Goal: Task Accomplishment & Management: Use online tool/utility

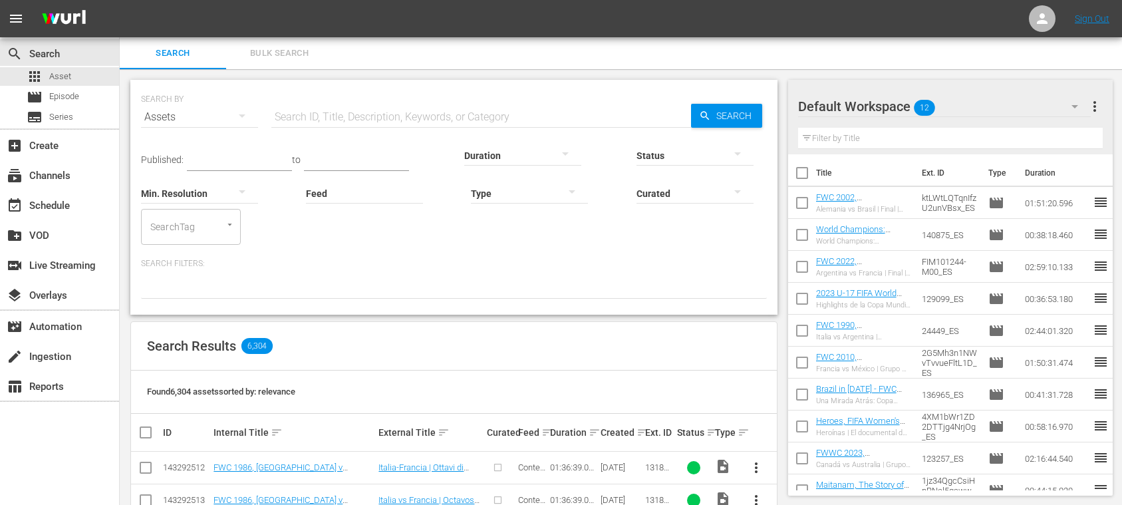
click at [282, 53] on span "Bulk Search" at bounding box center [279, 53] width 90 height 15
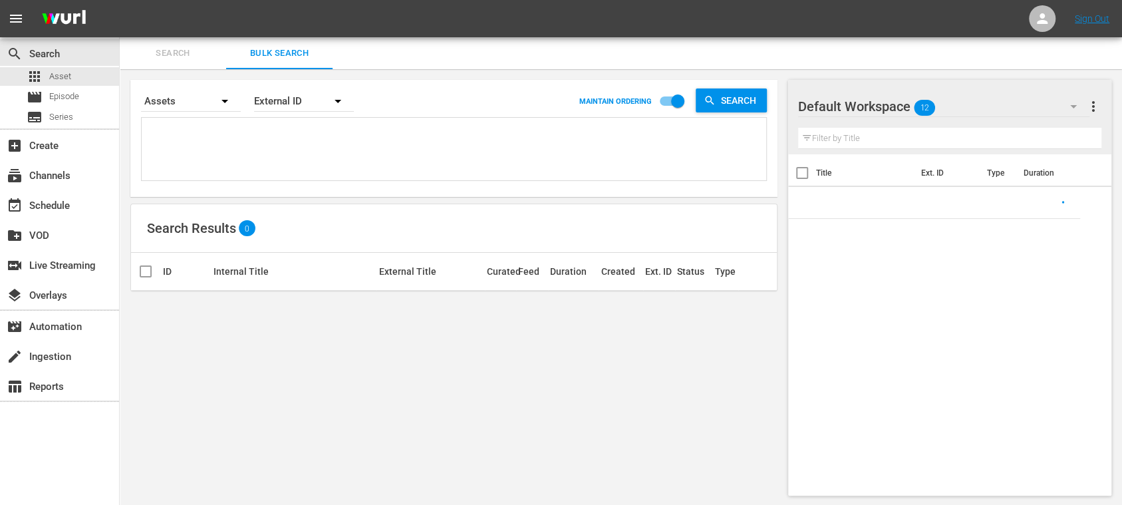
click at [216, 144] on textarea at bounding box center [455, 151] width 621 height 61
paste textarea "41NJZmgcHzCSyj8jxmeTCX_DE 142047_DE 38nOdN8GqEpUioCBLZBR2f_DE 120377_DE #N/D 17…"
type textarea "41NJZmgcHzCSyj8jxmeTCX_DE 142047_DE 38nOdN8GqEpUioCBLZBR2f_DE 120377_DE #N/D 17…"
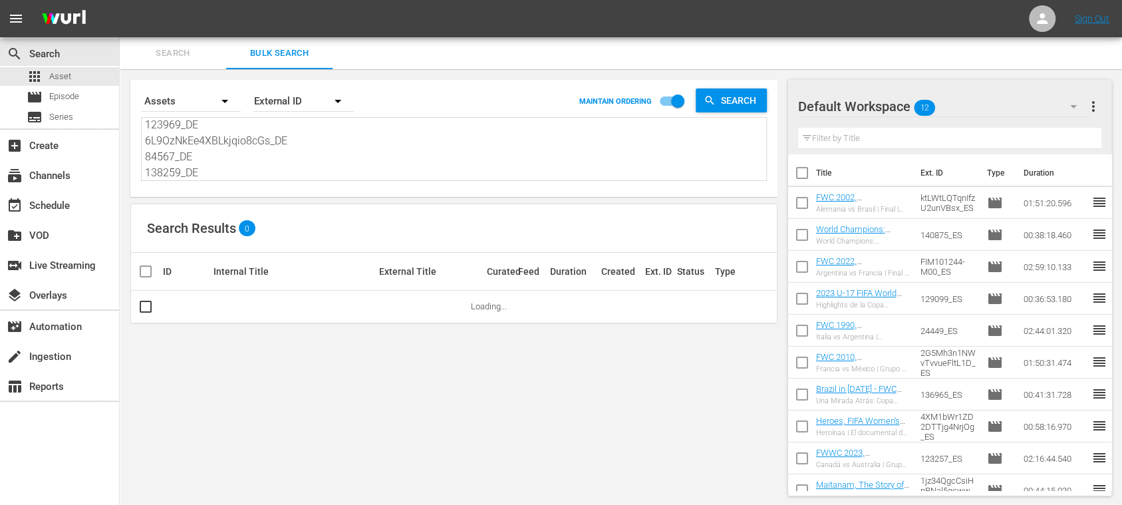
type textarea "41NJZmgcHzCSyj8jxmeTCX_DE 142047_DE 38nOdN8GqEpUioCBLZBR2f_DE 120377_DE #N/D 17…"
click at [1092, 110] on span "more_vert" at bounding box center [1093, 106] width 16 height 16
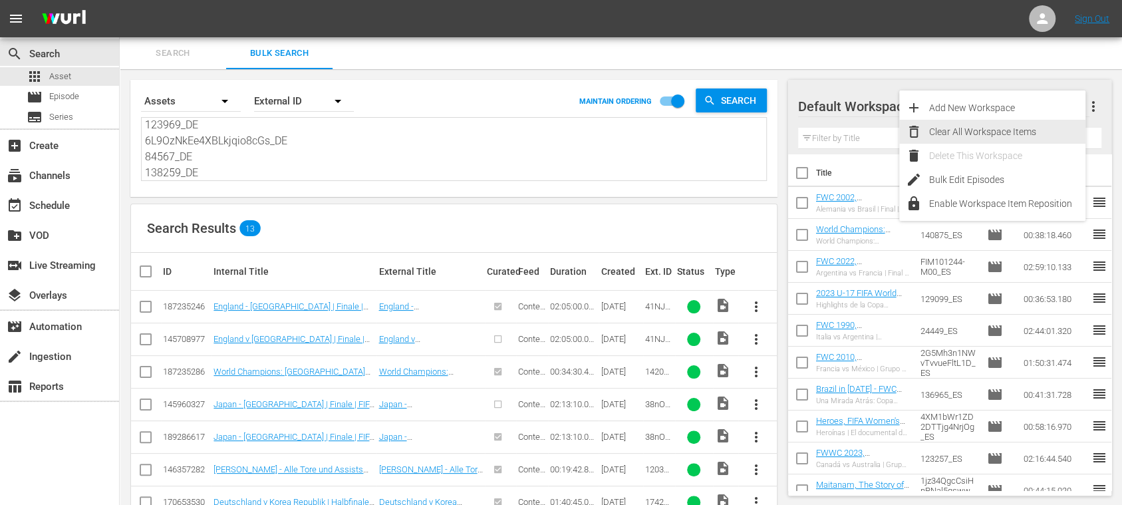
click at [1016, 126] on div "Clear All Workspace Items" at bounding box center [1007, 132] width 156 height 24
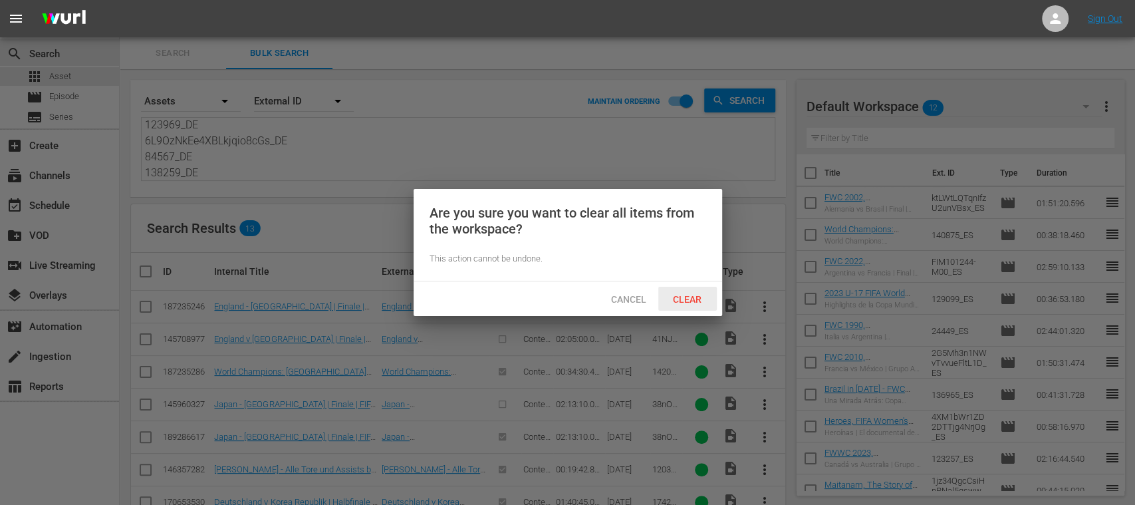
click at [702, 291] on div "Clear" at bounding box center [687, 299] width 59 height 25
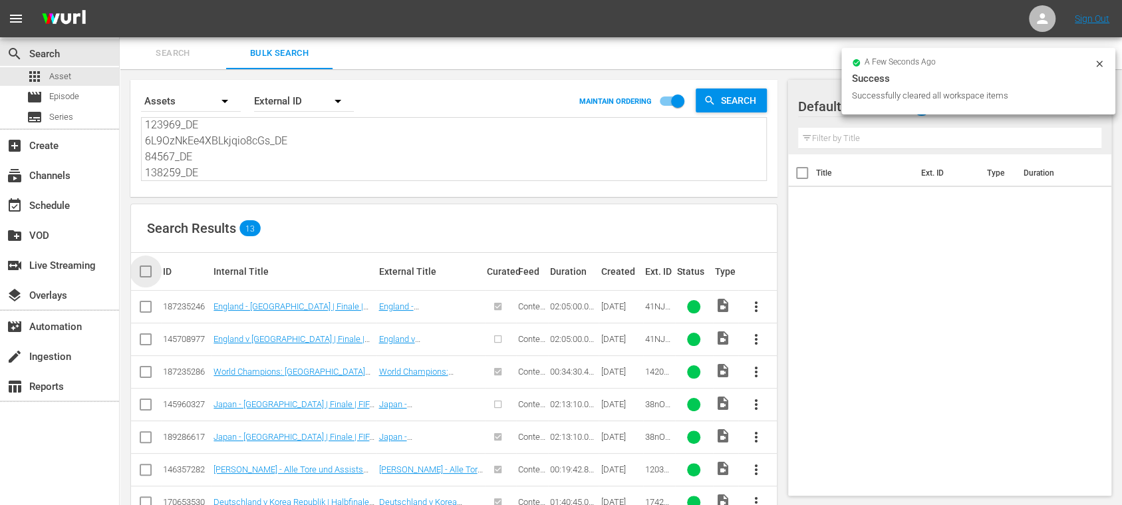
click at [150, 271] on input "checkbox" at bounding box center [151, 271] width 27 height 16
checkbox input "true"
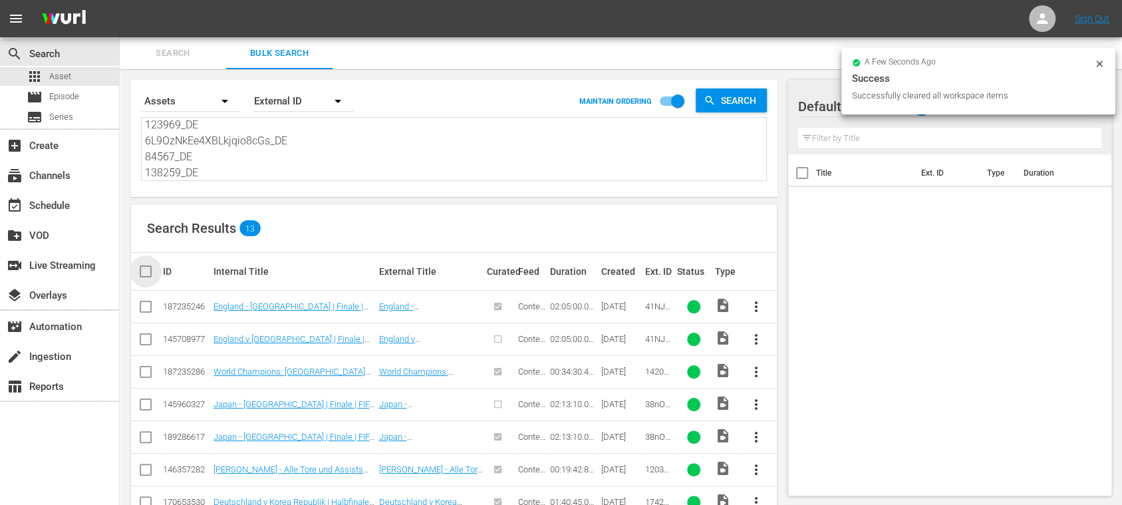
checkbox input "true"
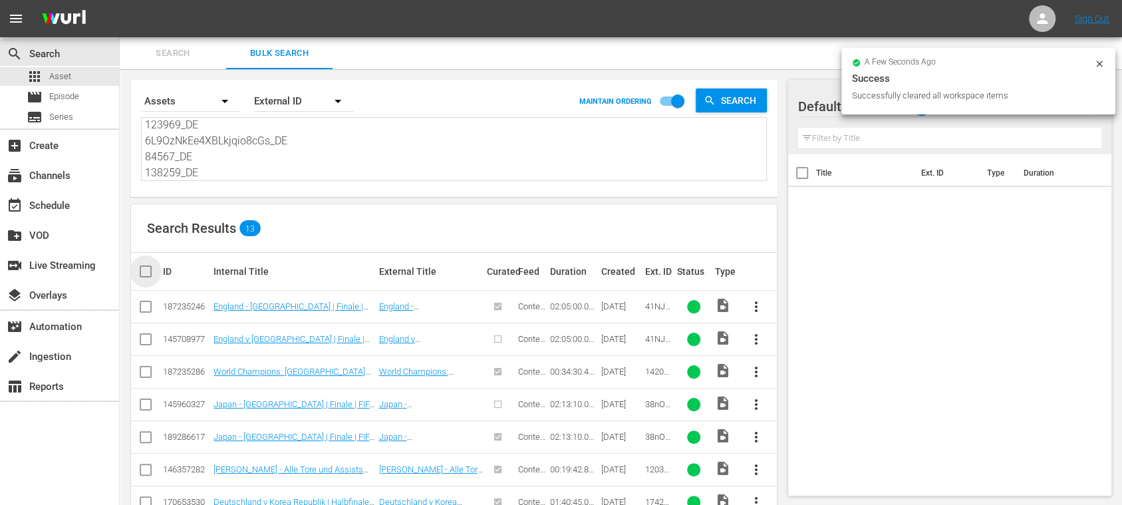
checkbox input "true"
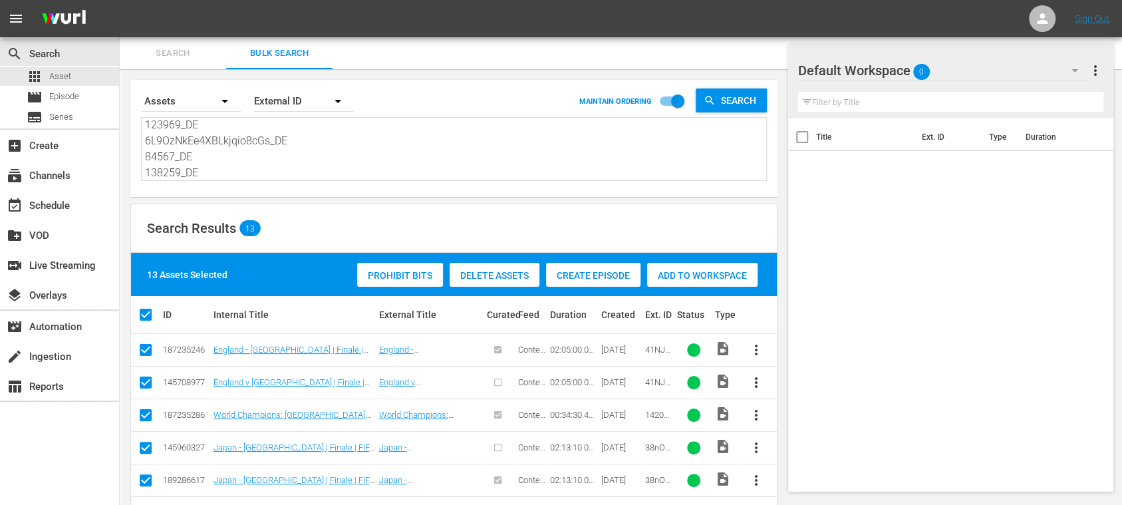
scroll to position [236, 0]
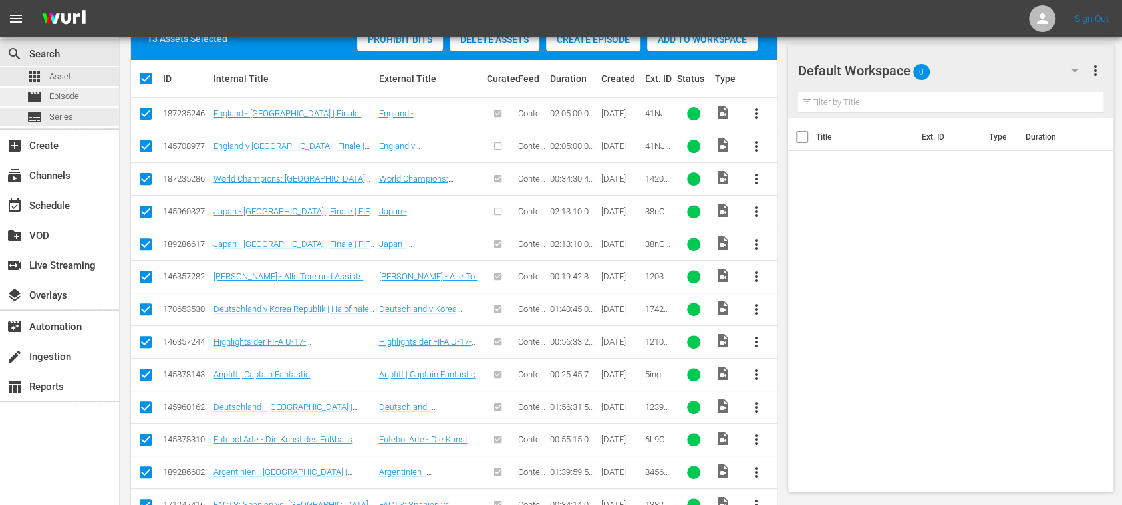
click at [82, 100] on div "movie Episode" at bounding box center [59, 97] width 119 height 19
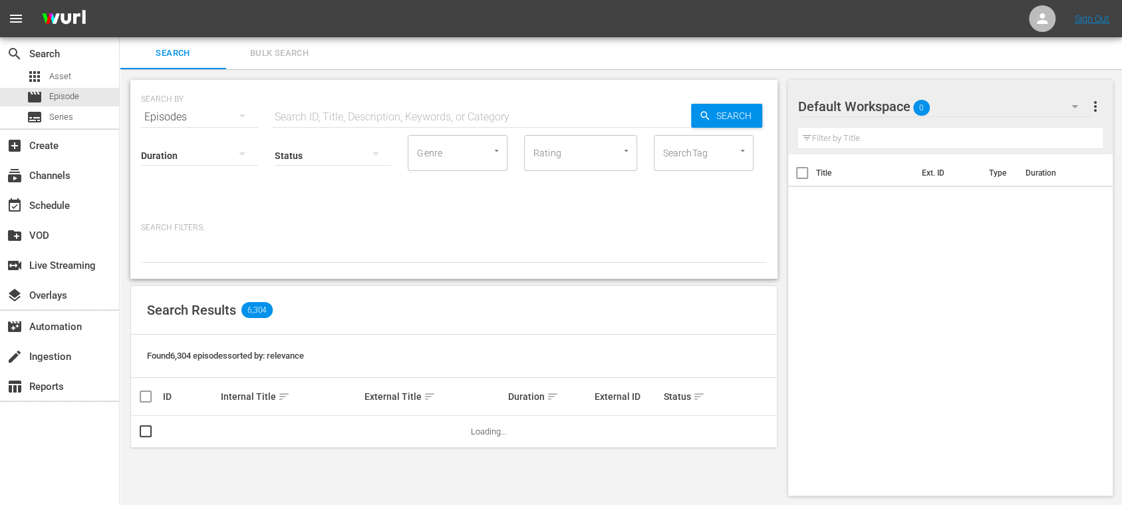
click at [276, 52] on span "Bulk Search" at bounding box center [279, 53] width 90 height 15
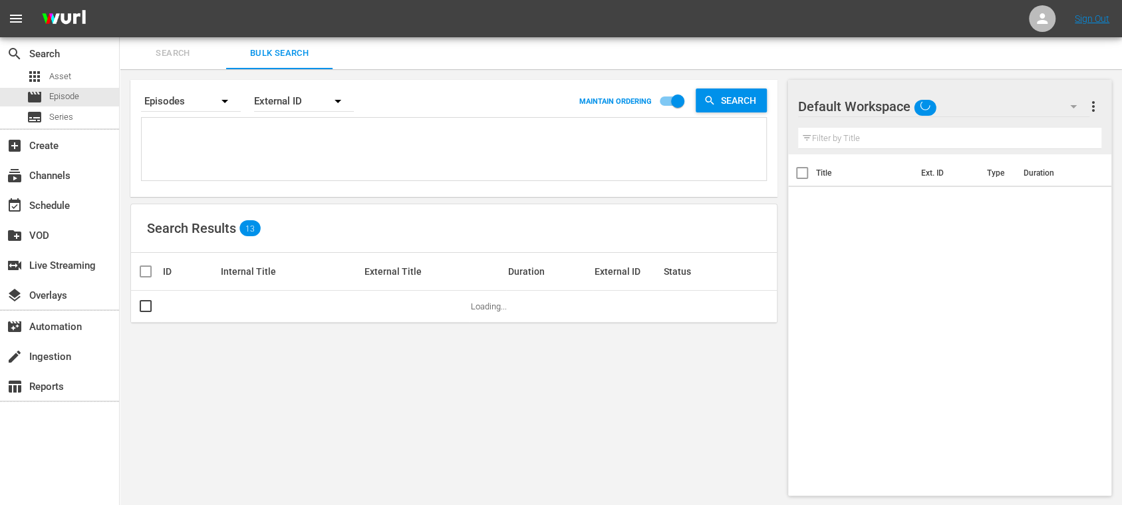
click at [196, 138] on textarea at bounding box center [455, 151] width 621 height 61
paste textarea "41NJZmgcHzCSyj8jxmeTCX_DE 142047_DE 38nOdN8GqEpUioCBLZBR2f_DE 120377_DE #N/D 17…"
type textarea "41NJZmgcHzCSyj8jxmeTCX_DE 142047_DE 38nOdN8GqEpUioCBLZBR2f_DE 120377_DE #N/D 17…"
click at [194, 130] on textarea "41NJZmgcHzCSyj8jxmeTCX_DE 142047_DE 38nOdN8GqEpUioCBLZBR2f_DE 120377_DE #N/D 17…" at bounding box center [455, 151] width 621 height 61
type textarea "41NJZmgcHzCSyj8jxmeTCX_DE 142047_DE 38nOdN8GqEpUioCBLZBR2f_DE 120377_DE #N/D 17…"
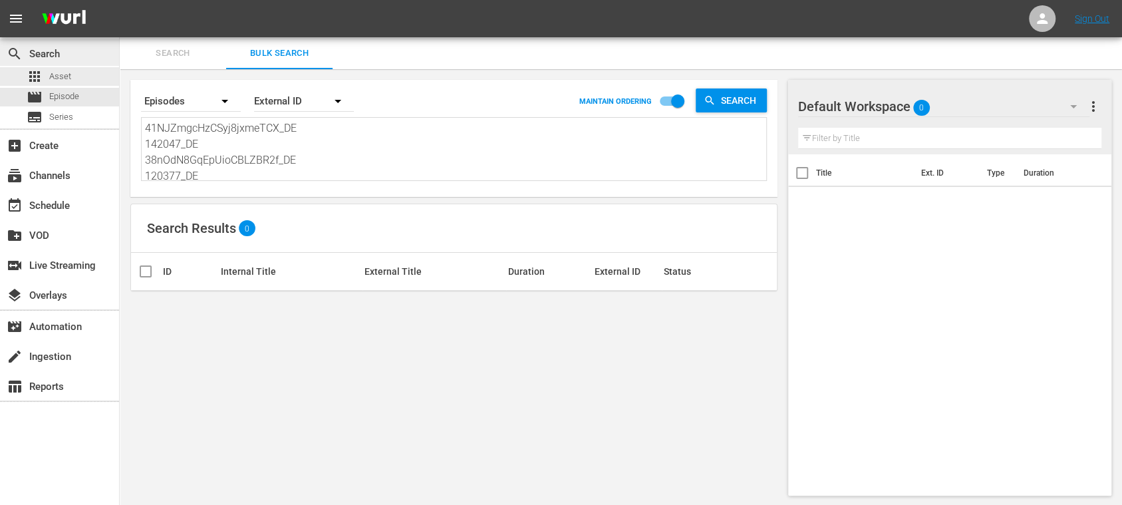
drag, startPoint x: 232, startPoint y: 160, endPoint x: 84, endPoint y: 39, distance: 190.5
click at [120, 0] on div "search Search apps Asset movie Episode subtitles Series add_box Create subscrip…" at bounding box center [621, 0] width 1002 height 0
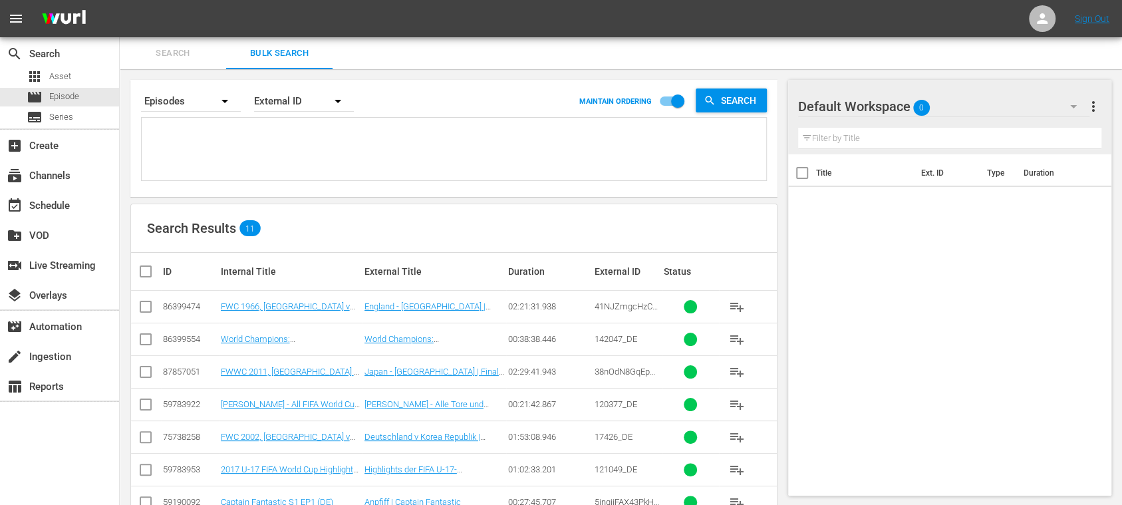
paste textarea "41NJZmgcHzCSyj8jxmeTCX_DE 142047_DE 38nOdN8GqEpUioCBLZBR2f_DE 120377_DE #N/D 17…"
type textarea "41NJZmgcHzCSyj8jxmeTCX_DE 142047_DE 38nOdN8GqEpUioCBLZBR2f_DE 120377_DE #N/D 17…"
click at [148, 271] on input "checkbox" at bounding box center [151, 271] width 27 height 16
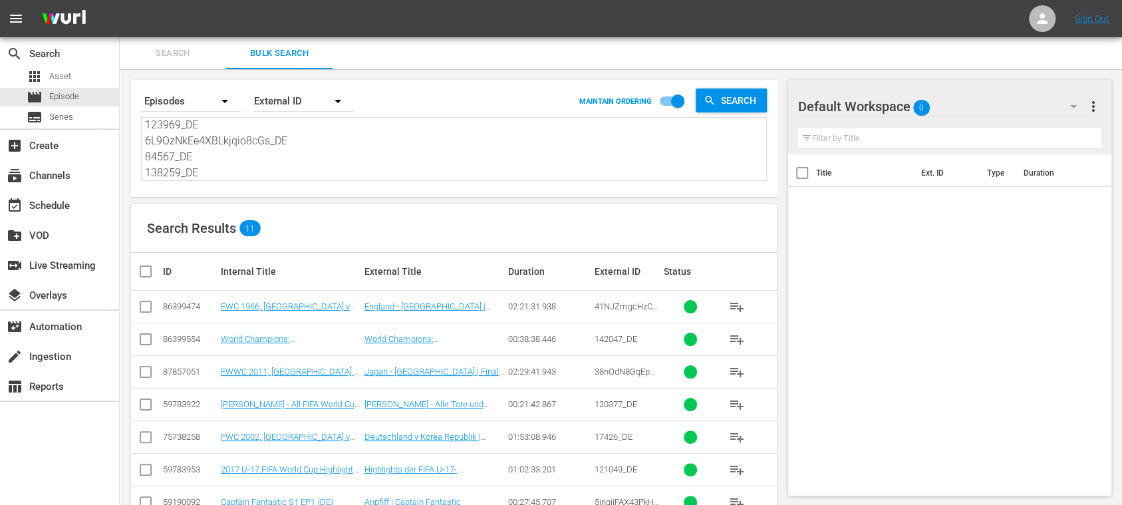
checkbox input "true"
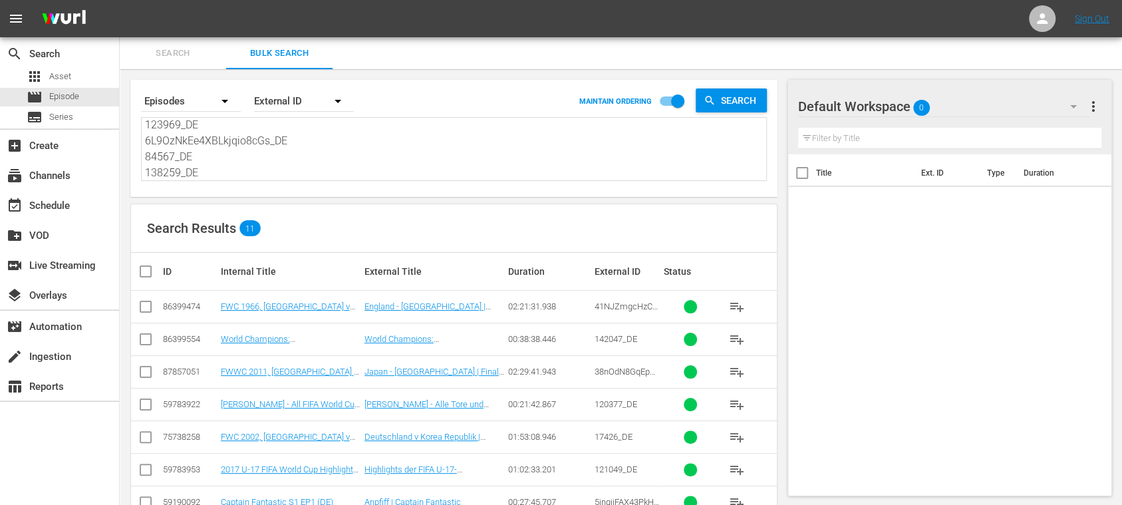
checkbox input "true"
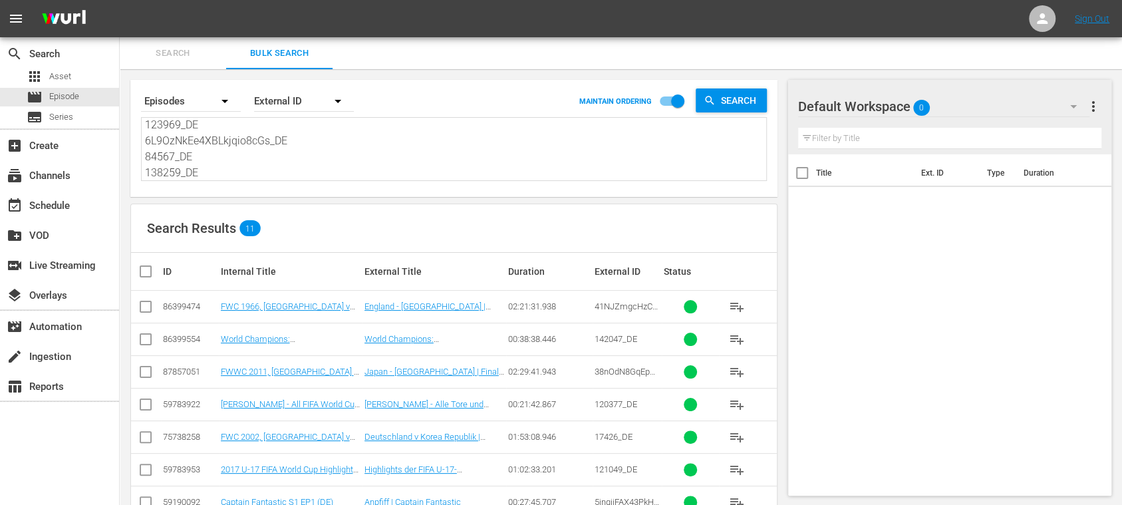
checkbox input "true"
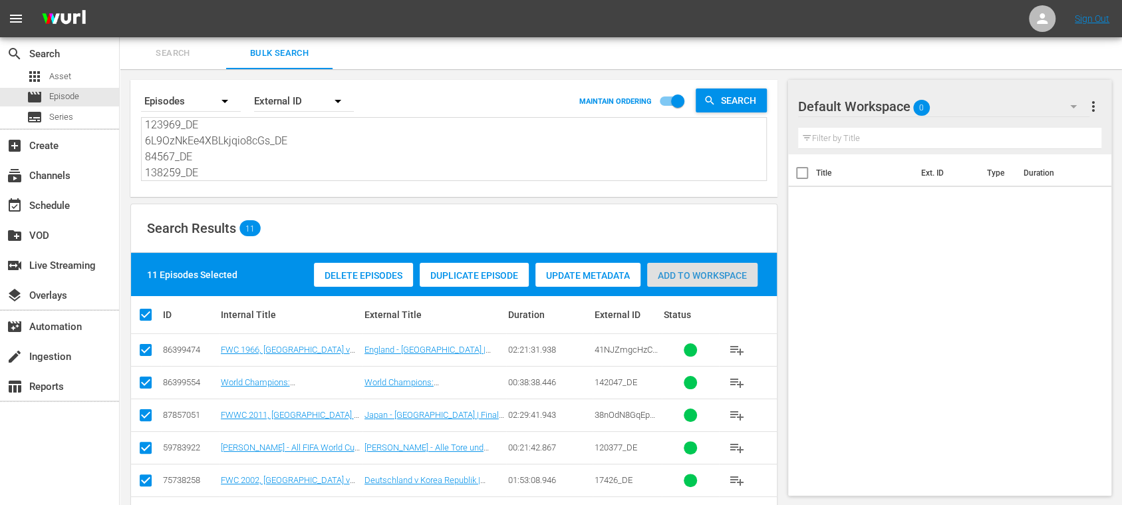
click at [712, 267] on div "Add to Workspace" at bounding box center [702, 275] width 110 height 25
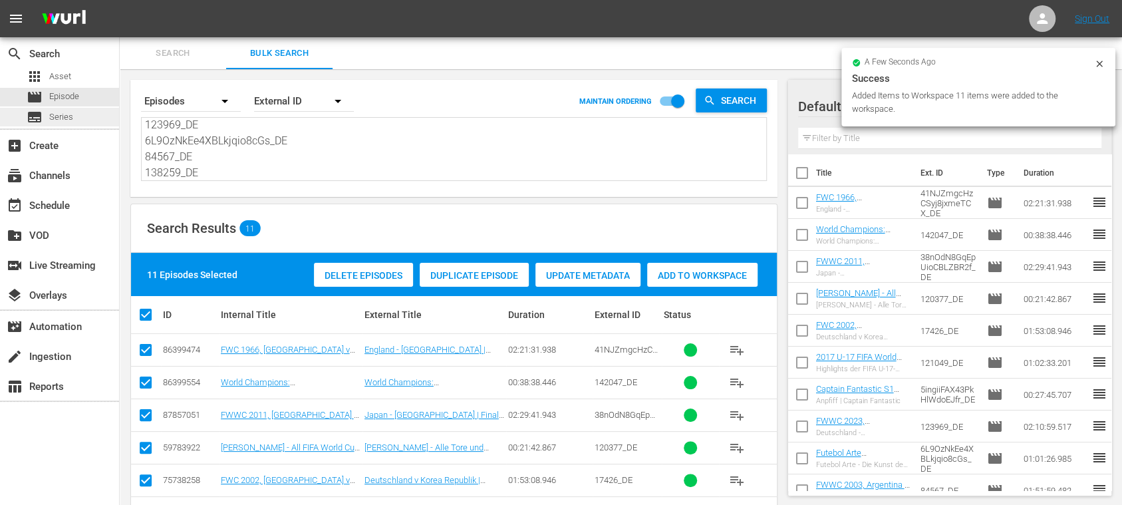
click at [69, 116] on span "Series" at bounding box center [61, 116] width 24 height 13
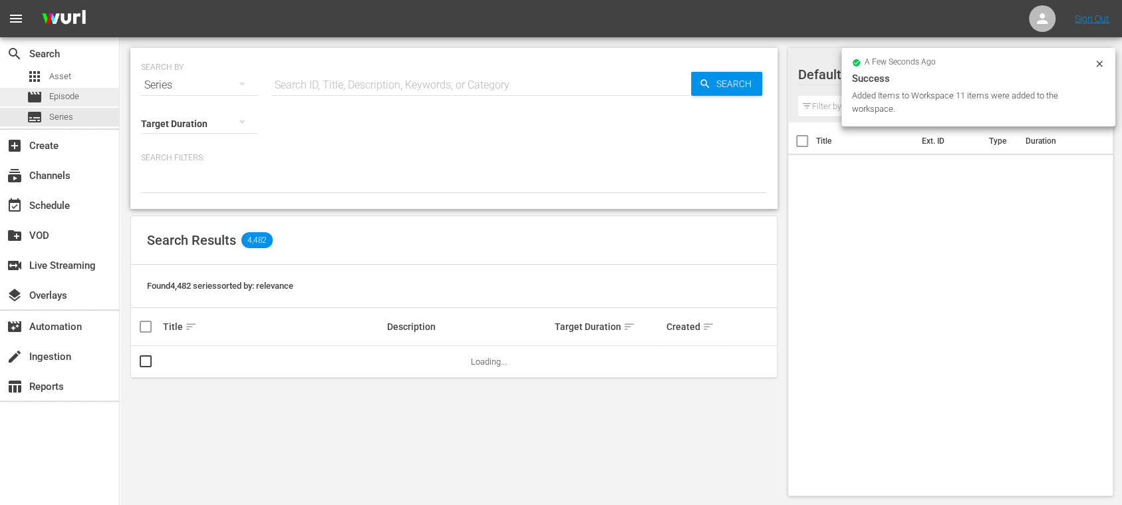
click at [72, 101] on span "Episode" at bounding box center [64, 96] width 30 height 13
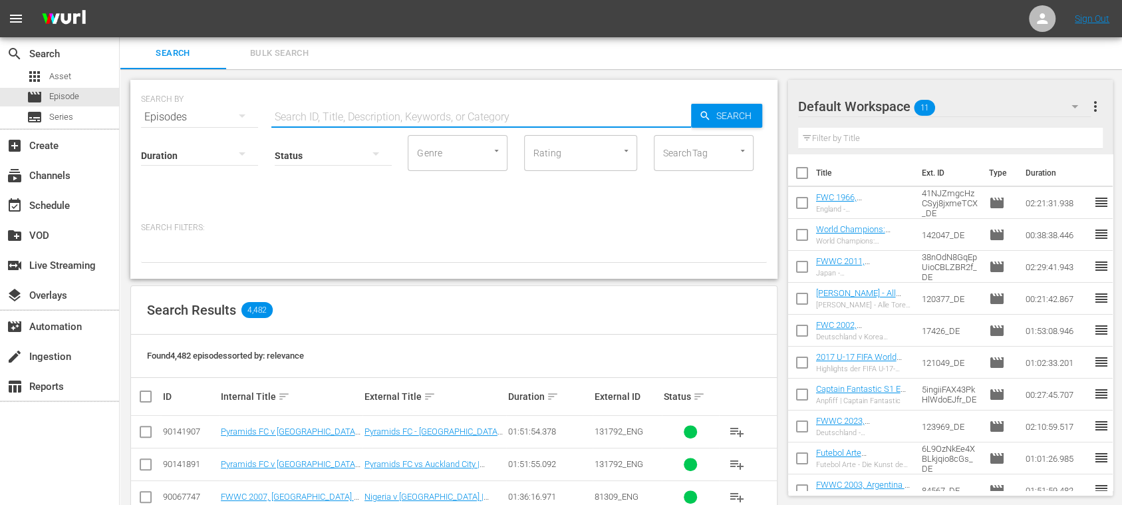
click at [293, 112] on input "text" at bounding box center [481, 117] width 420 height 32
type input "draw"
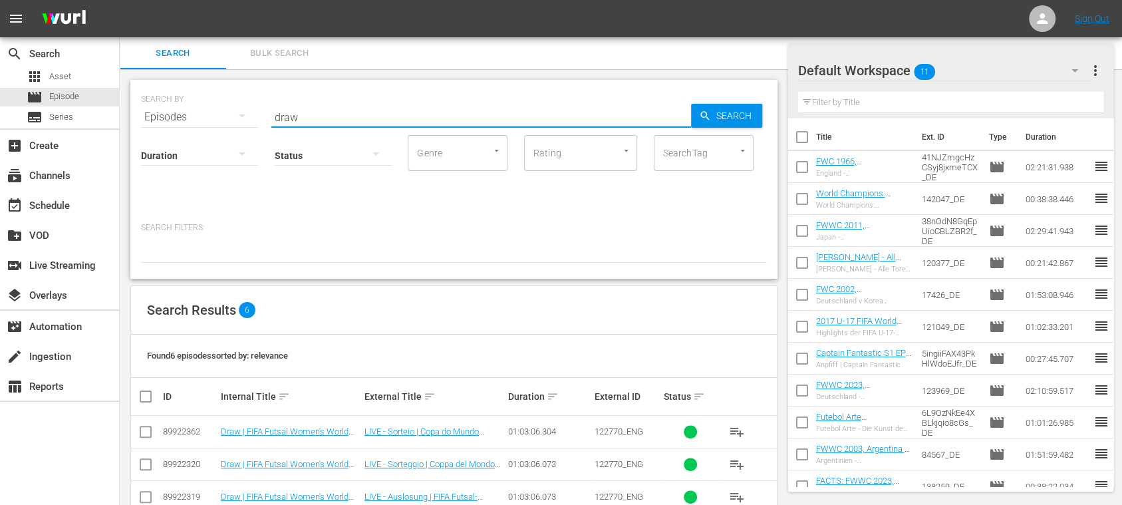
scroll to position [129, 0]
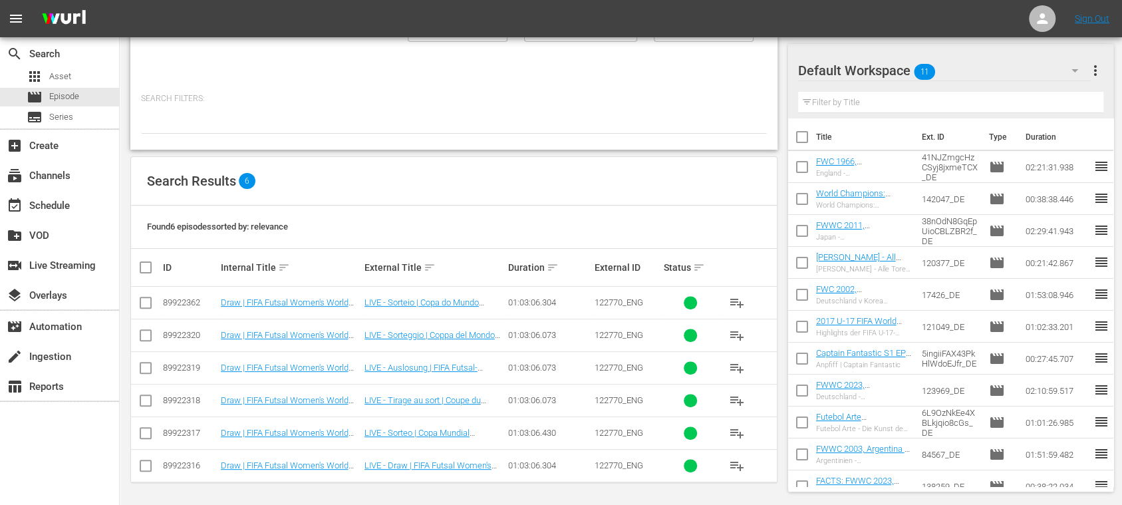
click at [740, 369] on span "playlist_add" at bounding box center [737, 368] width 16 height 16
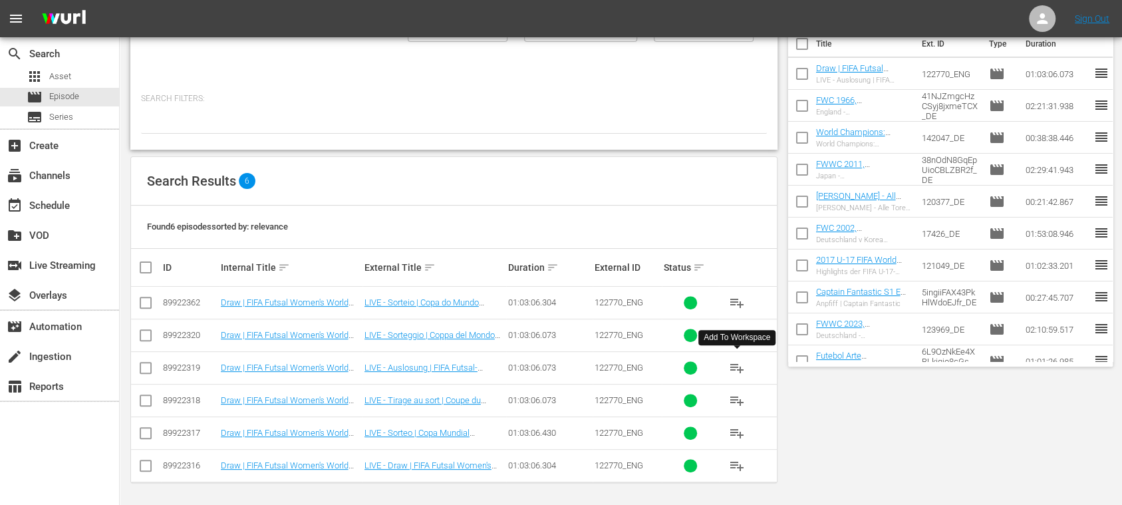
scroll to position [0, 0]
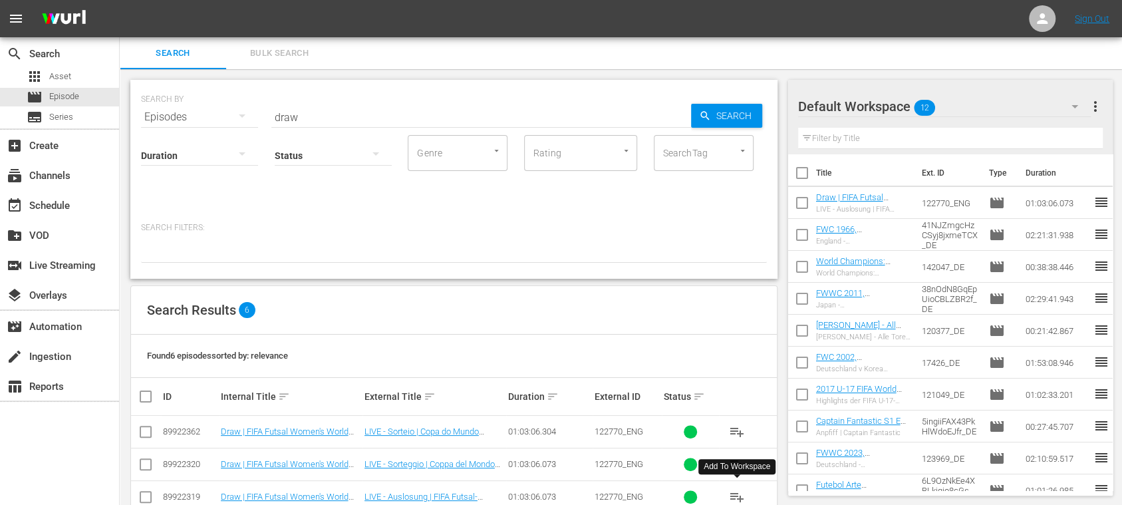
click at [281, 55] on span "Bulk Search" at bounding box center [279, 53] width 90 height 15
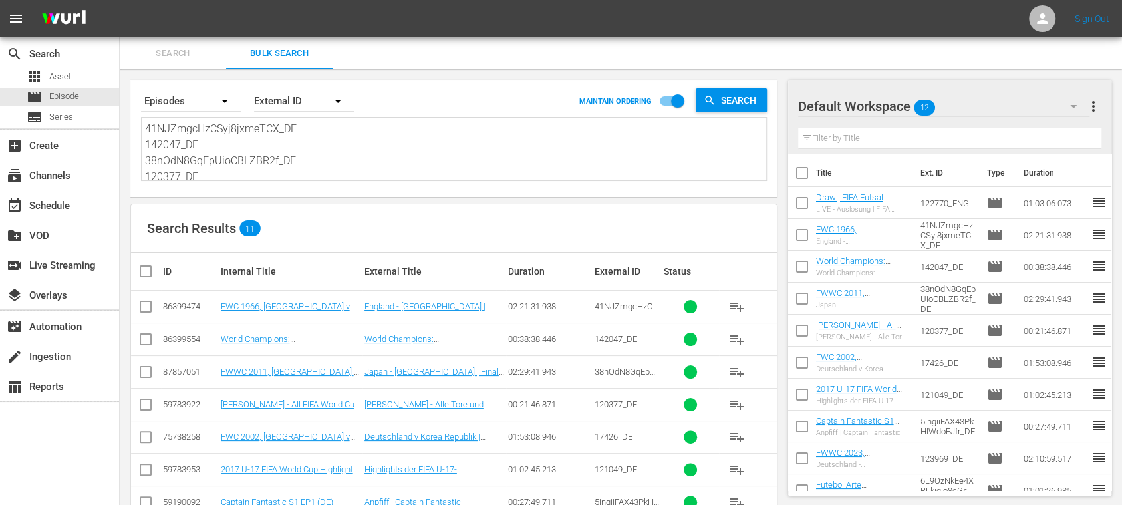
scroll to position [162, 0]
drag, startPoint x: 148, startPoint y: 128, endPoint x: 629, endPoint y: 243, distance: 495.2
click at [626, 243] on div "Search By Episodes Order By External ID MAINTAIN ORDERING Search 41NJZmgcHzCSyj…" at bounding box center [454, 371] width 668 height 605
paste textarea "134760_DE 142628_DE 42615_DE 120380_DE 14581_DE 2gggt1QusIDWD60CInCNst_DE 12394…"
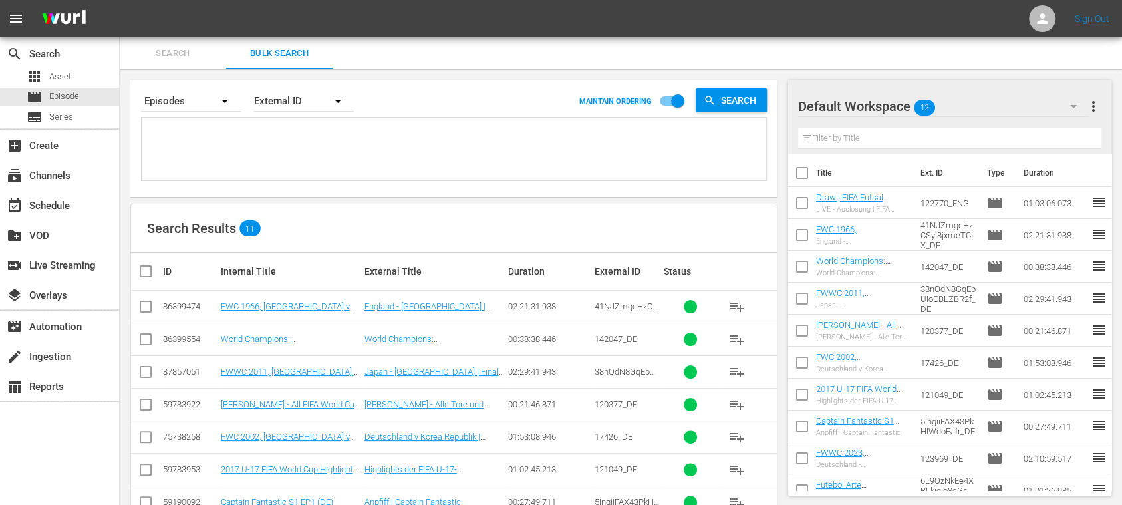
type textarea "134760_DE 142628_DE 42615_DE 120380_DE 14581_DE 2gggt1QusIDWD60CInCNst_DE 12394…"
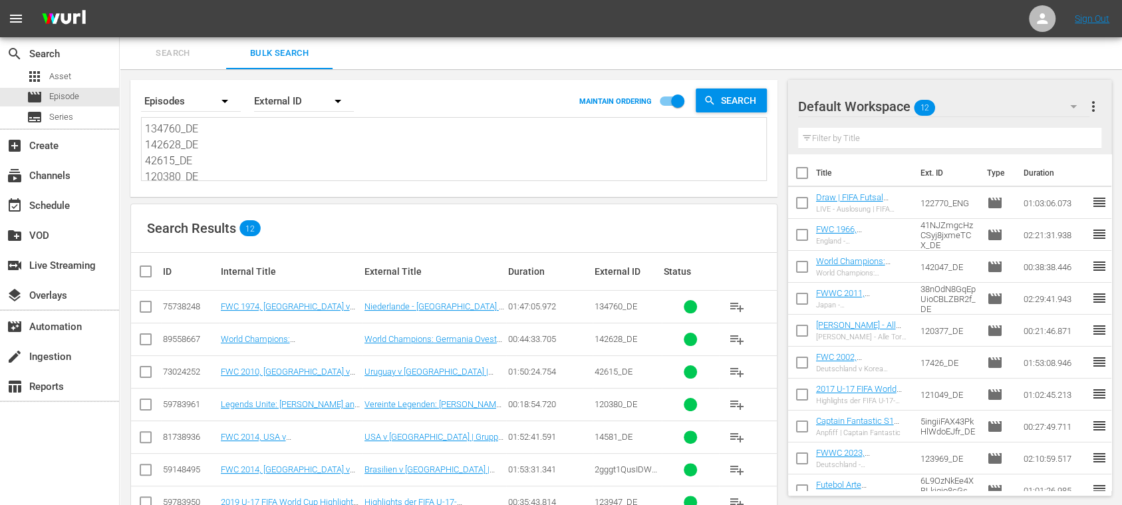
type textarea "134760_DE 142628_DE 42615_DE 120380_DE 14581_DE 2gggt1QusIDWD60CInCNst_DE 12394…"
click at [1093, 105] on span "more_vert" at bounding box center [1093, 106] width 16 height 16
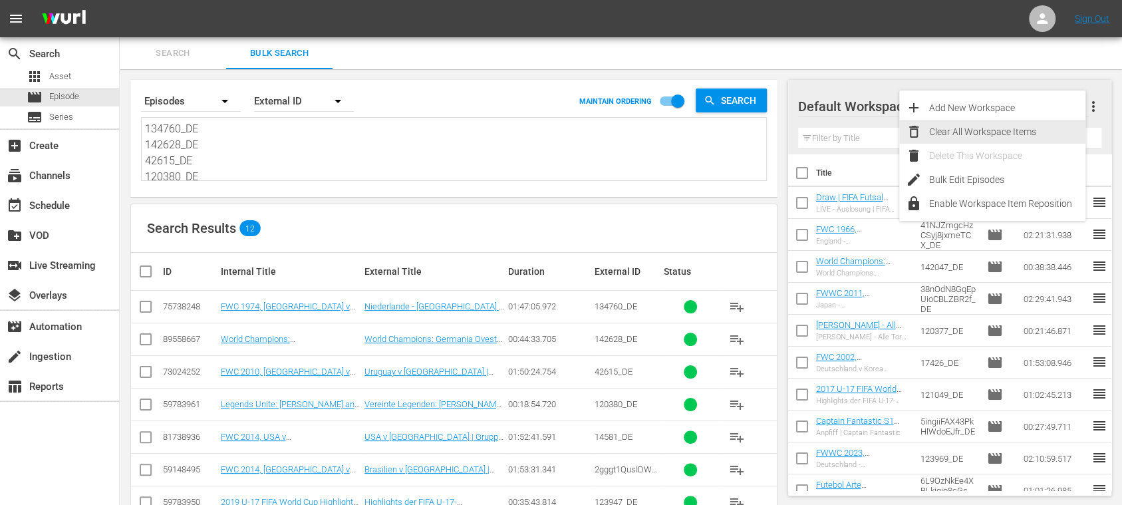
click at [1032, 136] on div "Clear All Workspace Items" at bounding box center [1007, 132] width 156 height 24
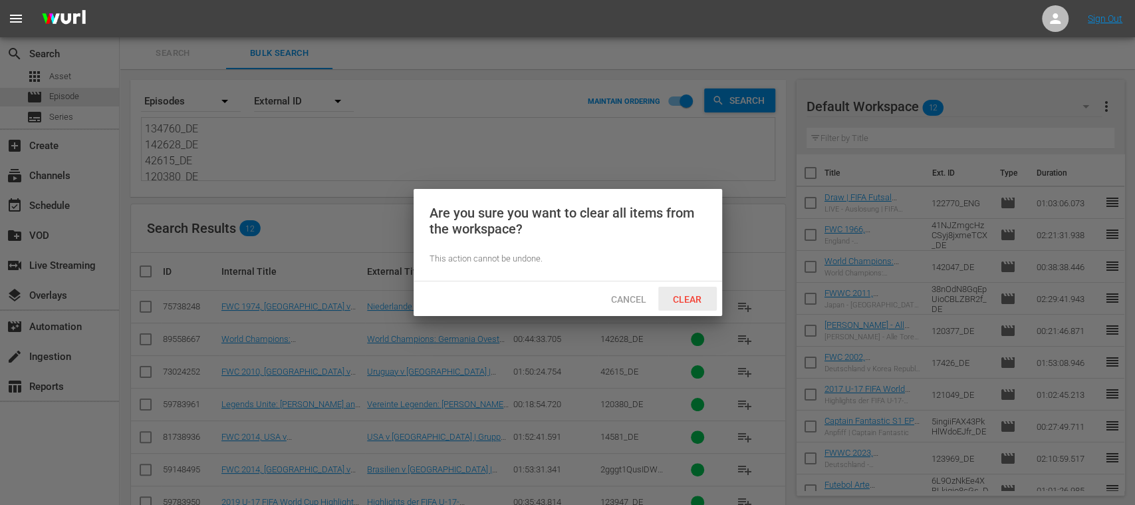
click at [696, 298] on span "Clear" at bounding box center [687, 299] width 50 height 11
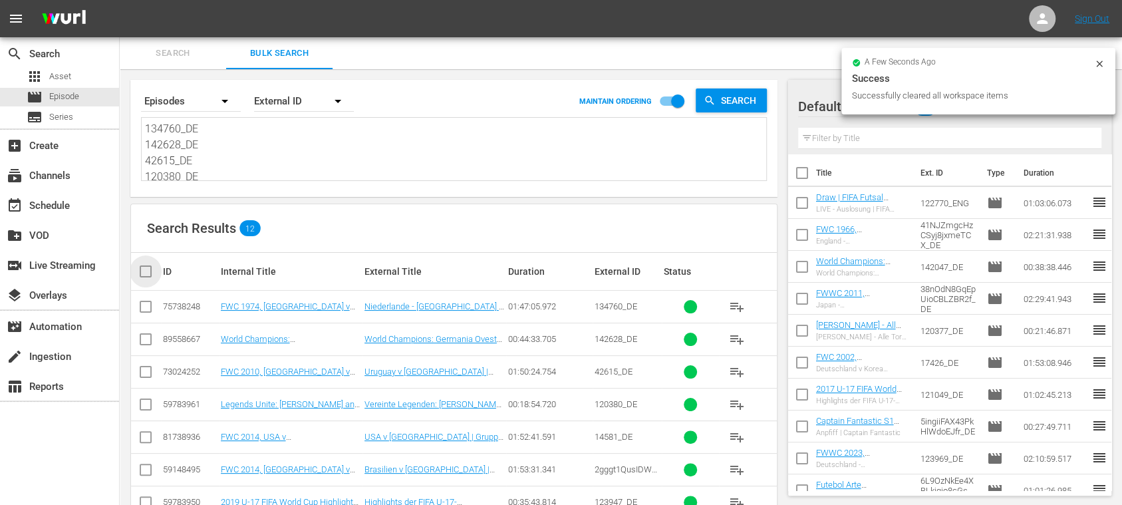
click at [142, 271] on input "checkbox" at bounding box center [151, 271] width 27 height 16
checkbox input "true"
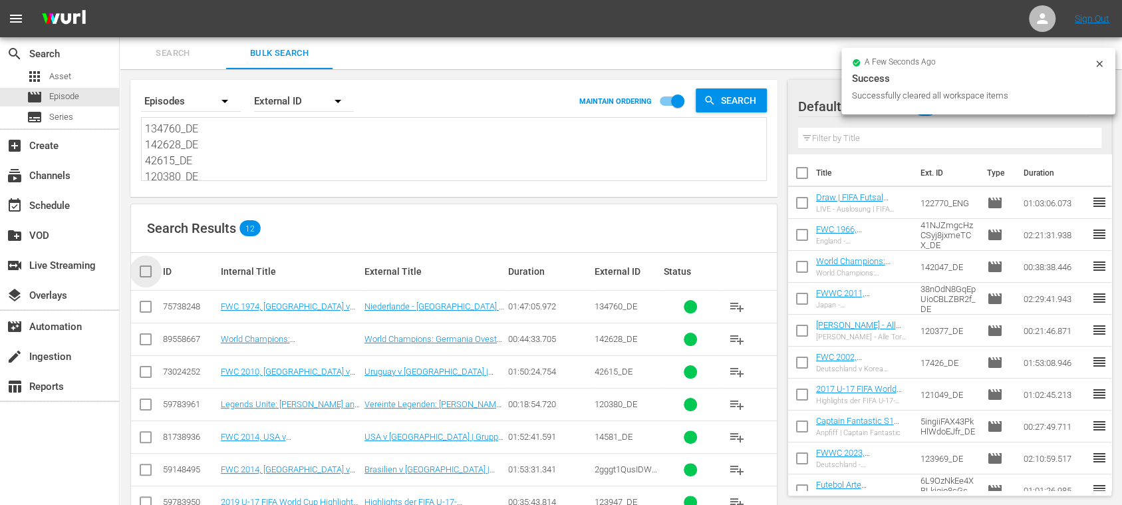
checkbox input "true"
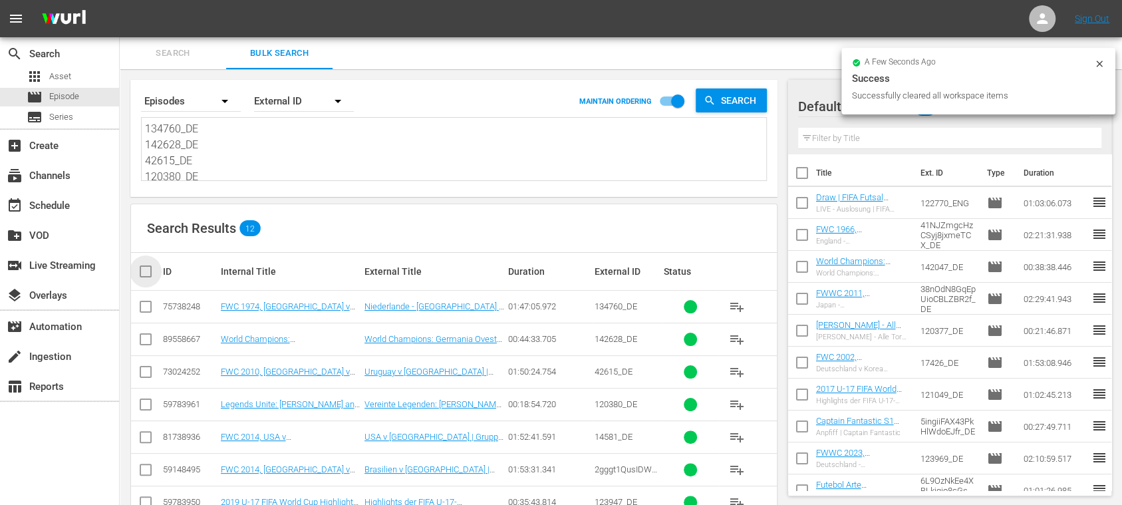
checkbox input "true"
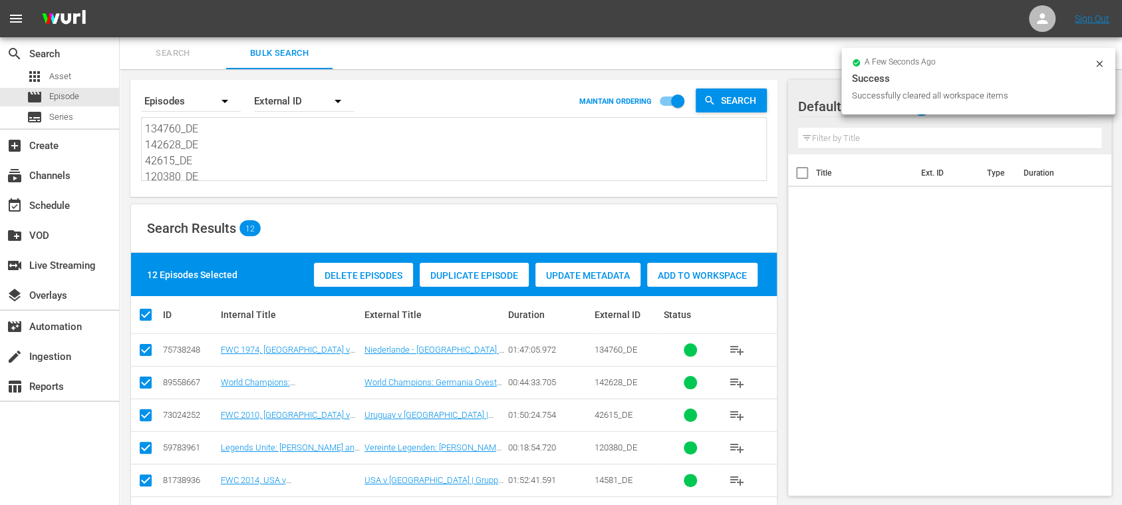
click at [688, 274] on span "Add to Workspace" at bounding box center [702, 275] width 110 height 11
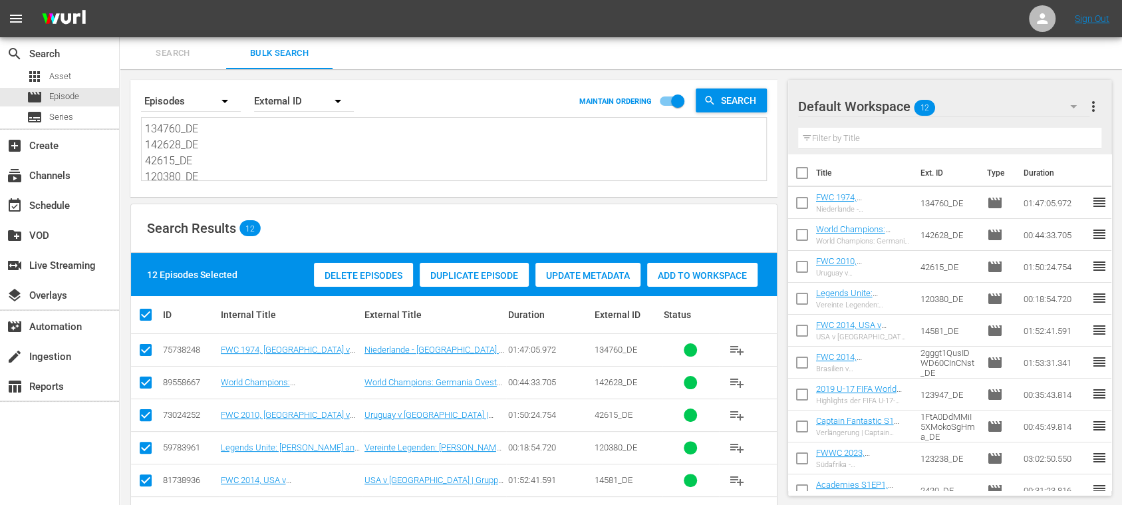
scroll to position [146, 0]
drag, startPoint x: 148, startPoint y: 131, endPoint x: 558, endPoint y: 294, distance: 441.5
click at [558, 294] on div "Search By Episodes Order By External ID MAINTAIN ORDERING Search 134760_DE 1426…" at bounding box center [454, 409] width 668 height 680
paste textarea "1mTRUzxa860cV3SUfs2xXC_DE 140745_DE 3BQrtPUrkXSPDs5n6jgbUG_DE 120392_DE 133710_…"
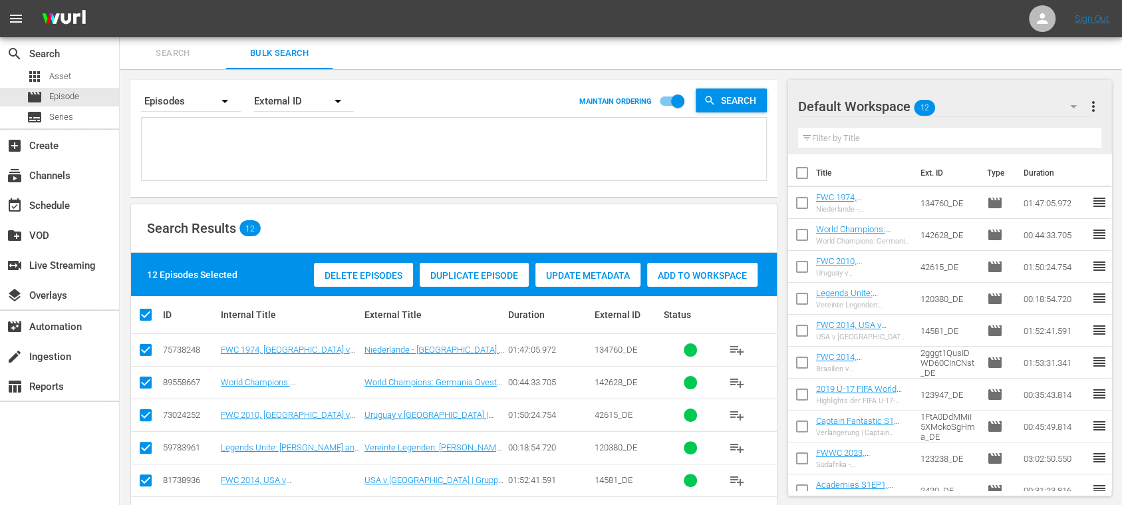
type textarea "1mTRUzxa860cV3SUfs2xXC_DE 140745_DE 3BQrtPUrkXSPDs5n6jgbUG_DE 120392_DE 133710_…"
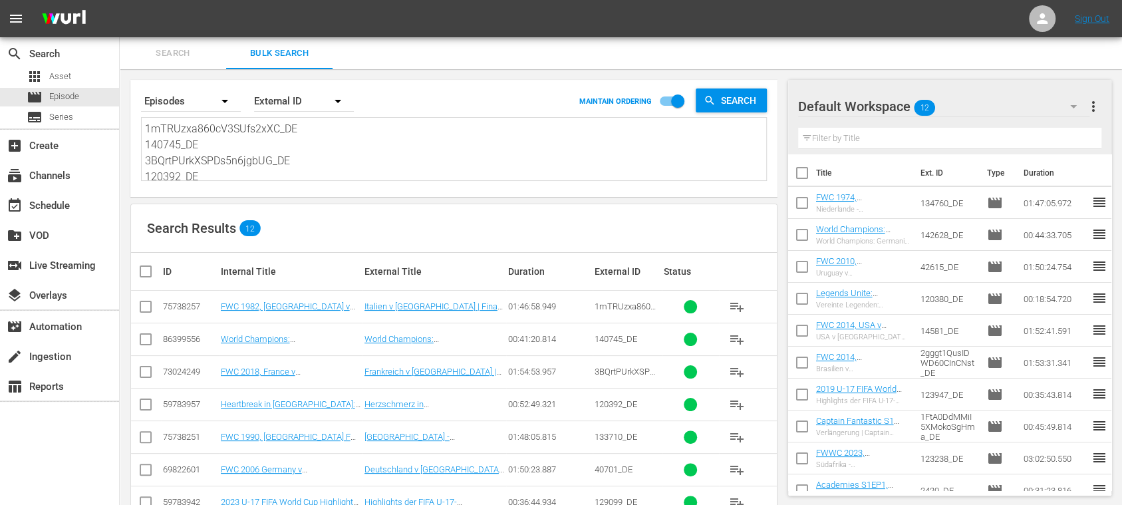
type textarea "1mTRUzxa860cV3SUfs2xXC_DE 140745_DE 3BQrtPUrkXSPDs5n6jgbUG_DE 120392_DE 133710_…"
click at [1093, 109] on span "more_vert" at bounding box center [1093, 106] width 16 height 16
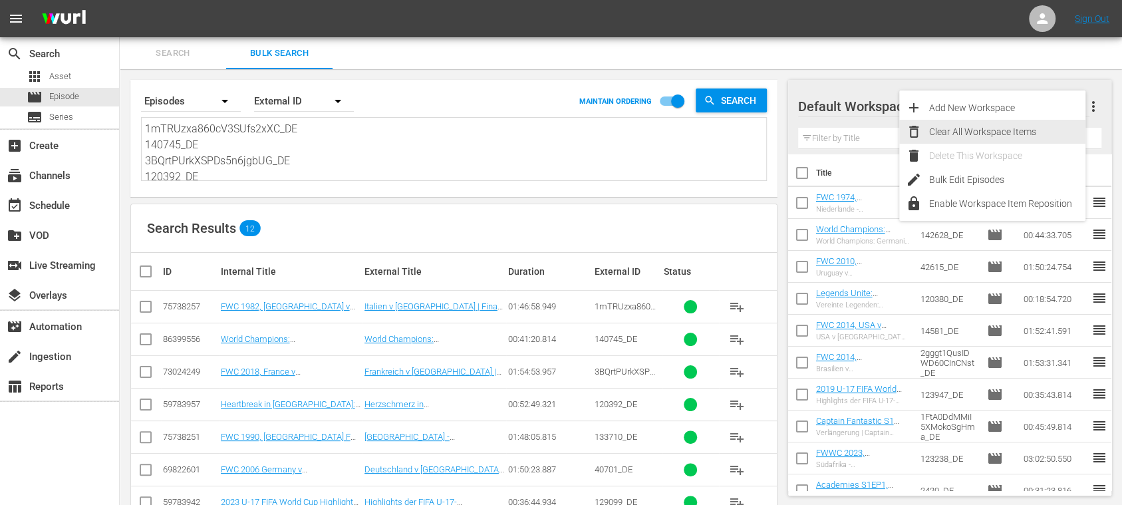
click at [981, 137] on div "Clear All Workspace Items" at bounding box center [1007, 132] width 156 height 24
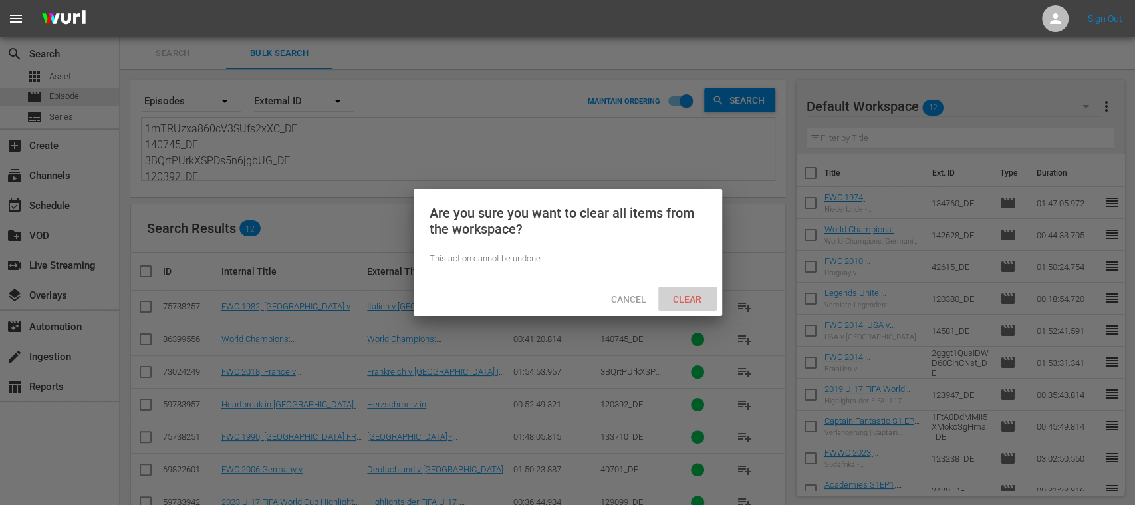
click at [691, 301] on span "Clear" at bounding box center [687, 299] width 50 height 11
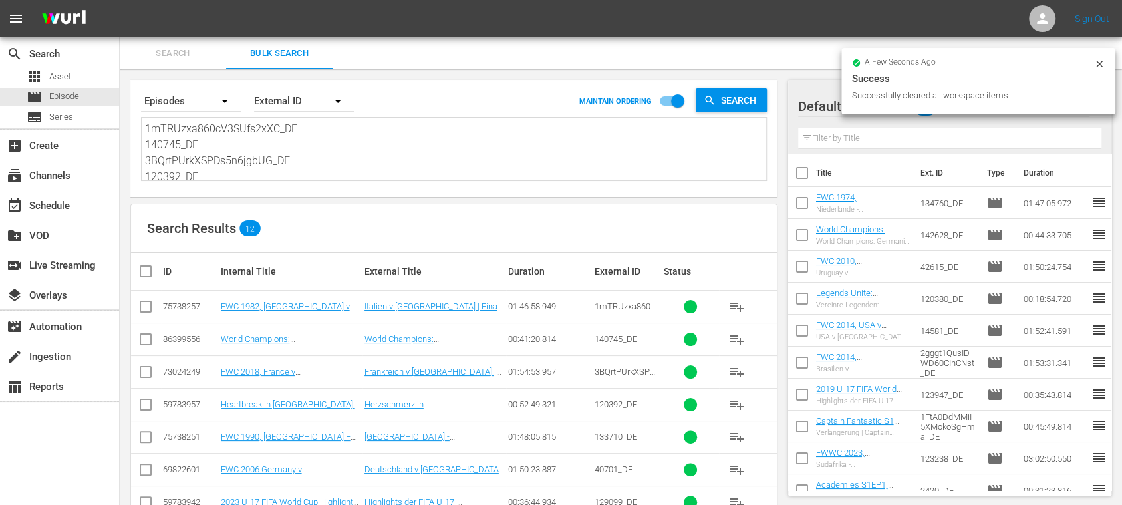
click at [146, 271] on input "checkbox" at bounding box center [151, 271] width 27 height 16
checkbox input "true"
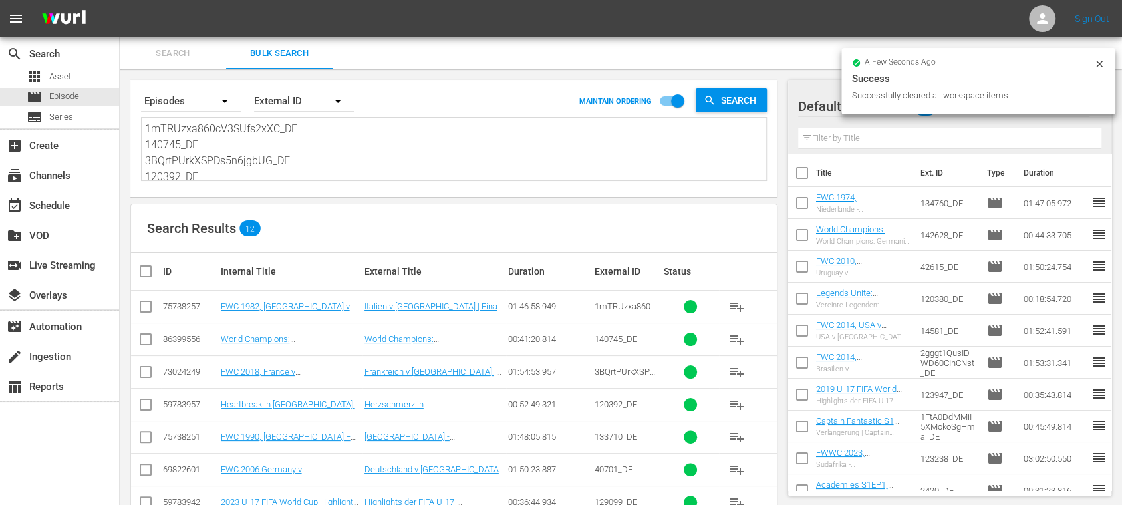
checkbox input "true"
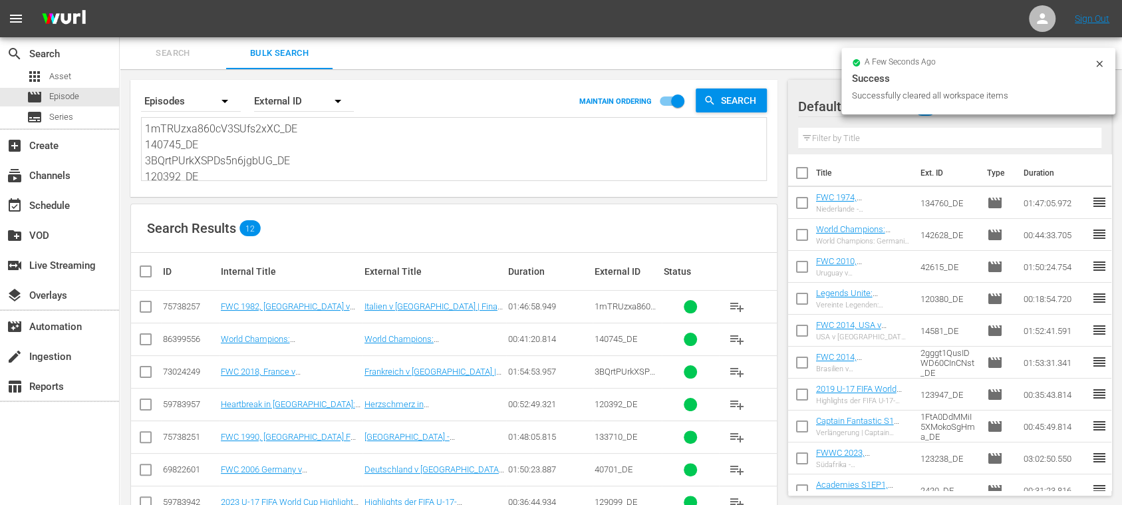
checkbox input "true"
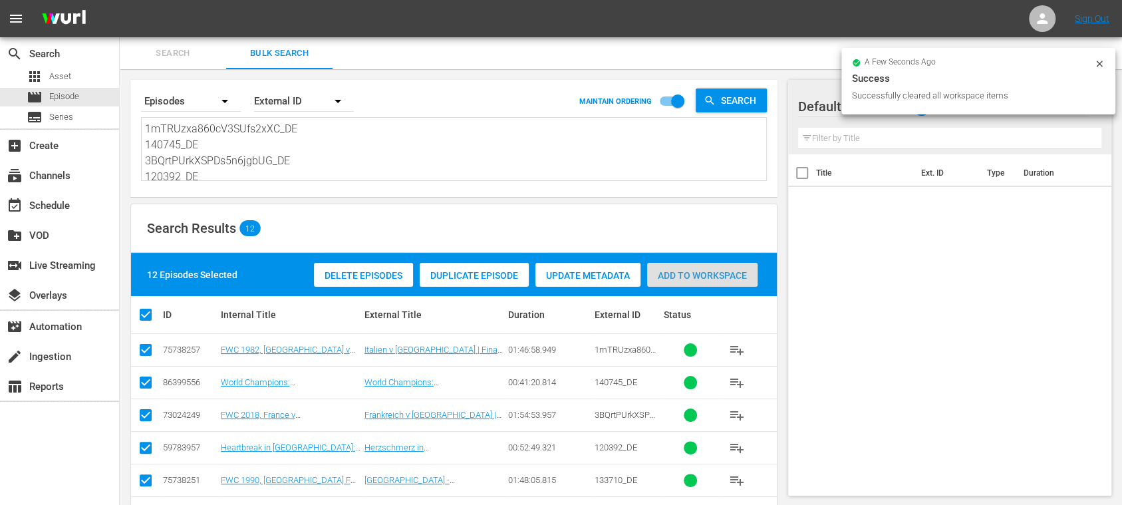
click at [706, 270] on span "Add to Workspace" at bounding box center [702, 275] width 110 height 11
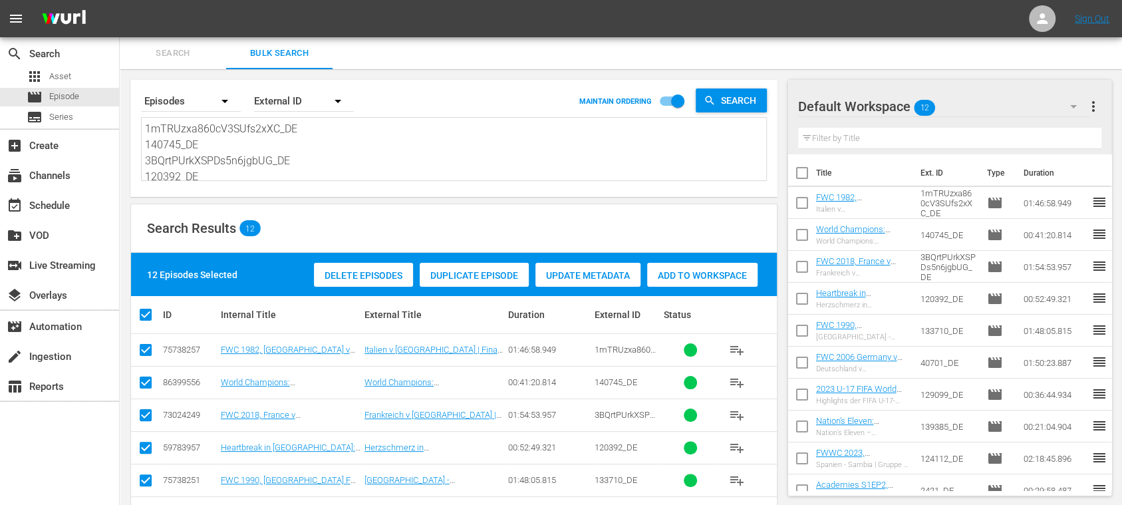
drag, startPoint x: 145, startPoint y: 126, endPoint x: 157, endPoint y: 127, distance: 12.0
click at [157, 127] on div "1mTRUzxa860cV3SUfs2xXC_DE 140745_DE 3BQrtPUrkXSPDs5n6jgbUG_DE 120392_DE 133710_…" at bounding box center [454, 149] width 624 height 63
drag, startPoint x: 147, startPoint y: 128, endPoint x: 730, endPoint y: 312, distance: 611.0
click at [724, 320] on div "Search By Episodes Order By External ID MAINTAIN ORDERING Search 1mTRUzxa860cV3…" at bounding box center [454, 409] width 668 height 680
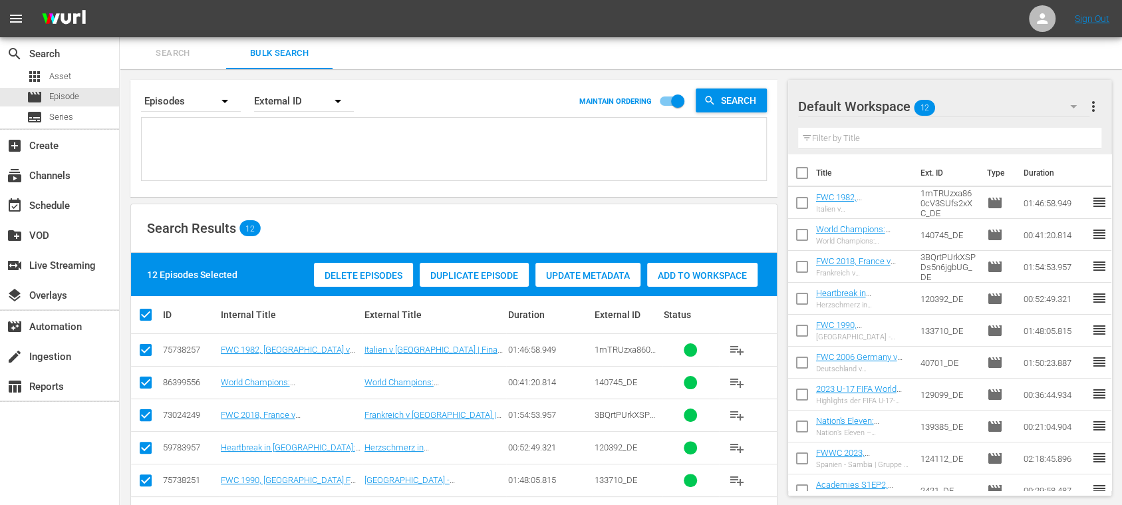
scroll to position [0, 0]
paste textarea "4ZO0kWDCvfiqnVubAyGjfR_DE 141269_DE 36uLZBBvQ8nn0glRon7LZb_DE 120764_DE 13905_D…"
type textarea "4ZO0kWDCvfiqnVubAyGjfR_DE 141269_DE 36uLZBBvQ8nn0glRon7LZb_DE 120764_DE 13905_D…"
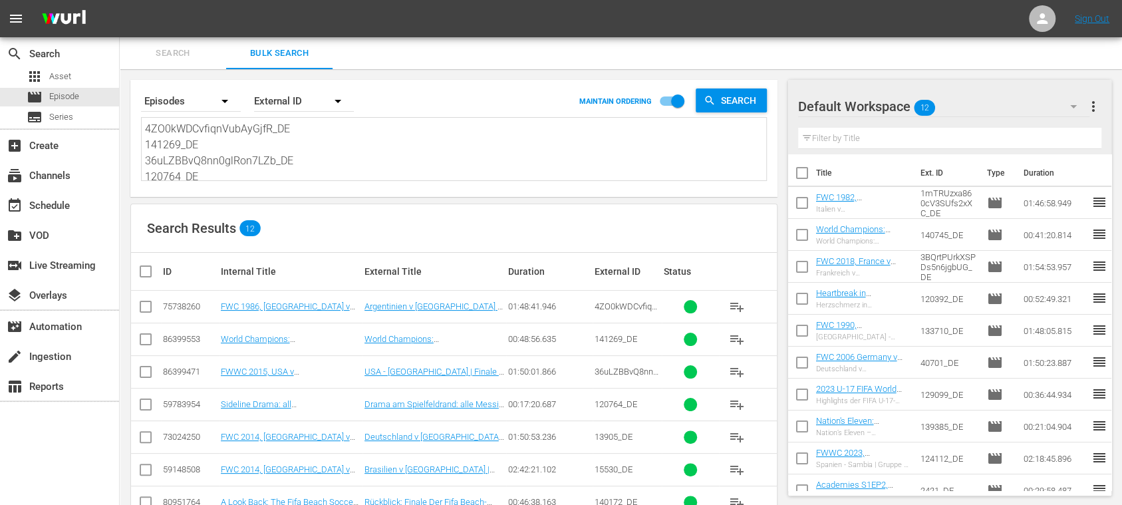
type textarea "4ZO0kWDCvfiqnVubAyGjfR_DE 141269_DE 36uLZBBvQ8nn0glRon7LZb_DE 120764_DE 13905_D…"
click at [1096, 106] on span "more_vert" at bounding box center [1093, 106] width 16 height 16
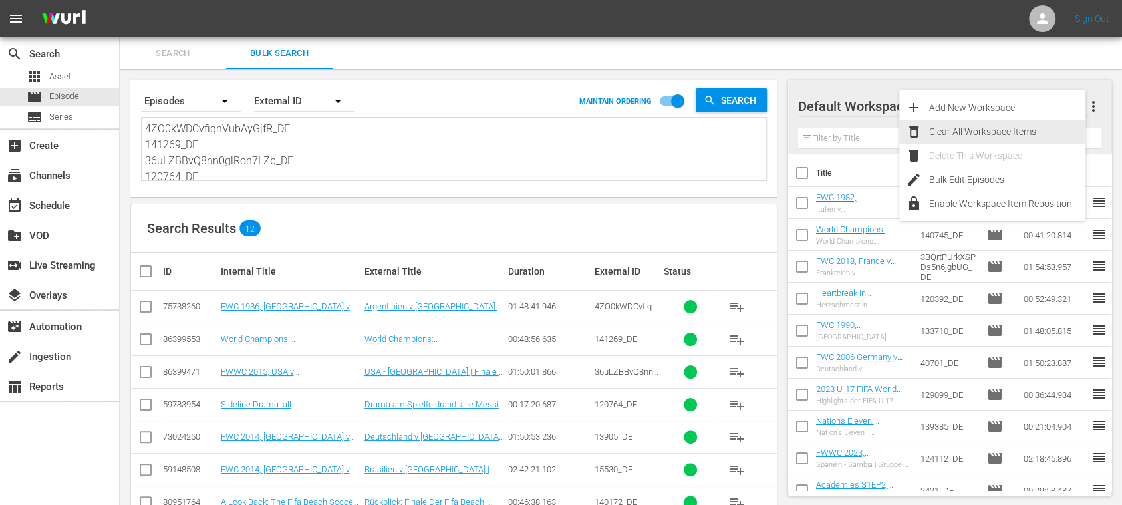
click at [971, 136] on div "Clear All Workspace Items" at bounding box center [1007, 132] width 156 height 24
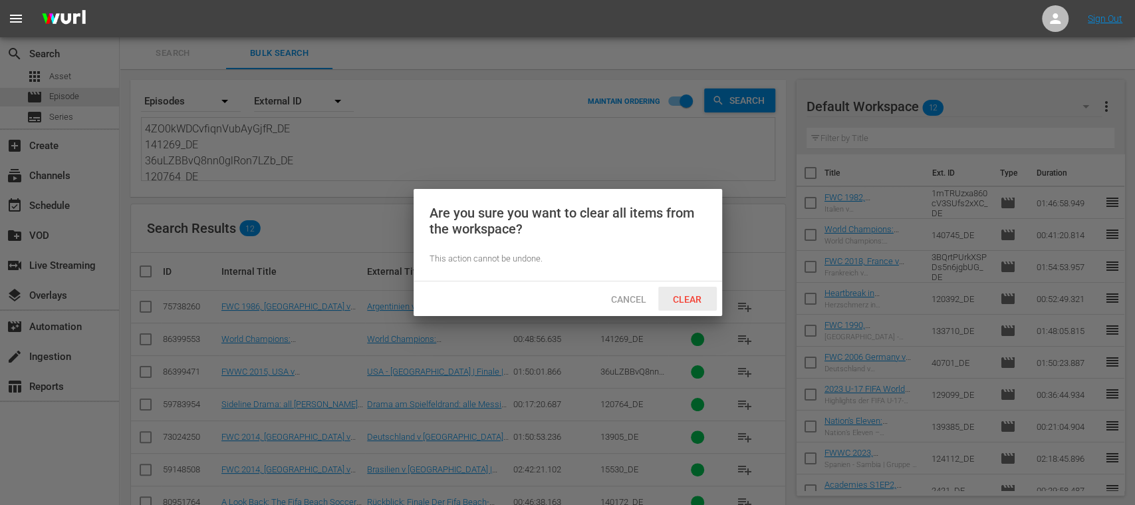
click at [698, 296] on span "Clear" at bounding box center [687, 299] width 50 height 11
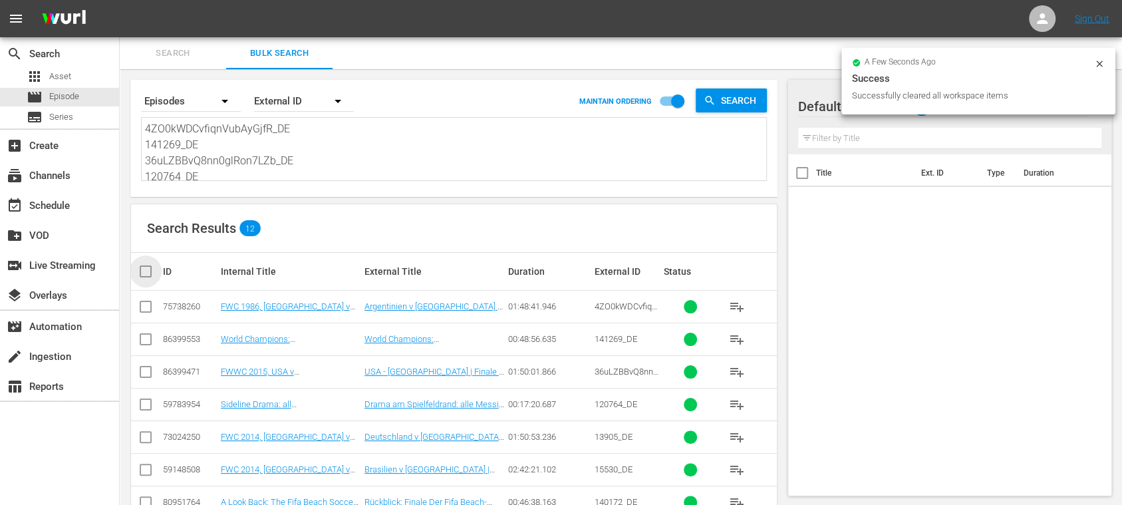
click at [152, 273] on input "checkbox" at bounding box center [151, 271] width 27 height 16
checkbox input "true"
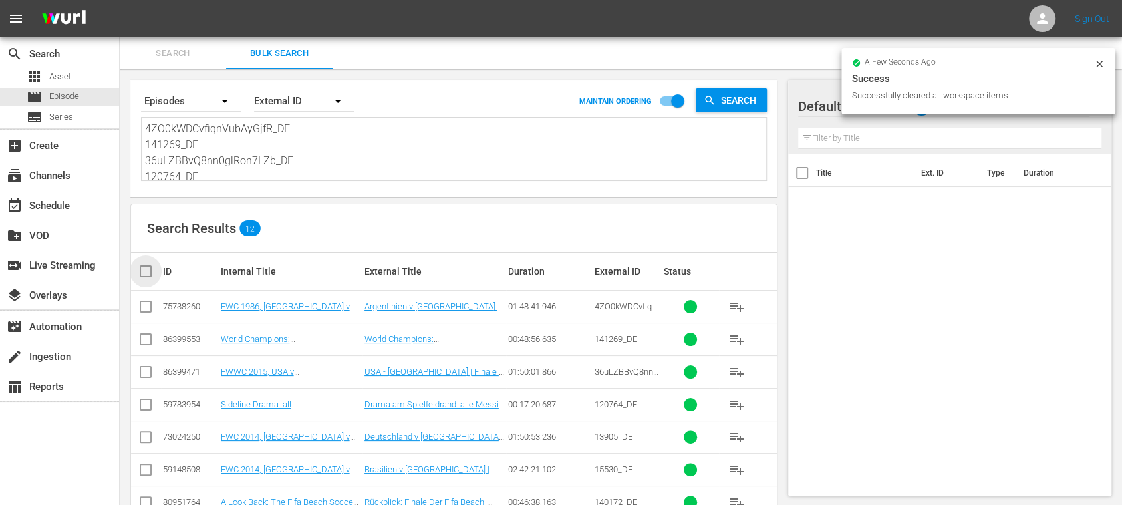
checkbox input "true"
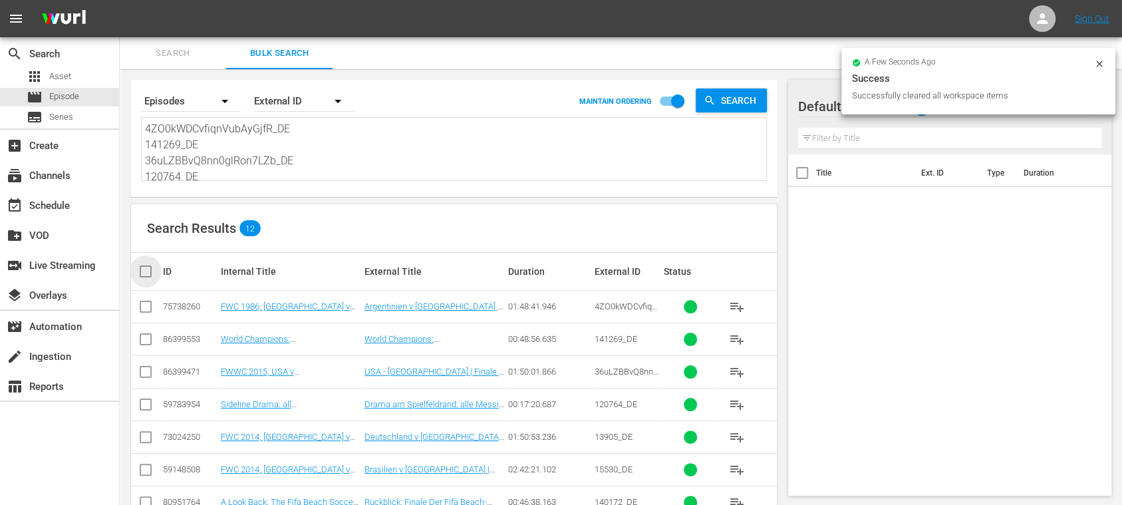
checkbox input "true"
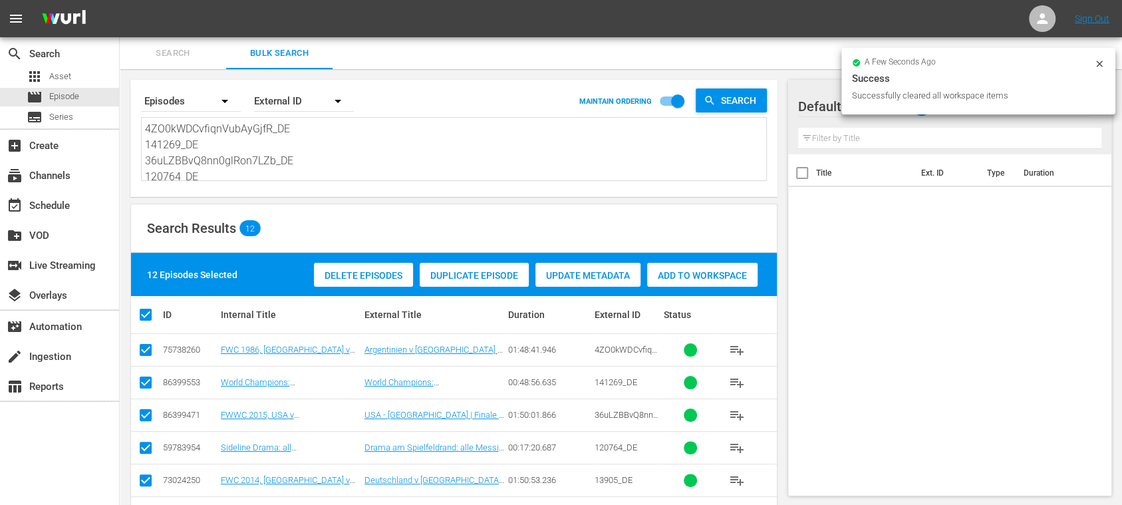
click at [702, 272] on span "Add to Workspace" at bounding box center [702, 275] width 110 height 11
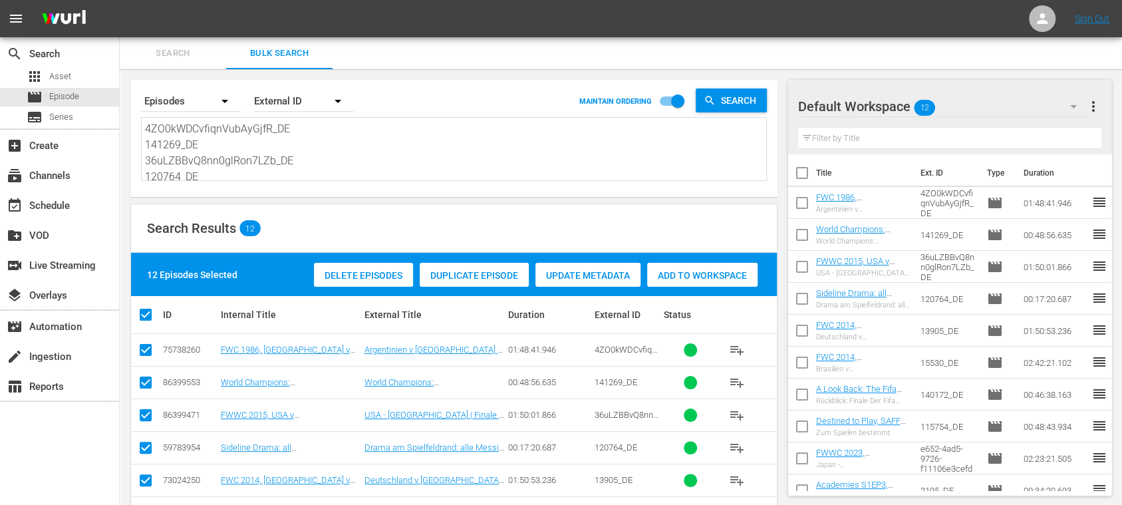
scroll to position [146, 0]
drag, startPoint x: 148, startPoint y: 128, endPoint x: 563, endPoint y: 277, distance: 440.5
click at [562, 277] on div "Search By Episodes Order By External ID MAINTAIN ORDERING Search 4ZO0kWDCvfiqnV…" at bounding box center [454, 409] width 668 height 680
type textarea "4"
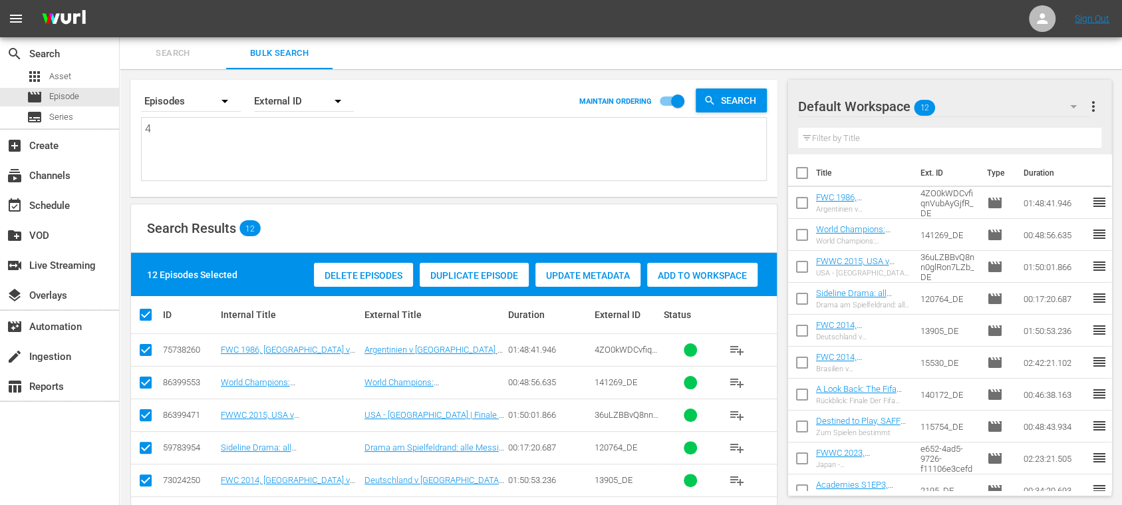
scroll to position [0, 0]
paste textarea "6efX1alNuW5Bv6U5Ddd9R6_DE 142634_DE 3N9LVM36tFG1iF7iEScIwB_DE 120389_DE 14939_D…"
type textarea "6efX1alNuW5Bv6U5Ddd9R6_DE 142634_DE 3N9LVM36tFG1iF7iEScIwB_DE 120389_DE 14939_D…"
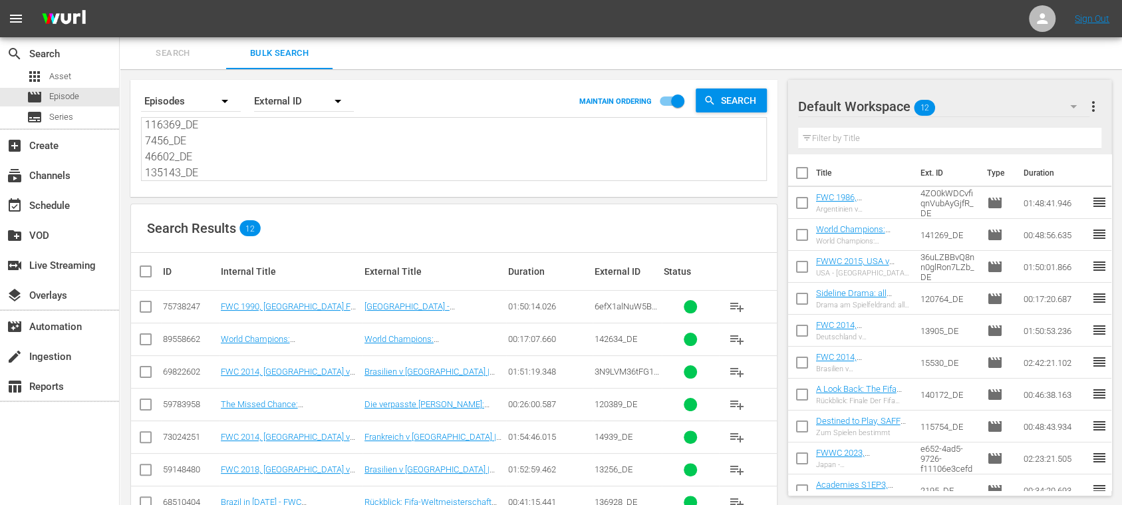
type textarea "6efX1alNuW5Bv6U5Ddd9R6_DE 142634_DE 3N9LVM36tFG1iF7iEScIwB_DE 120389_DE 14939_D…"
click at [1091, 100] on span "more_vert" at bounding box center [1093, 106] width 16 height 16
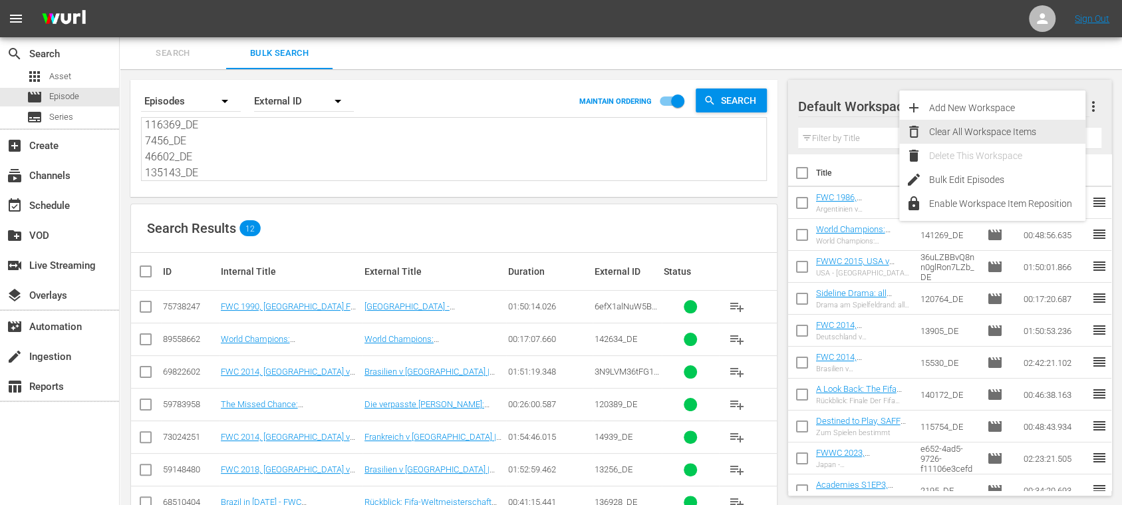
click at [1038, 126] on div "Clear All Workspace Items" at bounding box center [1007, 132] width 156 height 24
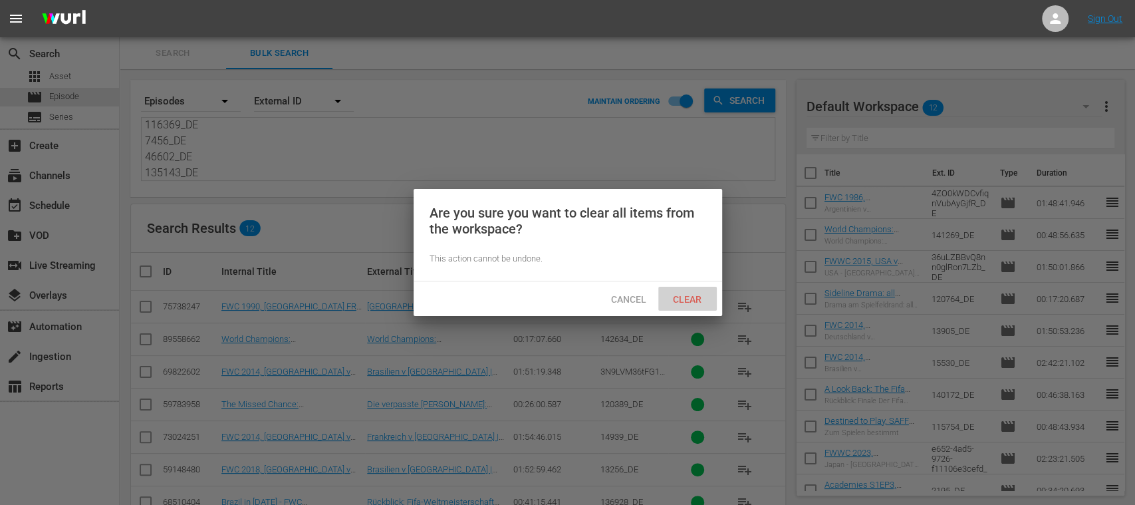
click at [706, 293] on div "Clear" at bounding box center [687, 299] width 59 height 25
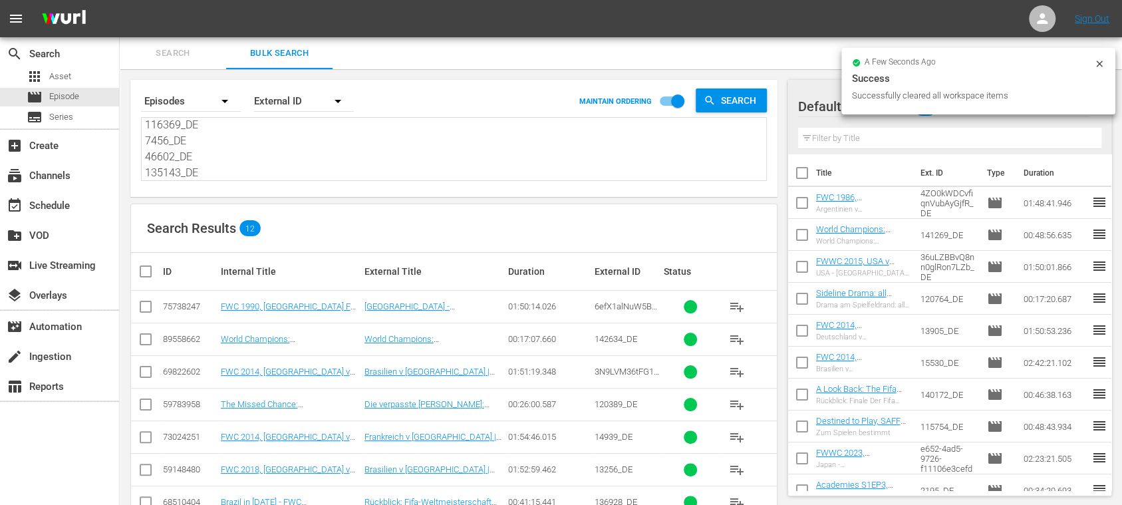
click at [146, 269] on input "checkbox" at bounding box center [151, 271] width 27 height 16
checkbox input "true"
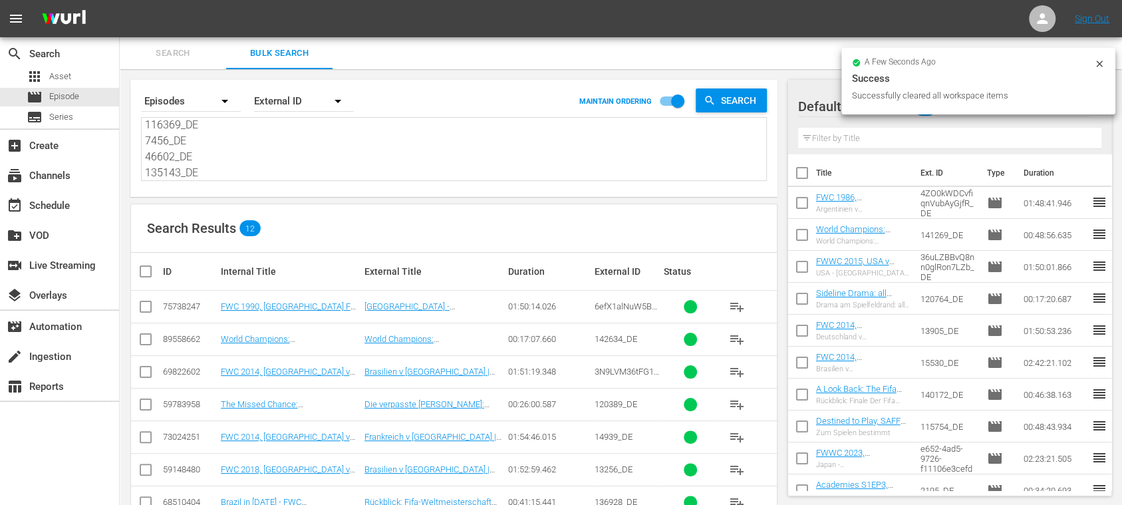
checkbox input "true"
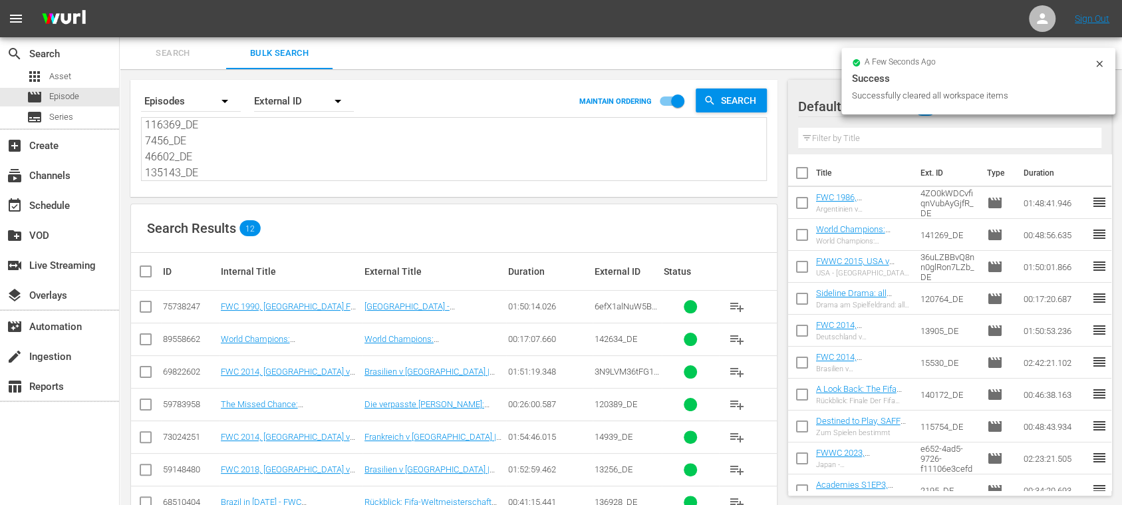
checkbox input "true"
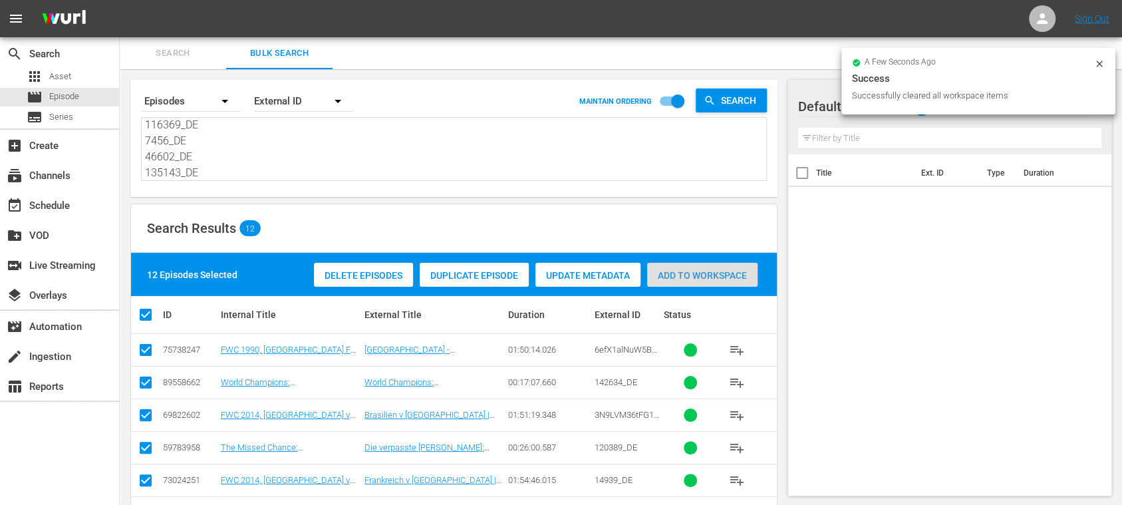
click at [708, 267] on div "Add to Workspace" at bounding box center [702, 275] width 110 height 25
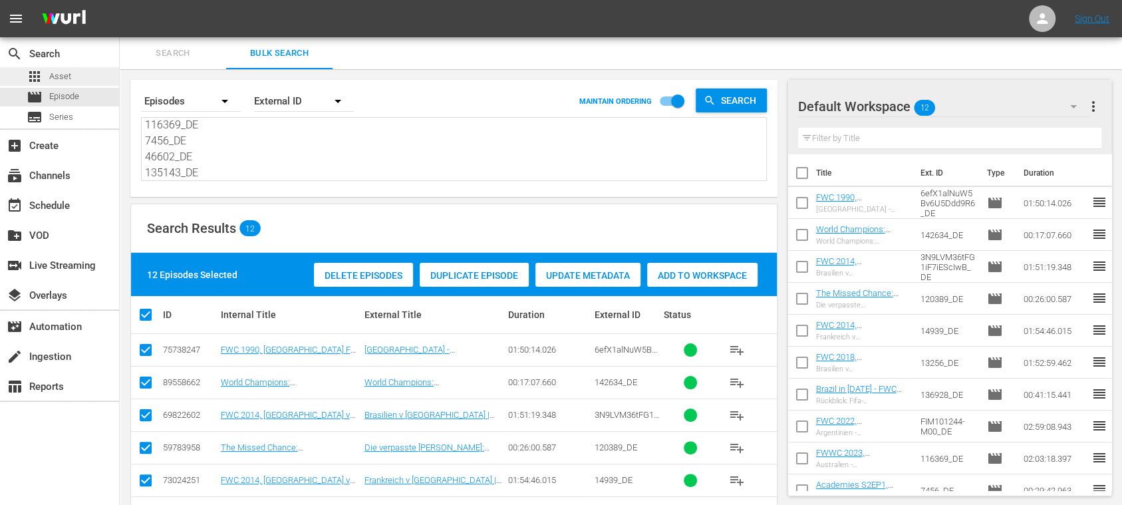
scroll to position [0, 0]
drag, startPoint x: 211, startPoint y: 165, endPoint x: 52, endPoint y: 14, distance: 219.2
click at [53, 27] on div "menu Sign Out search Search apps Asset movie Episode subtitles Series add_box C…" at bounding box center [561, 375] width 1122 height 750
paste textarea "17426_DE 142400_DE 14527_DE 120383_DE 40573_DE 14800_DE 136955_DE 139372_DE 123…"
type textarea "17426_DE 142400_DE 14527_DE 120383_DE 40573_DE 14800_DE 136955_DE 139372_DE 123…"
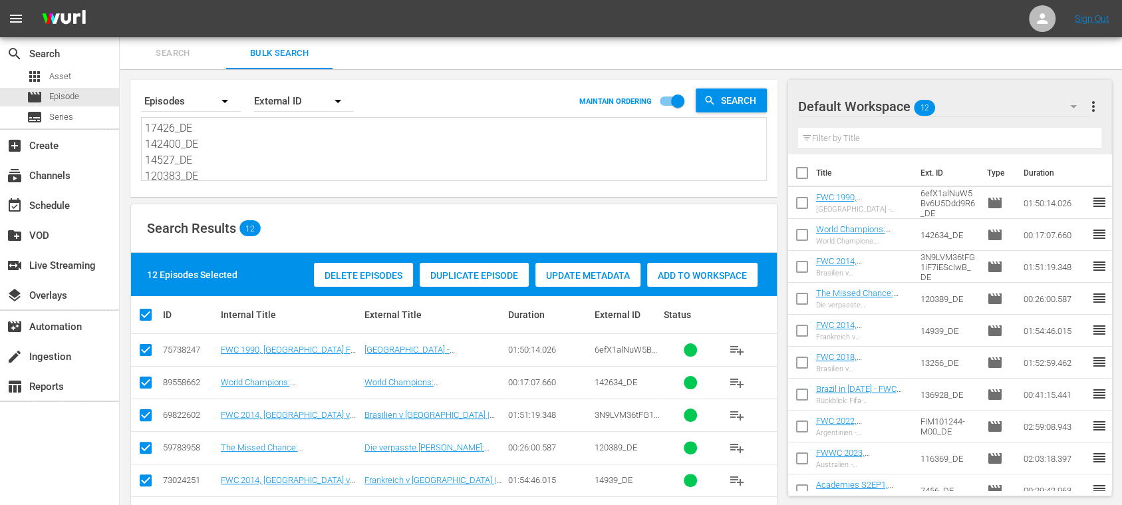
type textarea "17426_DE 142400_DE 14527_DE 120383_DE 40573_DE 14800_DE 136955_DE 139372_DE 123…"
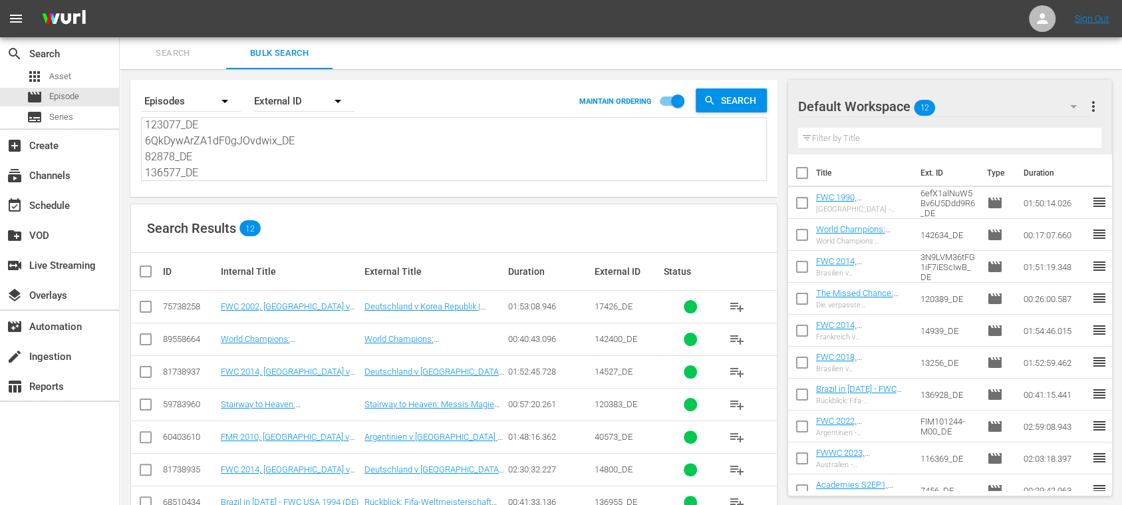
type textarea "17426_DE 142400_DE 14527_DE 120383_DE 40573_DE 14800_DE 136955_DE 139372_DE 123…"
click at [1095, 107] on span "more_vert" at bounding box center [1093, 106] width 16 height 16
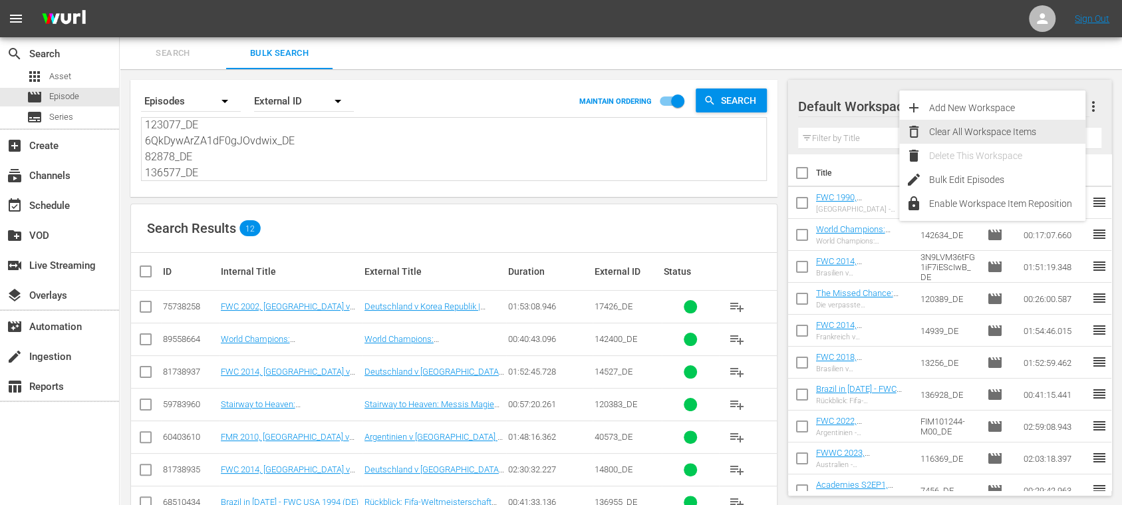
click at [1041, 129] on div "Clear All Workspace Items" at bounding box center [1007, 132] width 156 height 24
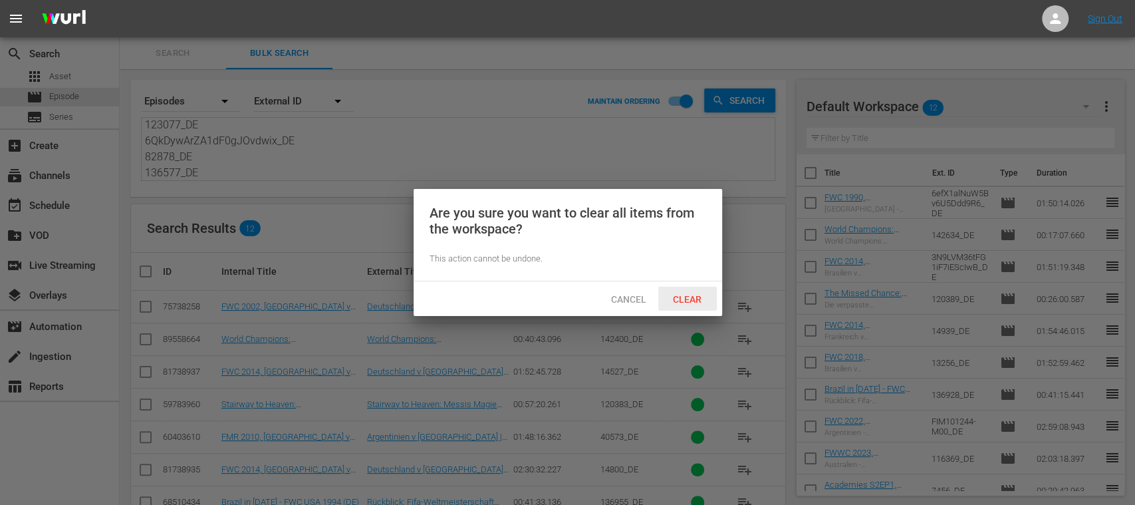
click at [697, 297] on span "Clear" at bounding box center [687, 299] width 50 height 11
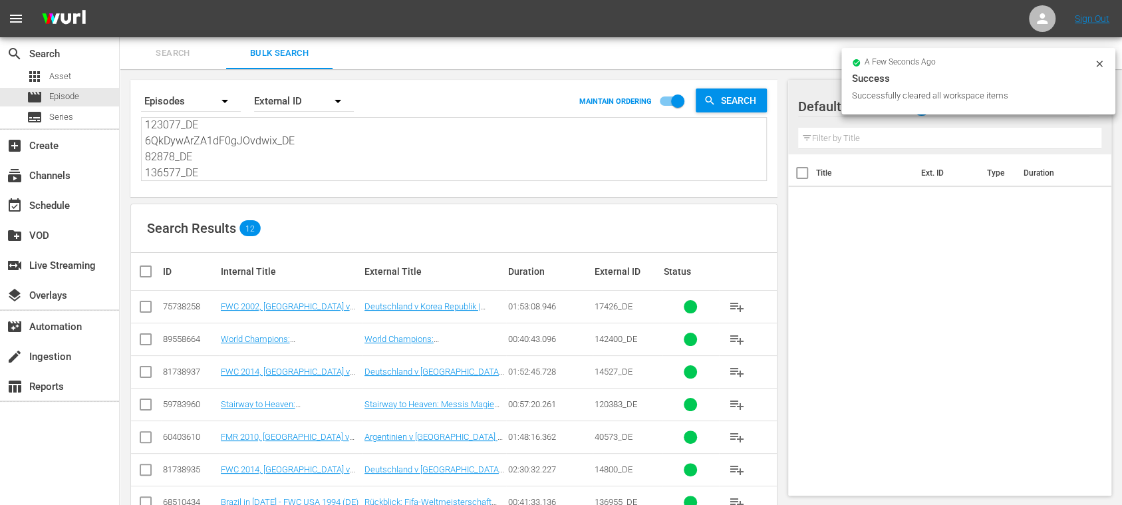
click at [146, 274] on input "checkbox" at bounding box center [151, 271] width 27 height 16
checkbox input "true"
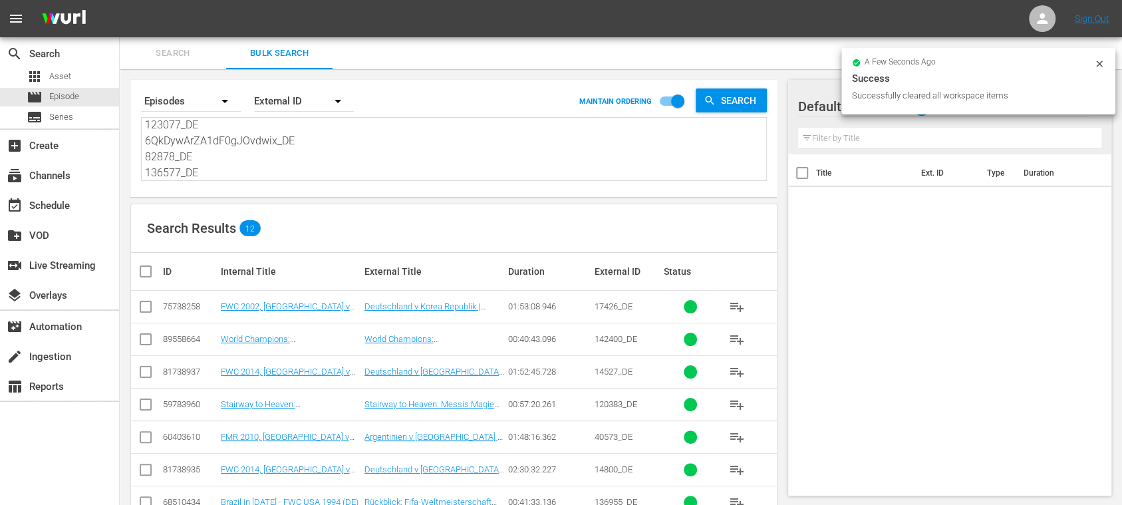
checkbox input "true"
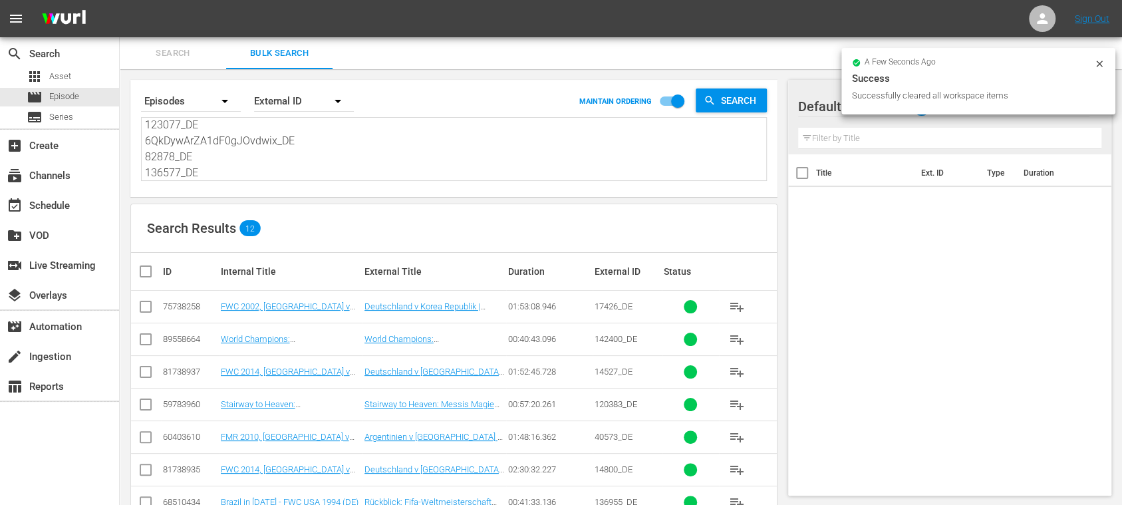
checkbox input "true"
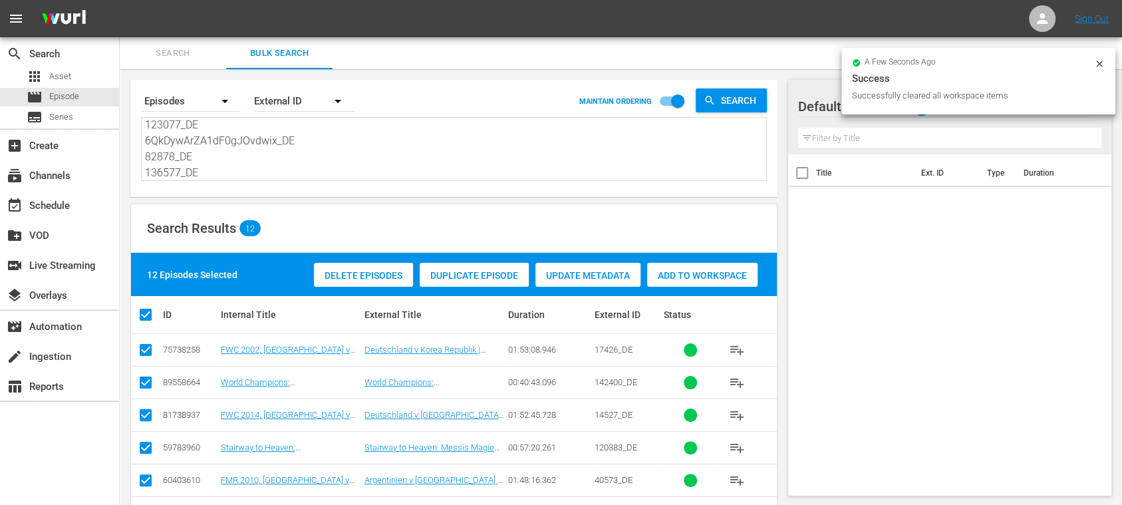
click at [687, 277] on span "Add to Workspace" at bounding box center [702, 275] width 110 height 11
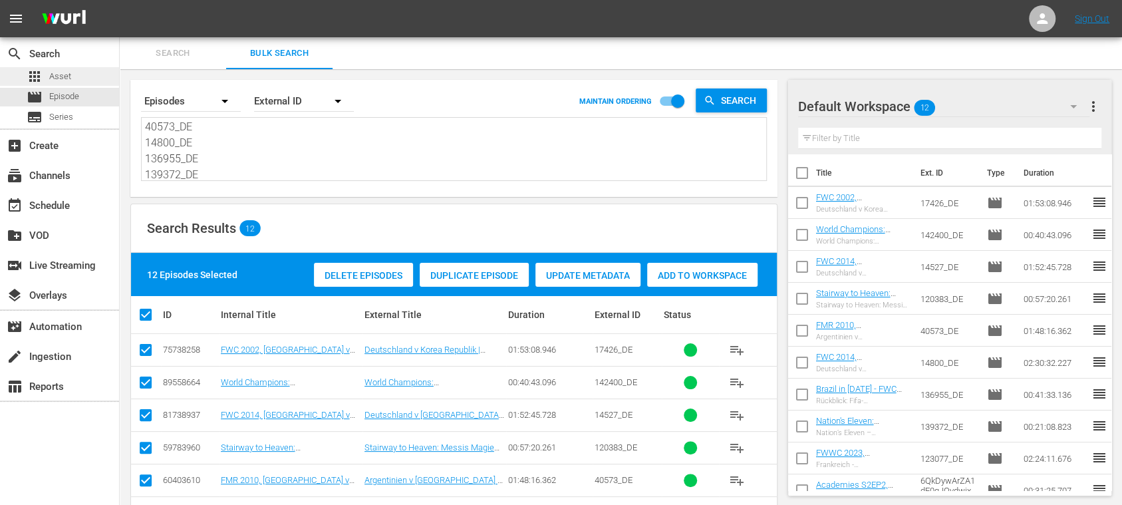
scroll to position [0, 0]
drag, startPoint x: 213, startPoint y: 162, endPoint x: 88, endPoint y: 23, distance: 186.5
click at [120, 0] on div "search Search apps Asset movie Episode subtitles Series add_box Create subscrip…" at bounding box center [621, 0] width 1002 height 0
paste textarea "1RVVOGHQmVA8puXQU33tCZ_DE 140875_DE ktLWtLQTqnIfzU2unVBsx_DE 129099_DE 14939_DE…"
type textarea "1RVVOGHQmVA8puXQU33tCZ_DE 140875_DE ktLWtLQTqnIfzU2unVBsx_DE 129099_DE 14939_DE…"
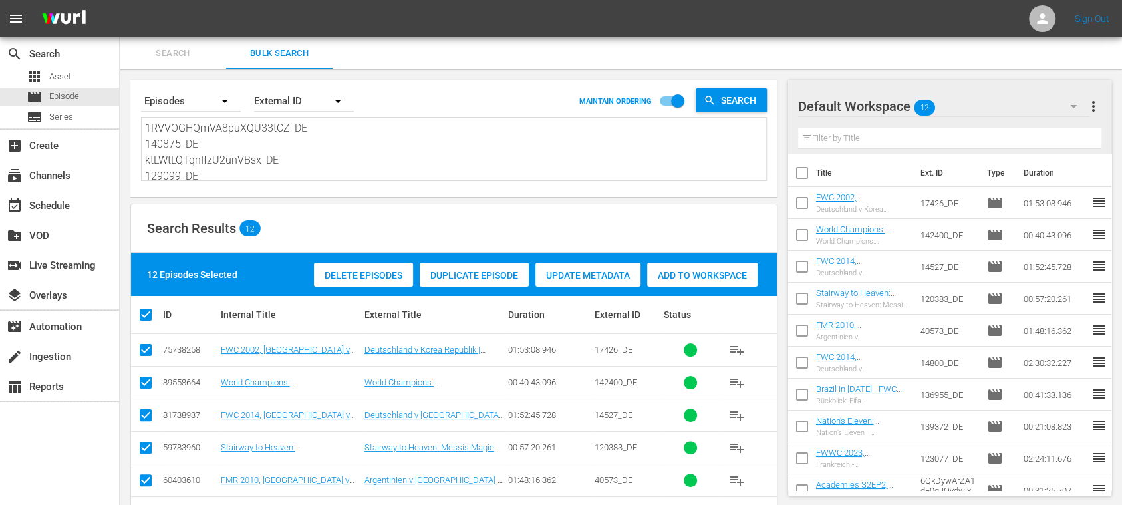
type textarea "1RVVOGHQmVA8puXQU33tCZ_DE 140875_DE ktLWtLQTqnIfzU2unVBsx_DE 129099_DE 14939_DE…"
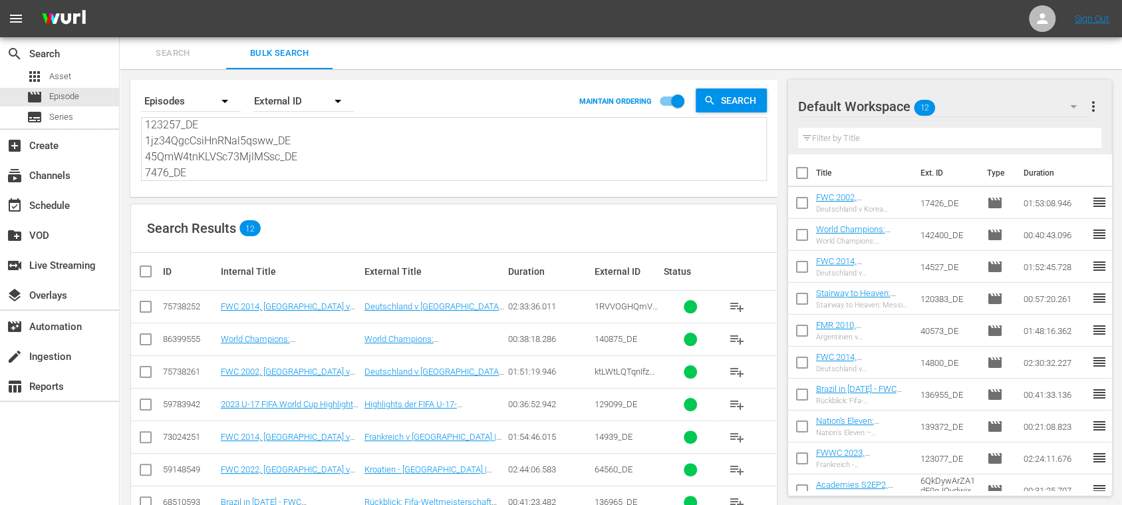
type textarea "1RVVOGHQmVA8puXQU33tCZ_DE 140875_DE ktLWtLQTqnIfzU2unVBsx_DE 129099_DE 14939_DE…"
click at [1094, 108] on span "more_vert" at bounding box center [1093, 106] width 16 height 16
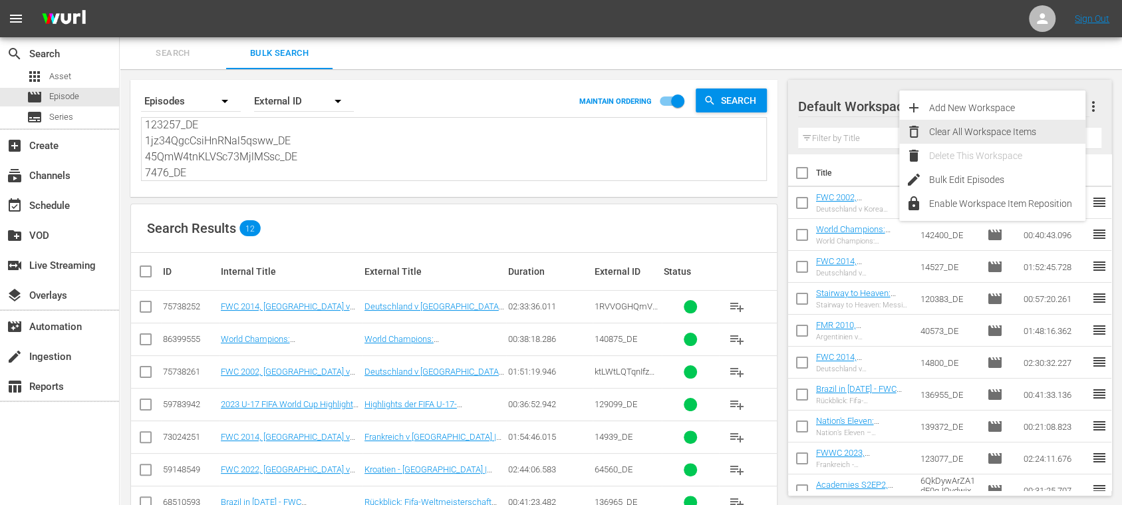
click at [1037, 126] on div "Clear All Workspace Items" at bounding box center [1007, 132] width 156 height 24
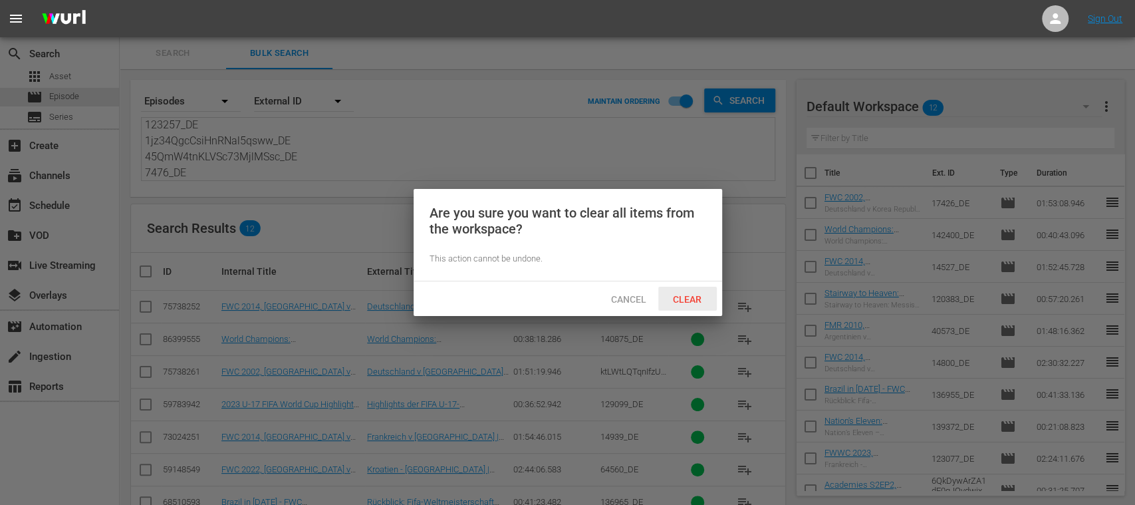
click at [689, 297] on span "Clear" at bounding box center [687, 299] width 50 height 11
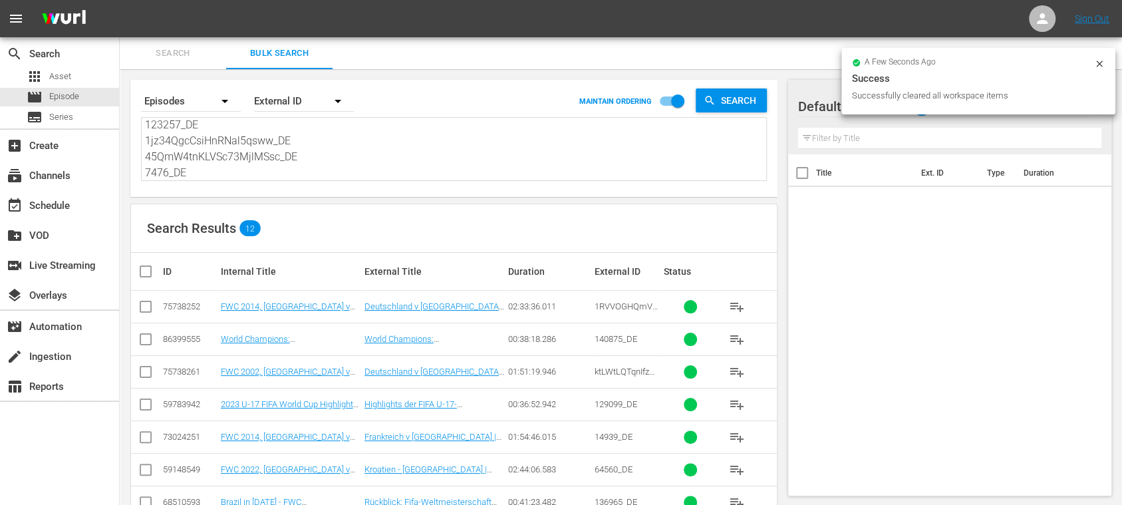
click at [152, 269] on input "checkbox" at bounding box center [151, 271] width 27 height 16
checkbox input "true"
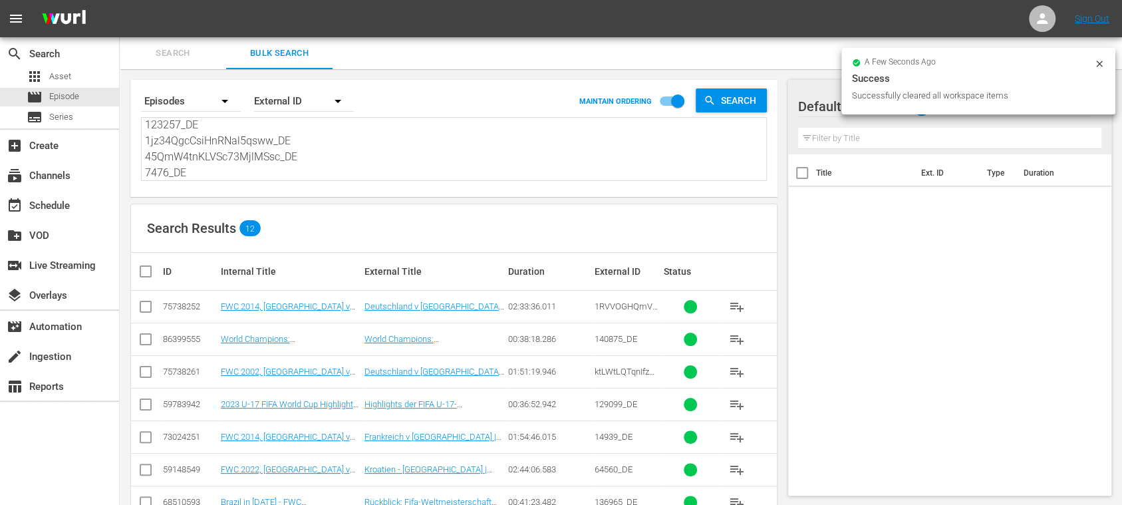
checkbox input "true"
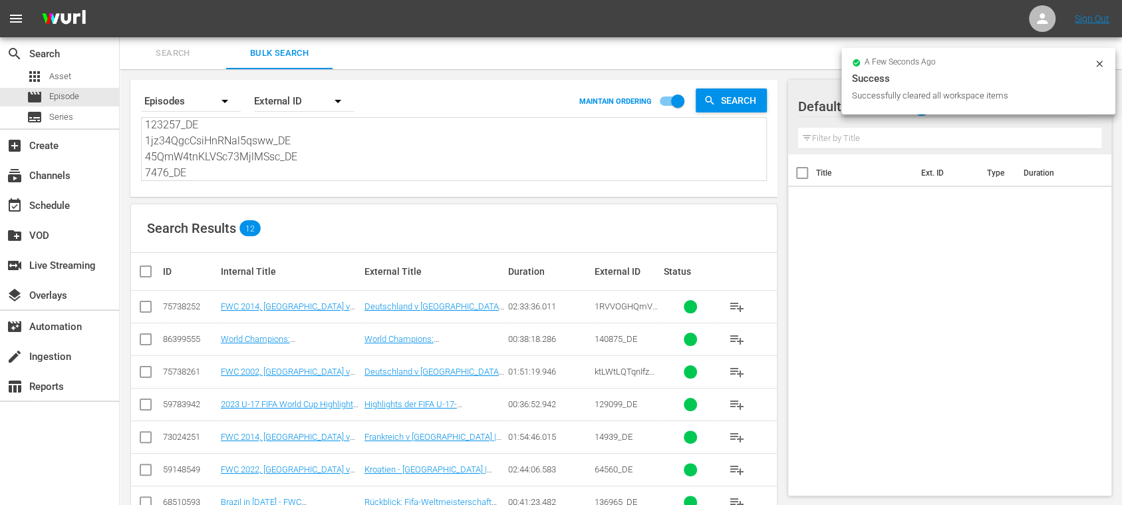
checkbox input "true"
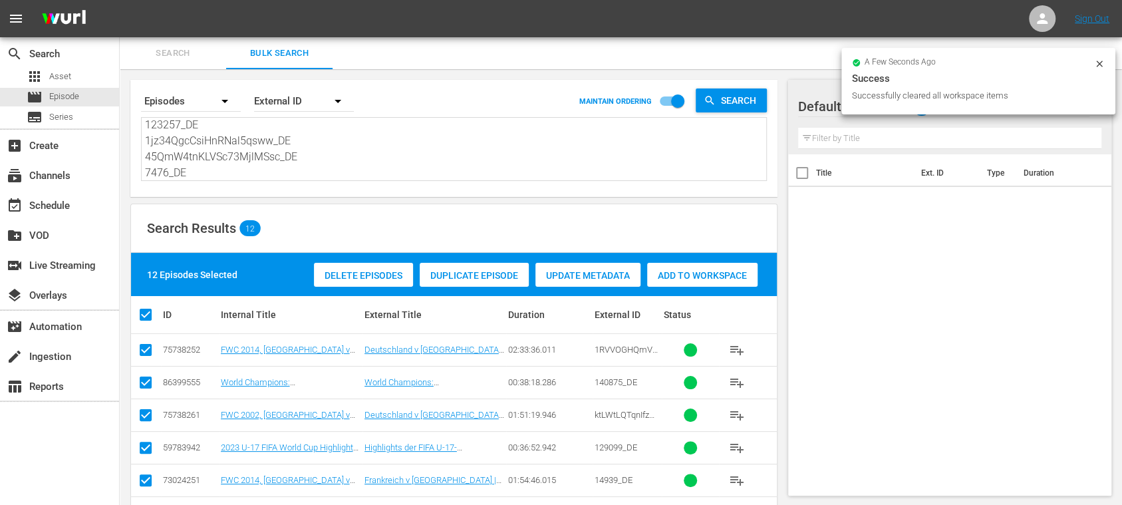
click at [703, 279] on span "Add to Workspace" at bounding box center [702, 275] width 110 height 11
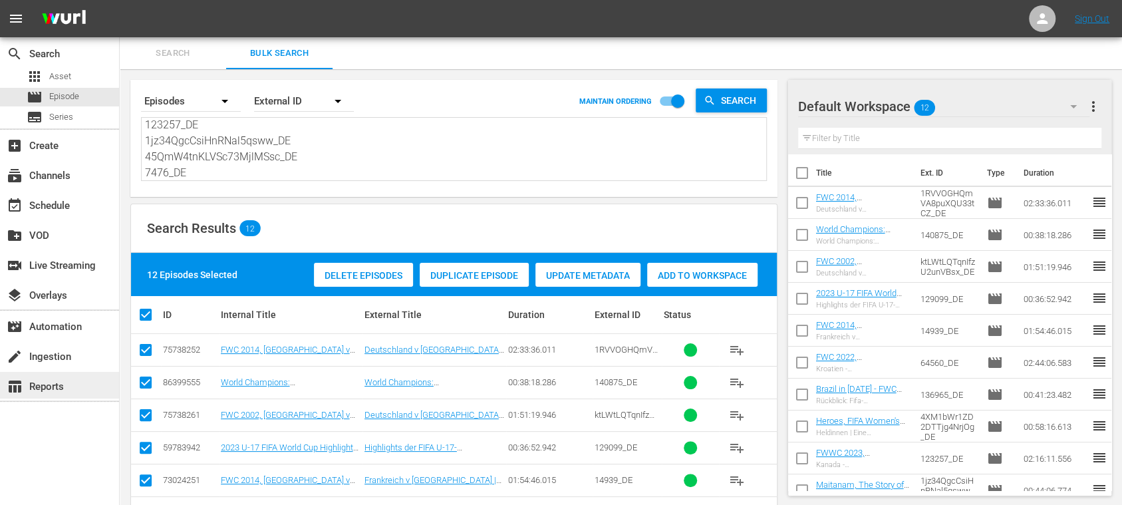
click at [55, 384] on div "table_chart Reports" at bounding box center [37, 384] width 74 height 12
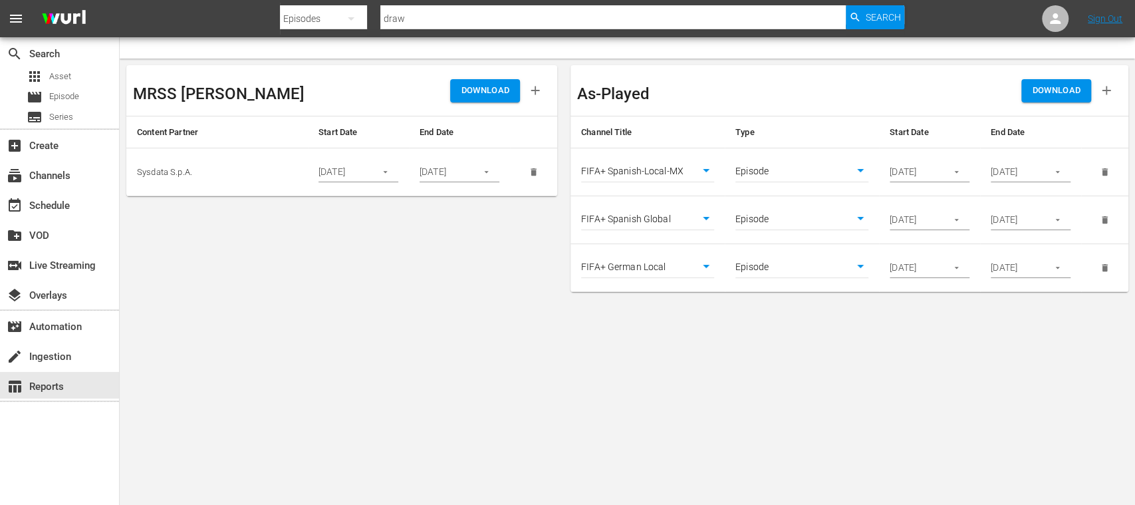
click at [1105, 221] on icon "delete" at bounding box center [1105, 219] width 6 height 7
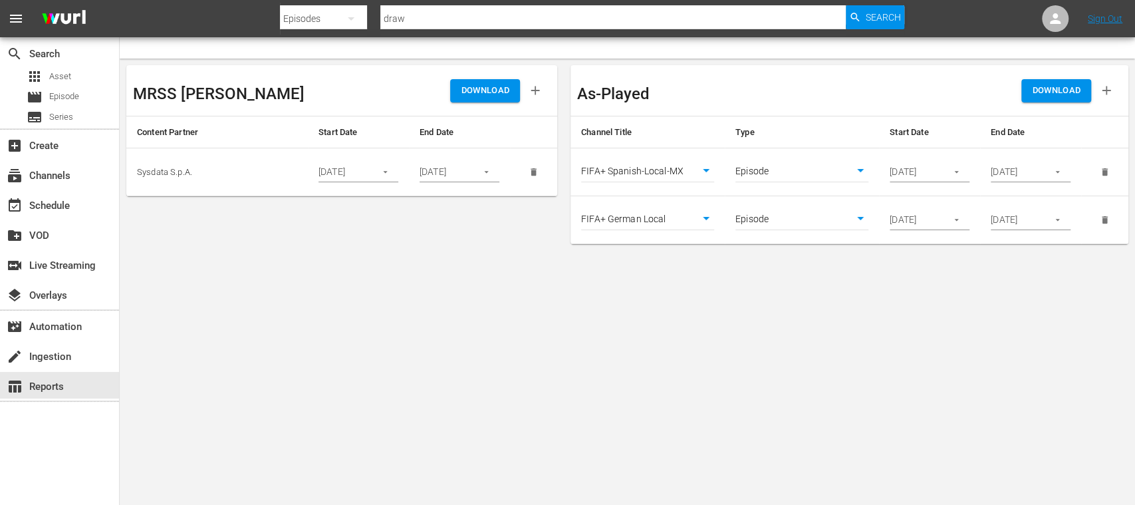
click at [1059, 174] on icon "button" at bounding box center [1058, 172] width 10 height 10
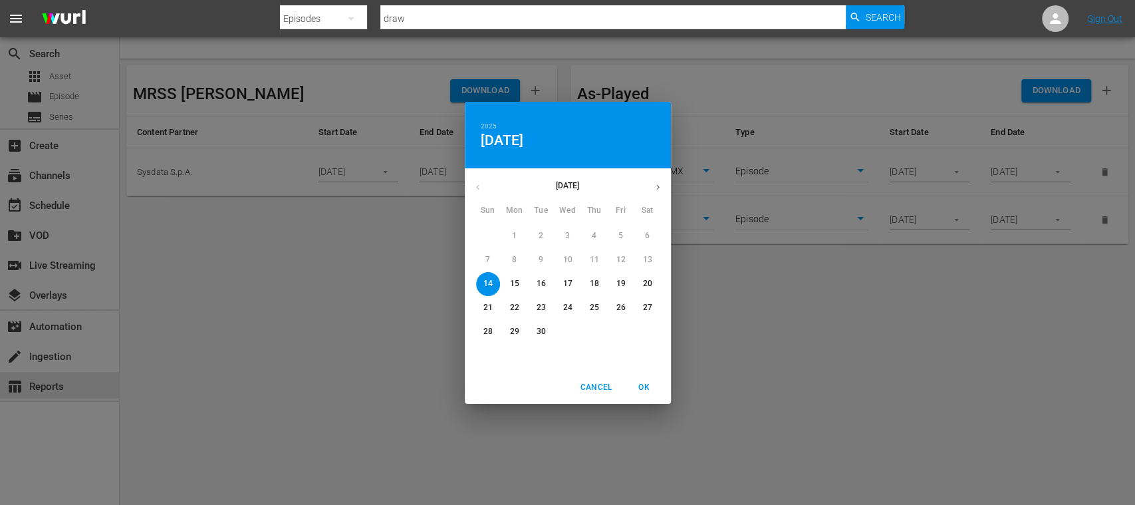
click at [489, 307] on p "21" at bounding box center [487, 307] width 9 height 11
click at [643, 382] on span "OK" at bounding box center [644, 387] width 32 height 14
type input "09/21/2025"
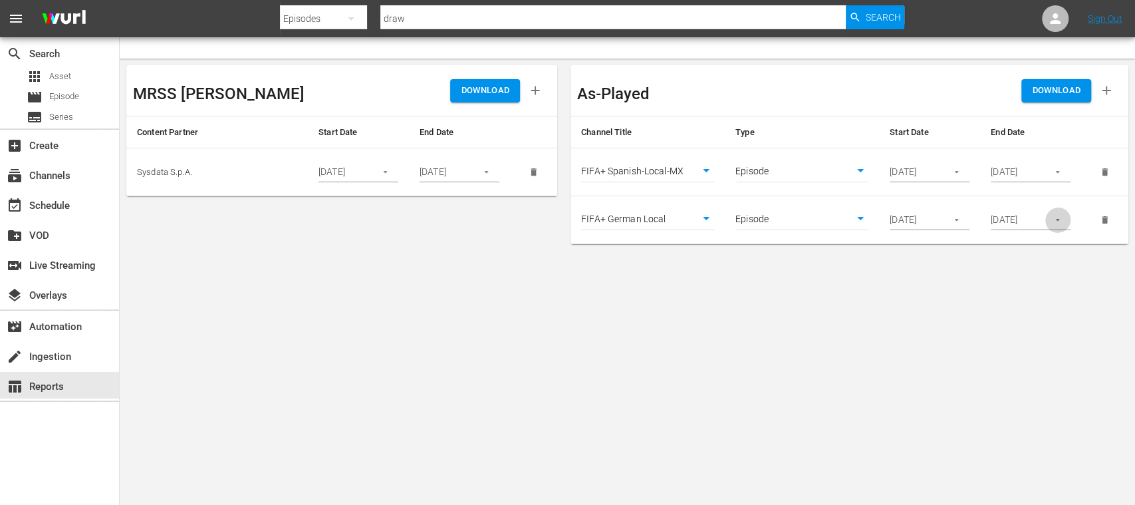
click at [1057, 221] on icon "button" at bounding box center [1058, 220] width 10 height 10
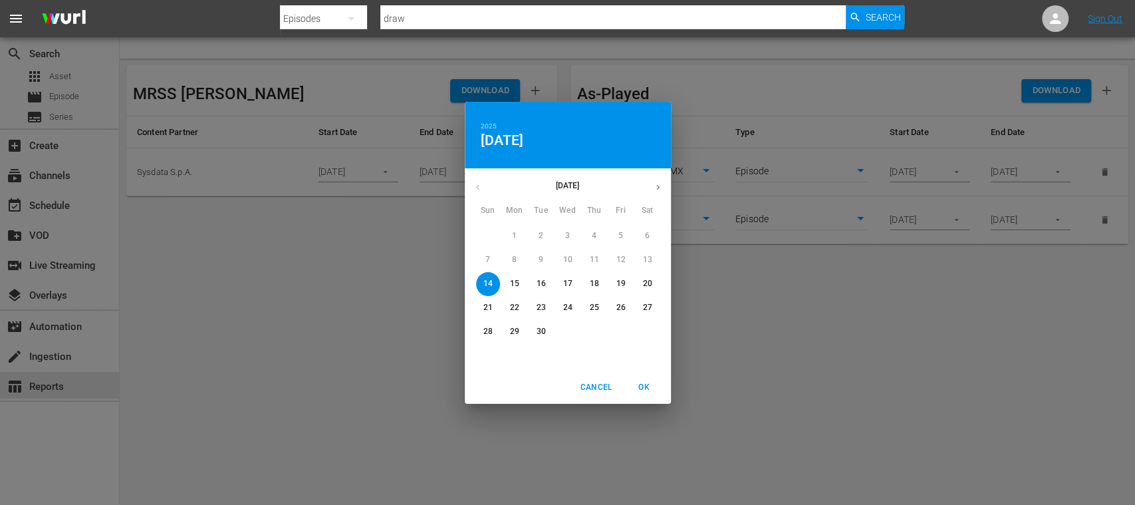
click at [480, 307] on span "21" at bounding box center [488, 307] width 24 height 11
click at [646, 384] on span "OK" at bounding box center [644, 387] width 32 height 14
type input "09/21/2025"
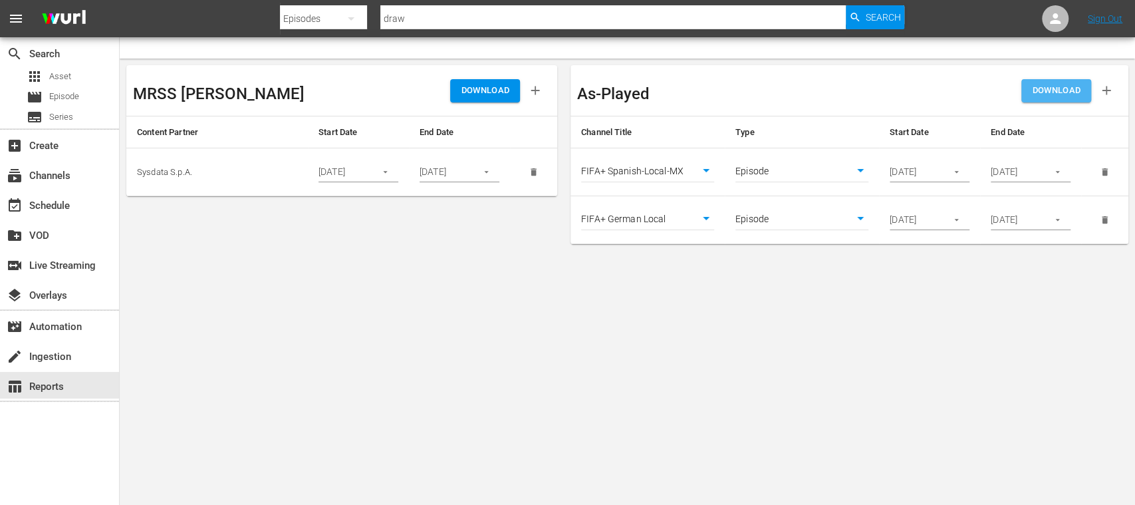
click at [1068, 90] on span "DOWNLOAD" at bounding box center [1056, 90] width 49 height 15
click at [64, 175] on div "subscriptions Channels" at bounding box center [37, 174] width 74 height 12
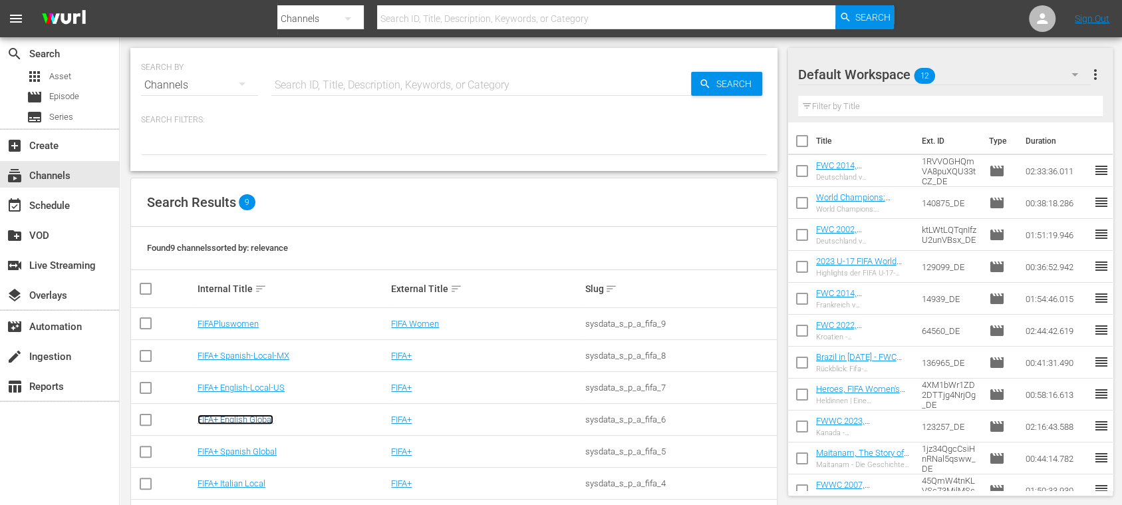
click at [261, 420] on link "FIFA+ English Global" at bounding box center [236, 419] width 76 height 10
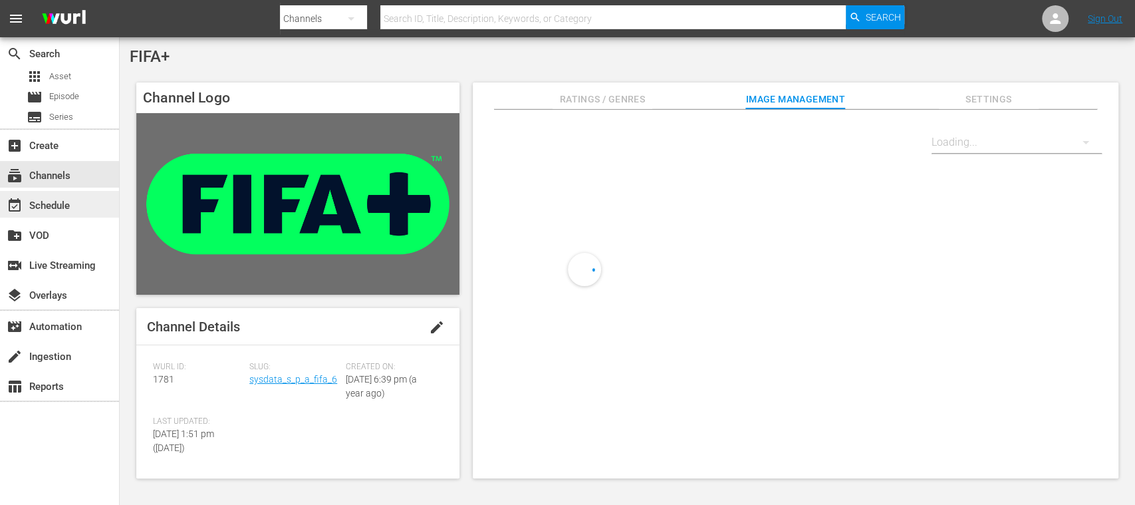
click at [59, 209] on div "event_available Schedule" at bounding box center [37, 204] width 74 height 12
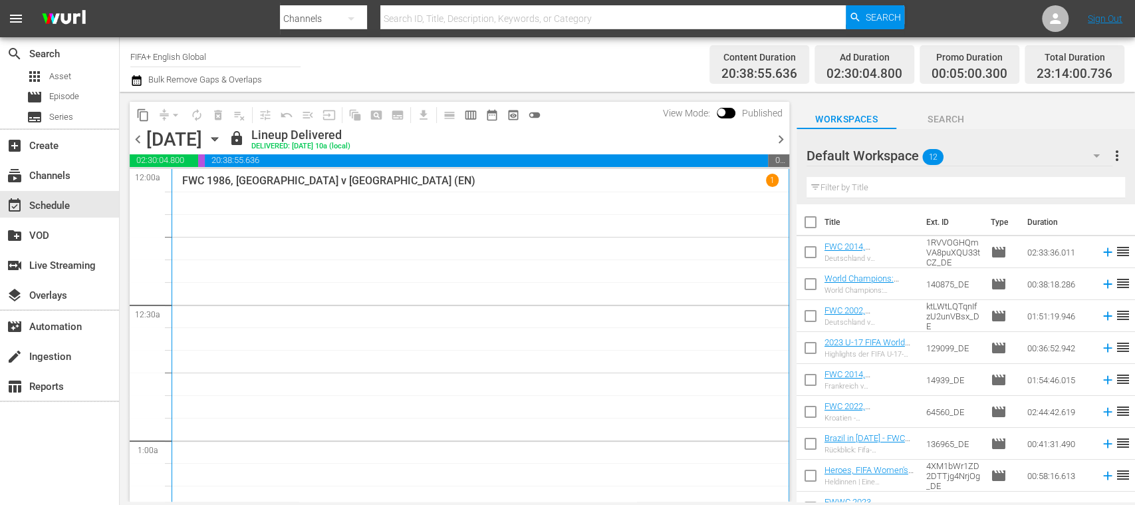
click at [779, 137] on span "chevron_right" at bounding box center [781, 139] width 17 height 17
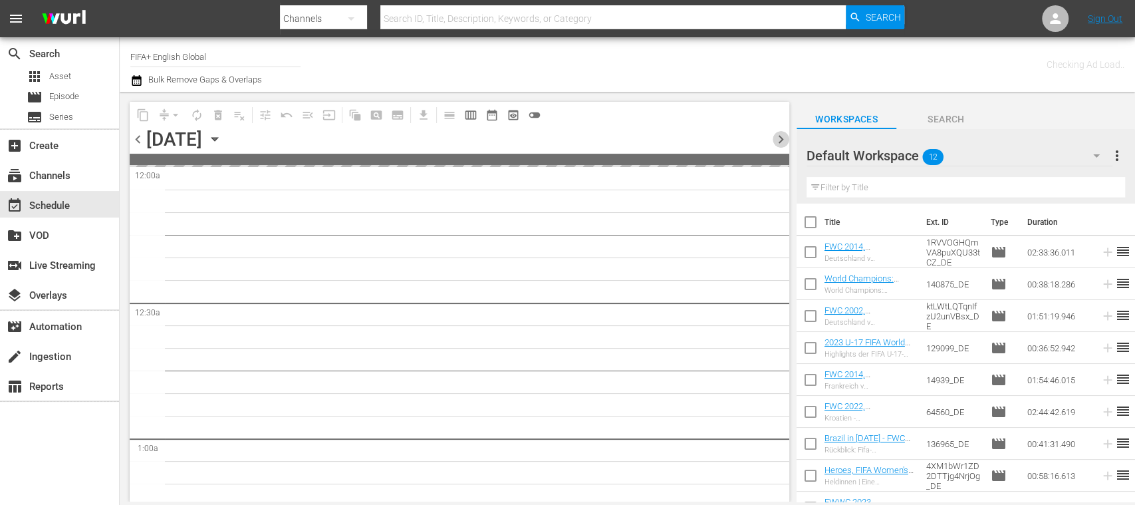
click at [779, 137] on span "chevron_right" at bounding box center [781, 139] width 17 height 17
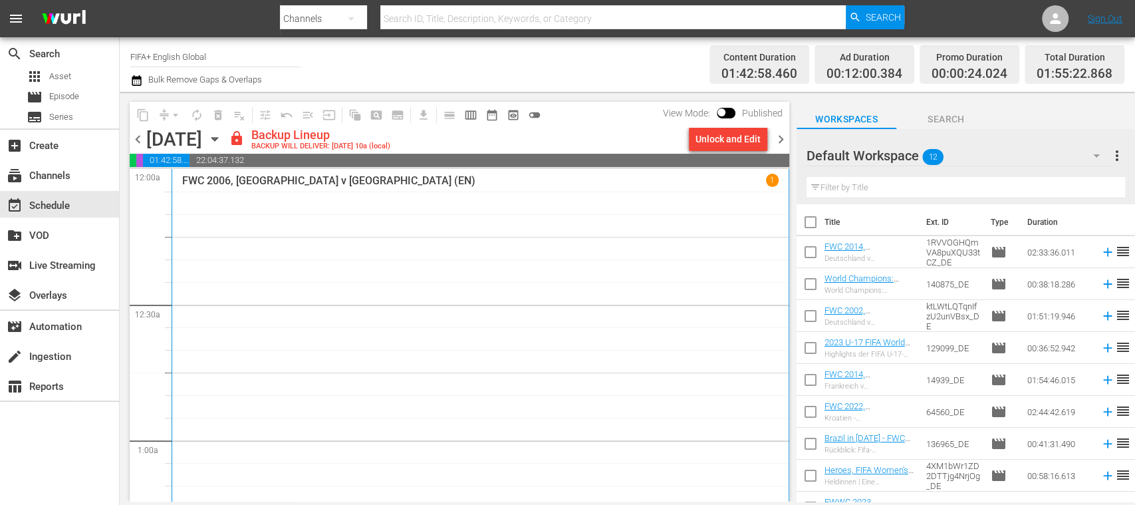
click at [779, 137] on span "chevron_right" at bounding box center [781, 139] width 17 height 17
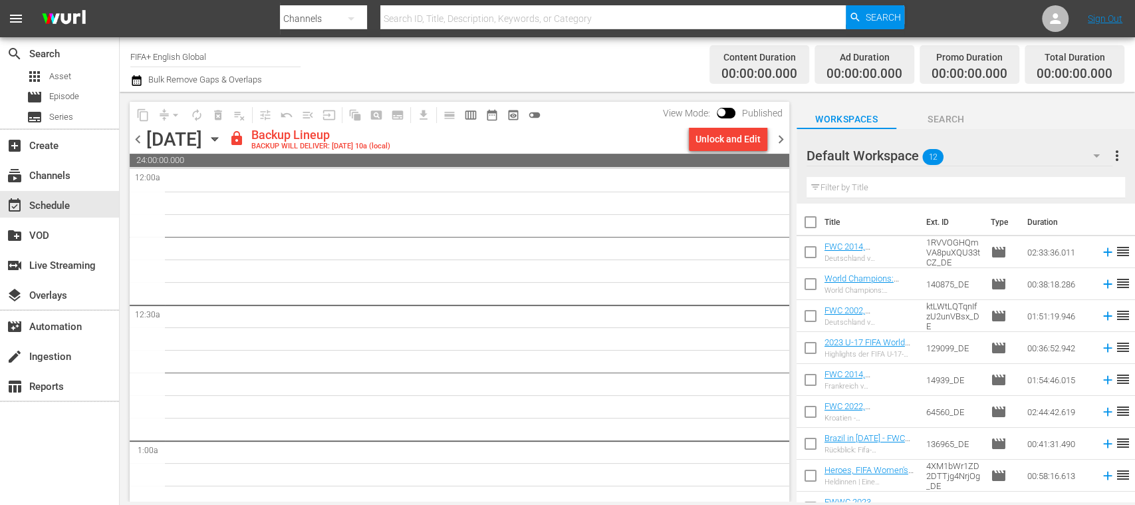
click at [144, 150] on div "chevron_left Tuesday, September 16th September 16th lock Backup Lineup BACKUP W…" at bounding box center [460, 141] width 660 height 26
click at [139, 144] on span "chevron_left" at bounding box center [138, 139] width 17 height 17
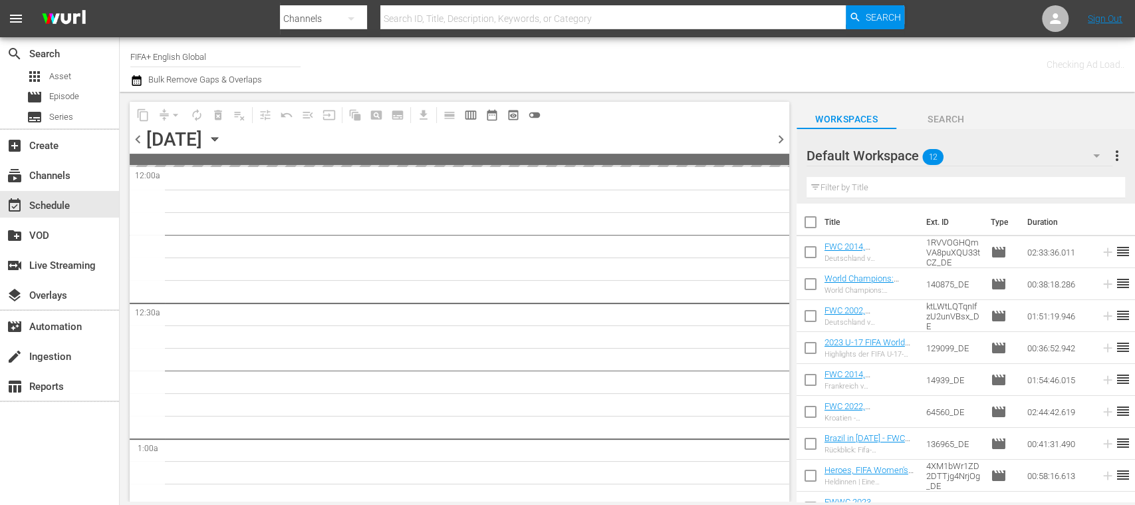
click at [139, 144] on span "chevron_left" at bounding box center [138, 139] width 17 height 17
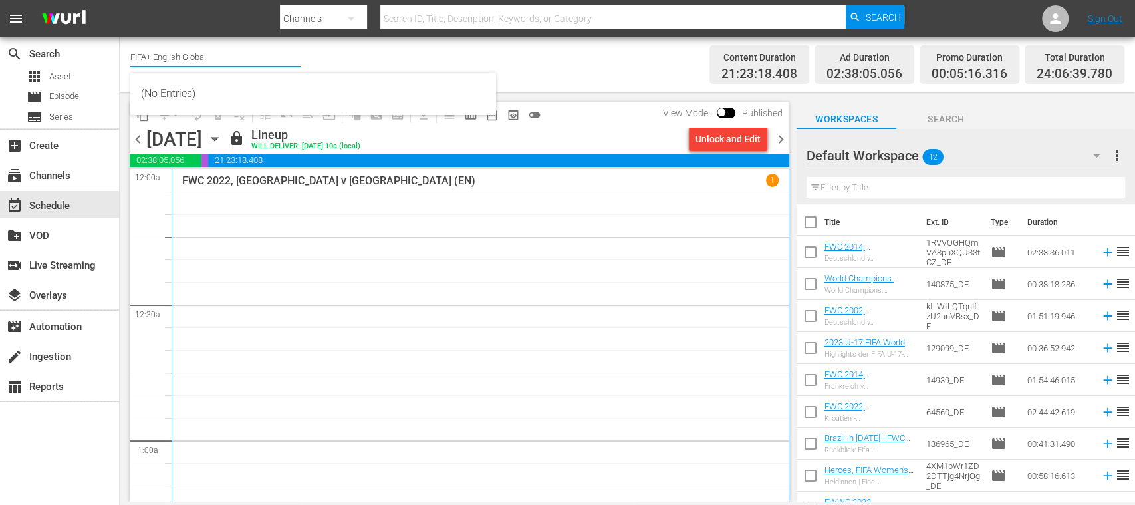
drag, startPoint x: 155, startPoint y: 60, endPoint x: 256, endPoint y: 59, distance: 101.1
click at [256, 59] on input "FIFA+ English Global" at bounding box center [215, 57] width 170 height 32
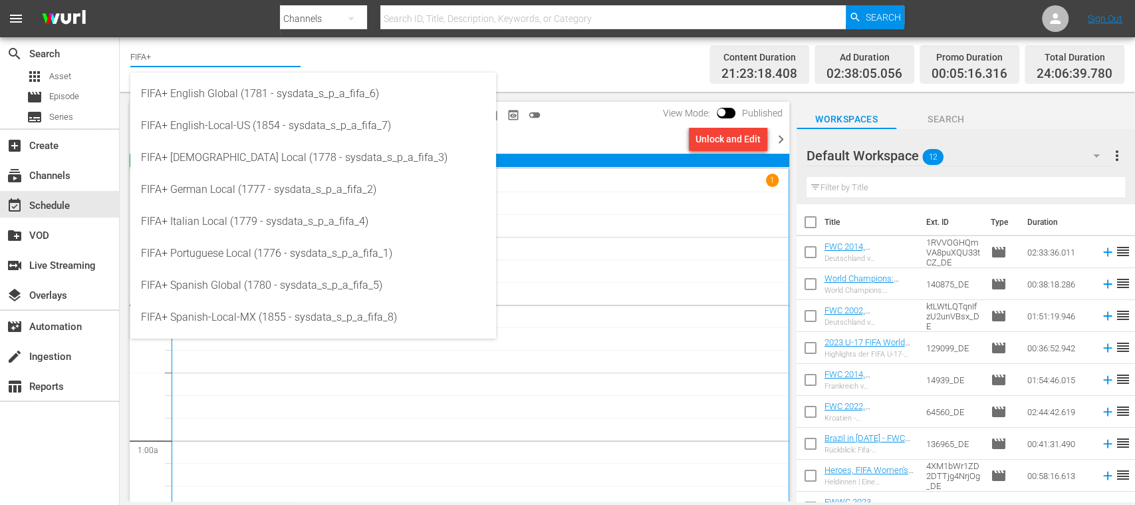
type input "FIFA+"
click at [458, 57] on div "Channel Title FIFA+ Bulk Remove Gaps & Overlaps" at bounding box center [401, 65] width 542 height 48
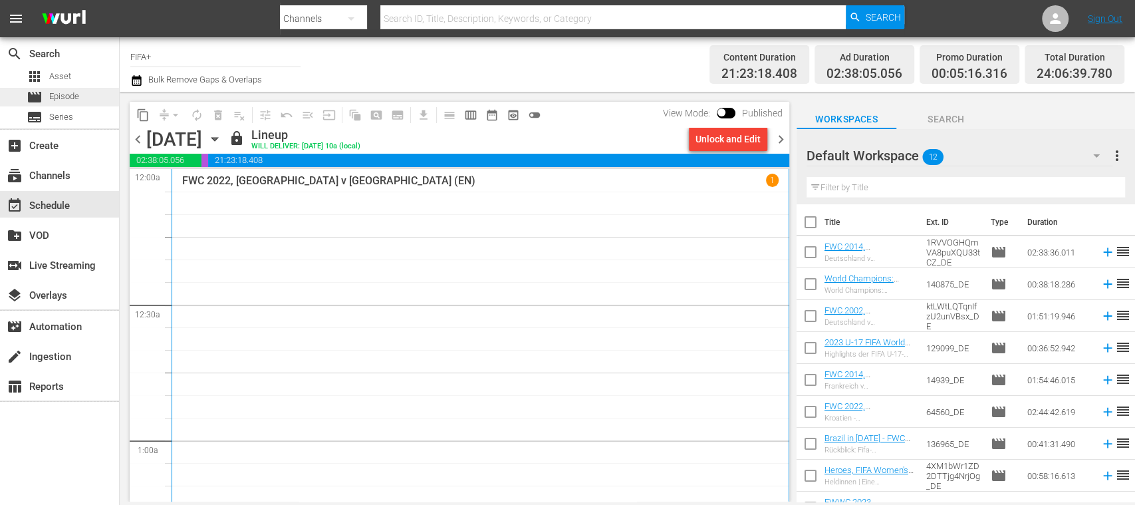
click at [55, 96] on span "Episode" at bounding box center [64, 96] width 30 height 13
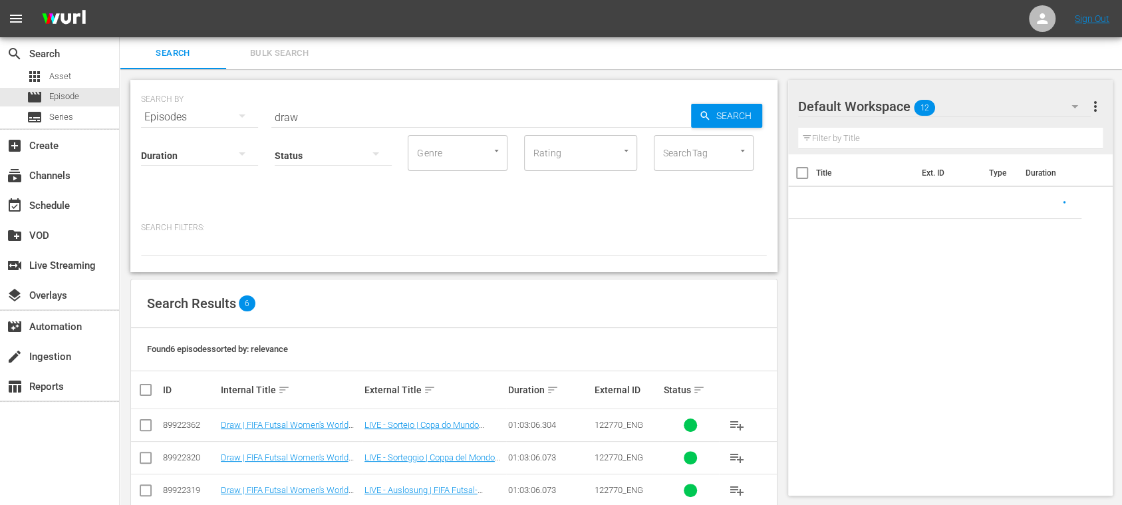
click at [261, 47] on span "Bulk Search" at bounding box center [279, 53] width 90 height 15
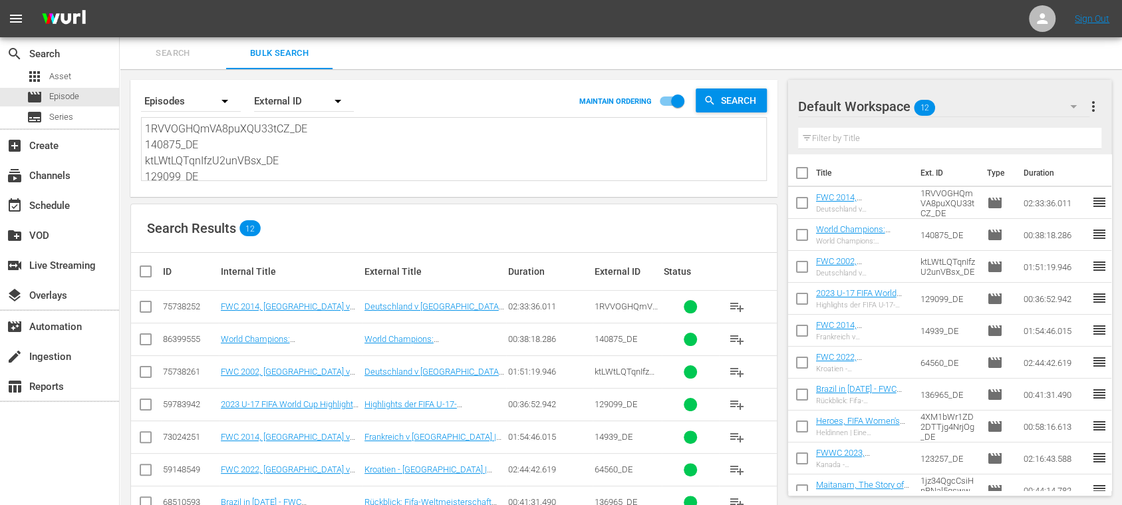
scroll to position [178, 0]
drag, startPoint x: 146, startPoint y: 128, endPoint x: 630, endPoint y: 274, distance: 505.8
click at [620, 273] on div "Search By Episodes Order By External ID MAINTAIN ORDERING Search 1RVVOGHQmVA8pu…" at bounding box center [454, 387] width 668 height 637
paste textarea "2VMgMK10wSPVNbkSbwKuOr_ES 142047_ES 38nOdN8GqEpUioCBLZBR2f_ES 120377_ES 41NJZmg…"
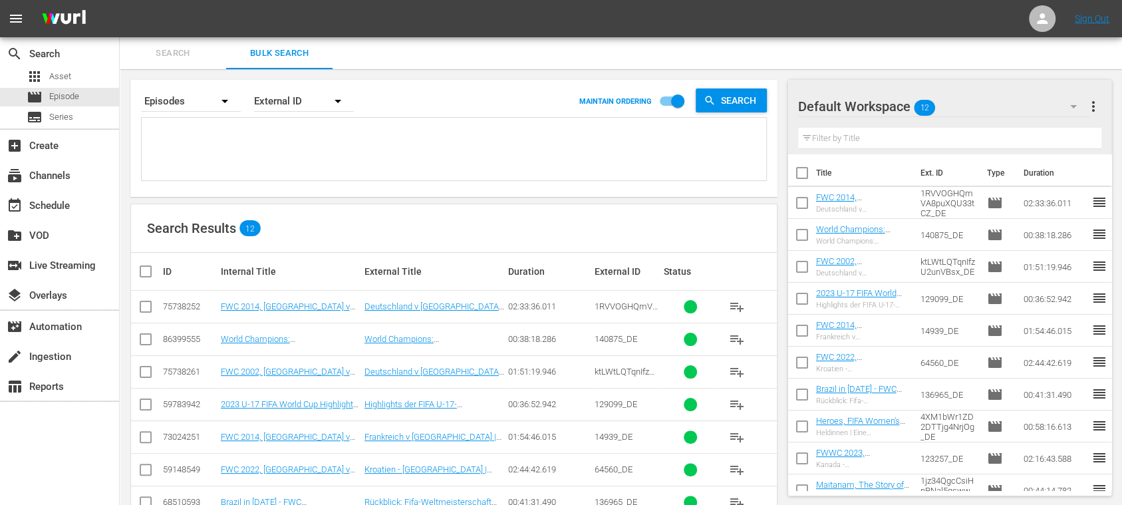
type textarea "2VMgMK10wSPVNbkSbwKuOr_ES 142047_ES 38nOdN8GqEpUioCBLZBR2f_ES 120377_ES 41NJZmg…"
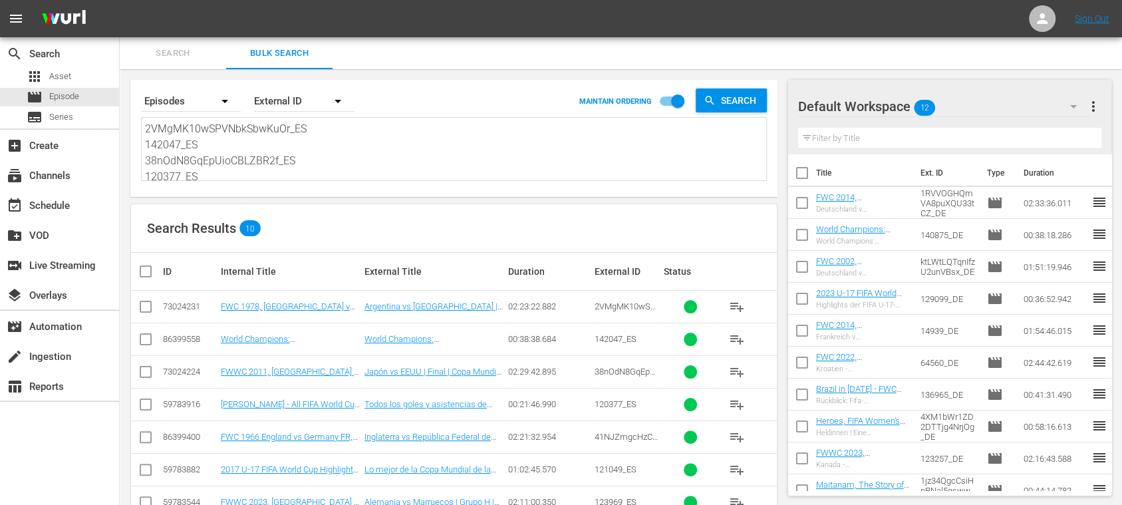
type textarea "2VMgMK10wSPVNbkSbwKuOr_ES 142047_ES 38nOdN8GqEpUioCBLZBR2f_ES 120377_ES 41NJZmg…"
click at [1092, 108] on span "more_vert" at bounding box center [1093, 106] width 16 height 16
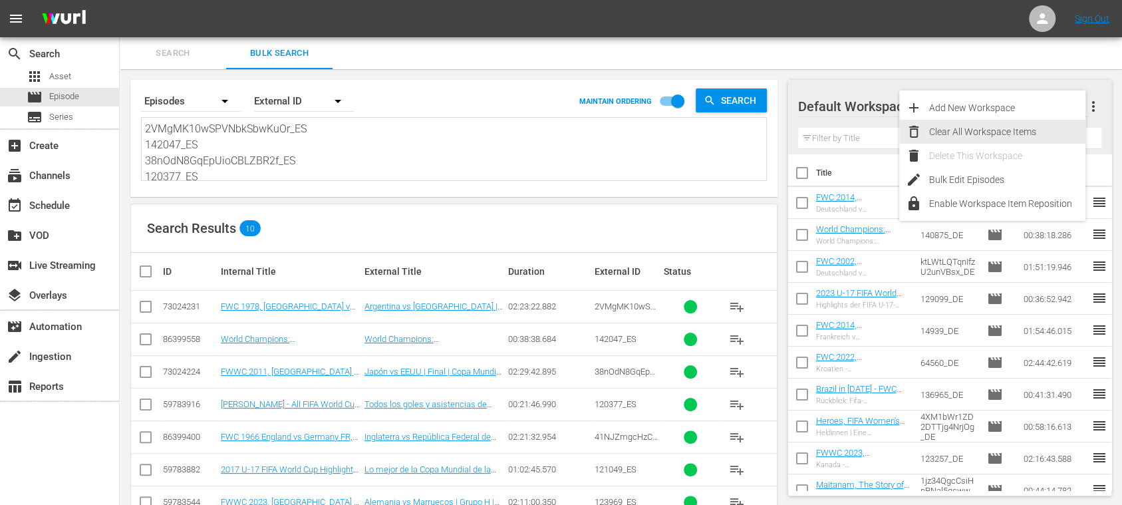
click at [976, 127] on div "Clear All Workspace Items" at bounding box center [1007, 132] width 156 height 24
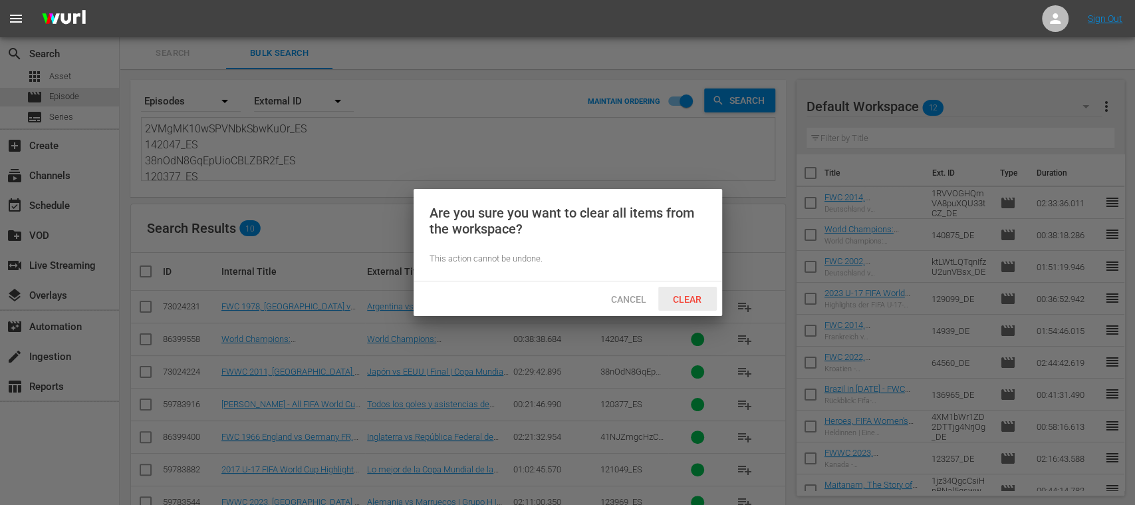
click at [696, 292] on div "Clear" at bounding box center [687, 299] width 59 height 25
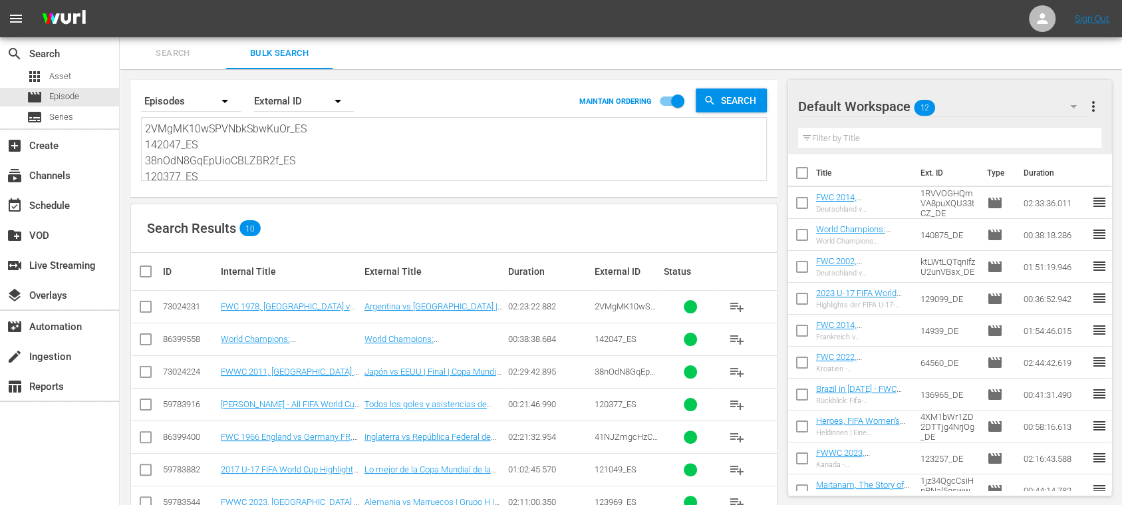
click at [161, 53] on span "Search" at bounding box center [173, 53] width 90 height 15
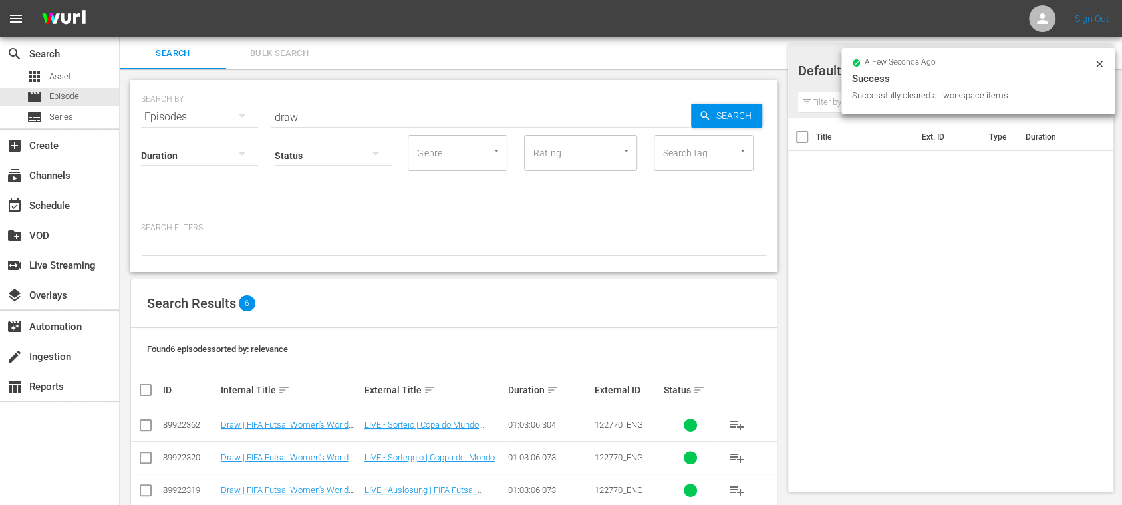
scroll to position [122, 0]
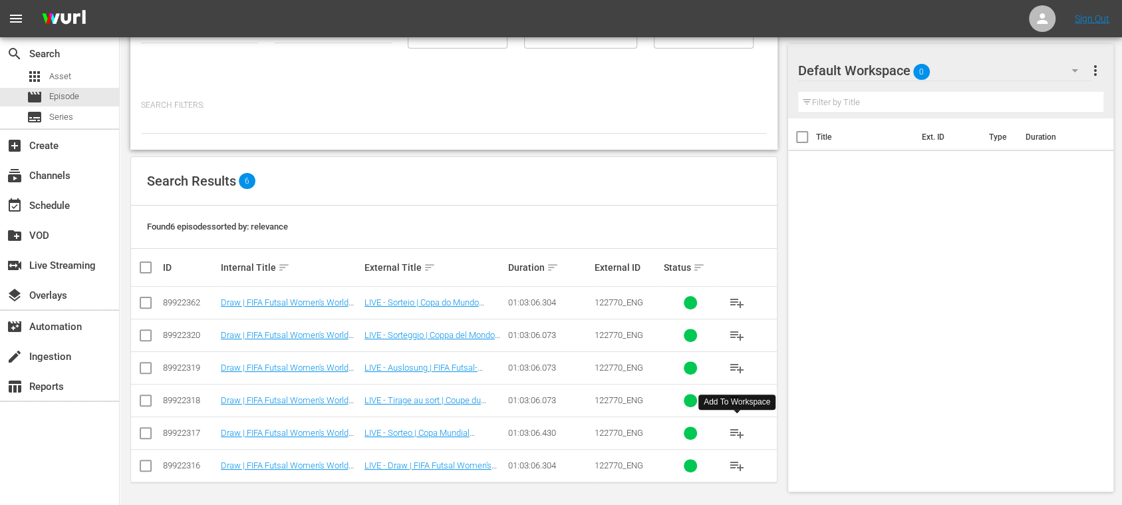
click at [736, 434] on span "playlist_add" at bounding box center [737, 433] width 16 height 16
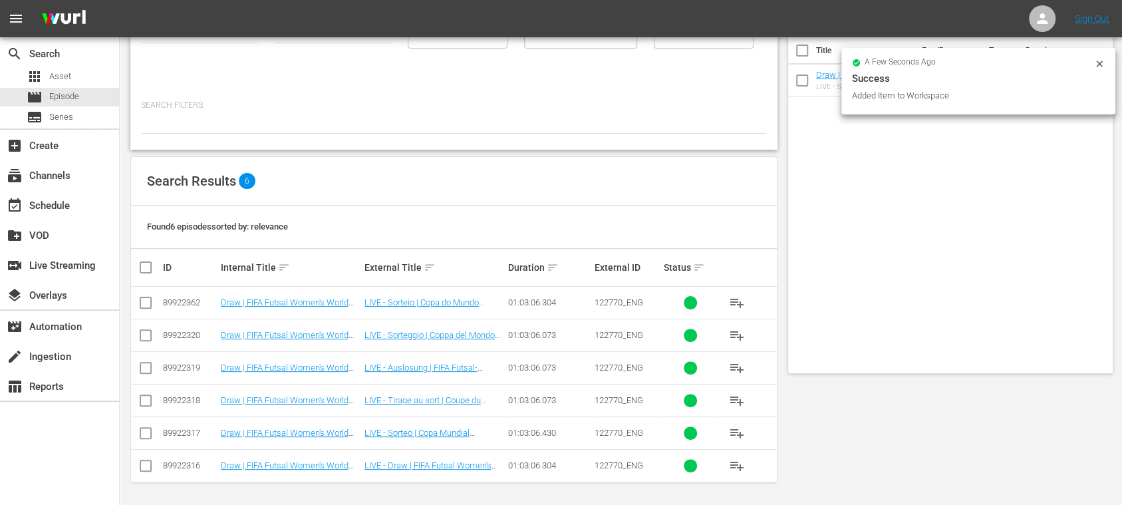
scroll to position [0, 0]
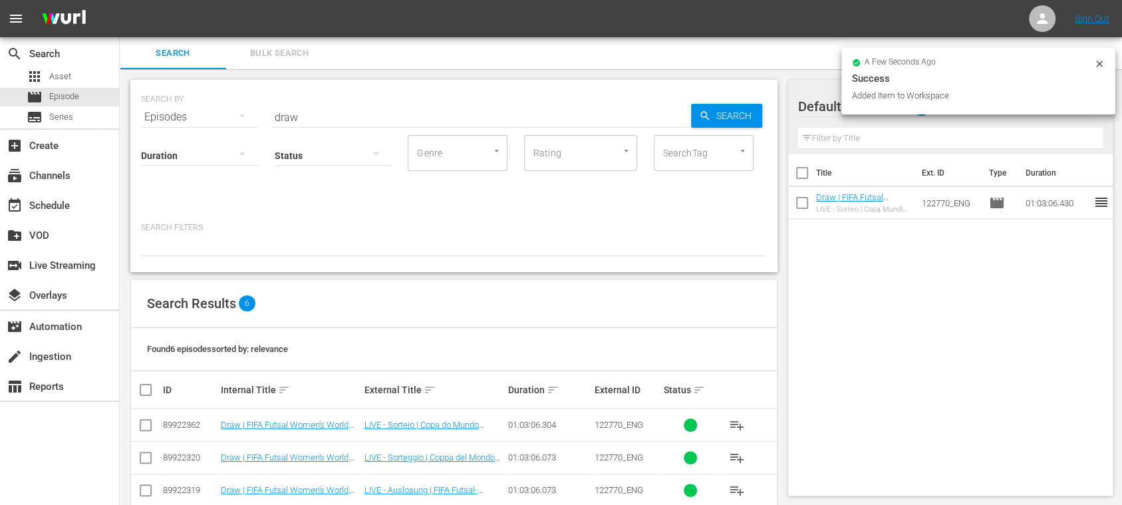
click at [283, 55] on span "Bulk Search" at bounding box center [279, 53] width 90 height 15
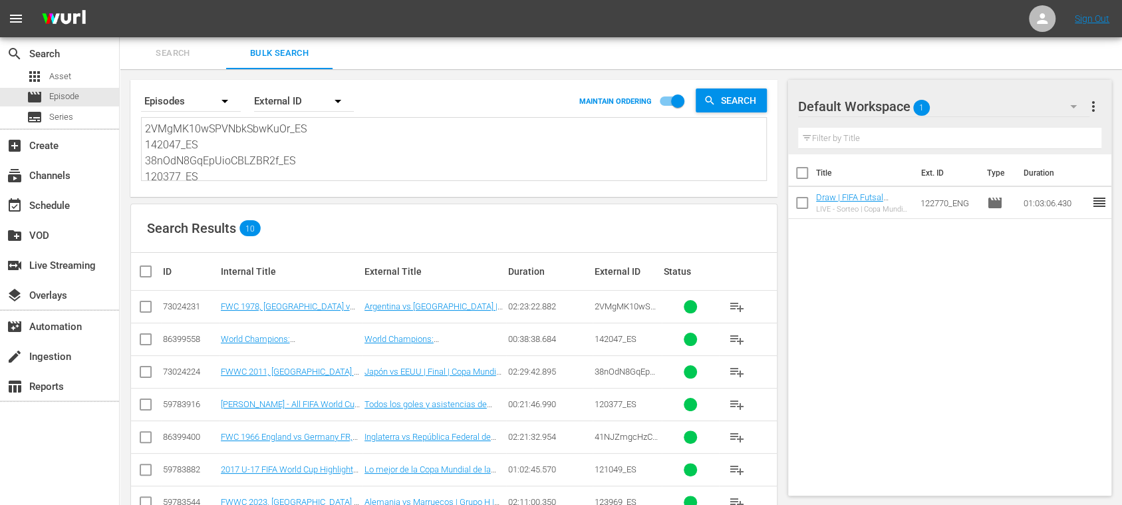
click at [146, 271] on input "checkbox" at bounding box center [151, 271] width 27 height 16
checkbox input "true"
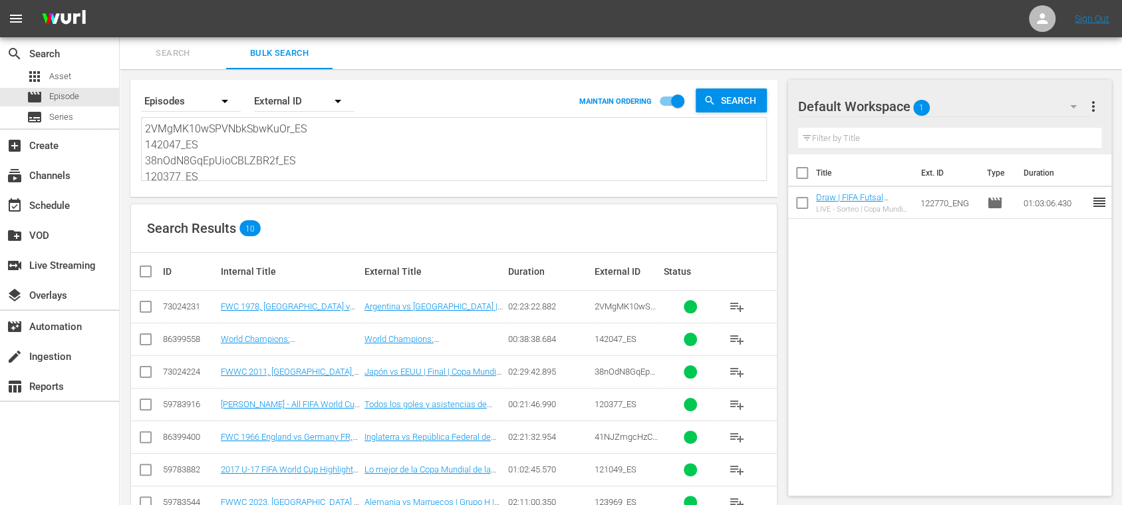
checkbox input "true"
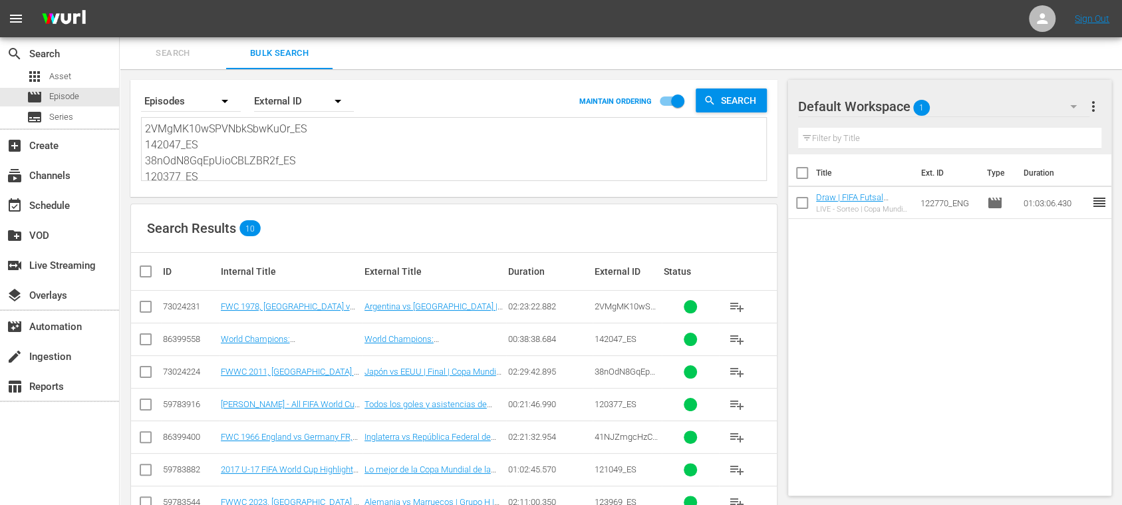
checkbox input "true"
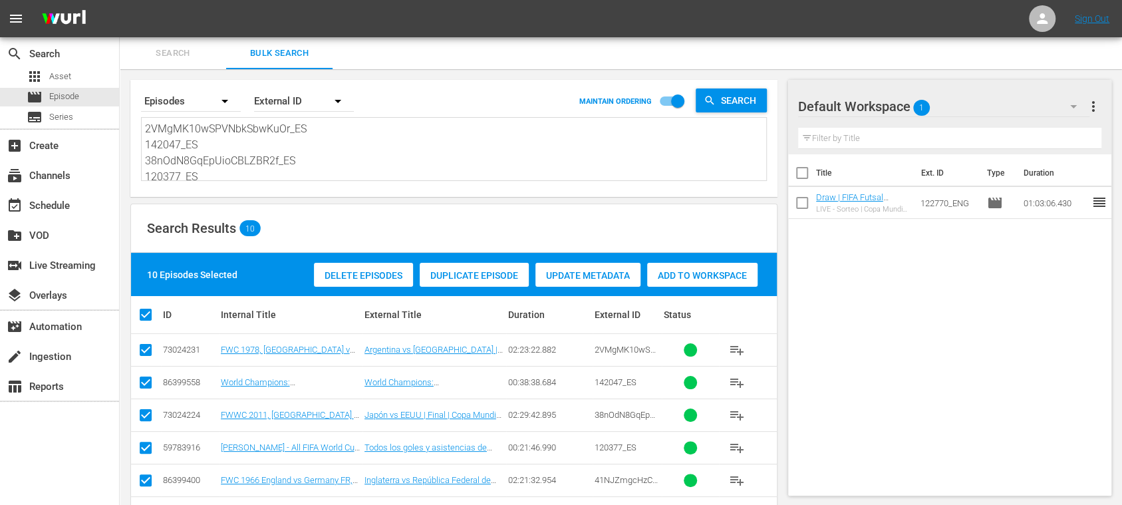
click at [724, 272] on span "Add to Workspace" at bounding box center [702, 275] width 110 height 11
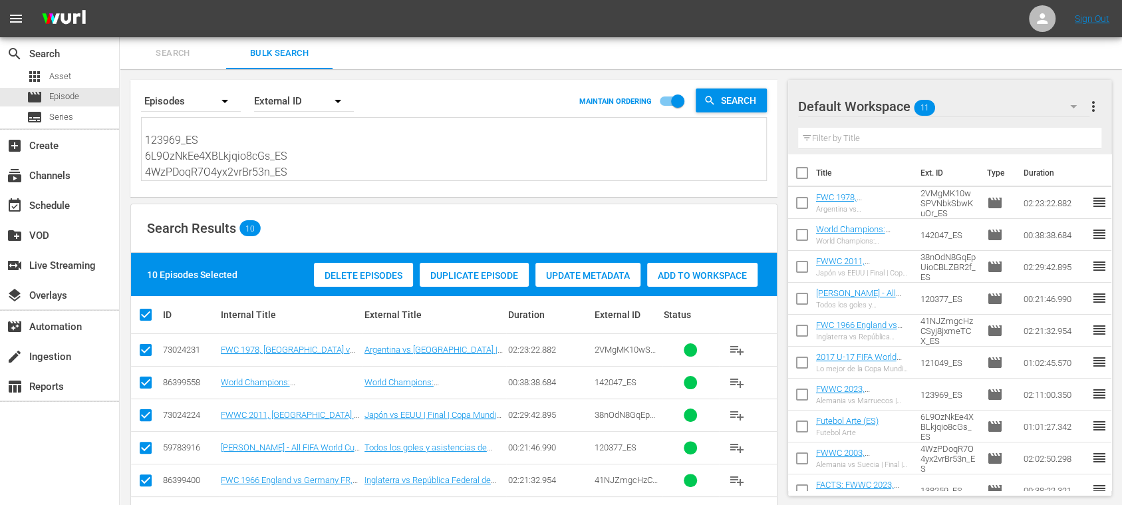
scroll to position [146, 0]
drag, startPoint x: 148, startPoint y: 129, endPoint x: 837, endPoint y: 314, distance: 713.4
click at [806, 328] on div "Search Bulk Search Search By Episodes Order By External ID MAINTAIN ORDERING Se…" at bounding box center [621, 360] width 1002 height 647
paste textarea "26552_ES 142628_ES 36uLZBBvQ8nn0glRon7LZb_ES 120380_ES 27419_ES 7aW8wUJjM8InsgQ…"
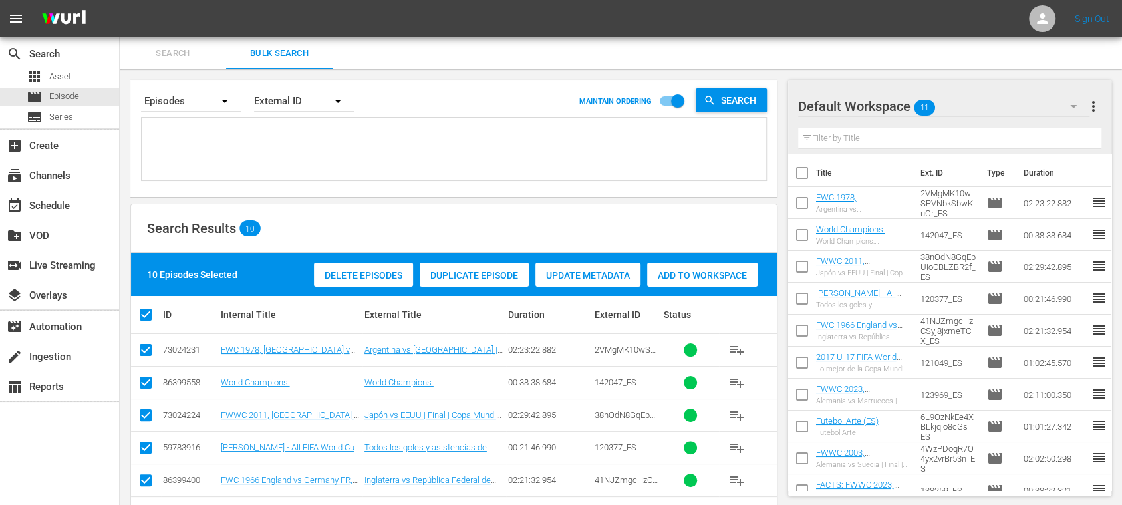
type textarea "26552_ES 142628_ES 36uLZBBvQ8nn0glRon7LZb_ES 120380_ES 27419_ES 7aW8wUJjM8InsgQ…"
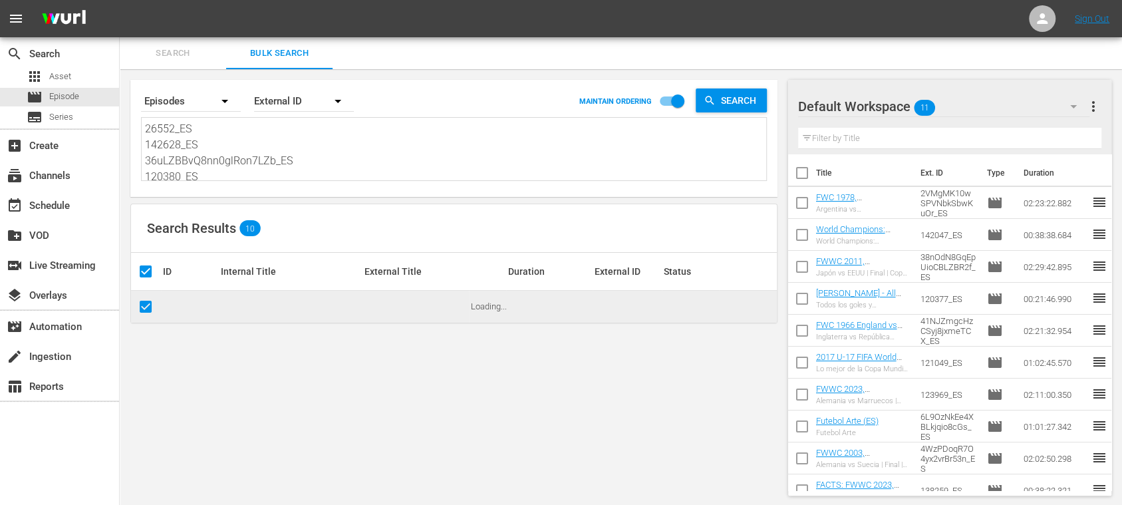
type textarea "26552_ES 142628_ES 36uLZBBvQ8nn0glRon7LZb_ES 120380_ES 27419_ES 7aW8wUJjM8InsgQ…"
click at [1091, 105] on span "more_vert" at bounding box center [1093, 106] width 16 height 16
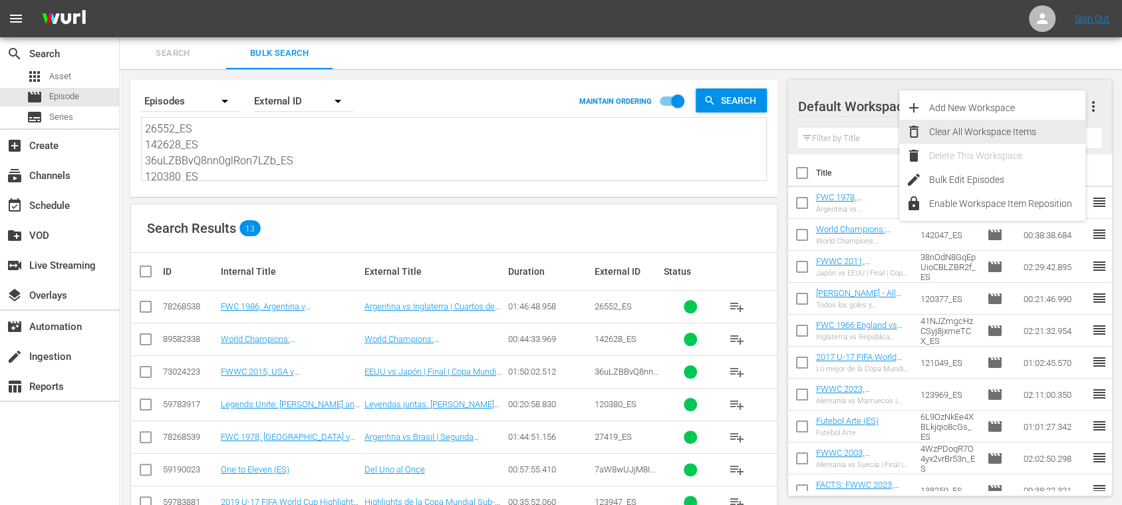
click at [1026, 130] on div "Clear All Workspace Items" at bounding box center [1007, 132] width 156 height 24
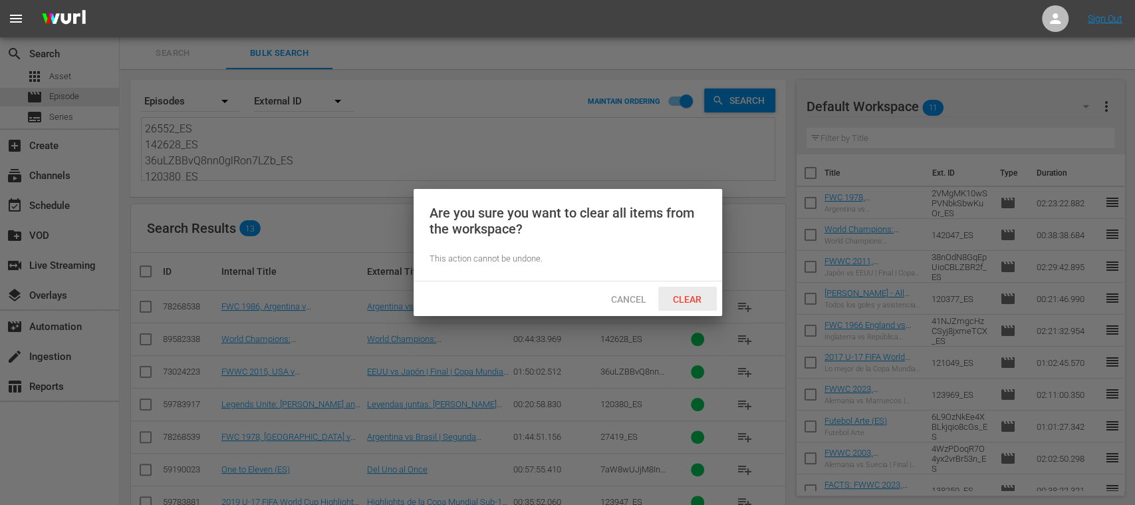
click at [686, 299] on span "Clear" at bounding box center [687, 299] width 50 height 11
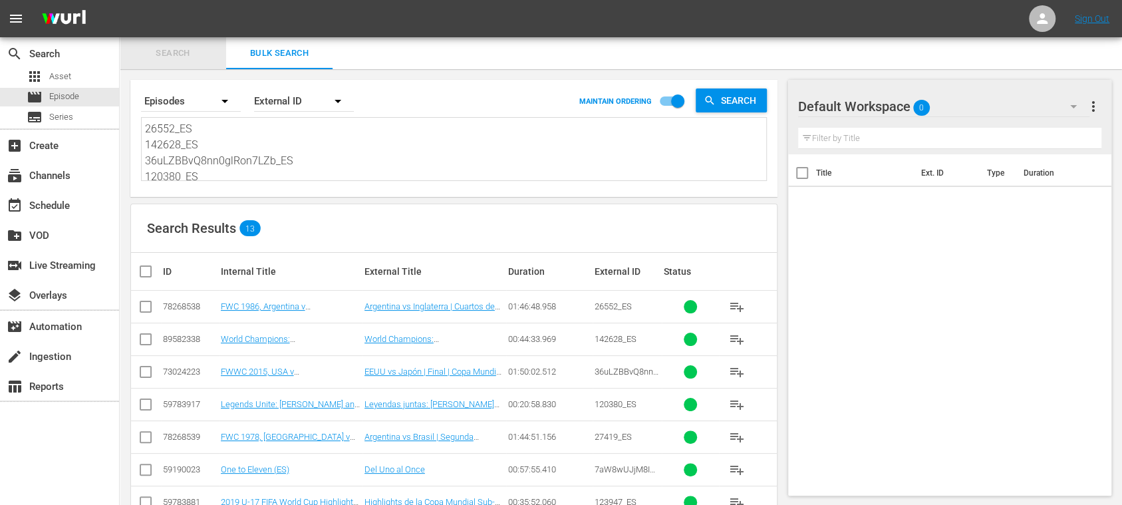
click at [185, 51] on span "Search" at bounding box center [173, 53] width 90 height 15
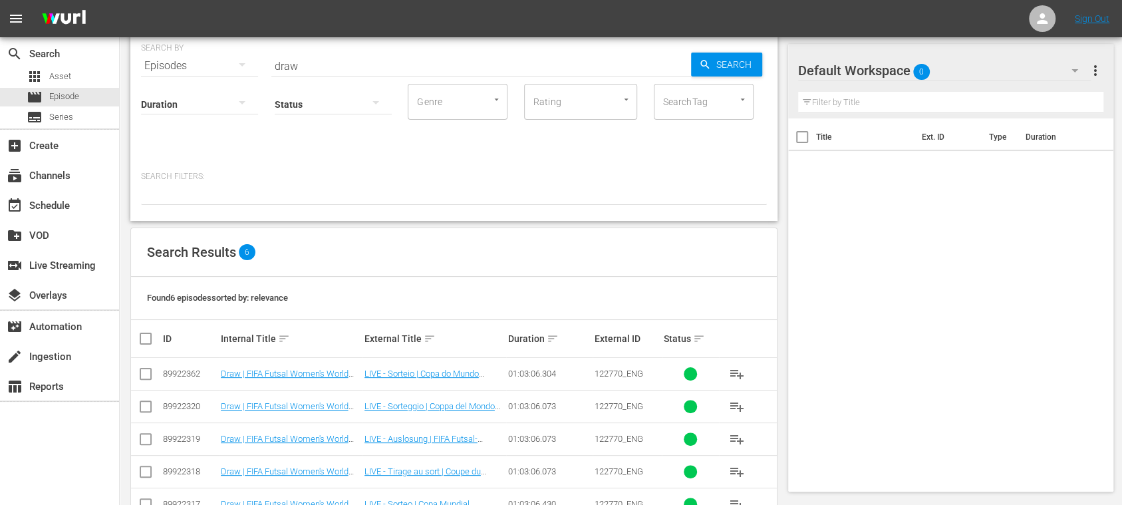
scroll to position [122, 0]
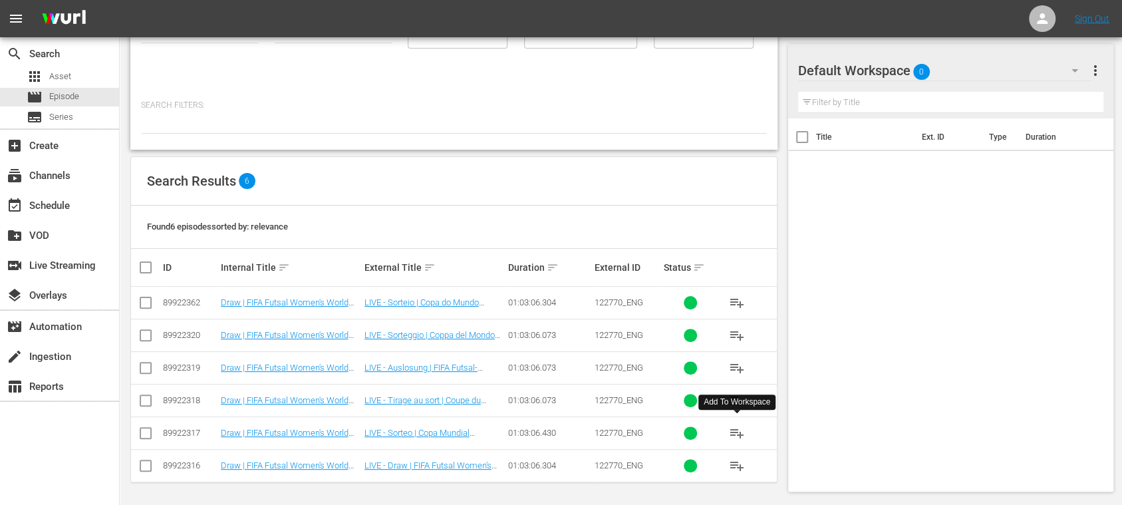
click at [739, 434] on span "playlist_add" at bounding box center [737, 433] width 16 height 16
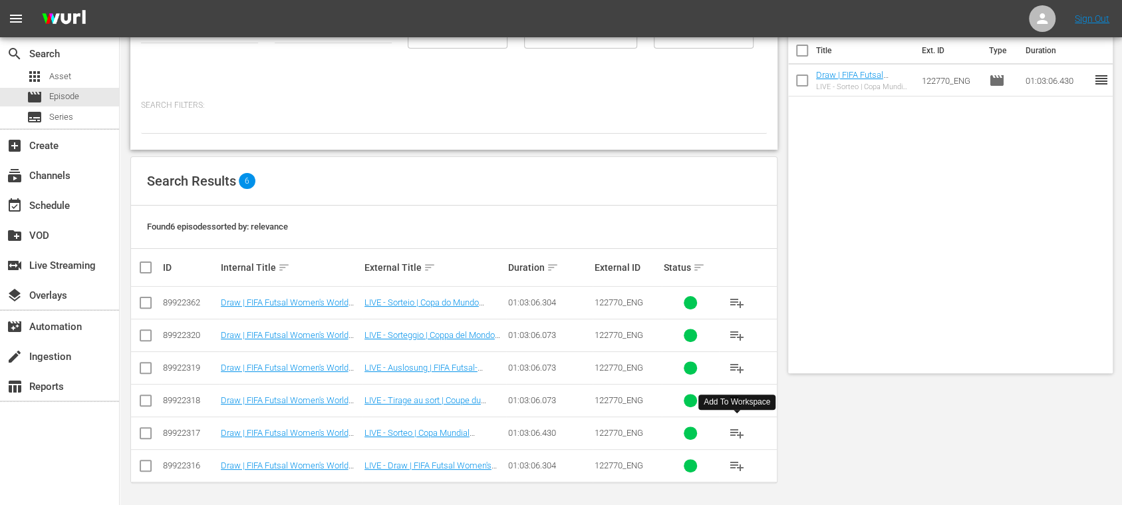
scroll to position [0, 0]
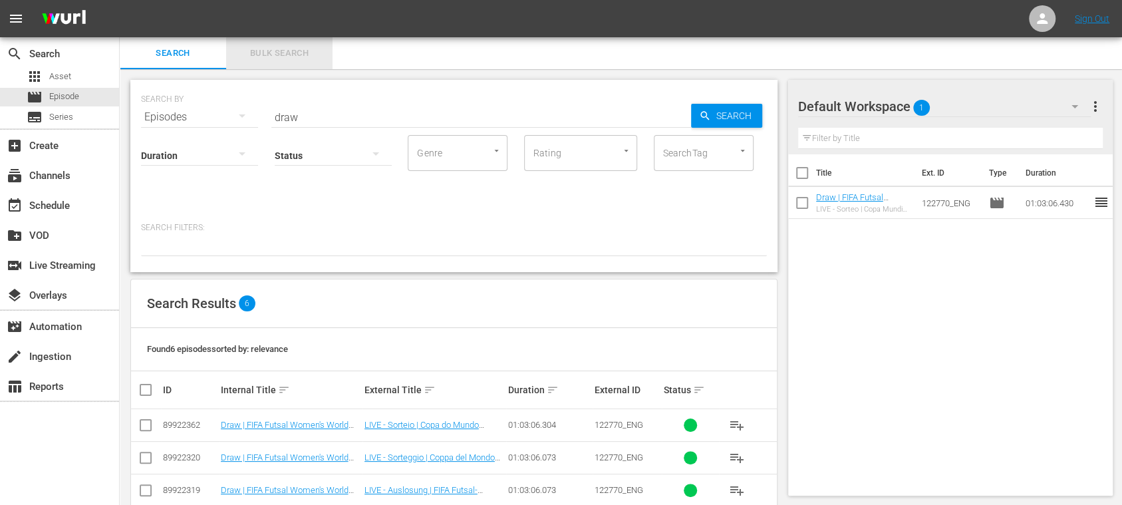
click at [284, 53] on span "Bulk Search" at bounding box center [279, 53] width 90 height 15
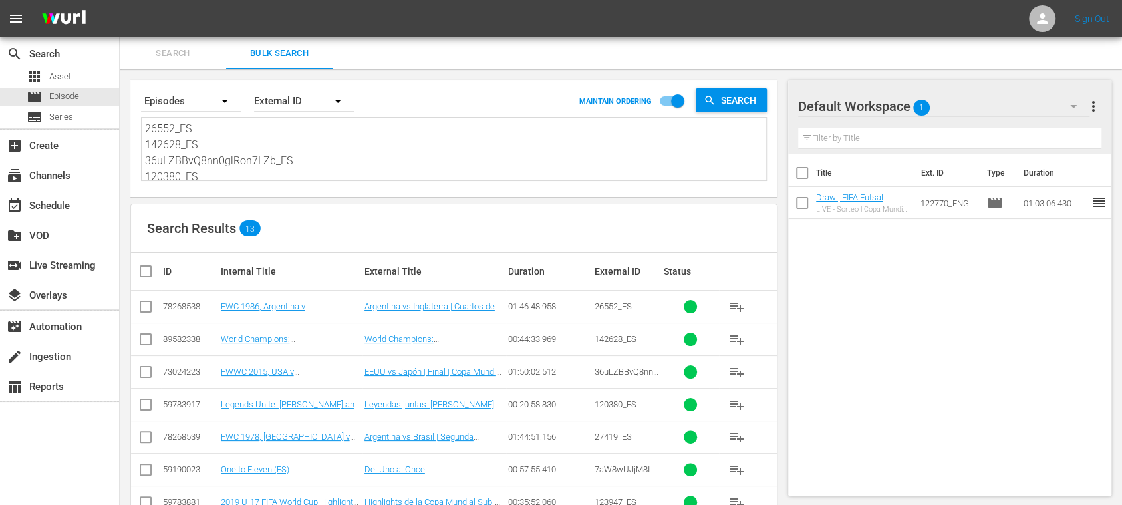
scroll to position [146, 0]
drag, startPoint x: 146, startPoint y: 130, endPoint x: 694, endPoint y: 311, distance: 577.3
click at [694, 311] on div "Search By Episodes Order By External ID MAINTAIN ORDERING Search 26552_ES 14262…" at bounding box center [454, 404] width 668 height 670
paste textarea "2VMgMK10wSPVNbkSbwKuOr_ES 142047_ES 38nOdN8GqEpUioCBLZBR2f_ES 120377_ES 41NJZmg…"
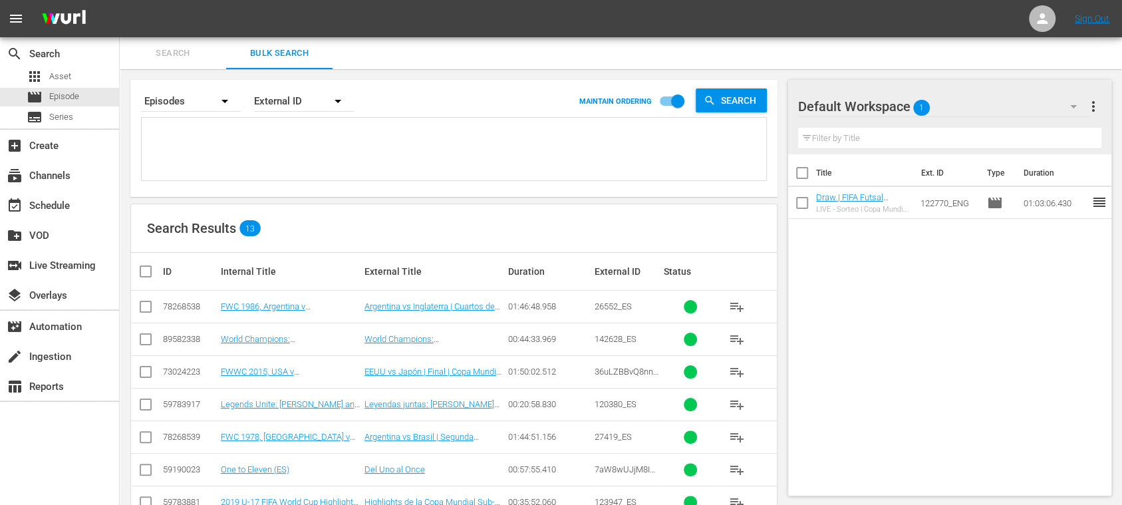
type textarea "2VMgMK10wSPVNbkSbwKuOr_ES 142047_ES 38nOdN8GqEpUioCBLZBR2f_ES 120377_ES 41NJZmg…"
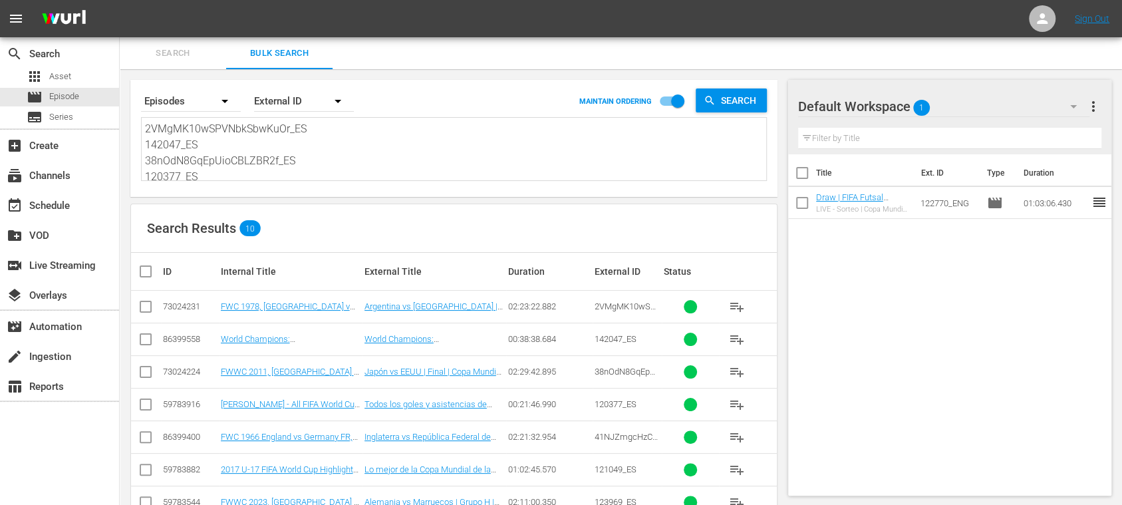
type textarea "2VMgMK10wSPVNbkSbwKuOr_ES 142047_ES 38nOdN8GqEpUioCBLZBR2f_ES 120377_ES 41NJZmg…"
click at [145, 269] on input "checkbox" at bounding box center [151, 271] width 27 height 16
checkbox input "true"
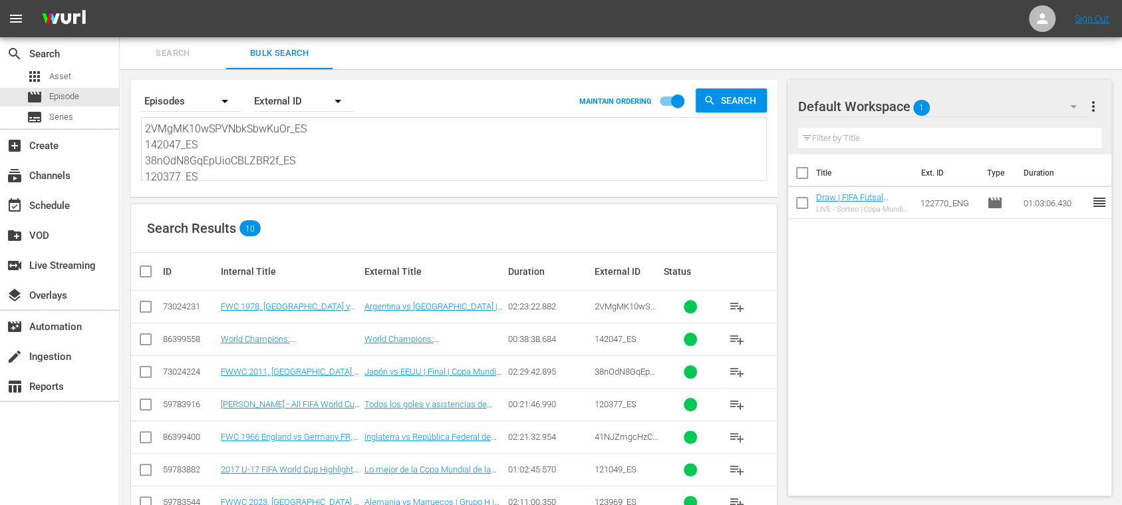
checkbox input "true"
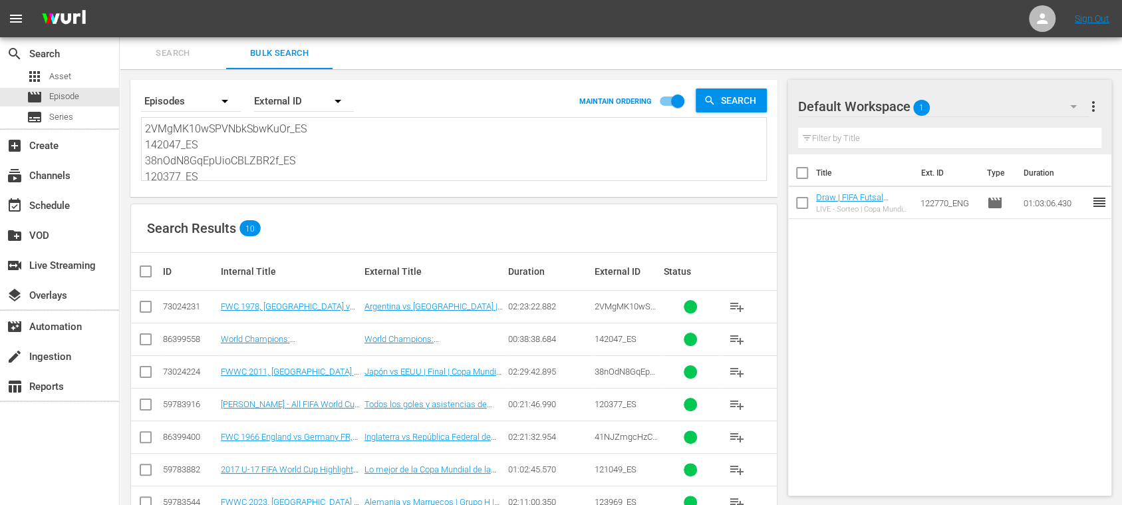
checkbox input "true"
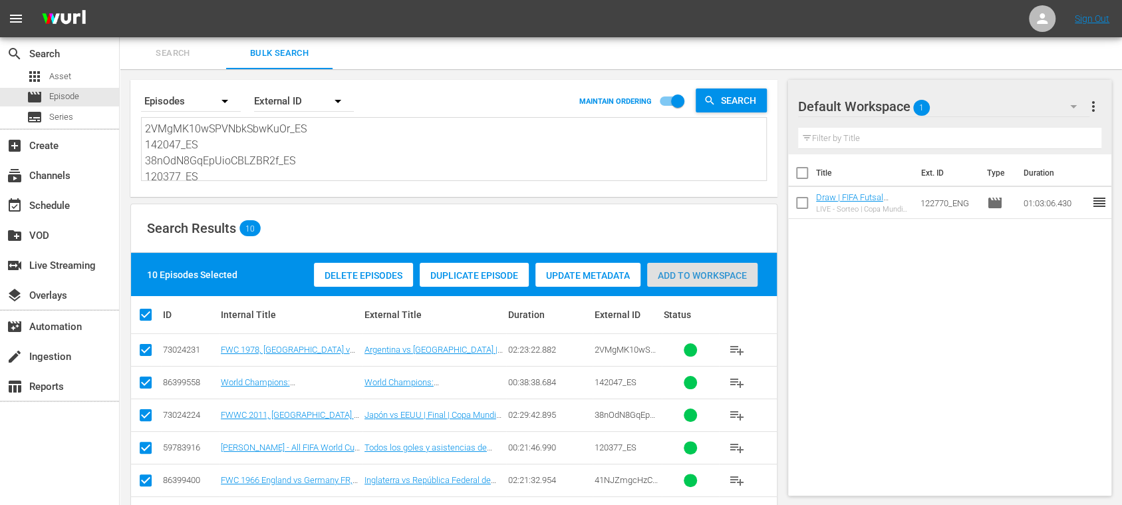
click at [722, 277] on span "Add to Workspace" at bounding box center [702, 275] width 110 height 11
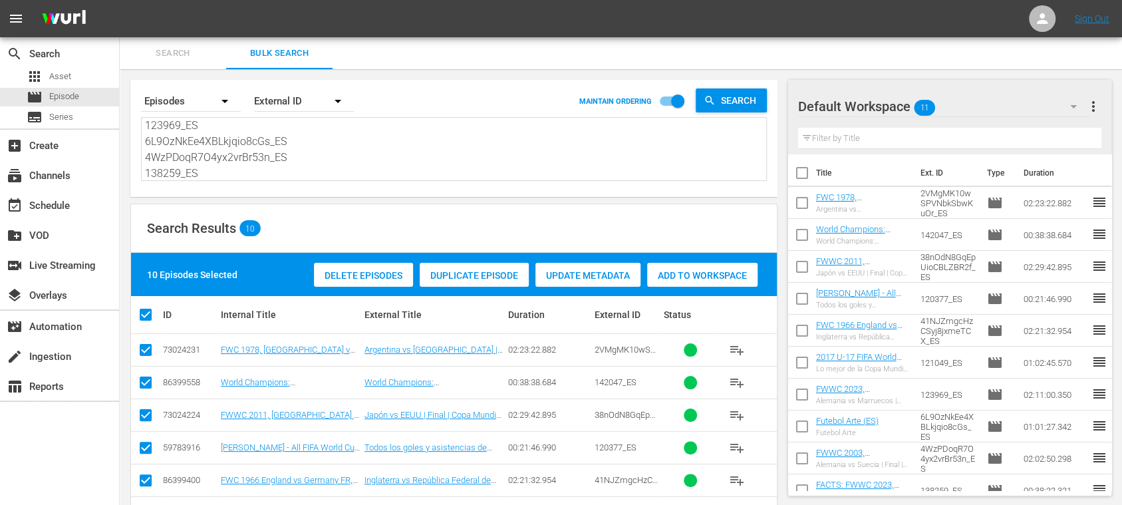
scroll to position [146, 0]
drag, startPoint x: 148, startPoint y: 129, endPoint x: 724, endPoint y: 322, distance: 607.4
click at [658, 311] on div "Search By Episodes Order By External ID MAINTAIN ORDERING Search 2VMgMK10wSPVNb…" at bounding box center [454, 376] width 668 height 615
paste textarea "2VMgMK10wSPVNbkSbwKuOr_ES 142047_ES 38nOdN8GqEpUioCBLZBR2f_ES 120377_ES #N/D 41…"
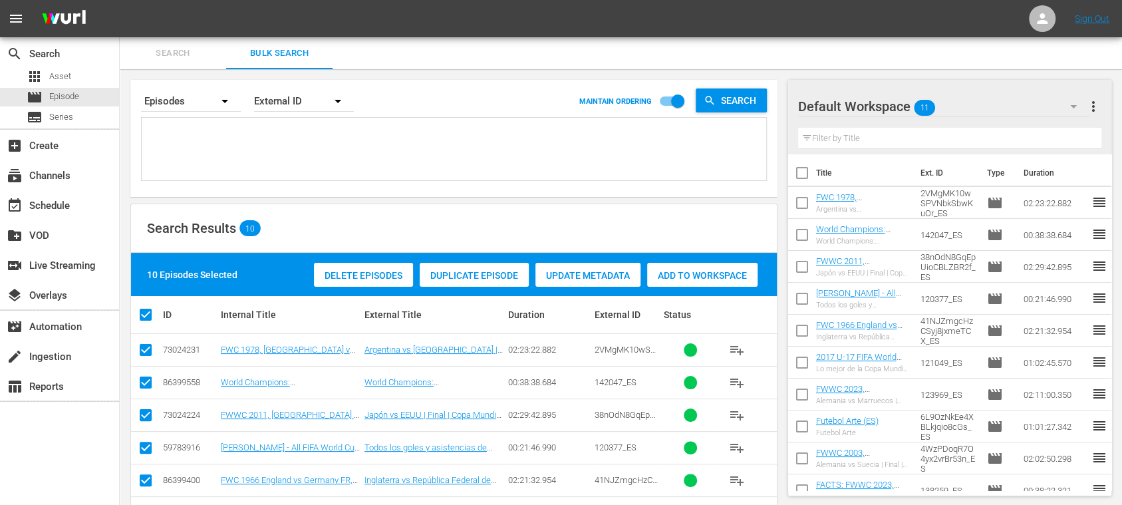
type textarea "2VMgMK10wSPVNbkSbwKuOr_ES 142047_ES 38nOdN8GqEpUioCBLZBR2f_ES 120377_ES #N/D 41…"
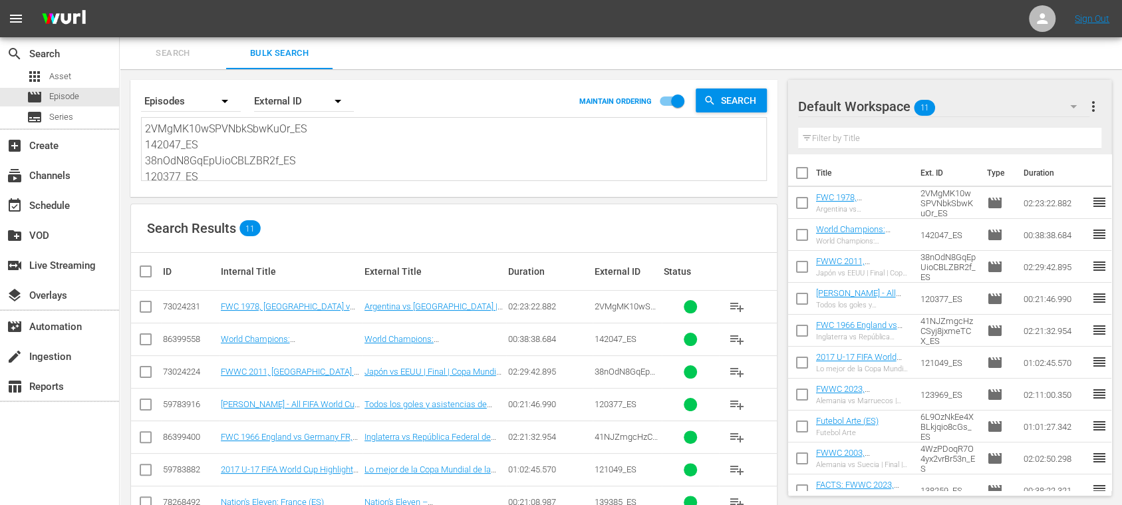
type textarea "2VMgMK10wSPVNbkSbwKuOr_ES 142047_ES 38nOdN8GqEpUioCBLZBR2f_ES 120377_ES #N/D 41…"
click at [148, 268] on input "checkbox" at bounding box center [151, 271] width 27 height 16
checkbox input "true"
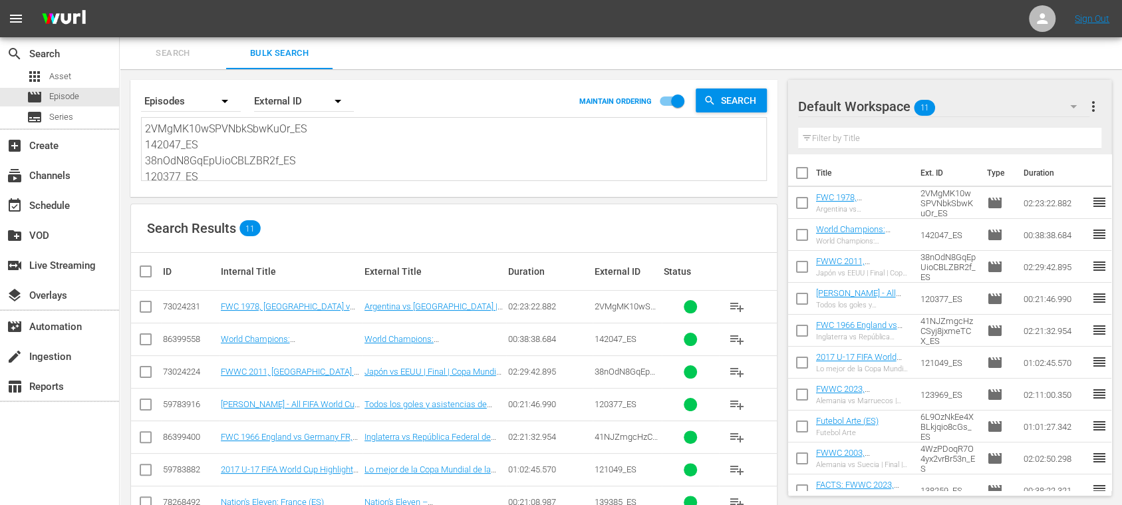
checkbox input "true"
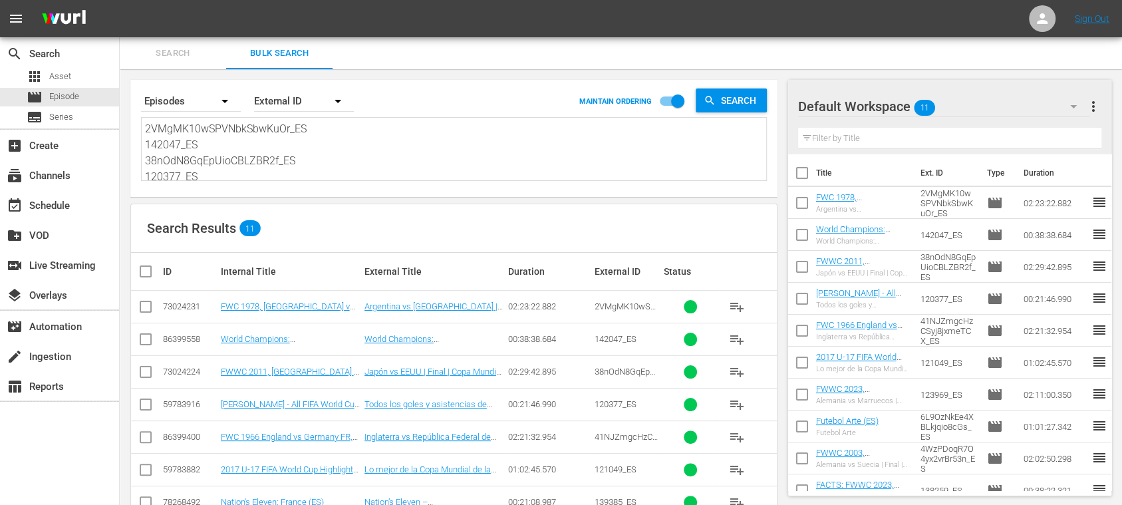
checkbox input "true"
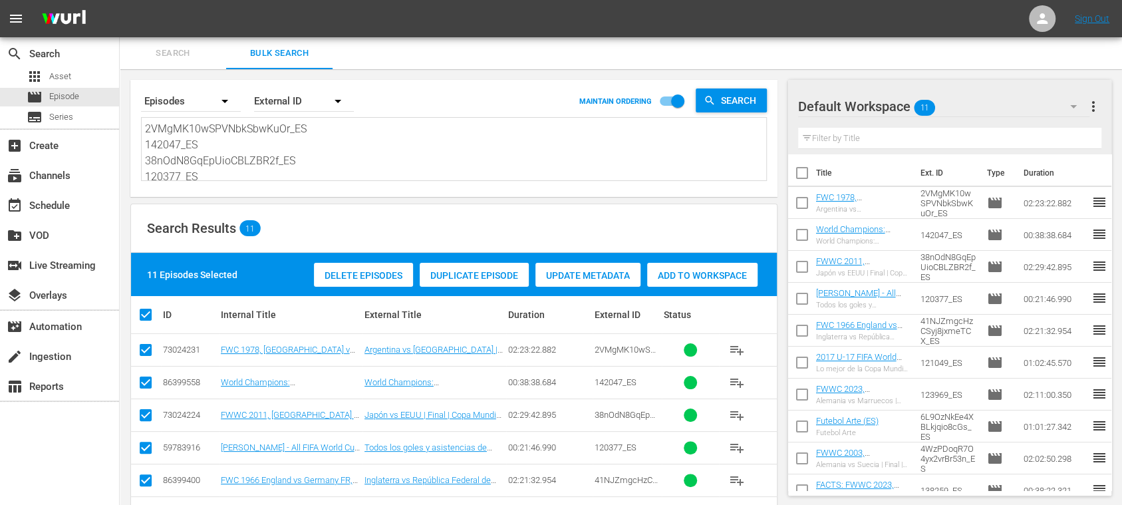
click at [693, 275] on span "Add to Workspace" at bounding box center [702, 275] width 110 height 11
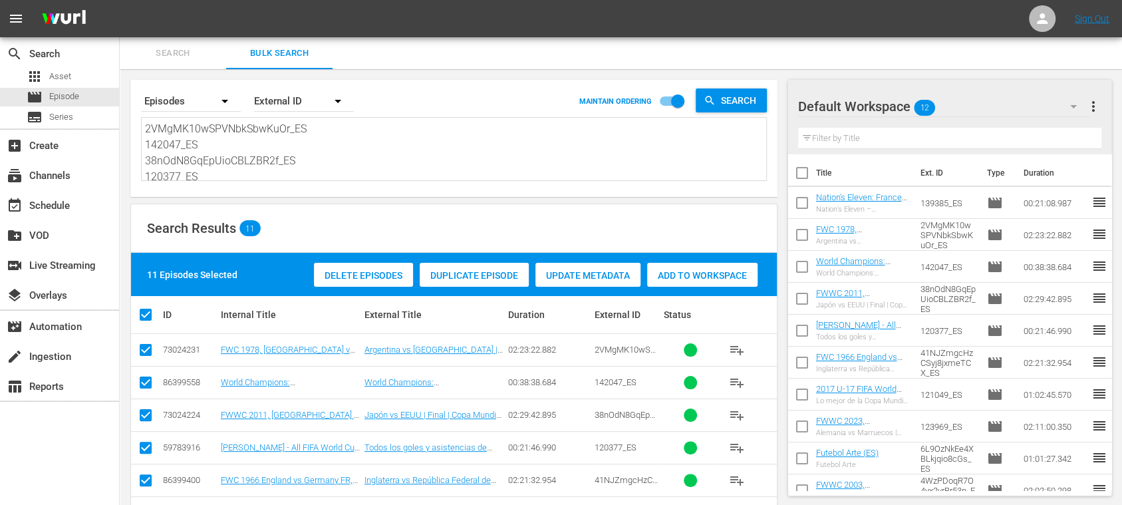
scroll to position [146, 0]
drag, startPoint x: 148, startPoint y: 128, endPoint x: 605, endPoint y: 222, distance: 467.2
click at [532, 229] on div "Search By Episodes Order By External ID MAINTAIN ORDERING Search 2VMgMK10wSPVNb…" at bounding box center [454, 393] width 668 height 648
paste textarea "26552_ES 142628_ES 36uLZBBvQ8nn0glRon7LZb_ES 120380_ES 27419_ES 7aW8wUJjM8InsgQ…"
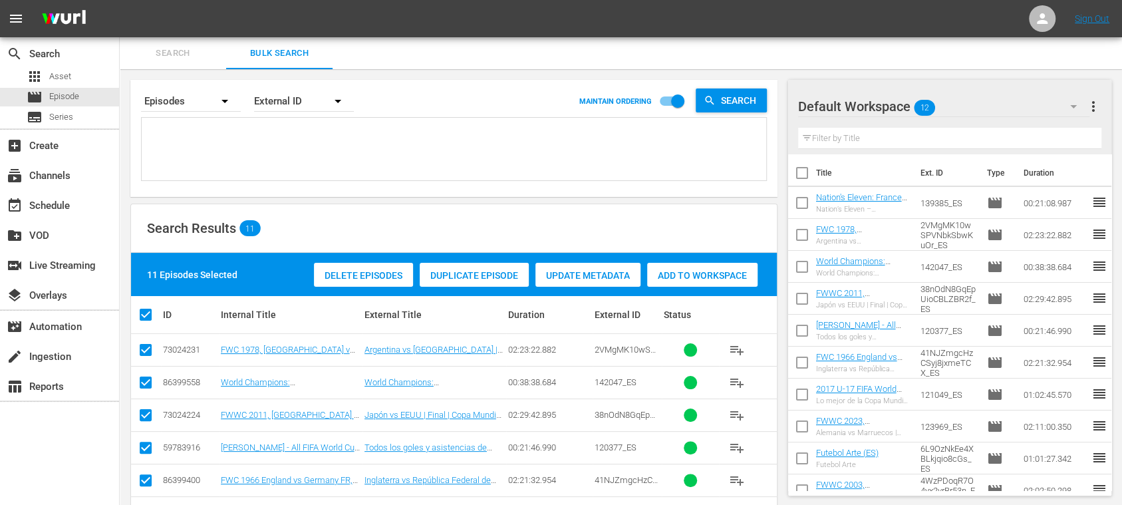
type textarea "26552_ES 142628_ES 36uLZBBvQ8nn0glRon7LZb_ES 120380_ES 27419_ES 7aW8wUJjM8InsgQ…"
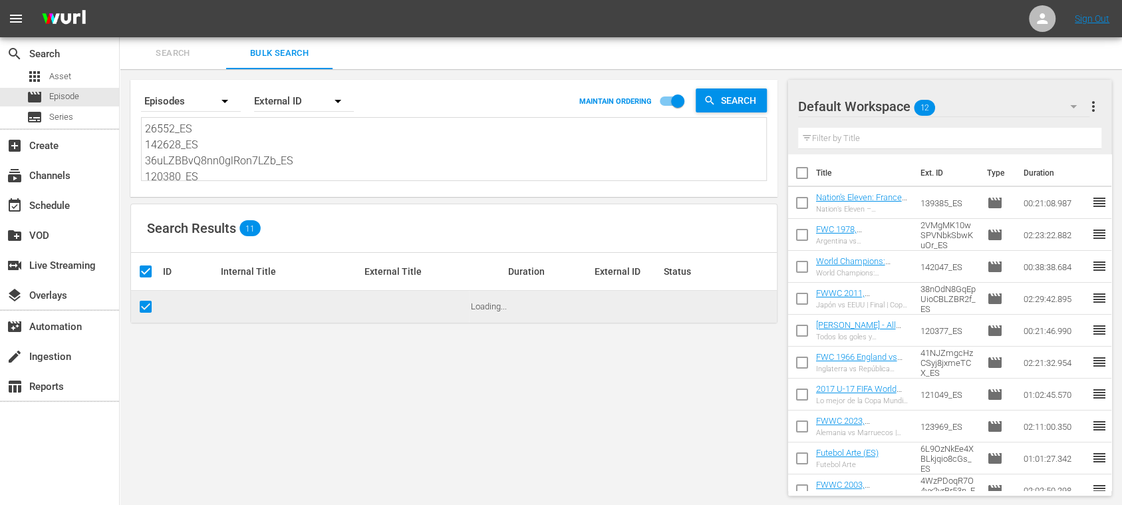
type textarea "26552_ES 142628_ES 36uLZBBvQ8nn0glRon7LZb_ES 120380_ES 27419_ES 7aW8wUJjM8InsgQ…"
click at [1099, 104] on span "more_vert" at bounding box center [1093, 106] width 16 height 16
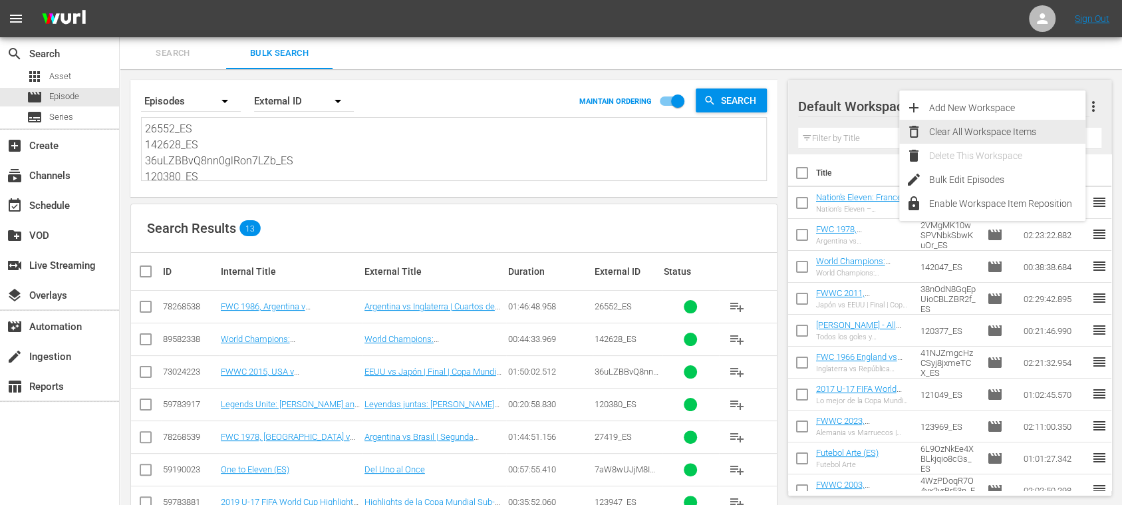
click at [990, 130] on div "Clear All Workspace Items" at bounding box center [1007, 132] width 156 height 24
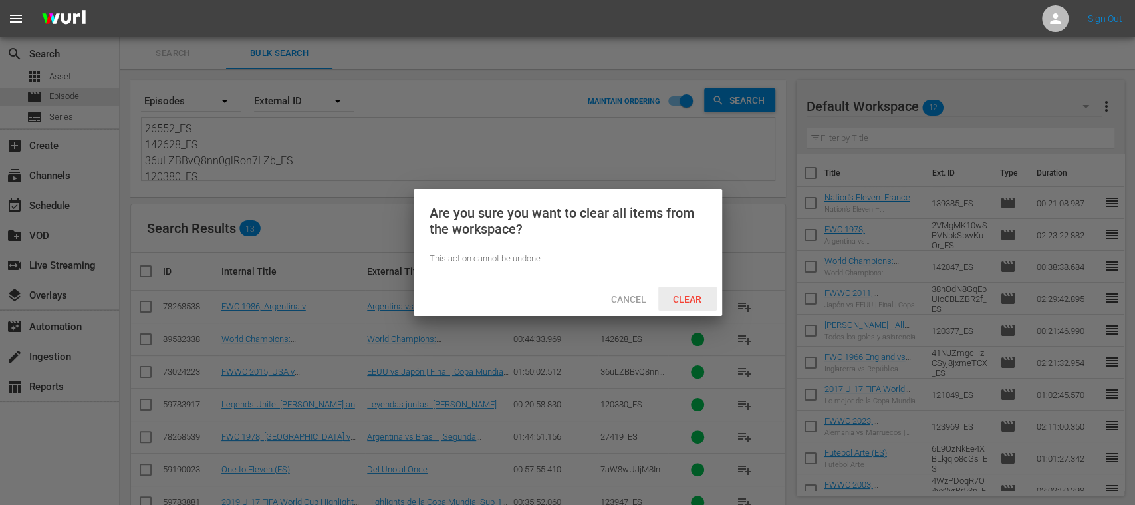
click at [686, 295] on span "Clear" at bounding box center [687, 299] width 50 height 11
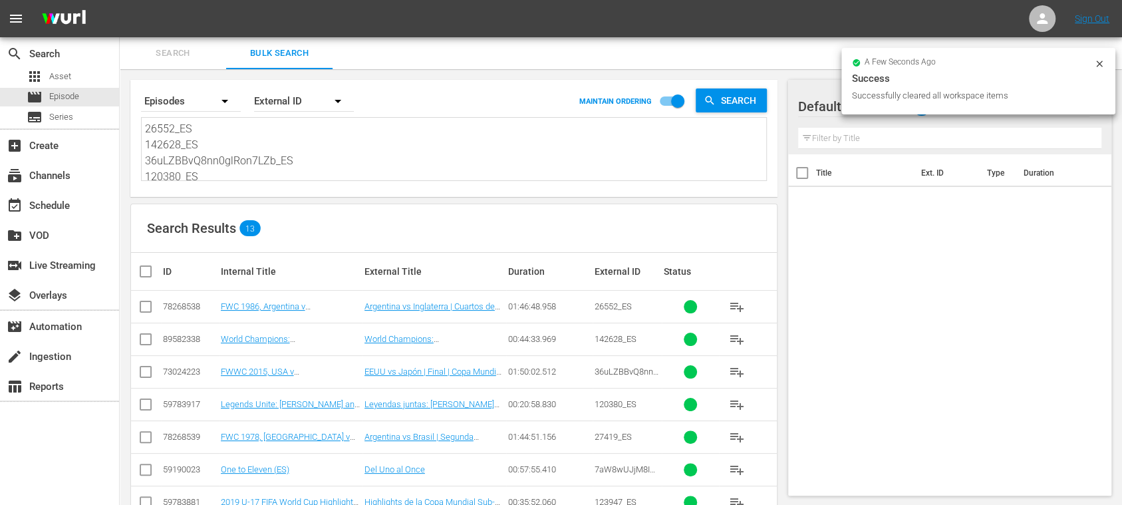
click at [142, 273] on input "checkbox" at bounding box center [151, 271] width 27 height 16
checkbox input "true"
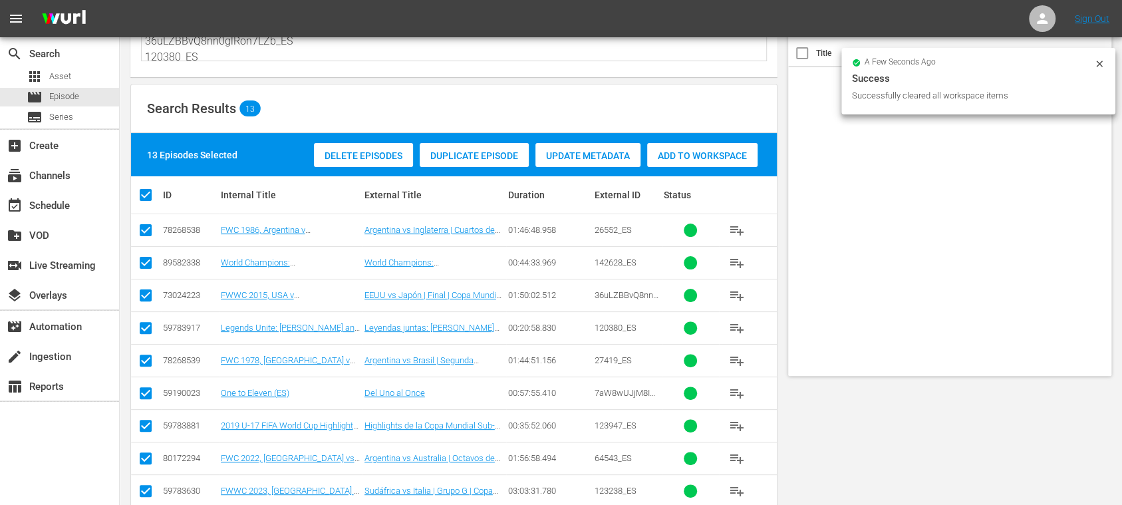
scroll to position [273, 0]
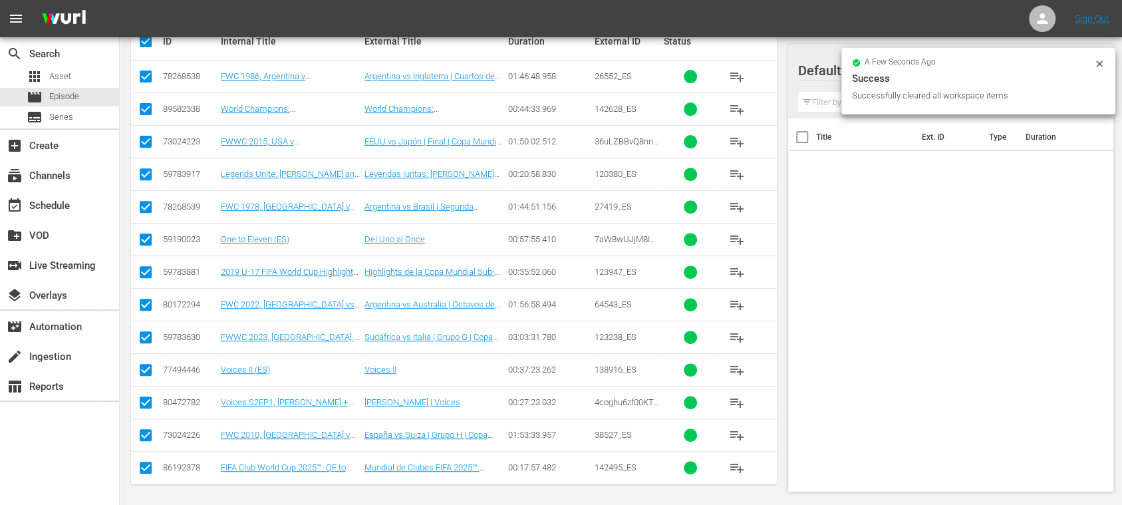
click at [147, 365] on input "checkbox" at bounding box center [146, 372] width 16 height 16
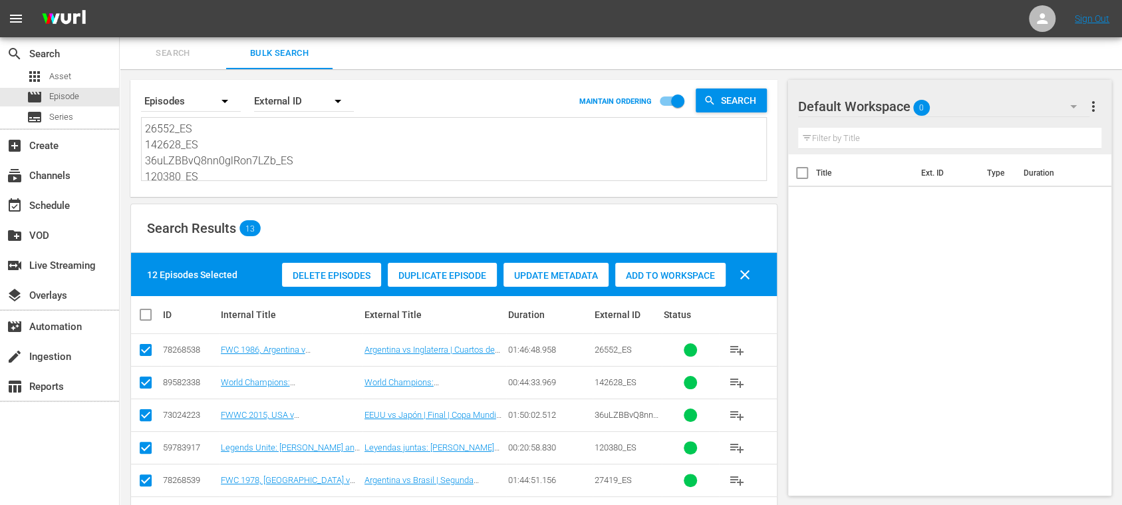
click at [672, 285] on div "Add to Workspace" at bounding box center [670, 275] width 110 height 25
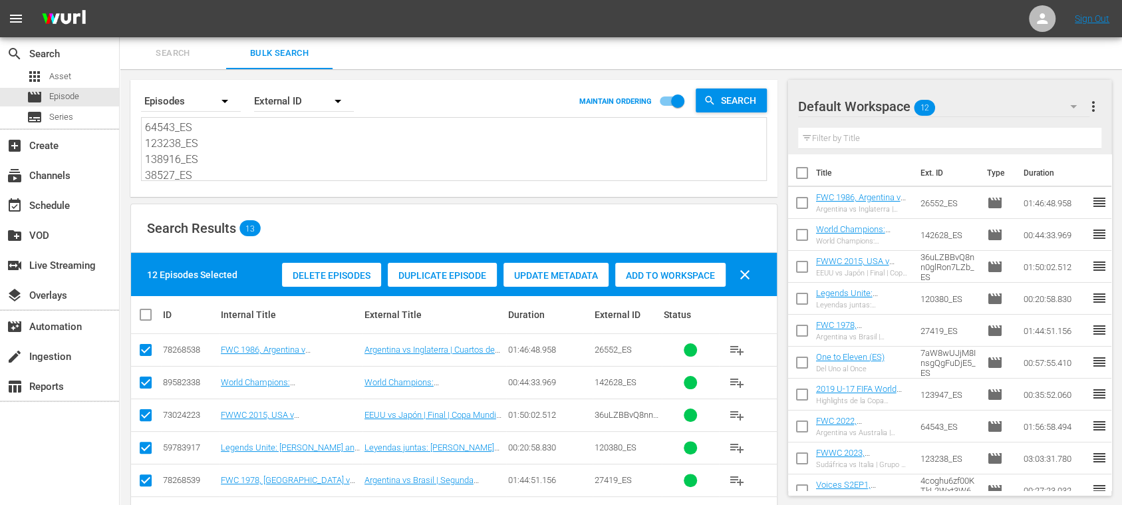
drag, startPoint x: 151, startPoint y: 130, endPoint x: 525, endPoint y: 196, distance: 380.1
click at [480, 196] on div "Search By Episodes Order By External ID MAINTAIN ORDERING Search 26552_ES 14262…" at bounding box center [453, 138] width 647 height 117
paste textarea "4ZO0kWDCvfiqnVubAyGjfR_ES 140745_ES 6qWXTJQwHEBfXnEUcNfI0f_ES 120392_ES GGYQNvE…"
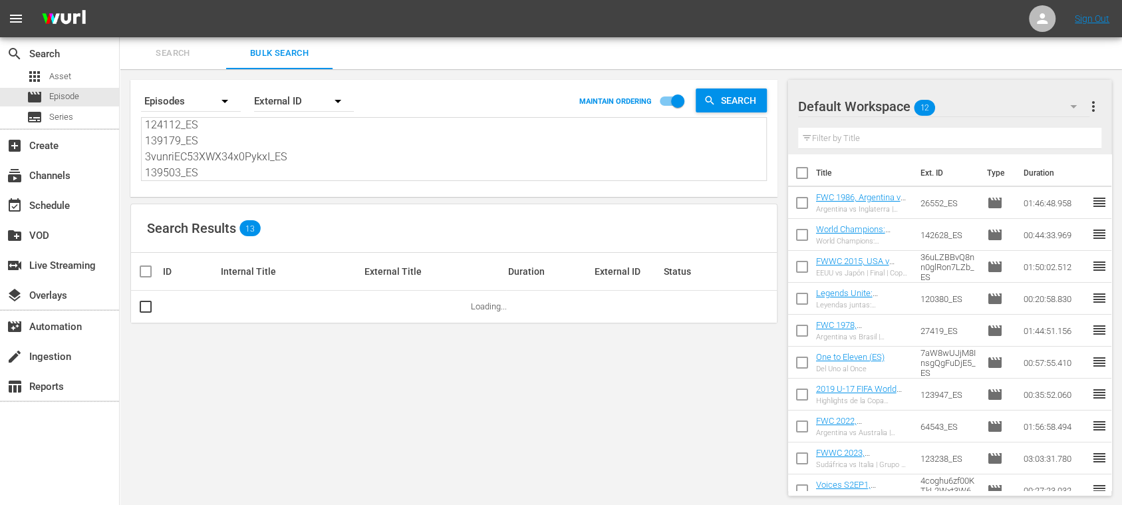
click at [1095, 106] on span "more_vert" at bounding box center [1093, 106] width 16 height 16
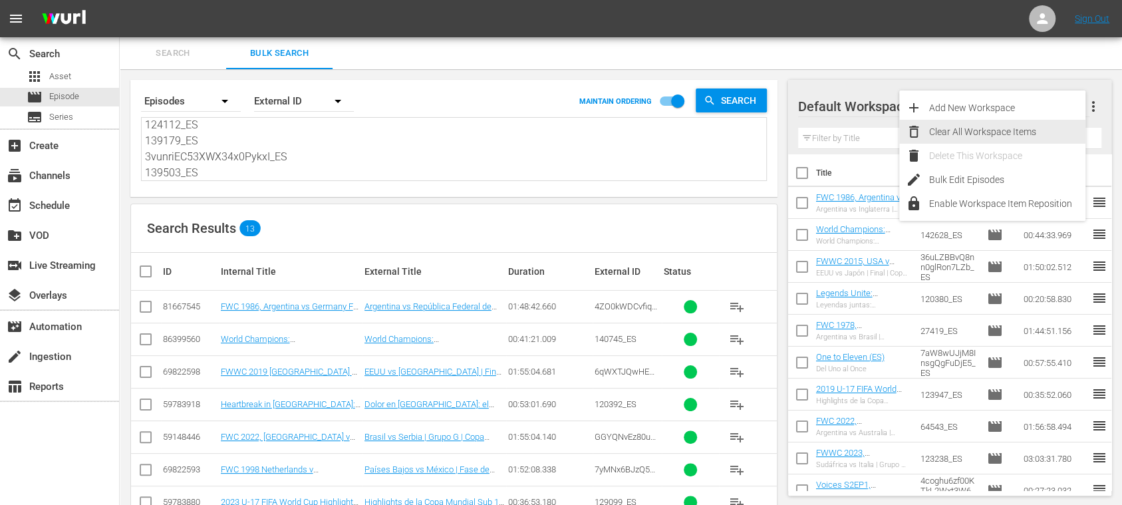
click at [1030, 130] on div "Clear All Workspace Items" at bounding box center [1007, 132] width 156 height 24
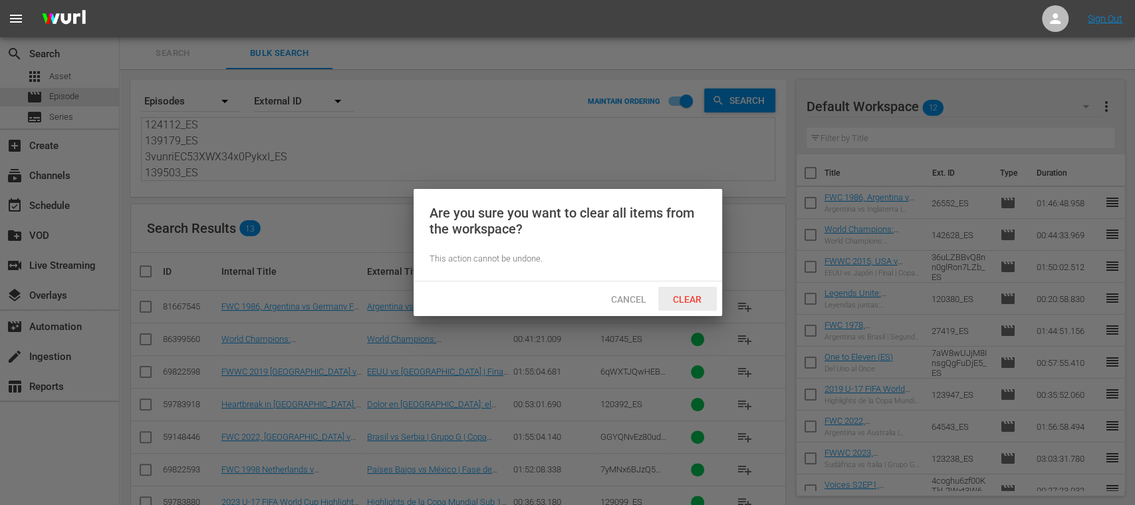
click at [674, 290] on div "Clear" at bounding box center [687, 299] width 59 height 25
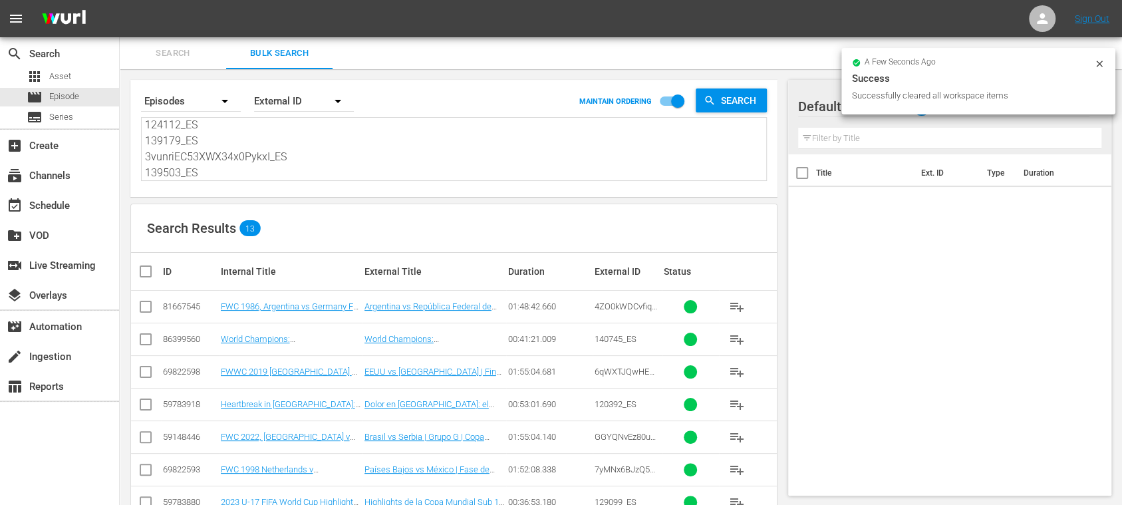
click at [146, 265] on input "checkbox" at bounding box center [151, 271] width 27 height 16
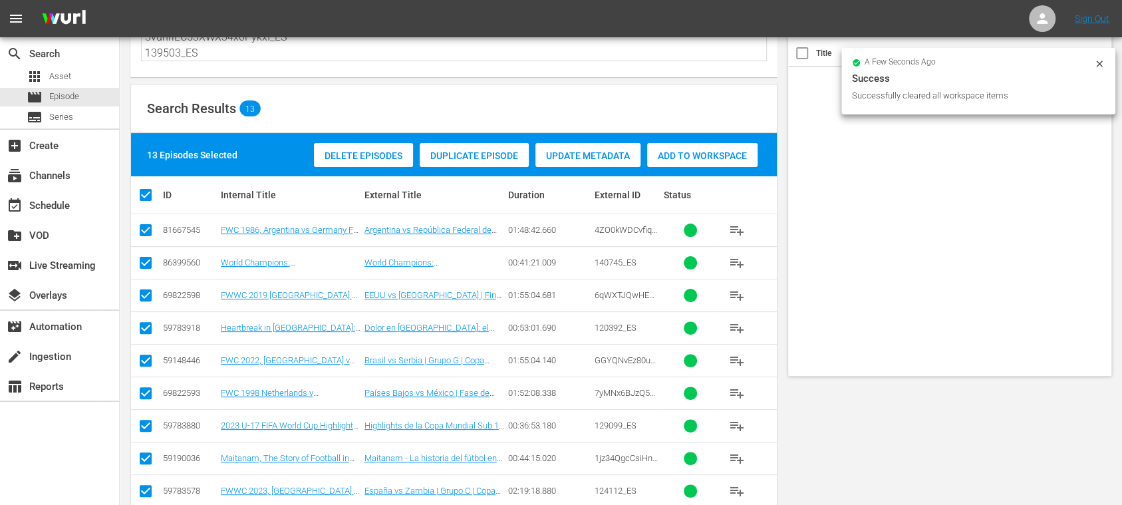
scroll to position [273, 0]
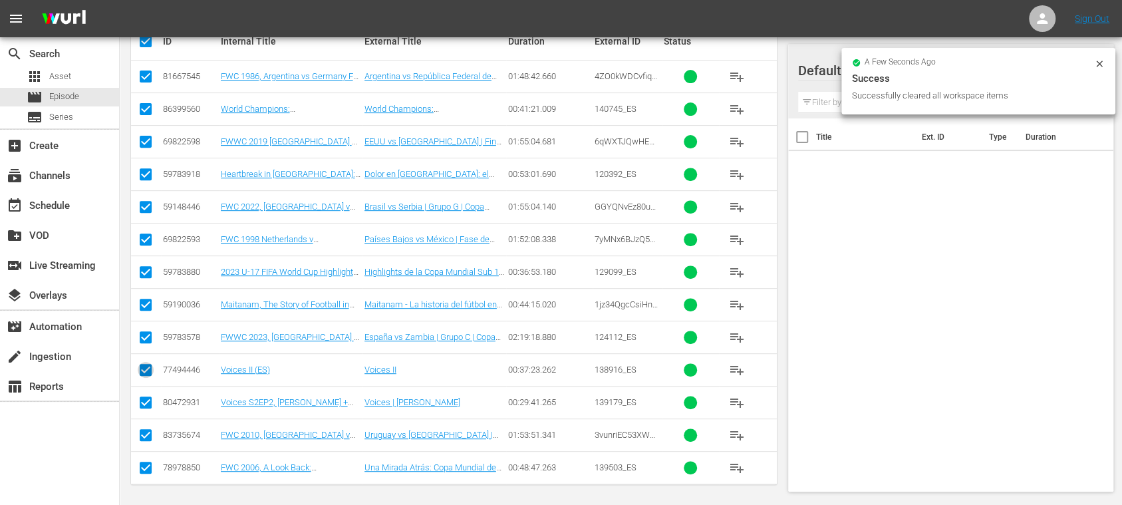
click at [146, 367] on input "checkbox" at bounding box center [146, 372] width 16 height 16
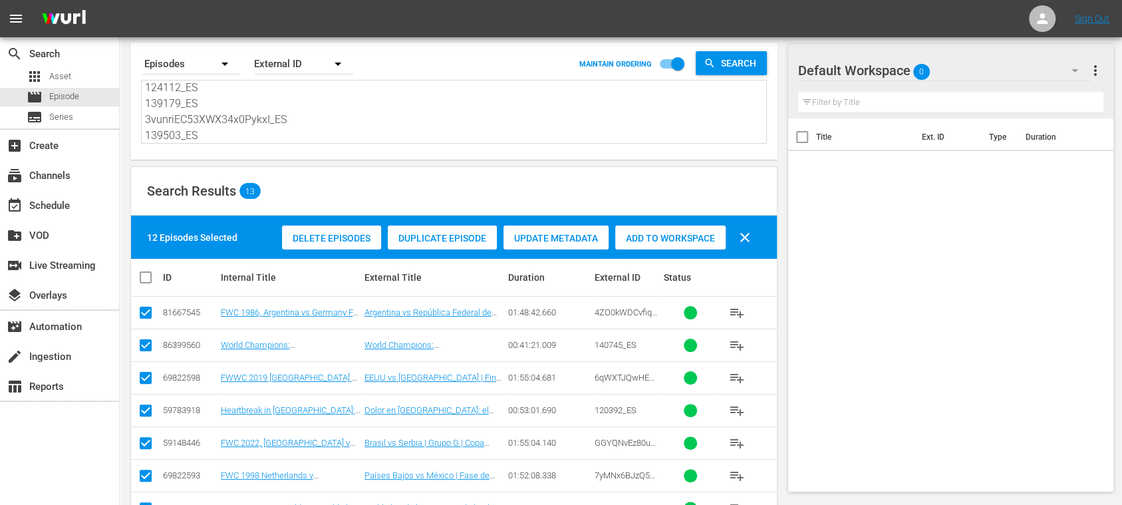
click at [674, 240] on span "Add to Workspace" at bounding box center [670, 238] width 110 height 11
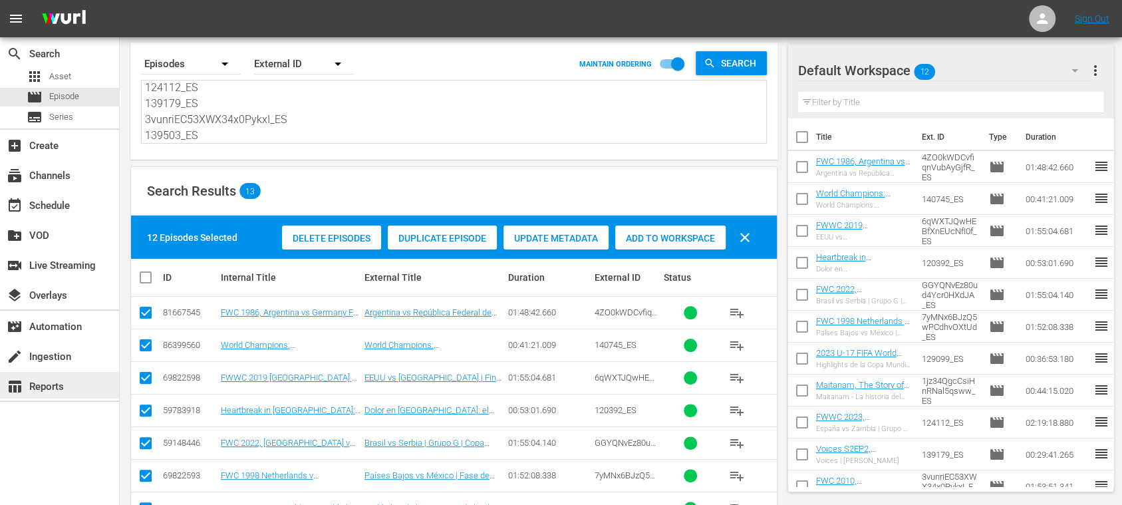
click at [57, 379] on div "table_chart Reports" at bounding box center [37, 384] width 74 height 12
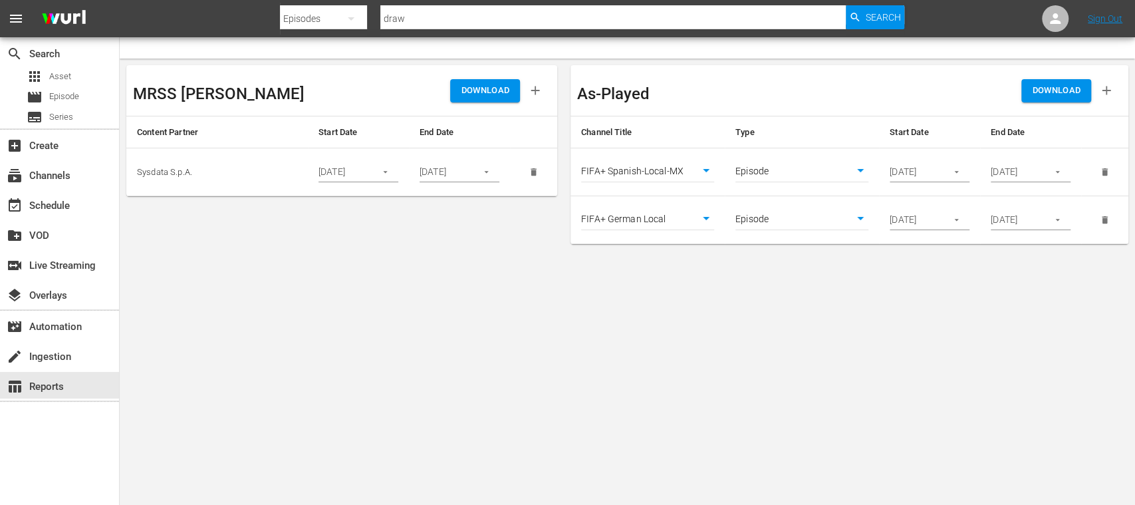
click at [706, 173] on body "menu Search By Episodes Search ID, Title, Description, Keywords, or Category dr…" at bounding box center [567, 252] width 1135 height 505
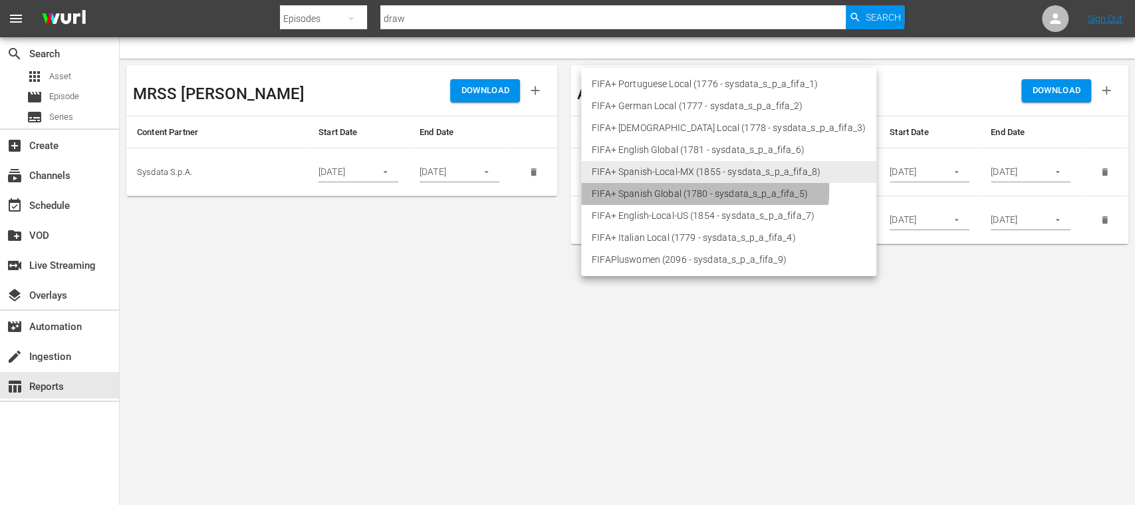
click at [698, 190] on li "FIFA+ Spanish Global (1780 - sysdata_s_p_a_fifa_5)" at bounding box center [728, 194] width 295 height 22
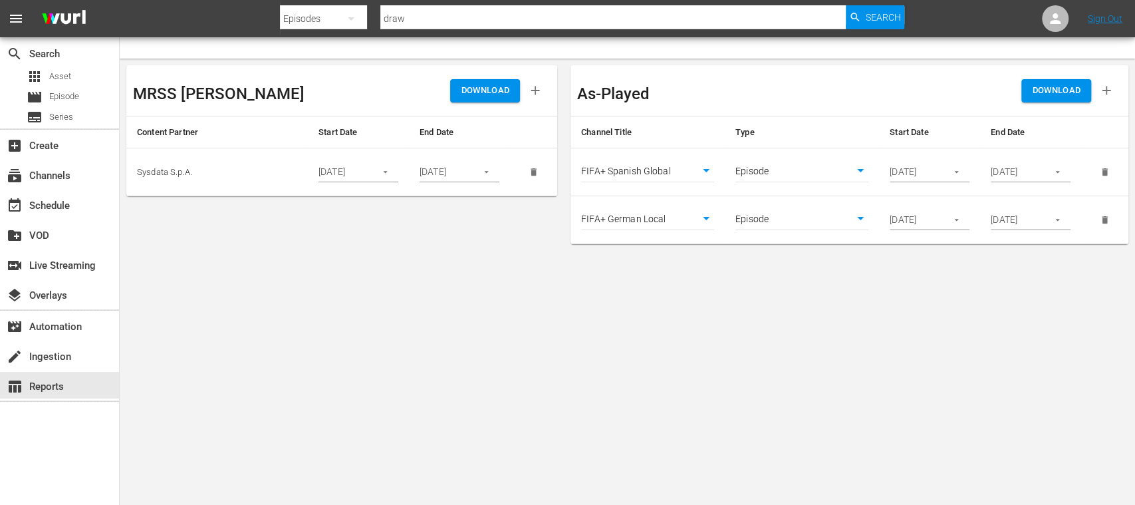
click at [1102, 219] on icon "delete" at bounding box center [1105, 220] width 10 height 10
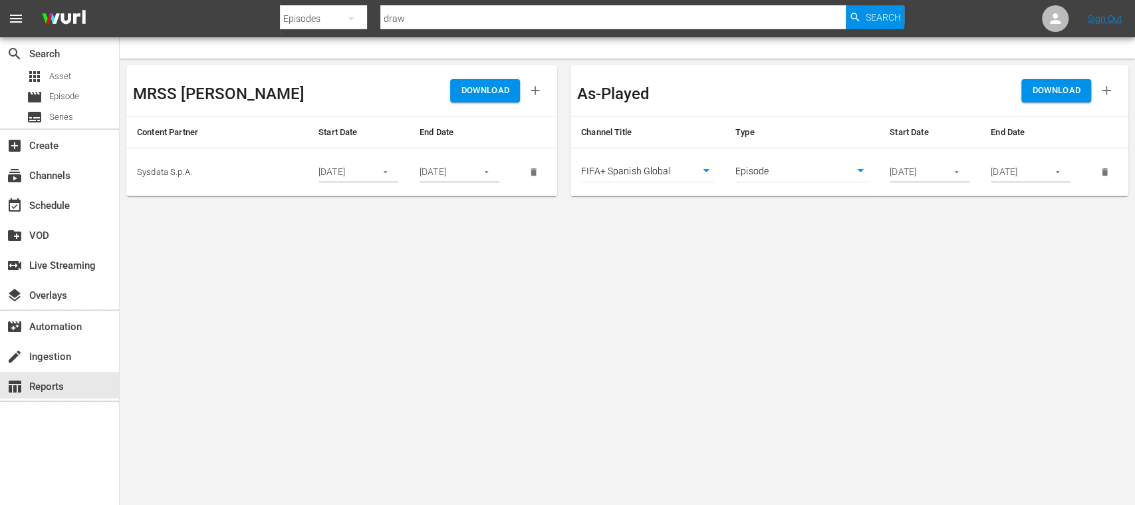
click at [1061, 168] on icon "button" at bounding box center [1058, 172] width 10 height 10
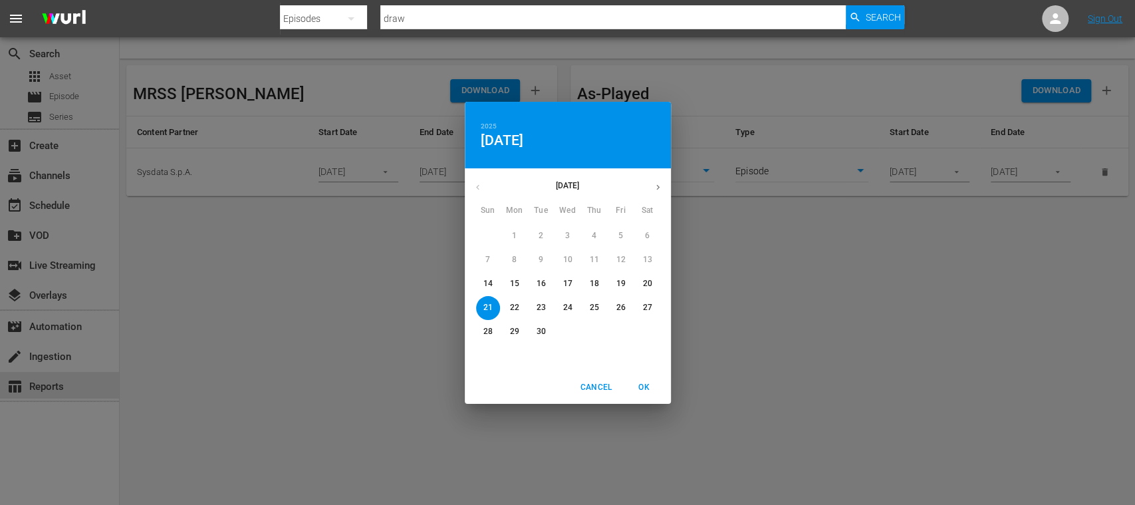
click at [567, 281] on p "17" at bounding box center [567, 283] width 9 height 11
click at [647, 388] on span "OK" at bounding box center [644, 387] width 32 height 14
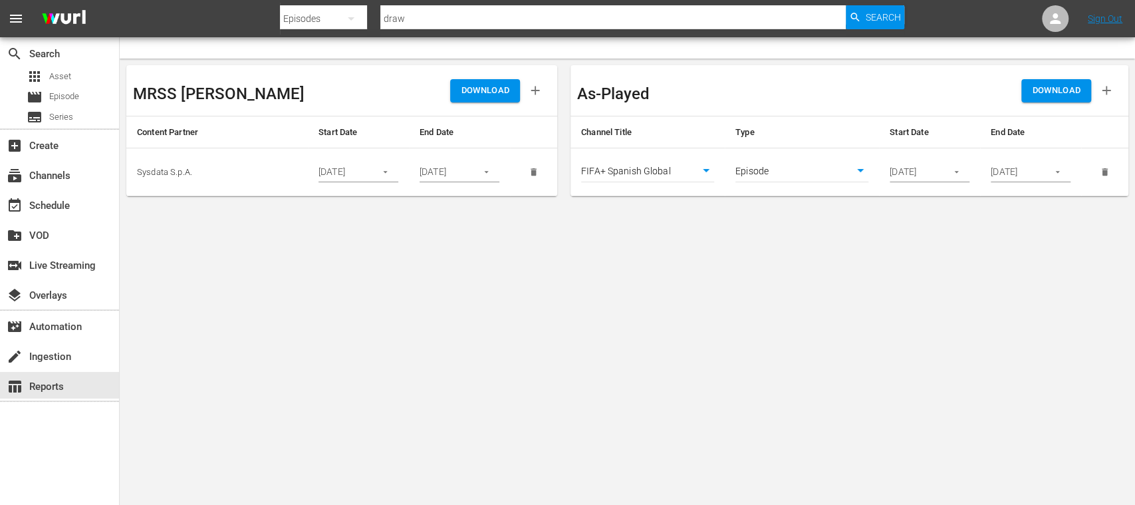
click at [1061, 93] on span "DOWNLOAD" at bounding box center [1056, 90] width 49 height 15
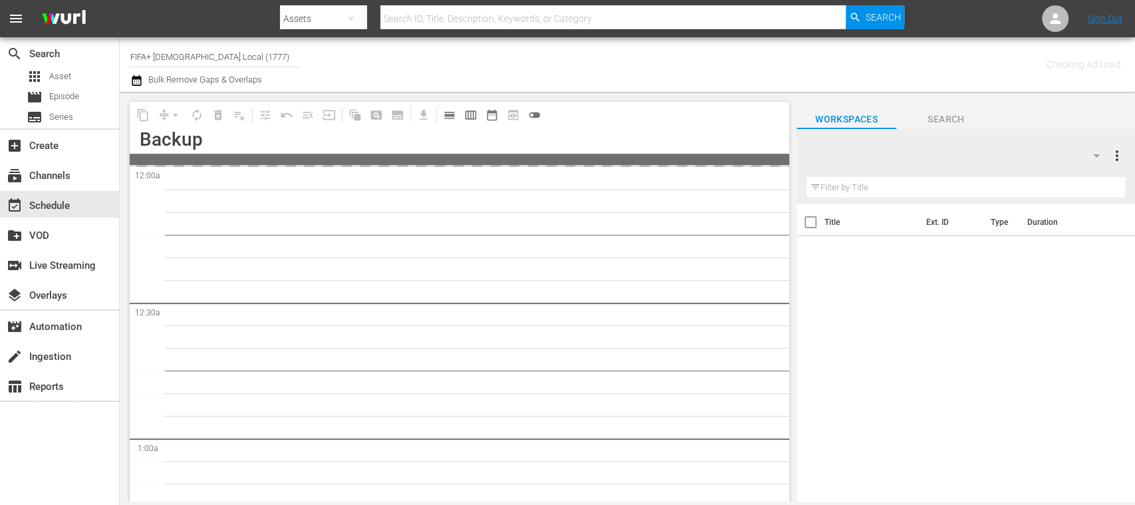
type input "FIFA+ German Local (1777)"
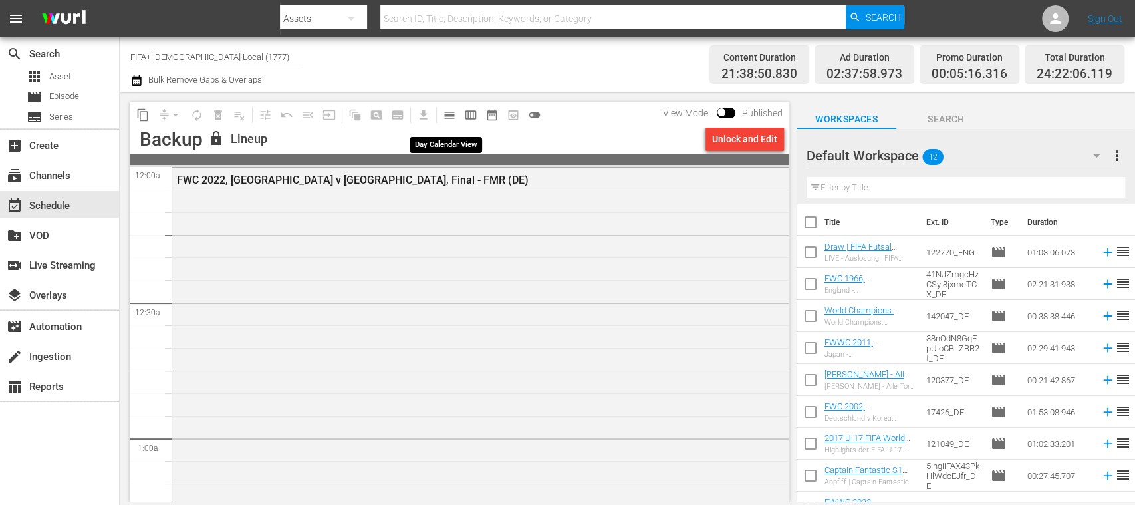
click at [456, 117] on button "calendar_view_day_outlined" at bounding box center [449, 114] width 21 height 21
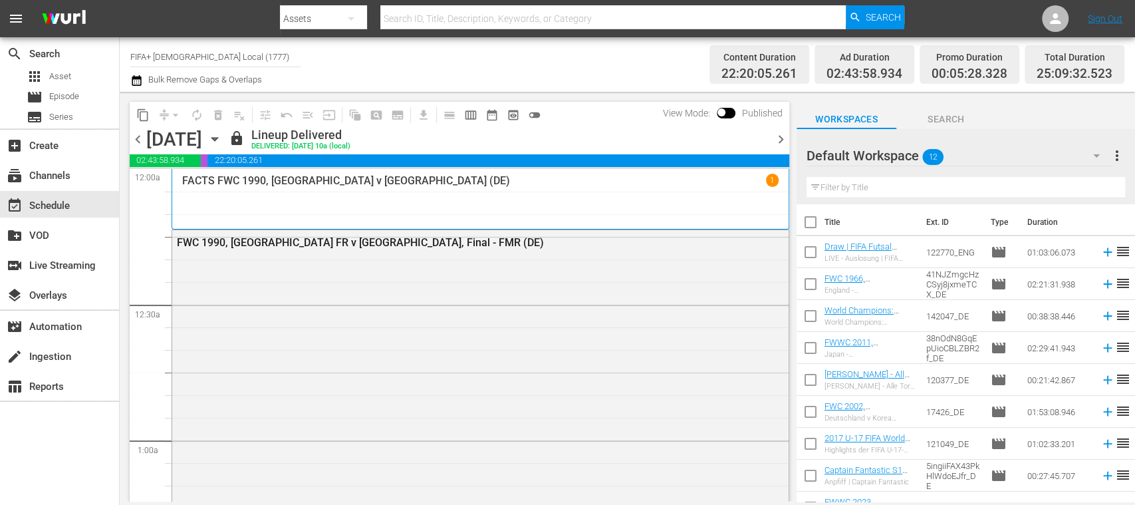
click at [783, 137] on span "chevron_right" at bounding box center [781, 139] width 17 height 17
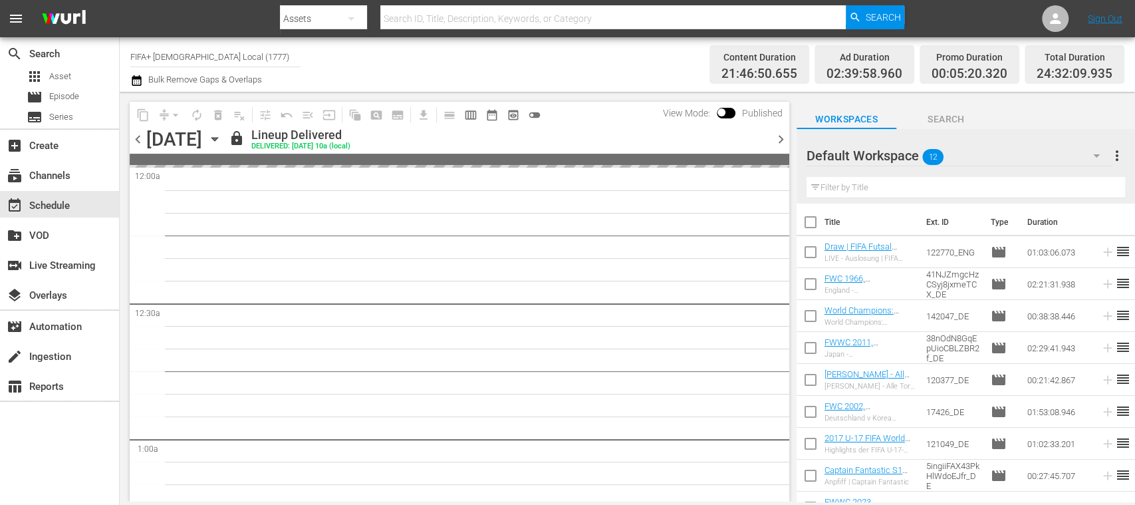
click at [783, 137] on span "chevron_right" at bounding box center [781, 139] width 17 height 17
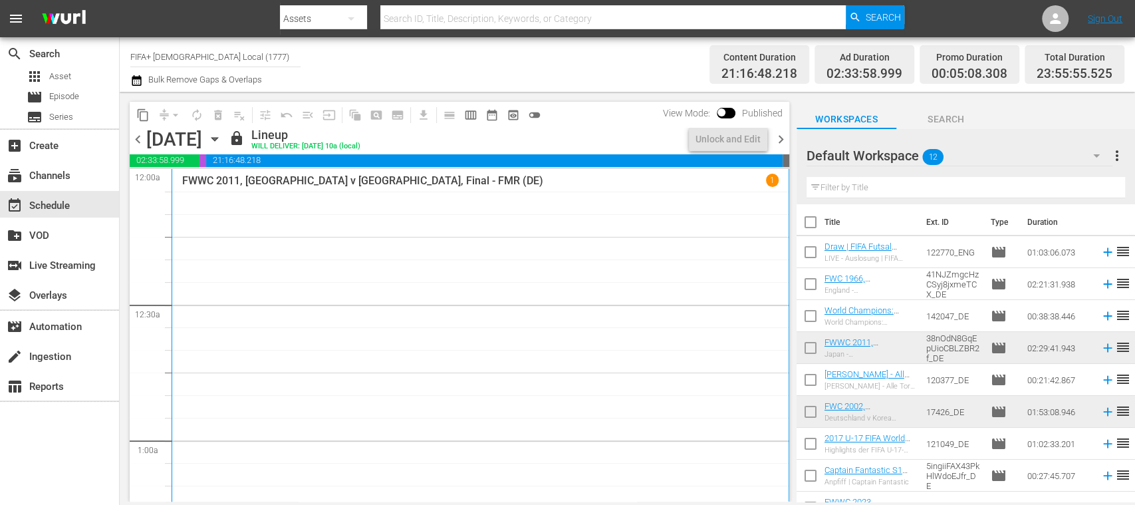
click at [783, 137] on span "chevron_right" at bounding box center [781, 139] width 17 height 17
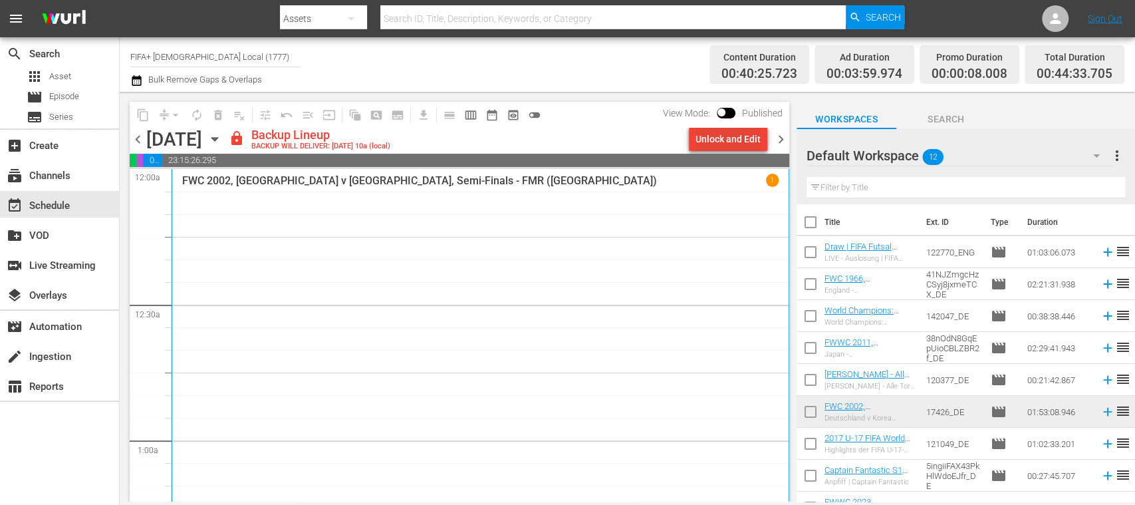
click at [737, 144] on div "Unlock and Edit" at bounding box center [728, 139] width 65 height 24
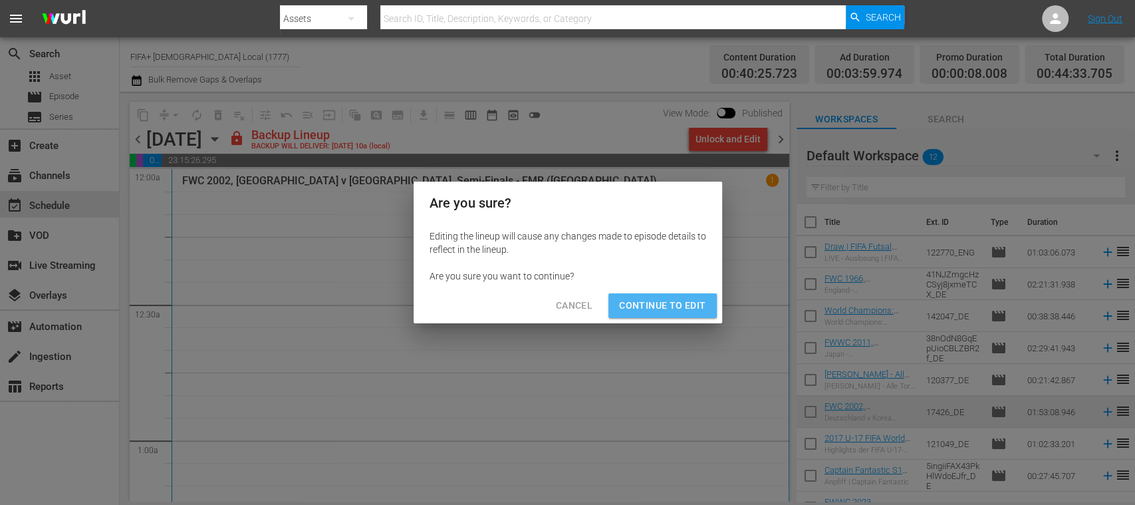
click at [689, 301] on span "Continue to Edit" at bounding box center [662, 305] width 86 height 17
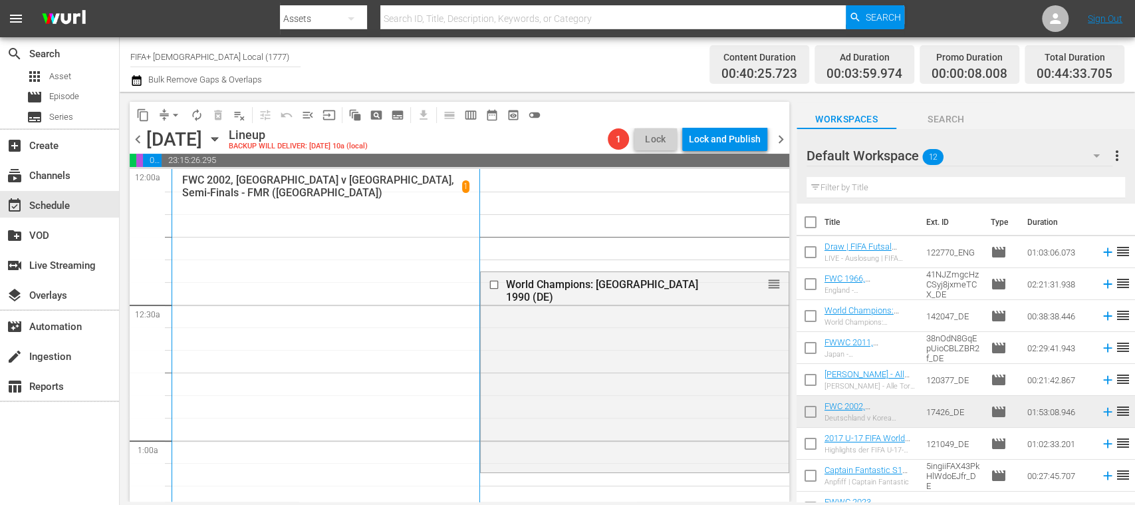
click at [141, 142] on span "chevron_left" at bounding box center [138, 139] width 17 height 17
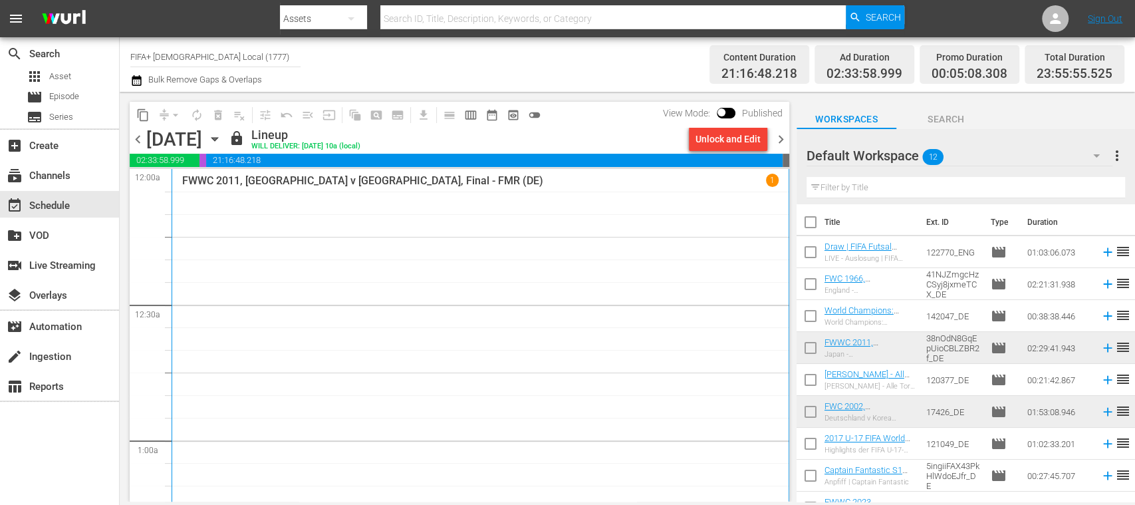
click at [729, 141] on div "Unlock and Edit" at bounding box center [728, 139] width 65 height 24
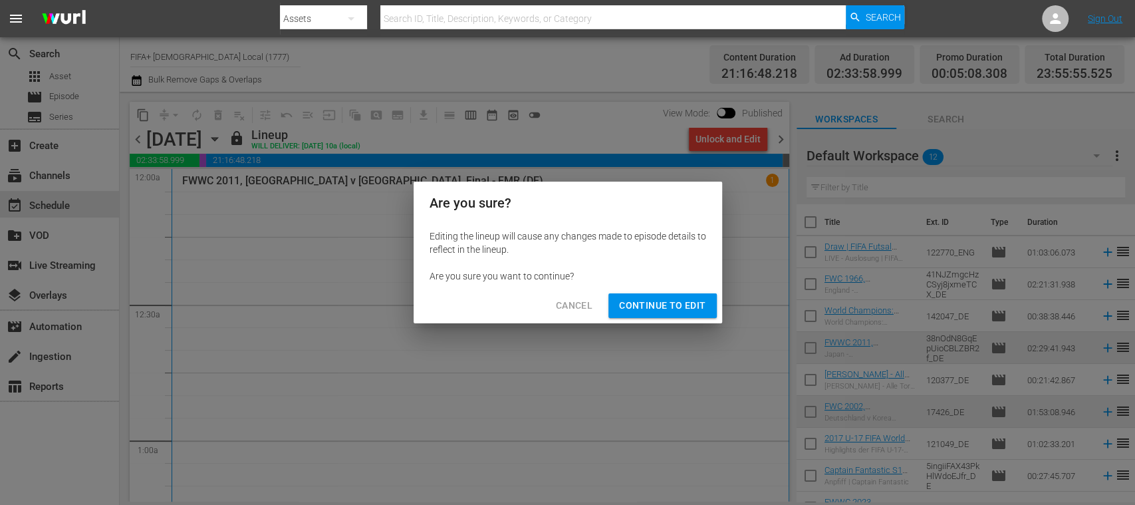
click at [692, 301] on span "Continue to Edit" at bounding box center [662, 305] width 86 height 17
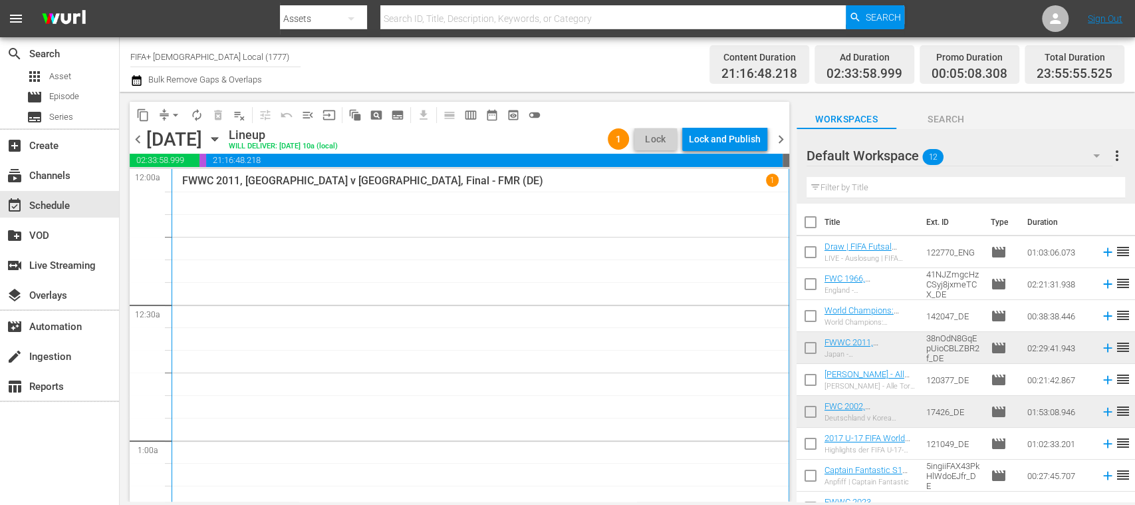
click at [309, 109] on span "menu_open" at bounding box center [307, 114] width 13 height 13
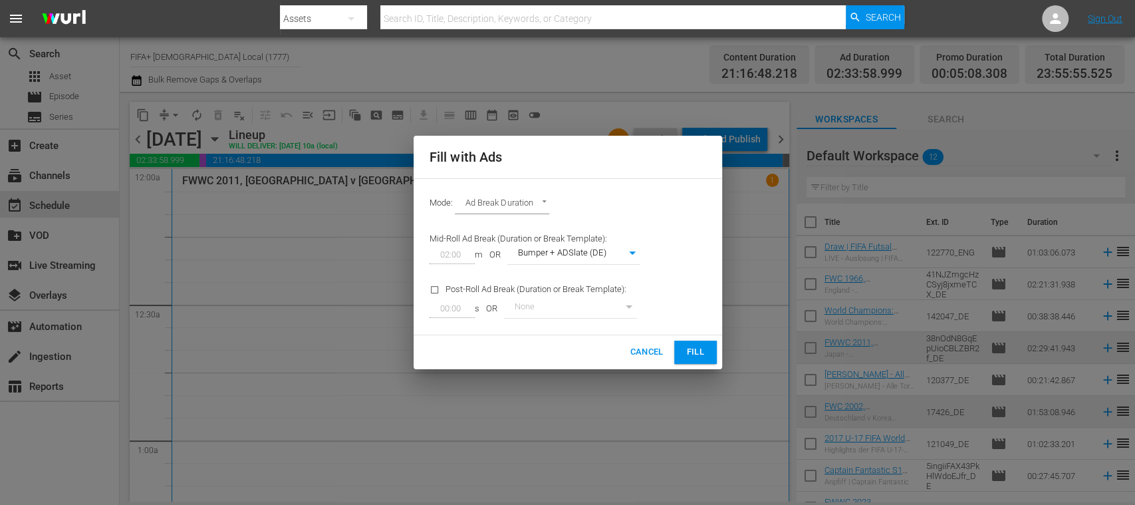
click at [700, 348] on span "Fill" at bounding box center [695, 352] width 21 height 15
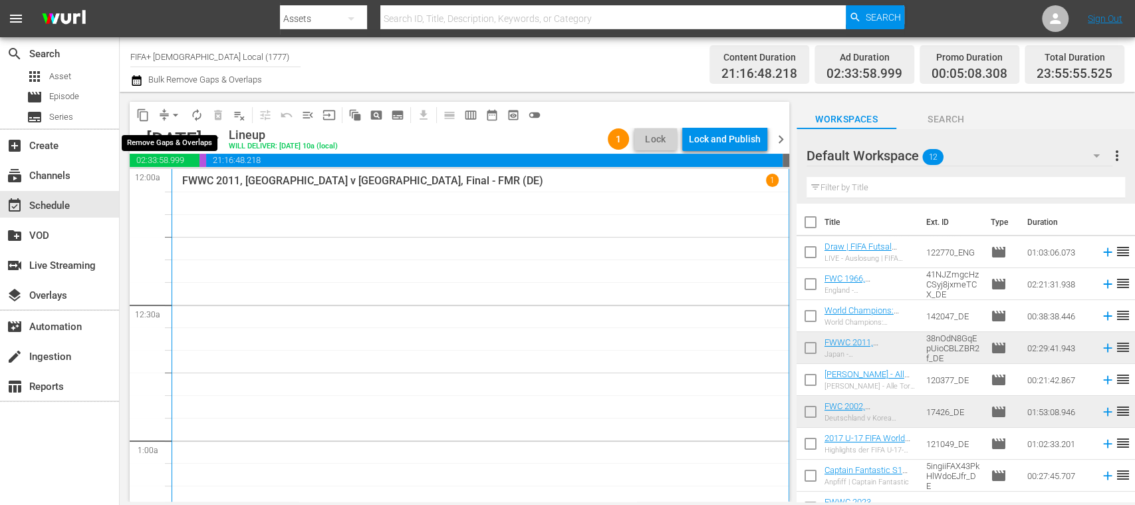
click at [178, 113] on span "arrow_drop_down" at bounding box center [175, 114] width 13 height 13
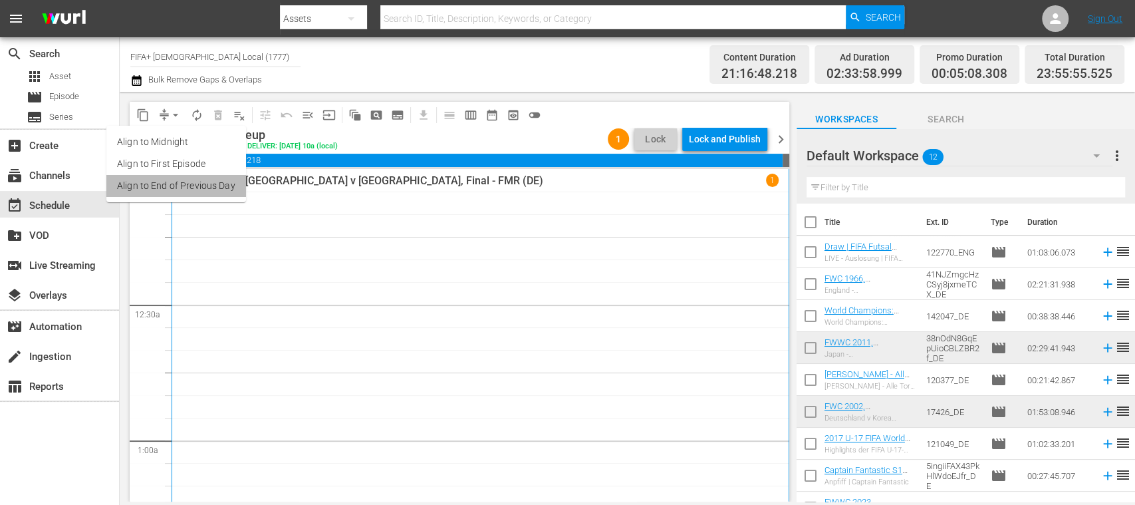
click at [220, 189] on li "Align to End of Previous Day" at bounding box center [176, 186] width 140 height 22
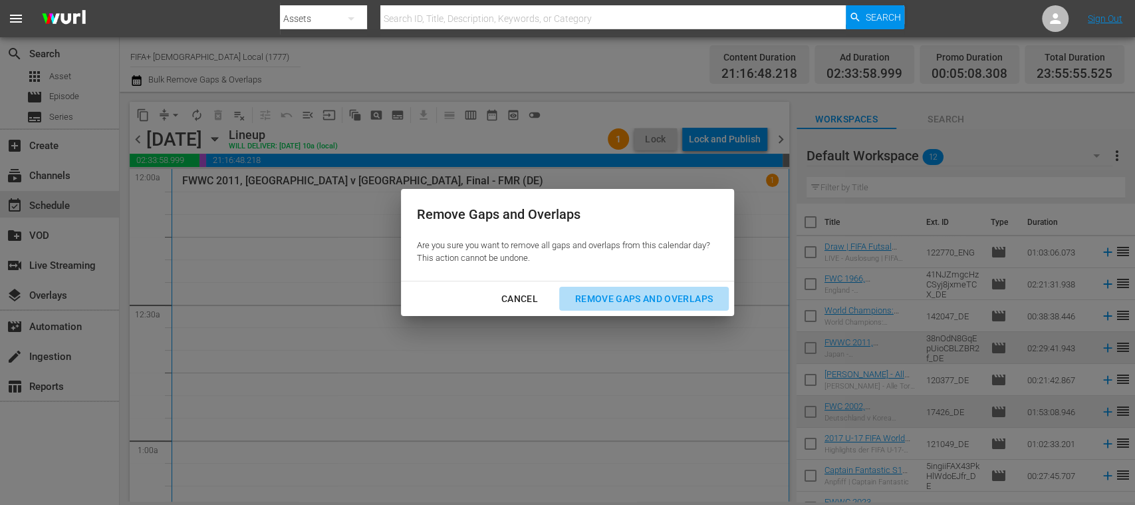
click at [686, 295] on div "Remove Gaps and Overlaps" at bounding box center [644, 299] width 159 height 17
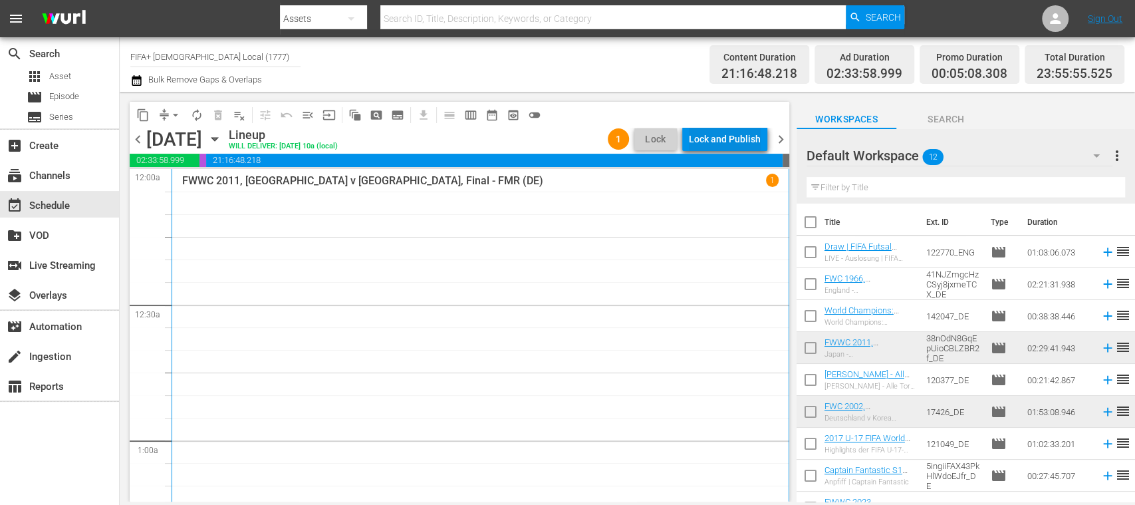
click at [741, 143] on div "Lock and Publish" at bounding box center [725, 139] width 72 height 24
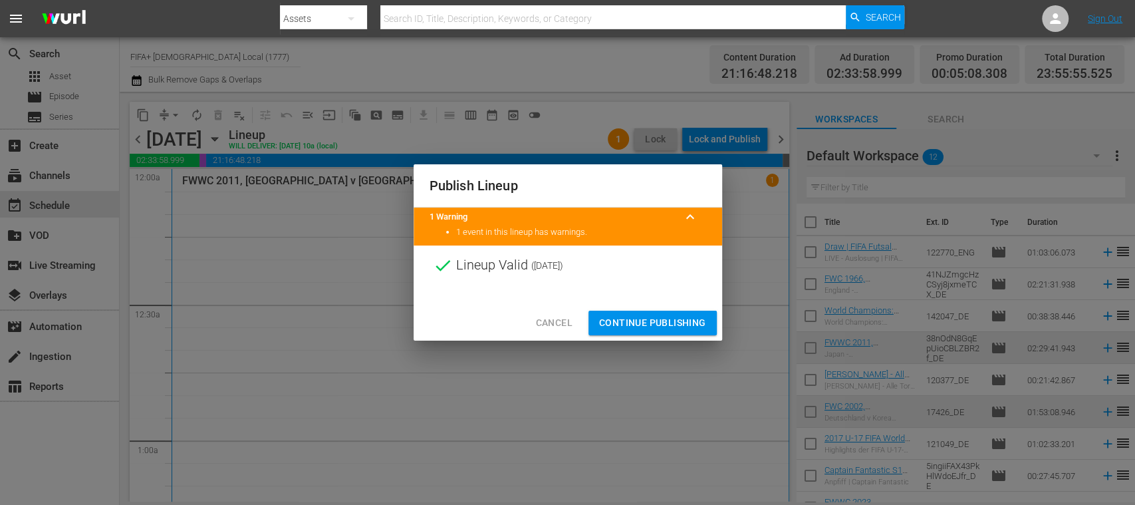
click at [677, 325] on span "Continue Publishing" at bounding box center [652, 323] width 107 height 17
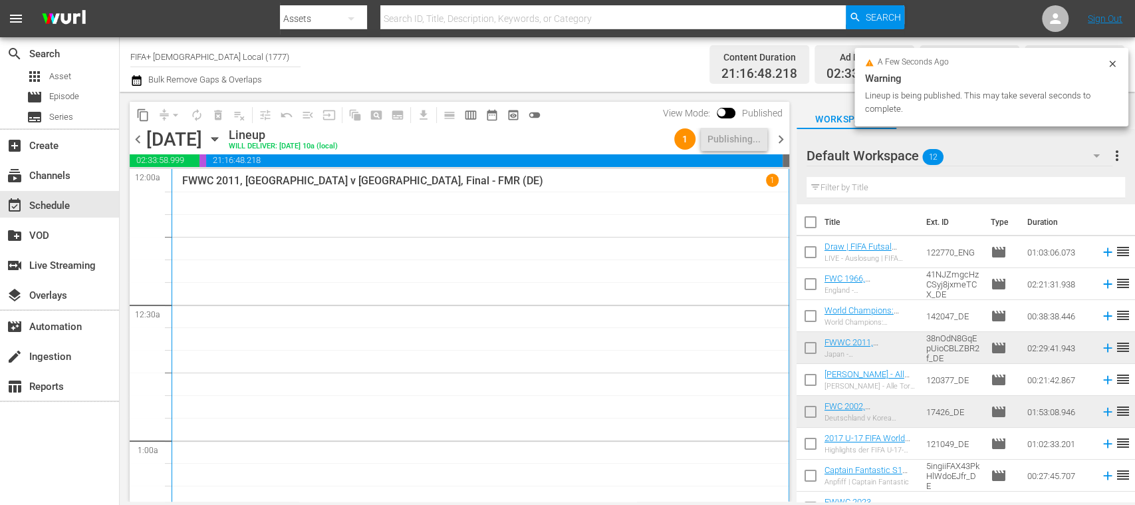
click at [781, 141] on span "chevron_right" at bounding box center [781, 139] width 17 height 17
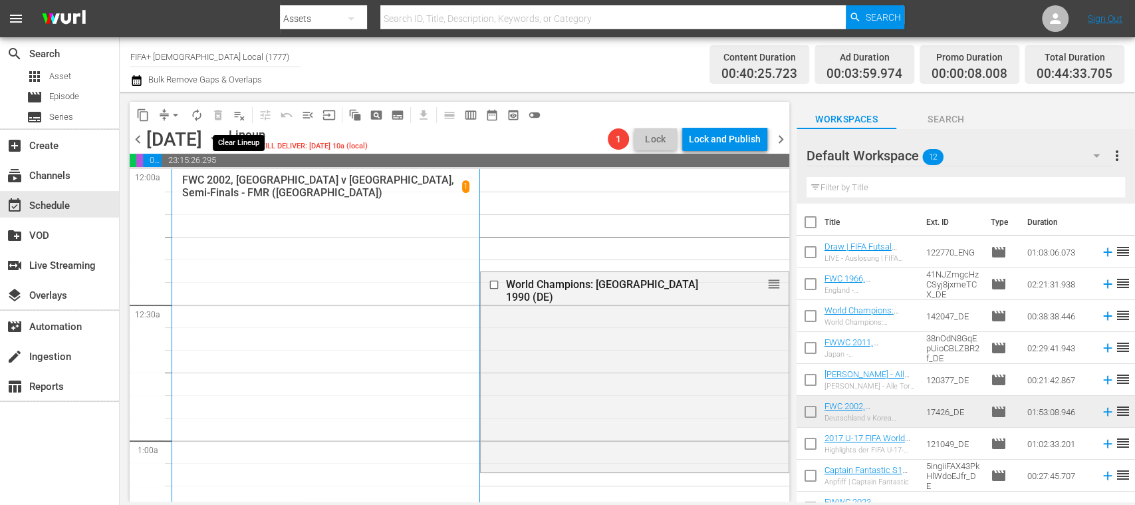
click at [243, 118] on span "playlist_remove_outlined" at bounding box center [239, 114] width 13 height 13
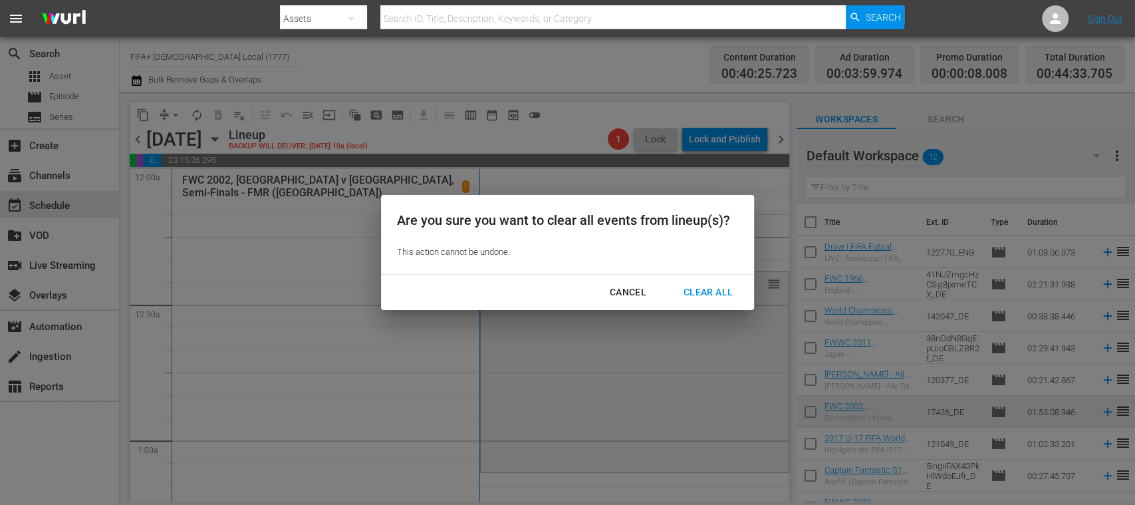
click at [701, 291] on div "Clear All" at bounding box center [708, 292] width 70 height 17
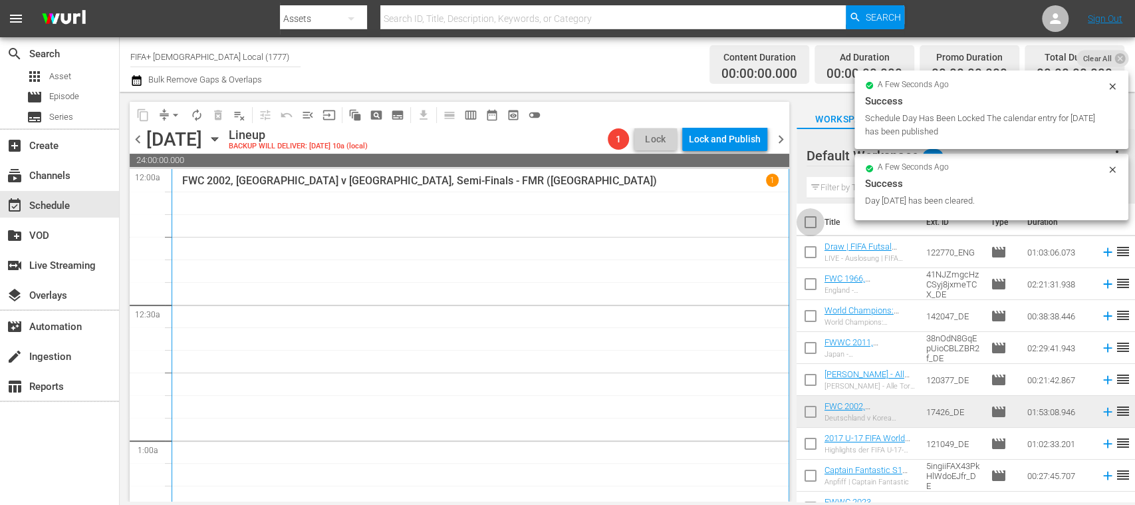
click at [813, 225] on input "checkbox" at bounding box center [811, 225] width 28 height 28
checkbox input "true"
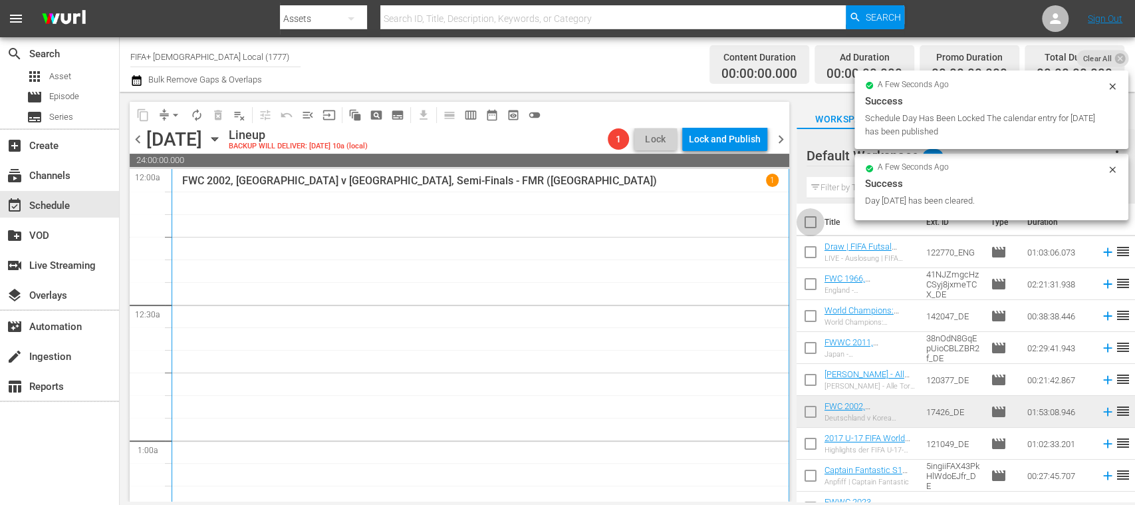
checkbox input "true"
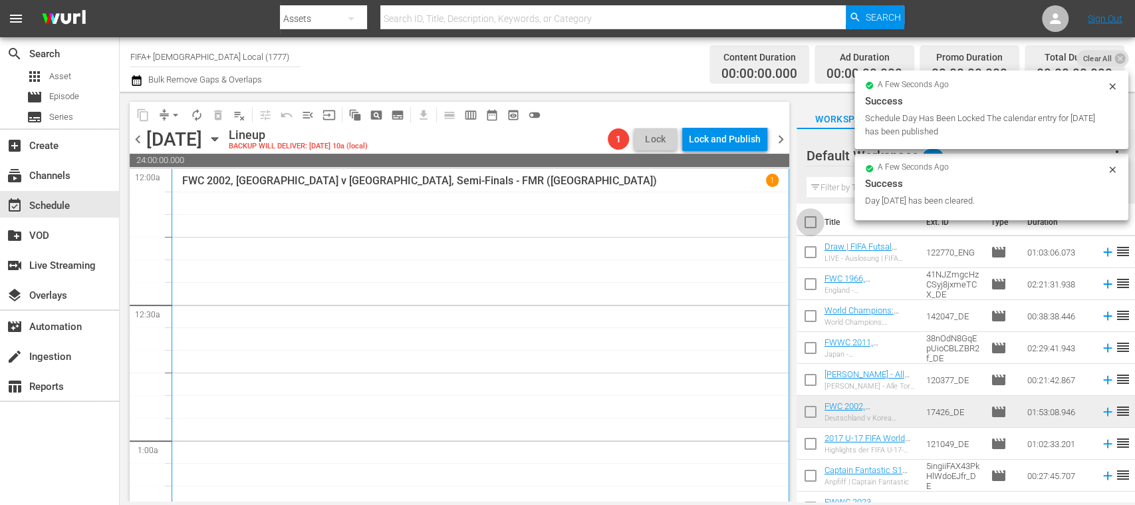
checkbox input "true"
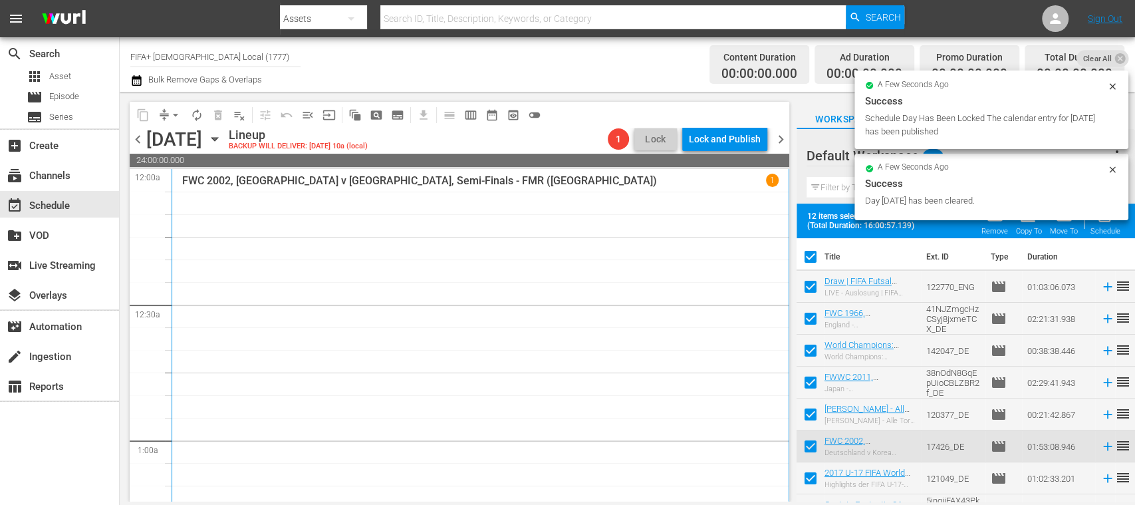
click at [809, 290] on input "checkbox" at bounding box center [811, 289] width 28 height 28
checkbox input "false"
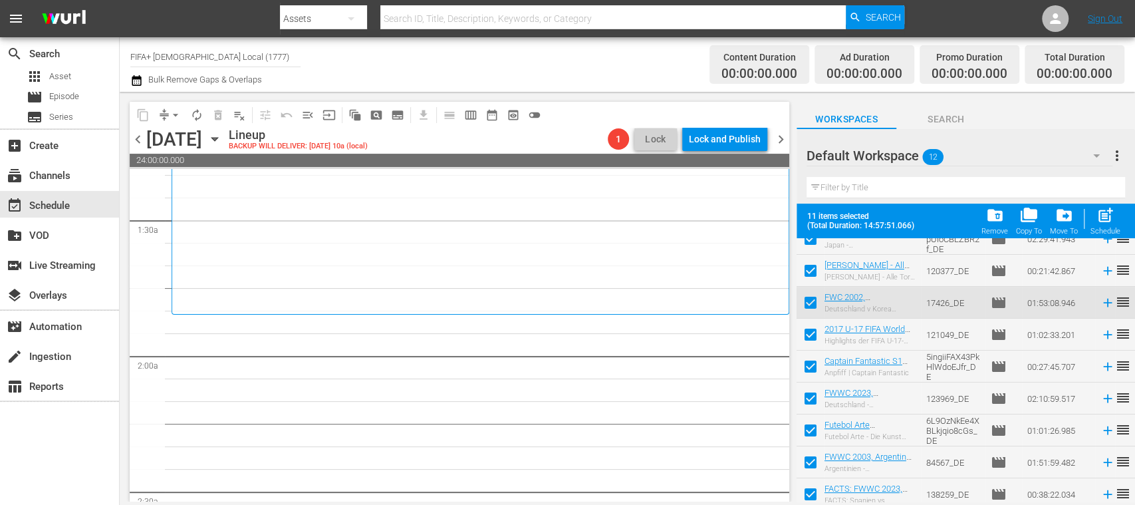
scroll to position [150, 0]
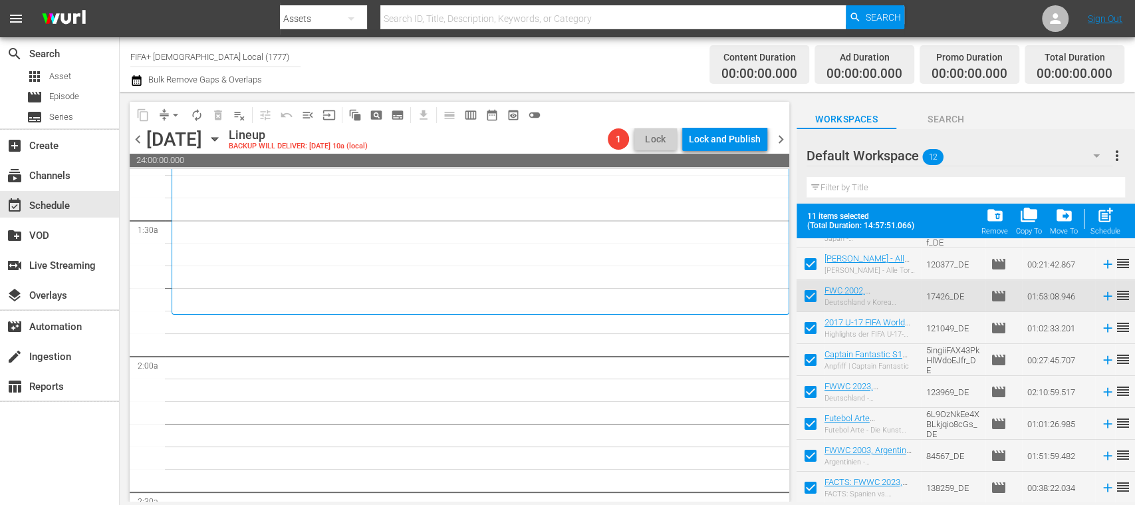
click at [810, 489] on input "checkbox" at bounding box center [811, 490] width 28 height 28
checkbox input "false"
click at [814, 460] on input "checkbox" at bounding box center [811, 458] width 28 height 28
checkbox input "false"
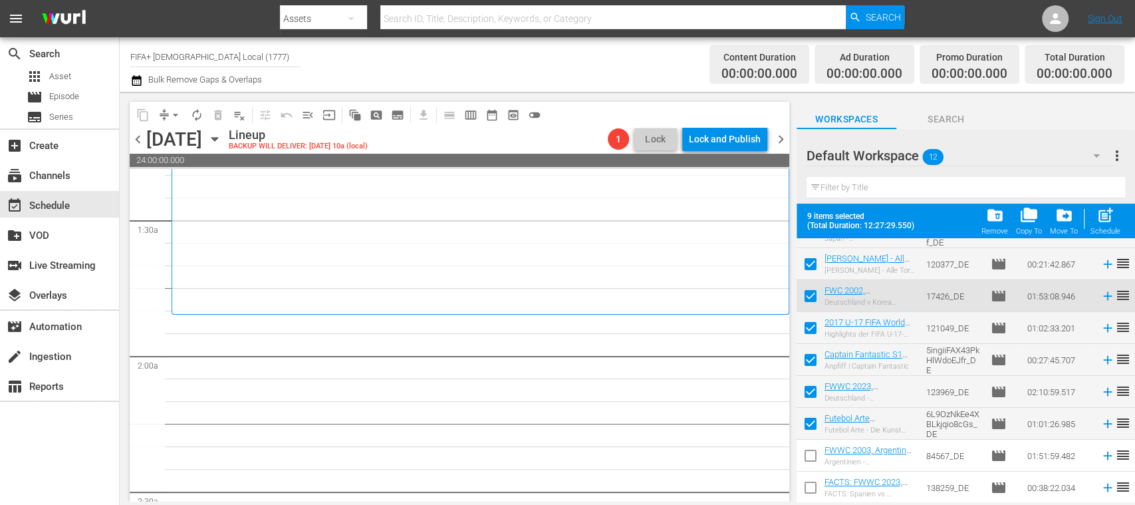
click at [813, 424] on input "checkbox" at bounding box center [811, 426] width 28 height 28
checkbox input "false"
click at [810, 387] on input "checkbox" at bounding box center [811, 394] width 28 height 28
checkbox input "false"
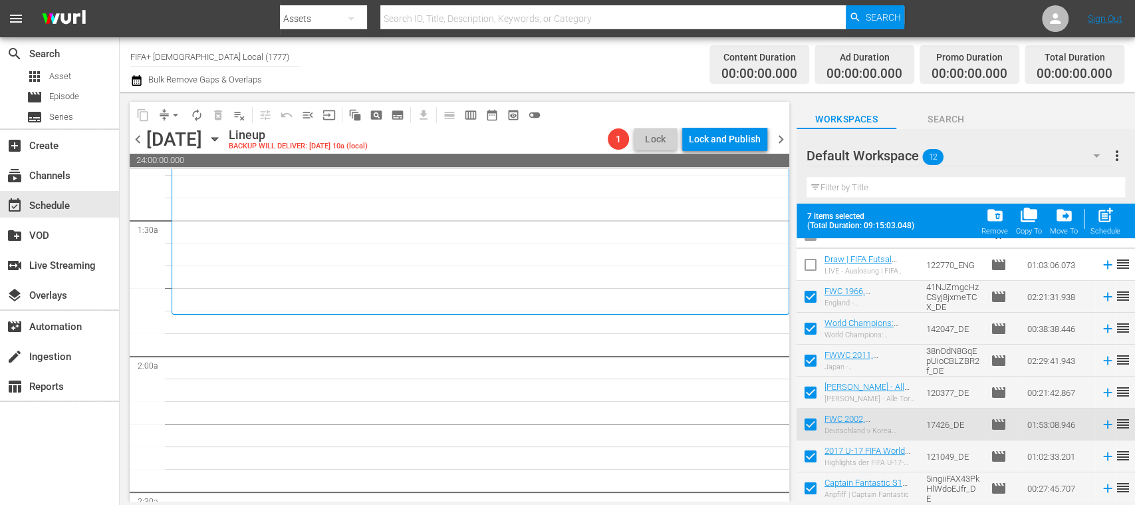
scroll to position [0, 0]
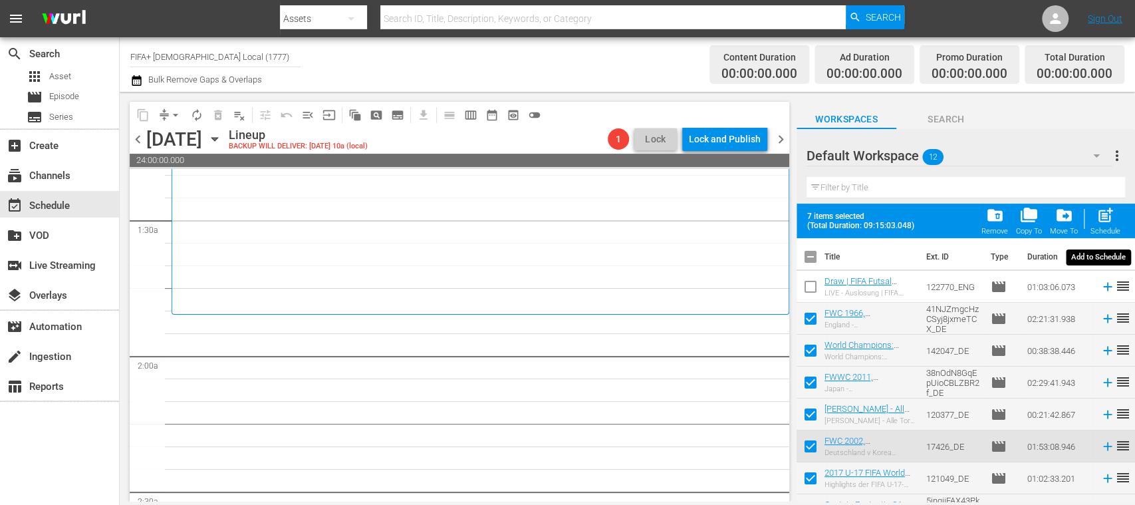
click at [1109, 221] on span "post_add" at bounding box center [1106, 215] width 18 height 18
checkbox input "false"
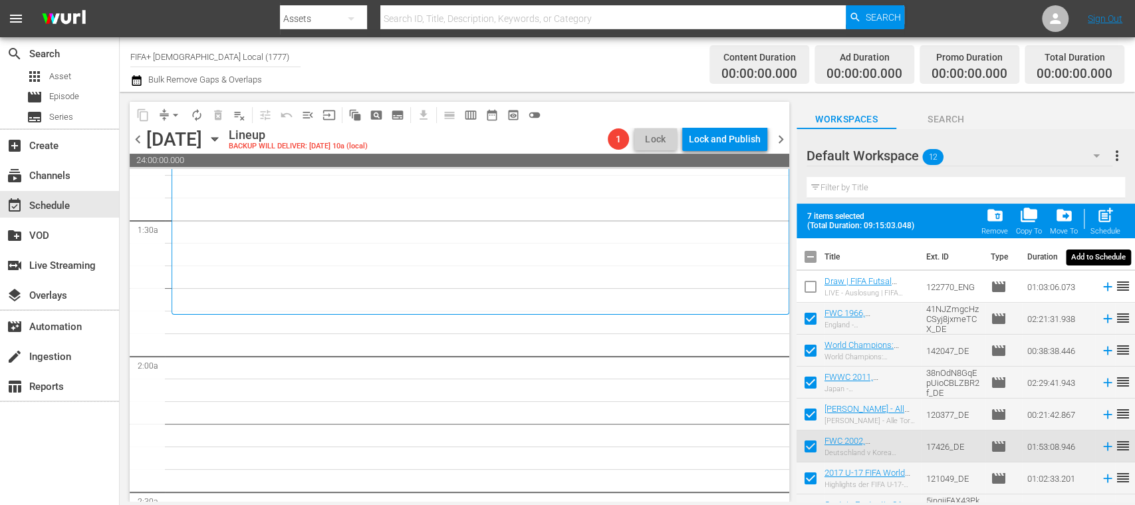
checkbox input "false"
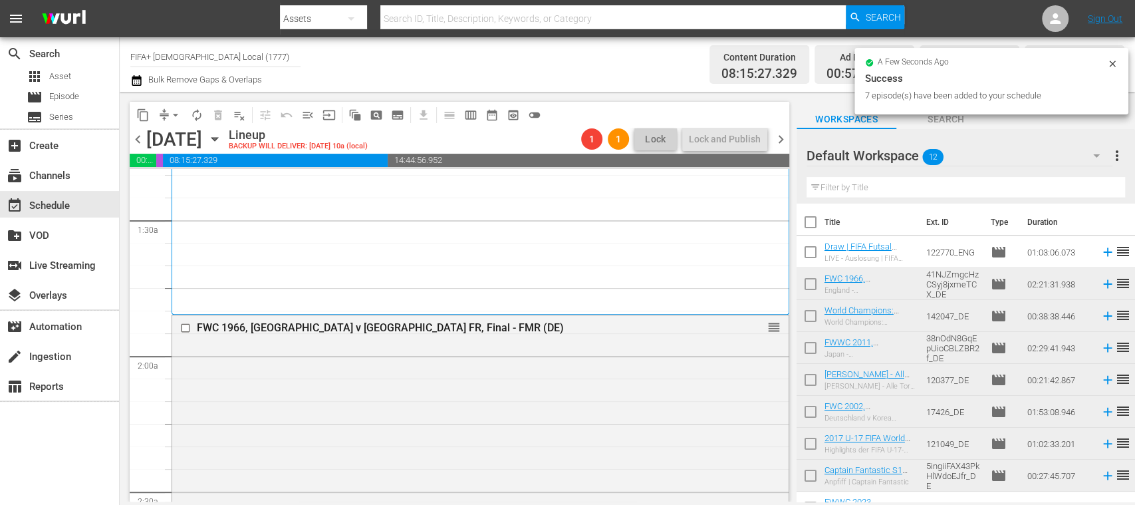
click at [1103, 253] on icon at bounding box center [1107, 252] width 9 height 9
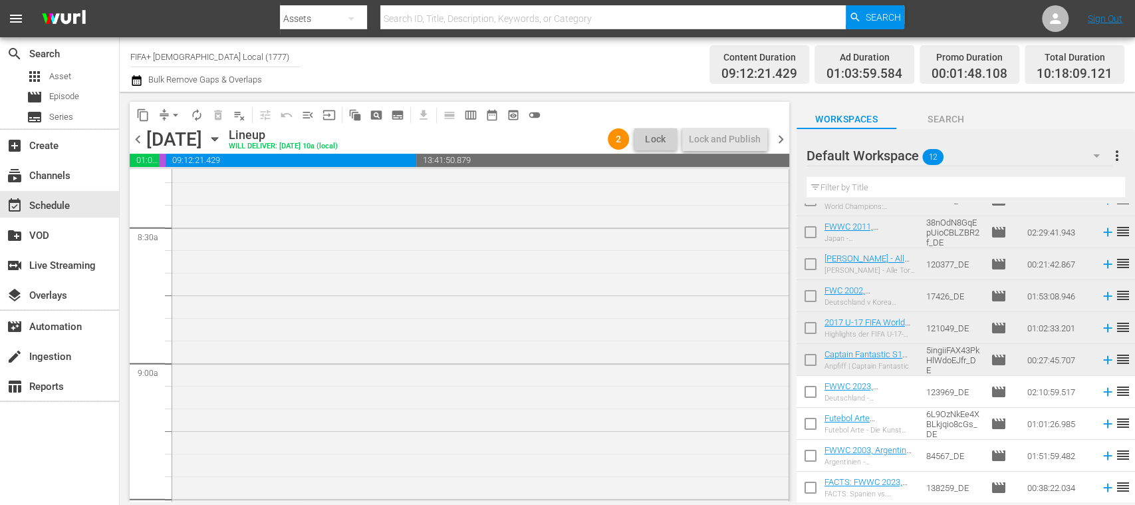
scroll to position [2484, 0]
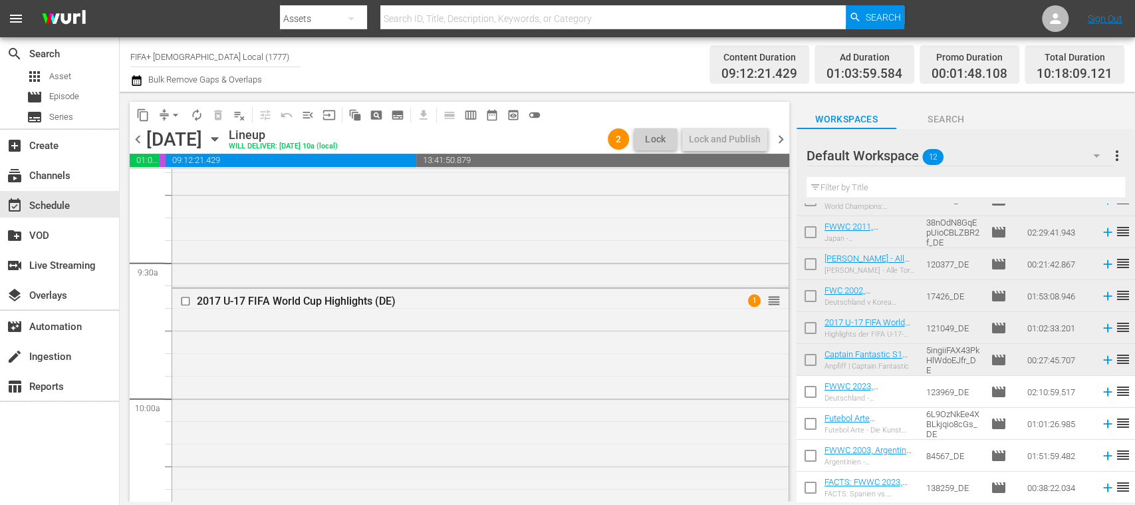
click at [238, 116] on span "playlist_remove_outlined" at bounding box center [239, 114] width 13 height 13
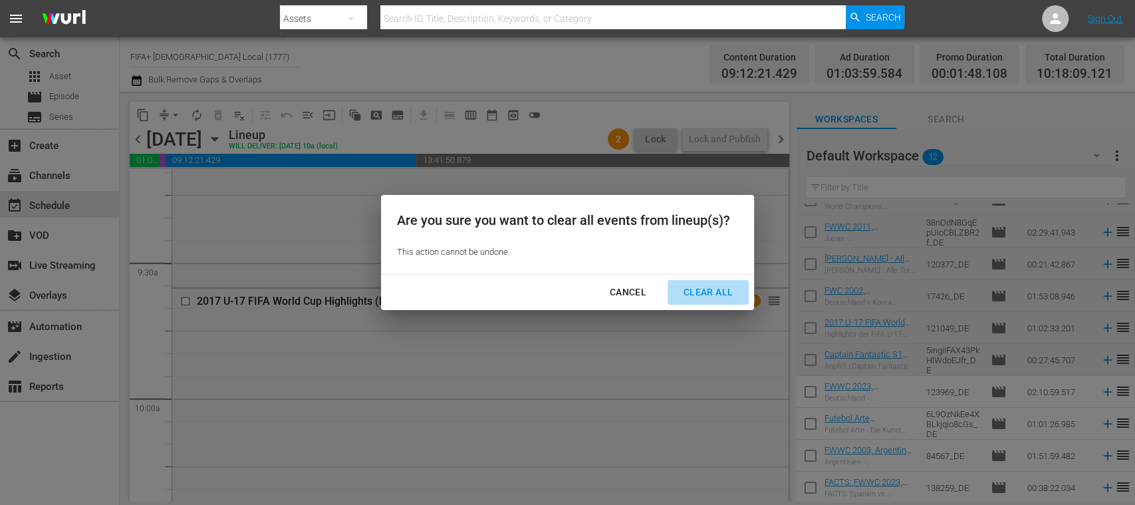
click at [689, 287] on div "Clear All" at bounding box center [708, 292] width 70 height 17
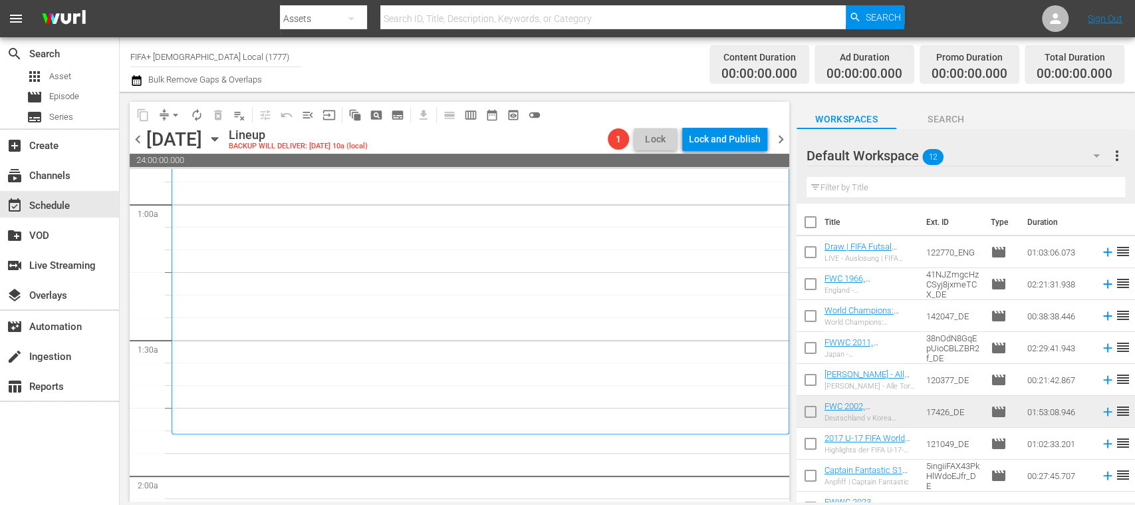
scroll to position [473, 0]
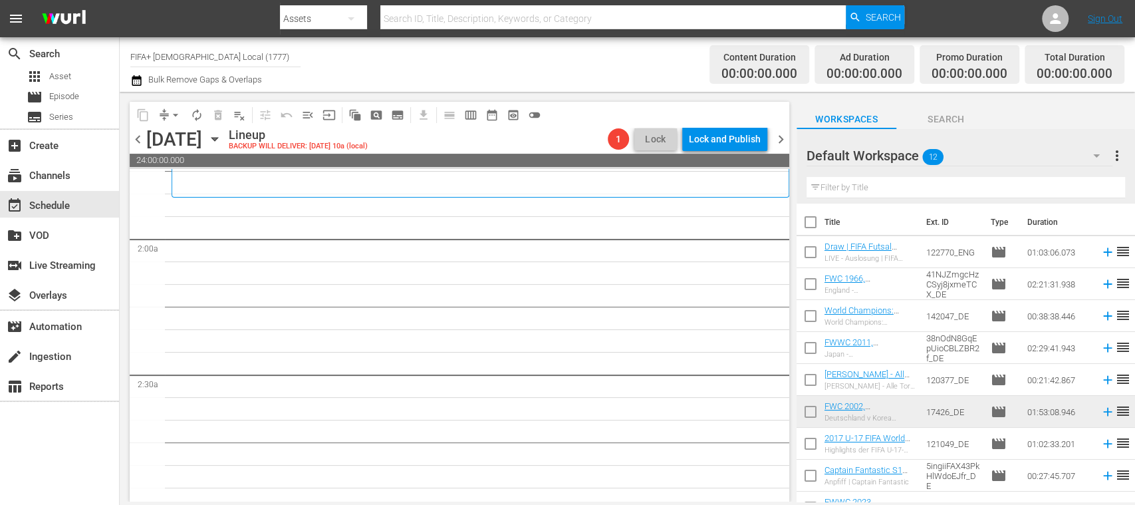
click at [813, 285] on input "checkbox" at bounding box center [811, 287] width 28 height 28
checkbox input "true"
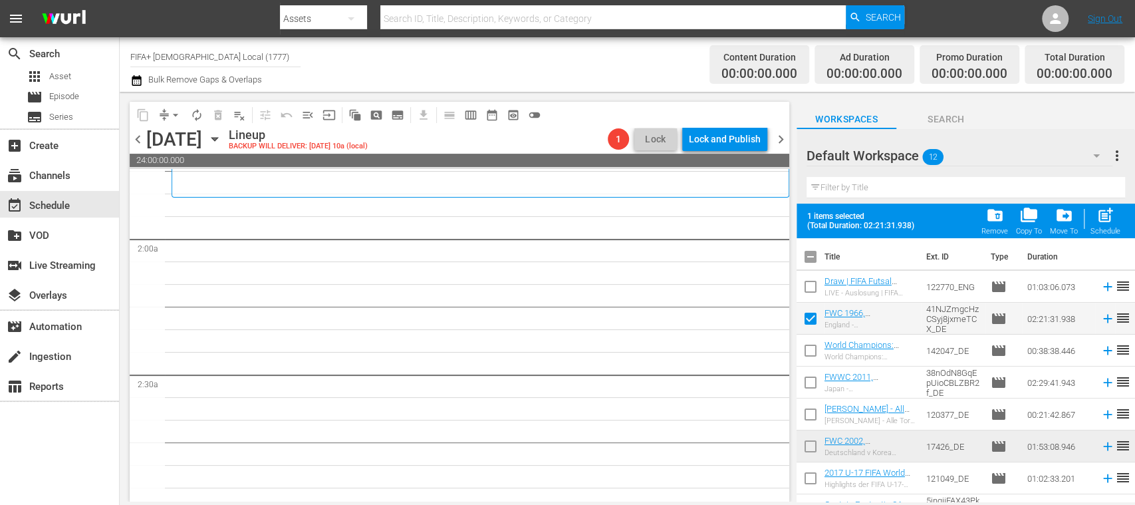
click at [811, 352] on input "checkbox" at bounding box center [811, 353] width 28 height 28
checkbox input "true"
click at [811, 384] on input "checkbox" at bounding box center [811, 385] width 28 height 28
checkbox input "true"
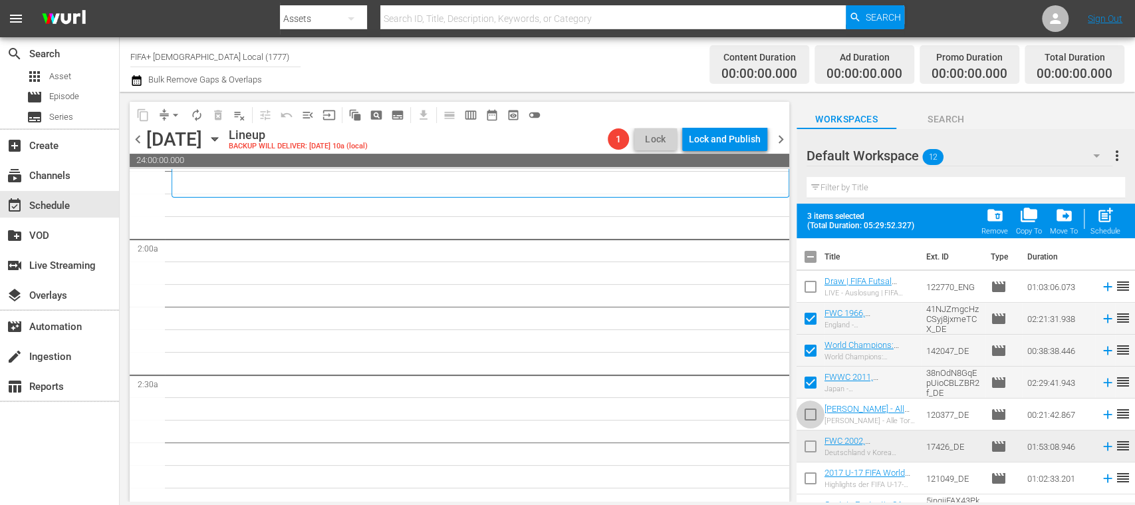
click at [810, 414] on input "checkbox" at bounding box center [811, 417] width 28 height 28
checkbox input "true"
click at [811, 444] on input "checkbox" at bounding box center [811, 449] width 28 height 28
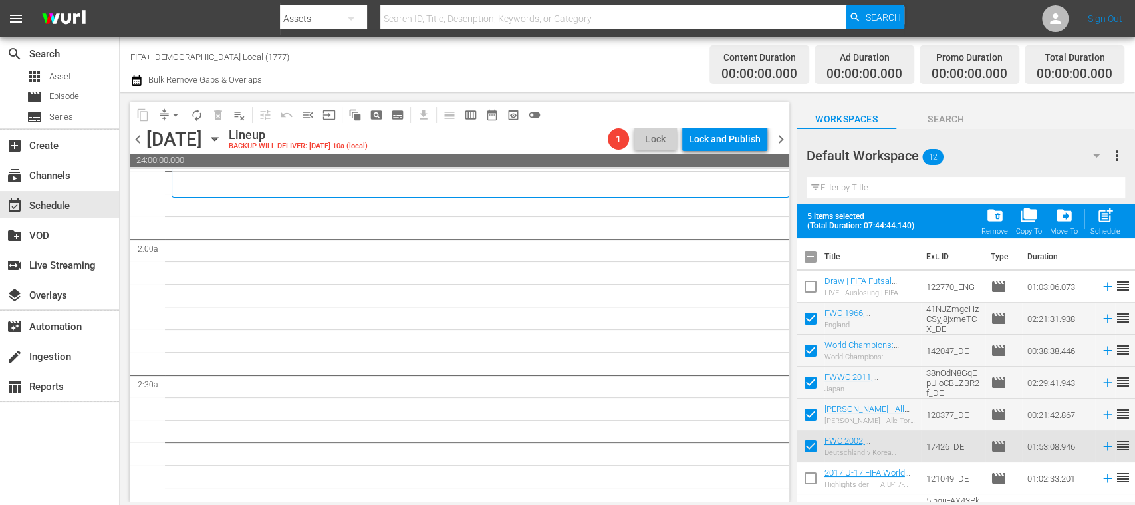
click at [811, 444] on input "checkbox" at bounding box center [811, 449] width 28 height 28
checkbox input "false"
click at [811, 476] on input "checkbox" at bounding box center [811, 481] width 28 height 28
checkbox input "true"
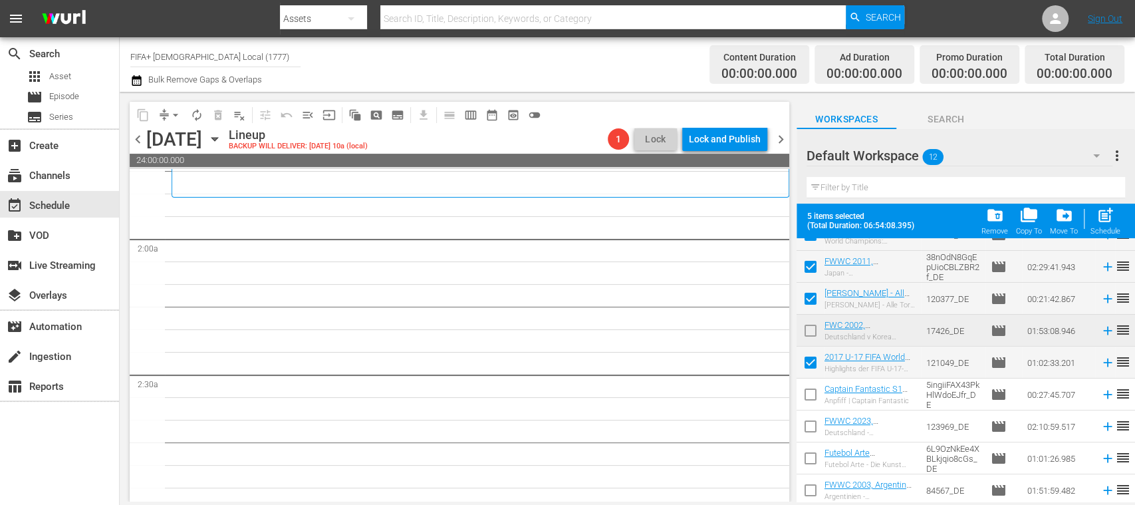
scroll to position [108, 0]
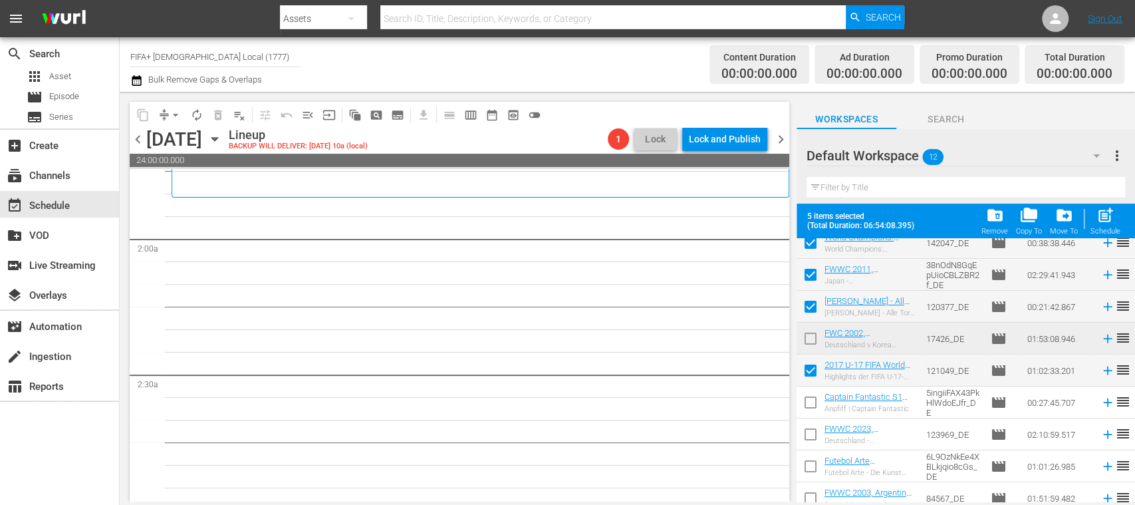
click at [815, 404] on input "checkbox" at bounding box center [811, 405] width 28 height 28
checkbox input "false"
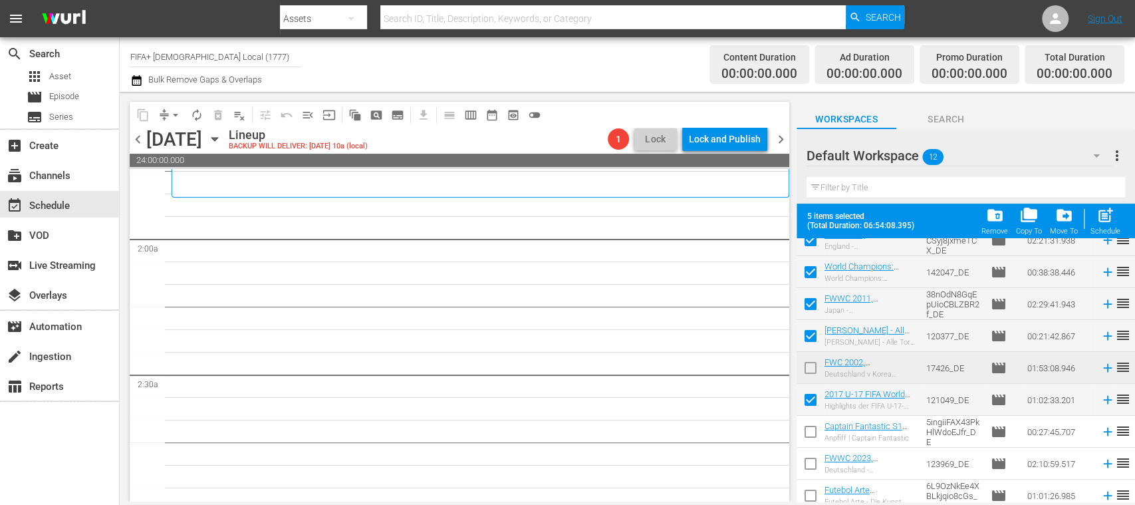
scroll to position [74, 0]
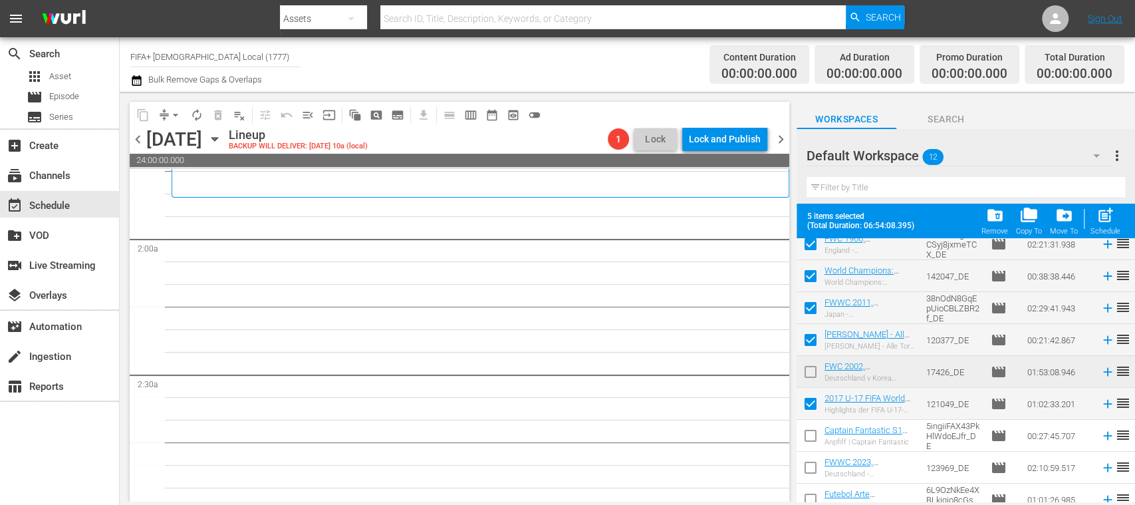
click at [809, 307] on input "checkbox" at bounding box center [811, 311] width 28 height 28
checkbox input "false"
click at [810, 432] on input "checkbox" at bounding box center [811, 438] width 28 height 28
checkbox input "true"
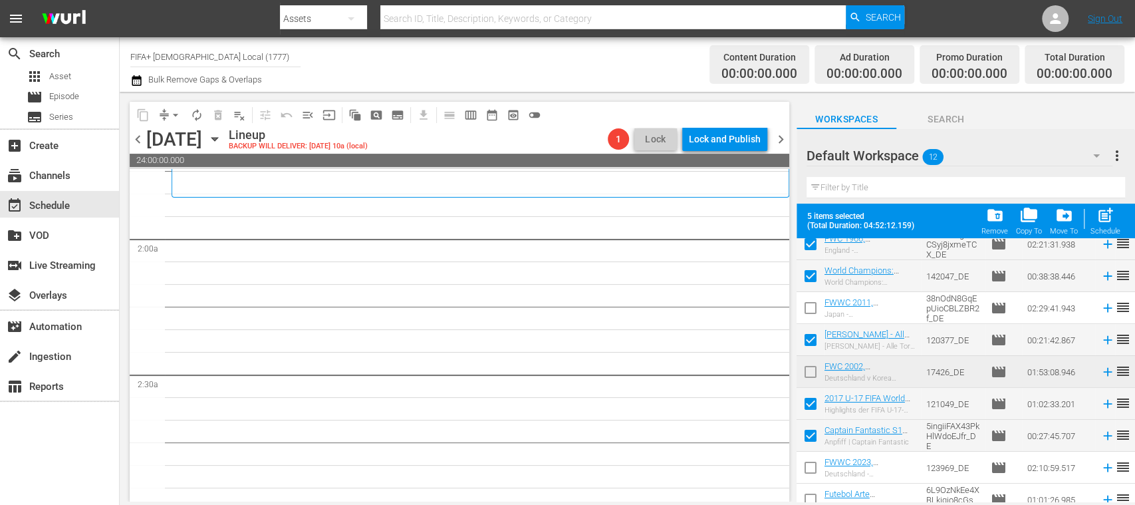
click at [813, 371] on input "checkbox" at bounding box center [811, 374] width 28 height 28
checkbox input "true"
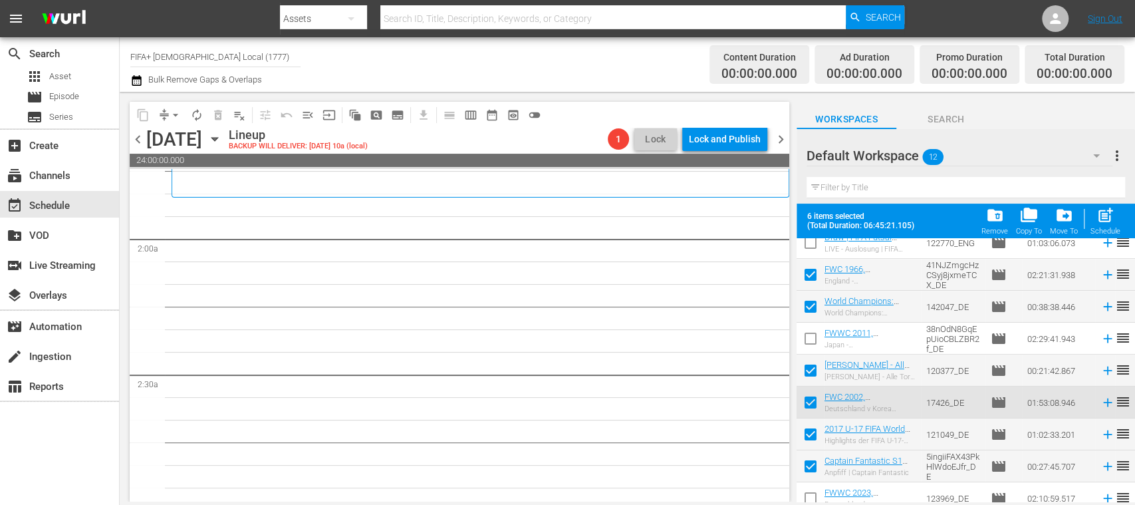
scroll to position [53, 0]
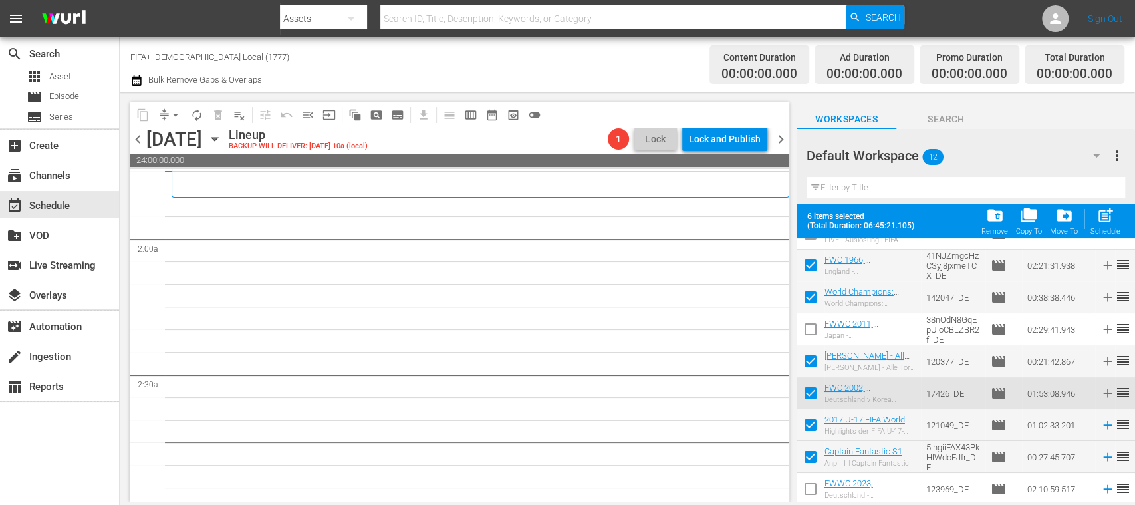
click at [810, 331] on input "checkbox" at bounding box center [811, 332] width 28 height 28
checkbox input "true"
click at [814, 454] on input "checkbox" at bounding box center [811, 460] width 28 height 28
checkbox input "false"
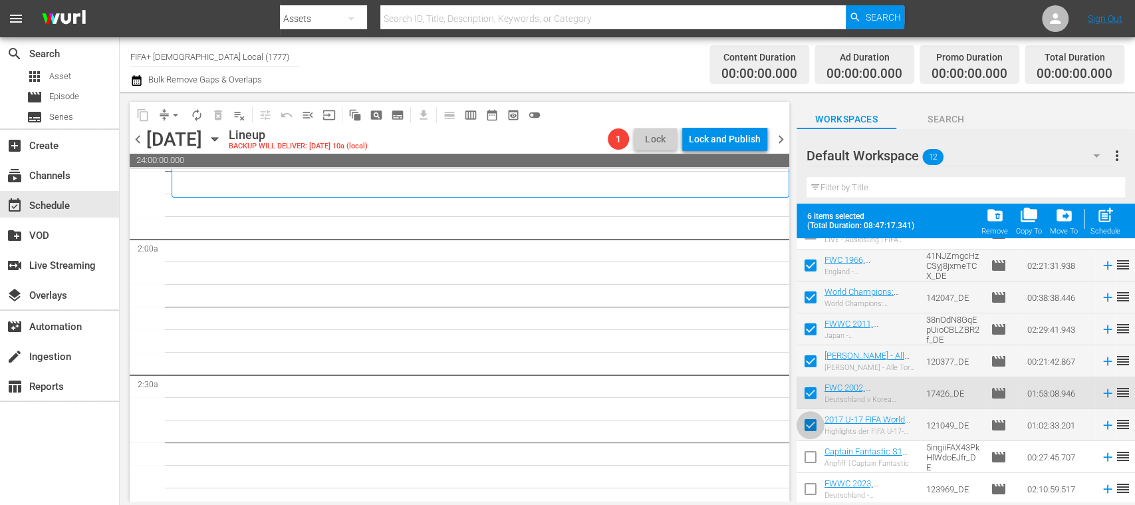
click at [811, 424] on input "checkbox" at bounding box center [811, 428] width 28 height 28
checkbox input "false"
click at [815, 299] on input "checkbox" at bounding box center [811, 300] width 28 height 28
checkbox input "false"
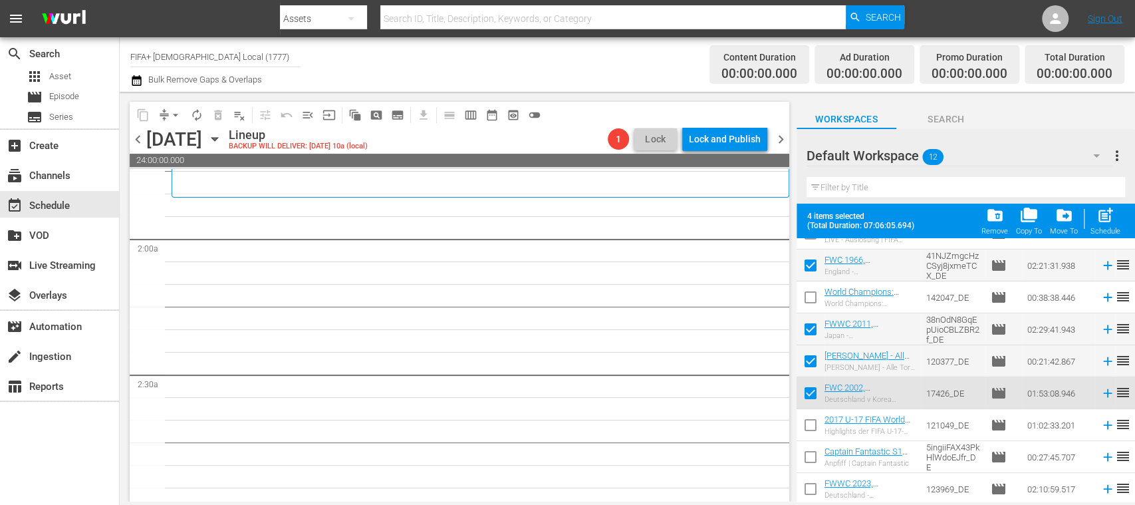
click at [813, 358] on input "checkbox" at bounding box center [811, 364] width 28 height 28
checkbox input "true"
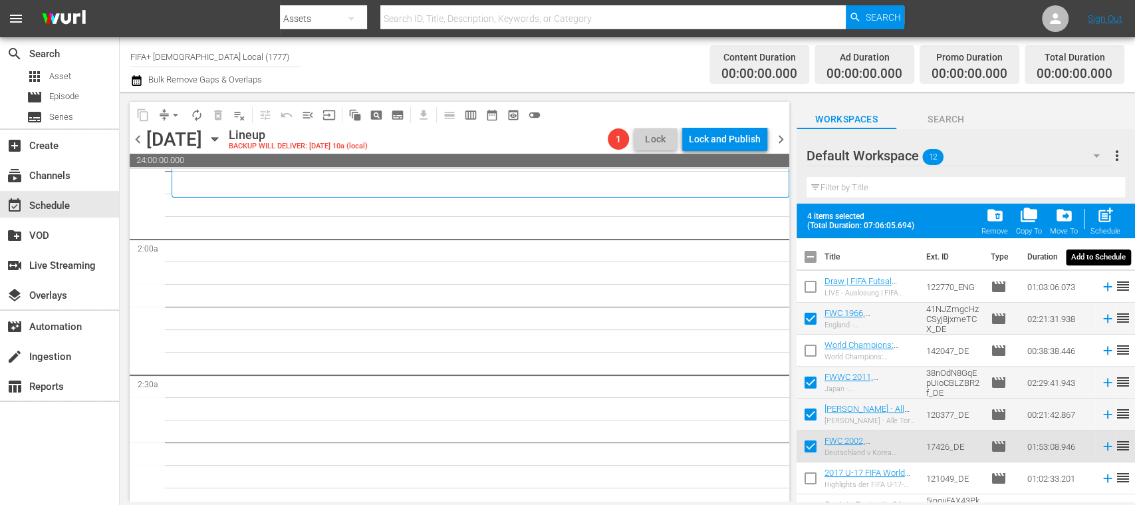
click at [1104, 217] on span "post_add" at bounding box center [1106, 215] width 18 height 18
checkbox input "false"
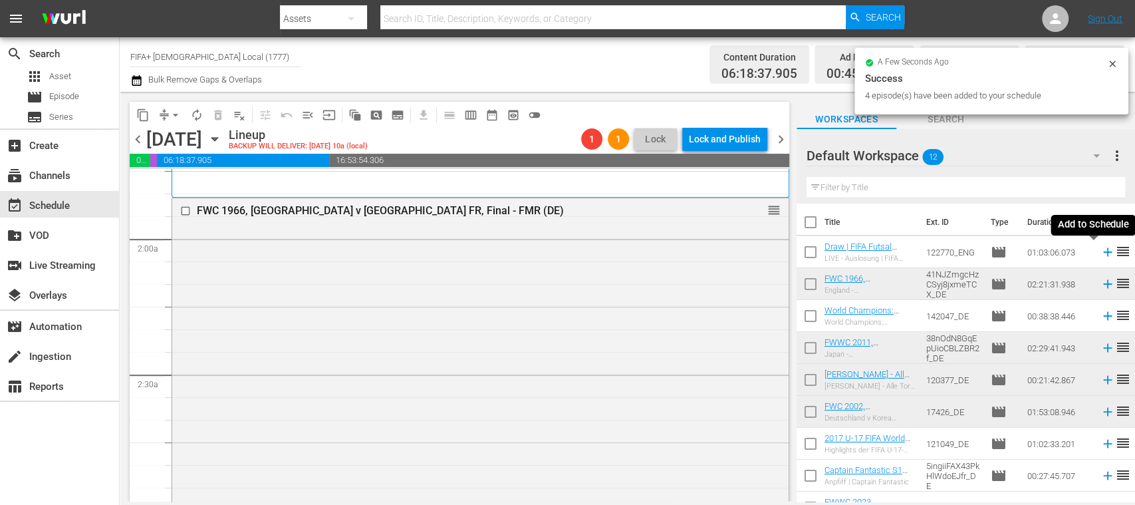
click at [1101, 253] on icon at bounding box center [1108, 252] width 15 height 15
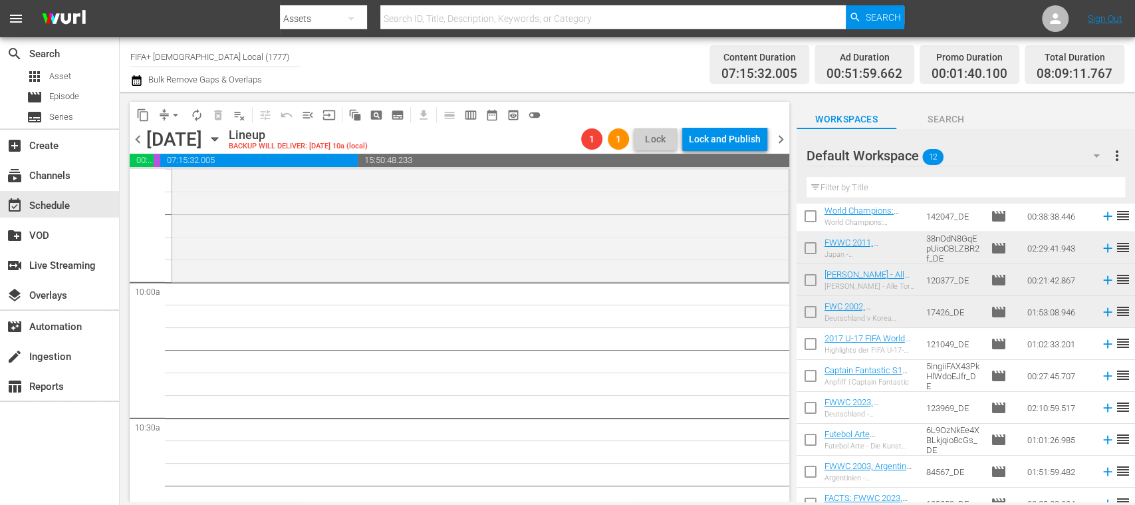
scroll to position [116, 0]
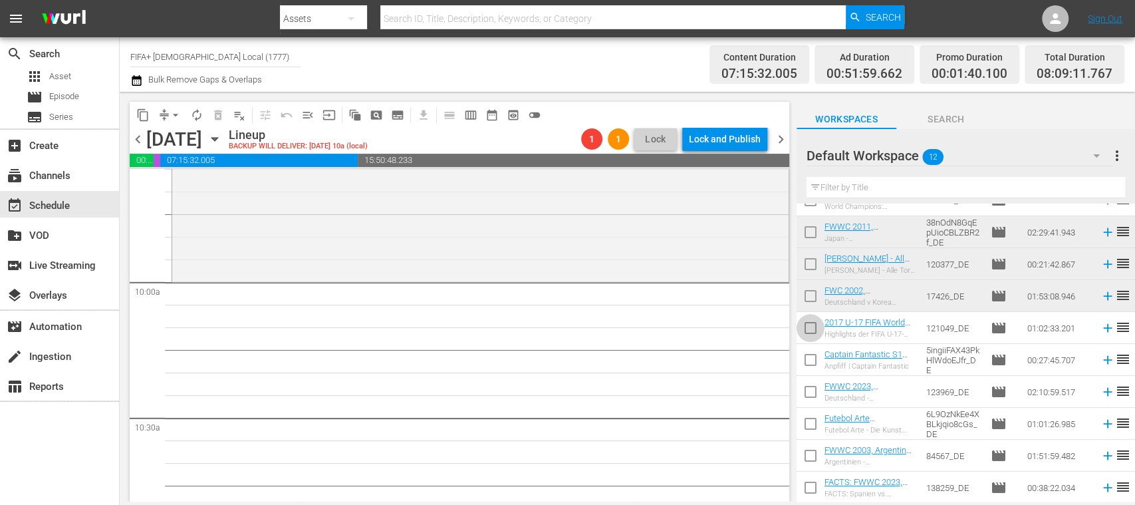
click at [806, 328] on input "checkbox" at bounding box center [811, 331] width 28 height 28
checkbox input "true"
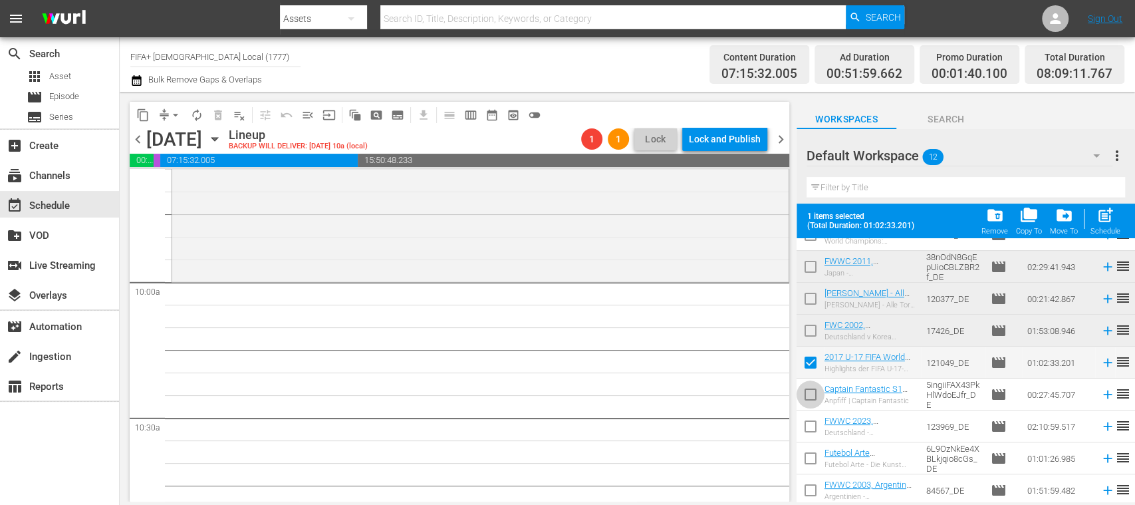
click at [814, 398] on input "checkbox" at bounding box center [811, 397] width 28 height 28
checkbox input "true"
click at [810, 431] on input "checkbox" at bounding box center [811, 429] width 28 height 28
checkbox input "true"
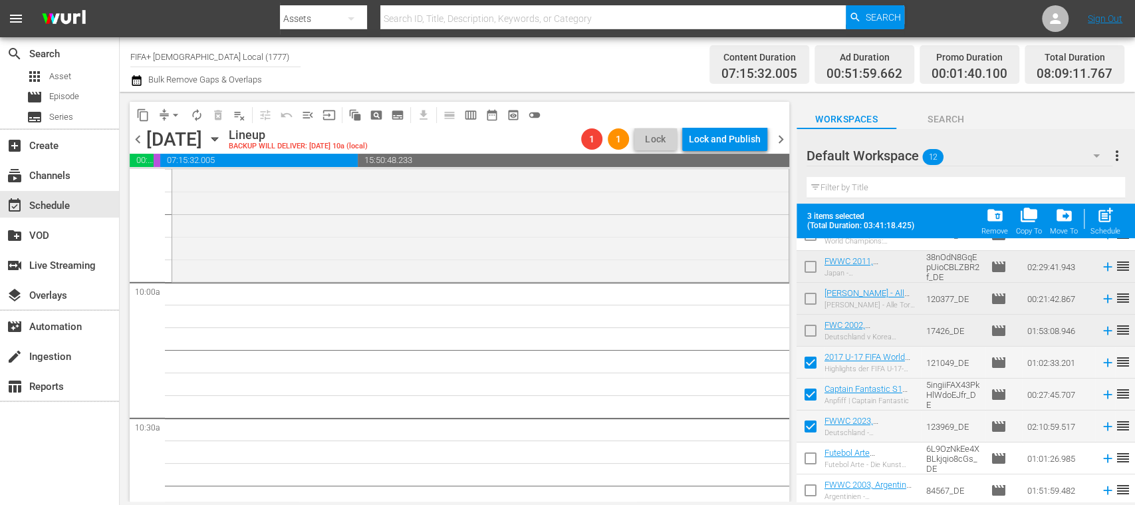
click at [817, 457] on input "checkbox" at bounding box center [811, 461] width 28 height 28
checkbox input "true"
click at [813, 488] on input "checkbox" at bounding box center [811, 493] width 28 height 28
checkbox input "true"
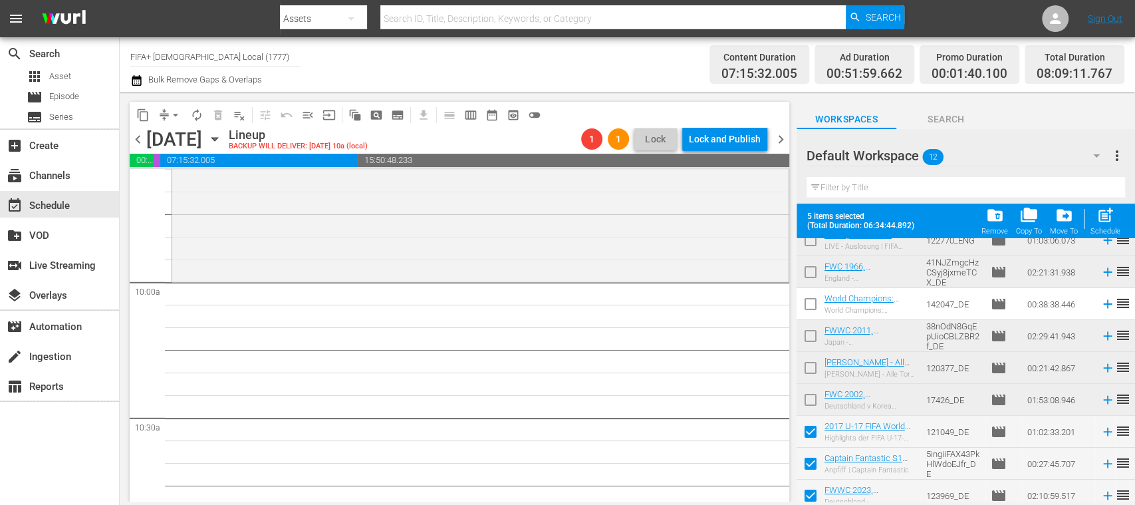
scroll to position [0, 0]
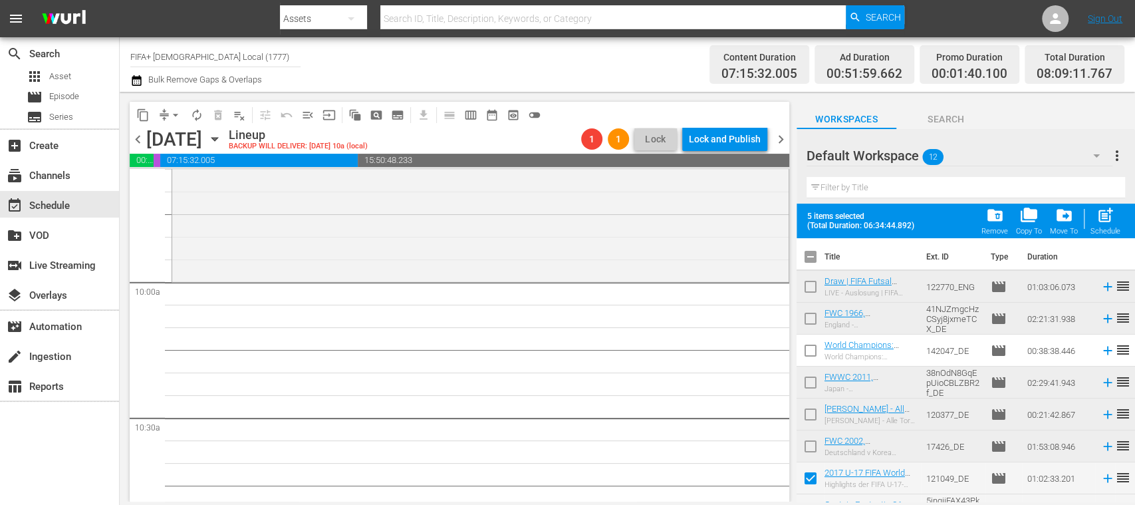
click at [810, 351] on input "checkbox" at bounding box center [811, 353] width 28 height 28
checkbox input "true"
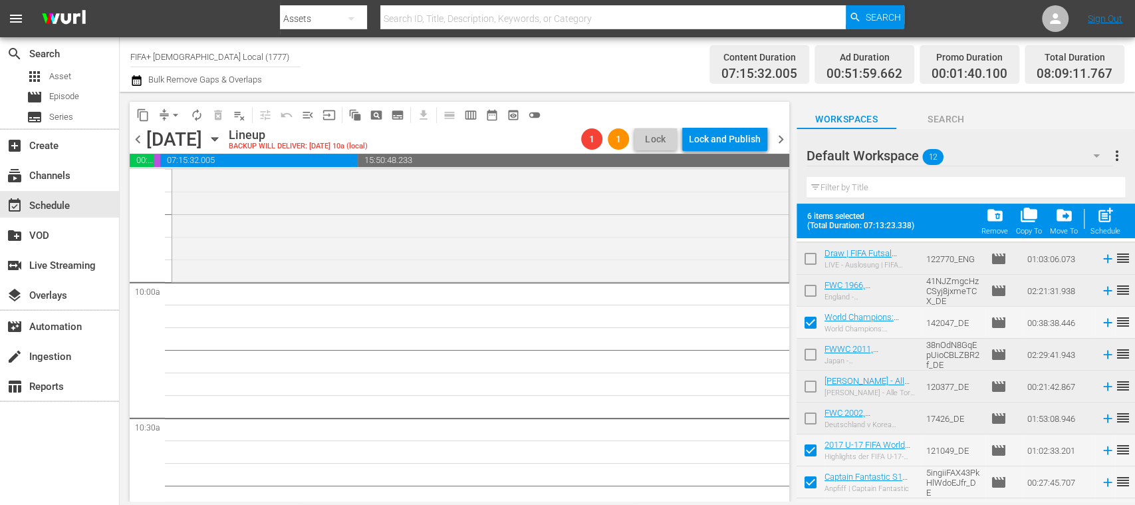
scroll to position [37, 0]
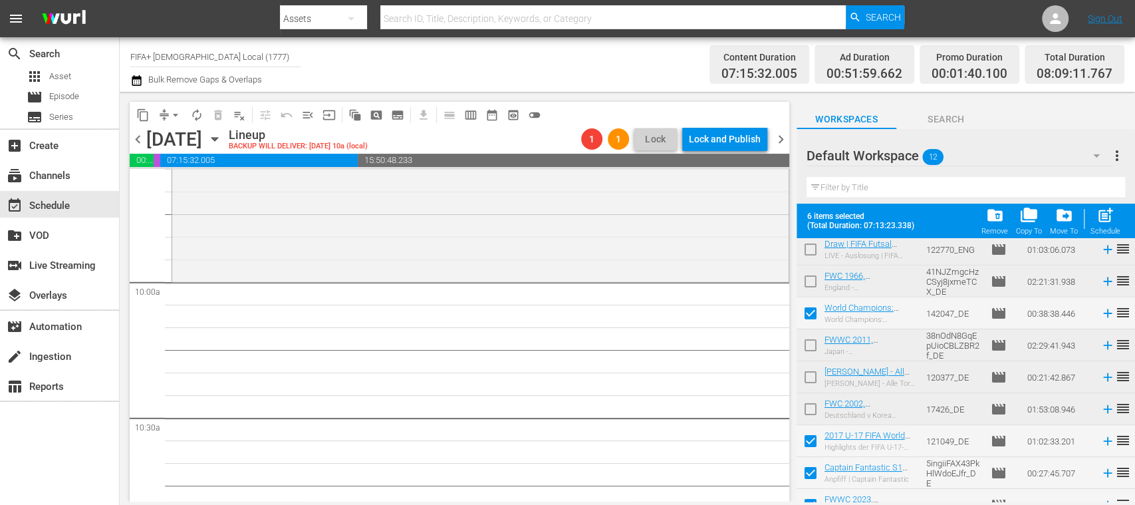
click at [807, 378] on input "checkbox" at bounding box center [811, 380] width 28 height 28
checkbox input "false"
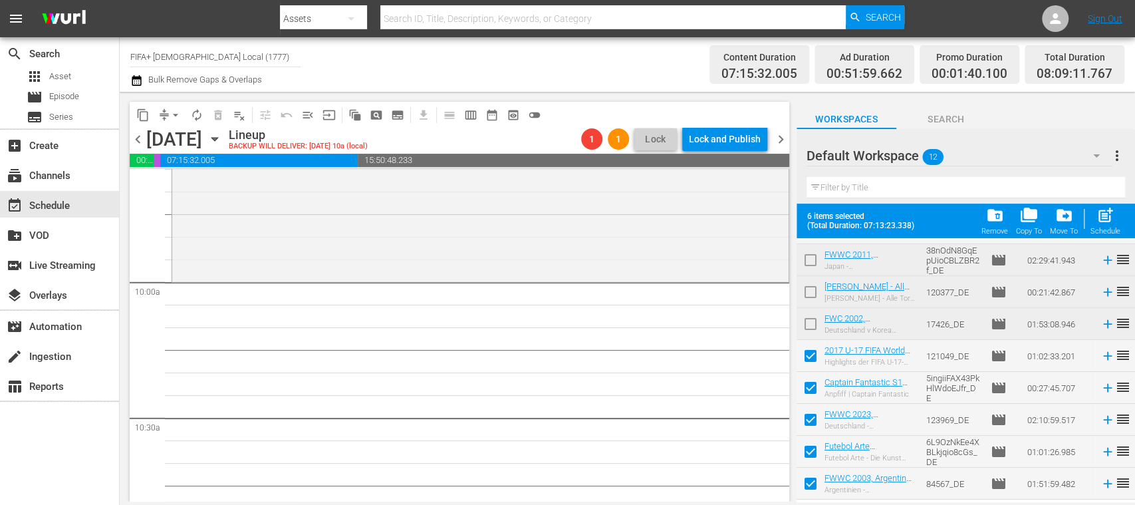
scroll to position [150, 0]
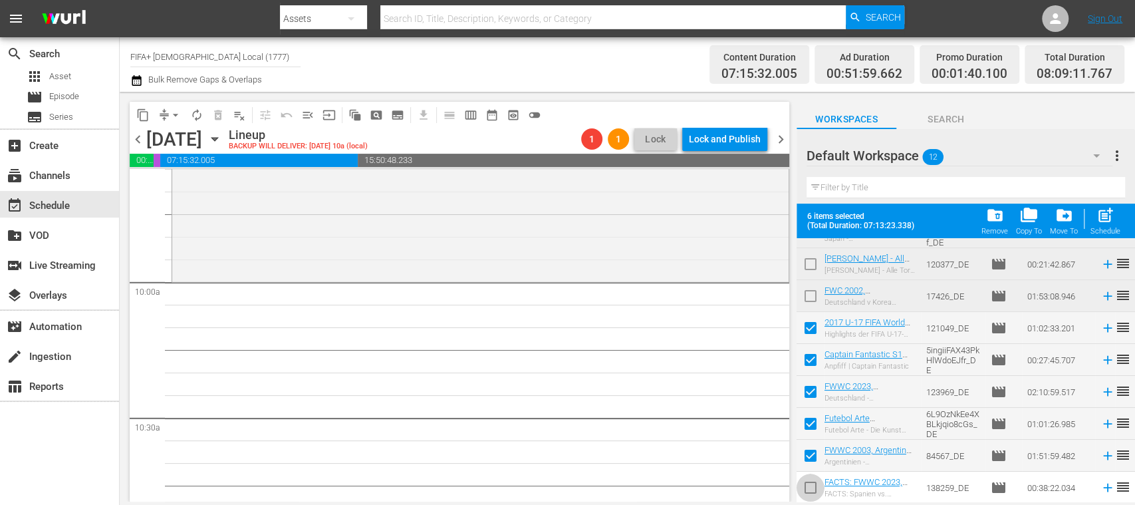
click at [811, 489] on input "checkbox" at bounding box center [811, 490] width 28 height 28
checkbox input "true"
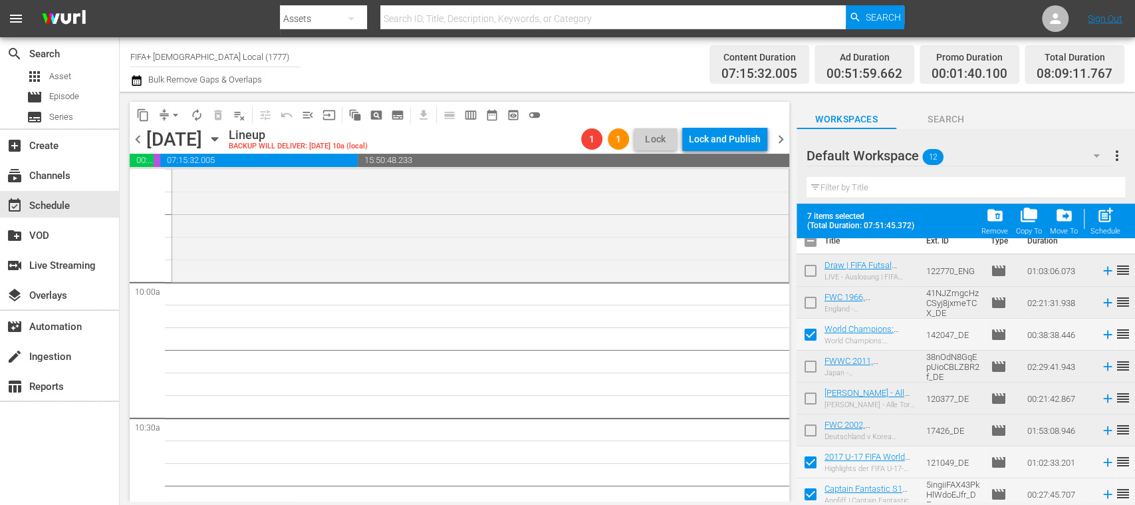
scroll to position [0, 0]
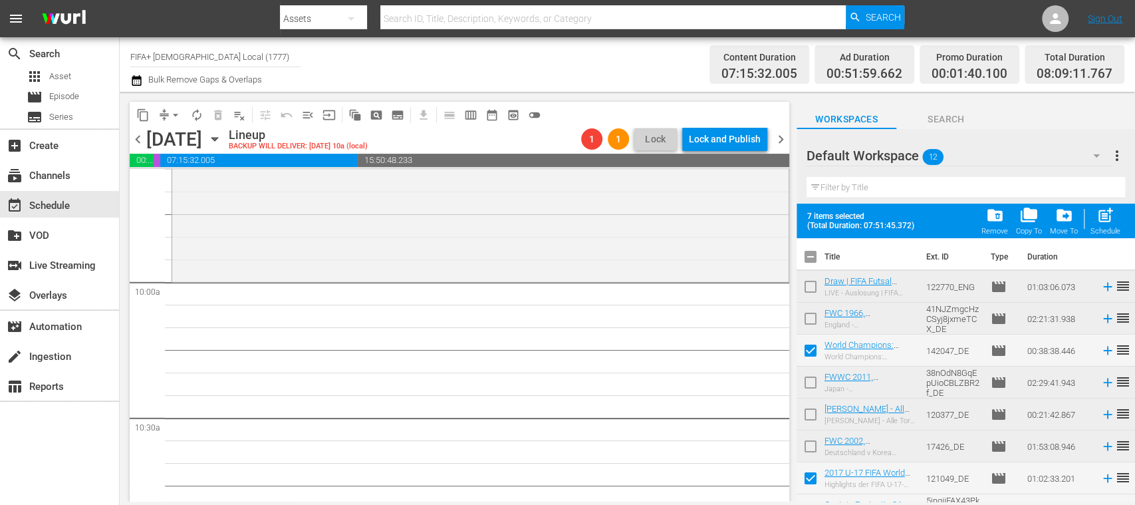
click at [1107, 221] on span "post_add" at bounding box center [1106, 215] width 18 height 18
checkbox input "false"
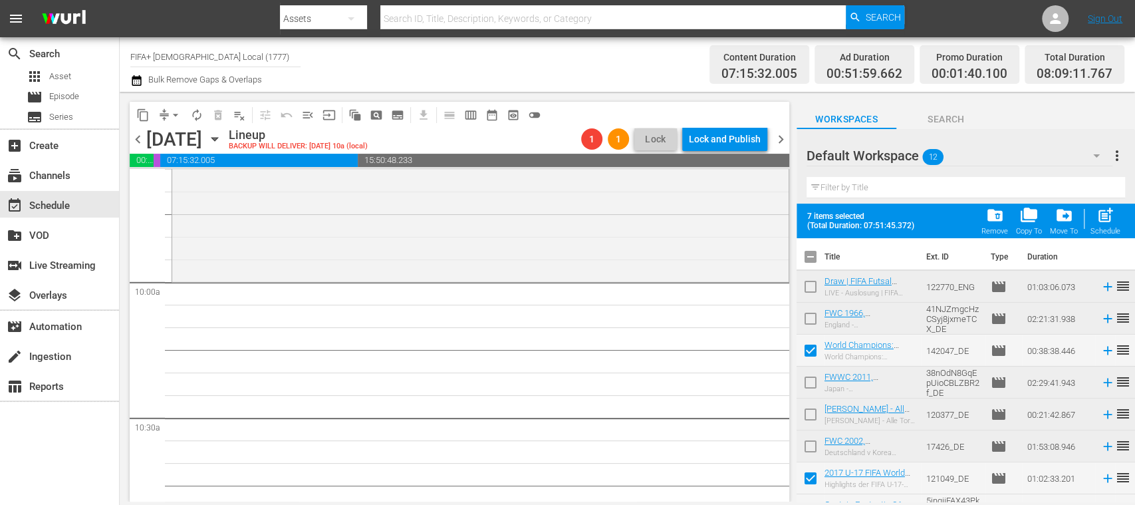
checkbox input "false"
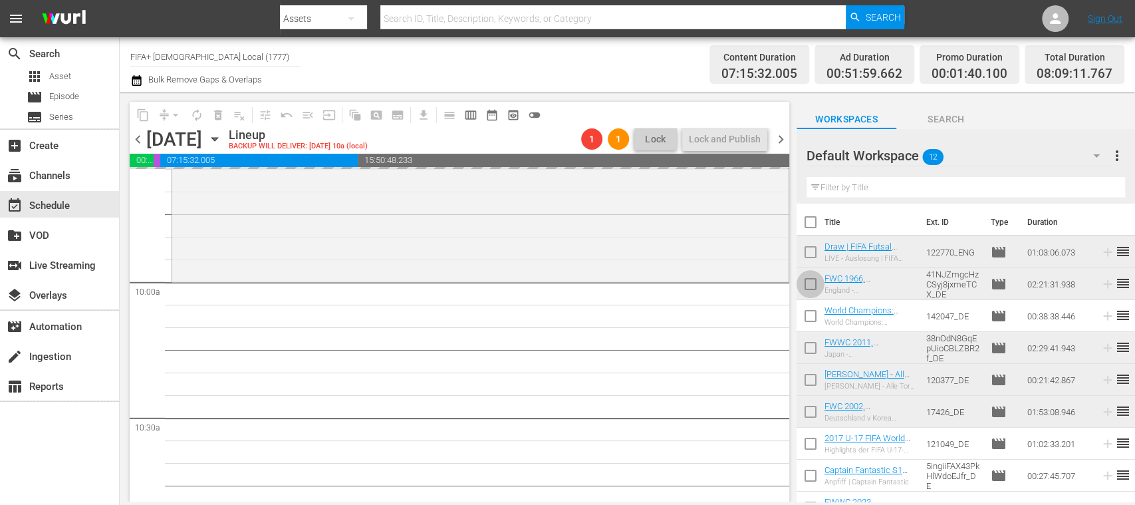
click at [811, 285] on input "checkbox" at bounding box center [811, 287] width 28 height 28
checkbox input "true"
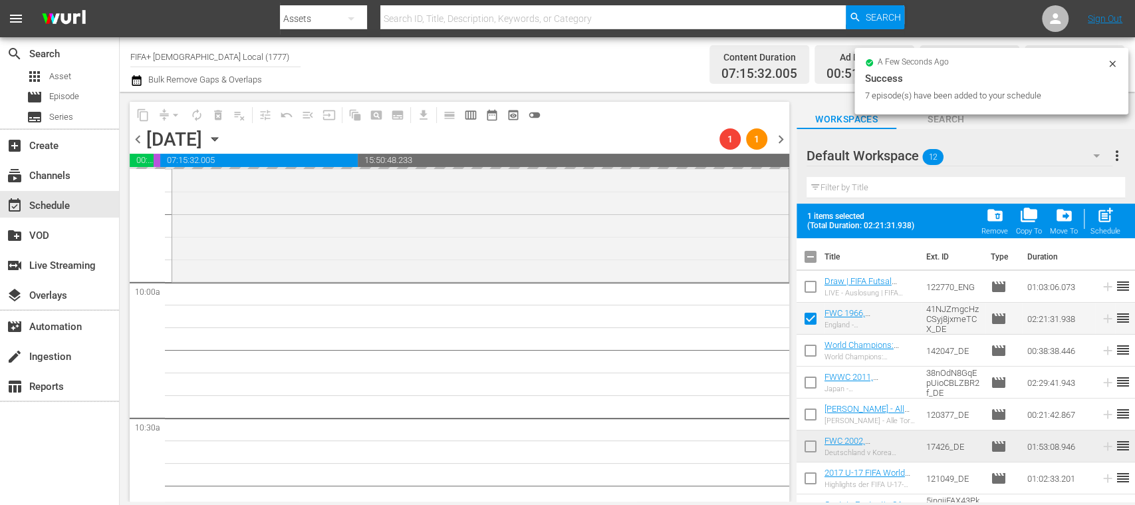
click at [813, 352] on input "checkbox" at bounding box center [811, 353] width 28 height 28
checkbox input "true"
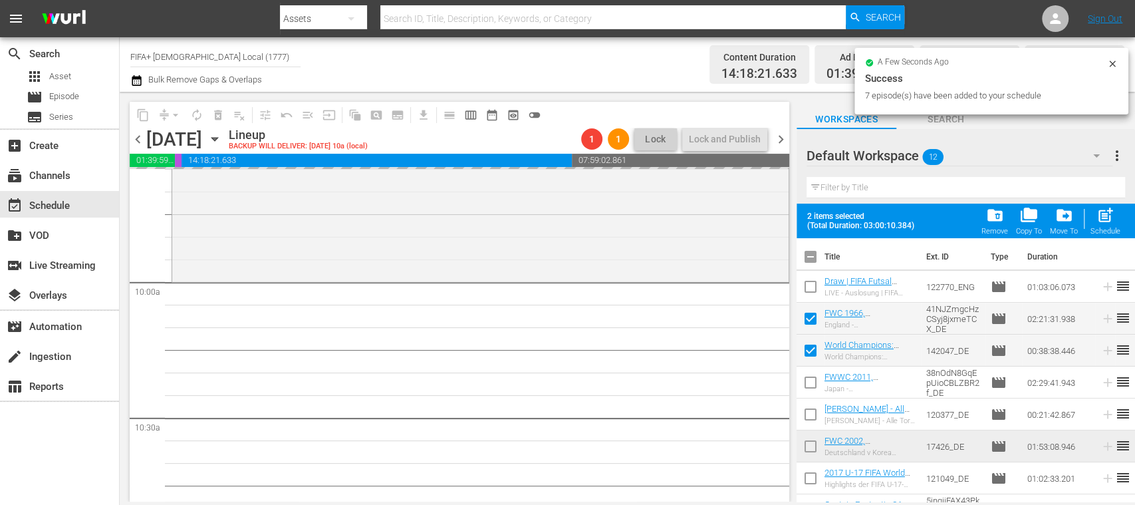
click at [813, 380] on input "checkbox" at bounding box center [811, 385] width 28 height 28
checkbox input "true"
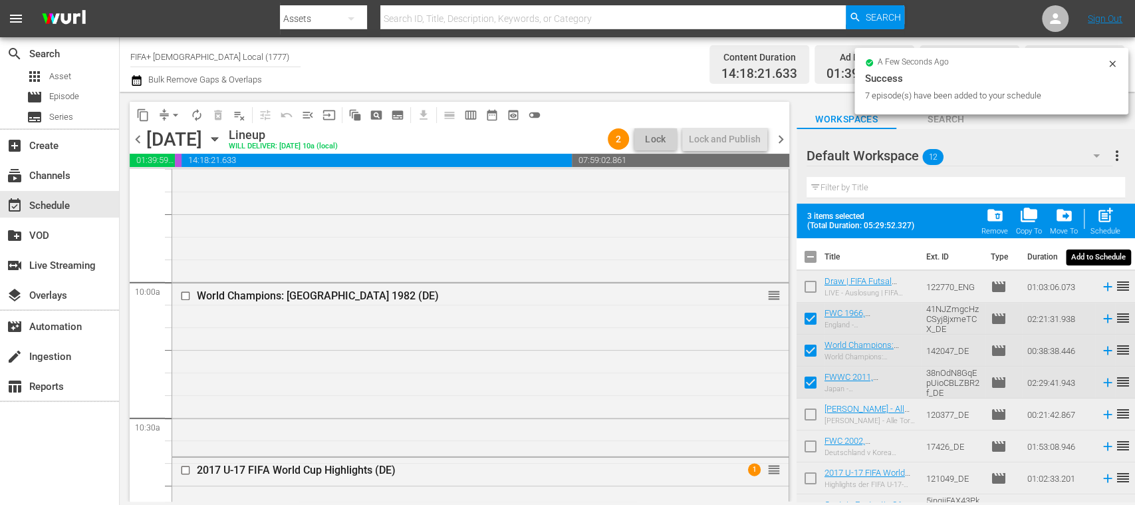
click at [1109, 221] on span "post_add" at bounding box center [1106, 215] width 18 height 18
checkbox input "false"
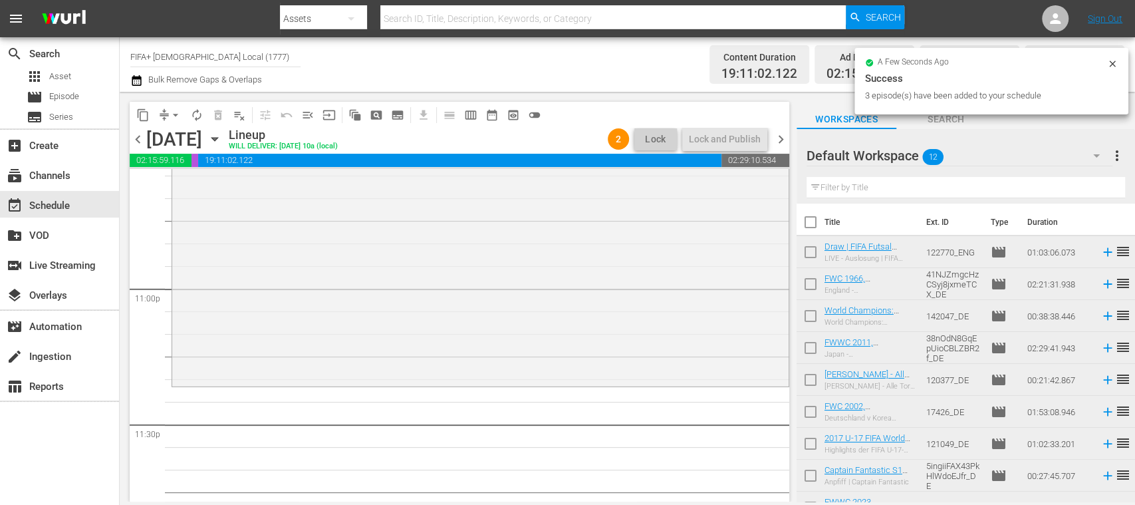
scroll to position [6180, 0]
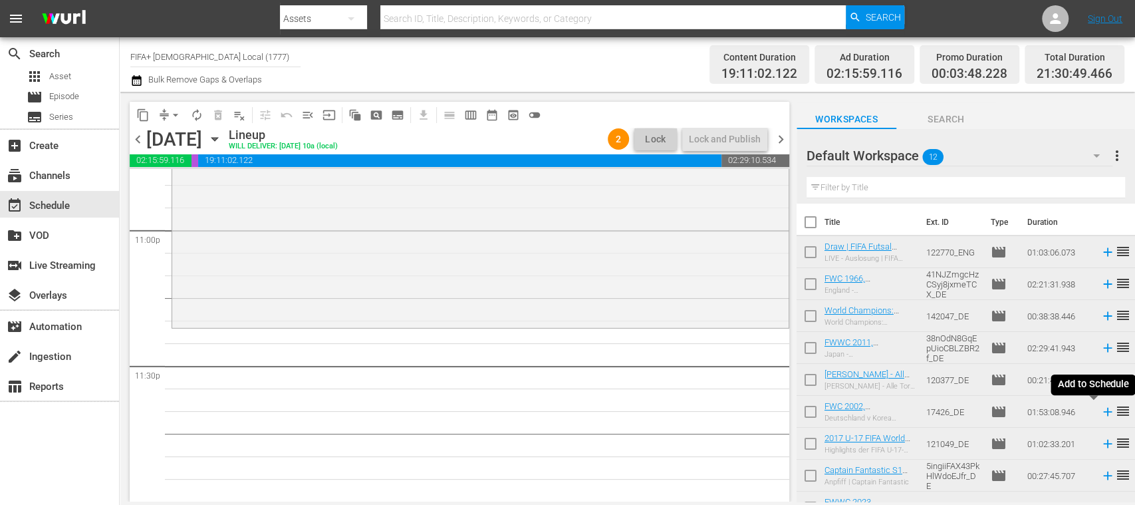
click at [1103, 413] on icon at bounding box center [1107, 412] width 9 height 9
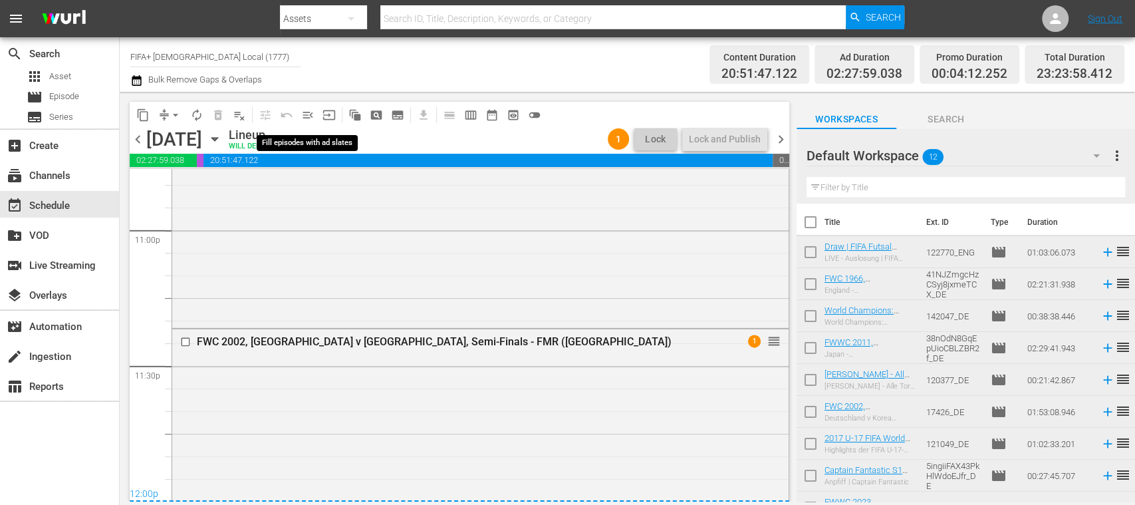
click at [309, 116] on span "menu_open" at bounding box center [307, 114] width 13 height 13
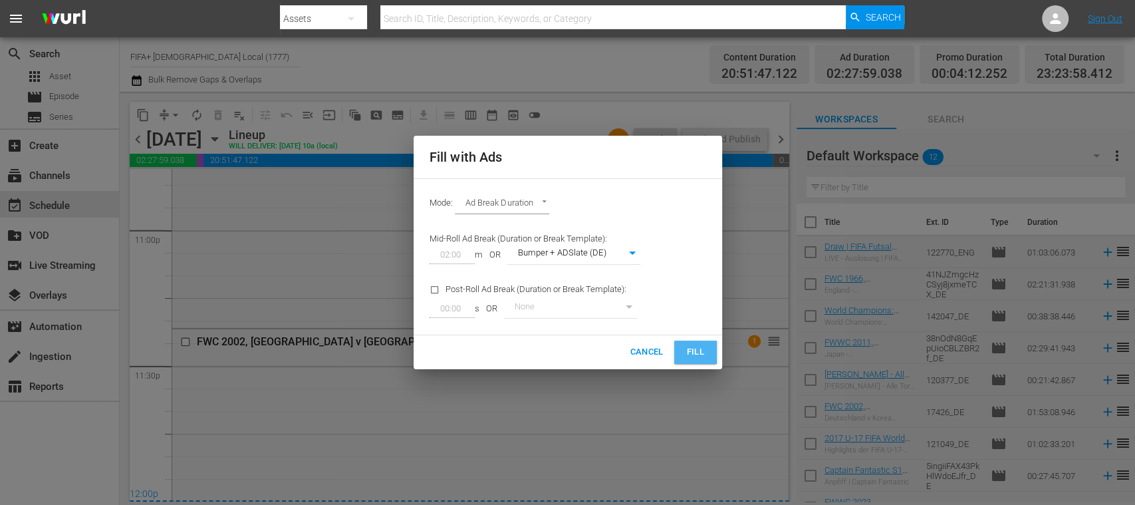
click at [683, 347] on button "Fill" at bounding box center [695, 352] width 43 height 23
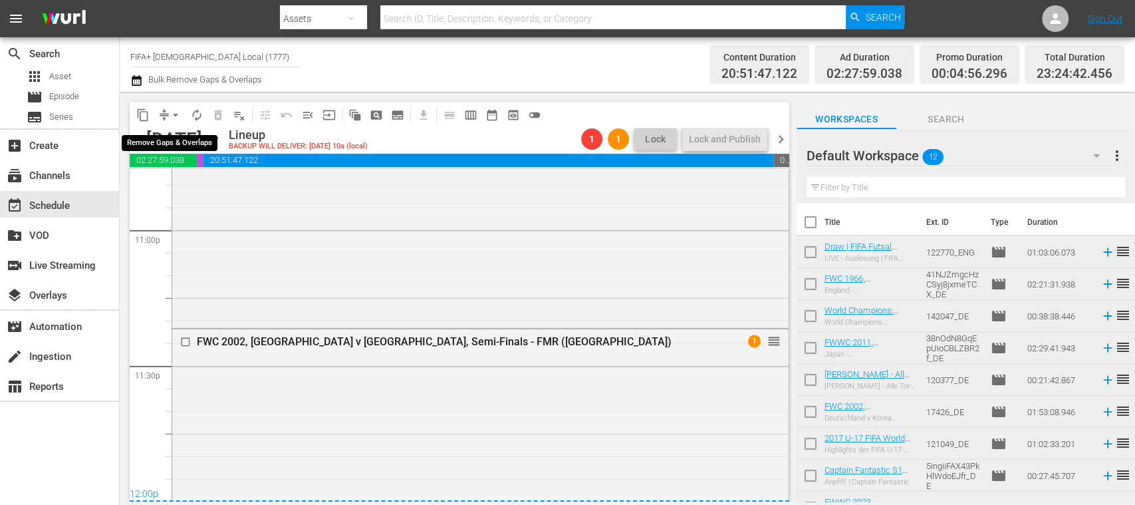
click at [177, 117] on span "arrow_drop_down" at bounding box center [175, 114] width 13 height 13
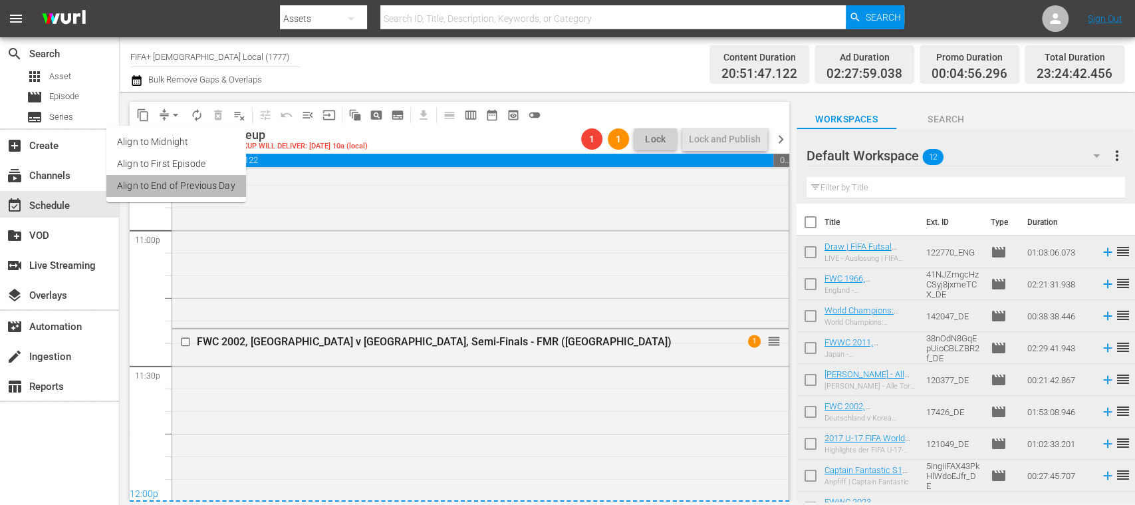
click at [205, 186] on li "Align to End of Previous Day" at bounding box center [176, 186] width 140 height 22
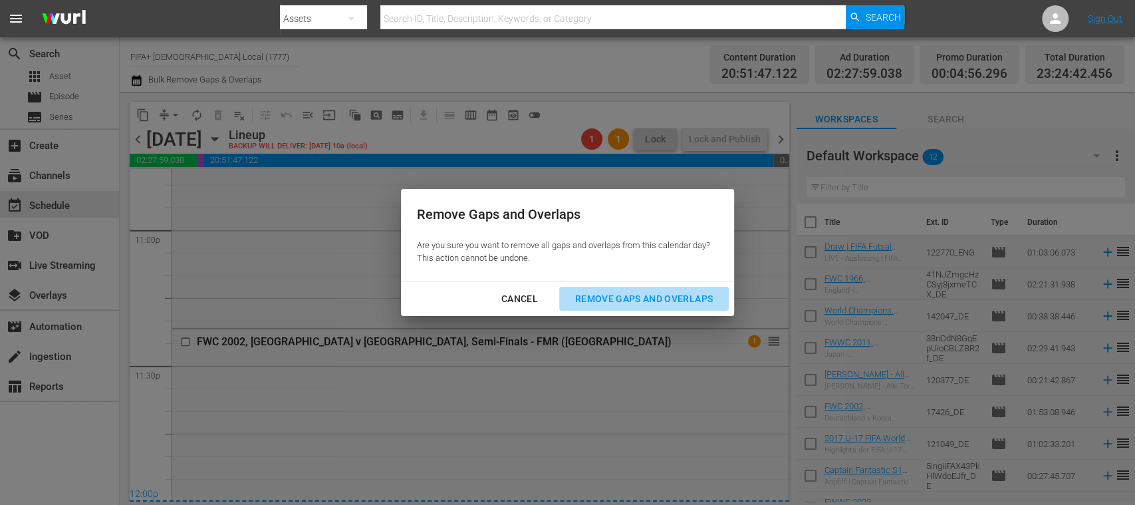
click at [652, 298] on div "Remove Gaps and Overlaps" at bounding box center [644, 299] width 159 height 17
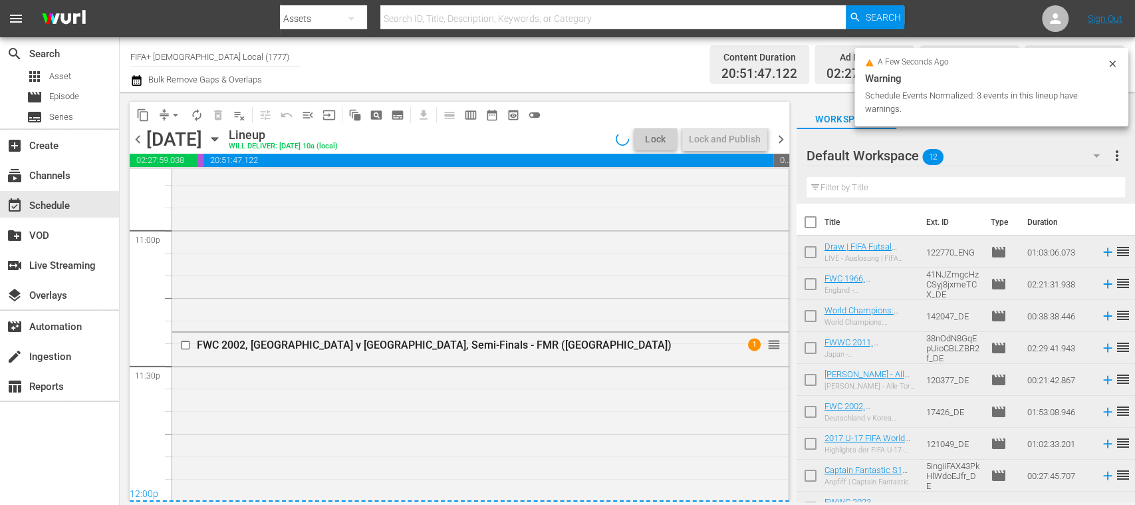
scroll to position [6225, 0]
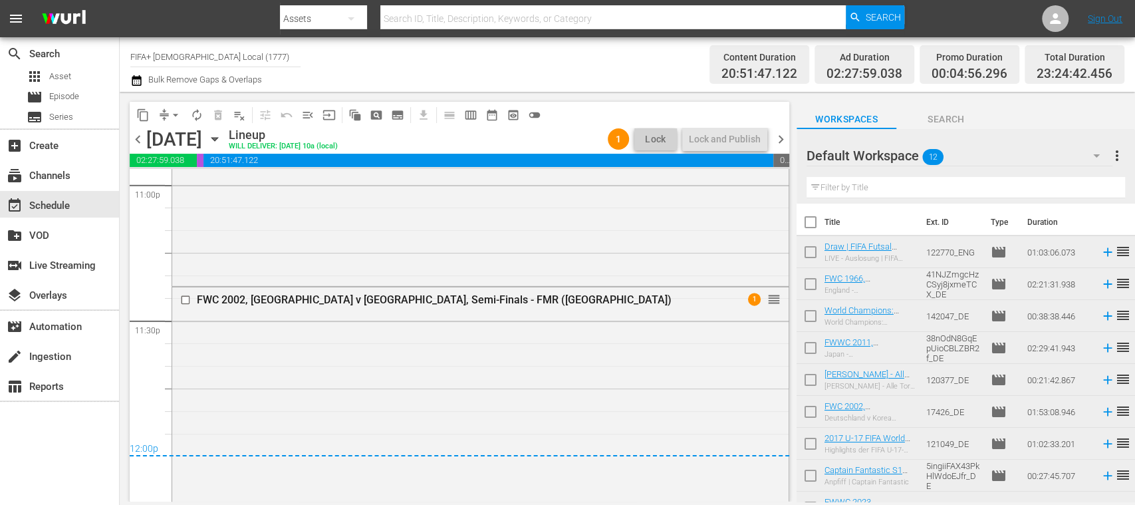
click at [781, 142] on span "chevron_right" at bounding box center [781, 139] width 17 height 17
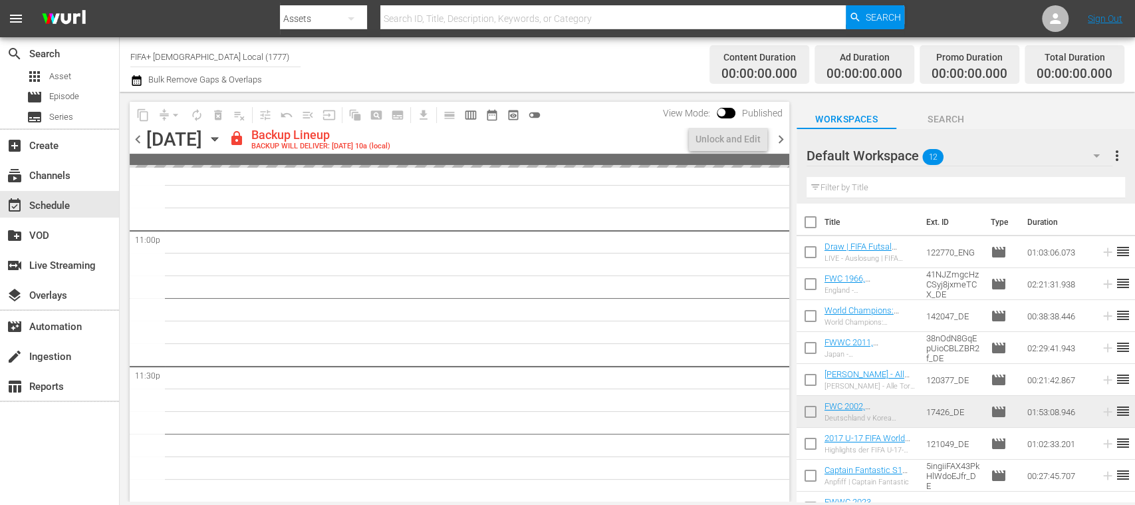
scroll to position [6180, 0]
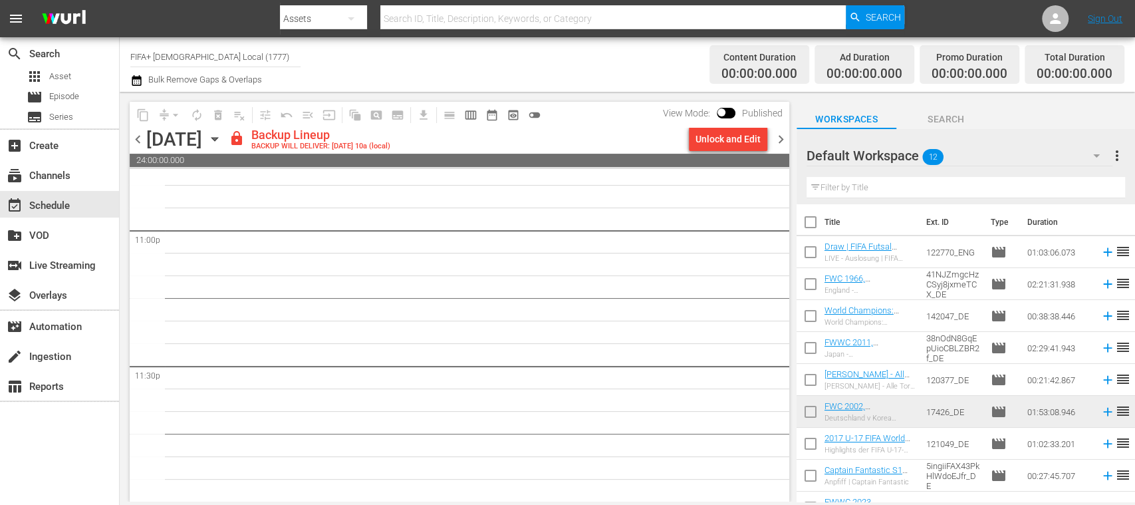
click at [749, 140] on div "Unlock and Edit" at bounding box center [728, 139] width 65 height 24
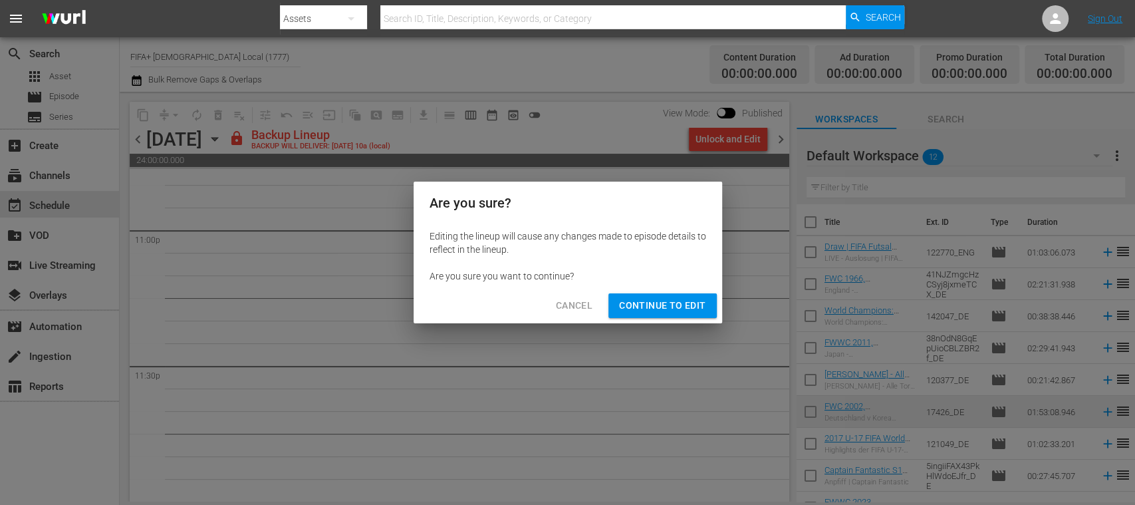
click at [666, 304] on span "Continue to Edit" at bounding box center [662, 305] width 86 height 17
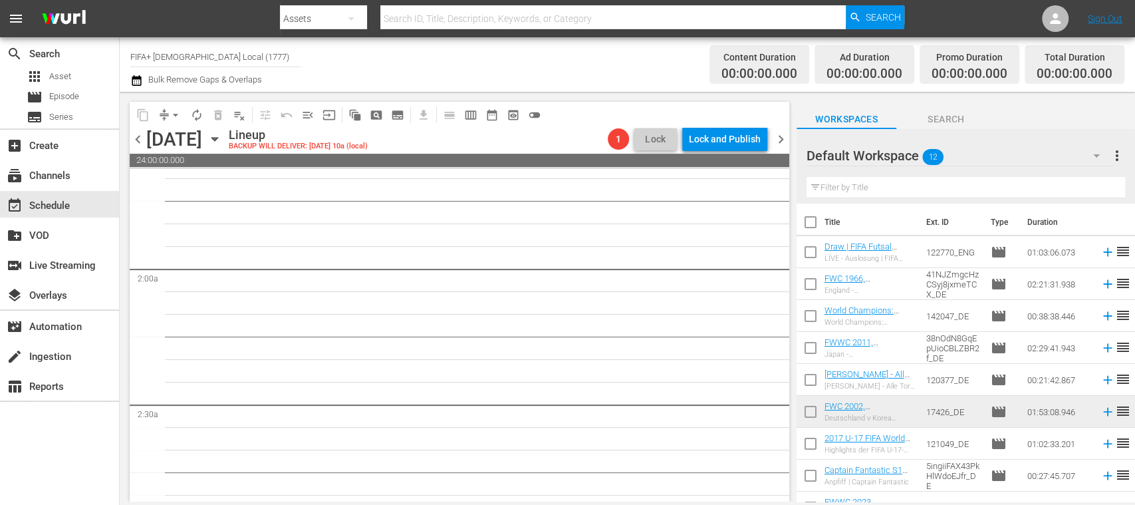
scroll to position [473, 0]
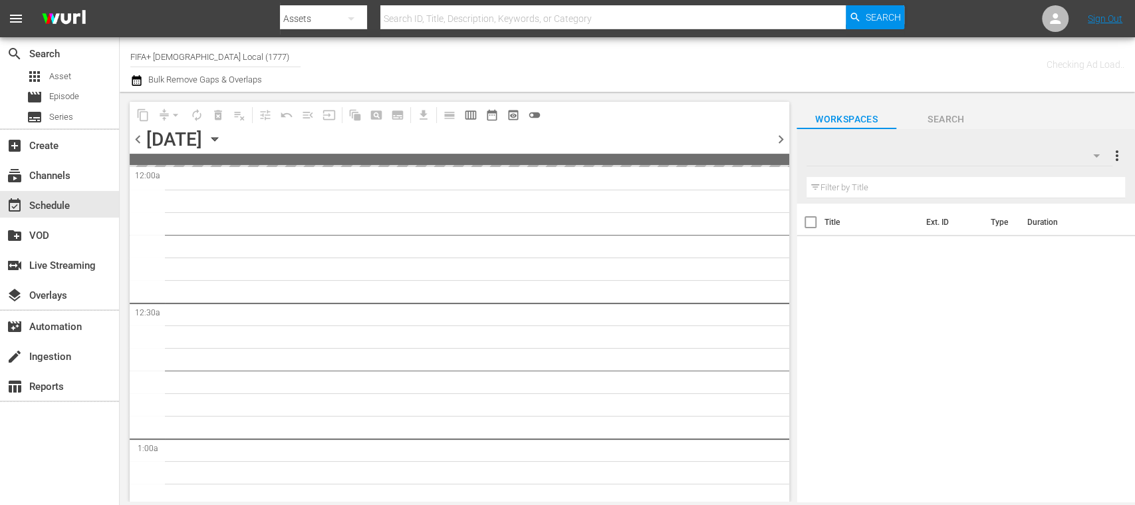
type input "FIFA+ [DEMOGRAPHIC_DATA] Local (1777)"
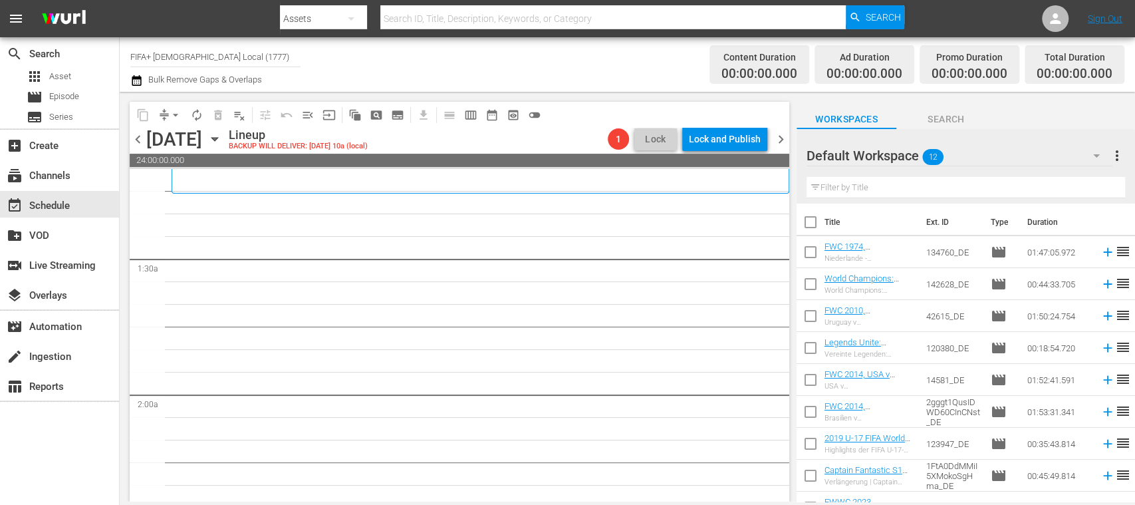
scroll to position [298, 0]
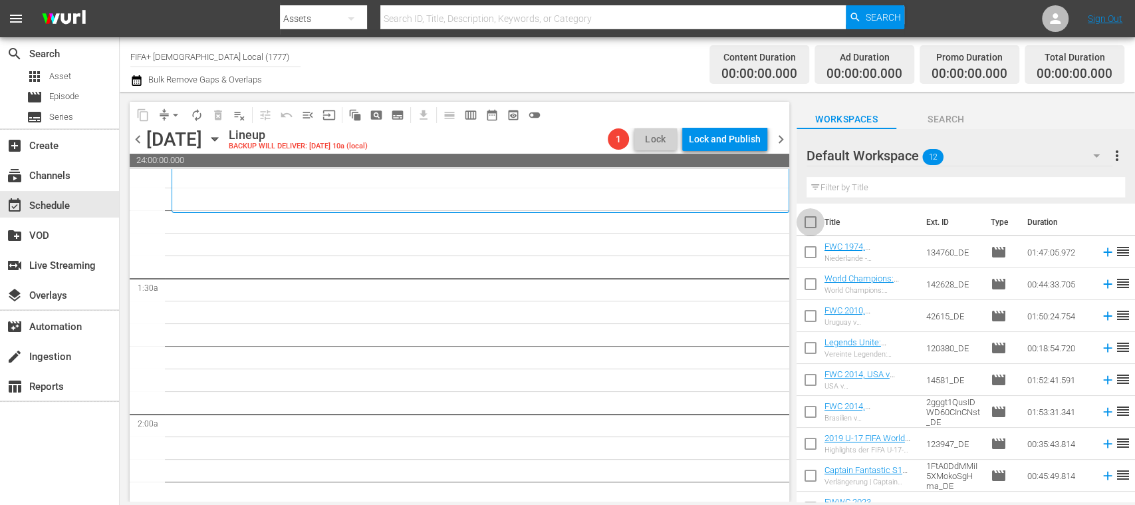
click at [814, 219] on input "checkbox" at bounding box center [811, 225] width 28 height 28
checkbox input "true"
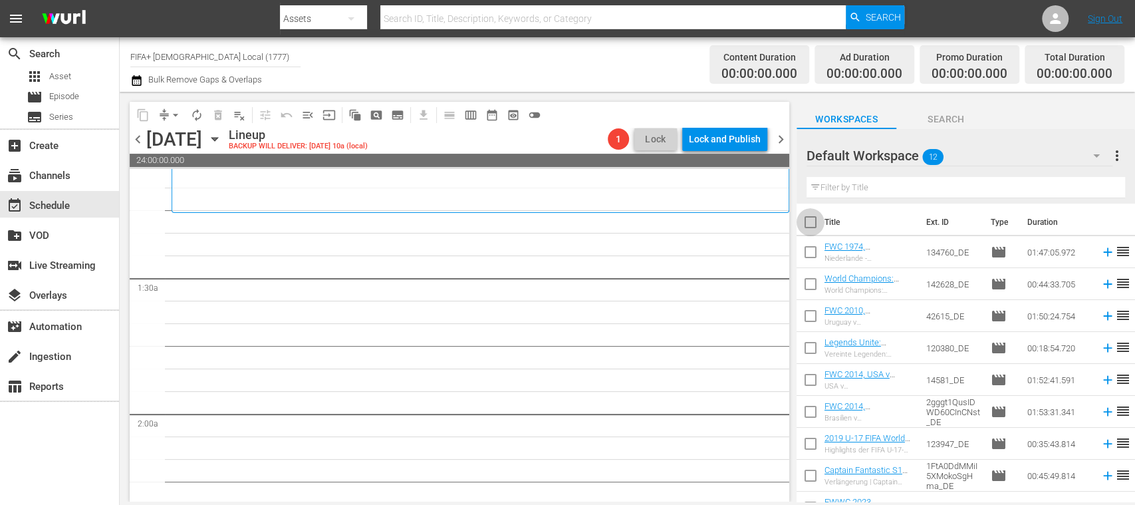
checkbox input "true"
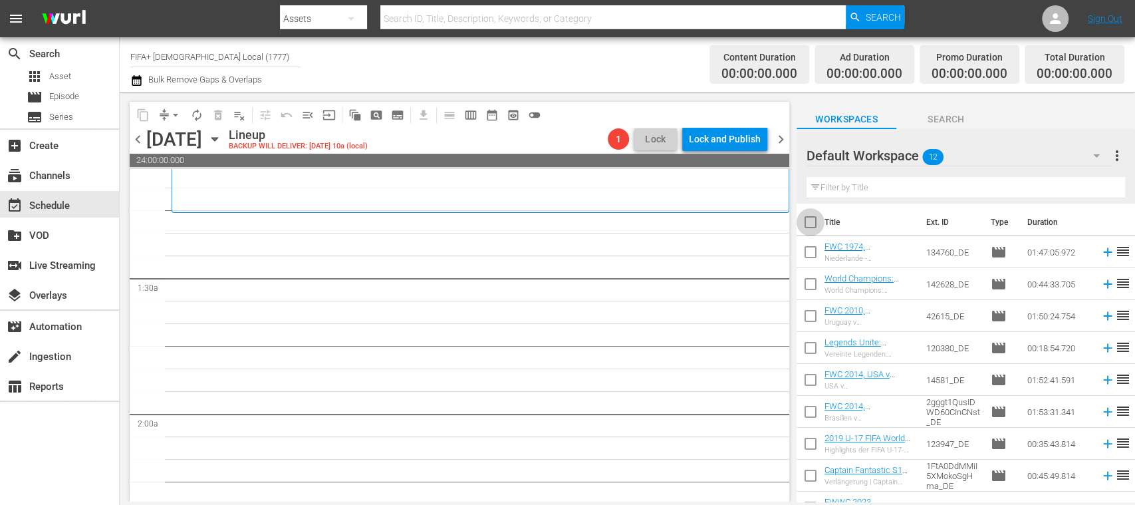
checkbox input "true"
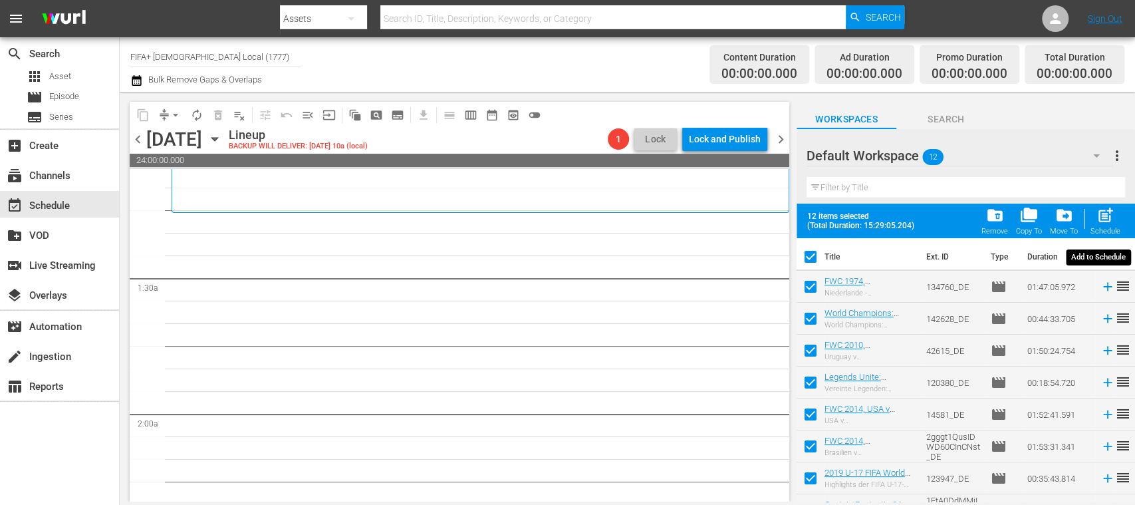
click at [1113, 217] on span "post_add" at bounding box center [1106, 215] width 18 height 18
checkbox input "false"
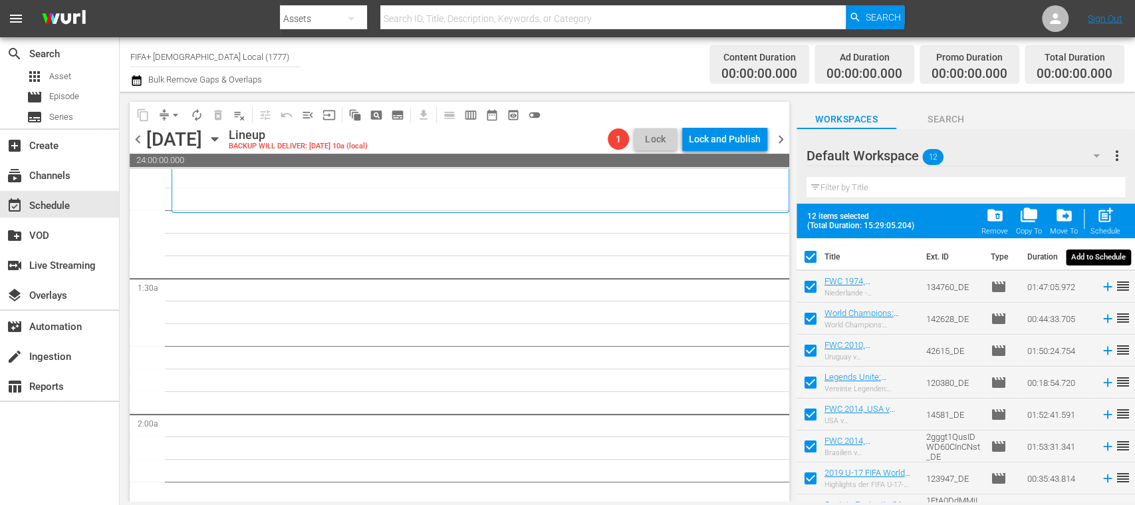
checkbox input "false"
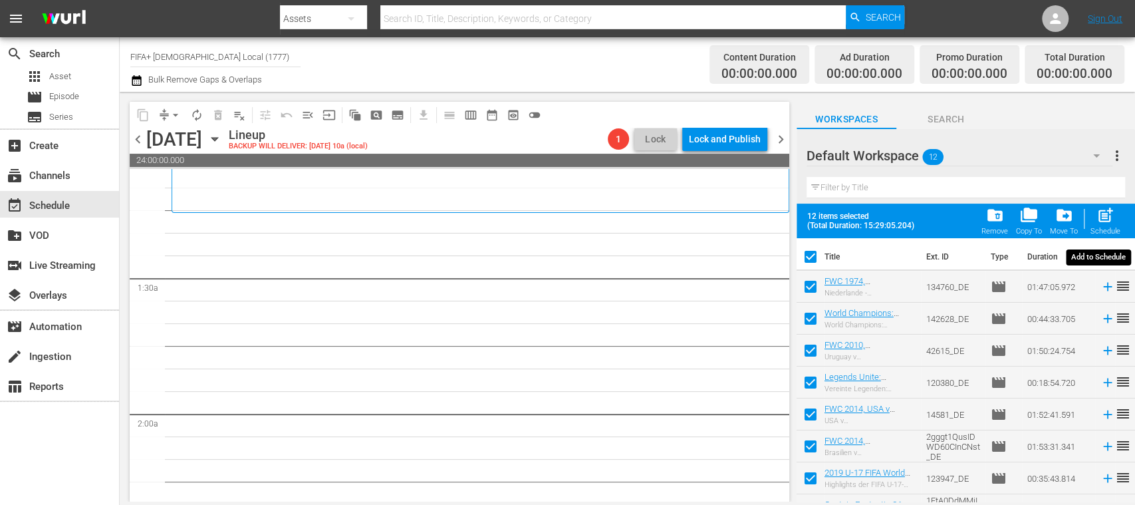
checkbox input "false"
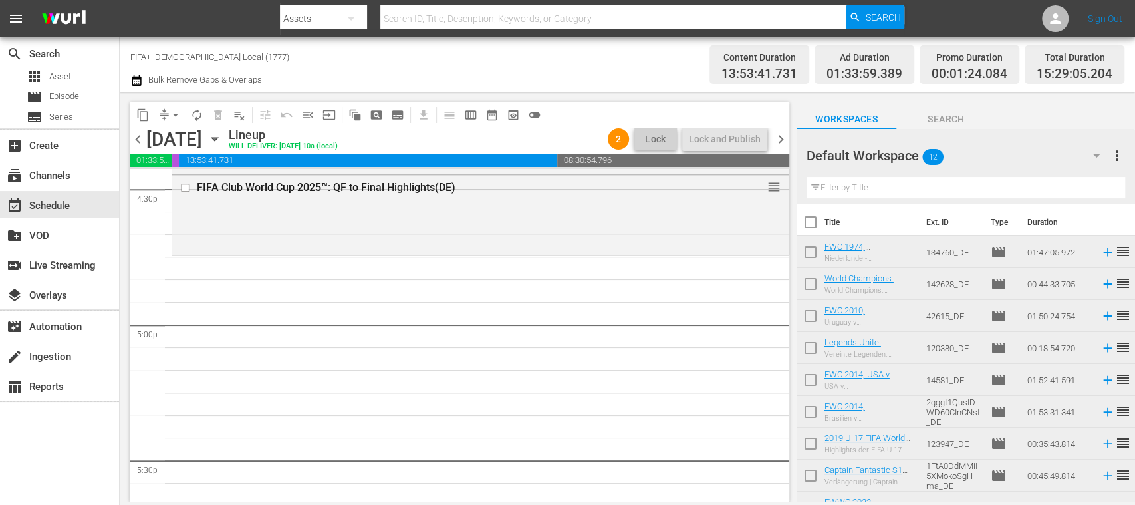
scroll to position [4476, 0]
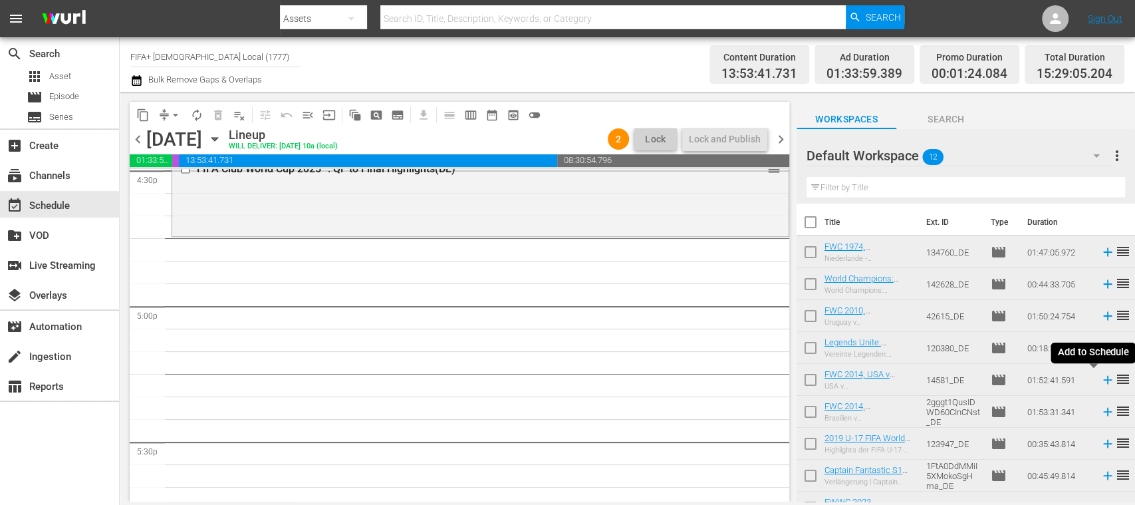
click at [1103, 380] on icon at bounding box center [1107, 380] width 9 height 9
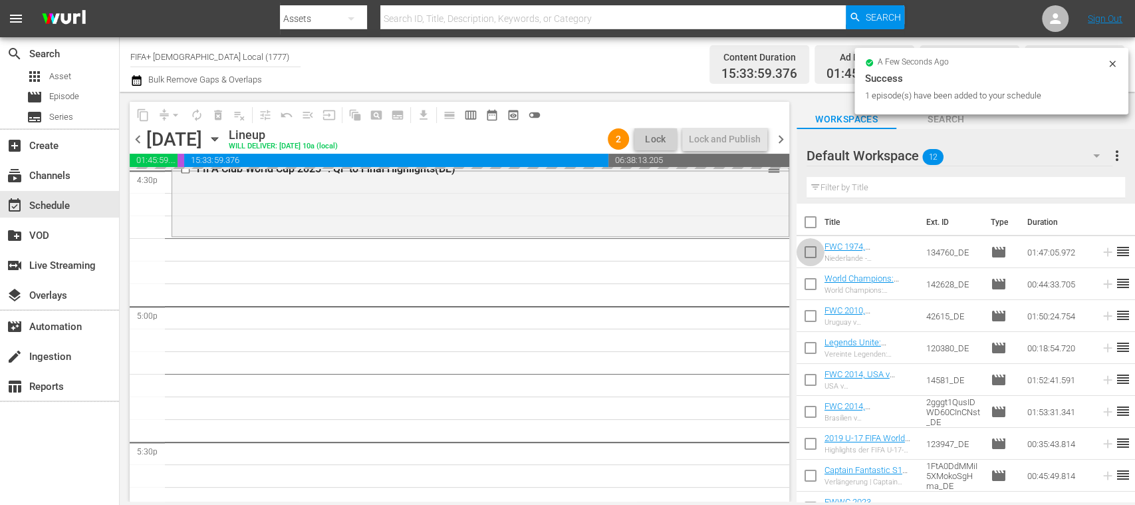
click at [809, 253] on input "checkbox" at bounding box center [811, 255] width 28 height 28
checkbox input "true"
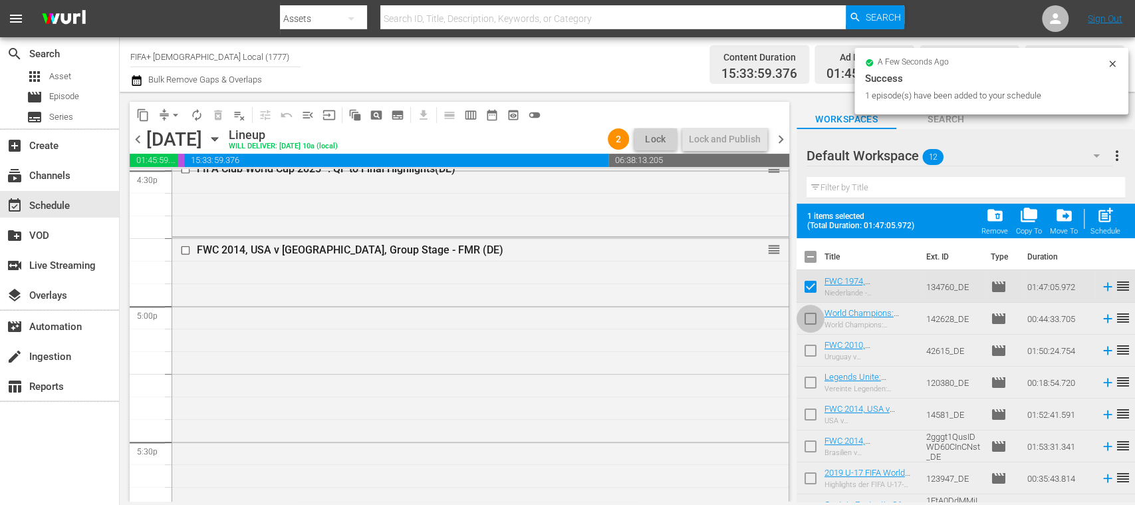
click at [810, 311] on input "checkbox" at bounding box center [811, 321] width 28 height 28
checkbox input "true"
click at [810, 342] on input "checkbox" at bounding box center [811, 353] width 28 height 28
checkbox input "true"
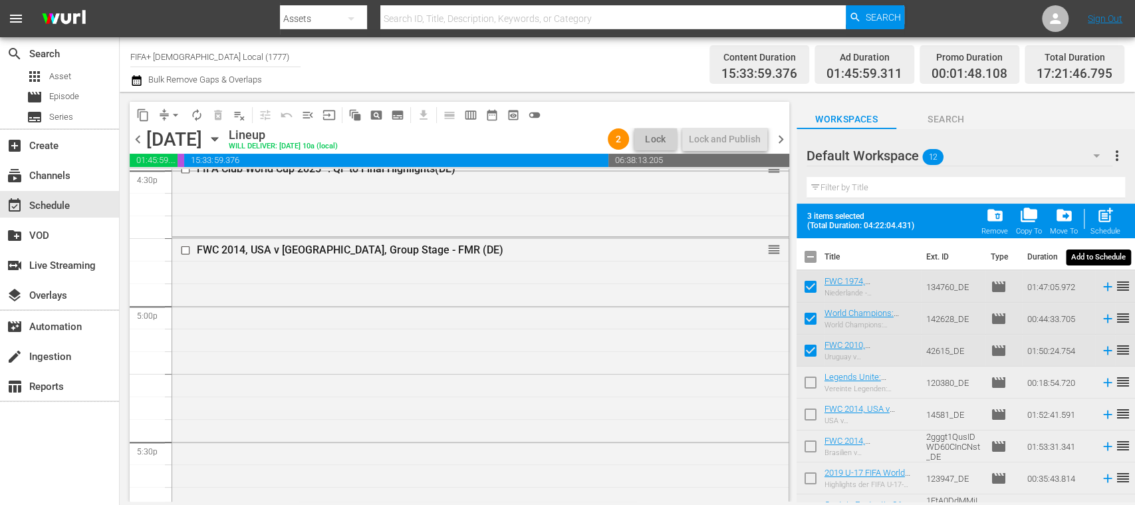
click at [1105, 221] on span "post_add" at bounding box center [1106, 215] width 18 height 18
checkbox input "false"
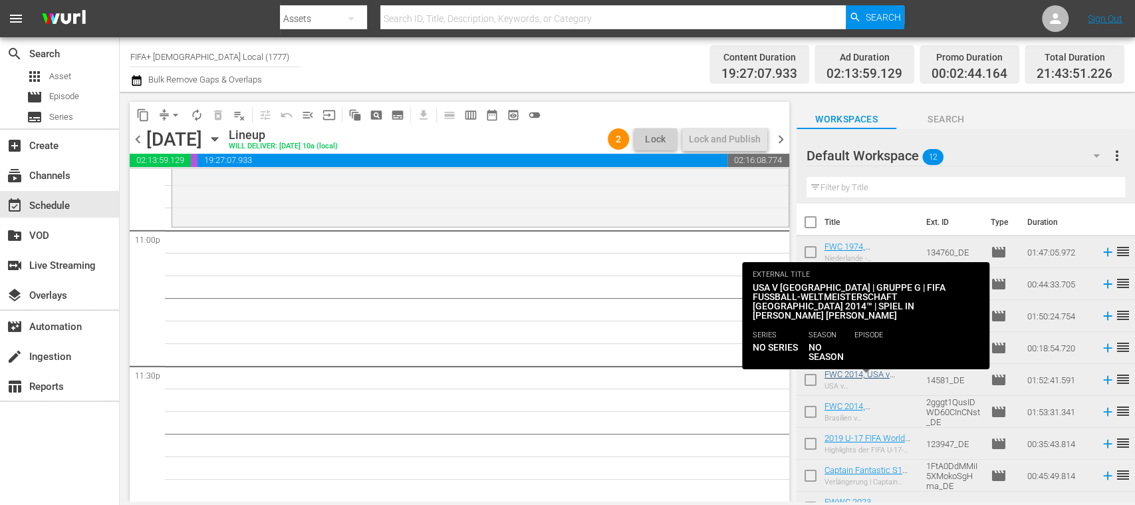
scroll to position [116, 0]
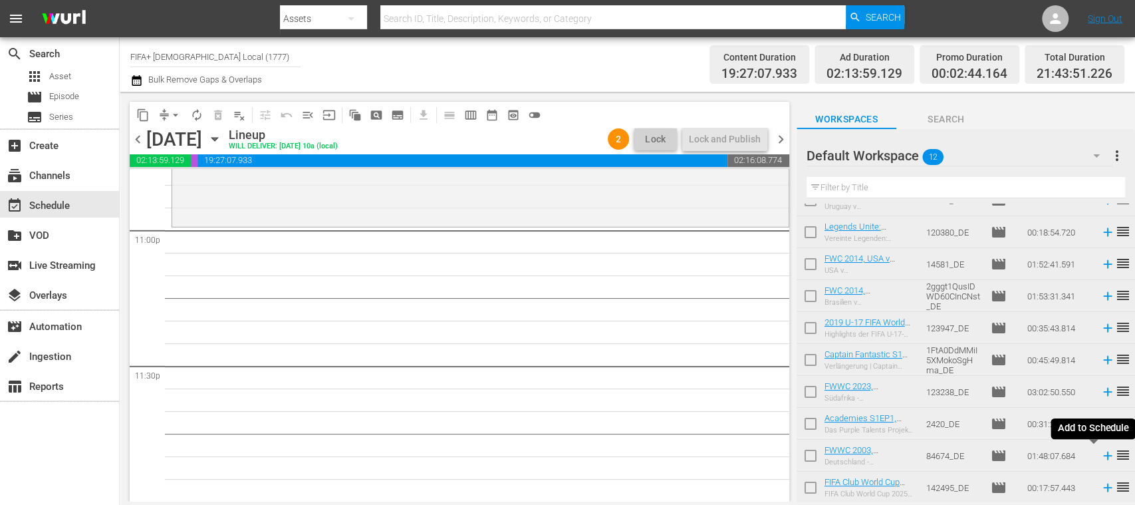
click at [1101, 456] on icon at bounding box center [1108, 455] width 15 height 15
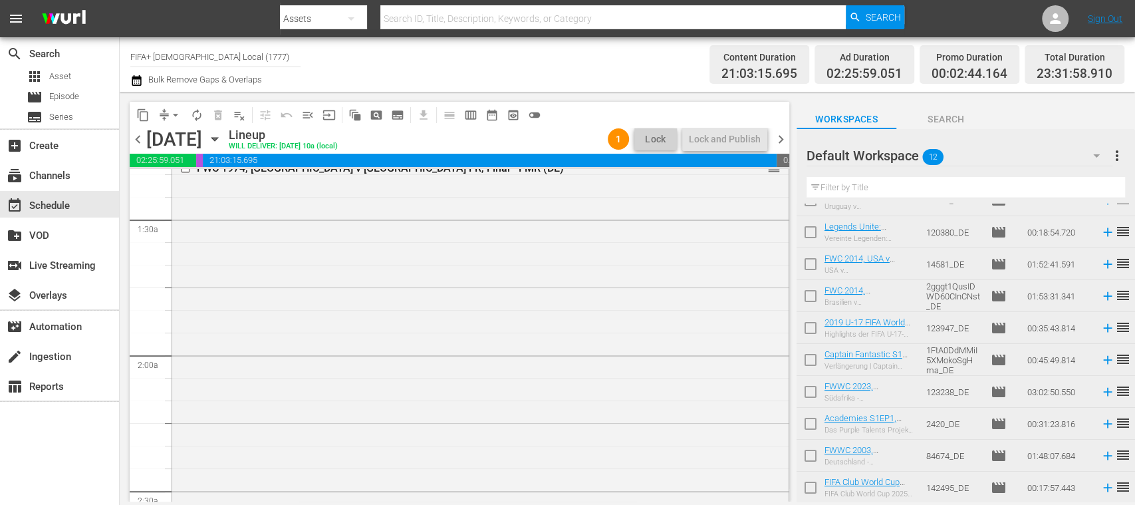
scroll to position [0, 0]
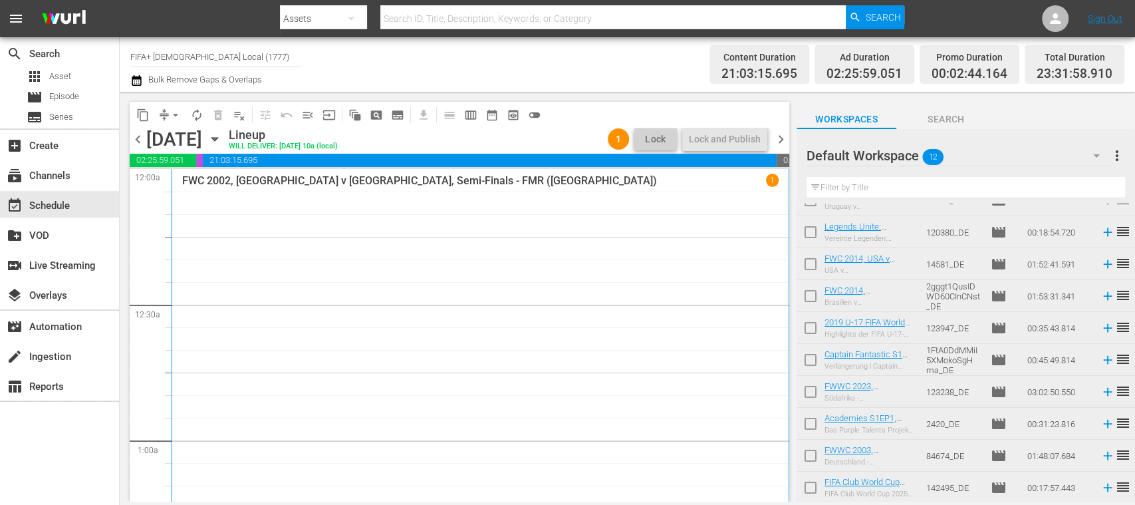
click at [781, 139] on span "chevron_right" at bounding box center [781, 139] width 17 height 17
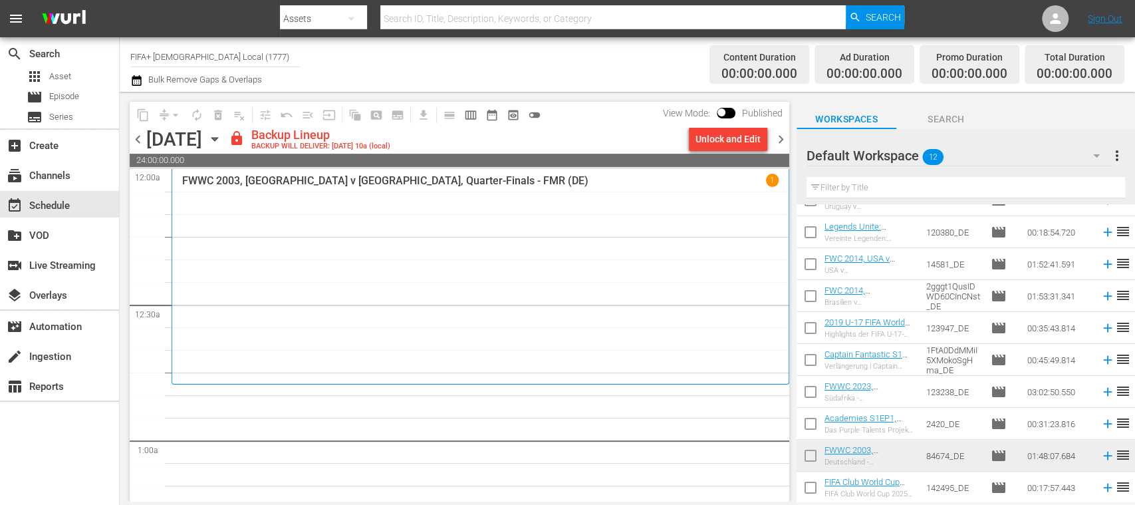
click at [137, 131] on span "chevron_left" at bounding box center [138, 139] width 17 height 17
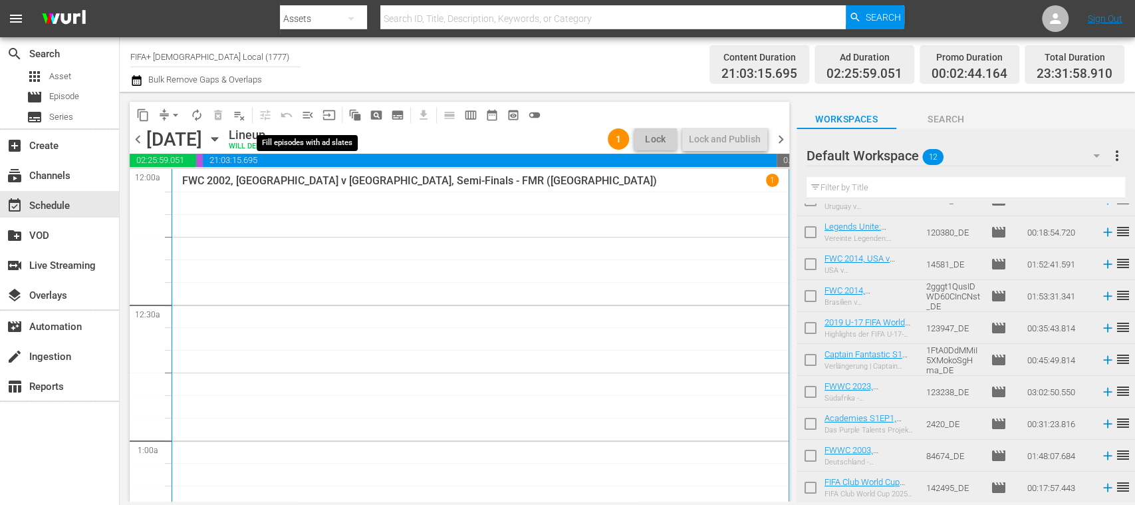
click at [309, 117] on span "menu_open" at bounding box center [307, 114] width 13 height 13
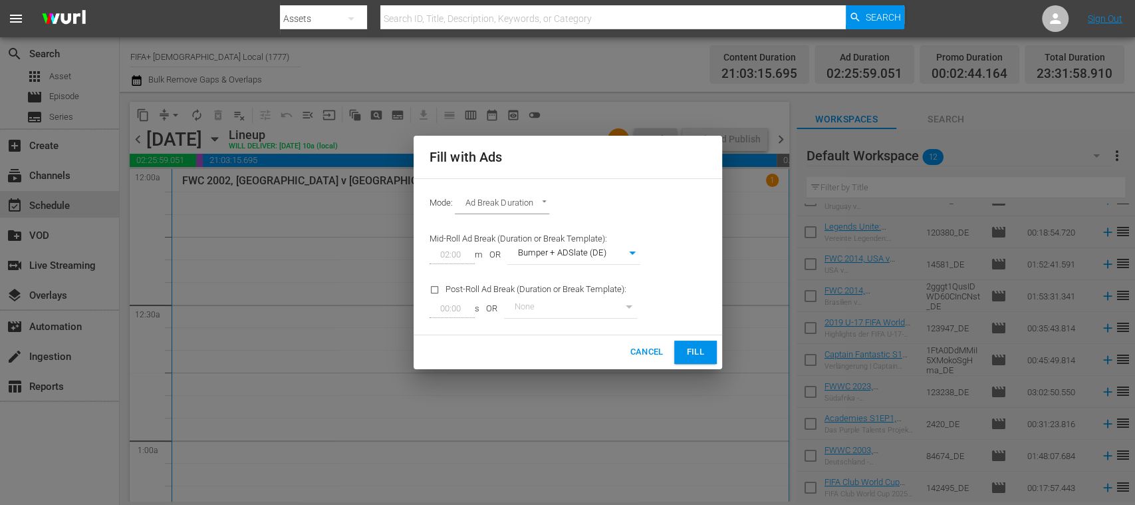
click at [689, 345] on span "Fill" at bounding box center [695, 352] width 21 height 15
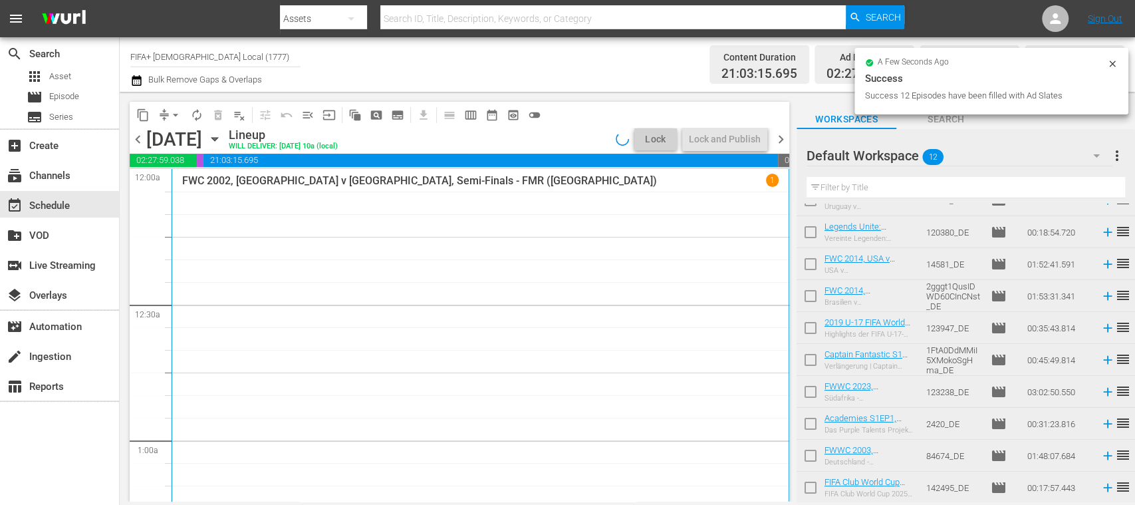
click at [176, 114] on span "arrow_drop_down" at bounding box center [175, 114] width 13 height 13
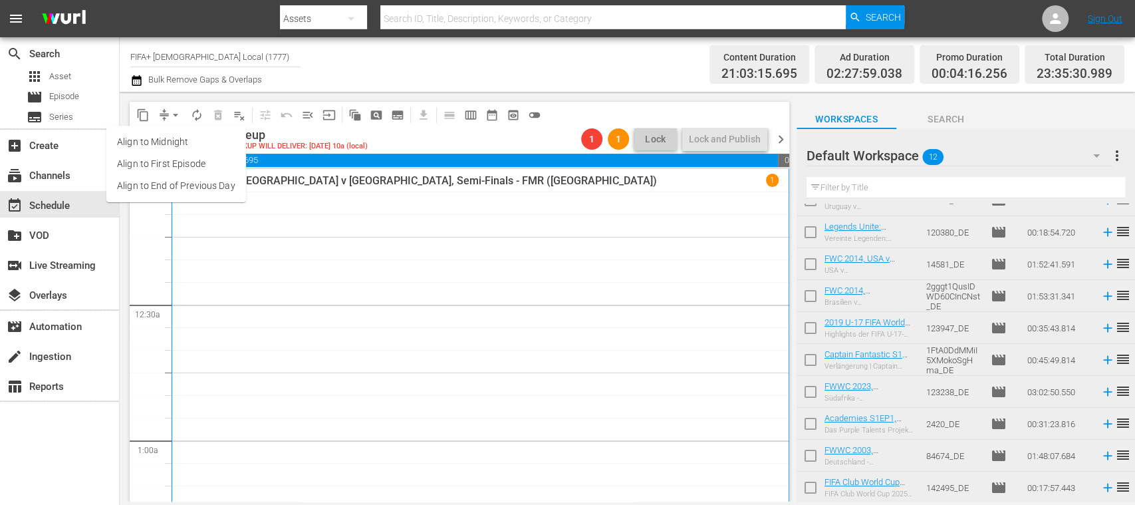
click at [198, 177] on li "Align to End of Previous Day" at bounding box center [176, 186] width 140 height 22
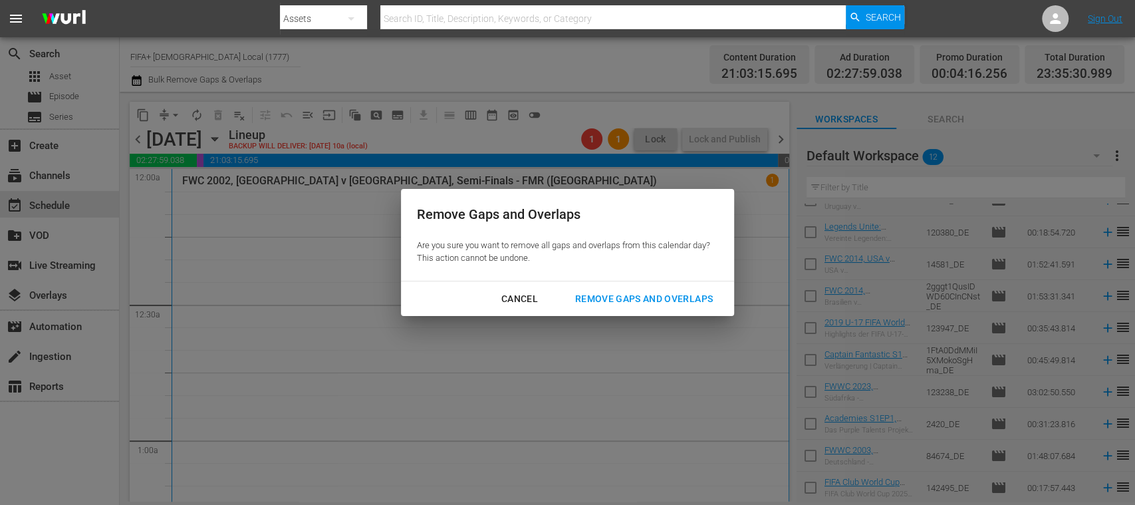
click at [520, 298] on div "Cancel" at bounding box center [520, 299] width 58 height 17
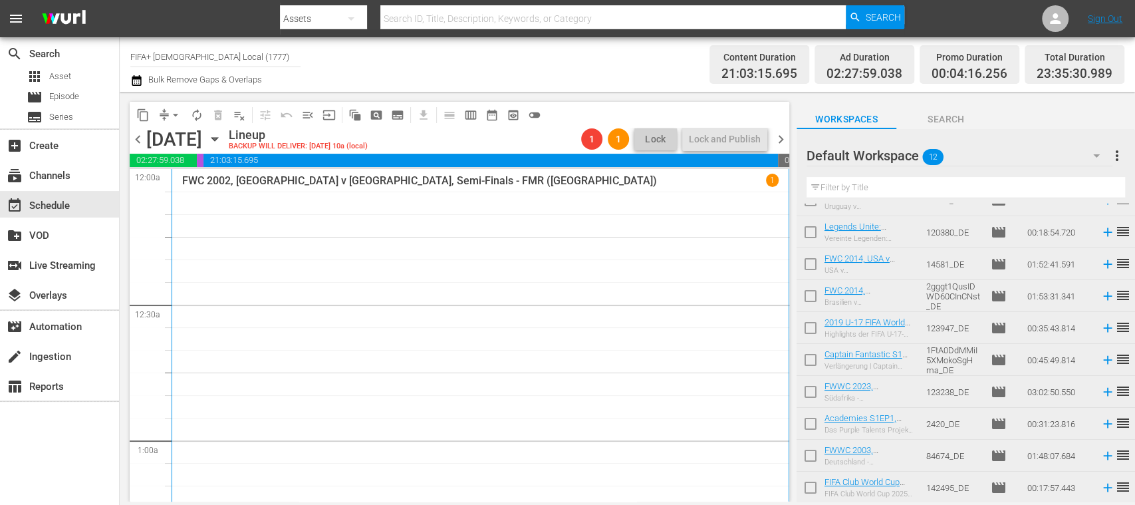
click at [173, 114] on span "arrow_drop_down" at bounding box center [175, 114] width 13 height 13
click at [183, 183] on li "Align to End of Previous Day" at bounding box center [176, 186] width 140 height 22
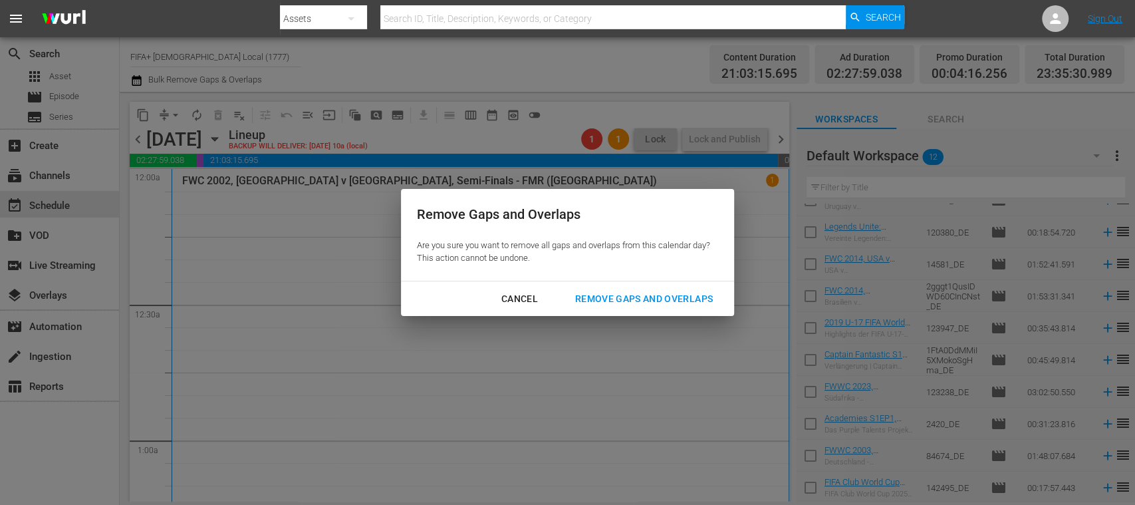
click at [625, 297] on div "Remove Gaps and Overlaps" at bounding box center [644, 299] width 159 height 17
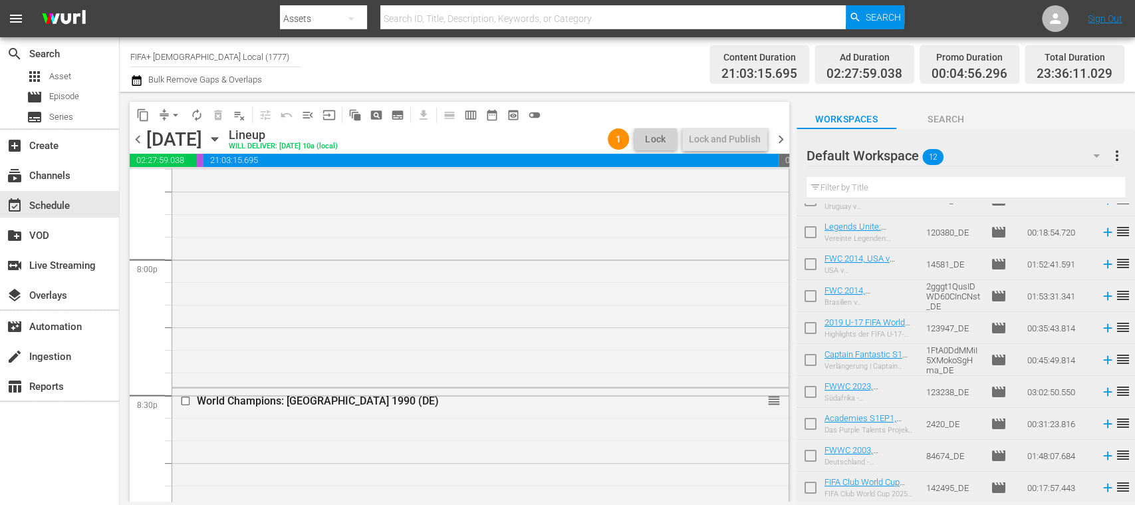
scroll to position [6414, 0]
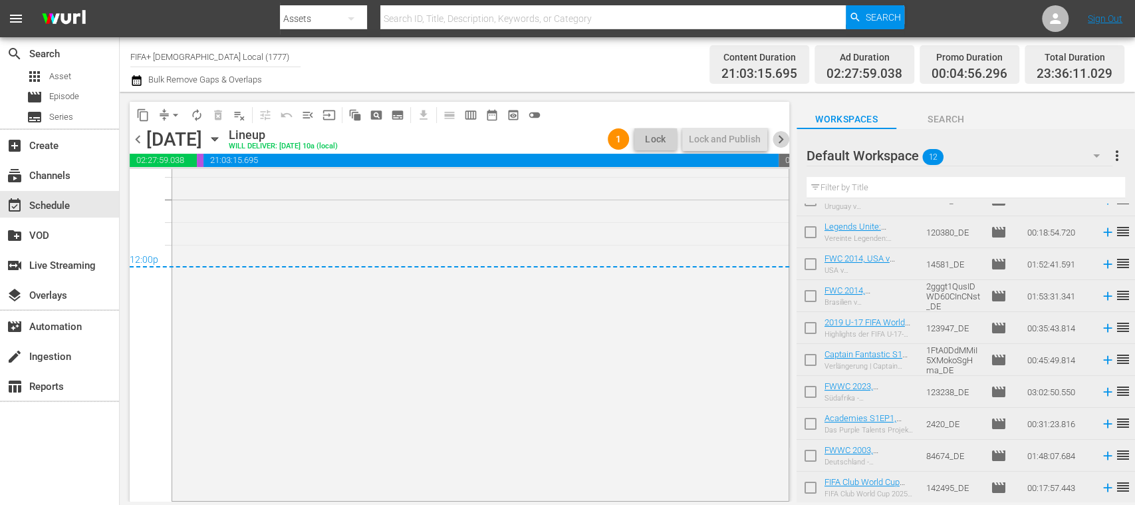
click at [779, 138] on span "chevron_right" at bounding box center [781, 139] width 17 height 17
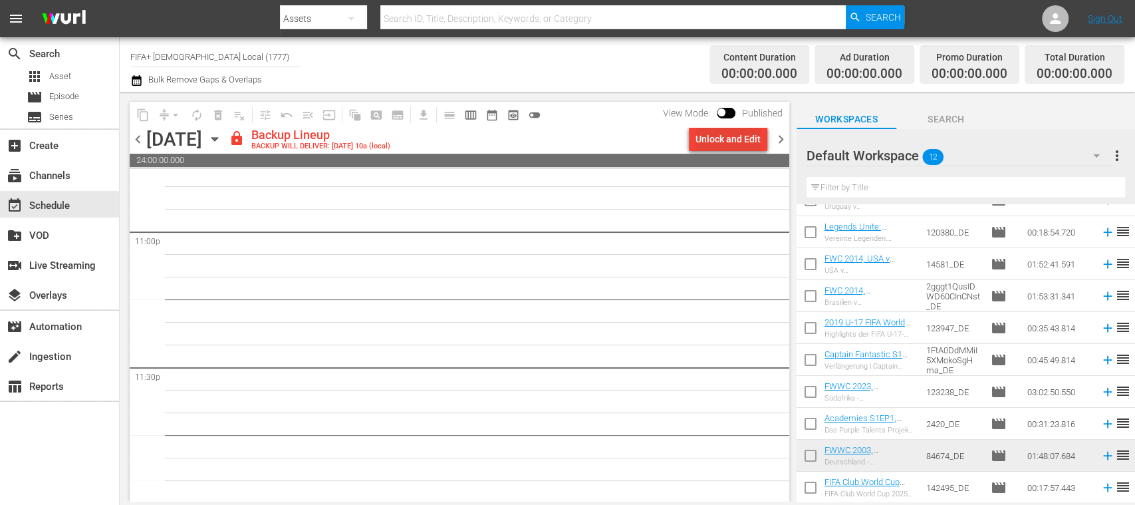
scroll to position [6180, 0]
click at [754, 144] on div "Unlock and Edit" at bounding box center [728, 139] width 65 height 24
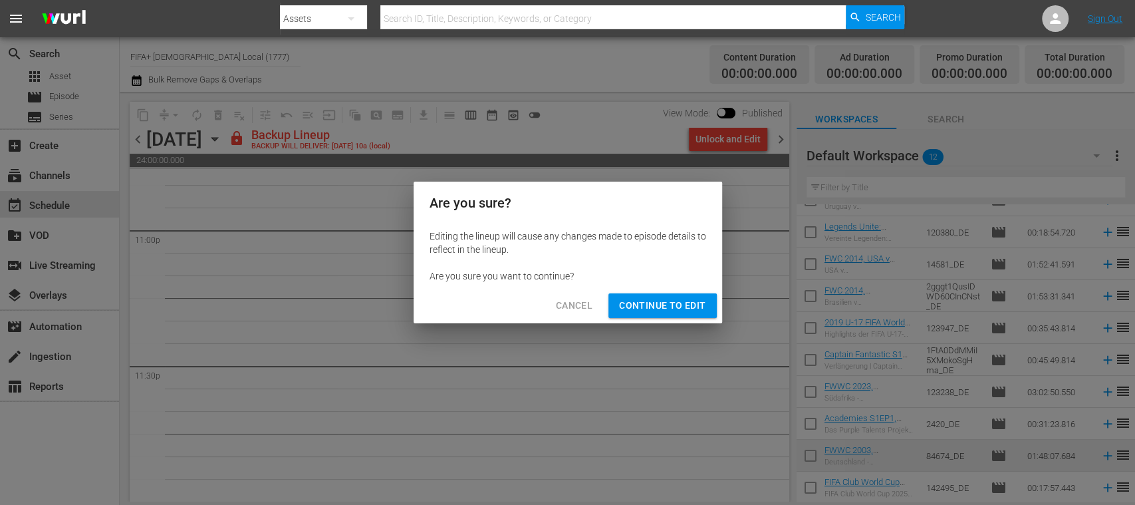
click at [656, 301] on span "Continue to Edit" at bounding box center [662, 305] width 86 height 17
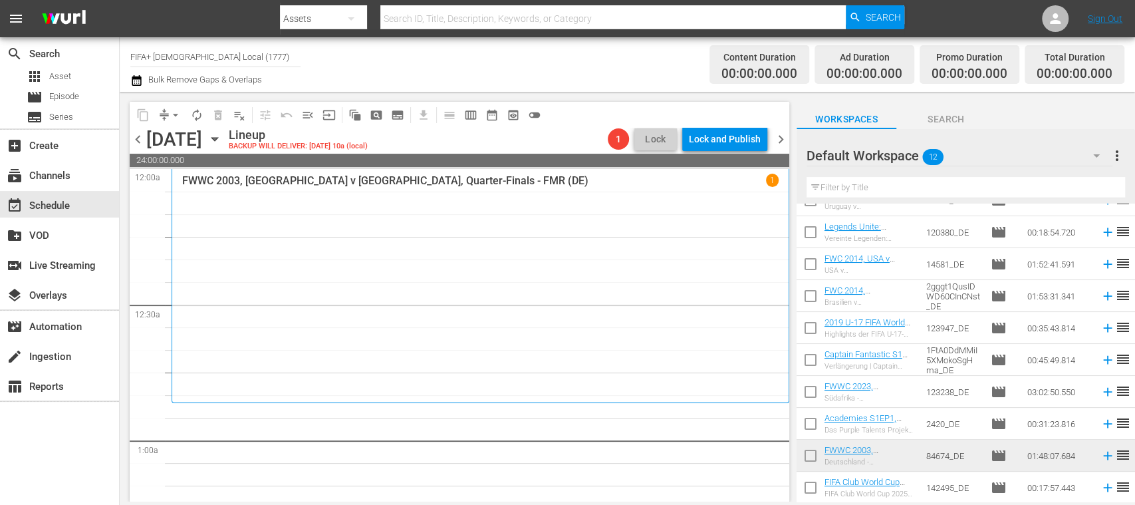
scroll to position [0, 0]
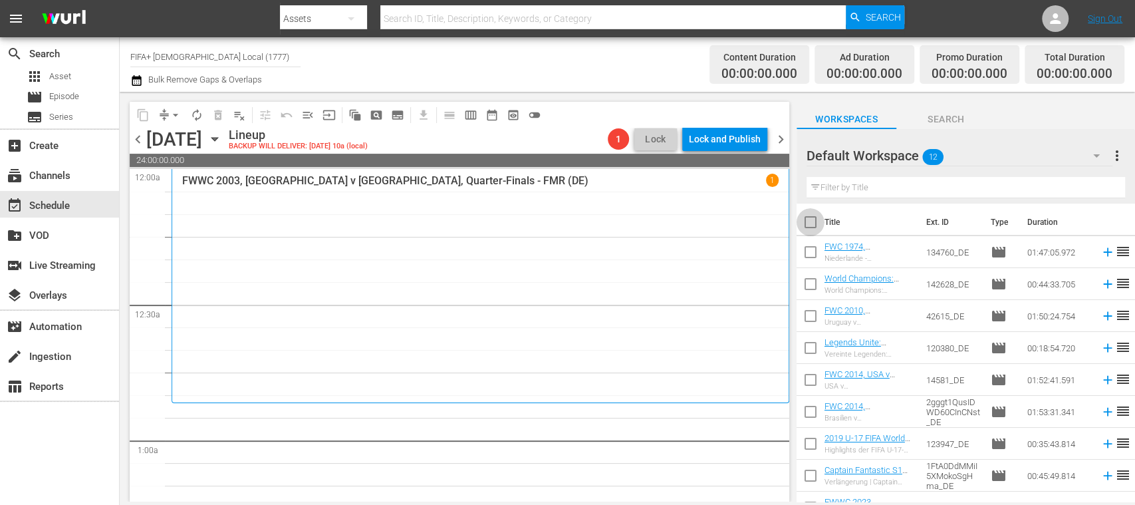
click at [808, 219] on input "checkbox" at bounding box center [811, 225] width 28 height 28
checkbox input "true"
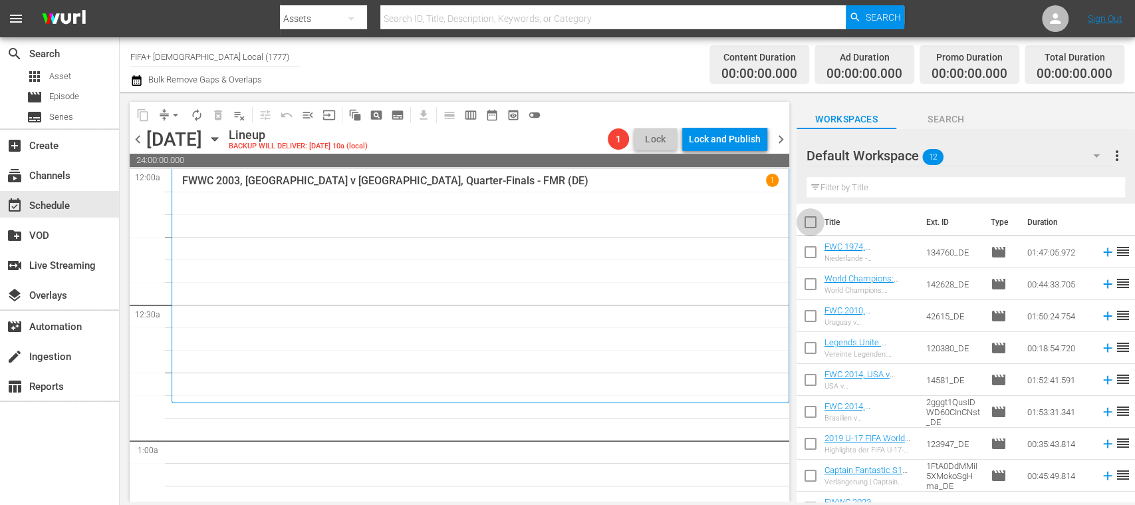
checkbox input "true"
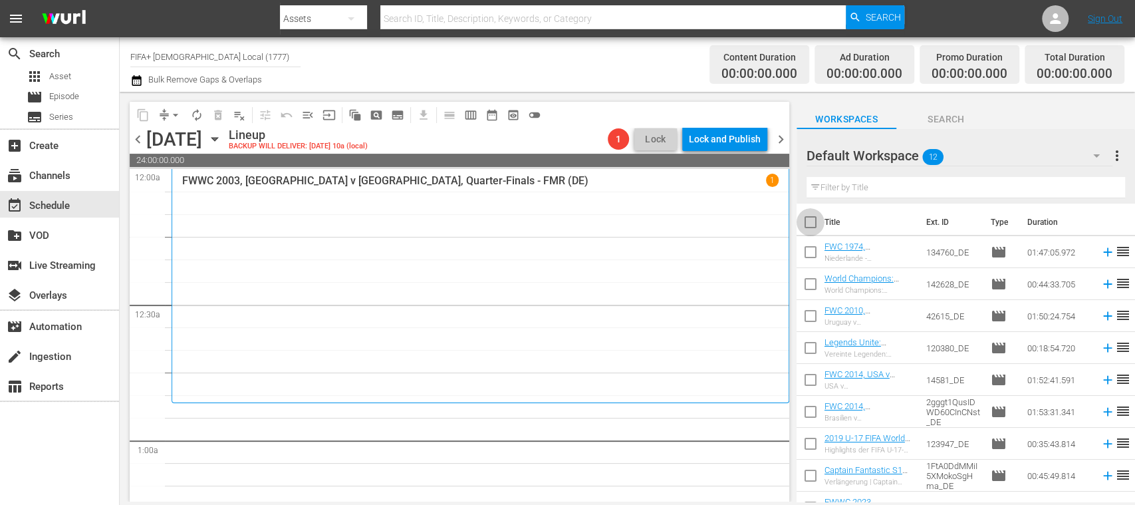
checkbox input "true"
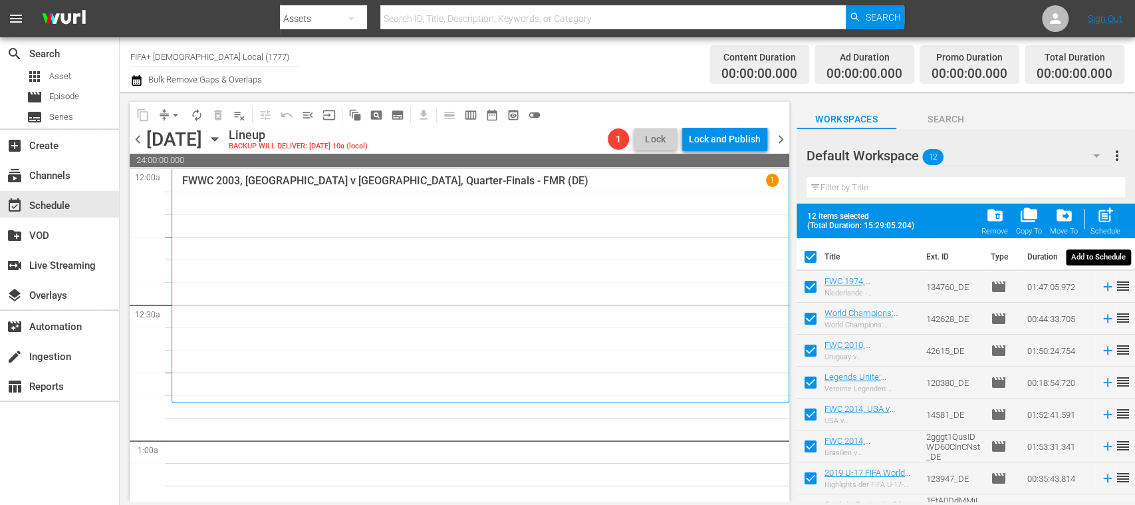
click at [1112, 219] on span "post_add" at bounding box center [1106, 215] width 18 height 18
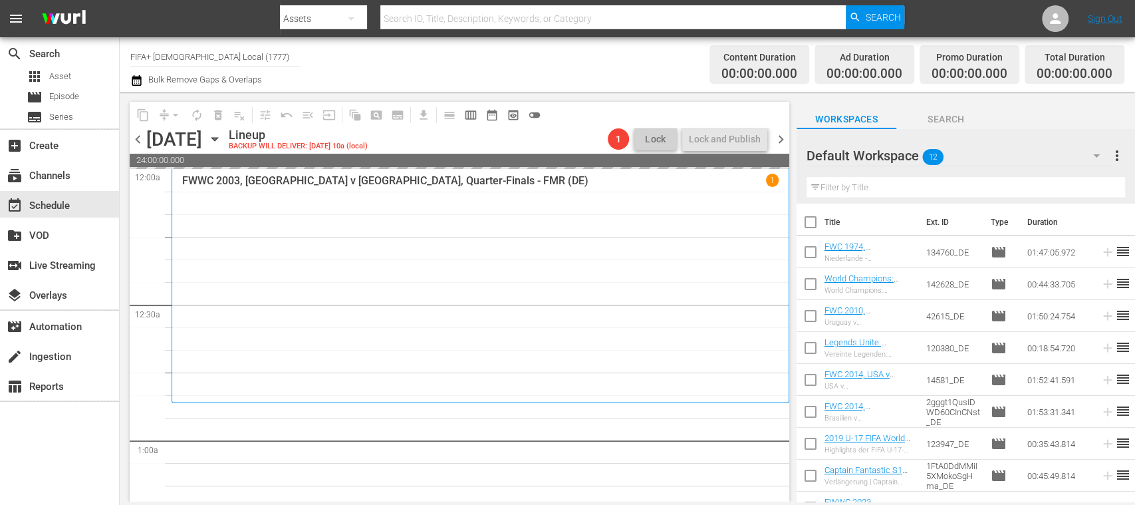
checkbox input "false"
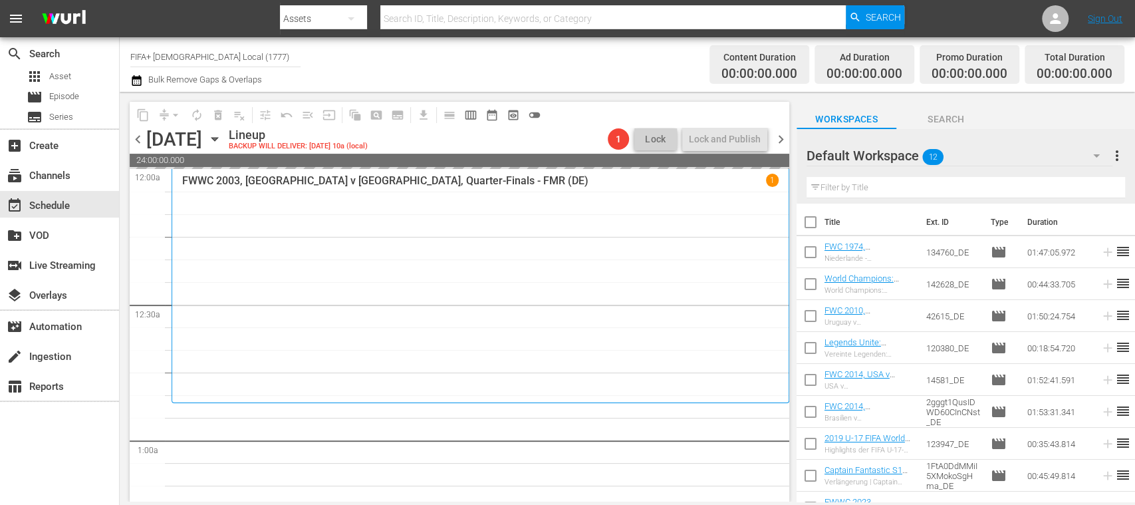
checkbox input "false"
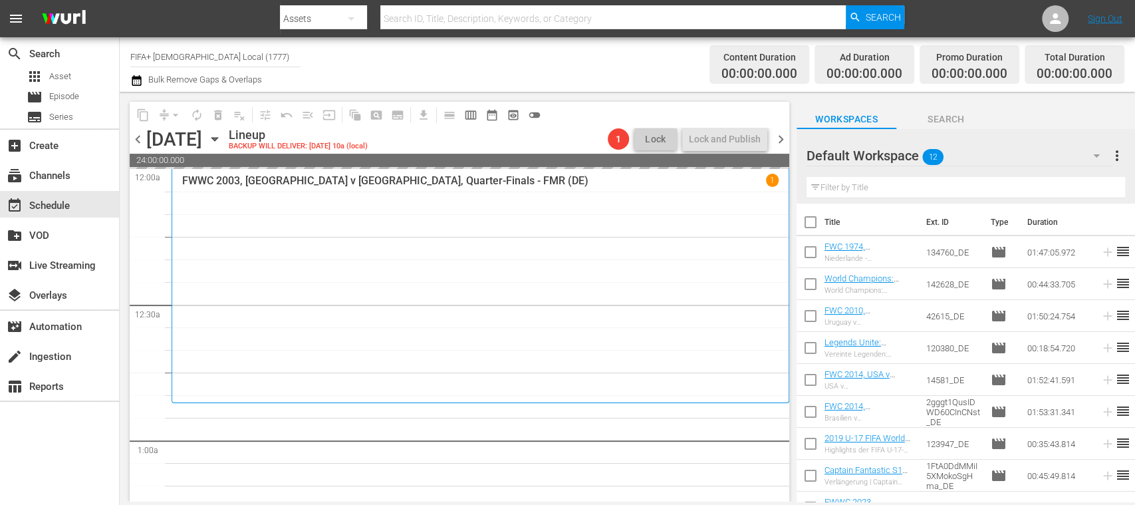
checkbox input "false"
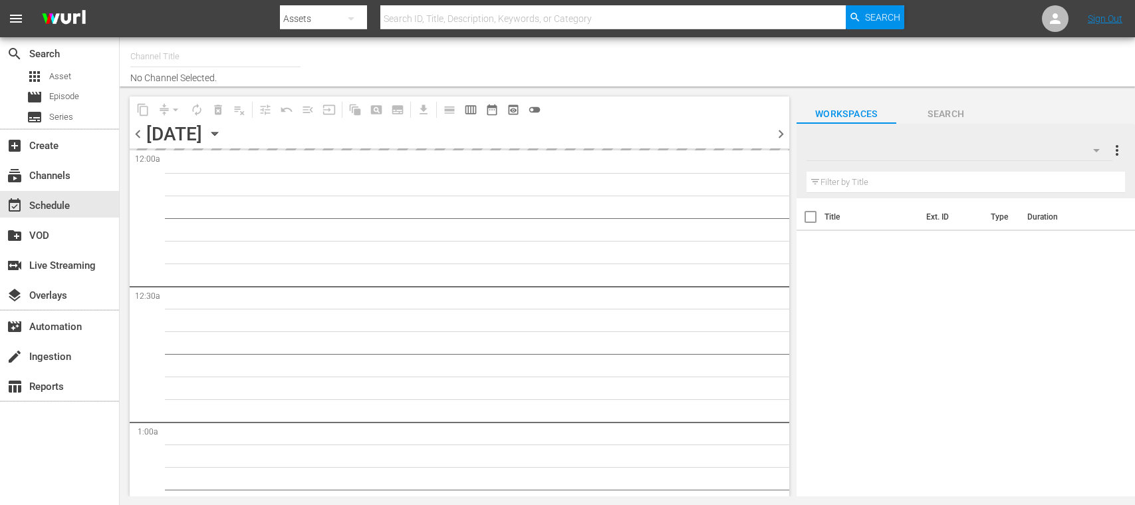
type input "FIFA+ [DEMOGRAPHIC_DATA] Local (1777)"
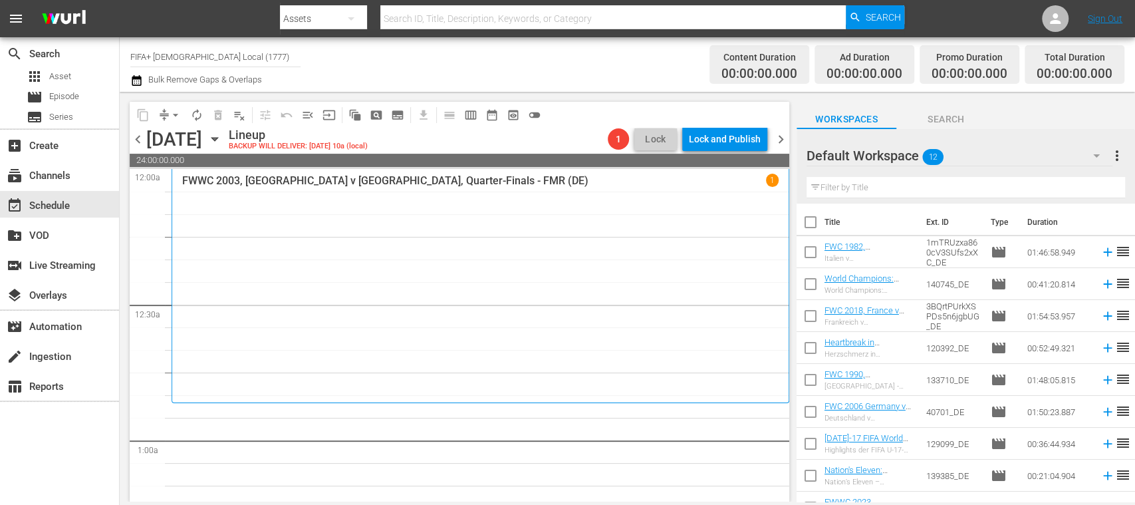
click at [811, 221] on input "checkbox" at bounding box center [811, 225] width 28 height 28
checkbox input "true"
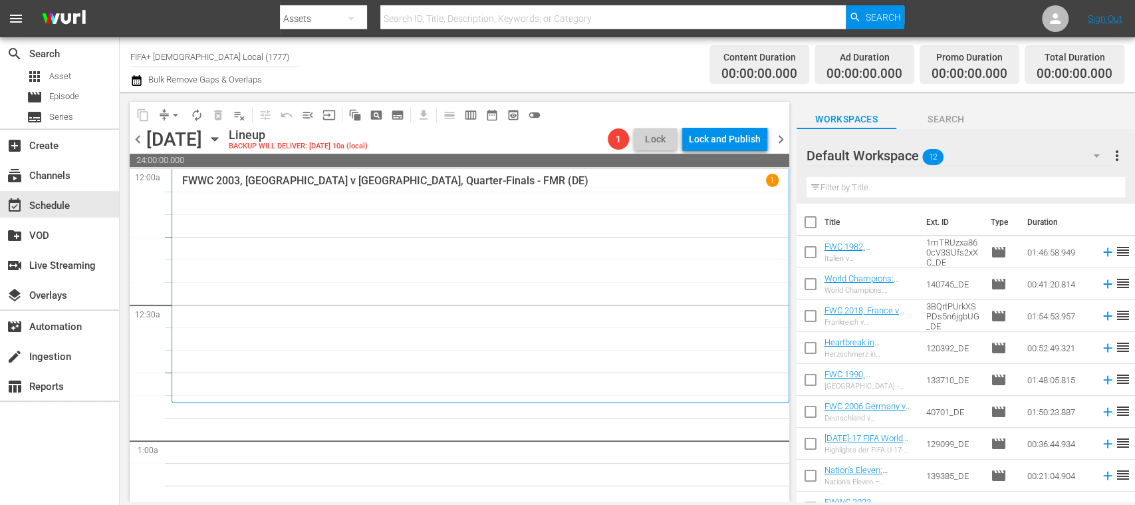
checkbox input "true"
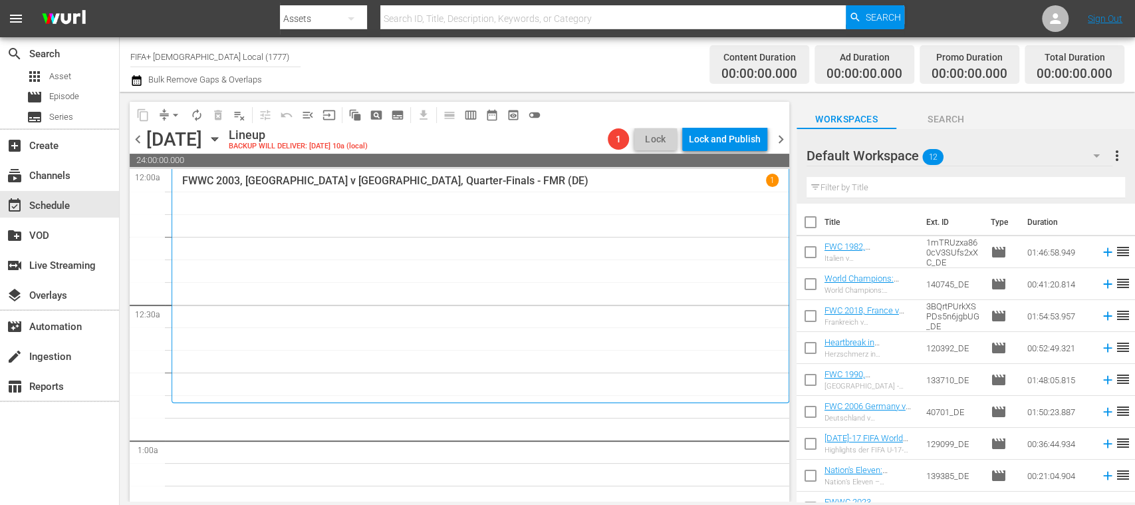
checkbox input "true"
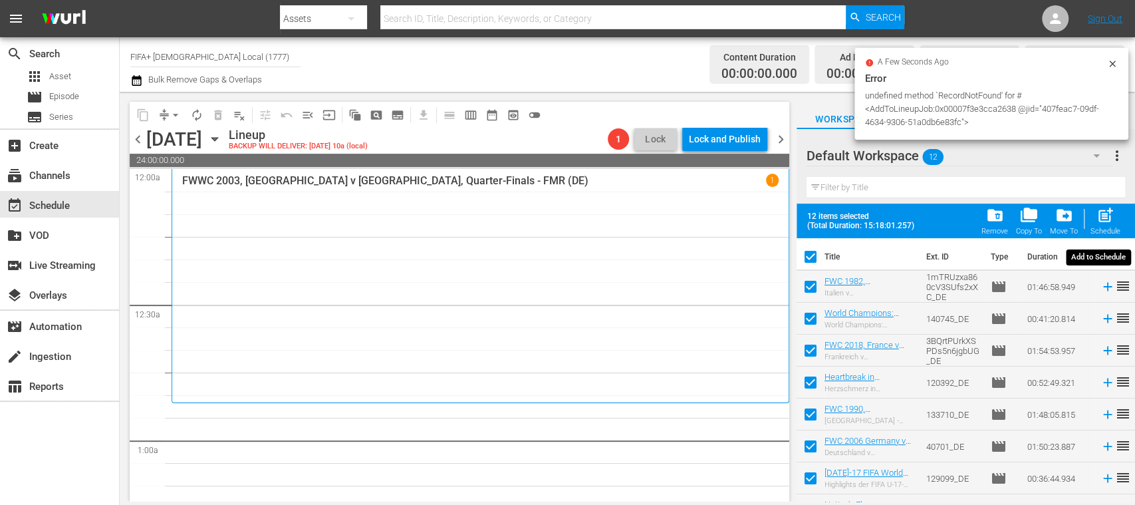
click at [1112, 219] on span "post_add" at bounding box center [1106, 215] width 18 height 18
checkbox input "false"
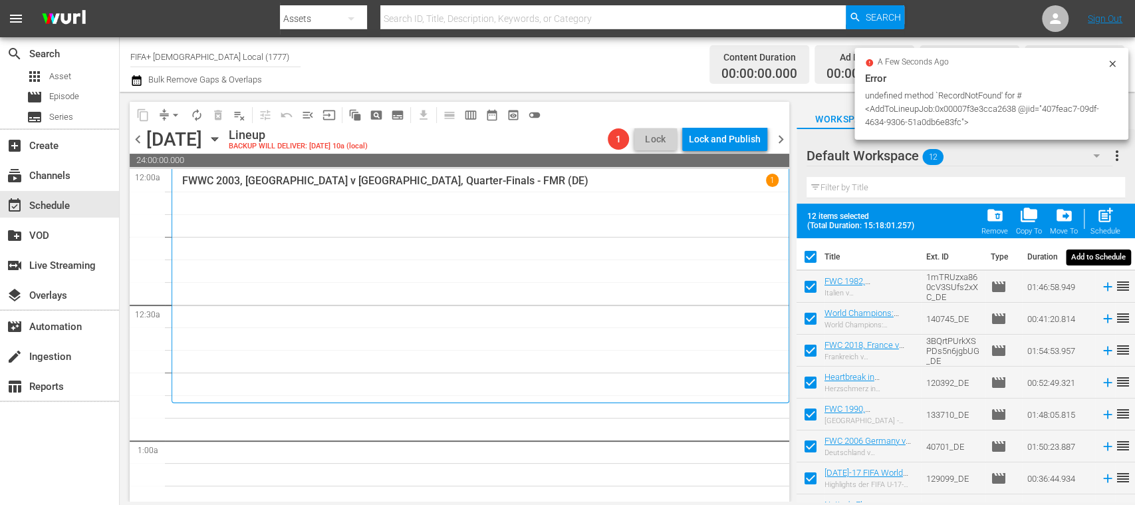
checkbox input "false"
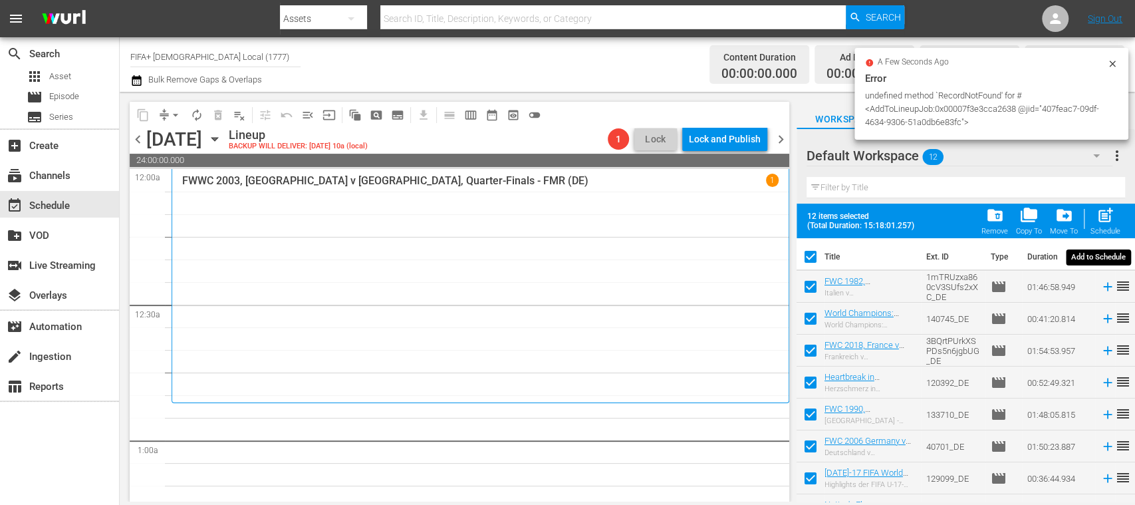
checkbox input "false"
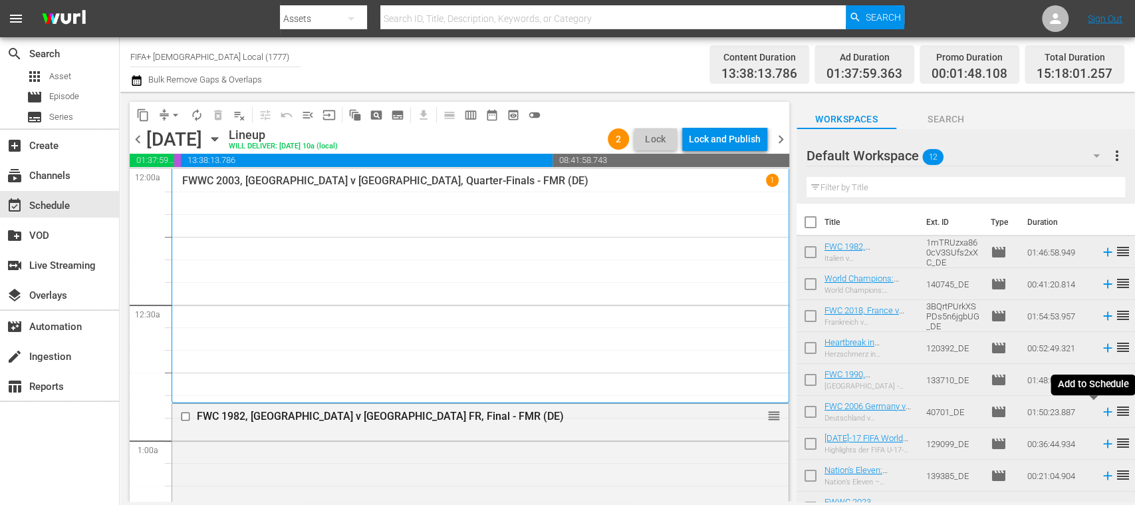
click at [1103, 412] on icon at bounding box center [1107, 412] width 9 height 9
click at [812, 256] on input "checkbox" at bounding box center [811, 255] width 28 height 28
checkbox input "true"
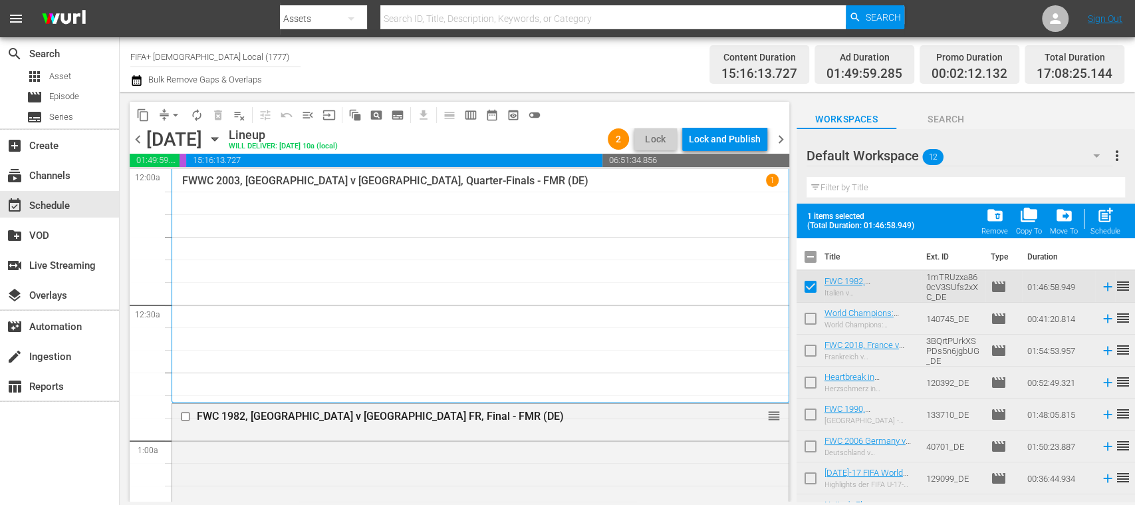
click at [811, 314] on input "checkbox" at bounding box center [811, 321] width 28 height 28
checkbox input "true"
click at [812, 347] on input "checkbox" at bounding box center [811, 353] width 28 height 28
checkbox input "true"
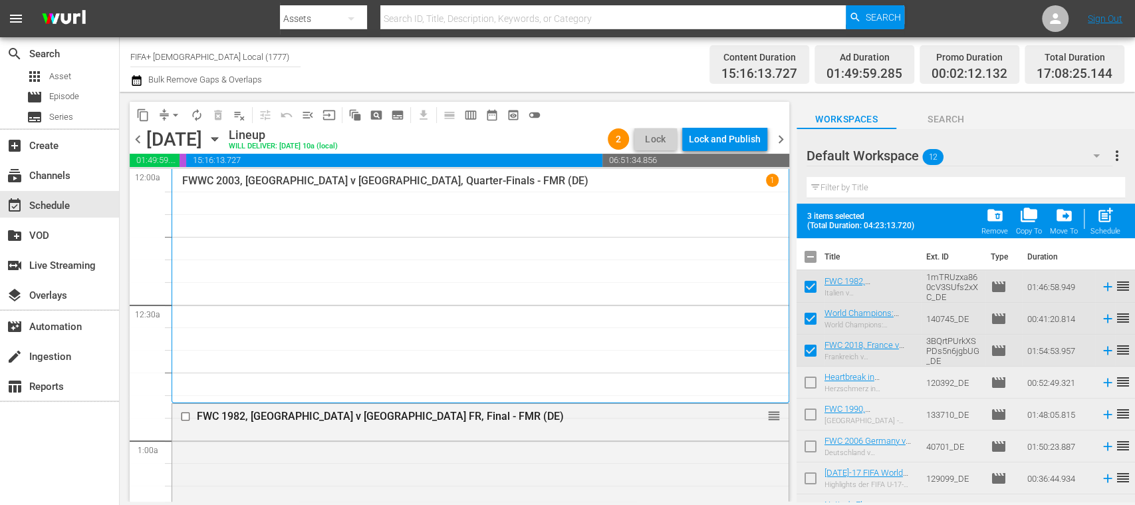
scroll to position [150, 0]
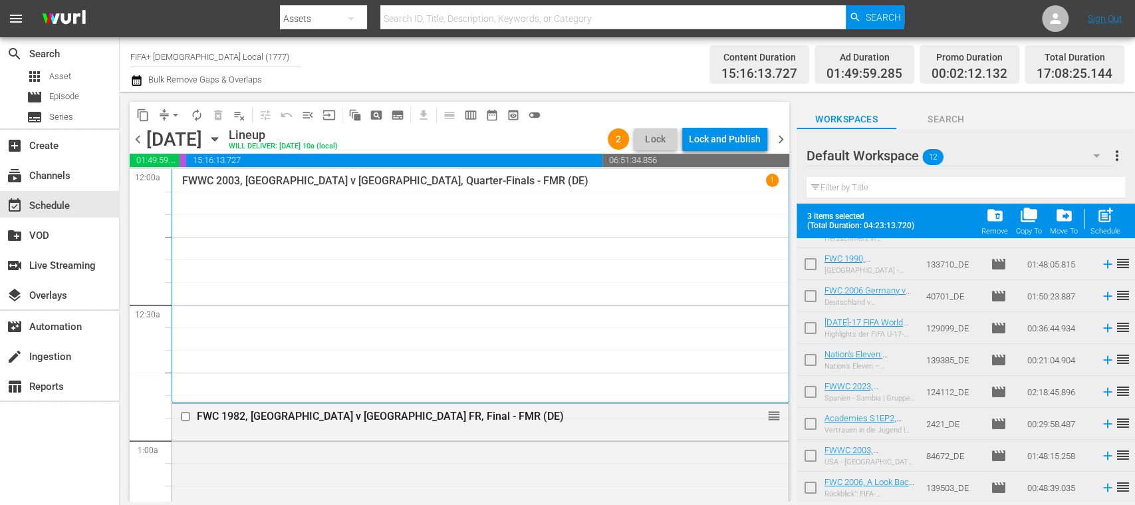
click at [814, 360] on input "checkbox" at bounding box center [811, 362] width 28 height 28
checkbox input "true"
click at [1113, 228] on div "Schedule" at bounding box center [1106, 231] width 30 height 9
checkbox input "false"
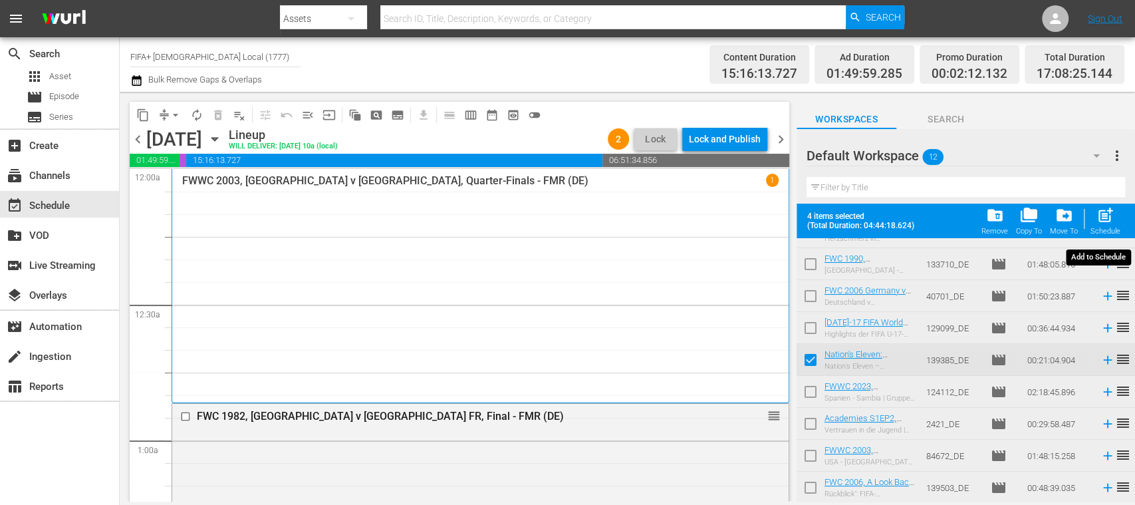
checkbox input "false"
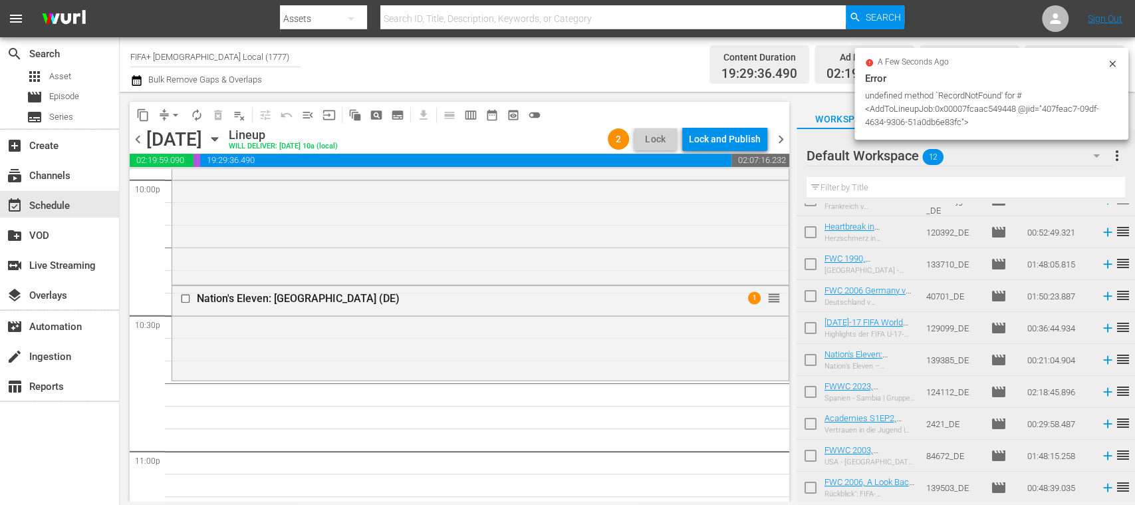
scroll to position [5978, 0]
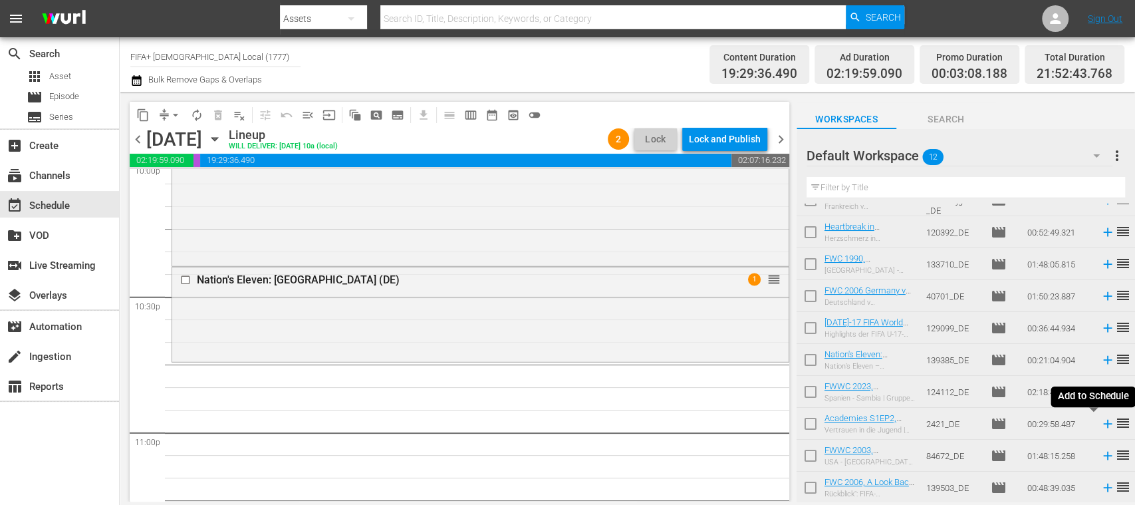
click at [1101, 425] on icon at bounding box center [1108, 423] width 15 height 15
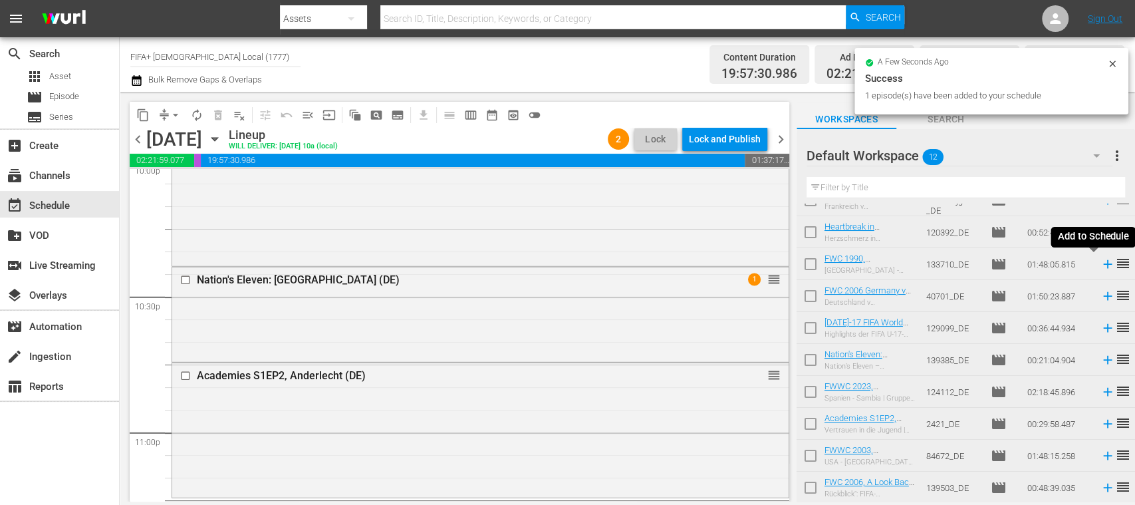
click at [1103, 264] on icon at bounding box center [1107, 264] width 9 height 9
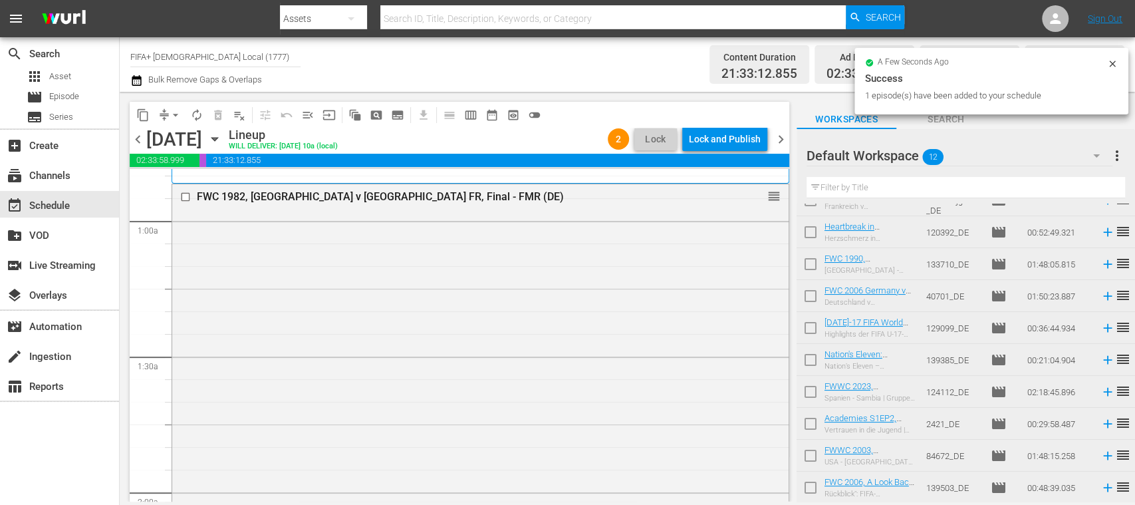
scroll to position [0, 0]
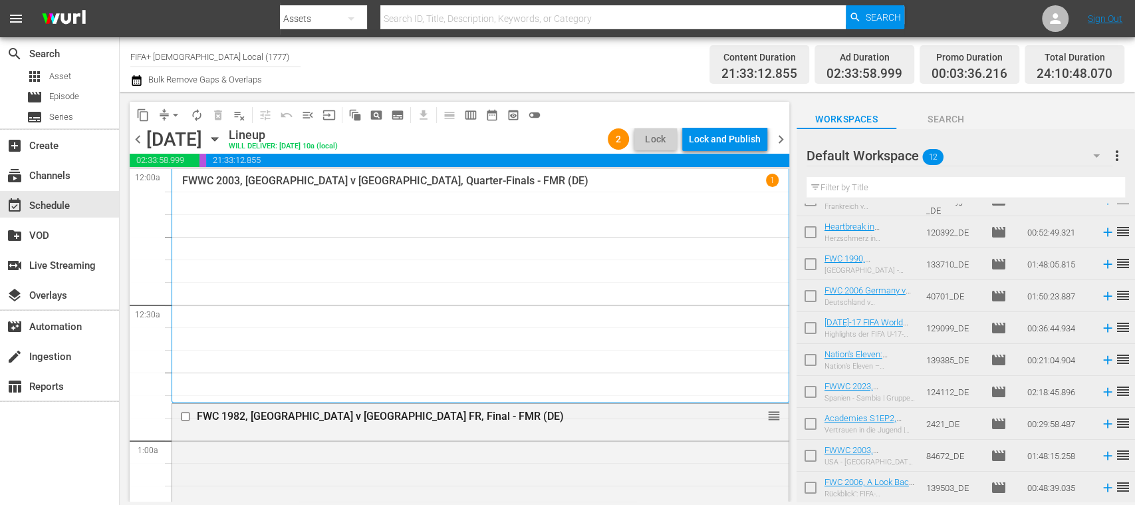
click at [779, 134] on span "chevron_right" at bounding box center [781, 139] width 17 height 17
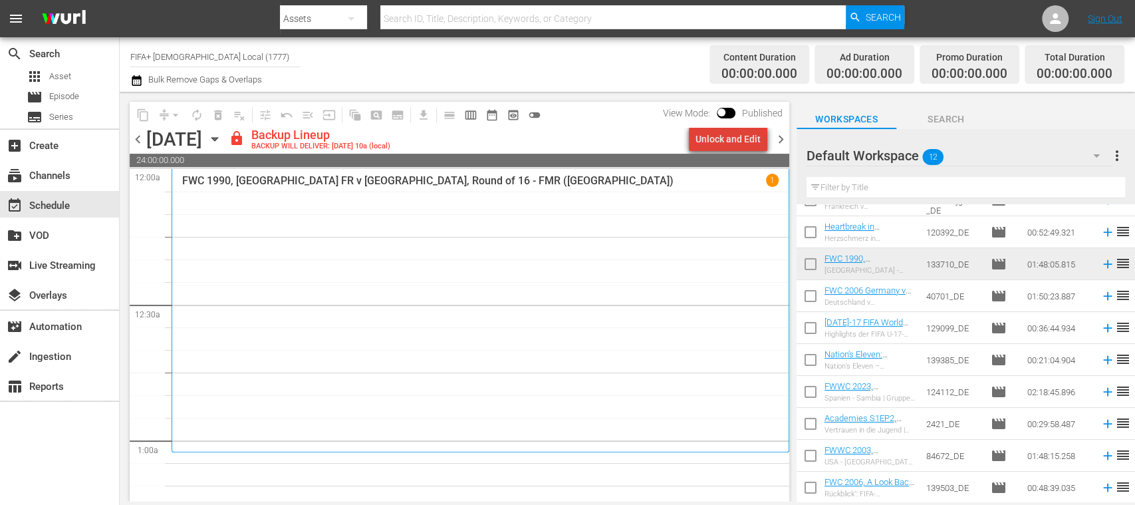
click at [734, 142] on div "Unlock and Edit" at bounding box center [728, 139] width 65 height 24
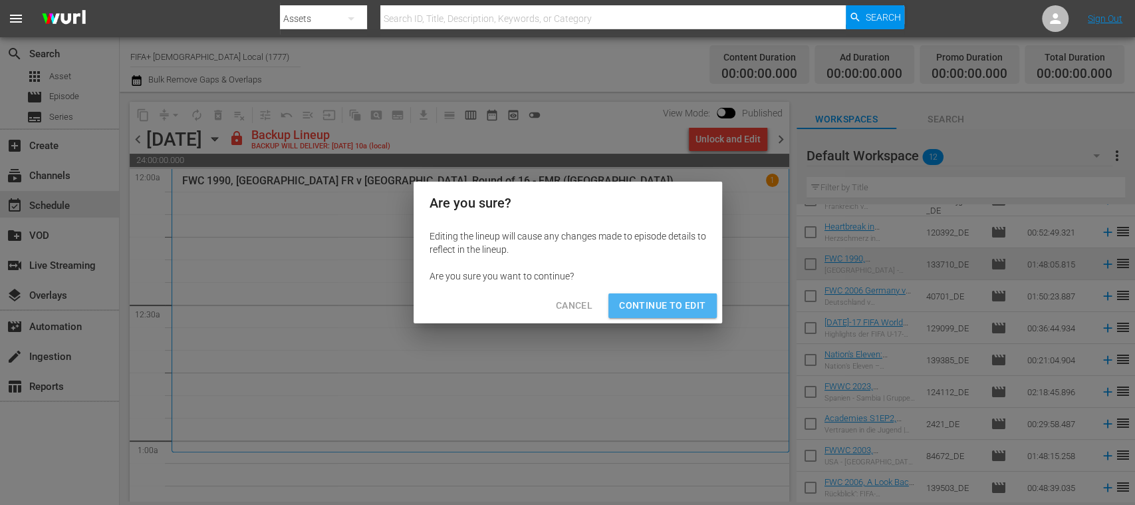
click at [676, 307] on span "Continue to Edit" at bounding box center [662, 305] width 86 height 17
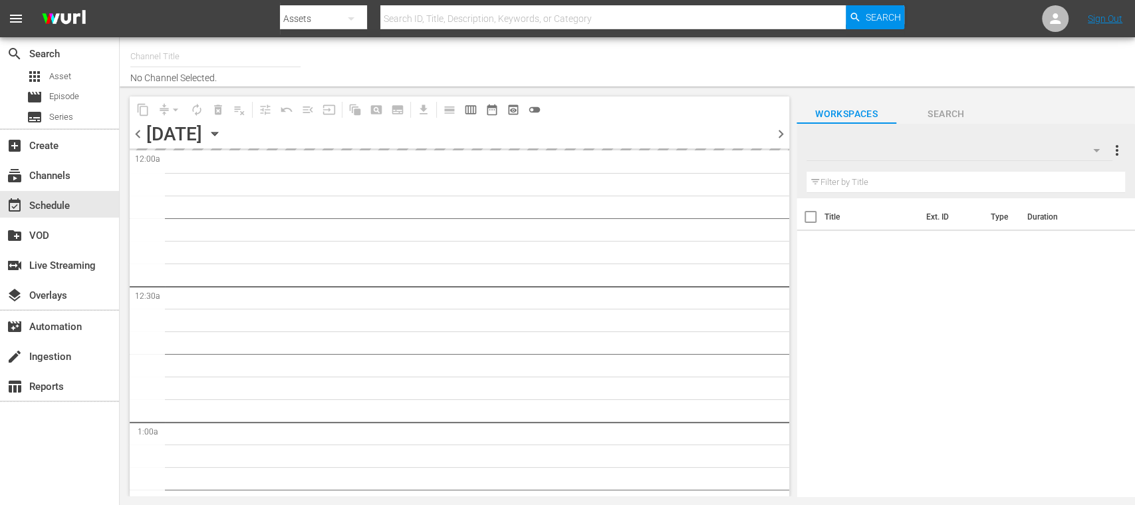
type input "FIFA+ [DEMOGRAPHIC_DATA] Local (1777)"
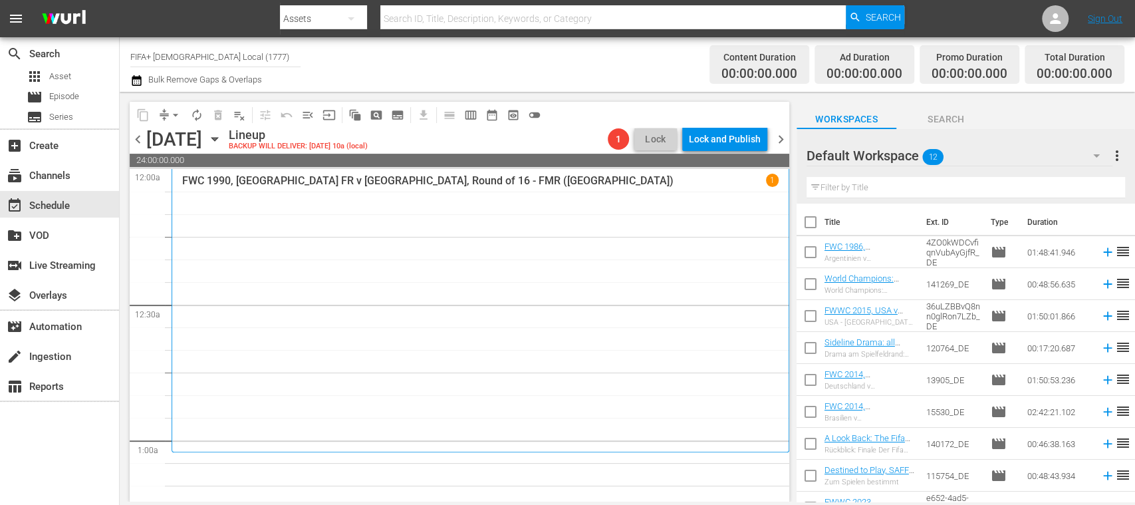
click at [810, 225] on input "checkbox" at bounding box center [811, 225] width 28 height 28
checkbox input "true"
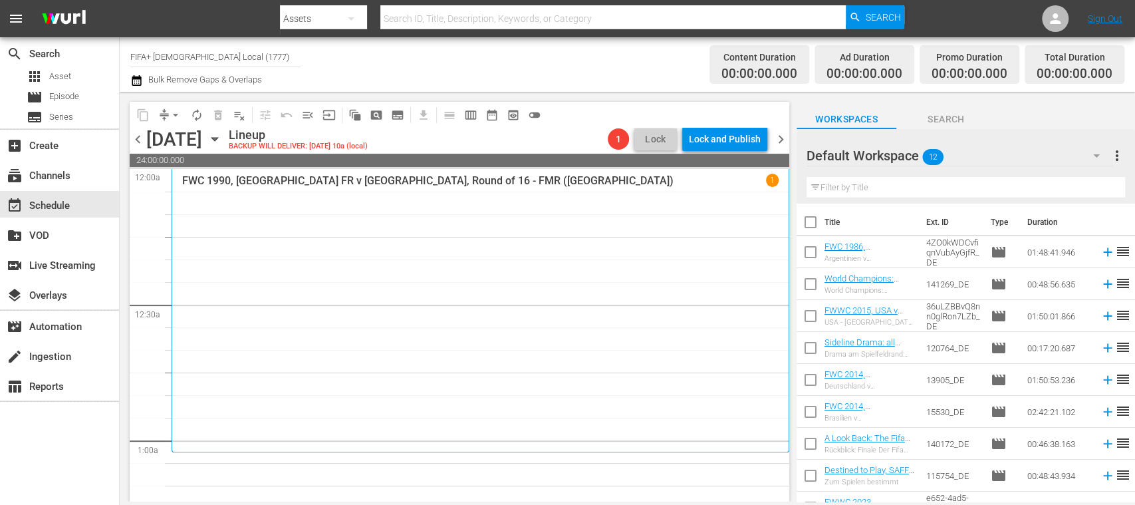
checkbox input "true"
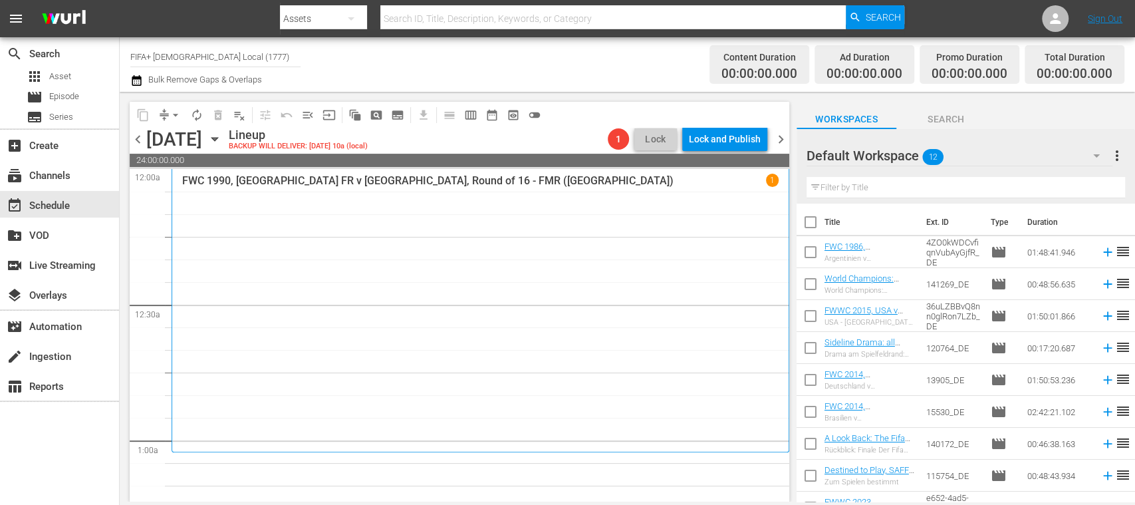
checkbox input "true"
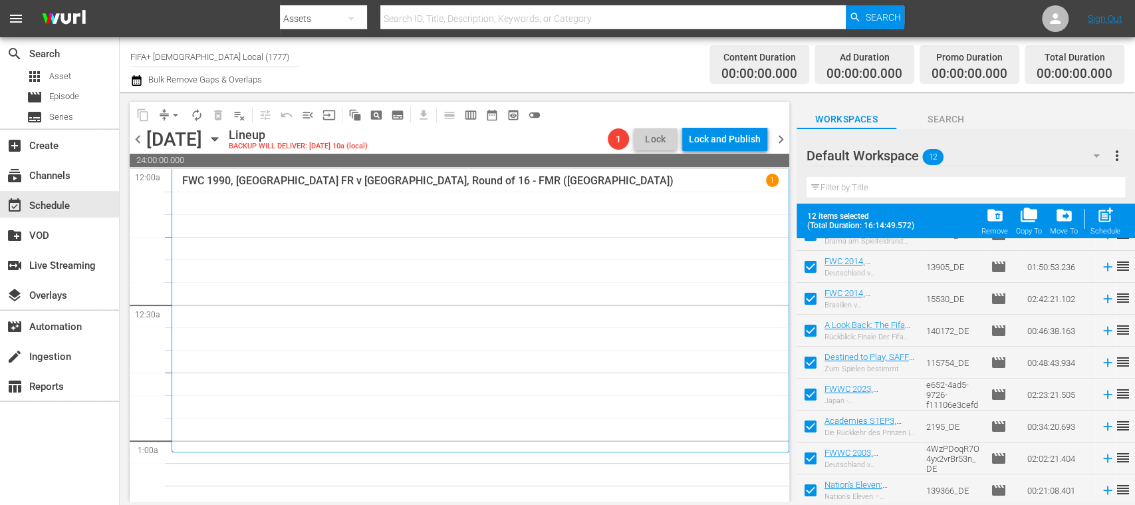
scroll to position [150, 0]
drag, startPoint x: 1112, startPoint y: 215, endPoint x: 1104, endPoint y: 237, distance: 22.7
click at [1112, 215] on span "post_add" at bounding box center [1106, 215] width 18 height 18
checkbox input "false"
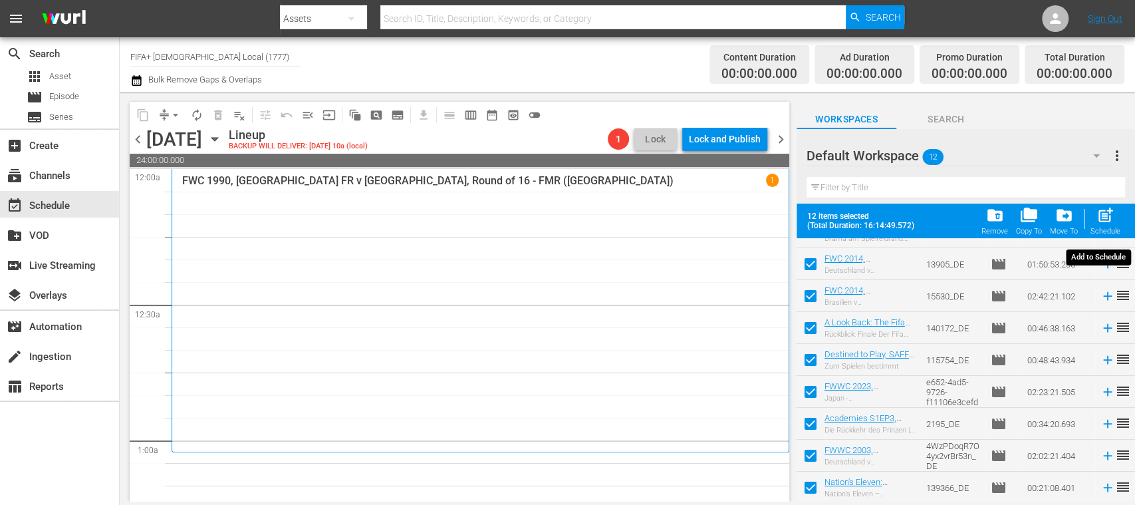
checkbox input "false"
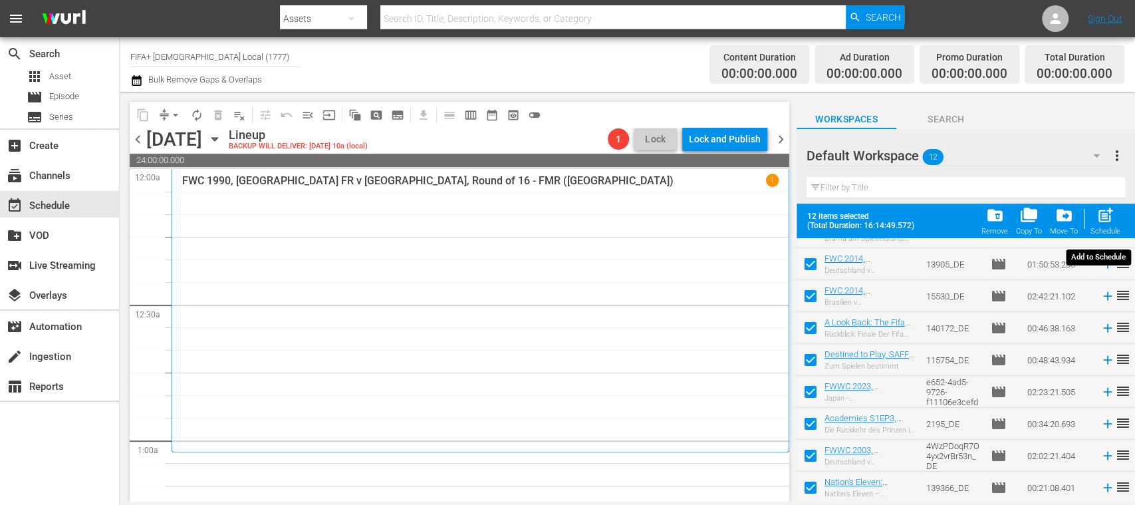
checkbox input "false"
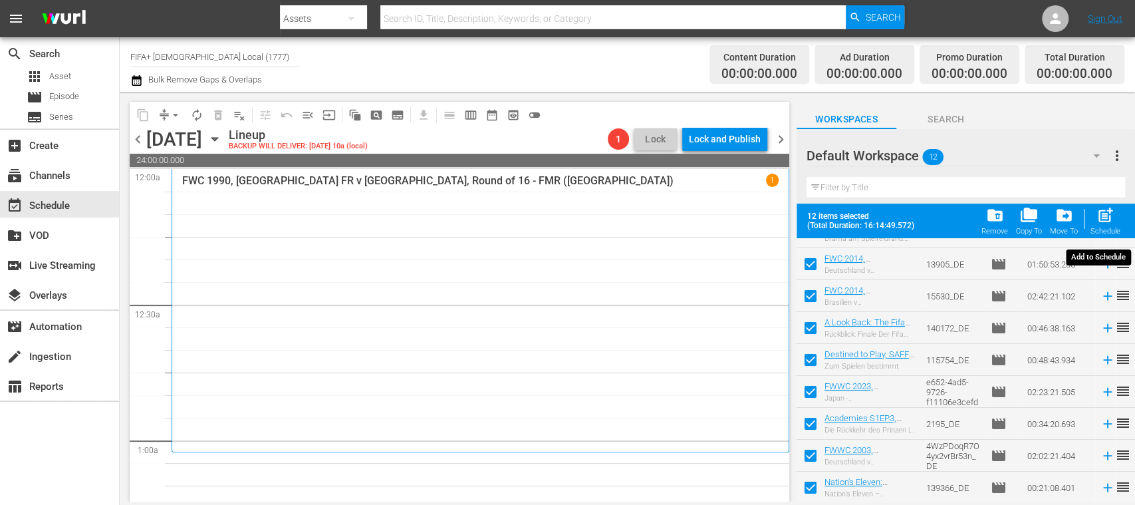
checkbox input "false"
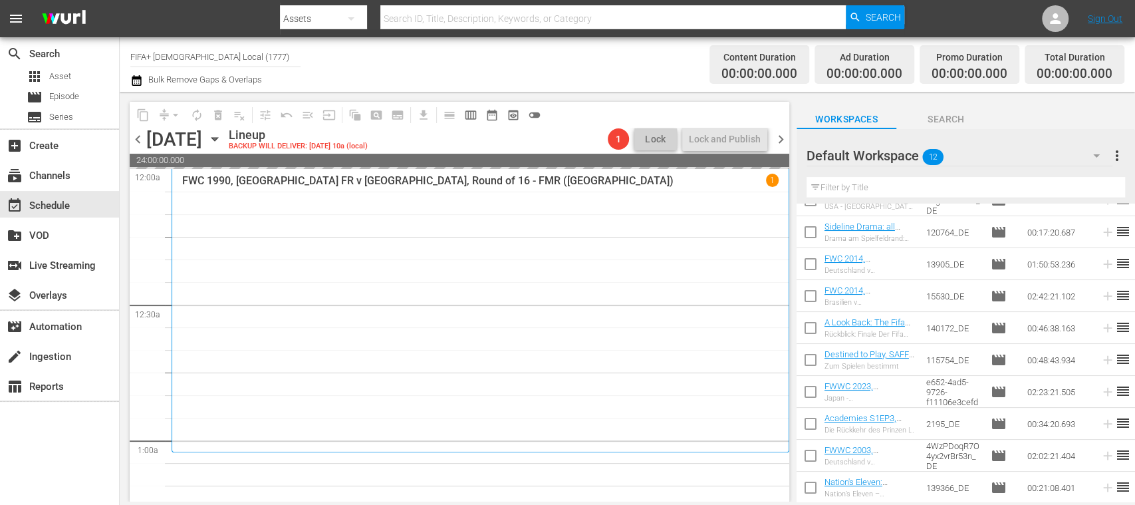
scroll to position [116, 0]
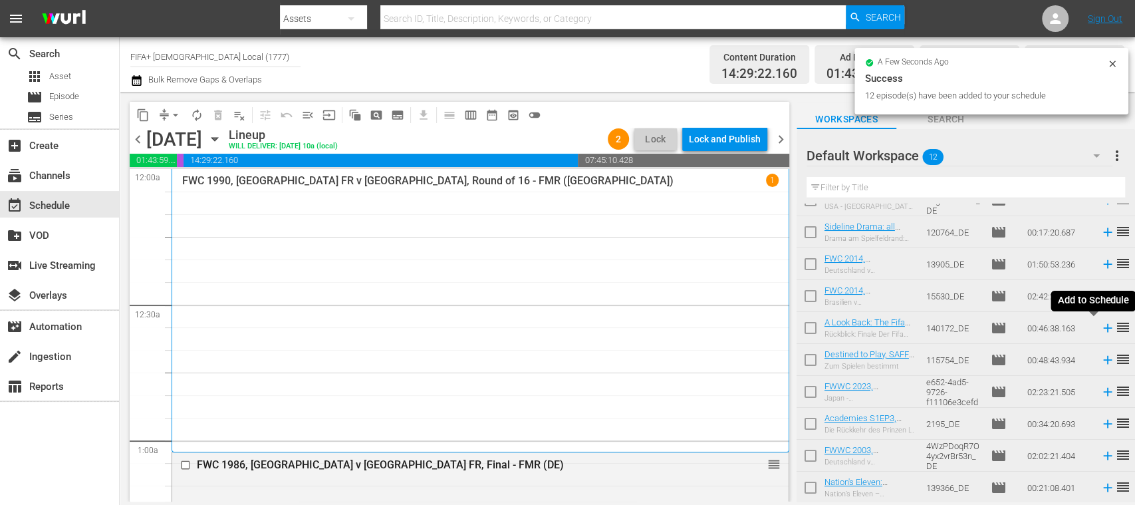
click at [1101, 327] on icon at bounding box center [1108, 328] width 15 height 15
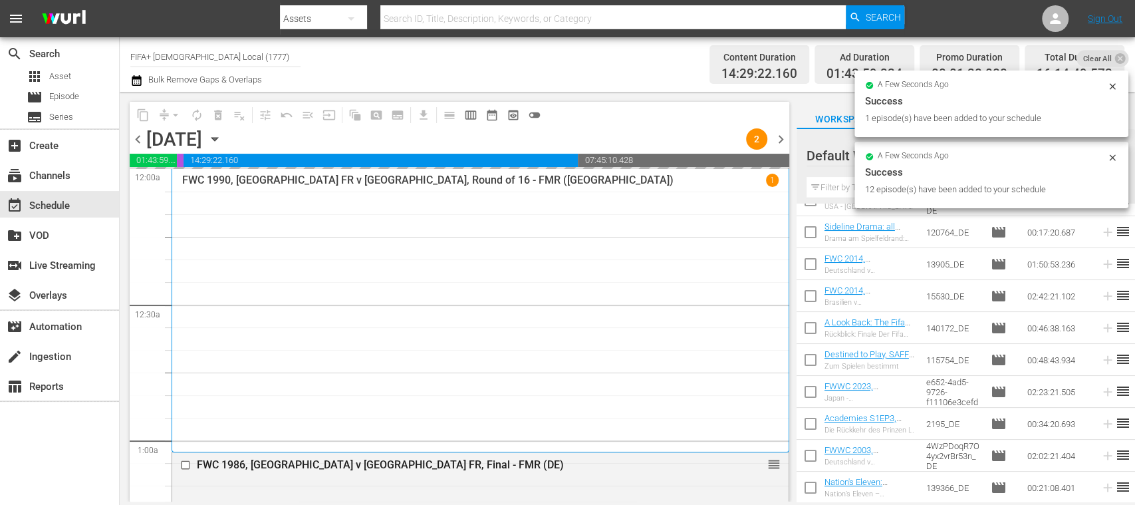
scroll to position [0, 0]
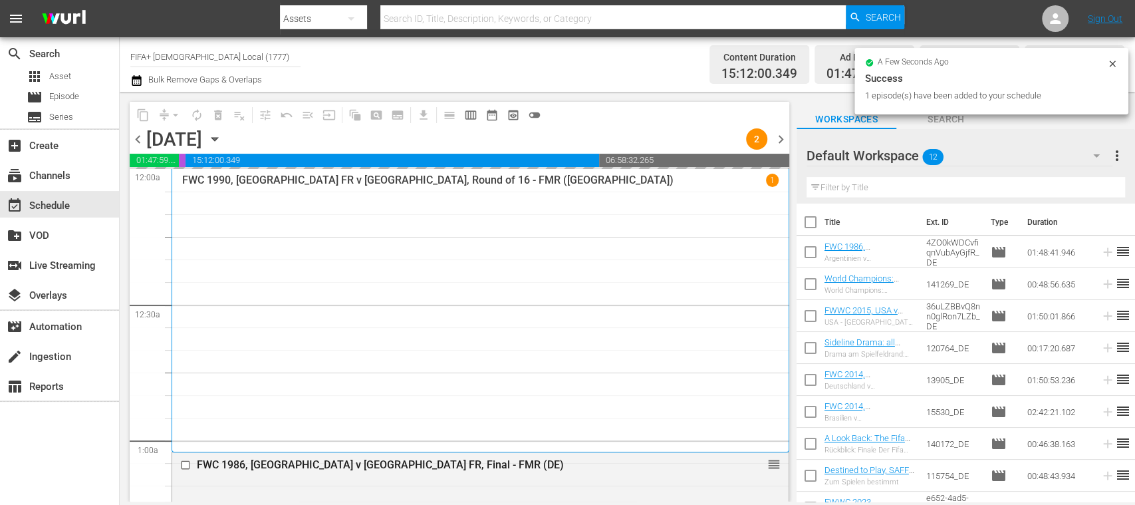
click at [811, 254] on input "checkbox" at bounding box center [811, 255] width 28 height 28
checkbox input "true"
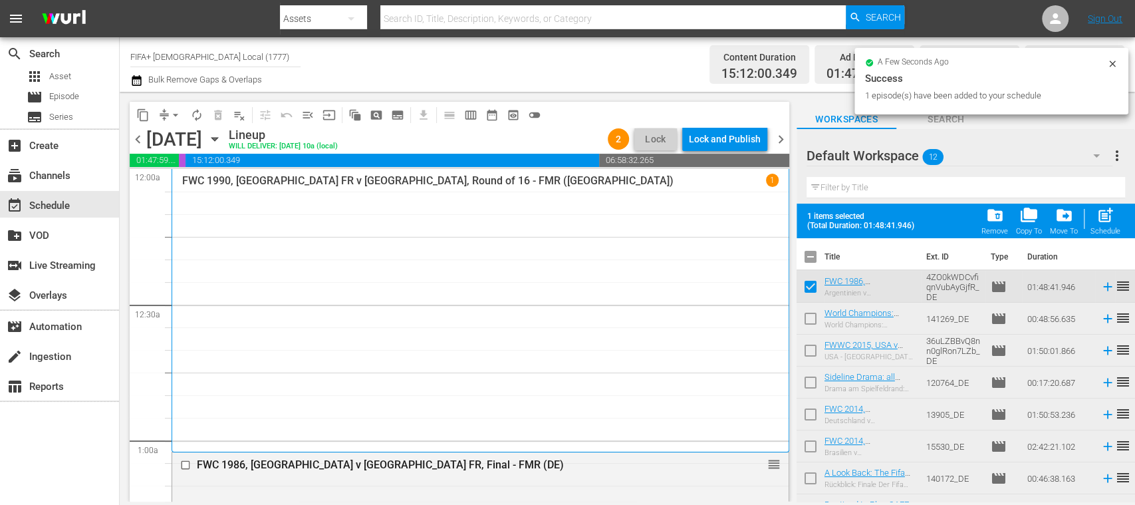
click at [813, 315] on input "checkbox" at bounding box center [811, 321] width 28 height 28
checkbox input "true"
click at [811, 352] on input "checkbox" at bounding box center [811, 353] width 28 height 28
checkbox input "true"
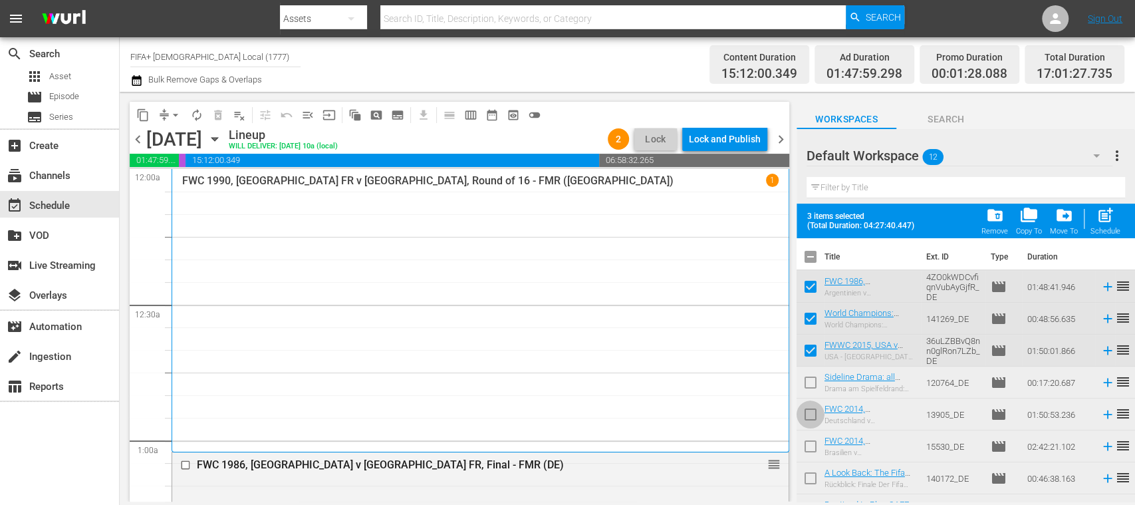
click at [810, 412] on input "checkbox" at bounding box center [811, 417] width 28 height 28
checkbox input "true"
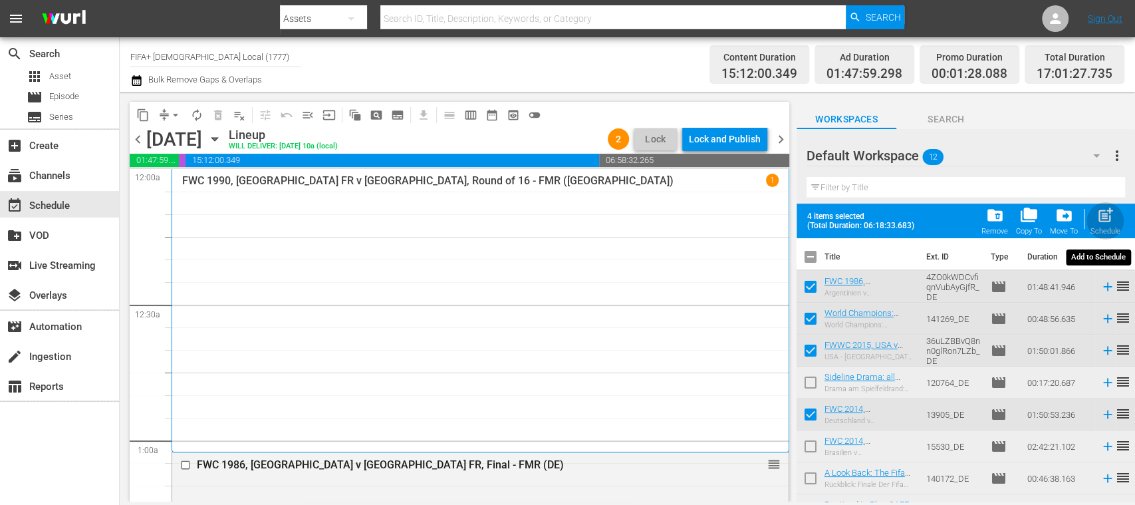
click at [1103, 218] on span "post_add" at bounding box center [1106, 215] width 18 height 18
checkbox input "false"
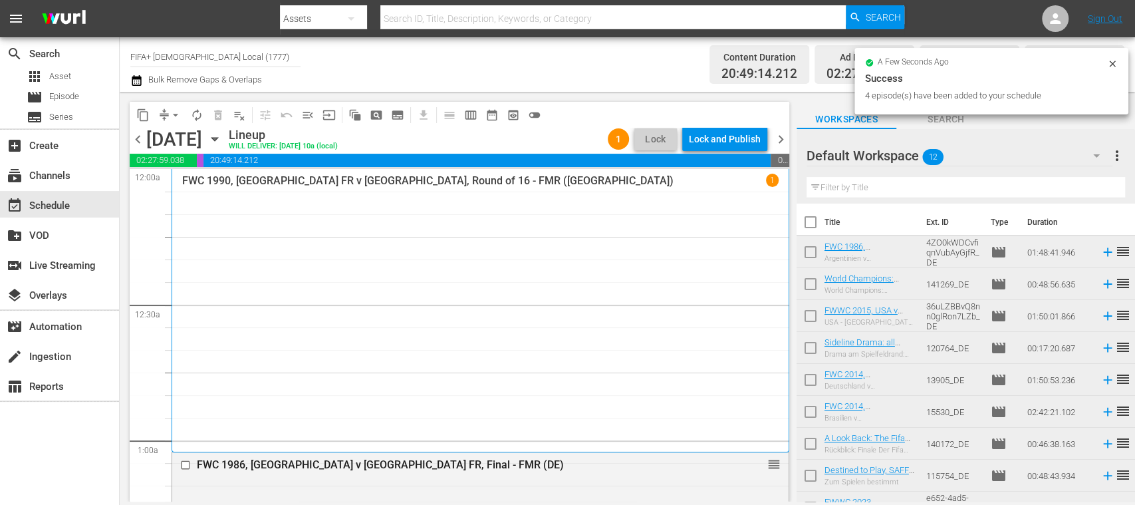
click at [137, 144] on span "chevron_left" at bounding box center [138, 139] width 17 height 17
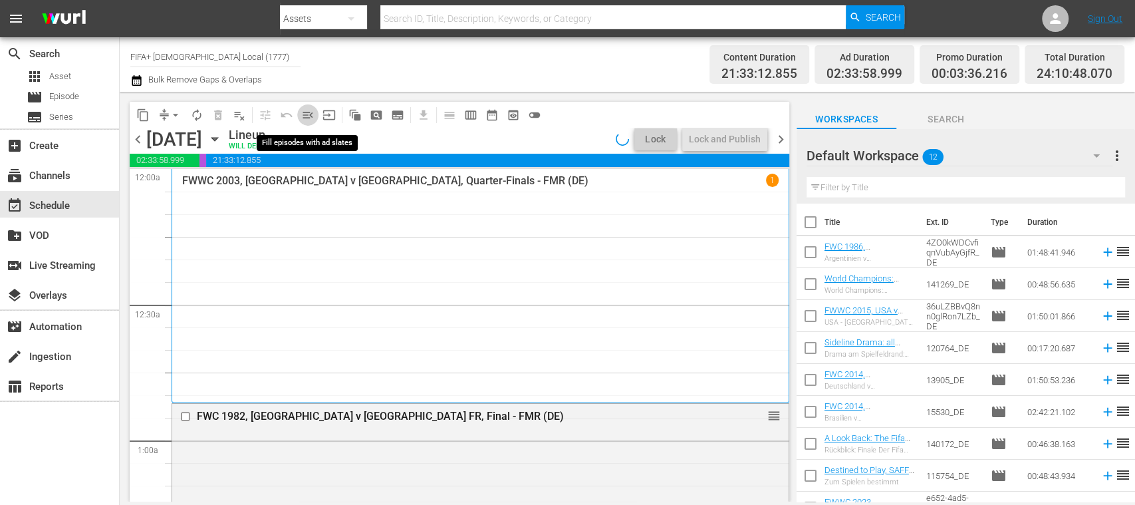
click at [313, 112] on span "menu_open" at bounding box center [307, 114] width 13 height 13
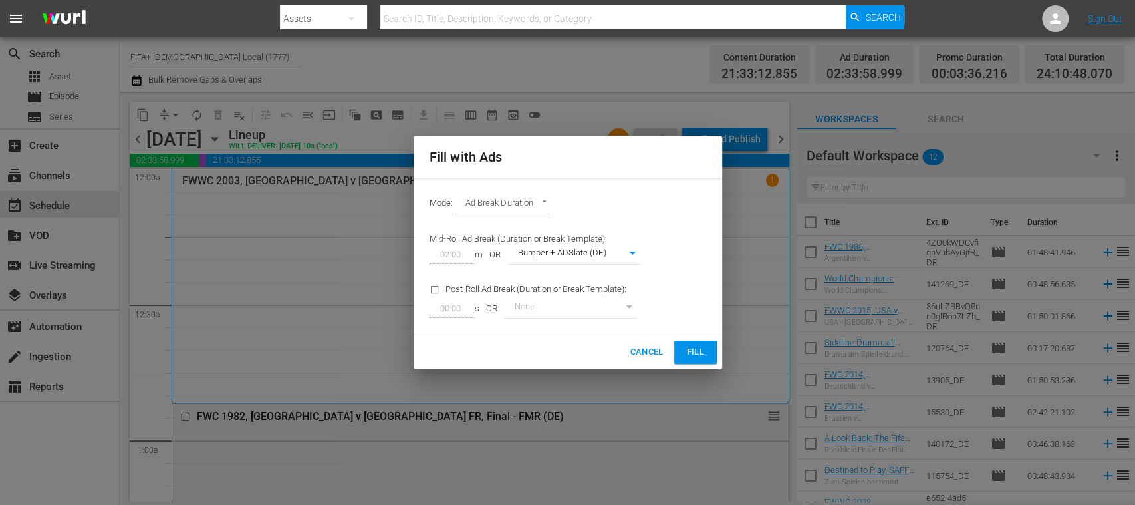
click at [705, 356] on span "Fill" at bounding box center [695, 352] width 21 height 15
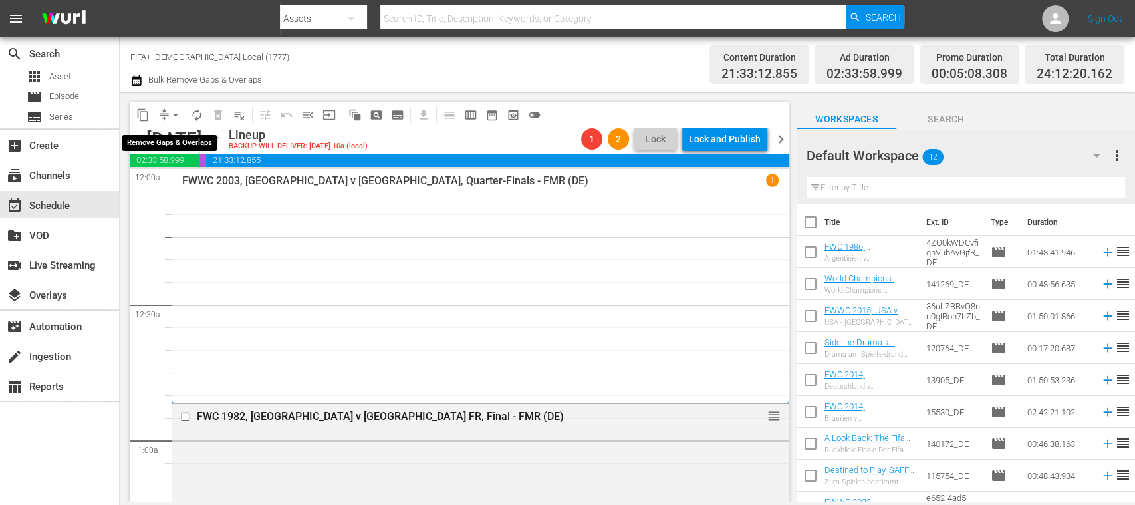
click at [178, 116] on span "arrow_drop_down" at bounding box center [175, 114] width 13 height 13
click at [219, 176] on li "Align to End of Previous Day" at bounding box center [176, 186] width 140 height 22
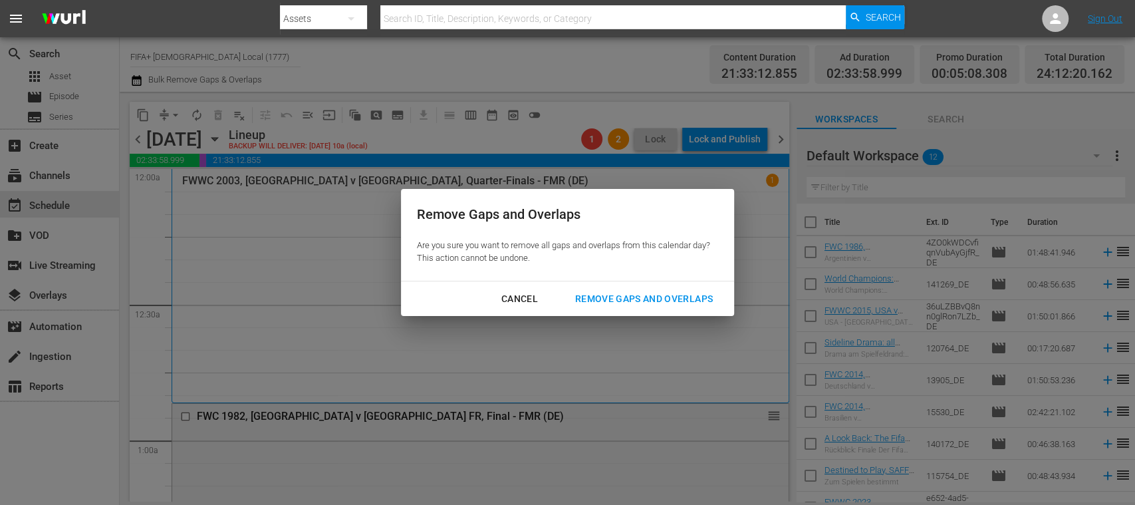
click at [604, 293] on div "Remove Gaps and Overlaps" at bounding box center [644, 299] width 159 height 17
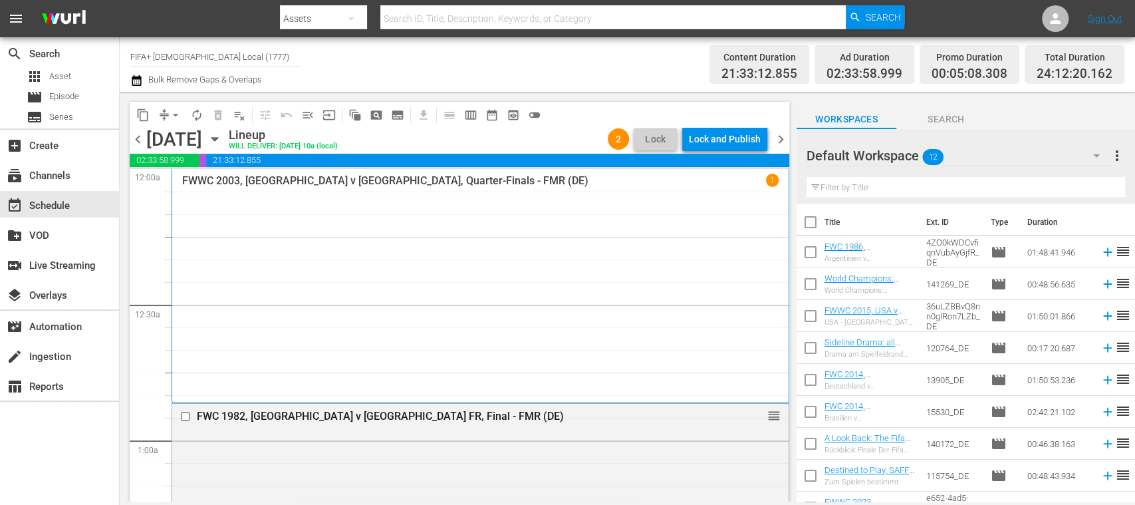
click at [138, 134] on span "chevron_left" at bounding box center [138, 139] width 17 height 17
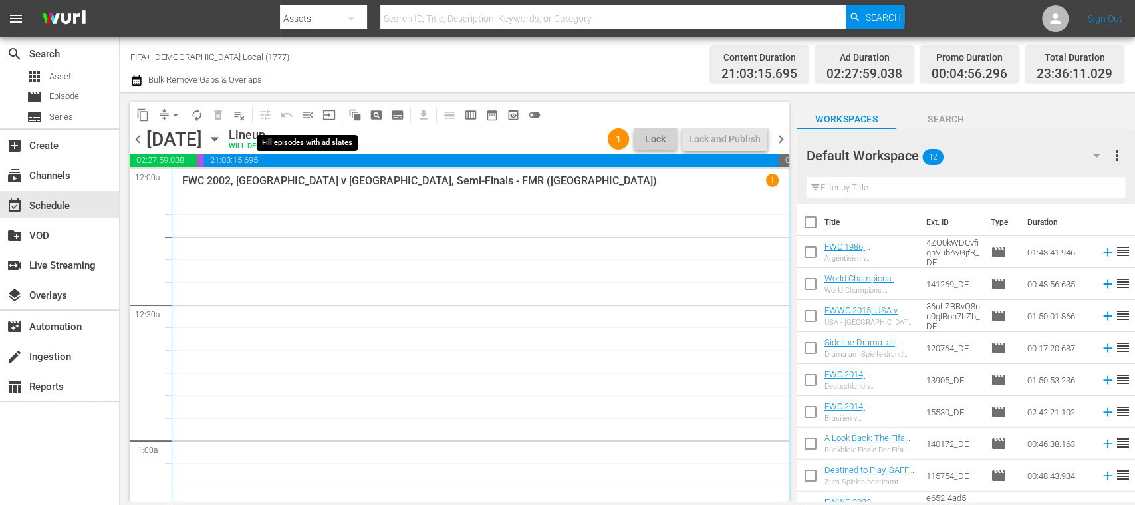
click at [307, 112] on span "menu_open" at bounding box center [307, 114] width 13 height 13
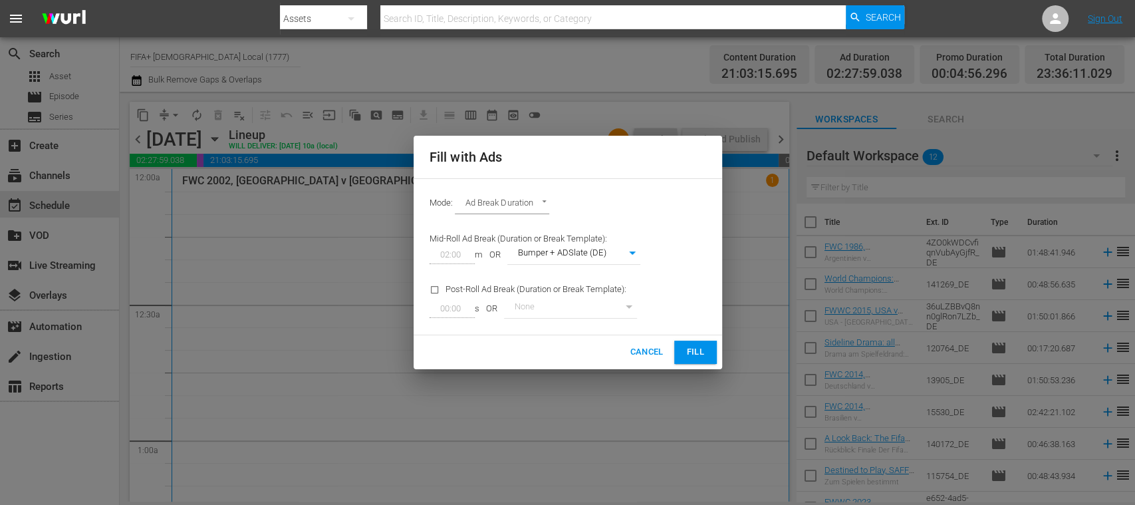
drag, startPoint x: 705, startPoint y: 351, endPoint x: 461, endPoint y: 319, distance: 246.2
click at [704, 351] on span "Fill" at bounding box center [695, 352] width 21 height 15
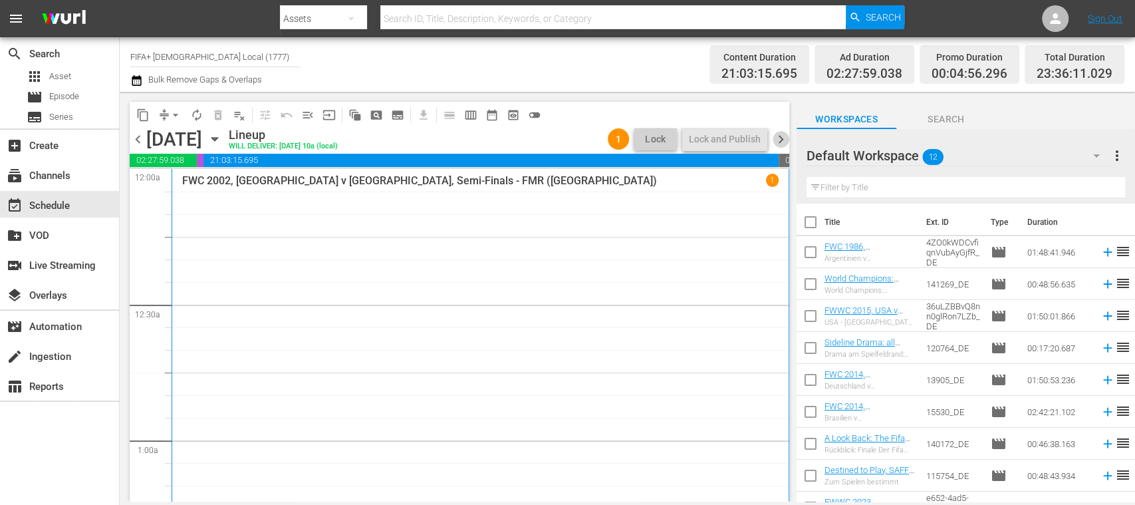
click at [782, 137] on span "chevron_right" at bounding box center [781, 139] width 17 height 17
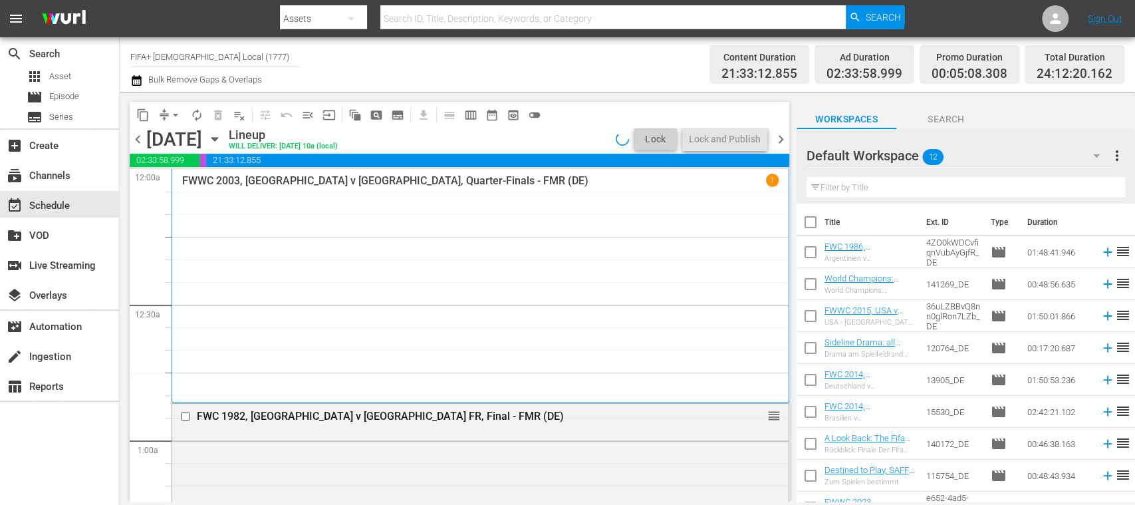
click at [782, 137] on span "chevron_right" at bounding box center [781, 139] width 17 height 17
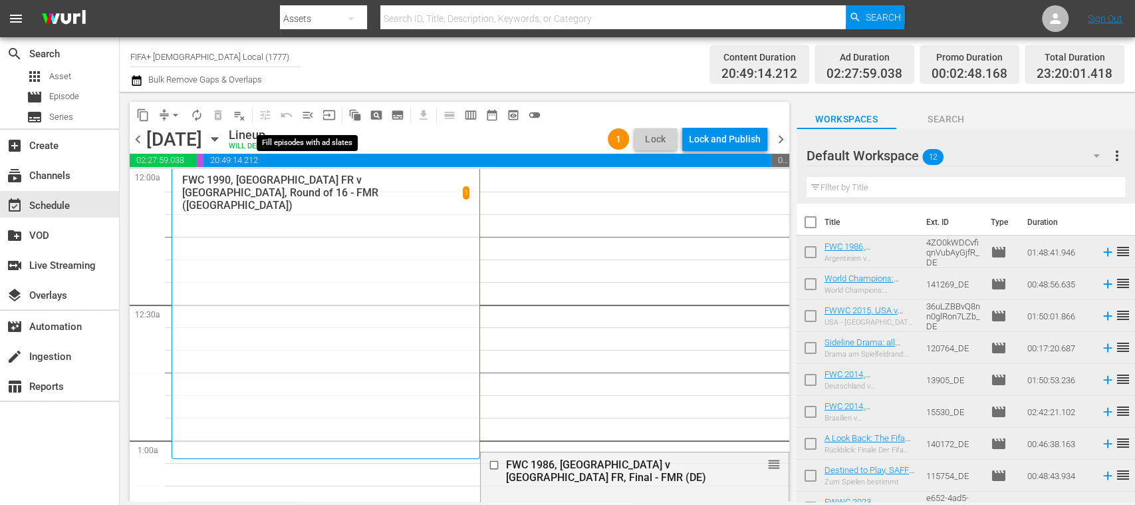
click at [305, 116] on span "menu_open" at bounding box center [307, 114] width 13 height 13
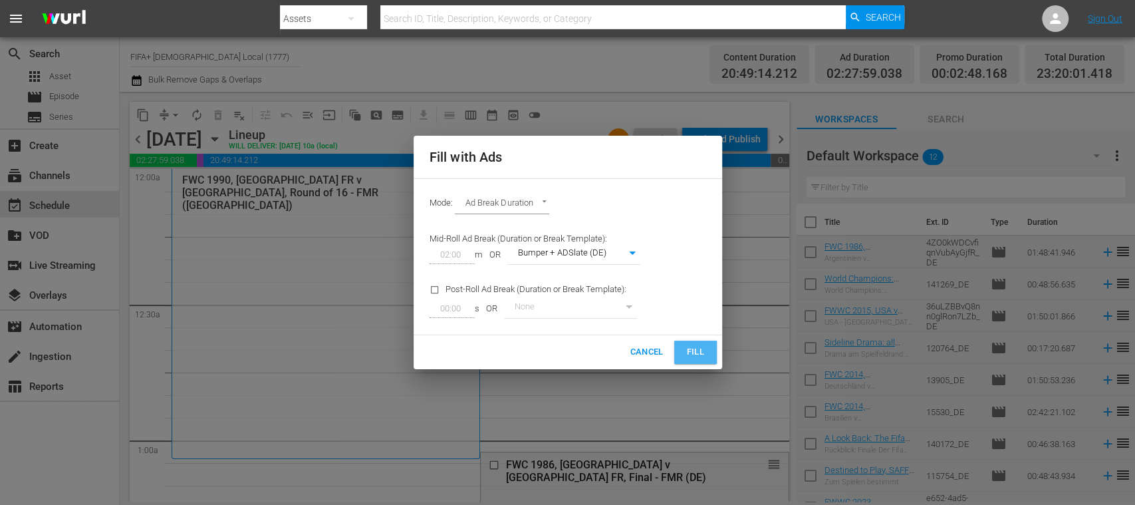
click at [699, 351] on span "Fill" at bounding box center [695, 352] width 21 height 15
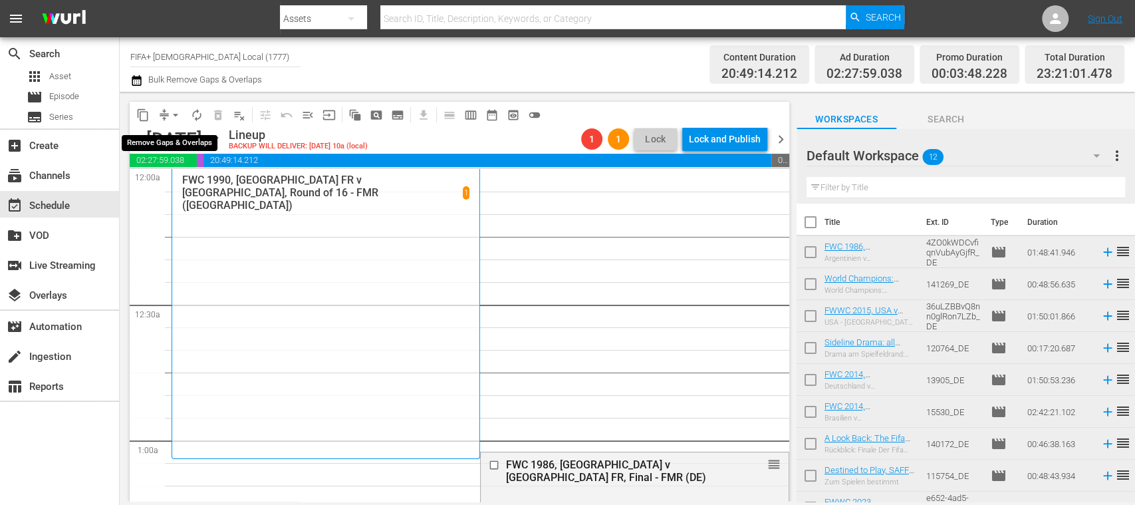
click at [177, 112] on span "arrow_drop_down" at bounding box center [175, 114] width 13 height 13
click at [209, 188] on li "Align to End of Previous Day" at bounding box center [176, 186] width 140 height 22
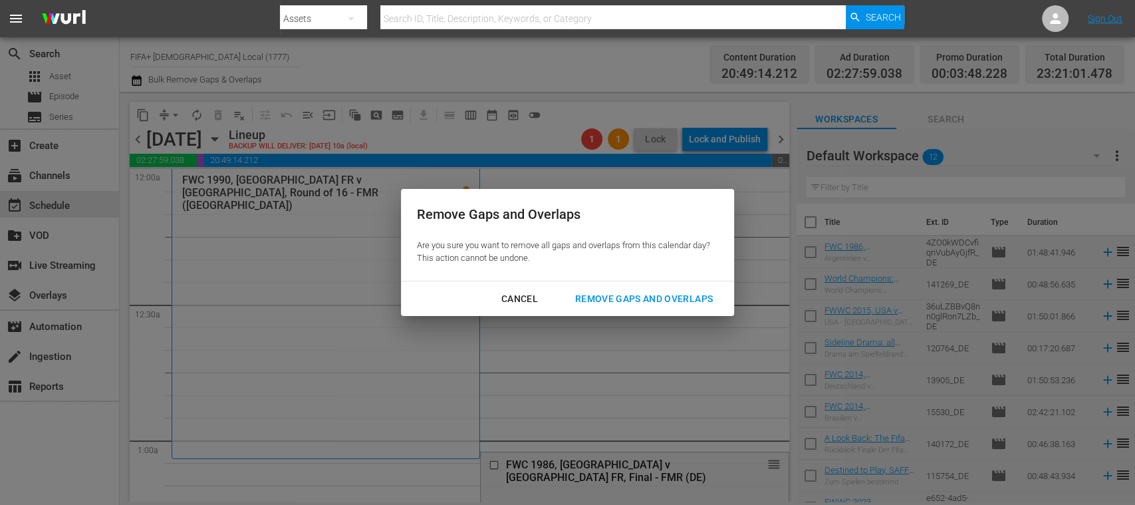
click at [615, 293] on div "Remove Gaps and Overlaps" at bounding box center [644, 299] width 159 height 17
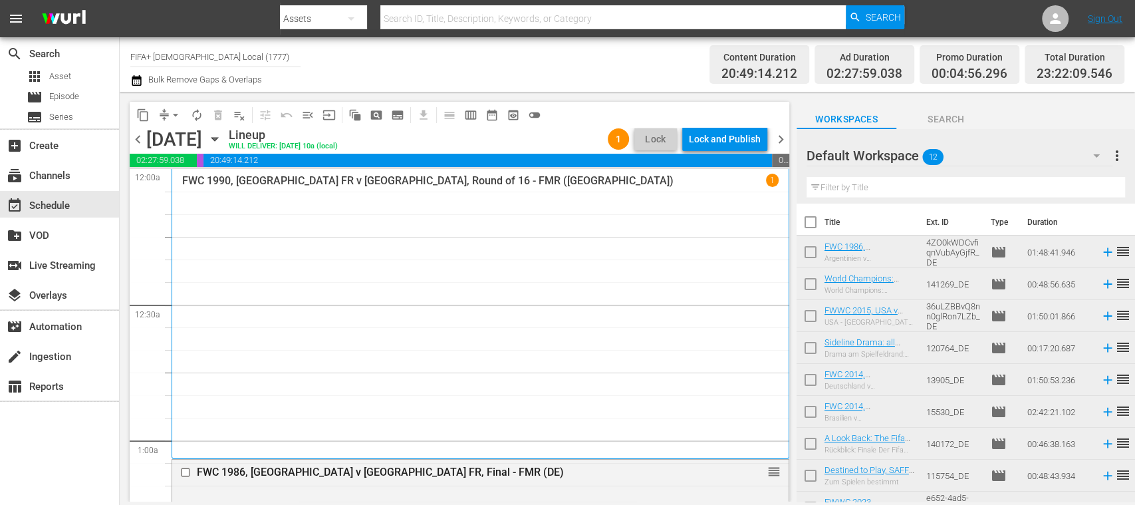
click at [783, 137] on span "chevron_right" at bounding box center [781, 139] width 17 height 17
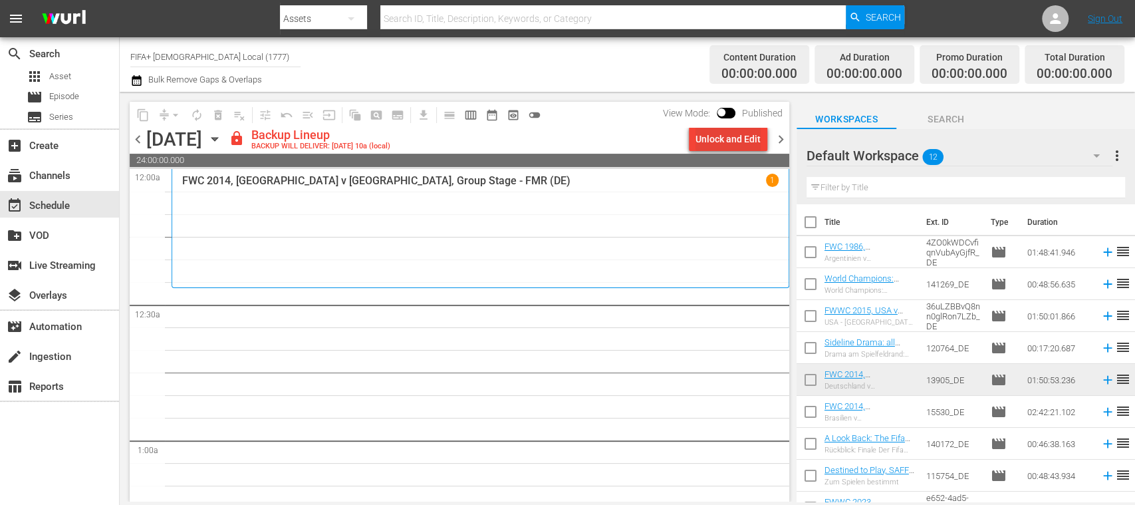
click at [746, 140] on div "Unlock and Edit" at bounding box center [728, 139] width 65 height 24
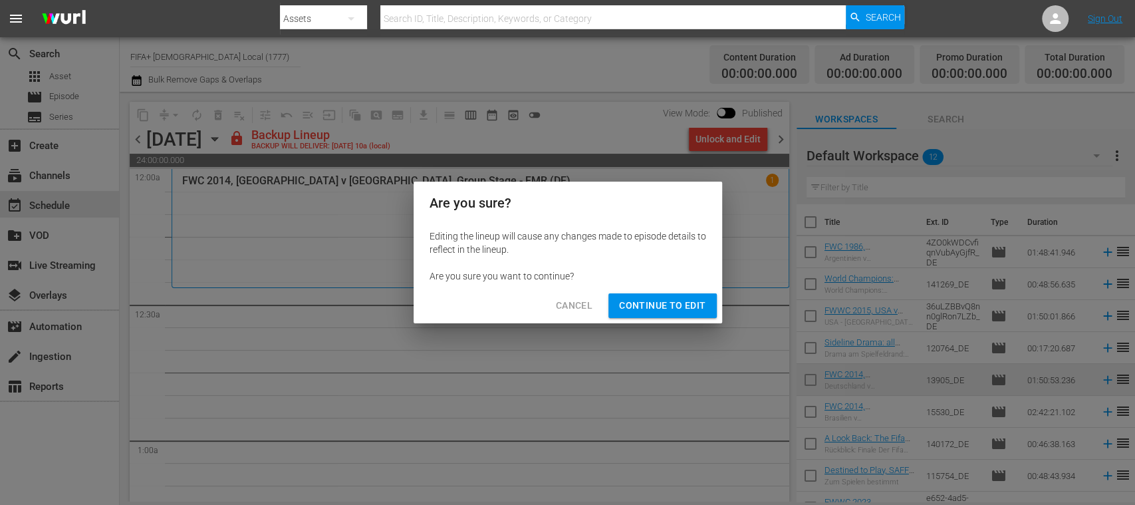
click at [679, 297] on span "Continue to Edit" at bounding box center [662, 305] width 86 height 17
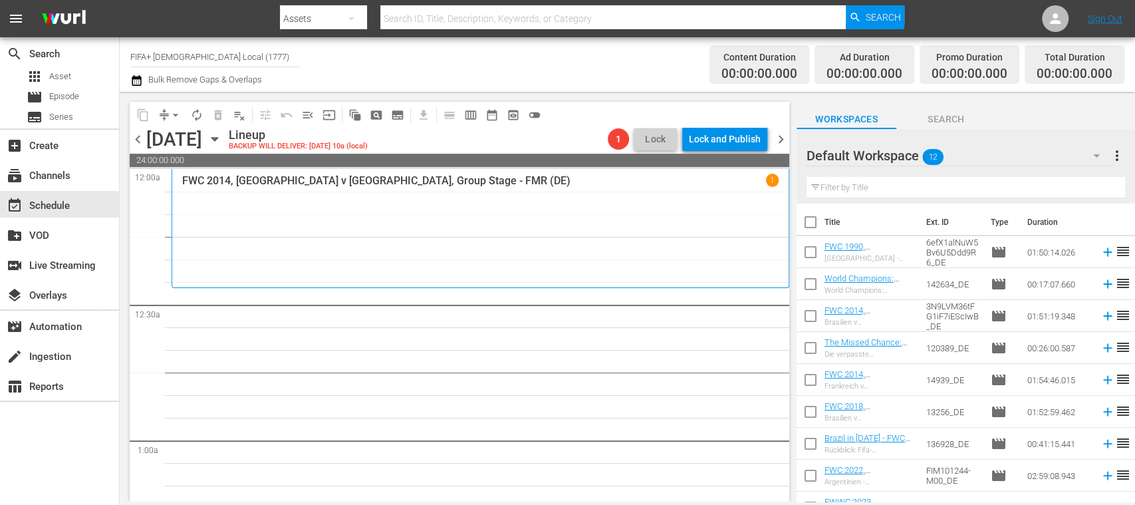
click at [812, 218] on input "checkbox" at bounding box center [811, 225] width 28 height 28
checkbox input "true"
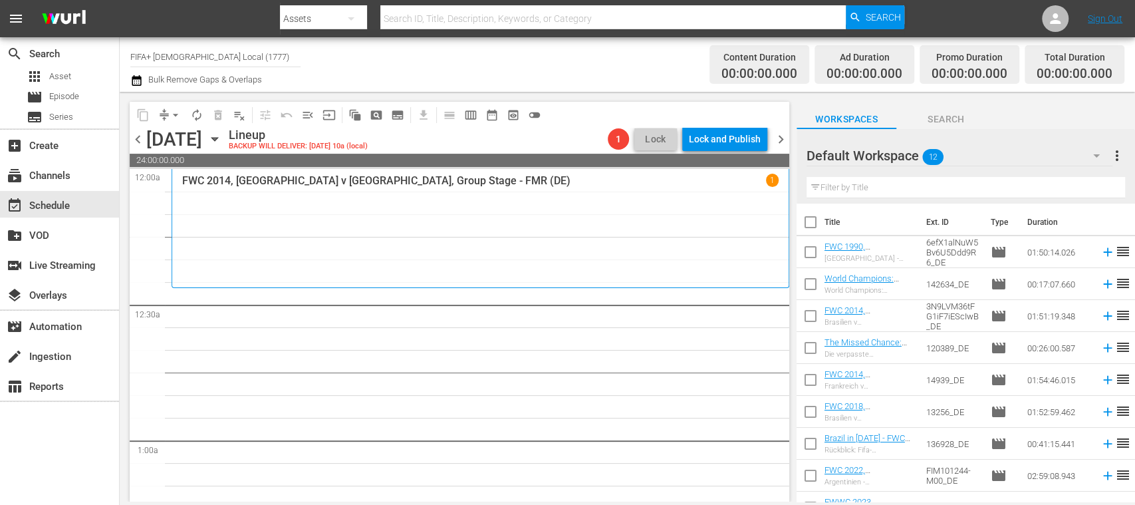
checkbox input "true"
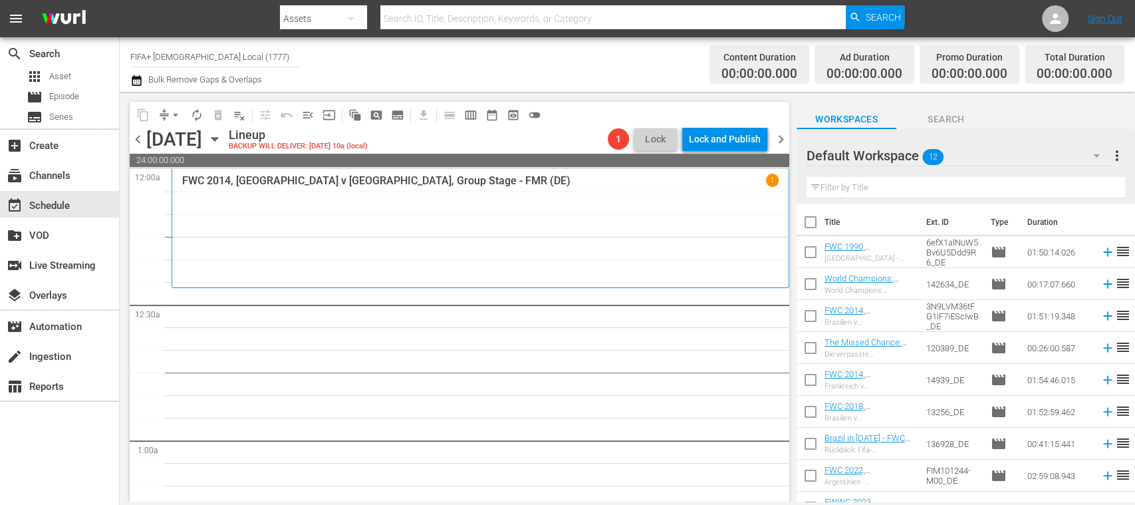
checkbox input "true"
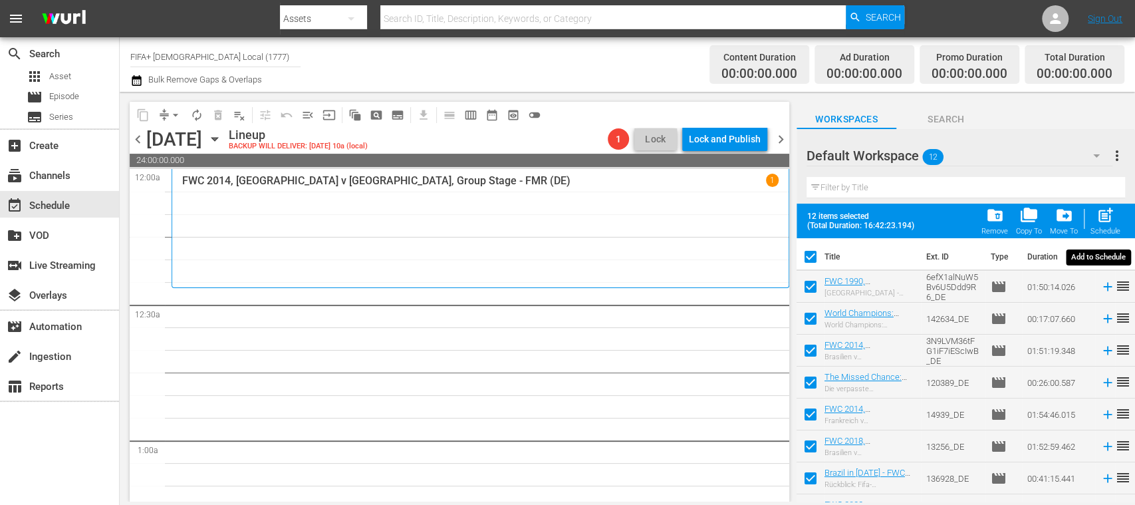
click at [1103, 210] on span "post_add" at bounding box center [1106, 215] width 18 height 18
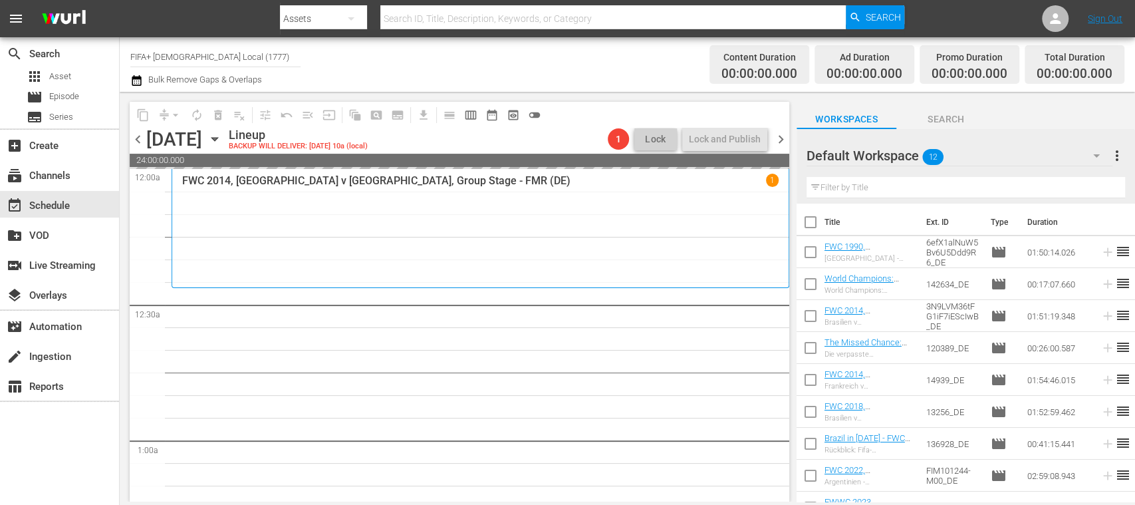
checkbox input "false"
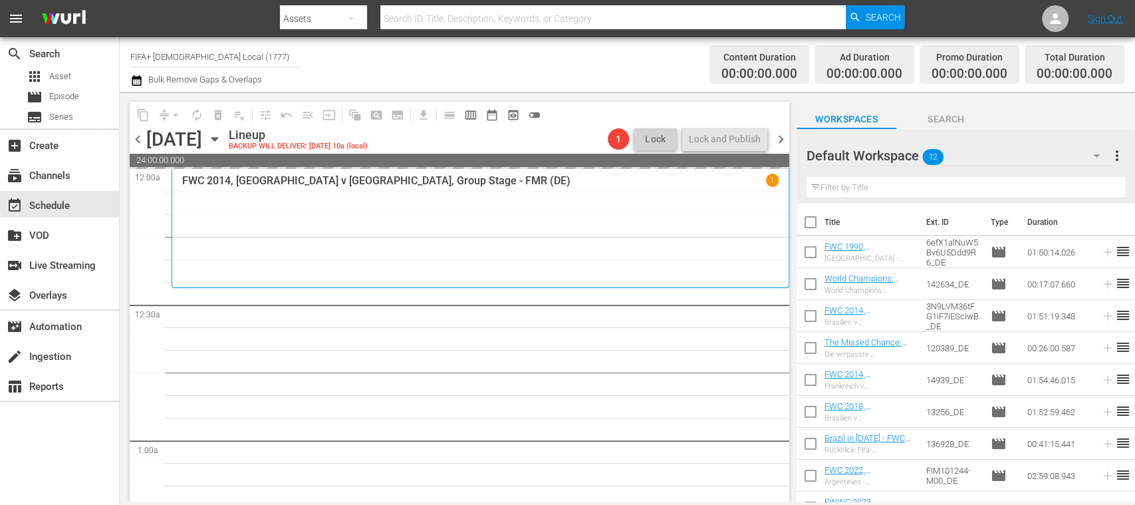
checkbox input "false"
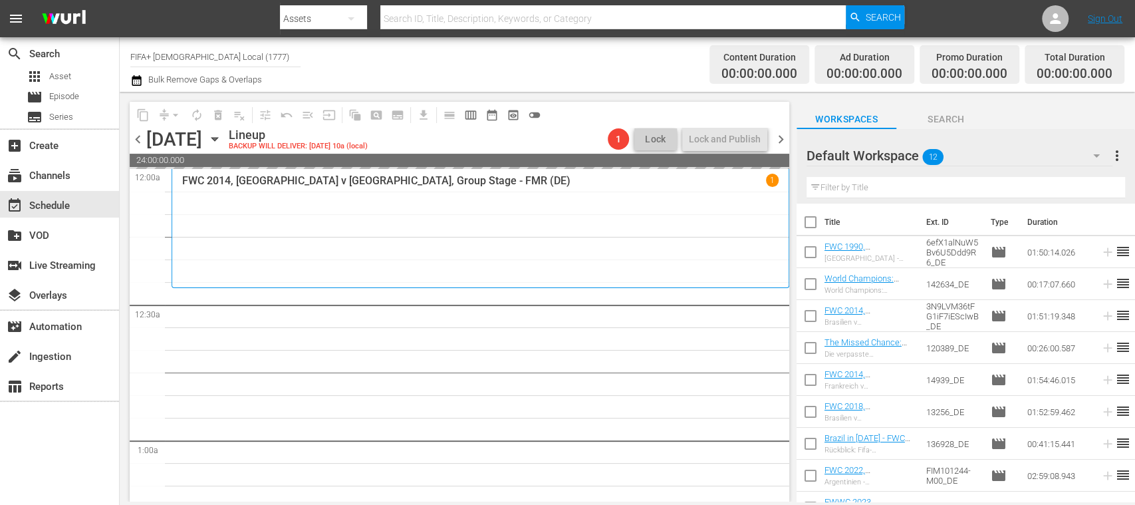
checkbox input "false"
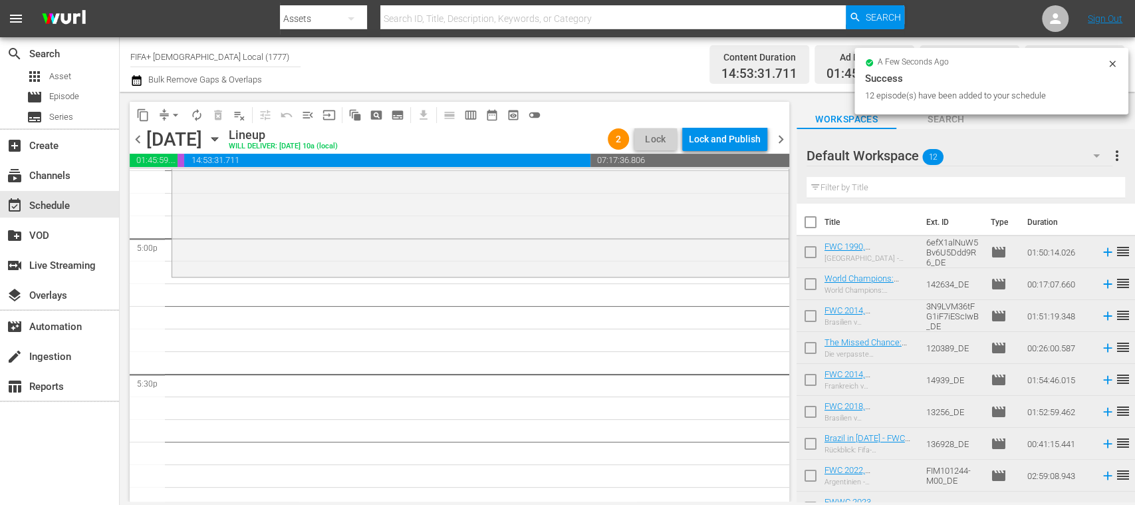
scroll to position [4572, 0]
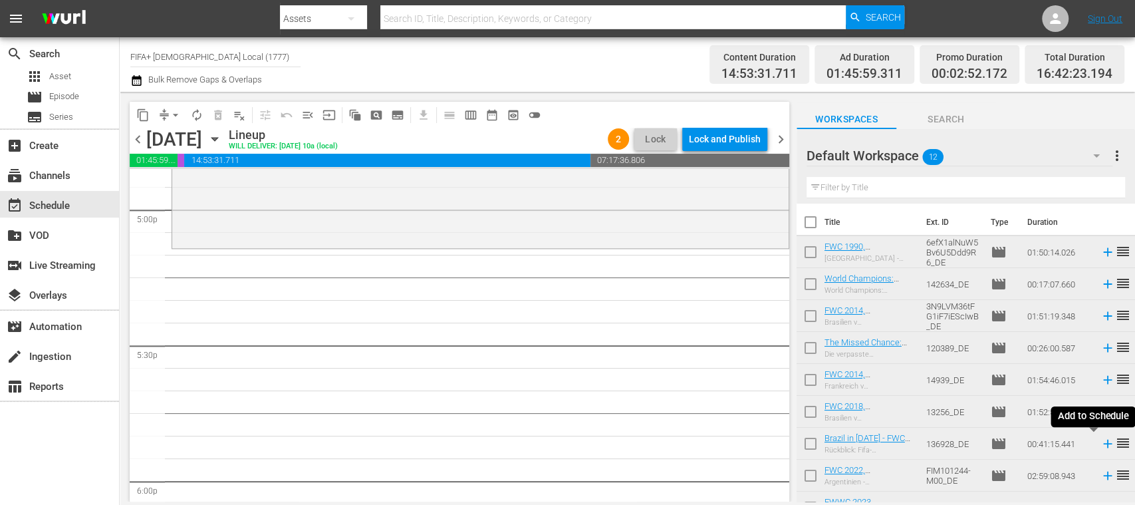
click at [1103, 443] on icon at bounding box center [1107, 444] width 9 height 9
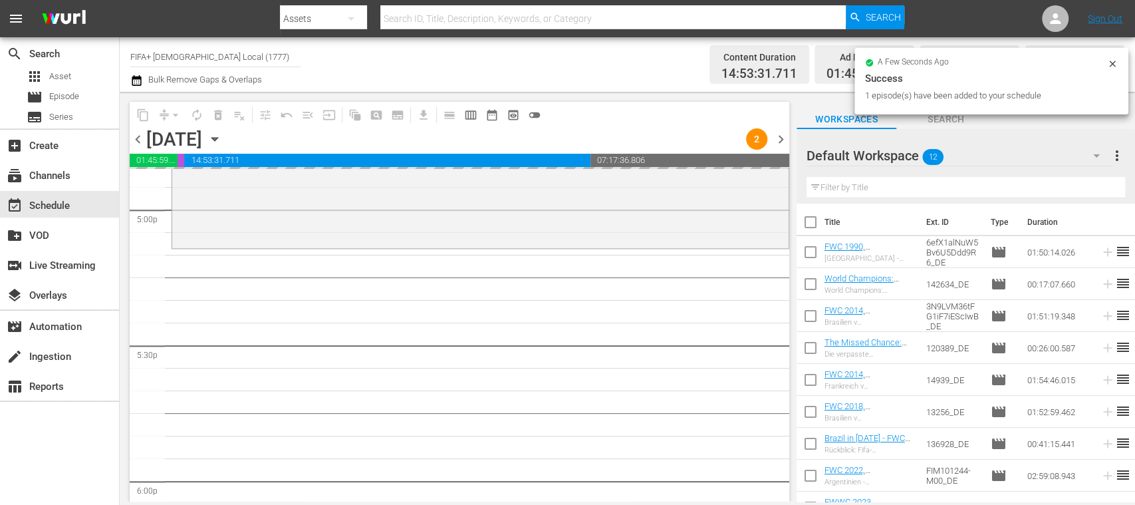
click at [813, 256] on input "checkbox" at bounding box center [811, 255] width 28 height 28
checkbox input "true"
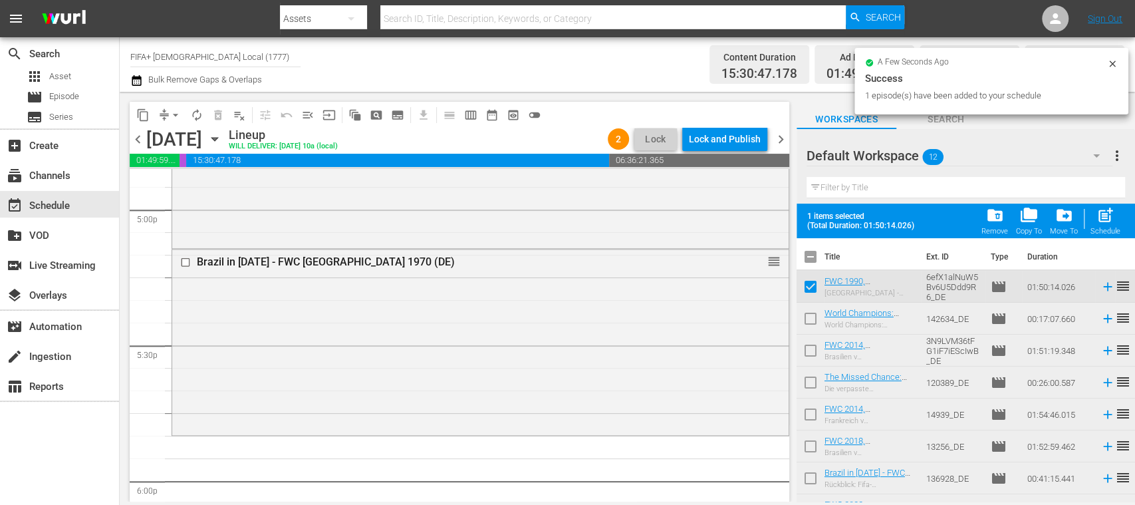
click at [811, 314] on input "checkbox" at bounding box center [811, 321] width 28 height 28
checkbox input "true"
click at [811, 356] on input "checkbox" at bounding box center [811, 353] width 28 height 28
checkbox input "true"
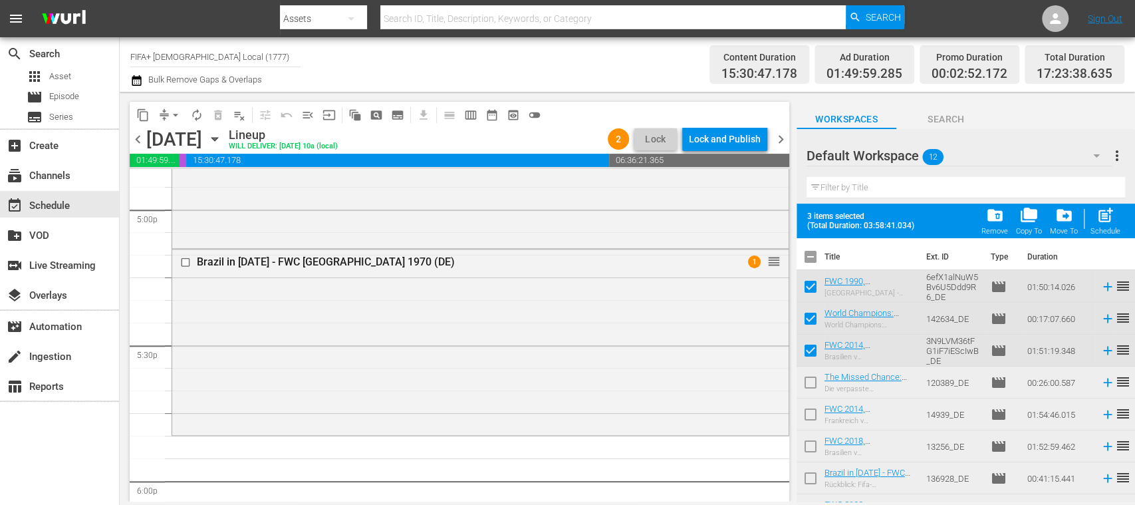
click at [809, 415] on input "checkbox" at bounding box center [811, 417] width 28 height 28
checkbox input "true"
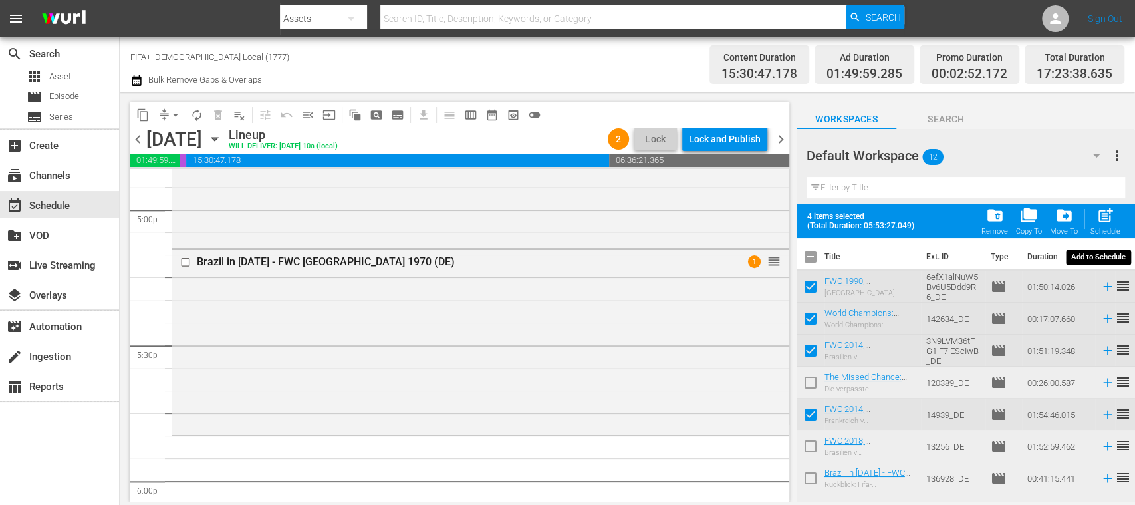
click at [1103, 219] on span "post_add" at bounding box center [1106, 215] width 18 height 18
checkbox input "false"
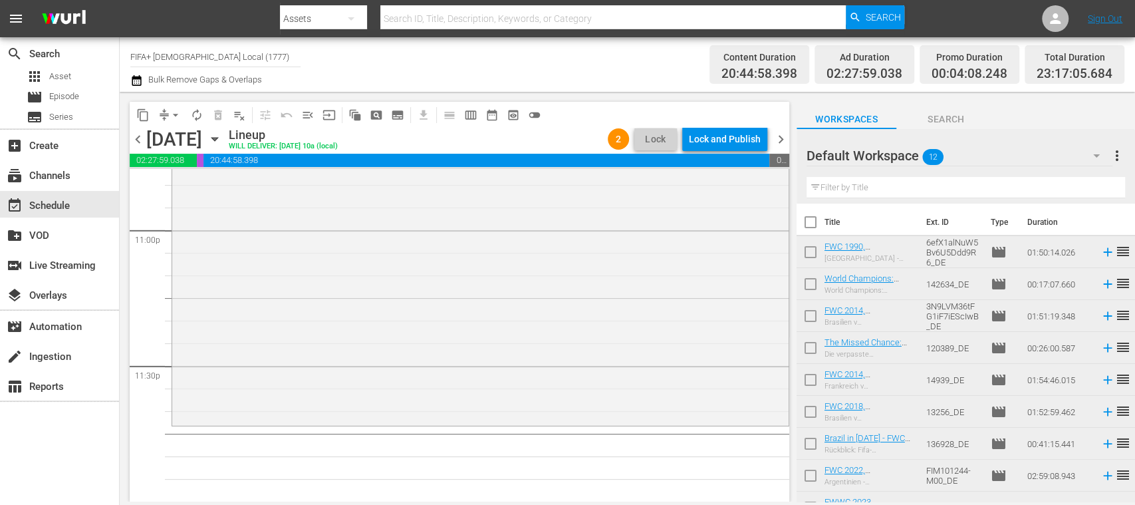
scroll to position [116, 0]
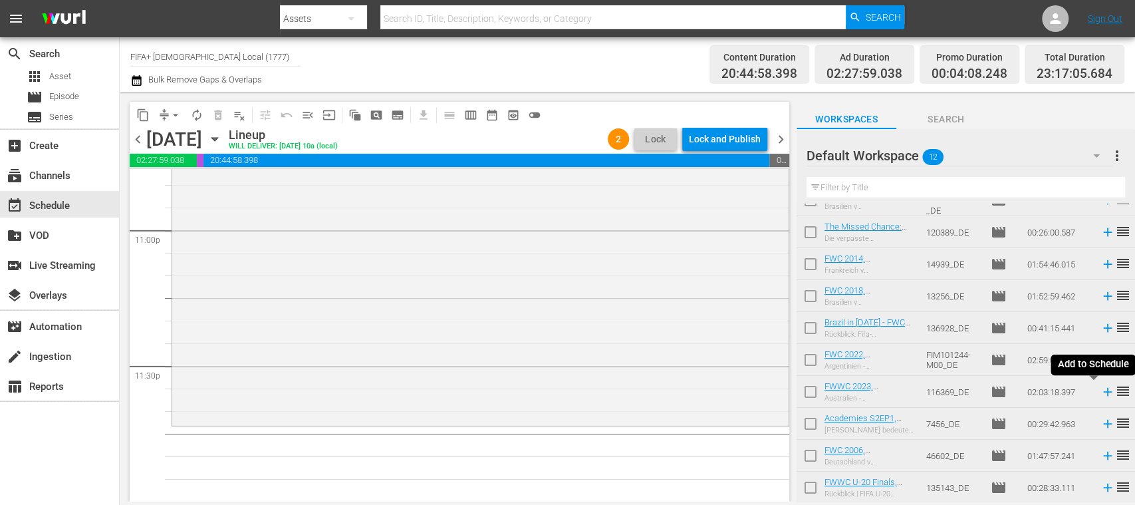
click at [1103, 394] on icon at bounding box center [1107, 392] width 9 height 9
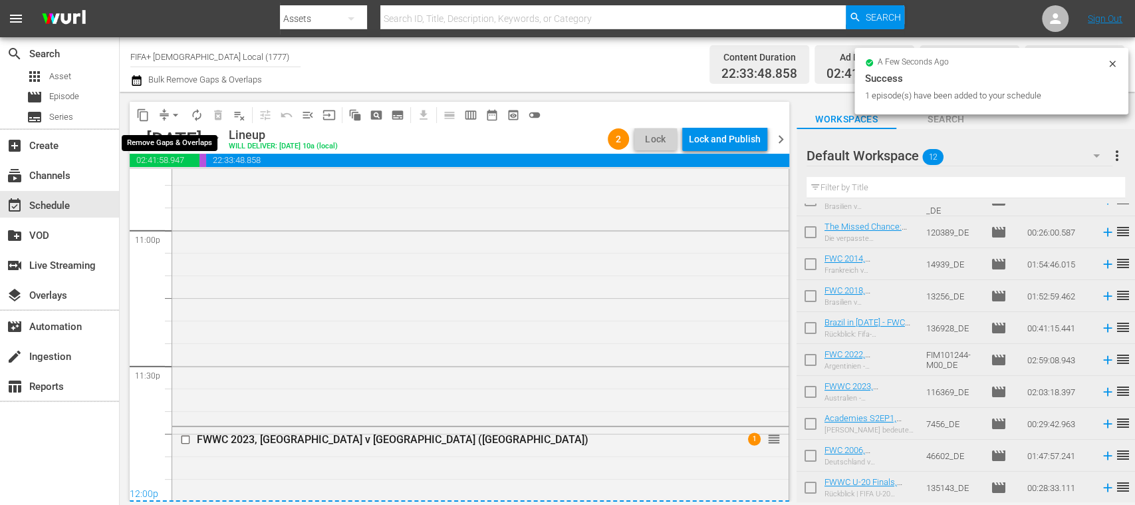
click at [175, 114] on span "arrow_drop_down" at bounding box center [175, 114] width 13 height 13
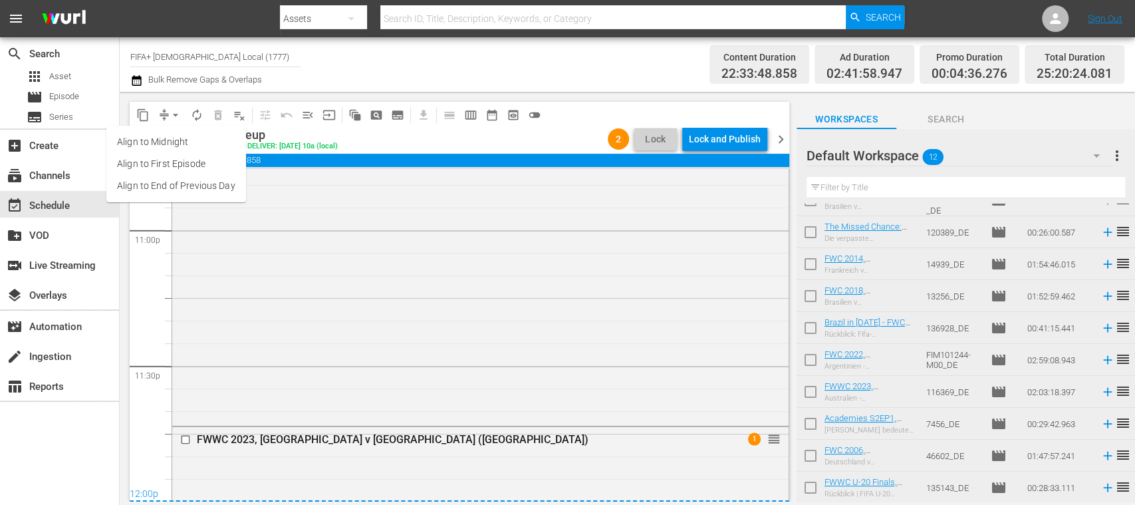
click at [210, 189] on li "Align to End of Previous Day" at bounding box center [176, 186] width 140 height 22
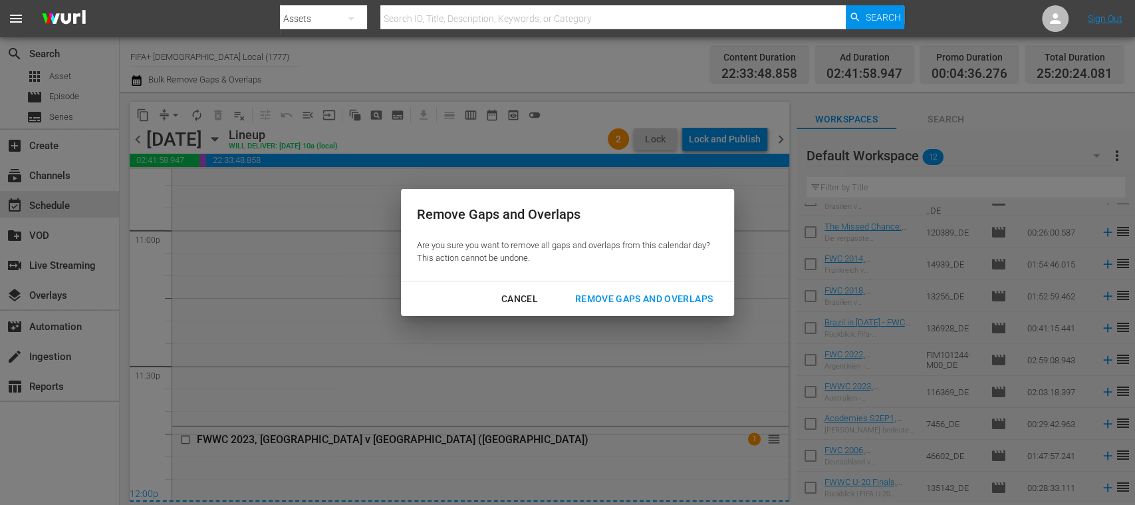
drag, startPoint x: 617, startPoint y: 297, endPoint x: 392, endPoint y: 243, distance: 231.2
click at [617, 297] on div "Remove Gaps and Overlaps" at bounding box center [644, 299] width 159 height 17
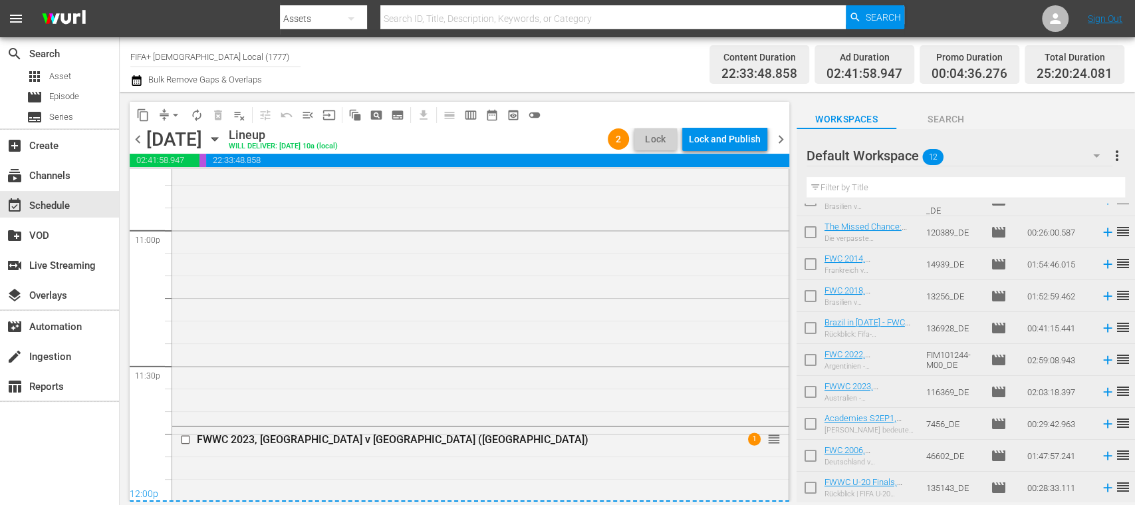
click at [306, 114] on span "menu_open" at bounding box center [307, 114] width 13 height 13
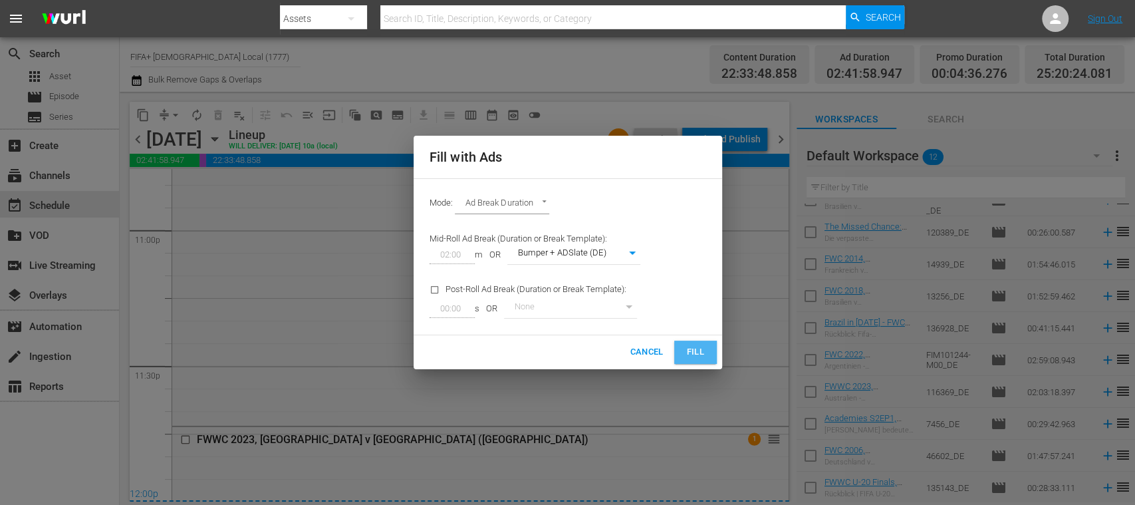
click at [688, 352] on span "Fill" at bounding box center [695, 352] width 21 height 15
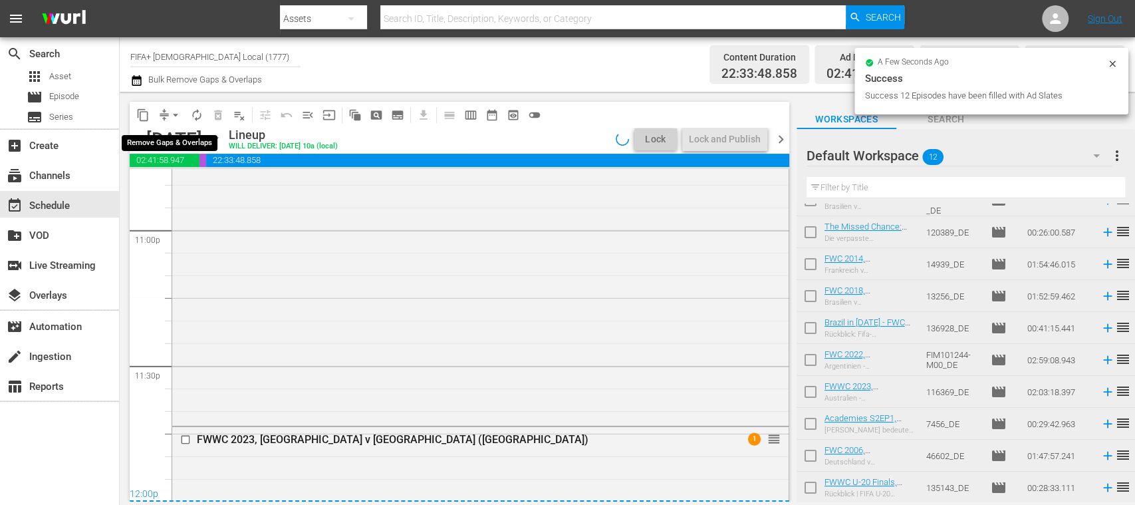
click at [178, 110] on span "arrow_drop_down" at bounding box center [175, 114] width 13 height 13
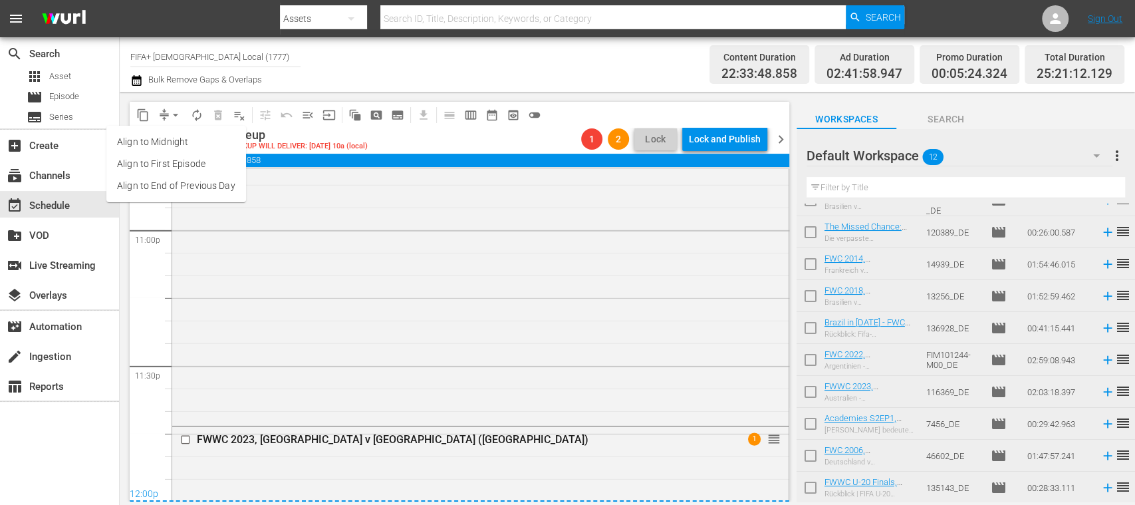
click at [217, 189] on li "Align to End of Previous Day" at bounding box center [176, 186] width 140 height 22
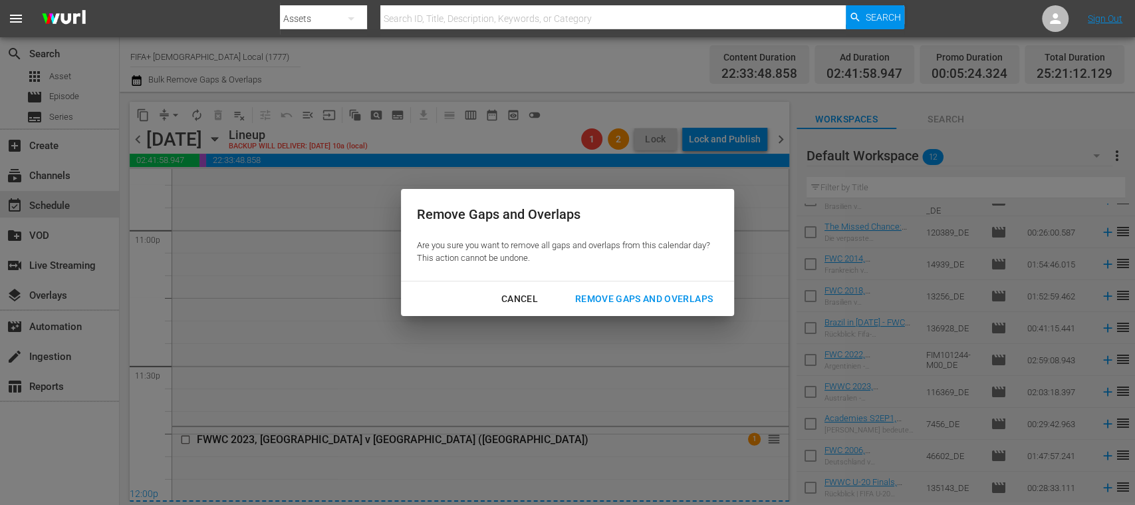
click at [676, 303] on div "Remove Gaps and Overlaps" at bounding box center [644, 299] width 159 height 17
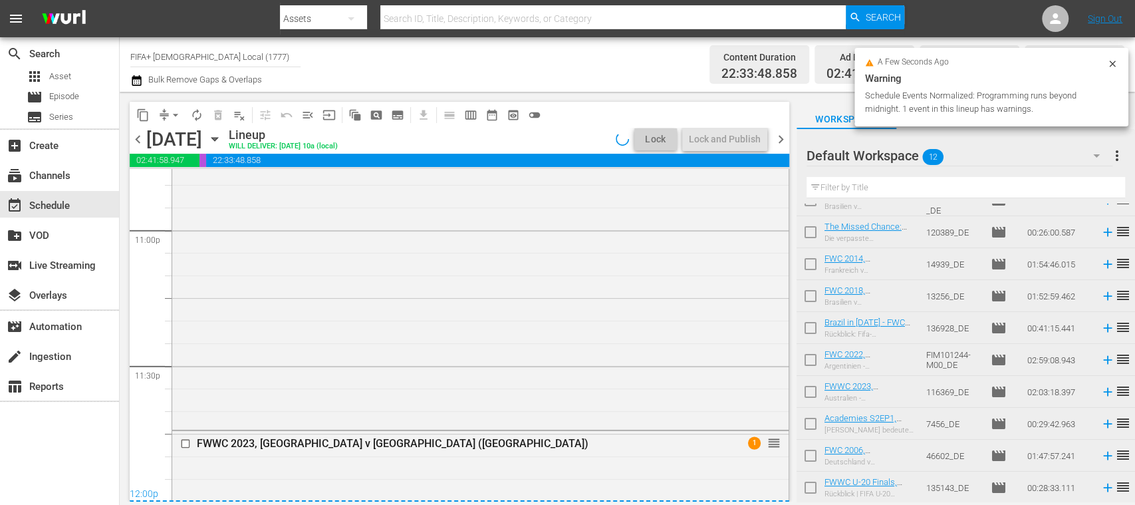
scroll to position [6225, 0]
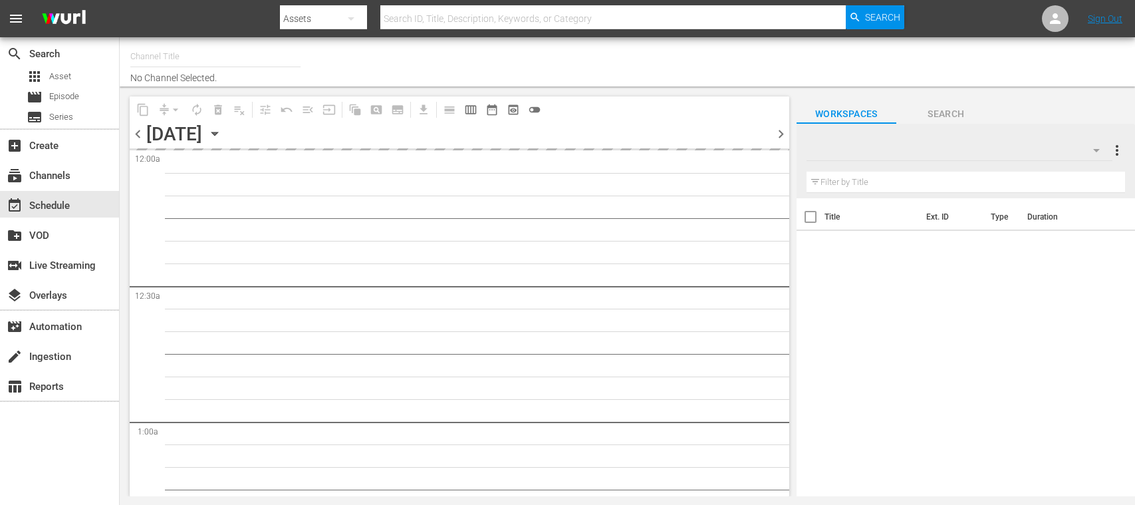
type input "FIFA+ [DEMOGRAPHIC_DATA] Local (1777)"
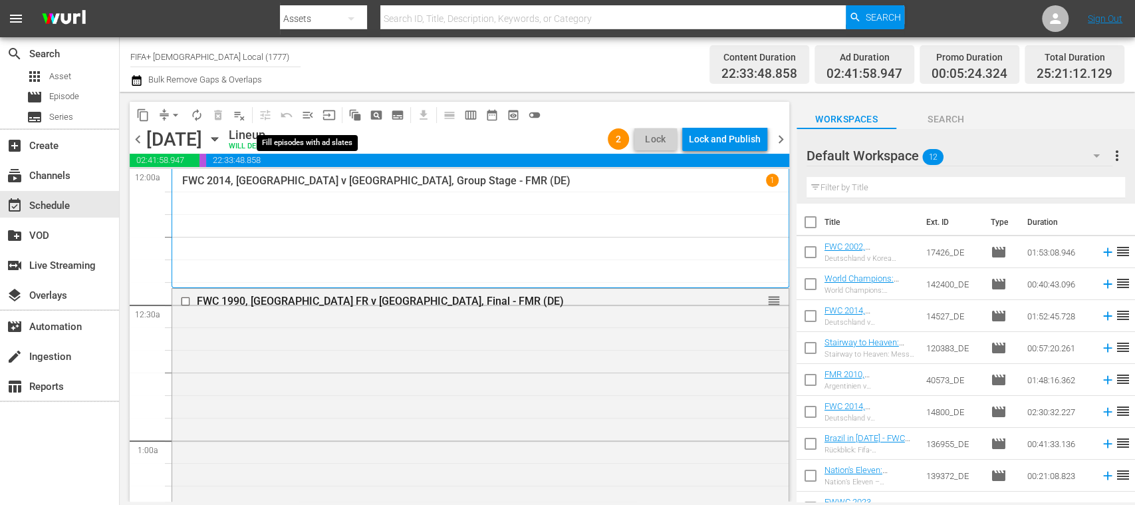
click at [307, 106] on button "menu_open" at bounding box center [307, 114] width 21 height 21
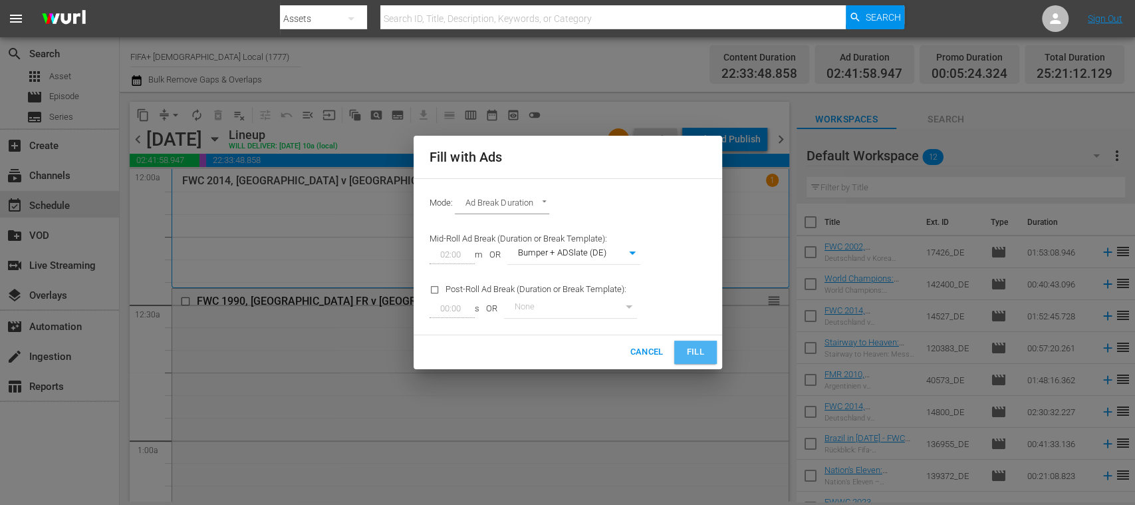
click at [693, 350] on span "Fill" at bounding box center [695, 352] width 21 height 15
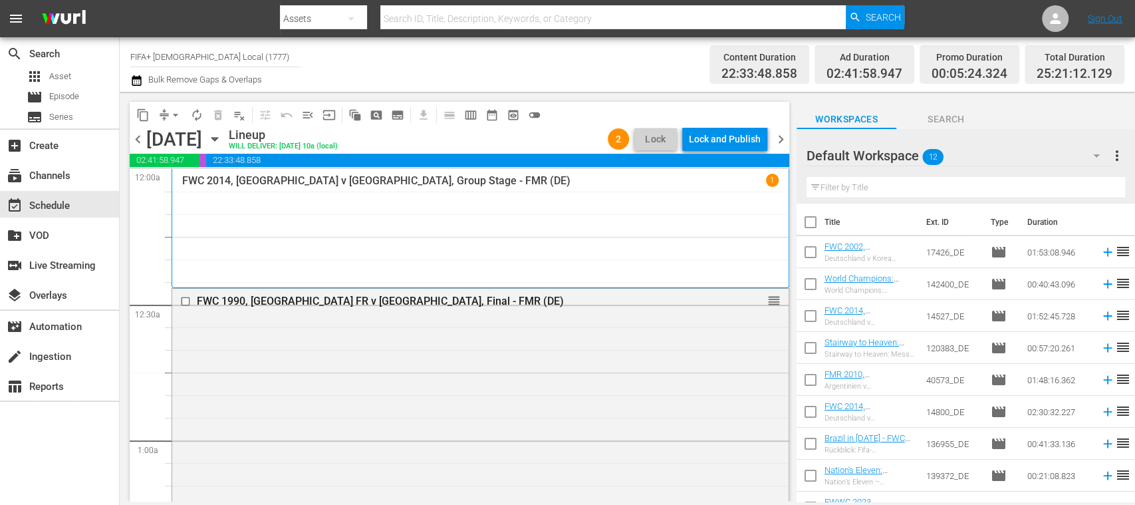
click at [783, 138] on span "chevron_right" at bounding box center [781, 139] width 17 height 17
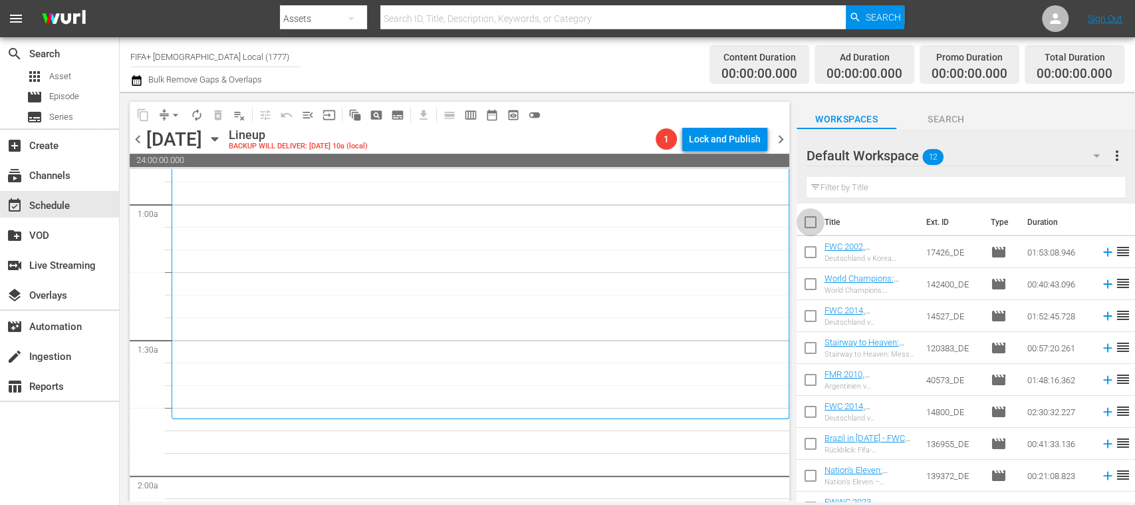
click at [811, 225] on input "checkbox" at bounding box center [811, 225] width 28 height 28
checkbox input "true"
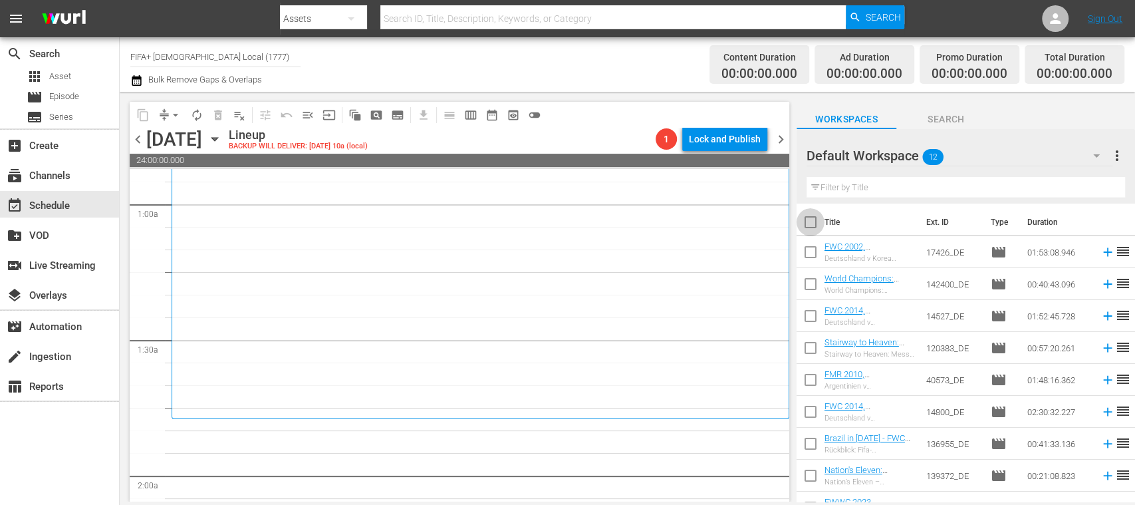
checkbox input "true"
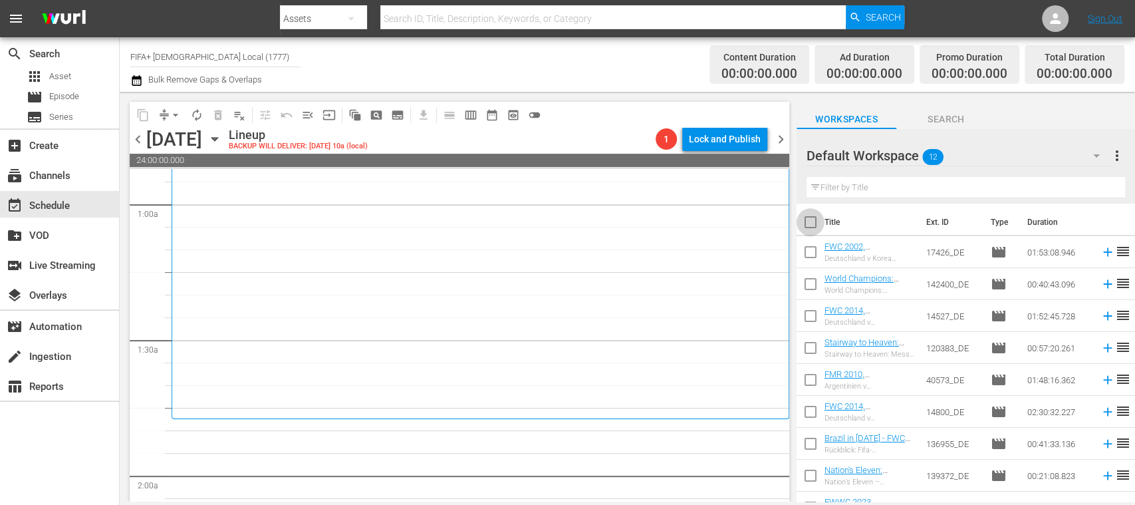
checkbox input "true"
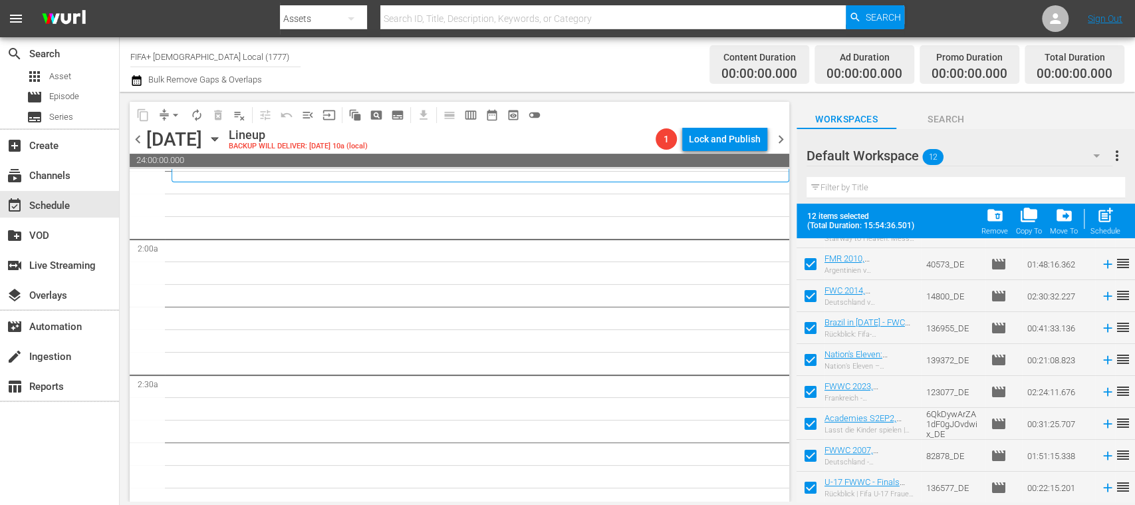
scroll to position [236, 0]
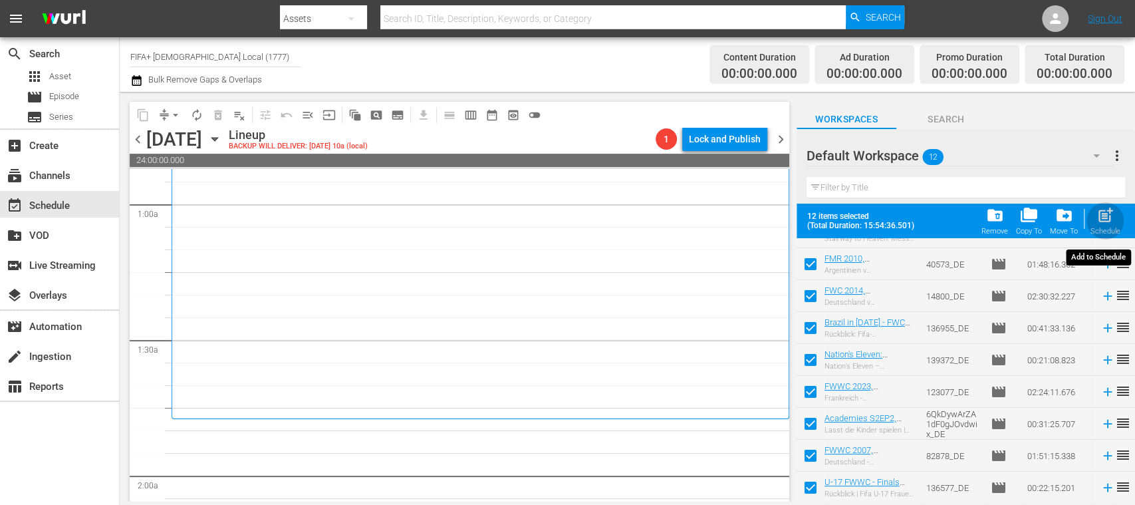
click at [1111, 217] on span "post_add" at bounding box center [1106, 215] width 18 height 18
checkbox input "false"
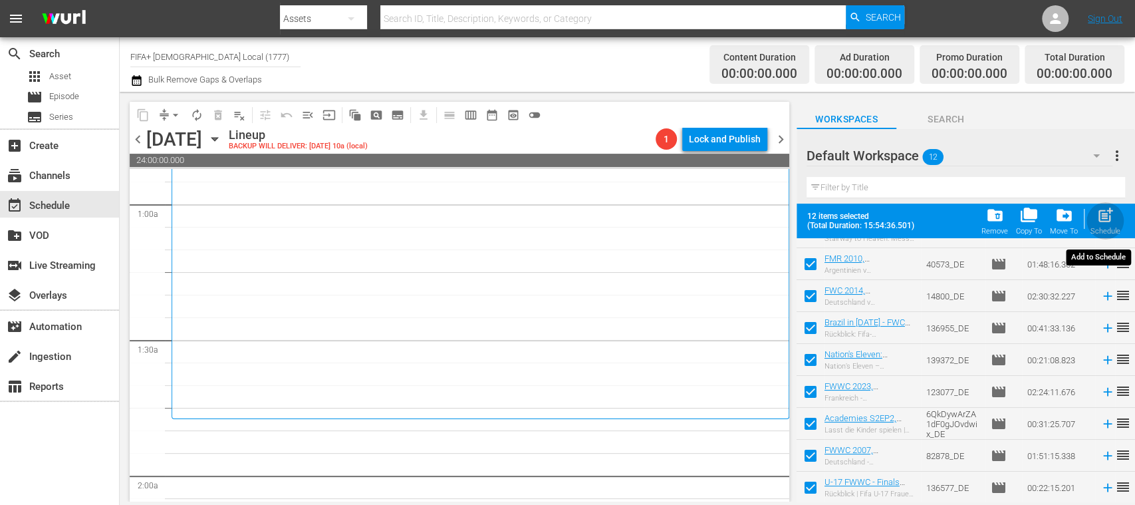
checkbox input "false"
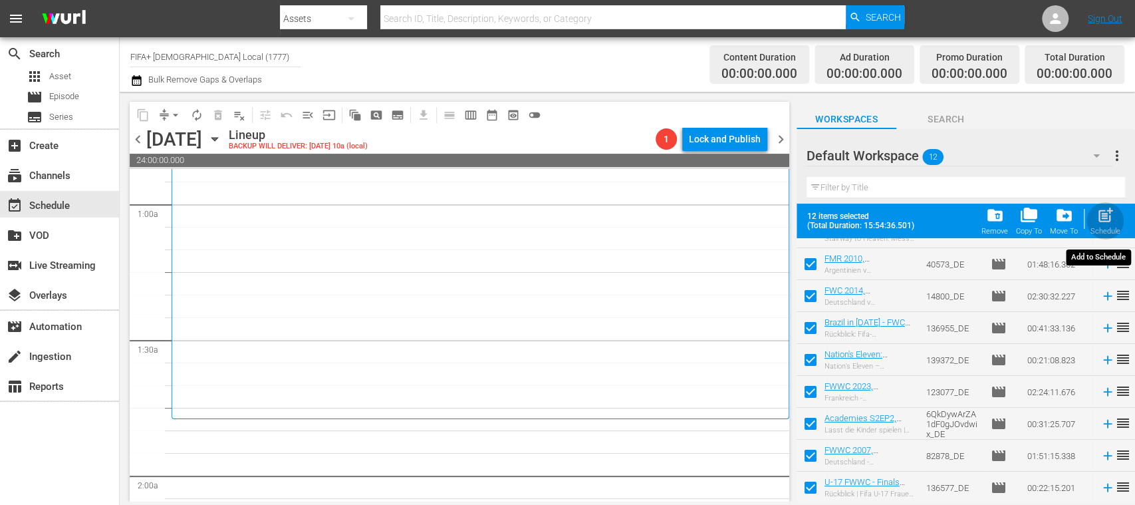
checkbox input "false"
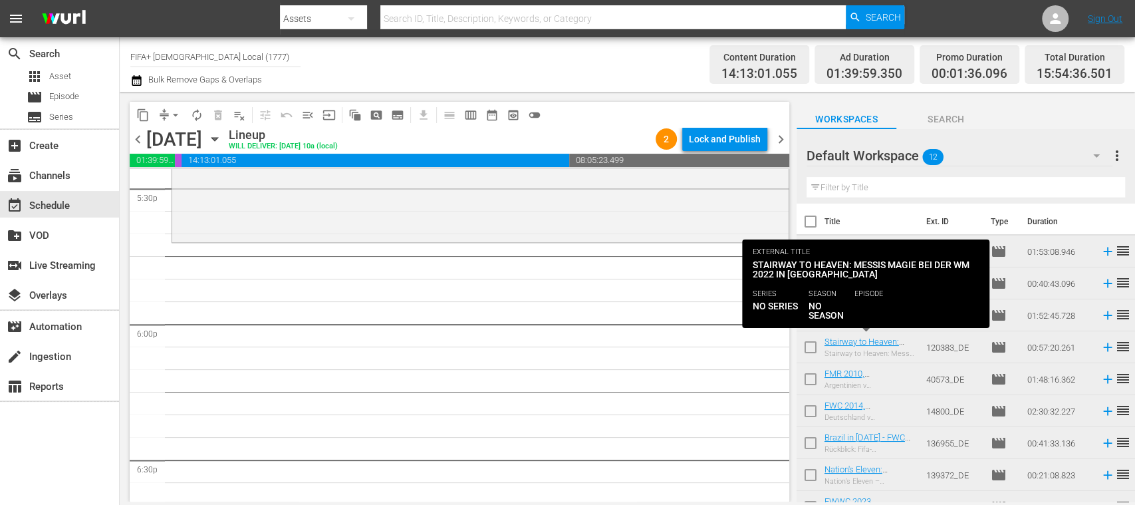
scroll to position [0, 0]
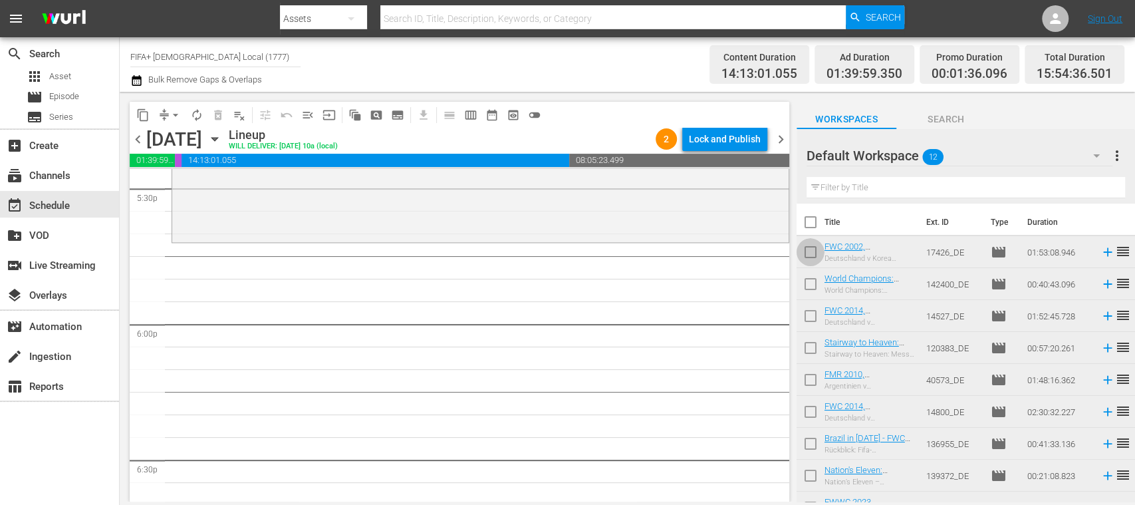
click at [814, 251] on input "checkbox" at bounding box center [811, 255] width 28 height 28
checkbox input "true"
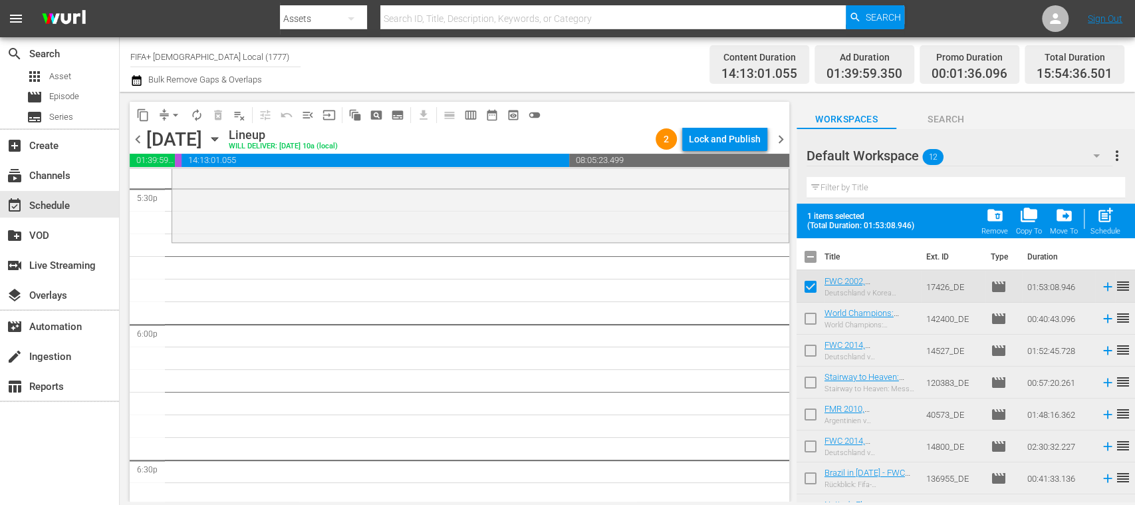
click at [810, 313] on input "checkbox" at bounding box center [811, 321] width 28 height 28
checkbox input "true"
click at [812, 351] on input "checkbox" at bounding box center [811, 353] width 28 height 28
checkbox input "true"
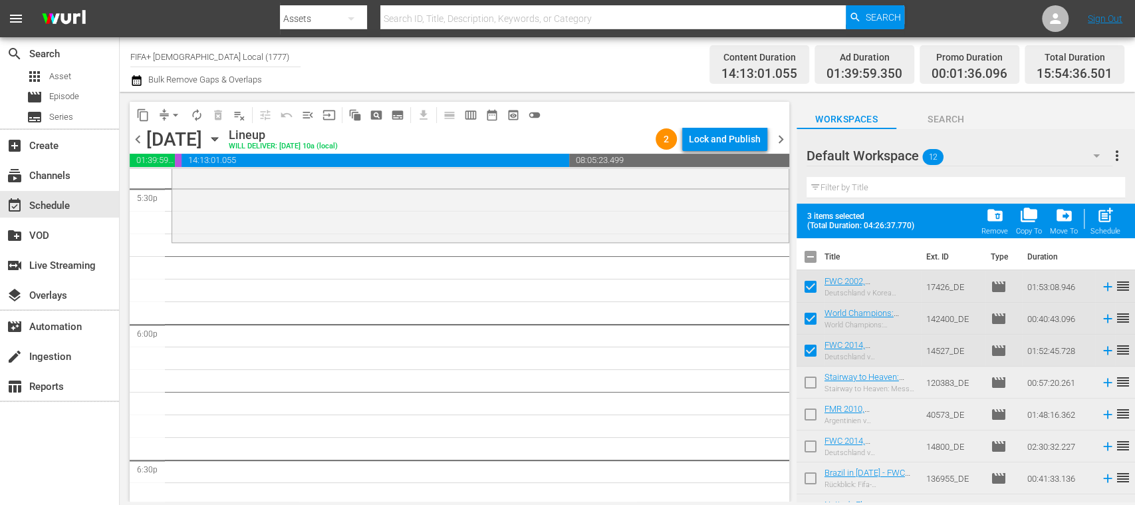
click at [810, 410] on input "checkbox" at bounding box center [811, 417] width 28 height 28
checkbox input "true"
click at [805, 446] on input "checkbox" at bounding box center [811, 449] width 28 height 28
checkbox input "true"
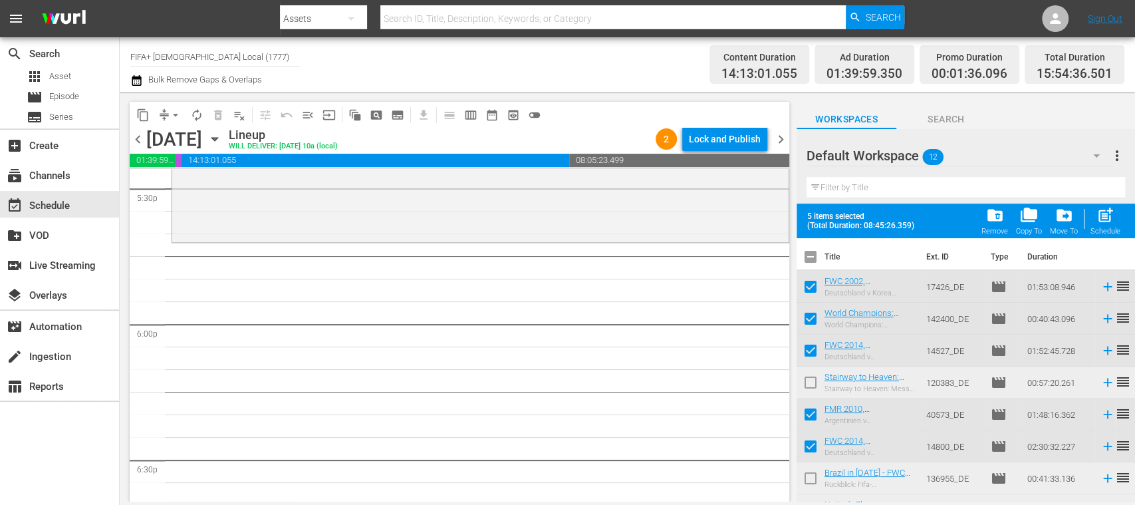
click at [811, 414] on input "checkbox" at bounding box center [811, 417] width 28 height 28
checkbox input "false"
click at [811, 479] on input "checkbox" at bounding box center [811, 481] width 28 height 28
checkbox input "true"
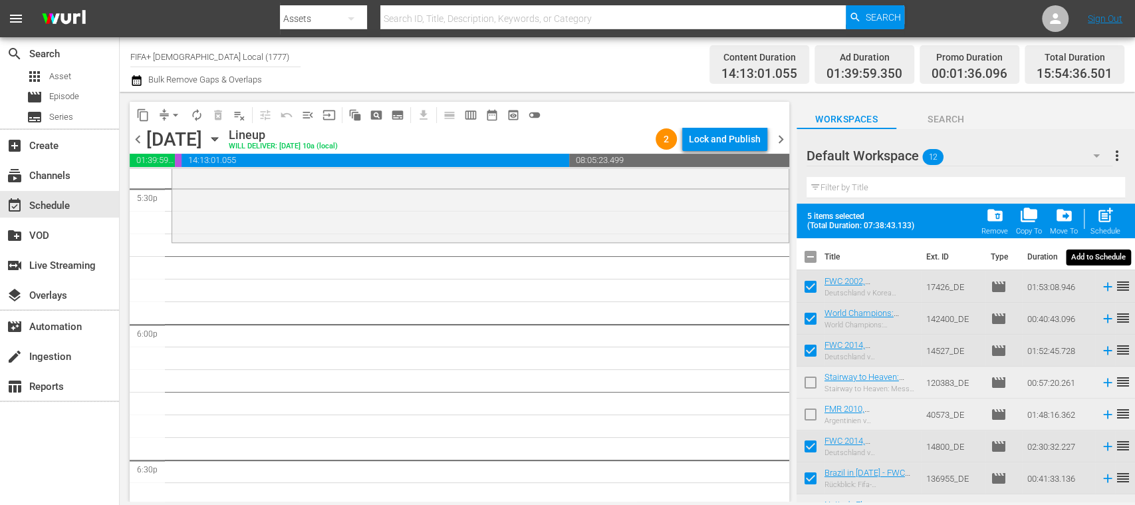
drag, startPoint x: 1109, startPoint y: 215, endPoint x: 827, endPoint y: 294, distance: 292.7
click at [1108, 215] on span "post_add" at bounding box center [1106, 215] width 18 height 18
checkbox input "false"
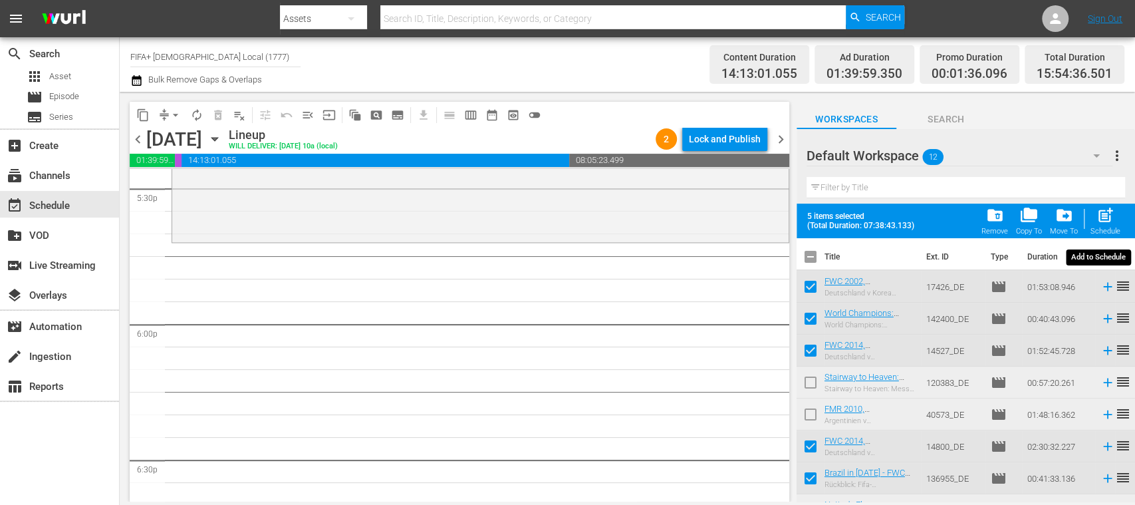
checkbox input "false"
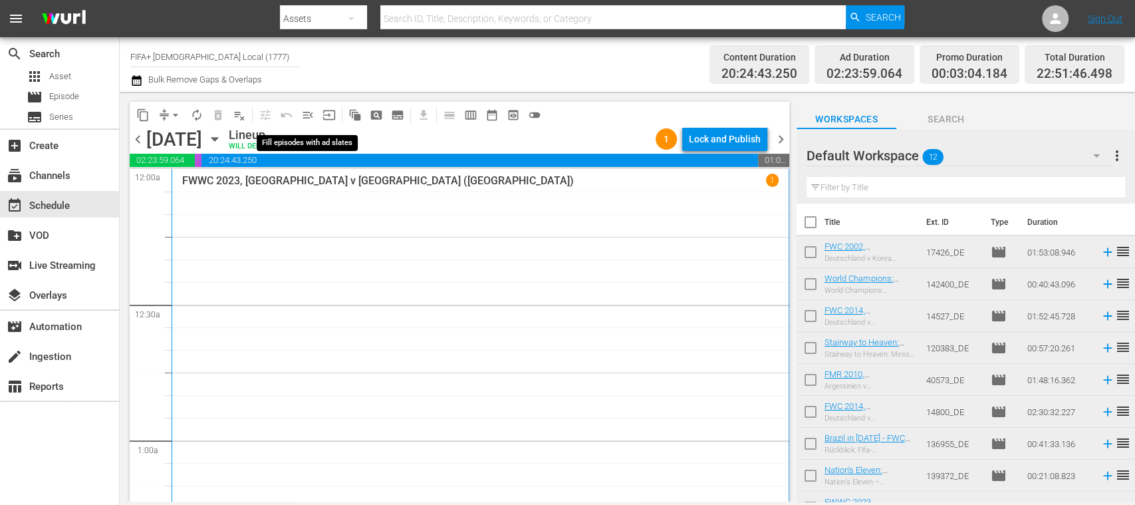
click at [309, 114] on span "menu_open" at bounding box center [307, 114] width 13 height 13
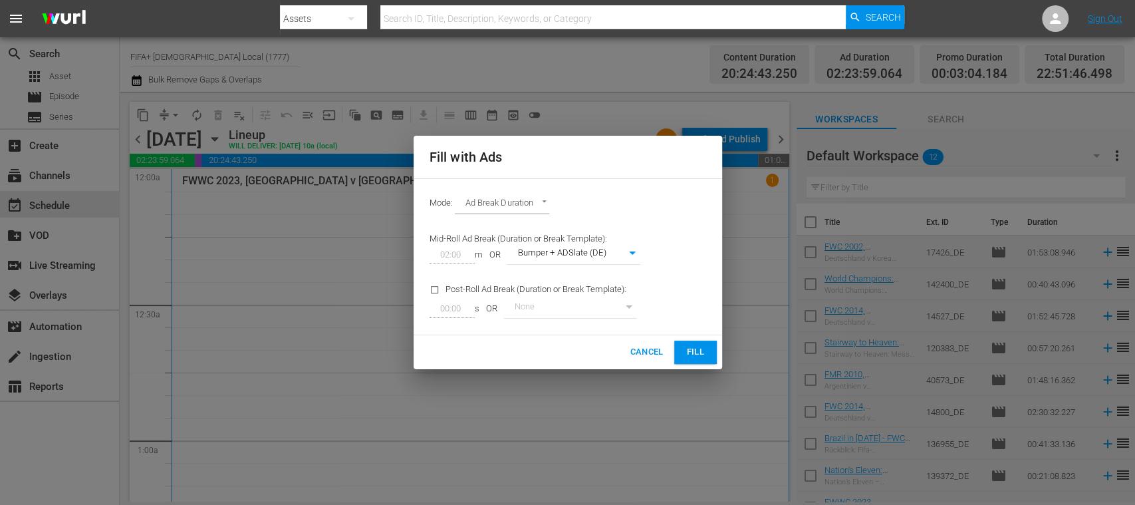
click at [687, 341] on button "Fill" at bounding box center [695, 352] width 43 height 23
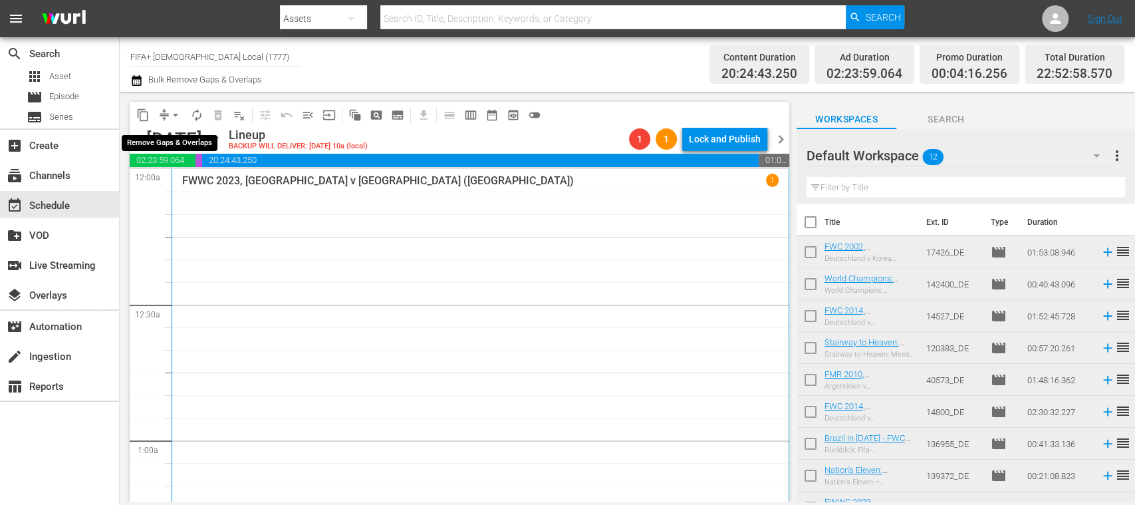
click at [178, 114] on span "arrow_drop_down" at bounding box center [175, 114] width 13 height 13
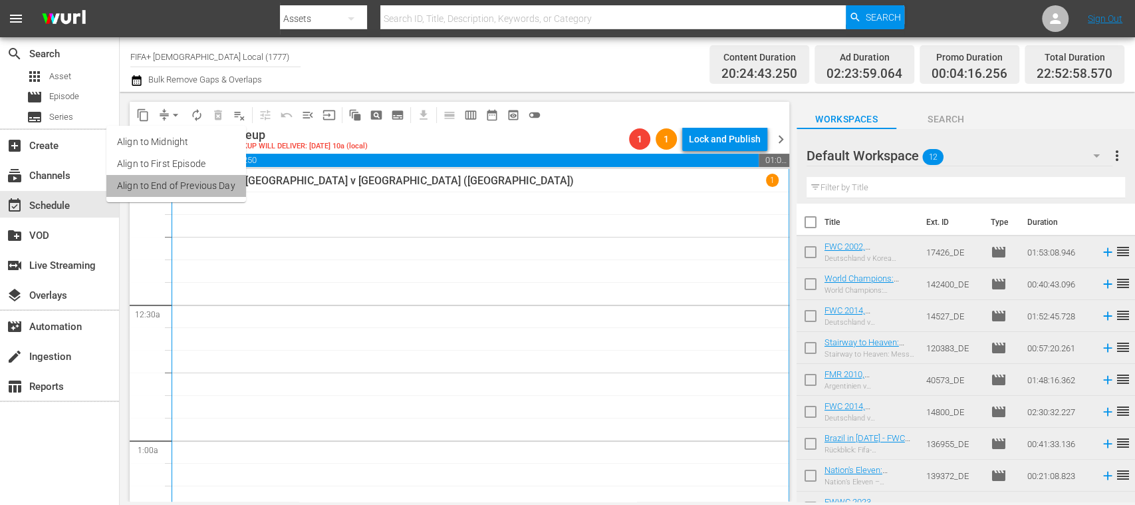
click at [217, 182] on li "Align to End of Previous Day" at bounding box center [176, 186] width 140 height 22
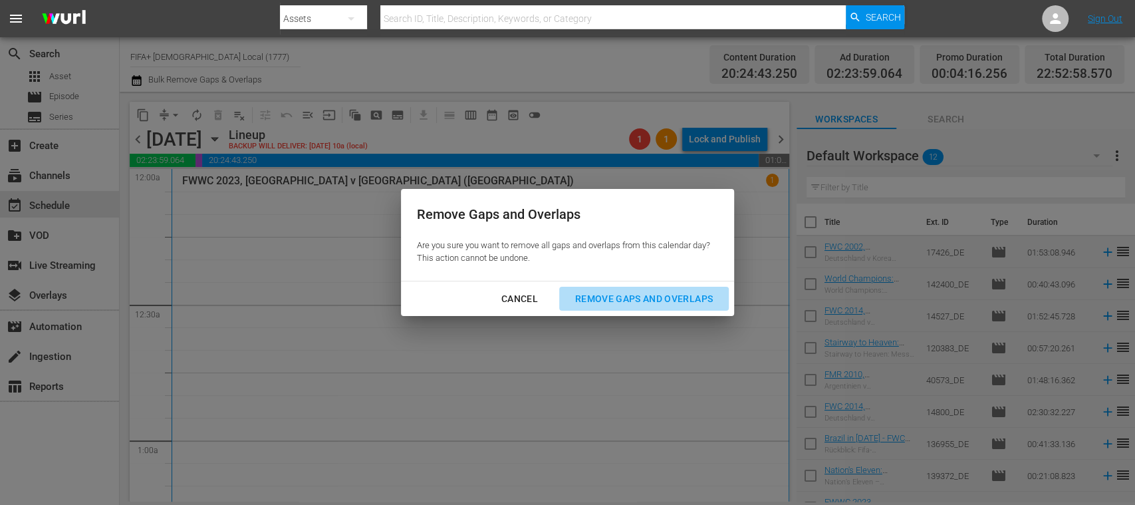
click at [619, 297] on div "Remove Gaps and Overlaps" at bounding box center [644, 299] width 159 height 17
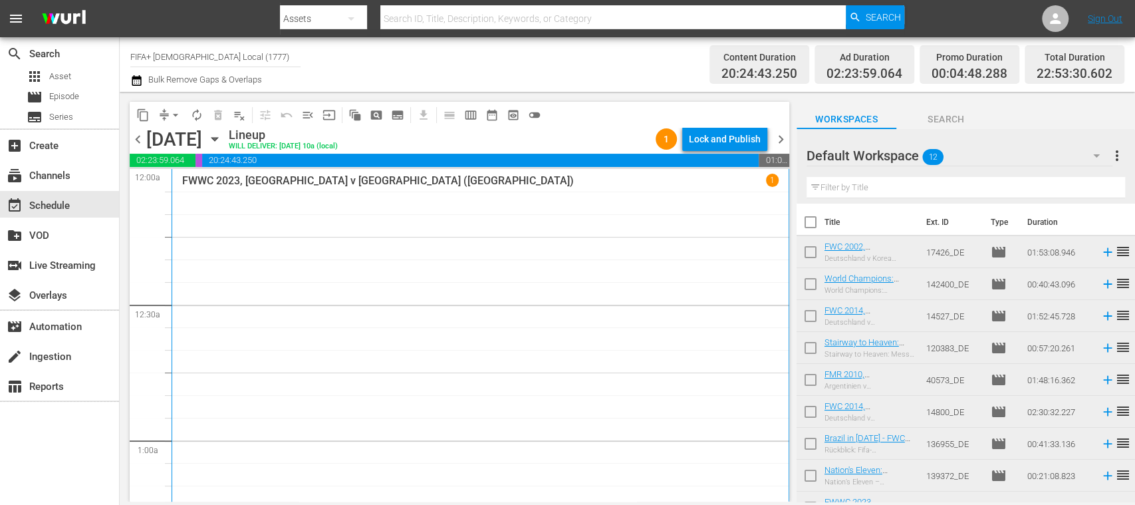
click at [784, 136] on span "chevron_right" at bounding box center [781, 139] width 17 height 17
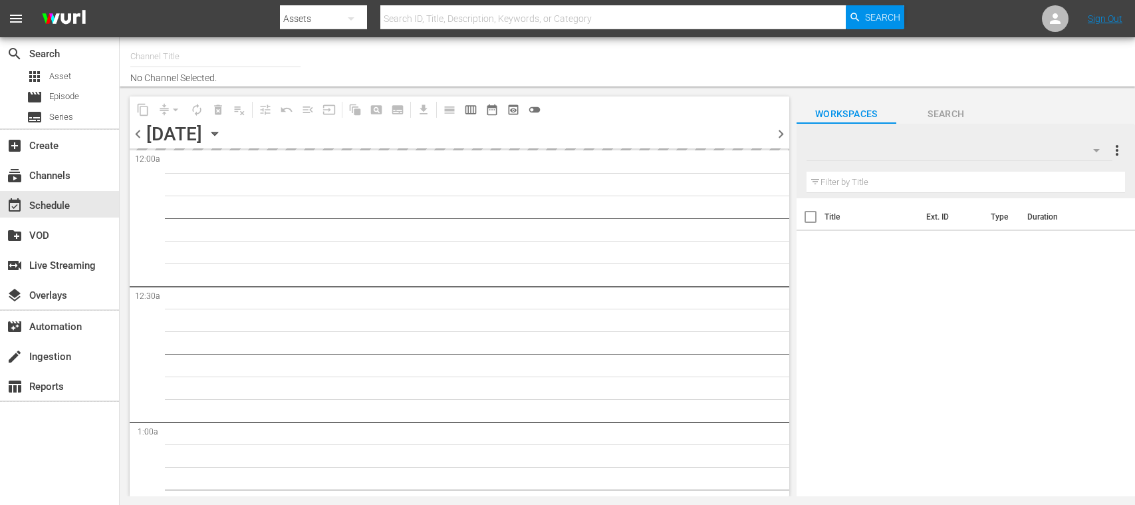
type input "FIFA+ [DEMOGRAPHIC_DATA] Local (1777)"
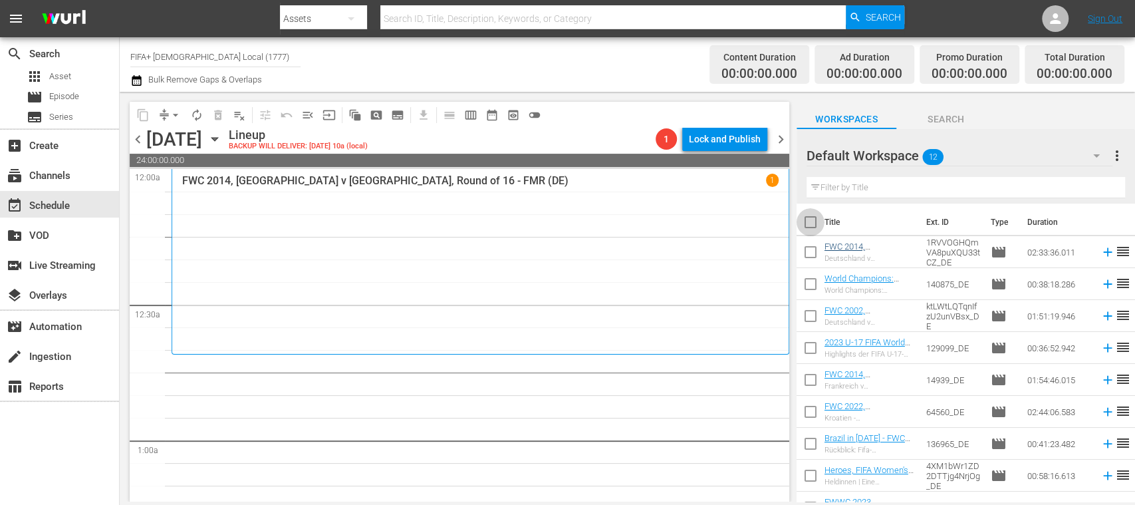
drag, startPoint x: 807, startPoint y: 225, endPoint x: 881, endPoint y: 282, distance: 92.9
click at [807, 223] on input "checkbox" at bounding box center [811, 225] width 28 height 28
checkbox input "true"
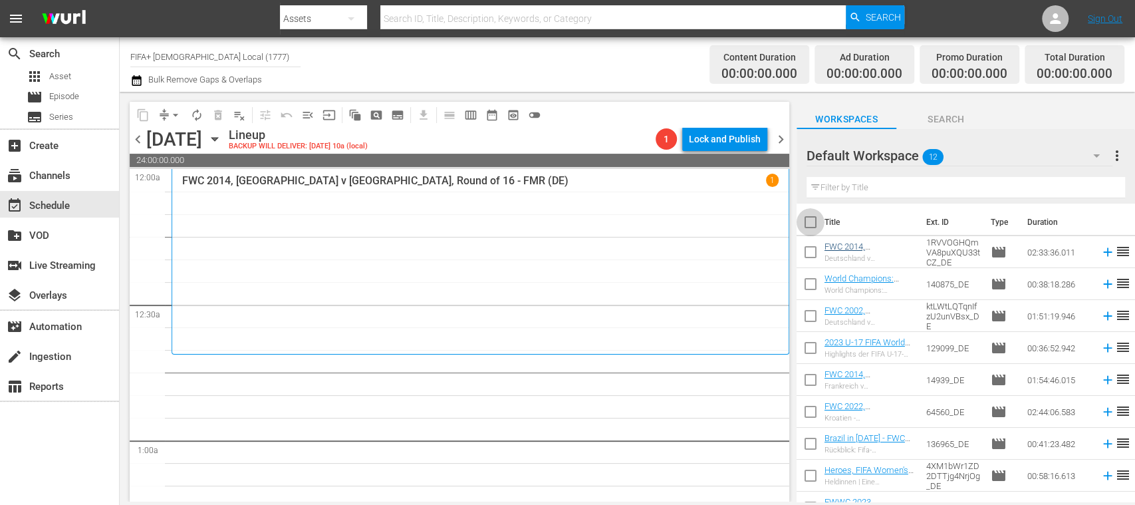
checkbox input "true"
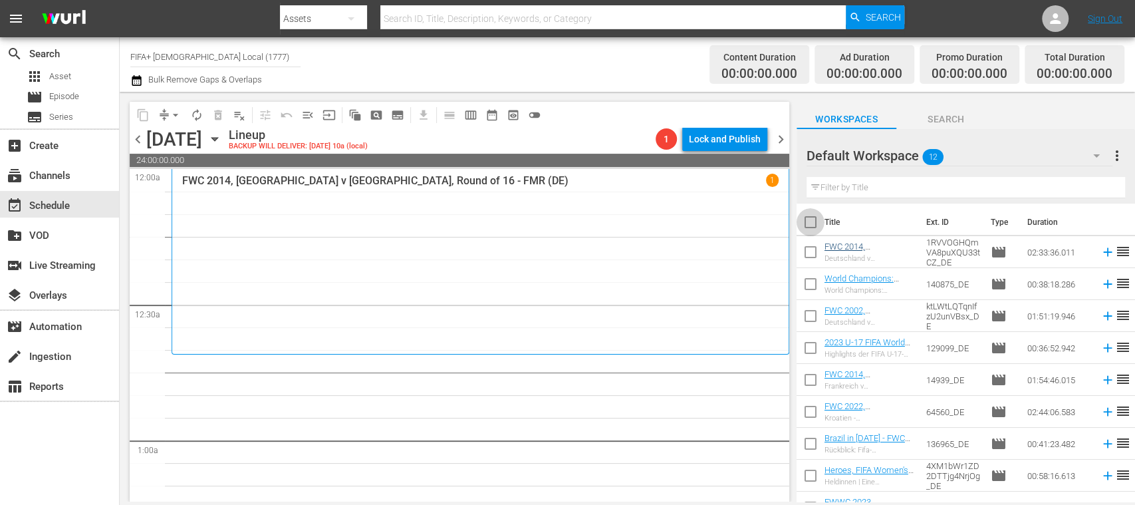
checkbox input "true"
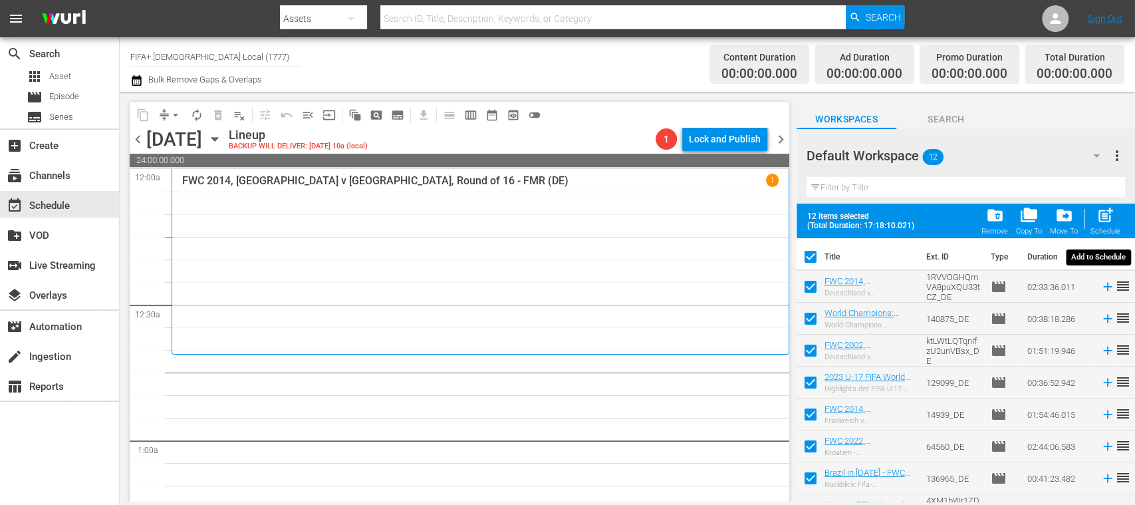
click at [1103, 219] on span "post_add" at bounding box center [1106, 215] width 18 height 18
checkbox input "false"
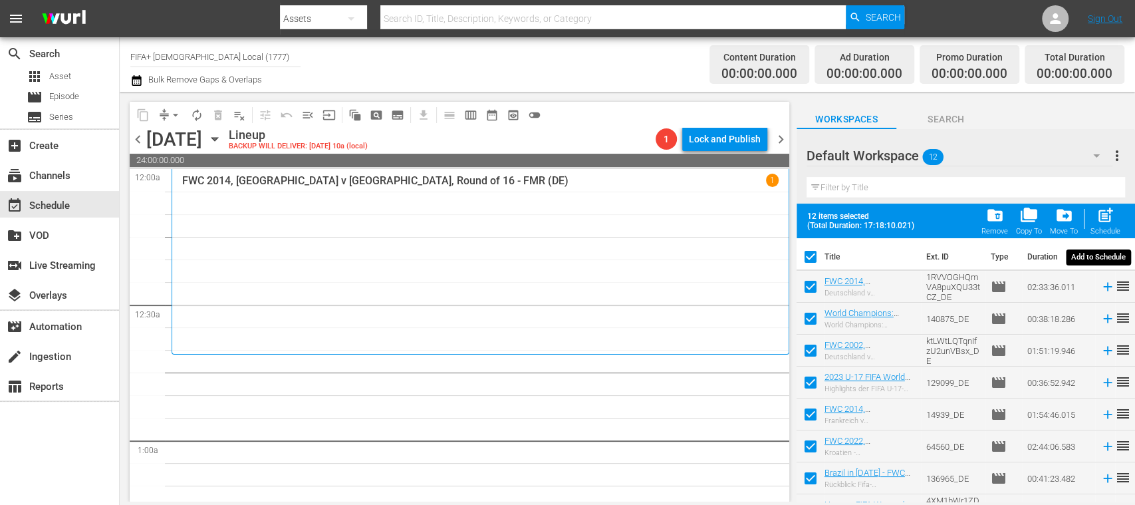
checkbox input "false"
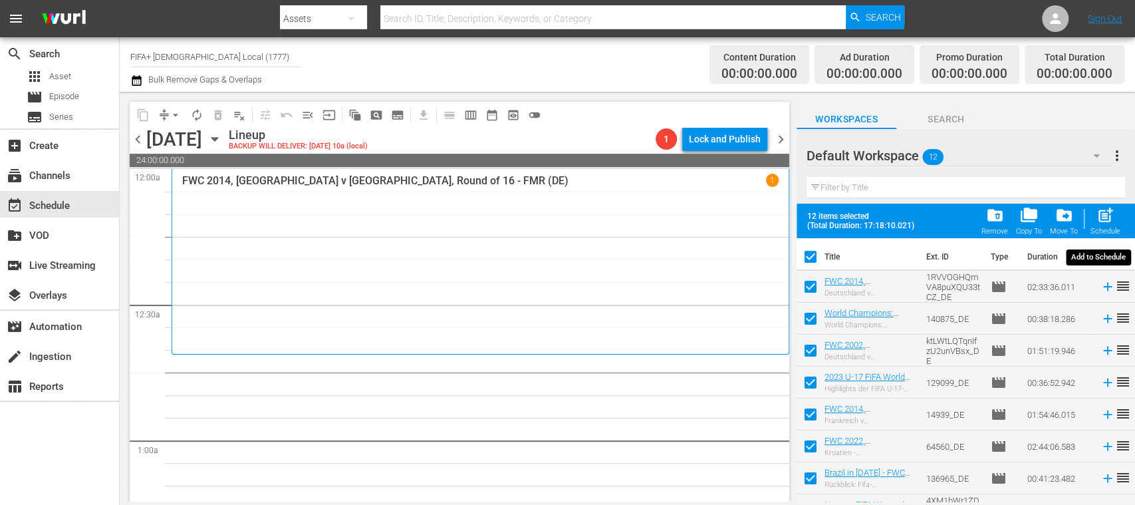
checkbox input "false"
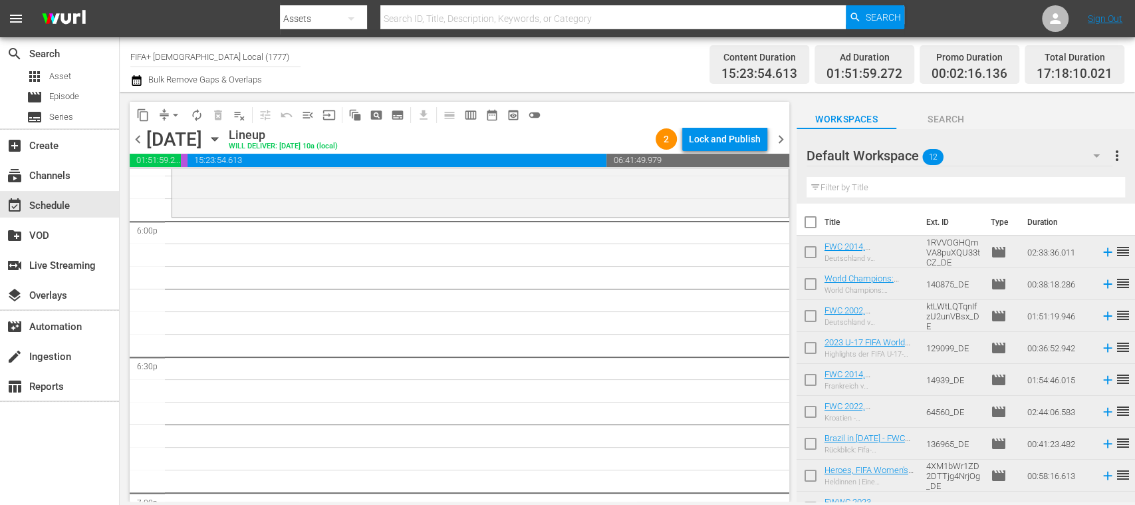
scroll to position [4697, 0]
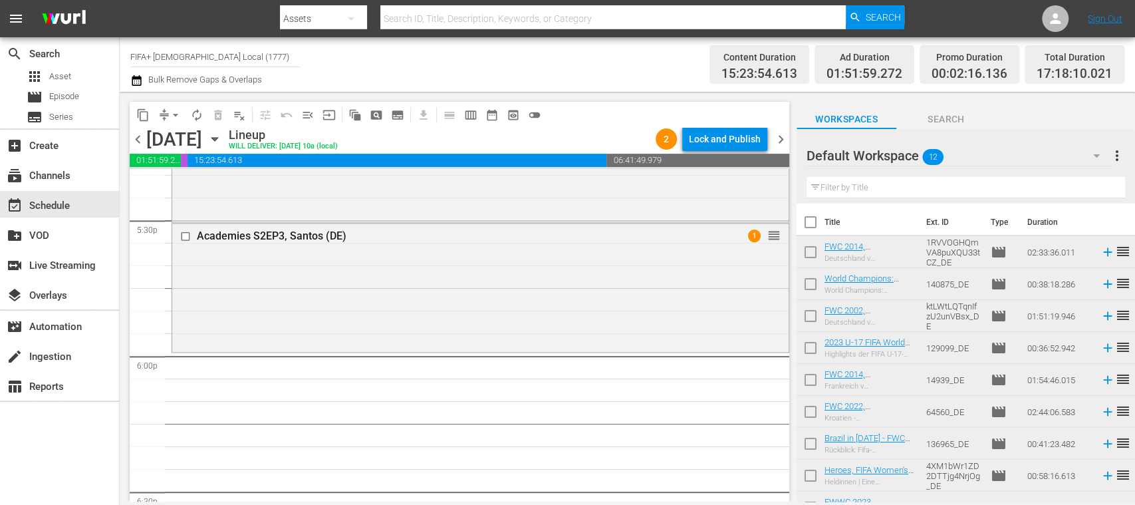
click at [810, 252] on input "checkbox" at bounding box center [811, 255] width 28 height 28
checkbox input "true"
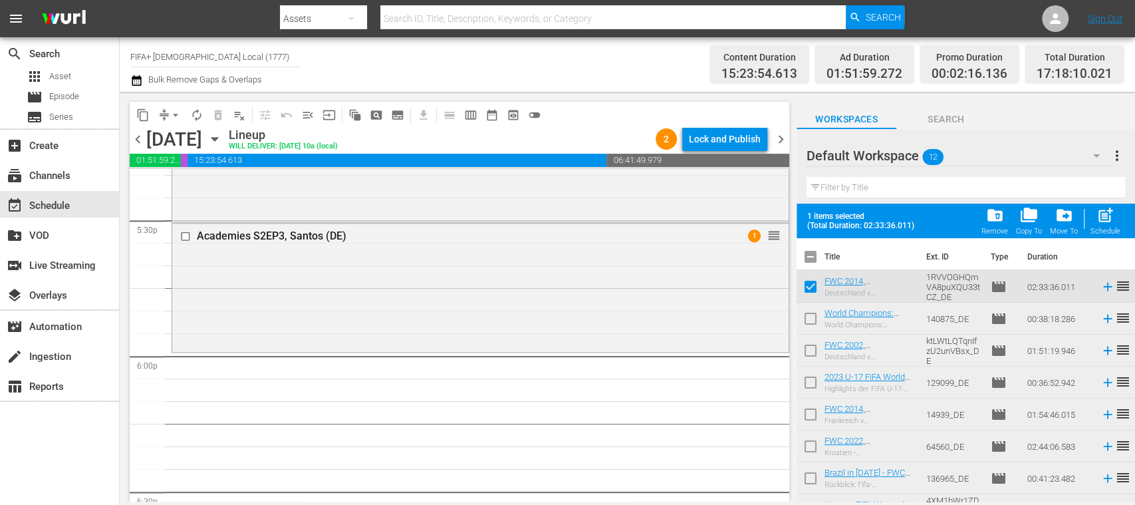
click at [809, 320] on input "checkbox" at bounding box center [811, 321] width 28 height 28
checkbox input "true"
click at [810, 352] on input "checkbox" at bounding box center [811, 353] width 28 height 28
checkbox input "true"
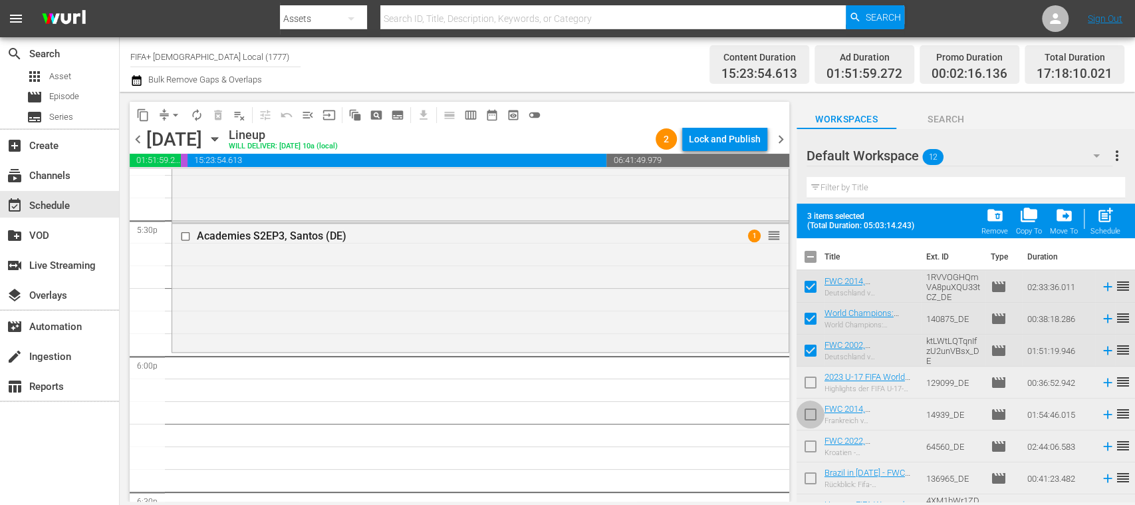
click at [810, 412] on input "checkbox" at bounding box center [811, 417] width 28 height 28
click at [813, 416] on input "checkbox" at bounding box center [811, 417] width 28 height 28
checkbox input "false"
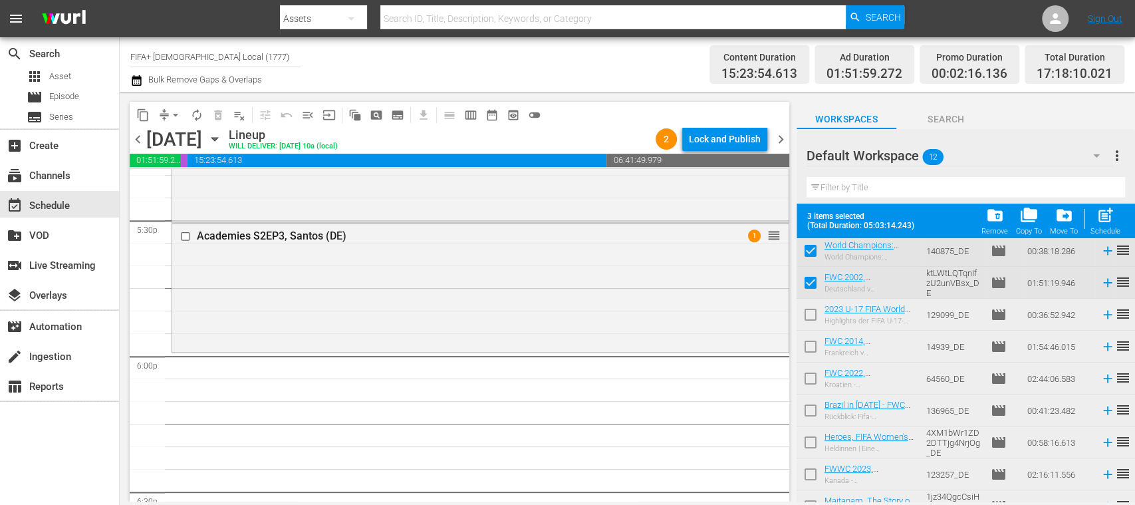
scroll to position [76, 0]
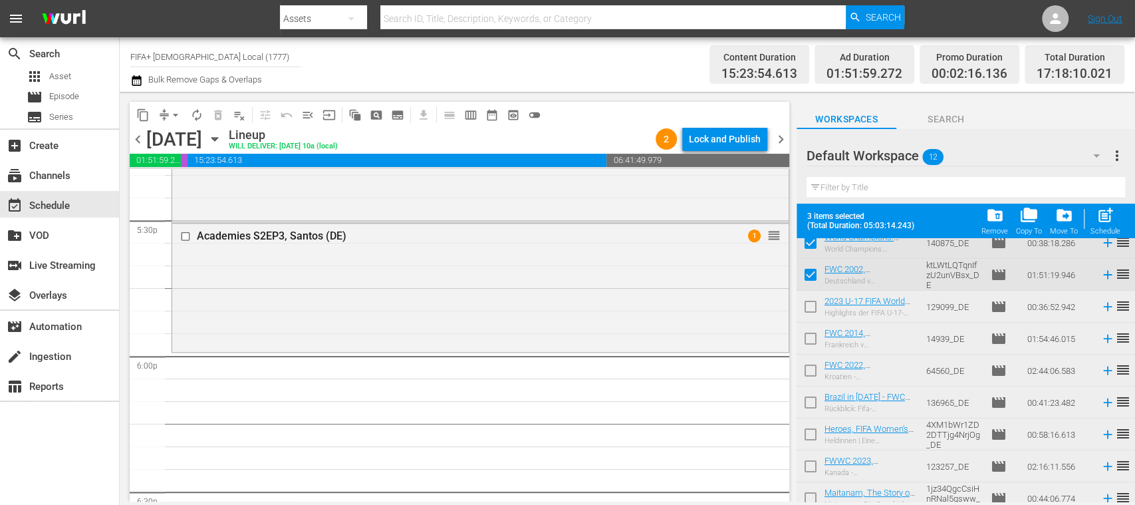
click at [815, 405] on input "checkbox" at bounding box center [811, 405] width 28 height 28
checkbox input "true"
click at [811, 432] on input "checkbox" at bounding box center [811, 437] width 28 height 28
checkbox input "true"
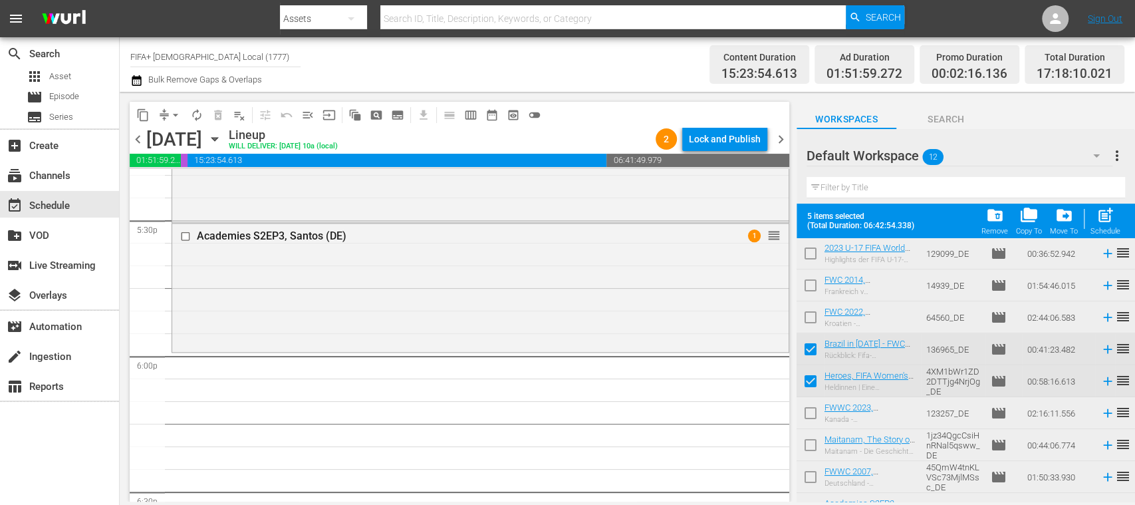
scroll to position [150, 0]
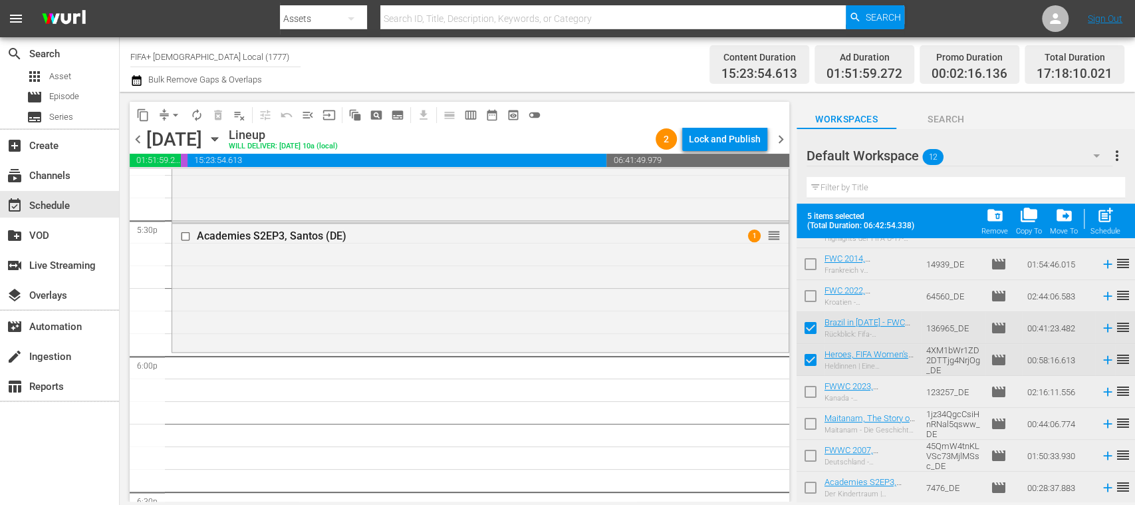
click at [811, 456] on input "checkbox" at bounding box center [811, 458] width 28 height 28
checkbox input "true"
click at [1111, 221] on span "post_add" at bounding box center [1106, 215] width 18 height 18
checkbox input "false"
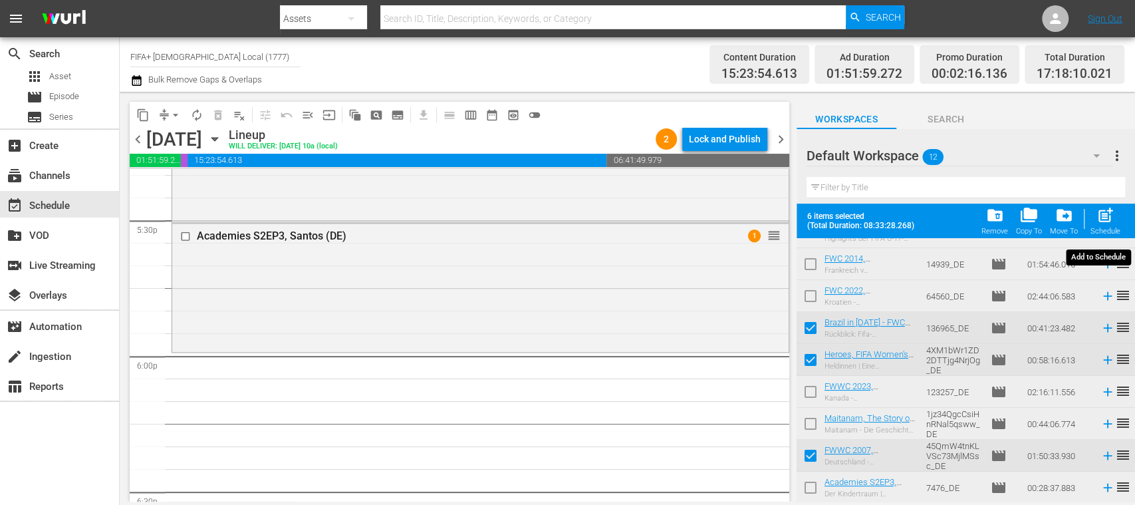
checkbox input "false"
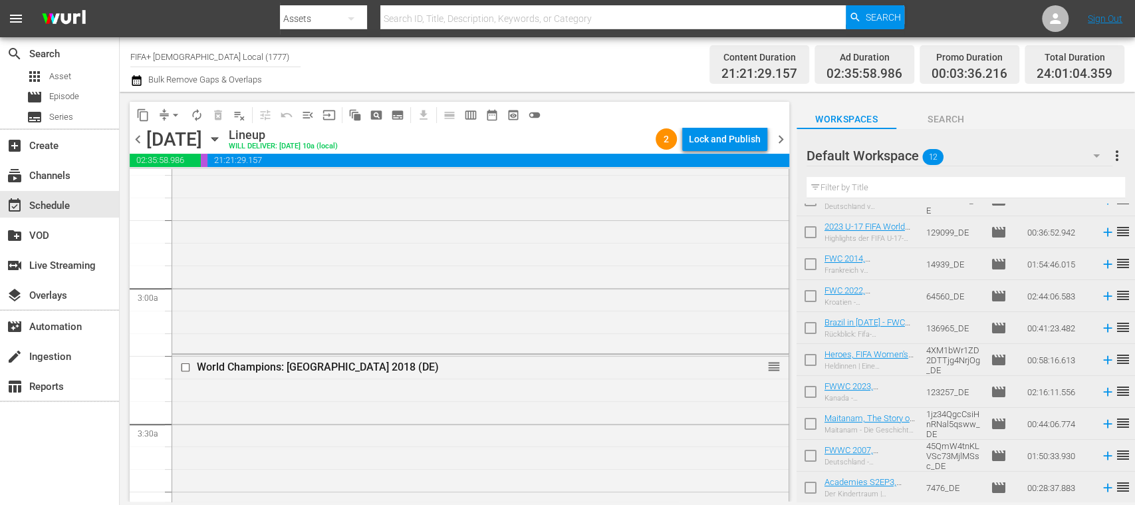
scroll to position [0, 0]
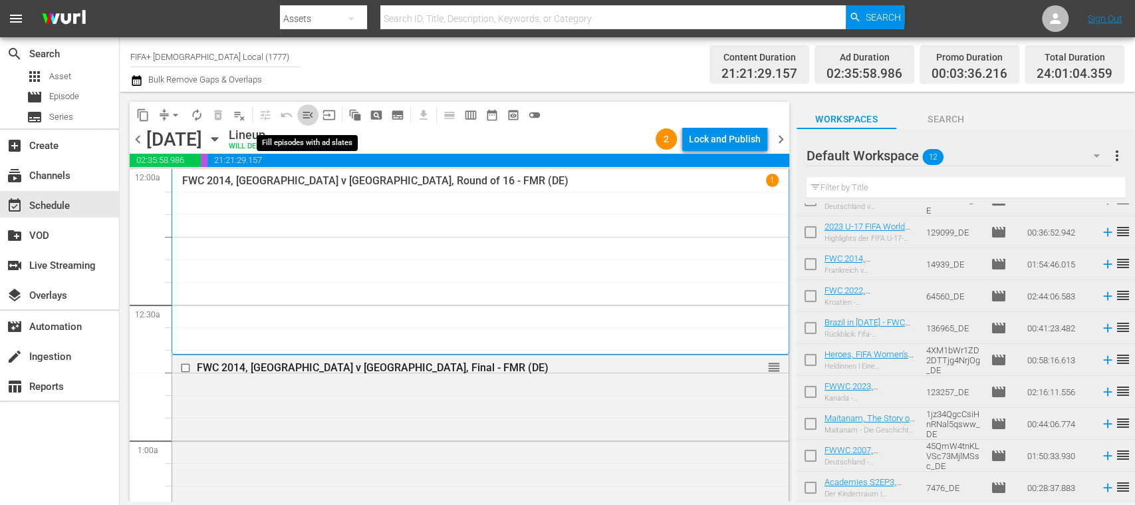
click at [305, 116] on span "menu_open" at bounding box center [307, 114] width 13 height 13
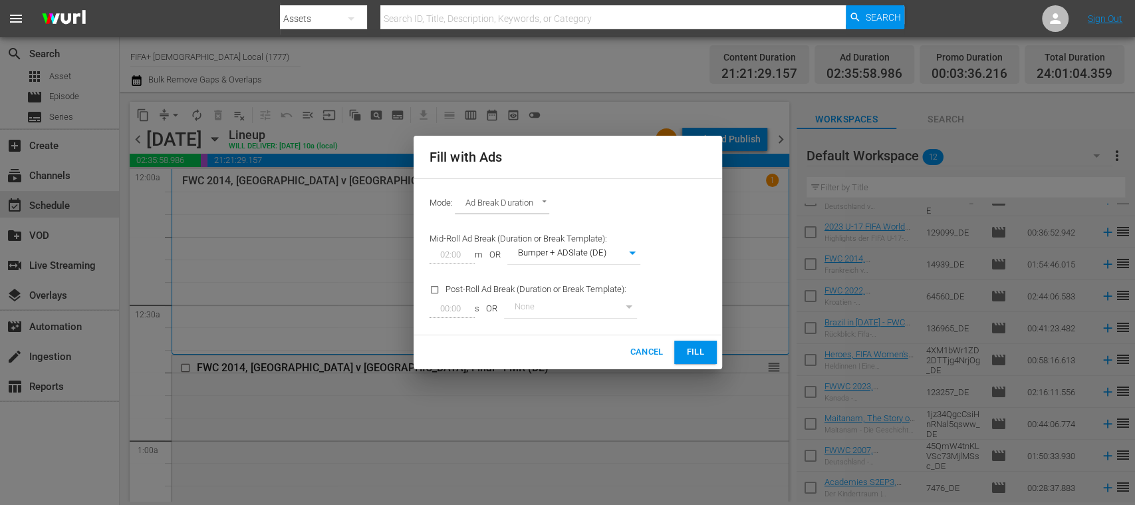
click at [692, 350] on span "Fill" at bounding box center [695, 352] width 21 height 15
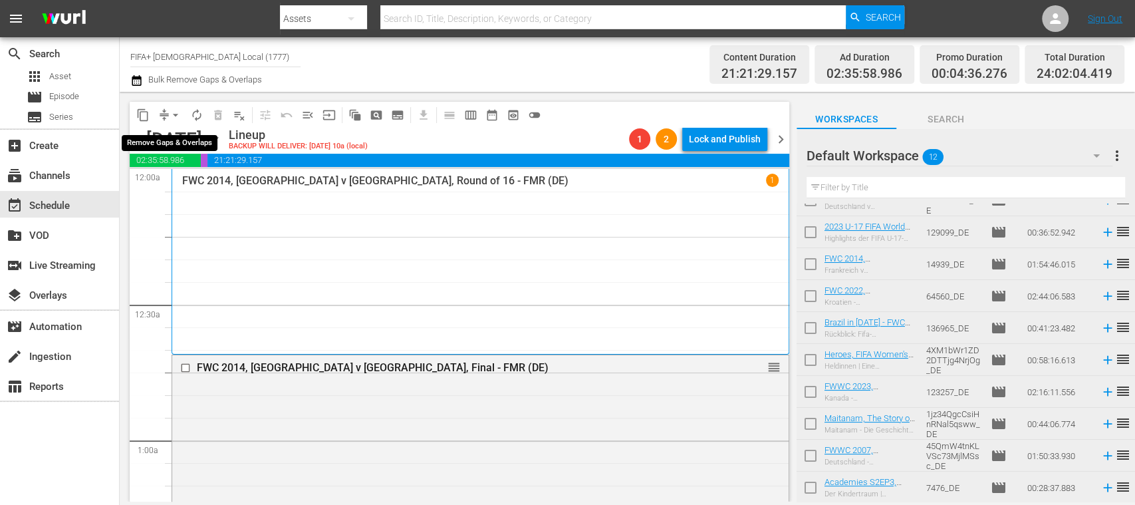
click at [178, 114] on span "arrow_drop_down" at bounding box center [175, 114] width 13 height 13
click at [204, 181] on li "Align to End of Previous Day" at bounding box center [176, 186] width 140 height 22
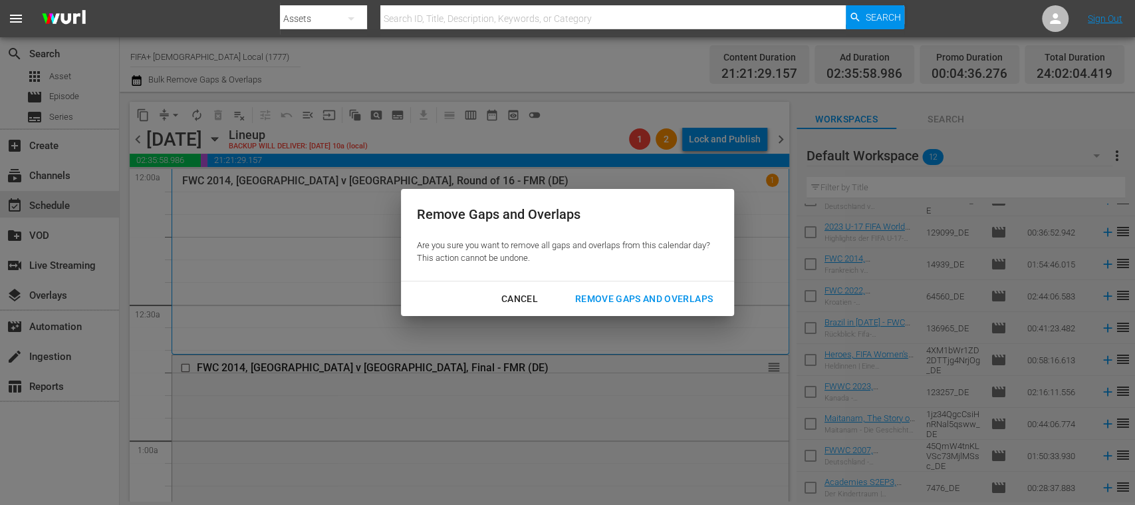
click at [632, 293] on div "Remove Gaps and Overlaps" at bounding box center [644, 299] width 159 height 17
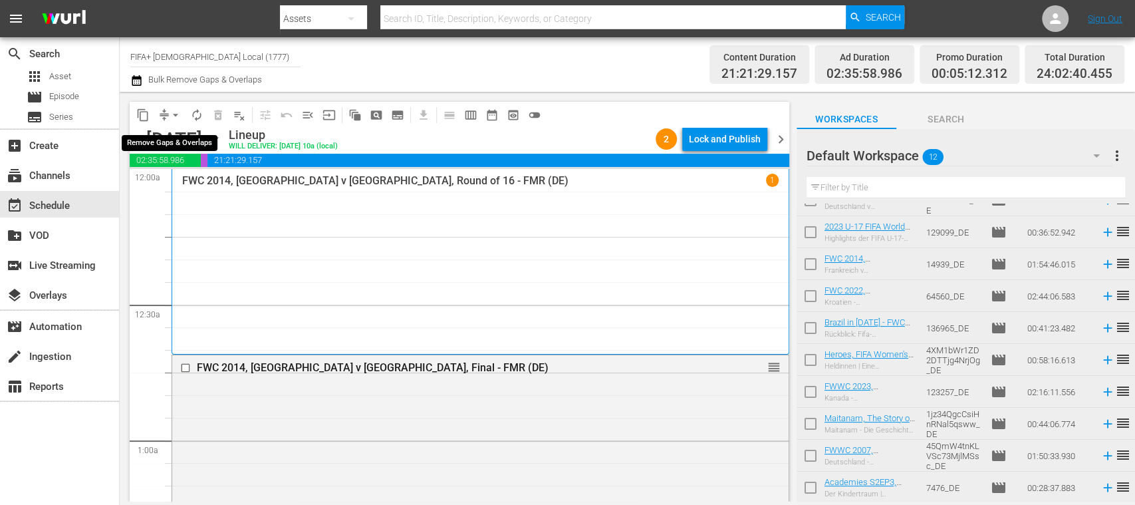
click at [177, 114] on span "arrow_drop_down" at bounding box center [175, 114] width 13 height 13
click at [217, 138] on icon "button" at bounding box center [214, 139] width 6 height 3
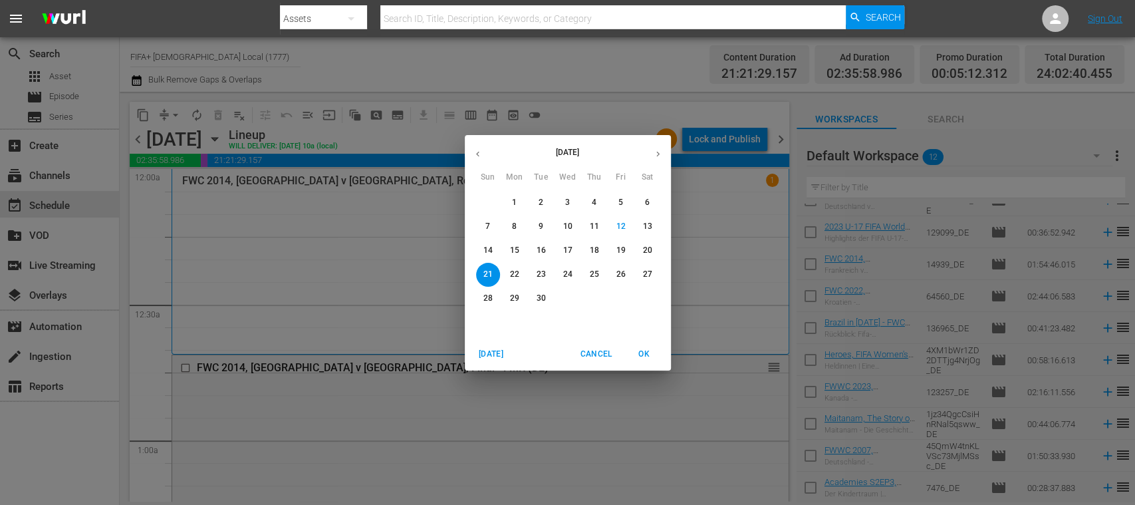
click at [484, 245] on p "14" at bounding box center [487, 250] width 9 height 11
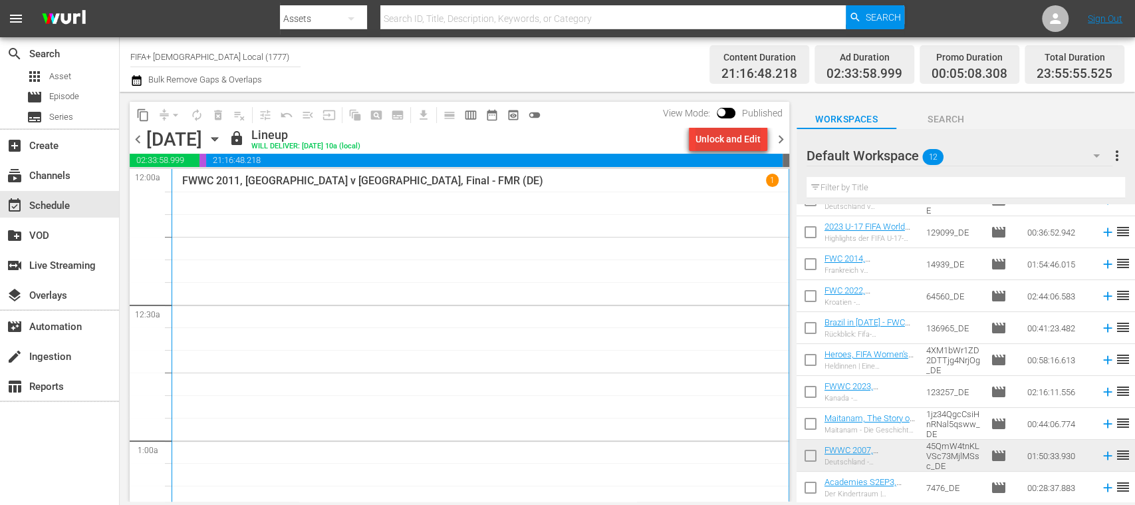
click at [748, 145] on div "Unlock and Edit" at bounding box center [728, 139] width 65 height 24
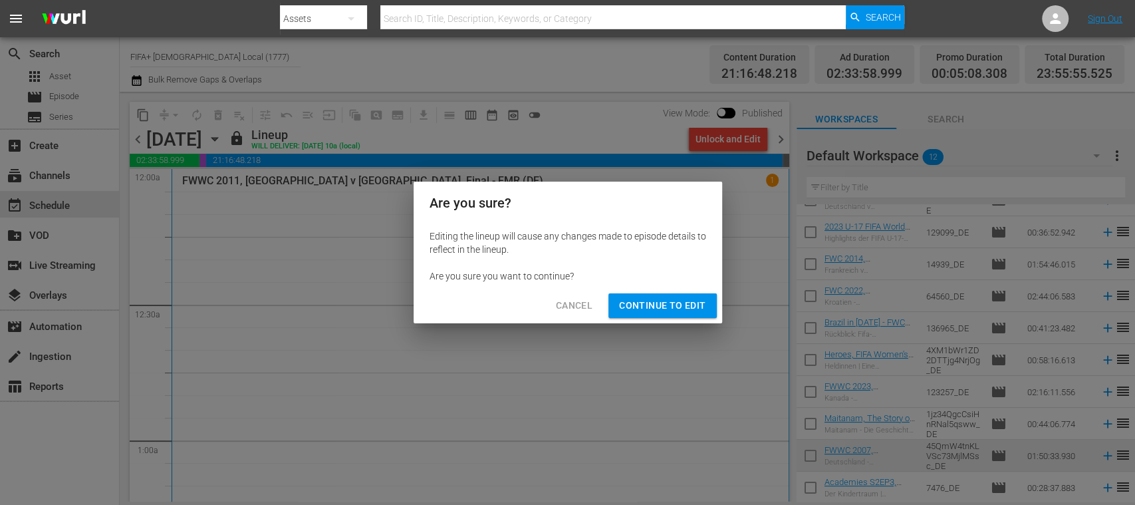
click at [689, 302] on span "Continue to Edit" at bounding box center [662, 305] width 86 height 17
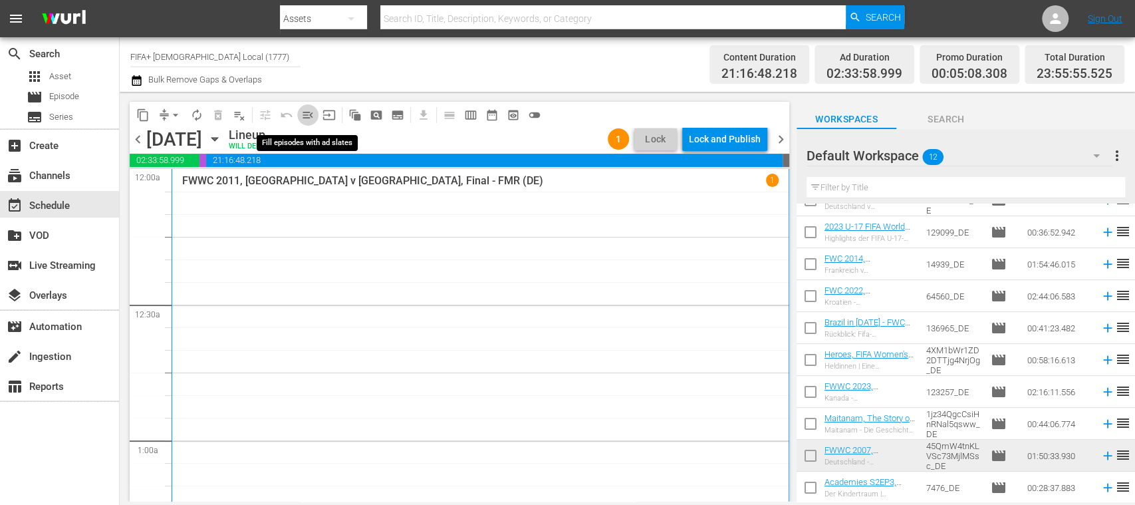
click at [305, 115] on span "menu_open" at bounding box center [307, 114] width 13 height 13
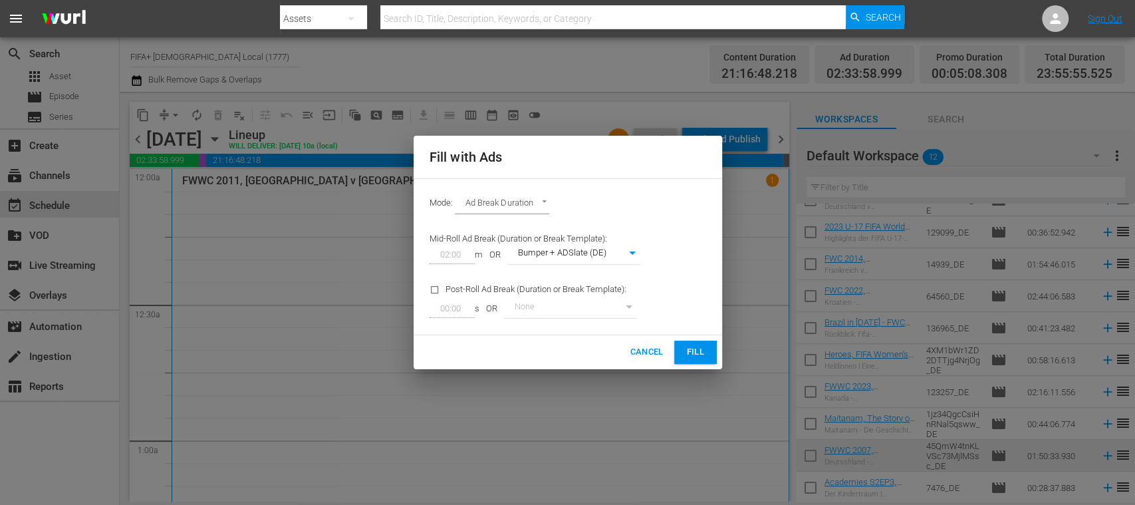
click at [698, 350] on span "Fill" at bounding box center [695, 352] width 21 height 15
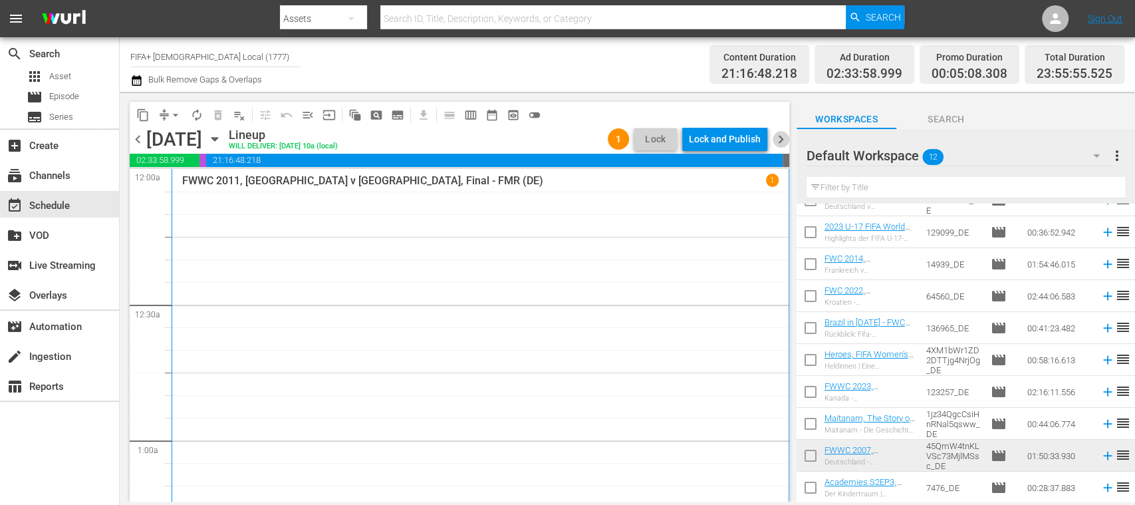
click at [778, 138] on span "chevron_right" at bounding box center [781, 139] width 17 height 17
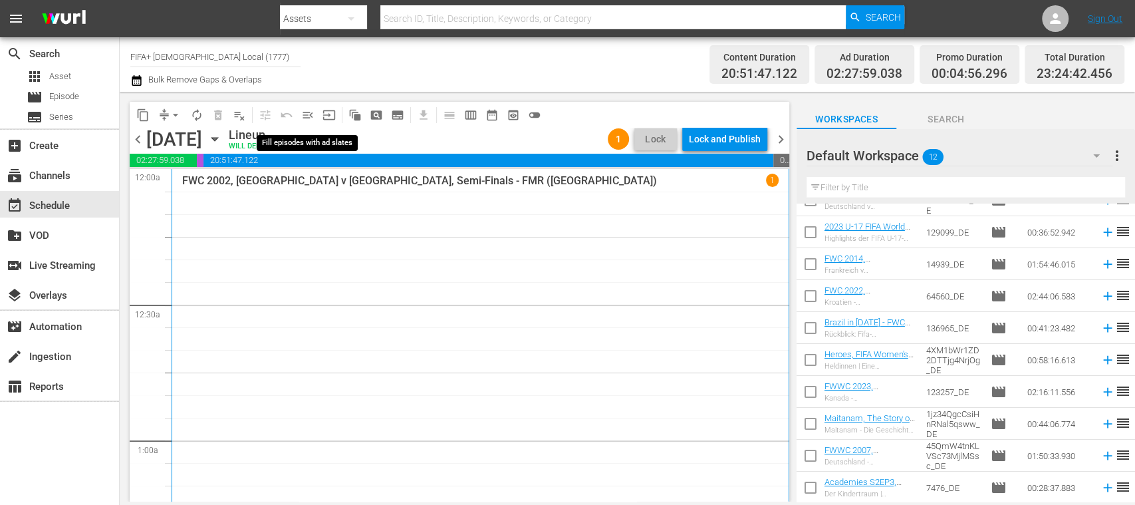
click at [310, 119] on span "menu_open" at bounding box center [307, 114] width 13 height 13
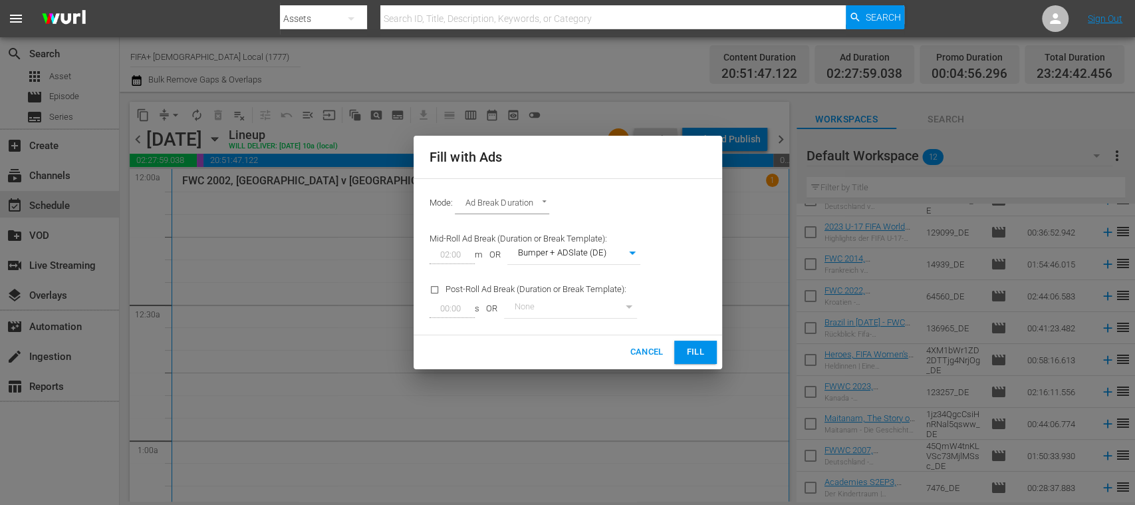
click at [691, 345] on span "Fill" at bounding box center [695, 352] width 21 height 15
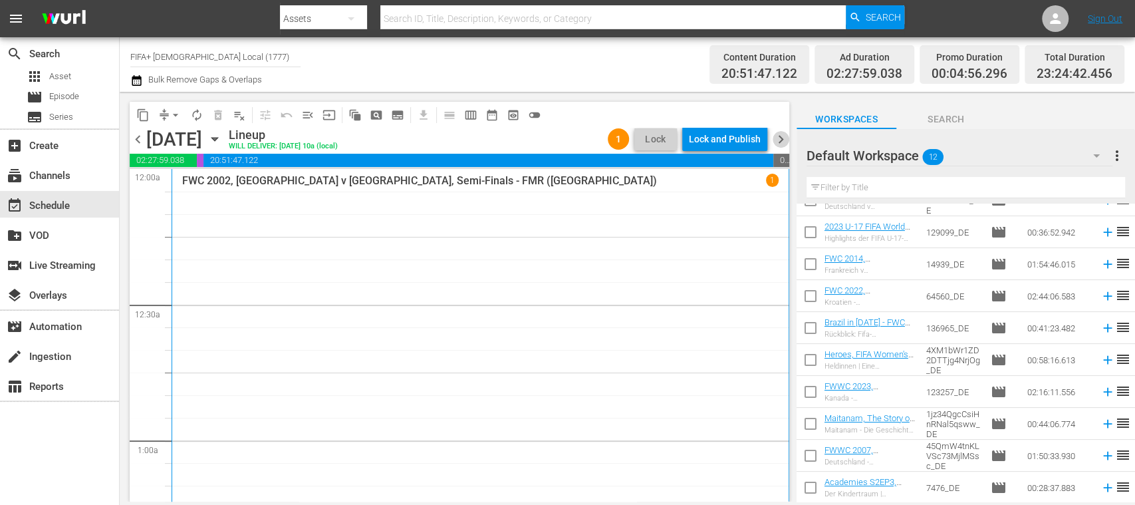
click at [783, 136] on span "chevron_right" at bounding box center [781, 139] width 17 height 17
click at [307, 114] on span "menu_open" at bounding box center [307, 114] width 13 height 13
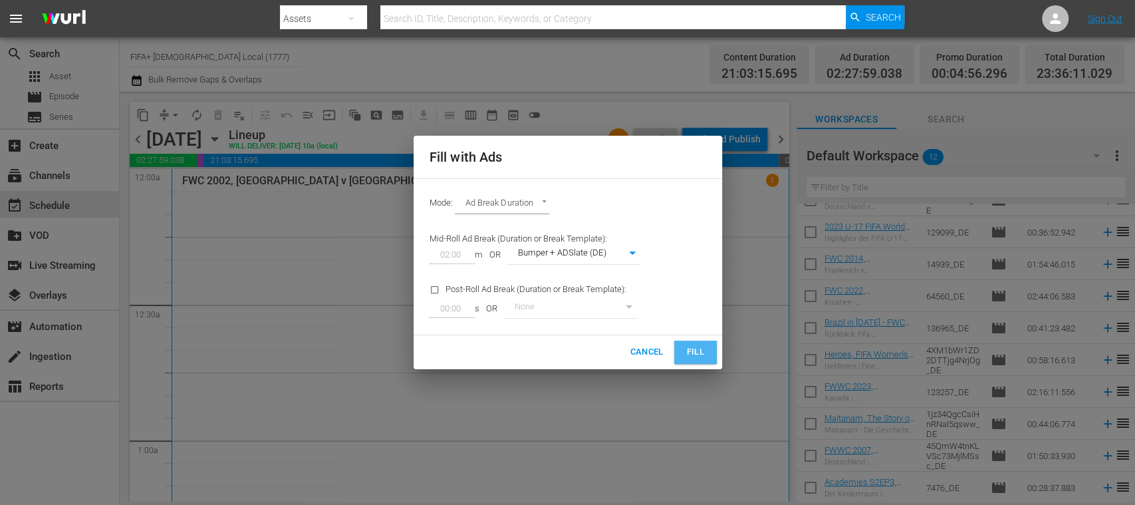
click at [698, 351] on span "Fill" at bounding box center [695, 352] width 21 height 15
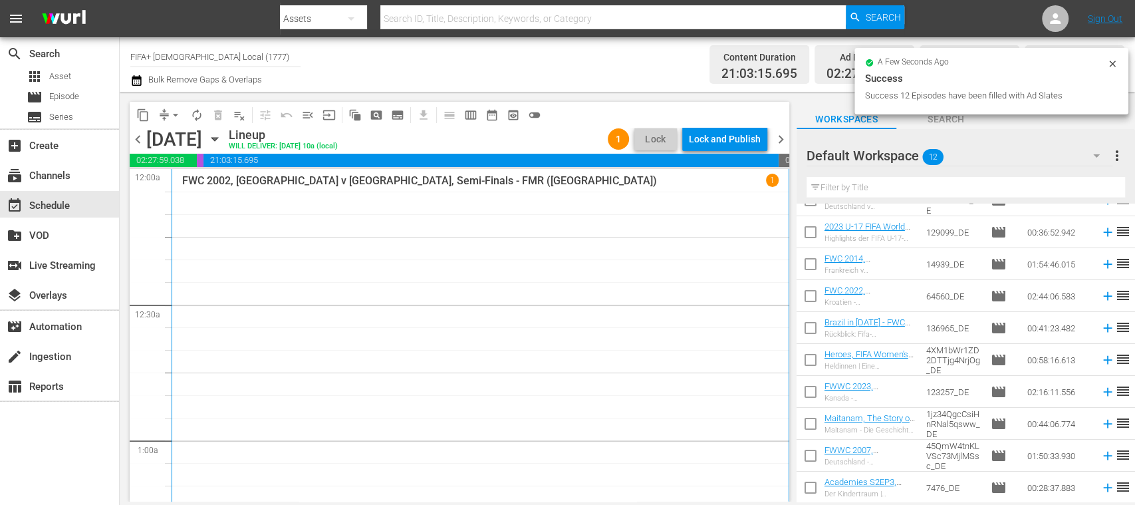
click at [779, 137] on span "chevron_right" at bounding box center [781, 139] width 17 height 17
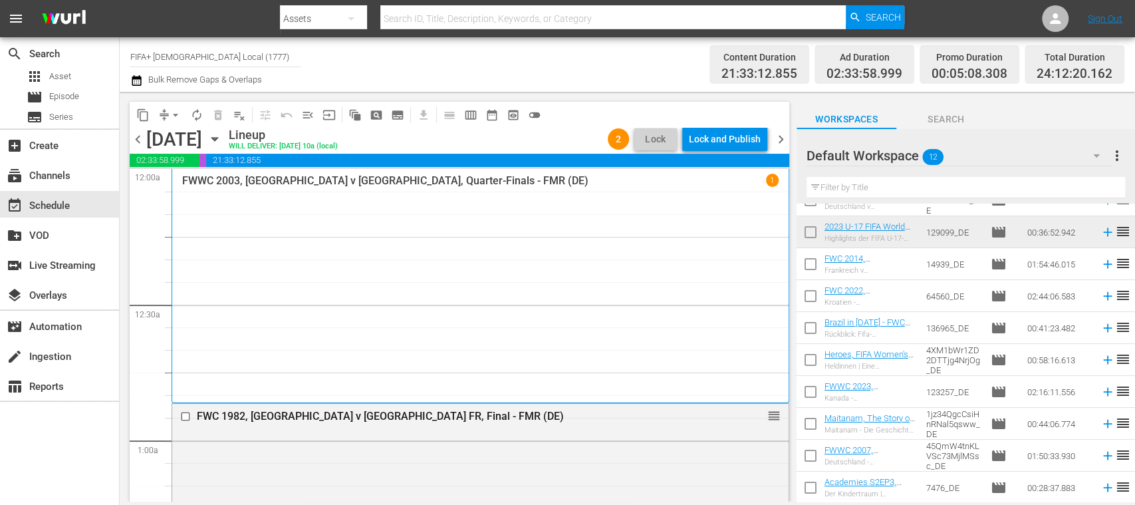
click at [311, 112] on span "menu_open" at bounding box center [307, 114] width 13 height 13
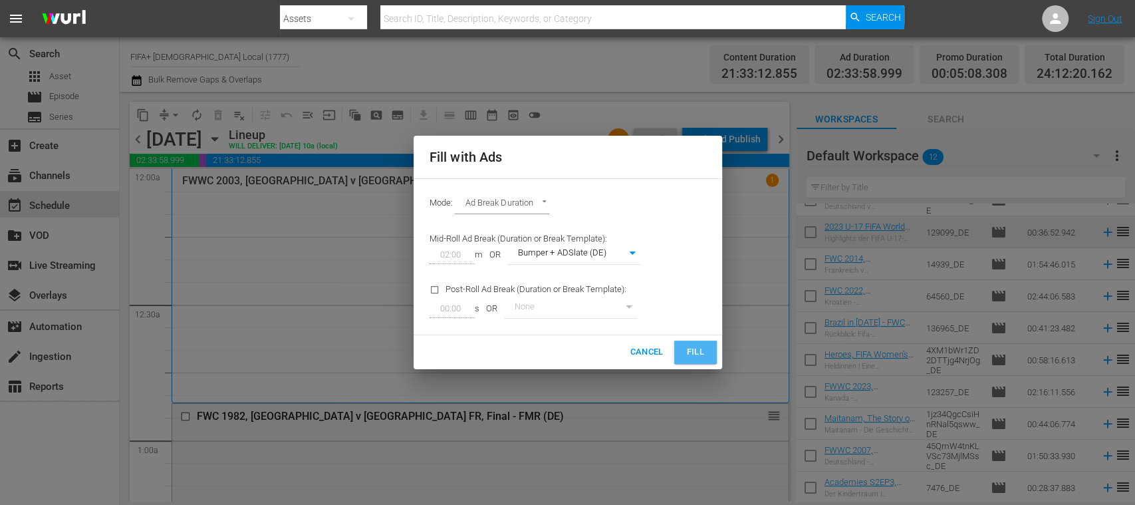
click at [694, 352] on span "Fill" at bounding box center [695, 352] width 21 height 15
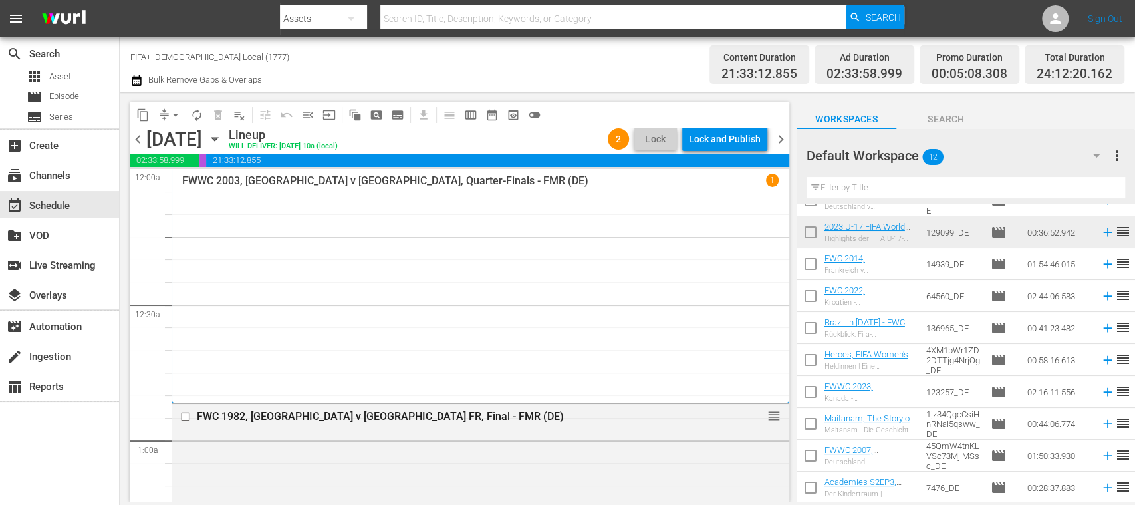
click at [782, 136] on span "chevron_right" at bounding box center [781, 139] width 17 height 17
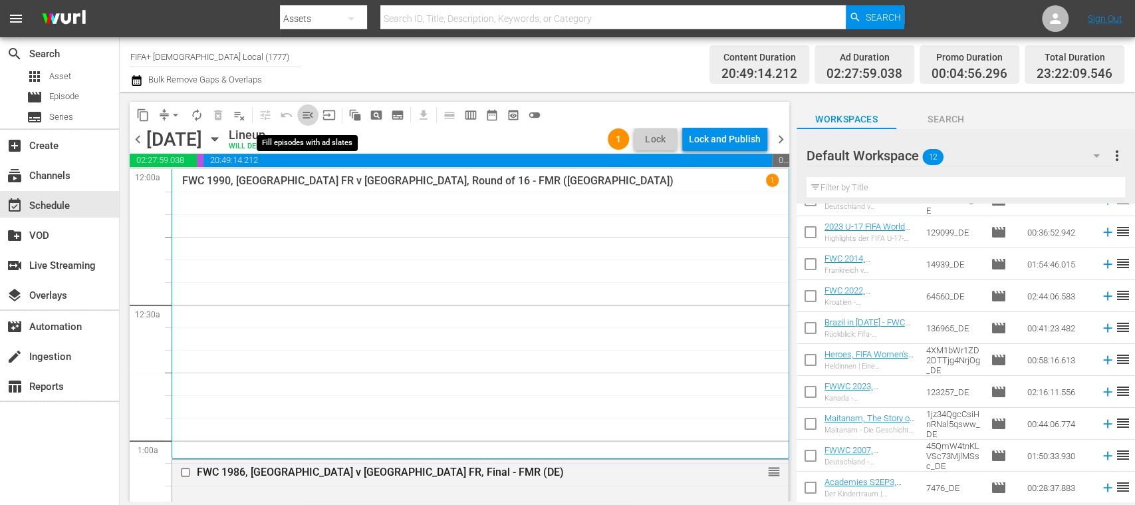
click at [309, 113] on span "menu_open" at bounding box center [307, 114] width 13 height 13
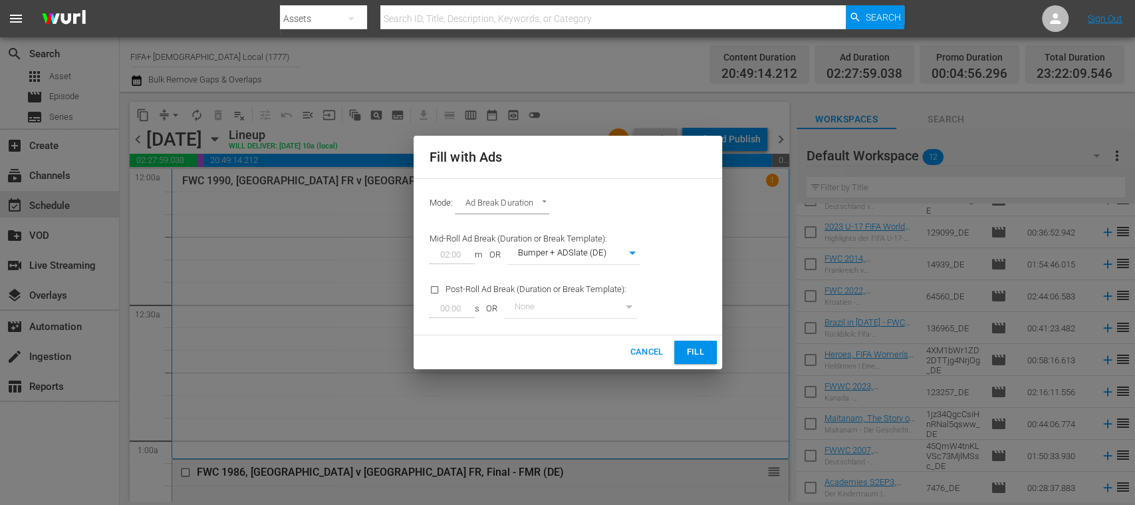
click at [698, 354] on span "Fill" at bounding box center [695, 352] width 21 height 15
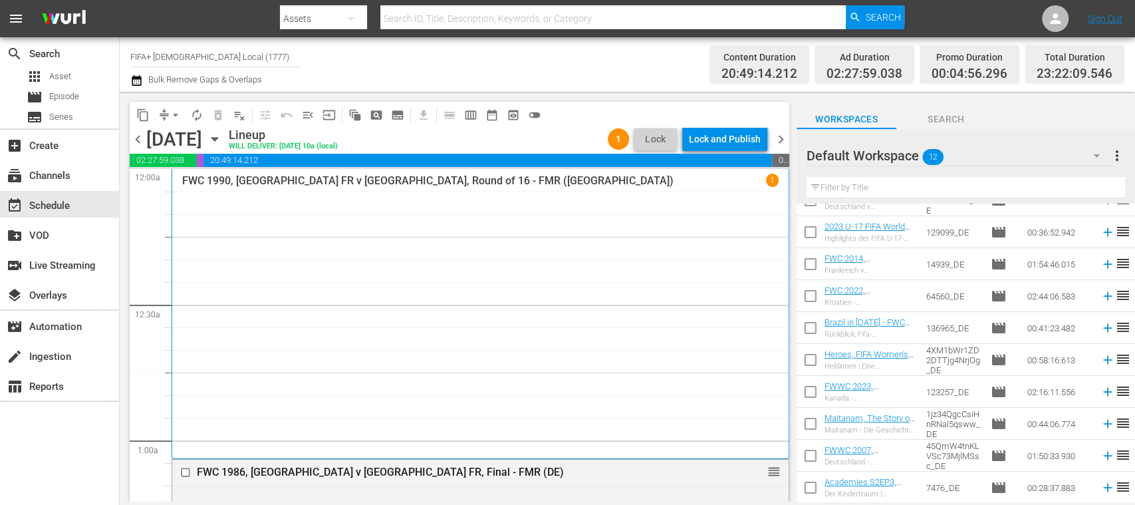
click at [779, 138] on span "chevron_right" at bounding box center [781, 139] width 17 height 17
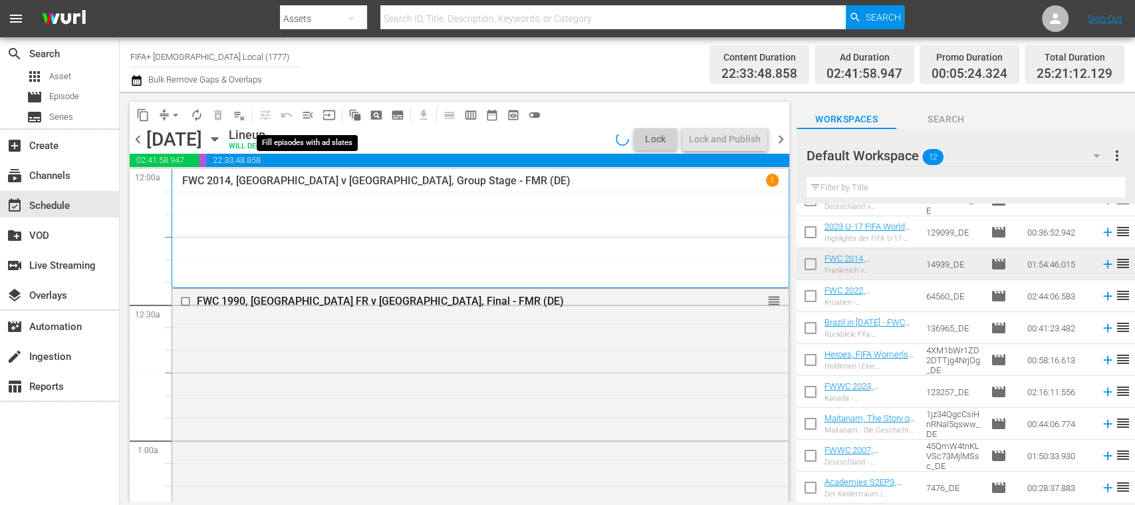
click at [310, 116] on span "menu_open" at bounding box center [307, 114] width 13 height 13
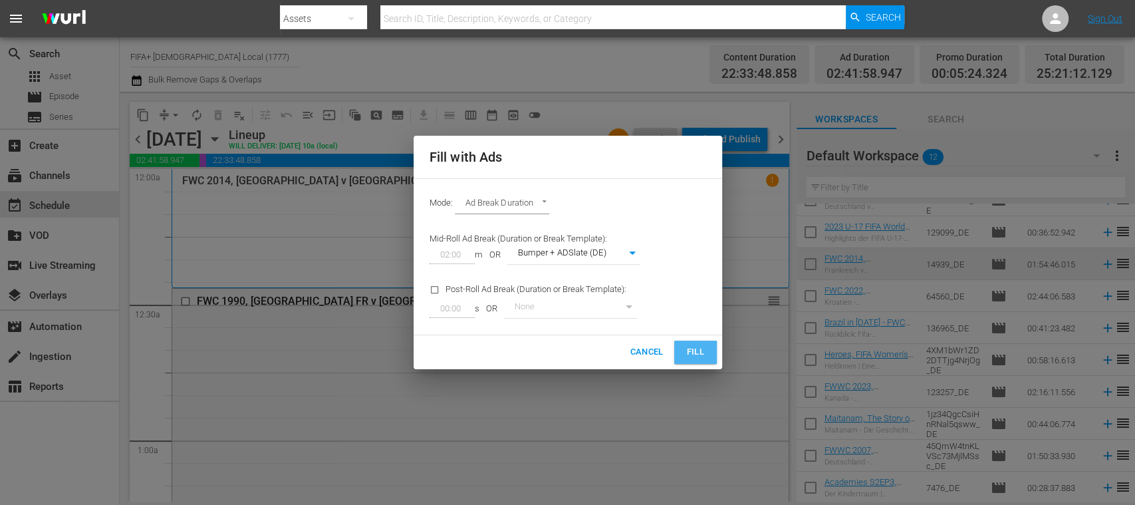
click at [687, 350] on span "Fill" at bounding box center [695, 352] width 21 height 15
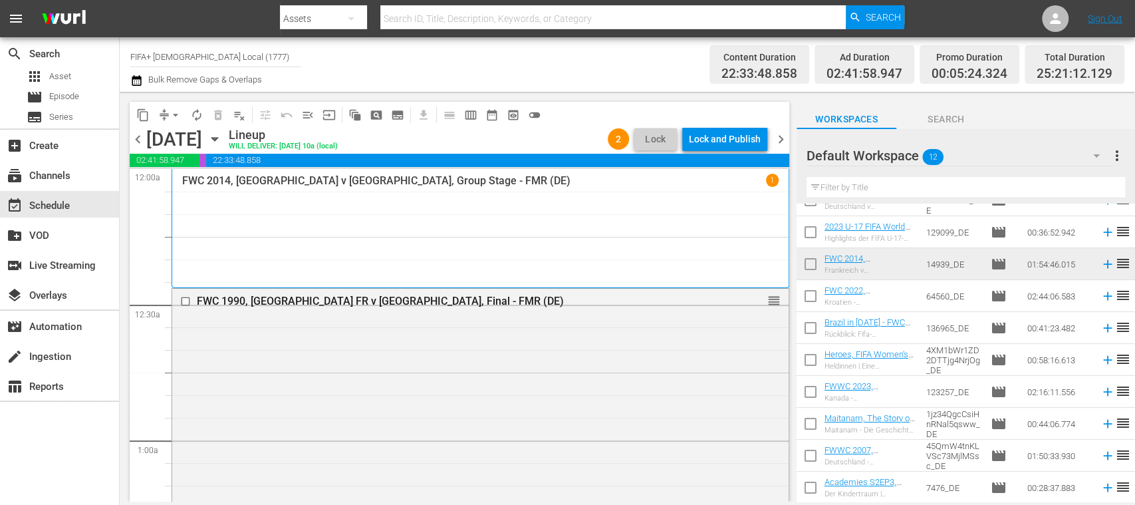
click at [781, 138] on span "chevron_right" at bounding box center [781, 139] width 17 height 17
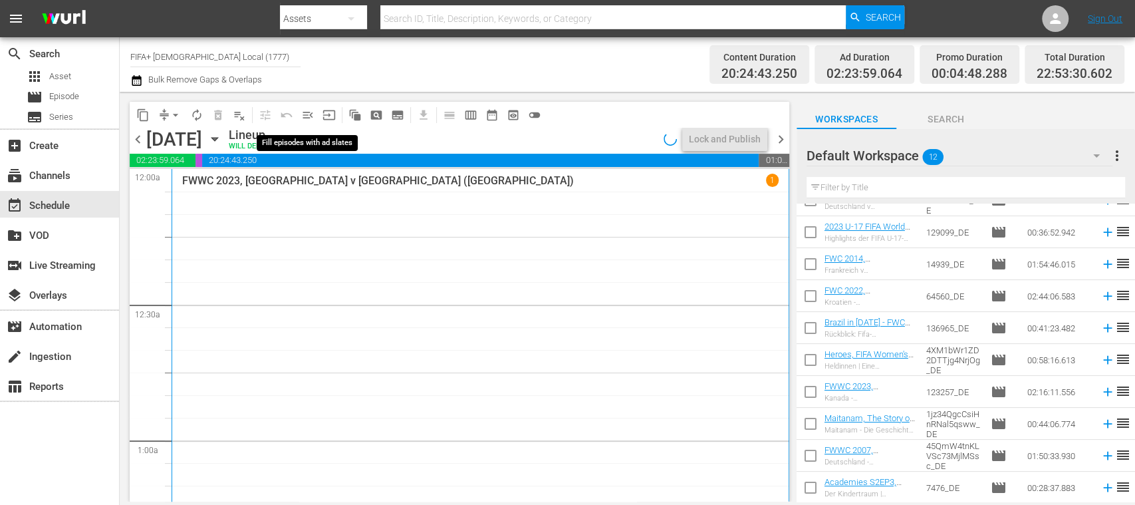
click at [310, 114] on span "menu_open" at bounding box center [307, 114] width 13 height 13
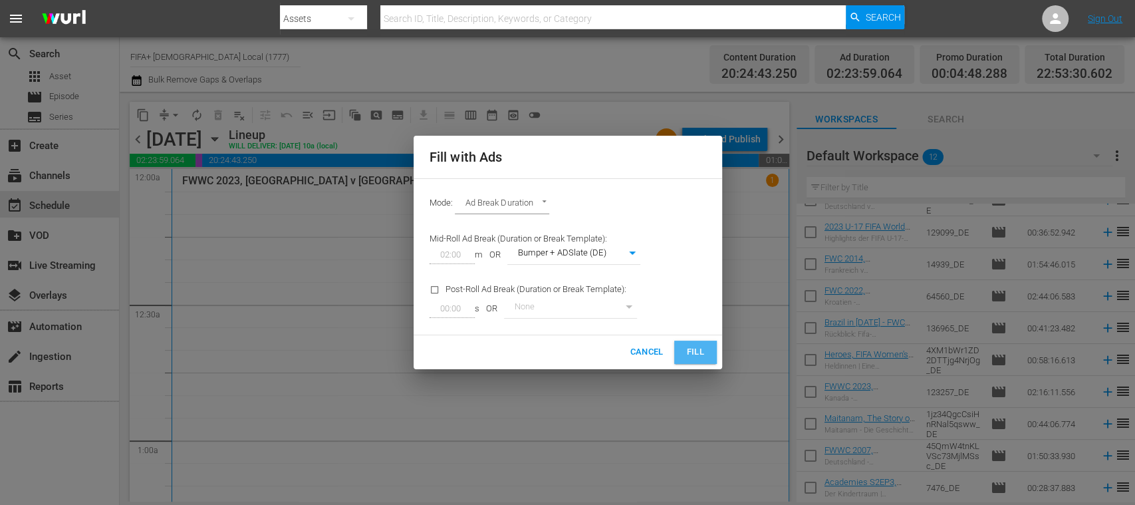
click at [696, 350] on span "Fill" at bounding box center [695, 352] width 21 height 15
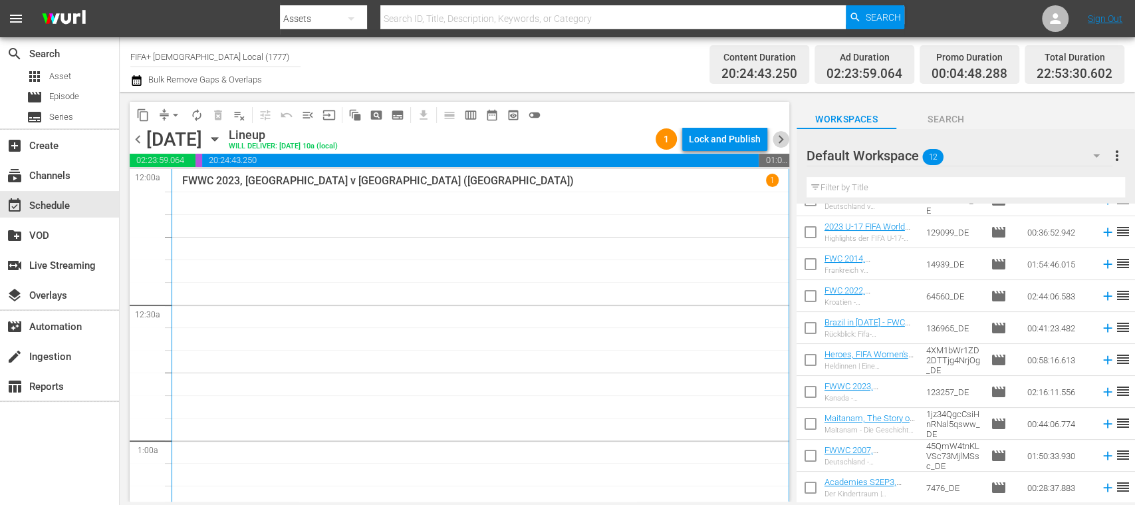
click at [779, 134] on span "chevron_right" at bounding box center [781, 139] width 17 height 17
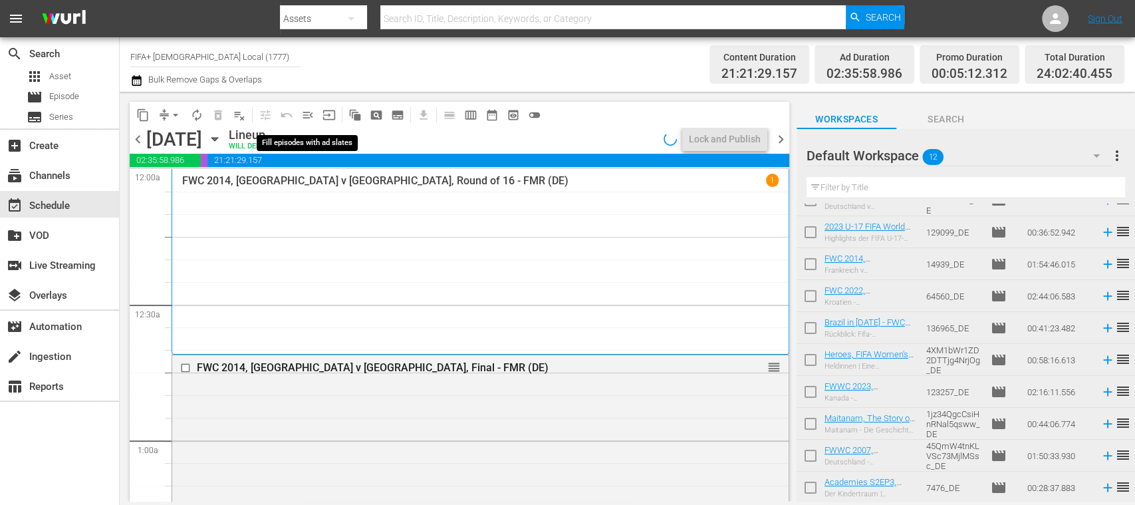
click at [306, 114] on span "menu_open" at bounding box center [307, 114] width 13 height 13
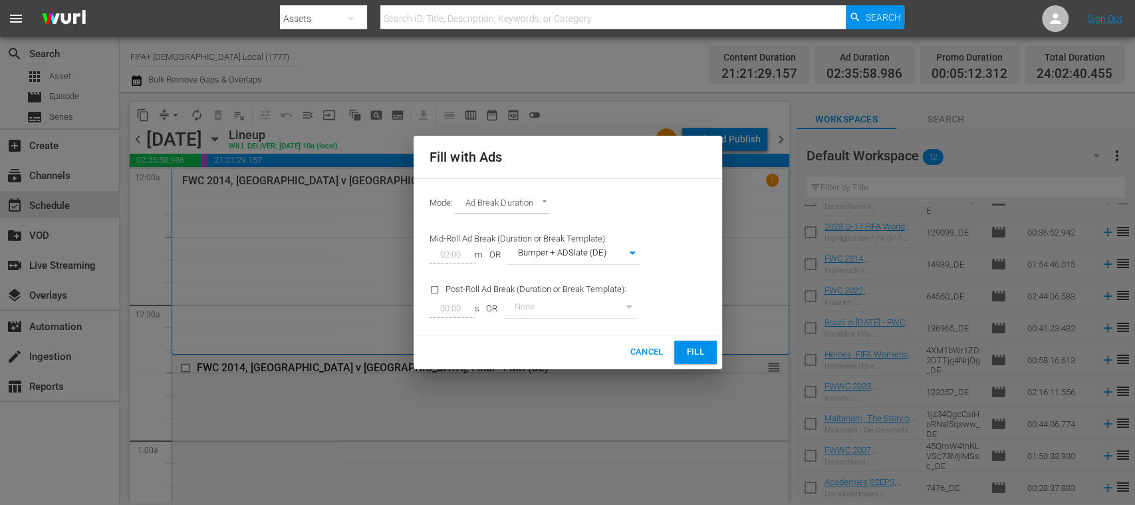
click at [693, 346] on span "Fill" at bounding box center [695, 352] width 21 height 15
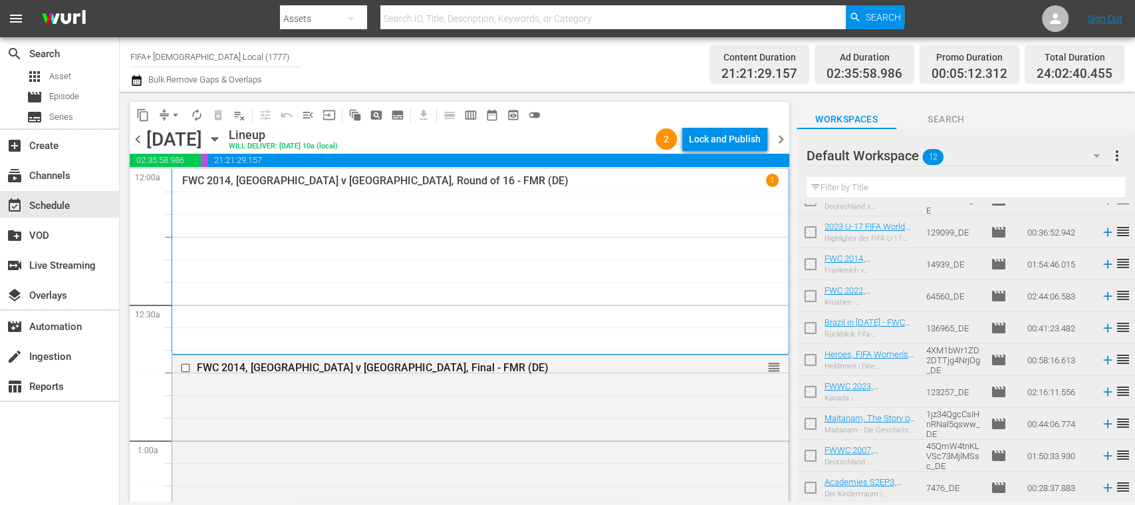
click at [222, 142] on icon "button" at bounding box center [214, 139] width 15 height 15
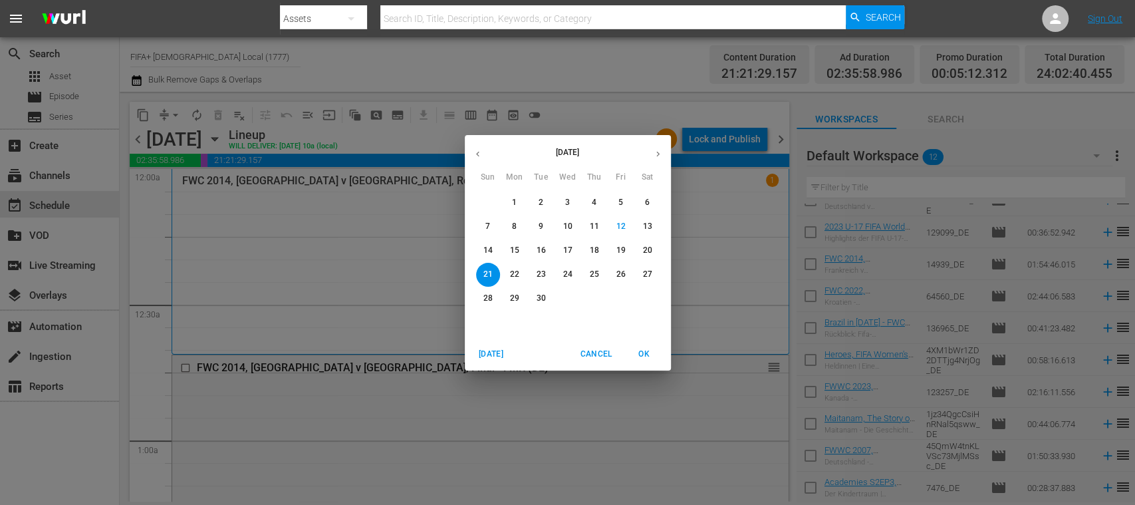
click at [482, 247] on span "14" at bounding box center [488, 250] width 24 height 11
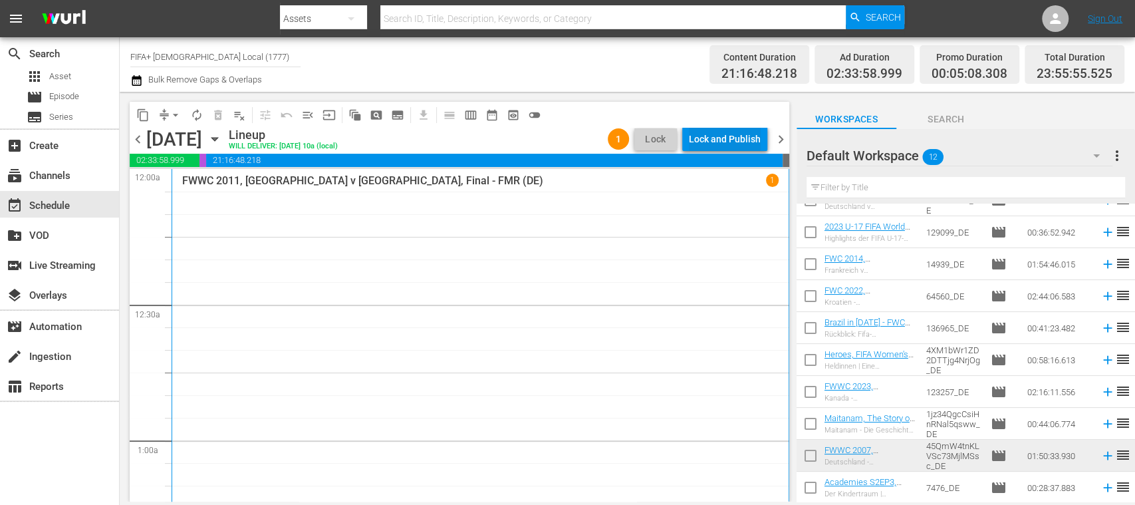
click at [742, 138] on div "Lock and Publish" at bounding box center [725, 139] width 72 height 24
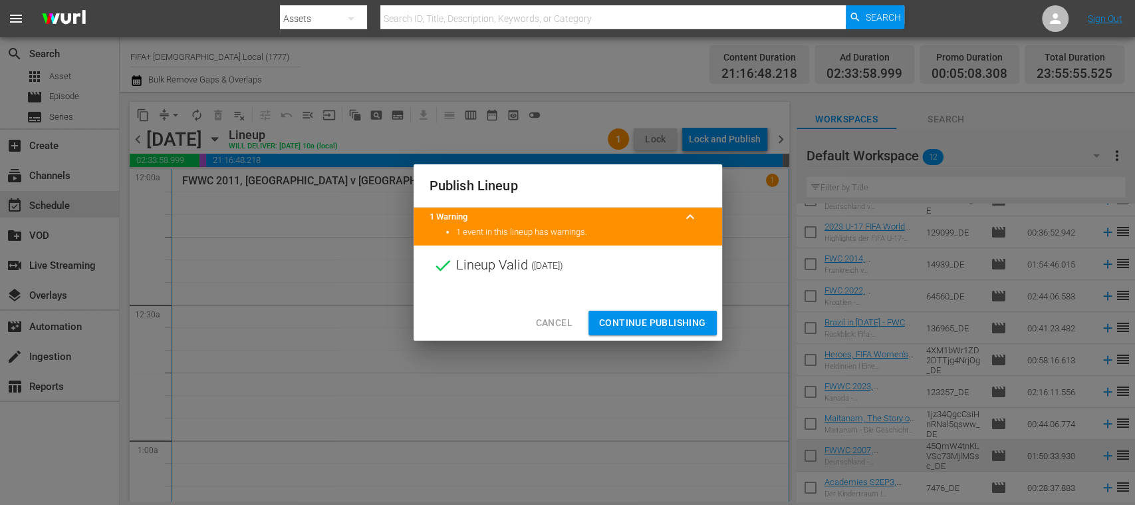
click at [664, 318] on span "Continue Publishing" at bounding box center [652, 323] width 107 height 17
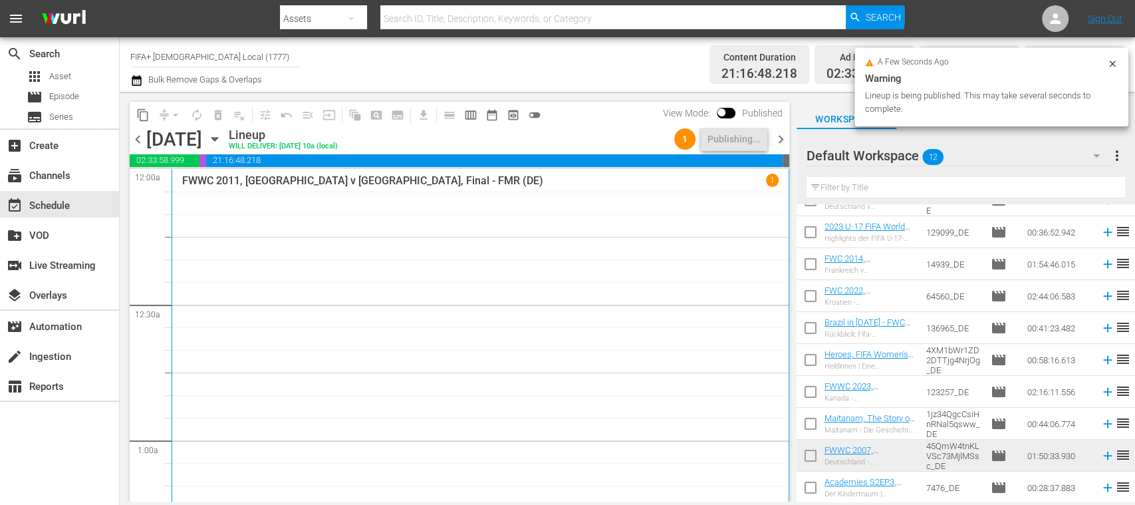
click at [779, 136] on span "chevron_right" at bounding box center [781, 139] width 17 height 17
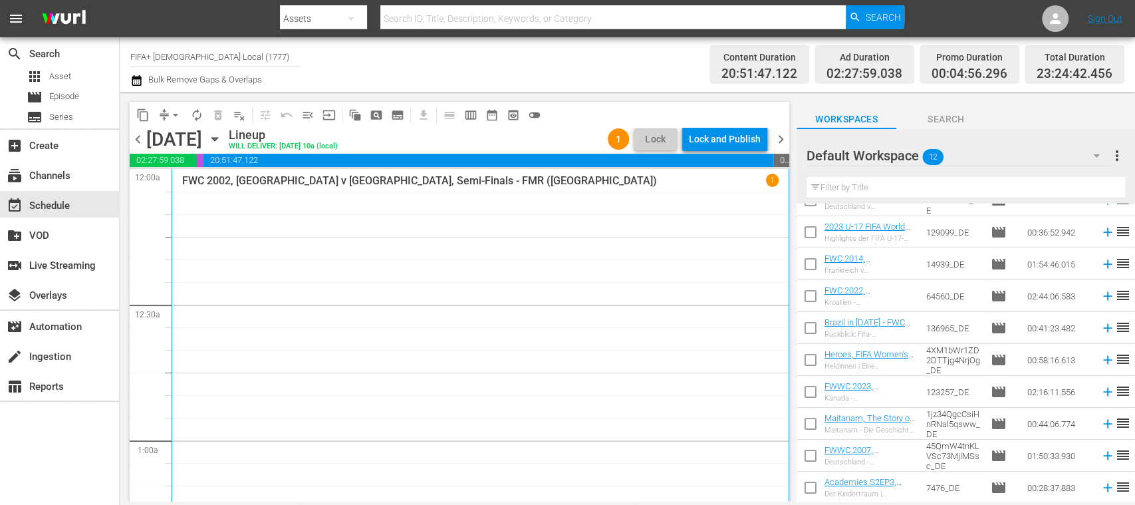
click at [140, 141] on span "chevron_left" at bounding box center [138, 139] width 17 height 17
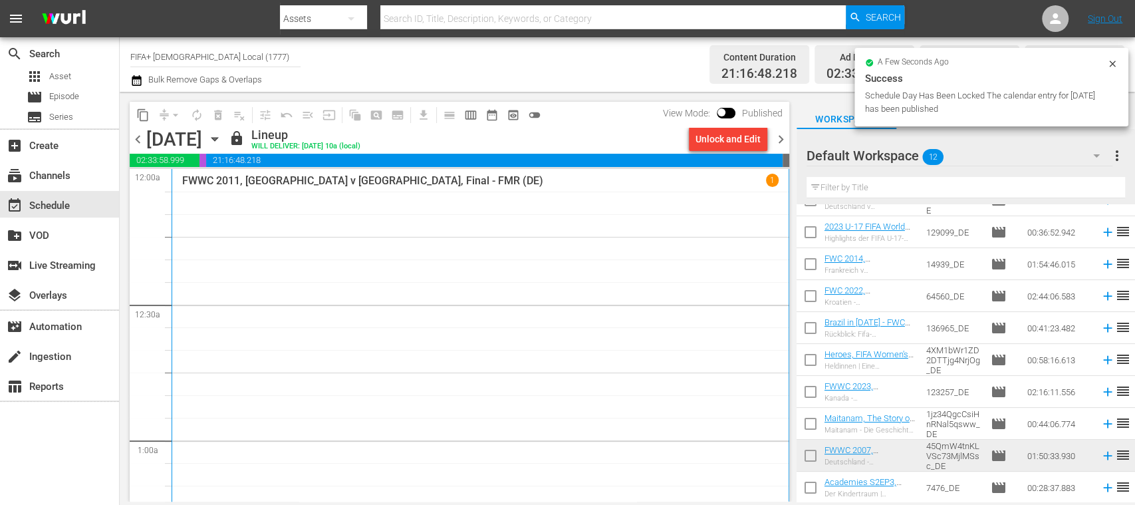
click at [783, 140] on span "chevron_right" at bounding box center [781, 139] width 17 height 17
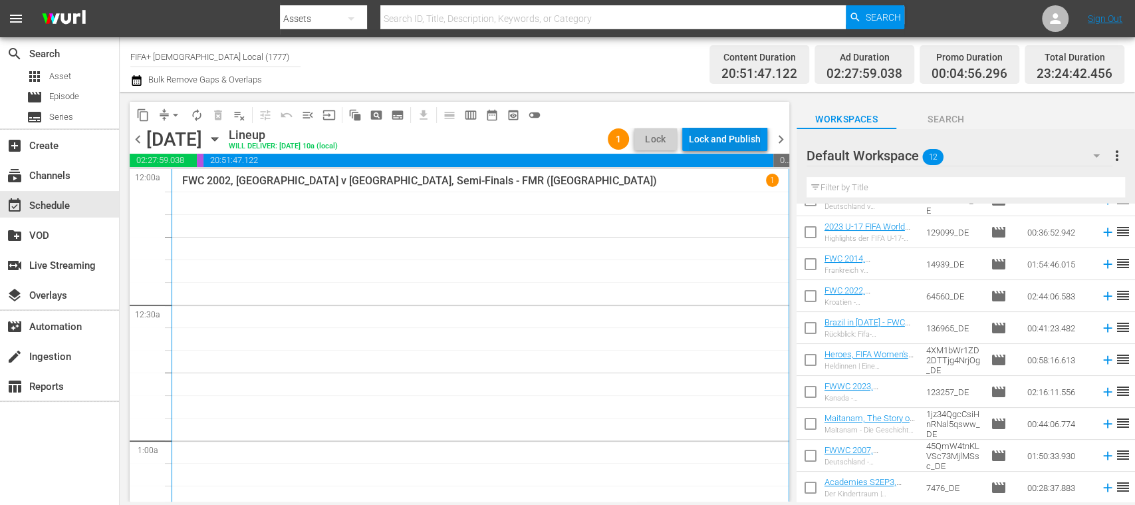
click at [736, 140] on div "Lock and Publish" at bounding box center [725, 139] width 72 height 24
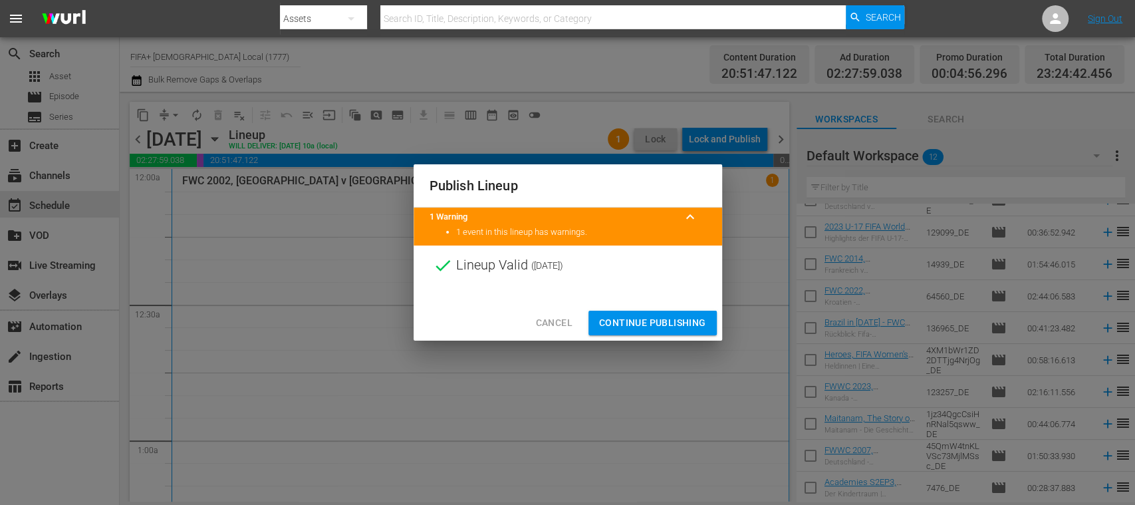
click at [682, 324] on span "Continue Publishing" at bounding box center [652, 323] width 107 height 17
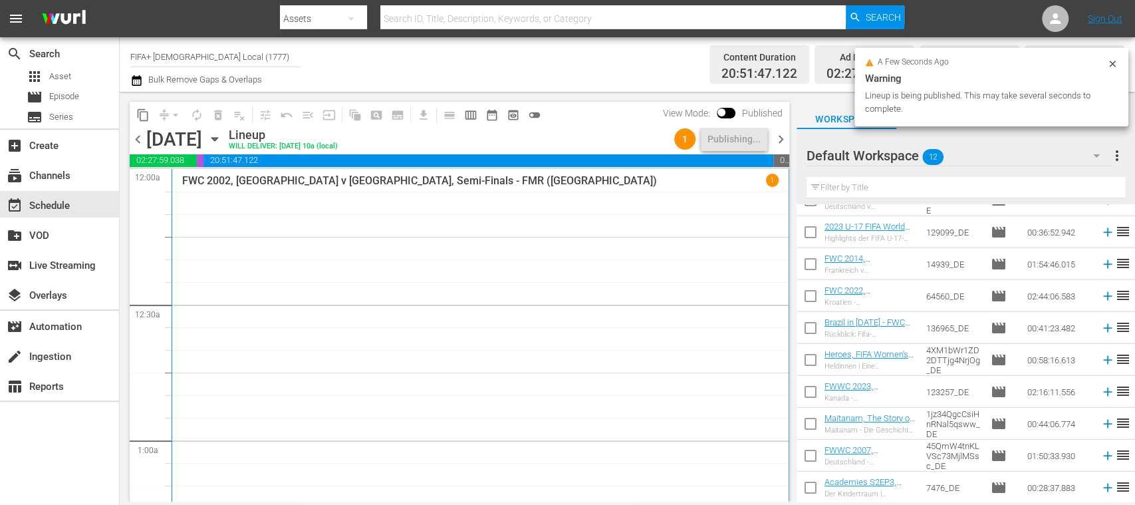
click at [781, 140] on span "chevron_right" at bounding box center [781, 139] width 17 height 17
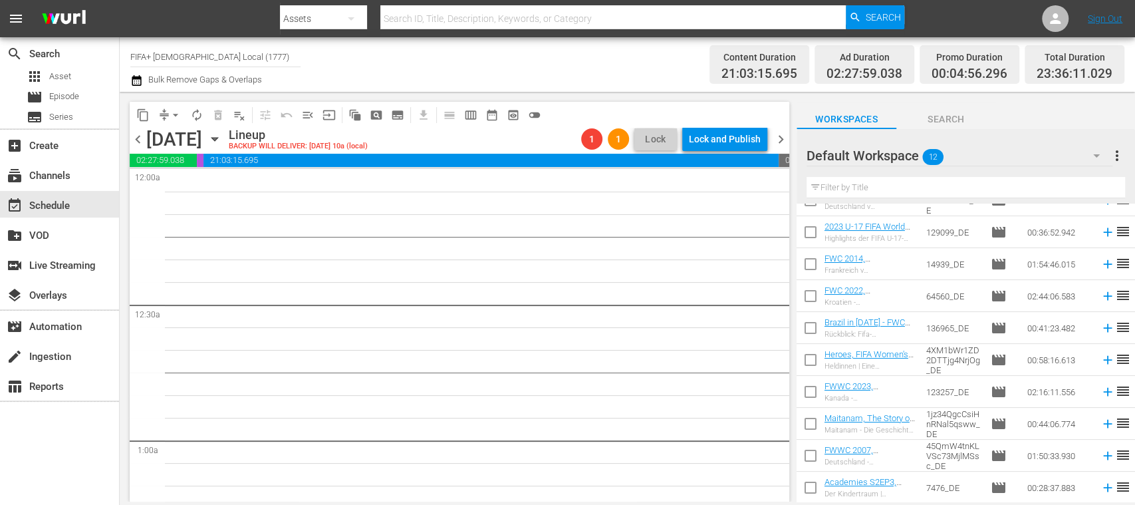
click at [138, 135] on span "chevron_left" at bounding box center [138, 139] width 17 height 17
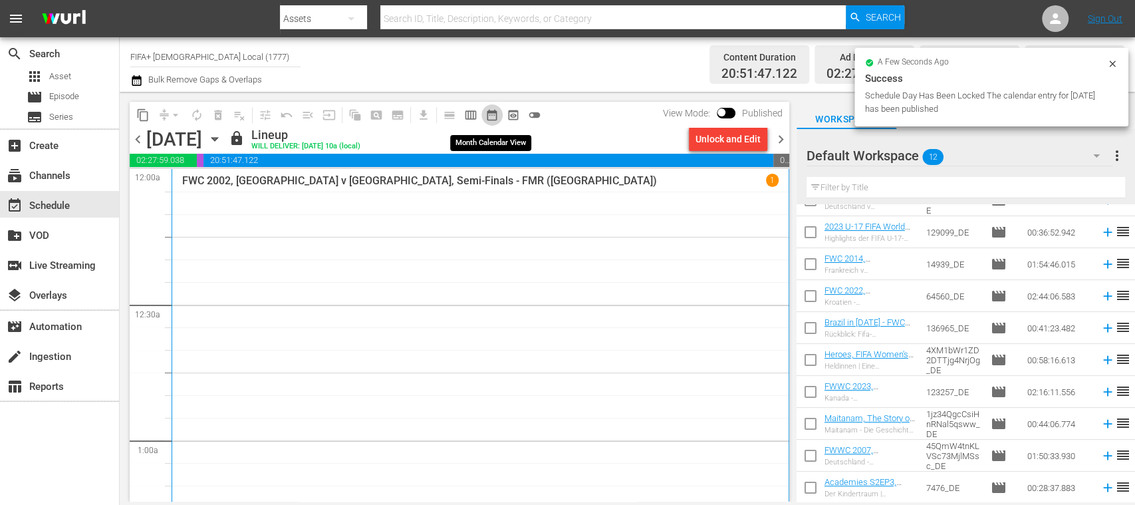
click at [492, 113] on span "date_range_outlined" at bounding box center [491, 114] width 13 height 13
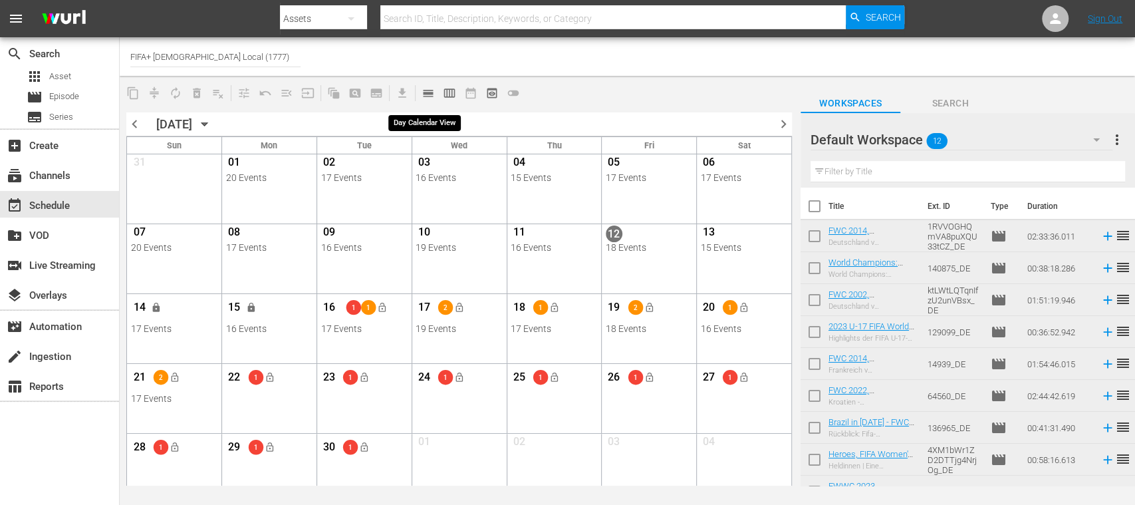
click at [434, 92] on span "calendar_view_day_outlined" at bounding box center [428, 92] width 13 height 13
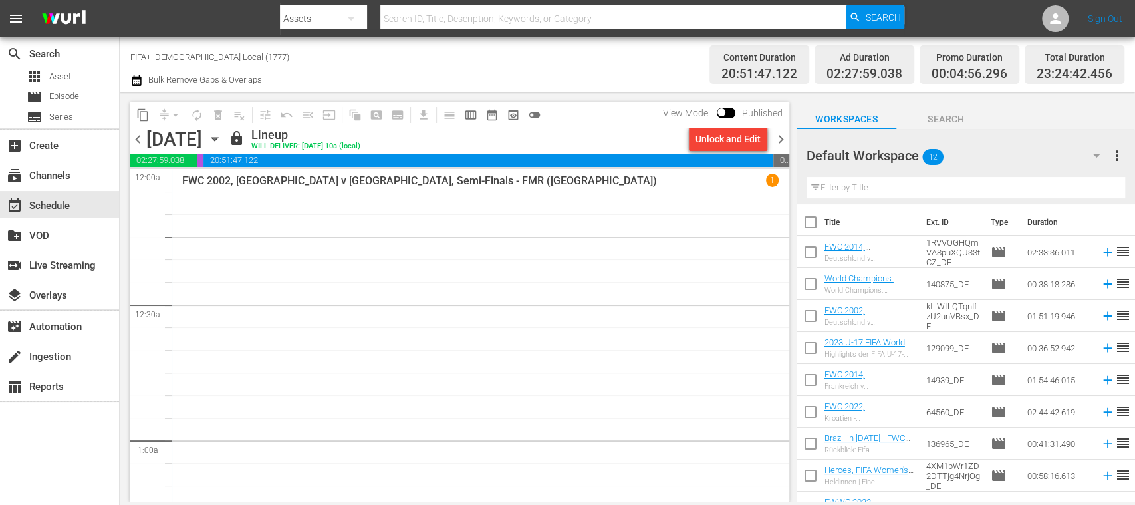
click at [781, 137] on span "chevron_right" at bounding box center [781, 139] width 17 height 17
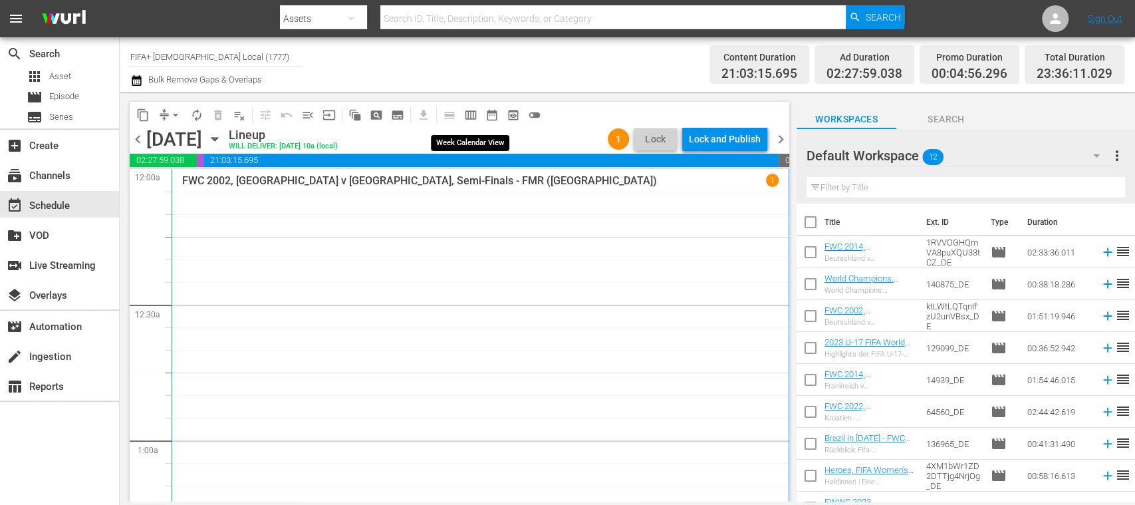
click at [473, 115] on span "calendar_view_week_outlined" at bounding box center [470, 114] width 13 height 13
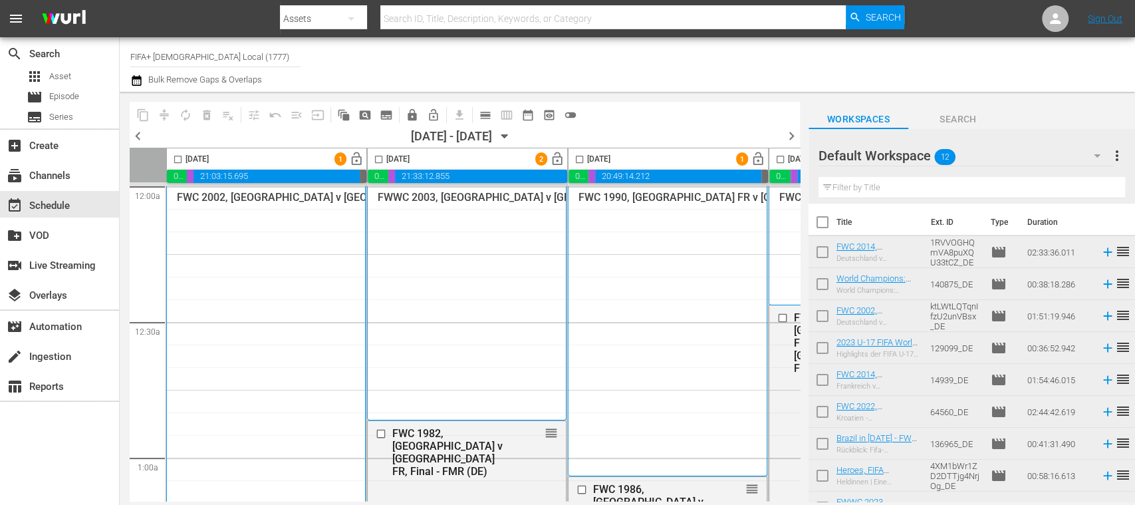
click at [177, 159] on input "checkbox" at bounding box center [177, 161] width 15 height 15
checkbox input "true"
click at [378, 158] on input "checkbox" at bounding box center [378, 161] width 15 height 15
checkbox input "true"
click at [579, 160] on input "checkbox" at bounding box center [579, 161] width 15 height 15
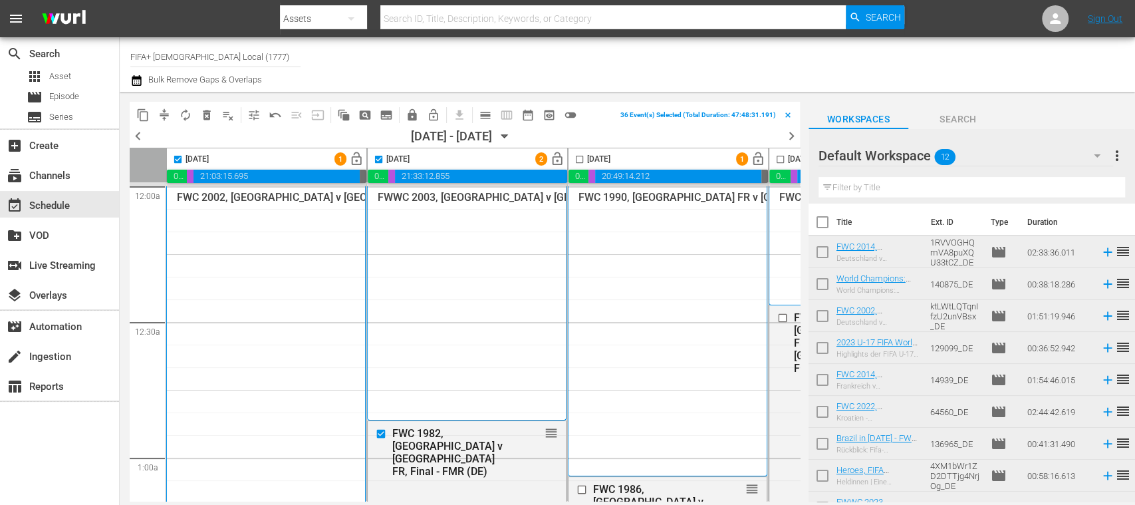
checkbox input "true"
click at [781, 158] on input "checkbox" at bounding box center [780, 161] width 15 height 15
checkbox input "true"
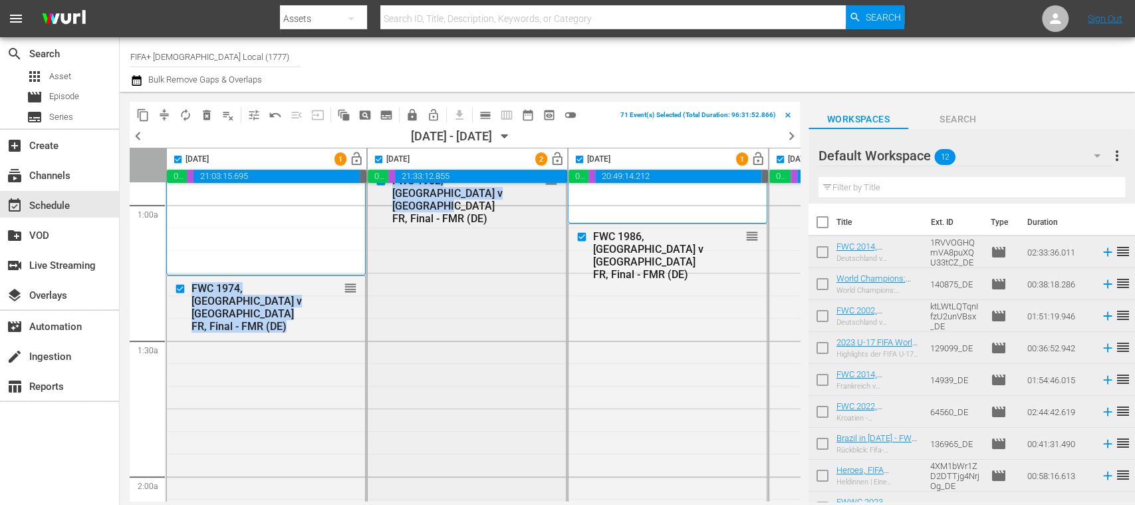
drag, startPoint x: 364, startPoint y: 493, endPoint x: 402, endPoint y: 493, distance: 37.9
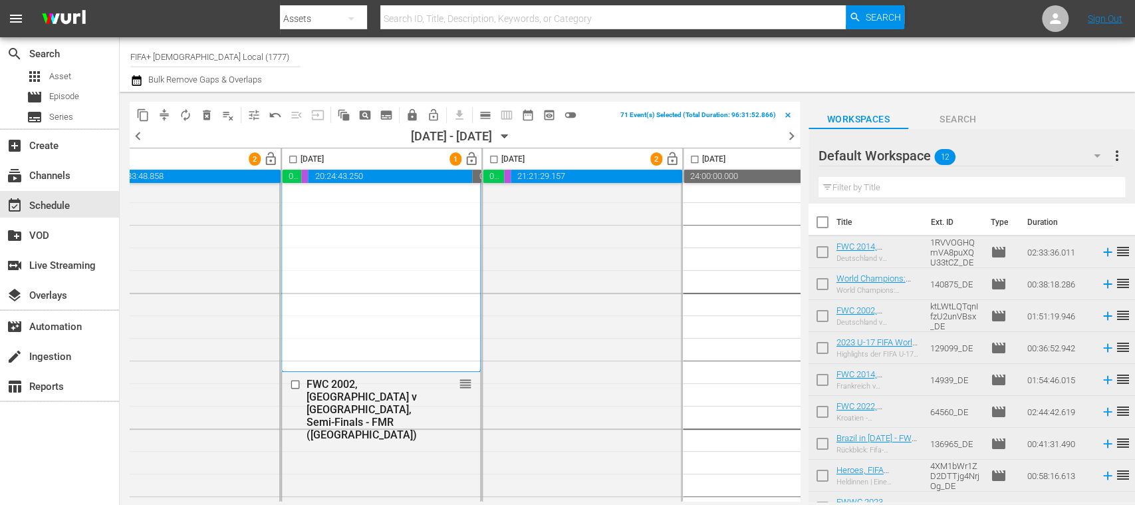
scroll to position [301, 690]
click at [289, 157] on input "checkbox" at bounding box center [290, 161] width 15 height 15
checkbox input "true"
click at [489, 157] on input "checkbox" at bounding box center [491, 161] width 15 height 15
checkbox input "true"
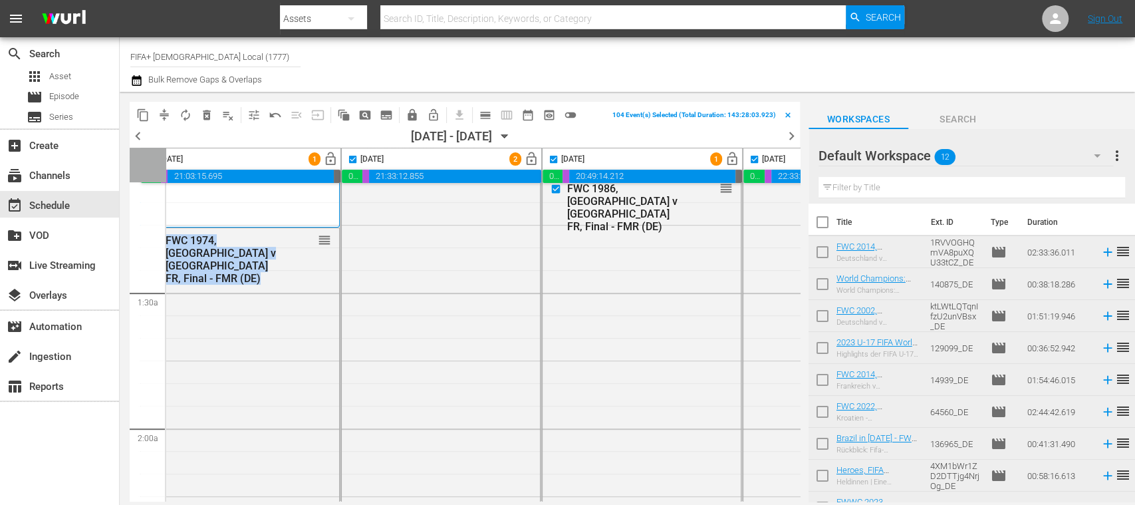
scroll to position [301, 0]
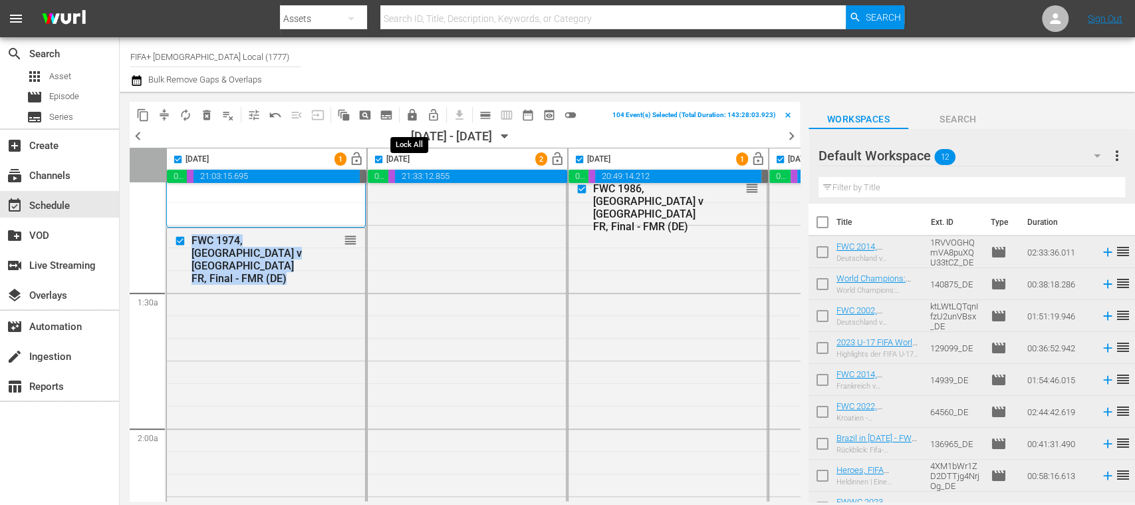
click at [410, 110] on span "lock" at bounding box center [412, 114] width 13 height 13
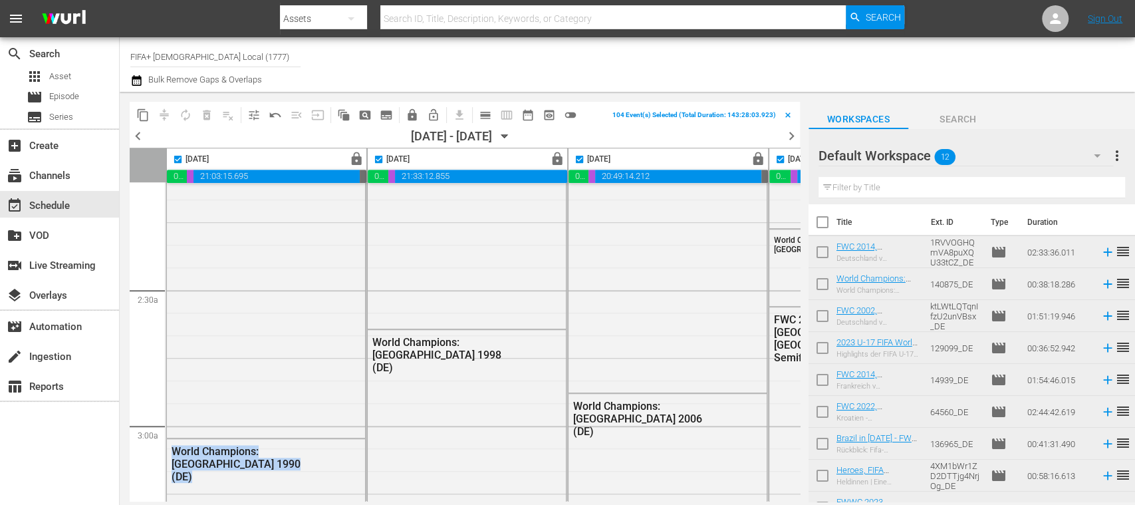
drag, startPoint x: 400, startPoint y: 493, endPoint x: 343, endPoint y: 497, distance: 57.4
click at [343, 497] on div "Tuesday, September 16th lock 02:27:59.038 00:04:56.296 21:03:15.695 00:23:48.97…" at bounding box center [465, 324] width 670 height 353
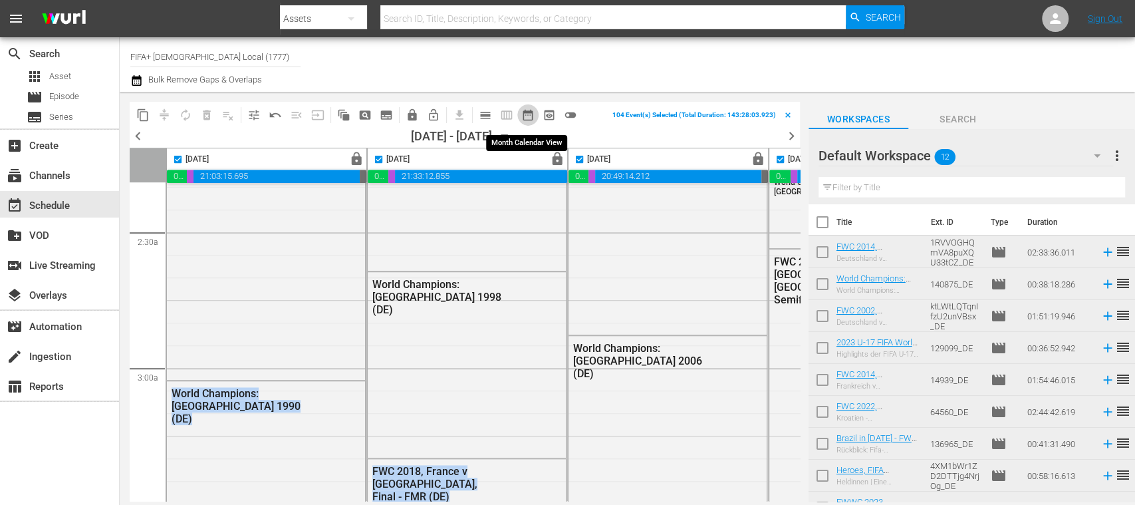
click at [529, 118] on span "date_range_outlined" at bounding box center [527, 114] width 13 height 13
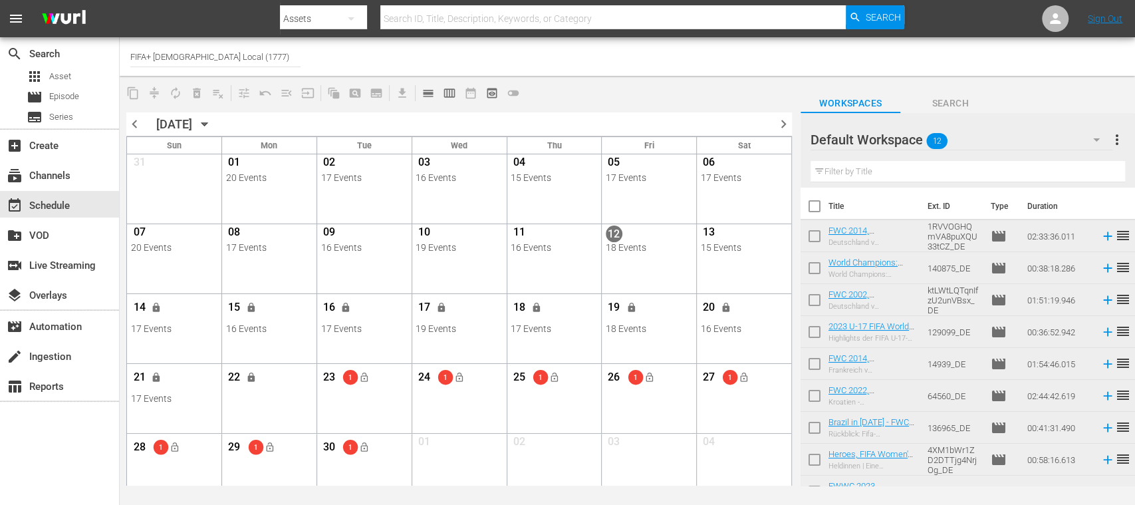
click at [271, 390] on div "22 lock" at bounding box center [269, 379] width 87 height 28
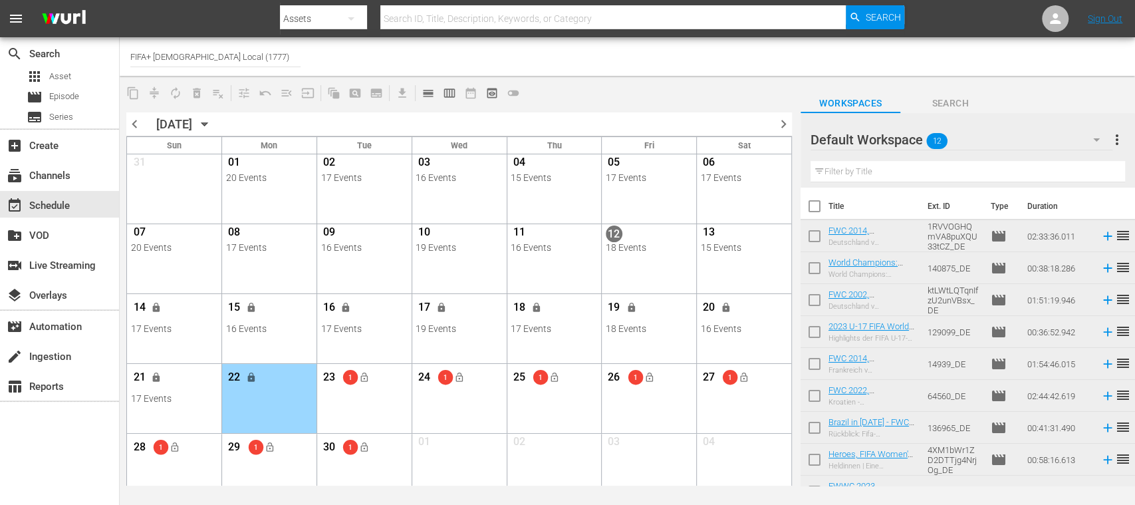
click at [271, 390] on div "22 lock" at bounding box center [269, 379] width 87 height 28
click at [431, 92] on span "calendar_view_day_outlined" at bounding box center [428, 92] width 13 height 13
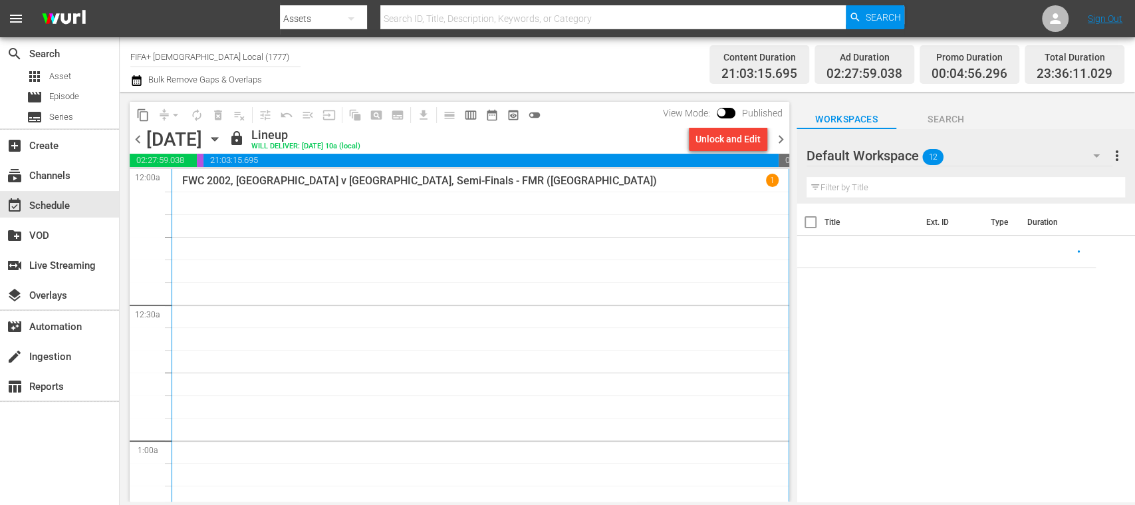
click at [783, 134] on span "chevron_right" at bounding box center [781, 139] width 17 height 17
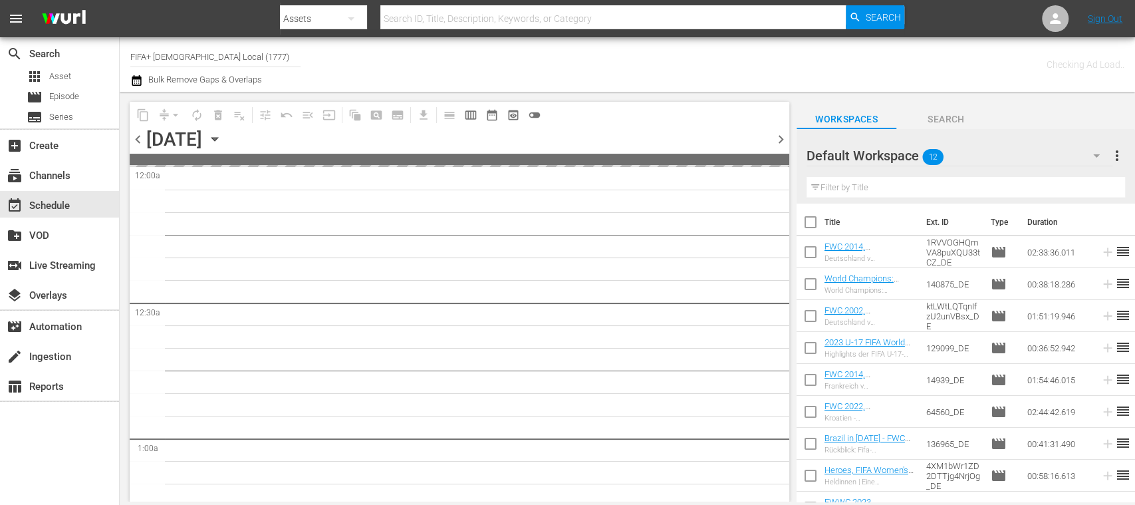
click at [783, 134] on span "chevron_right" at bounding box center [781, 139] width 17 height 17
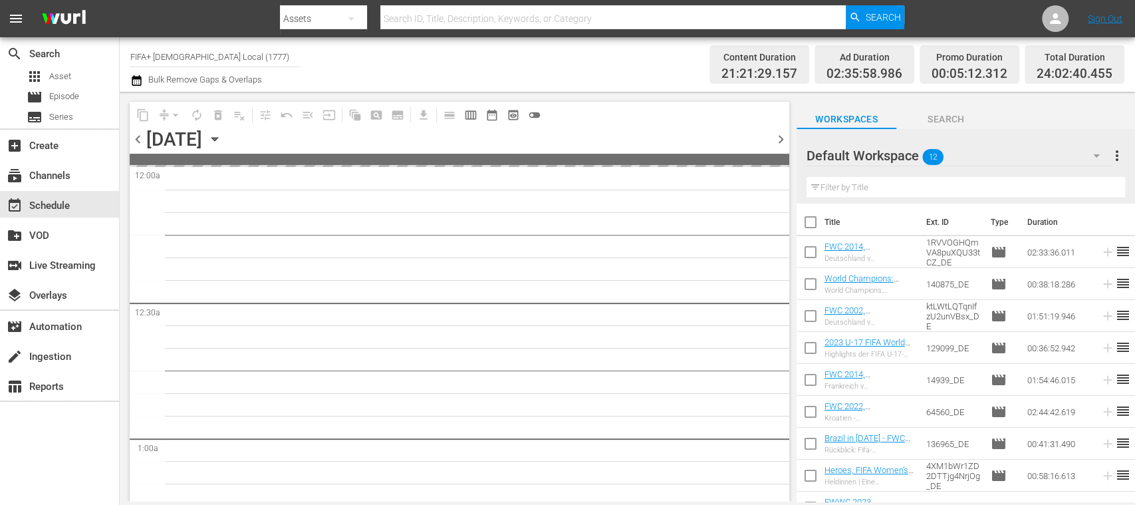
click at [783, 134] on span "chevron_right" at bounding box center [781, 139] width 17 height 17
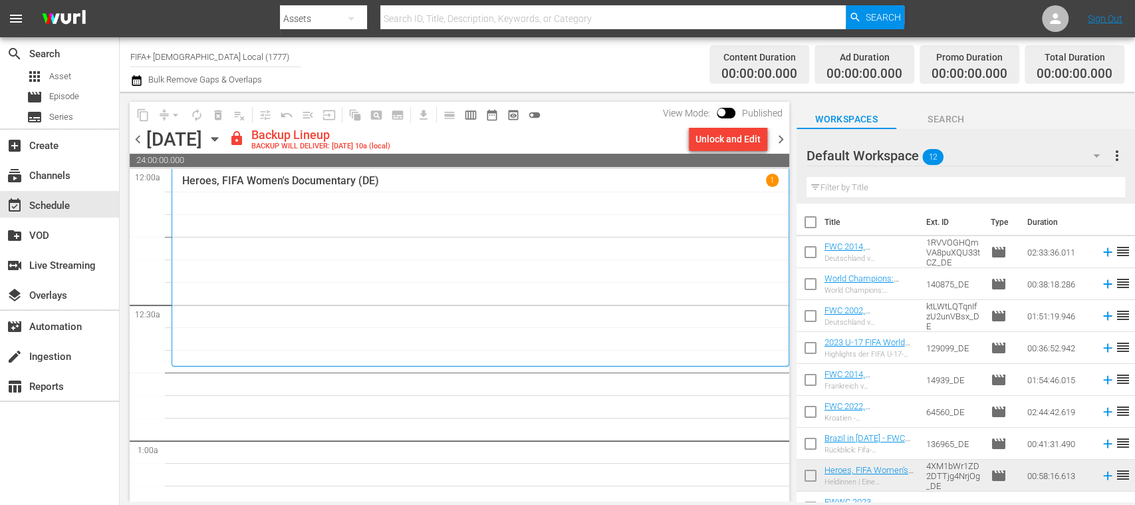
click at [138, 140] on span "chevron_left" at bounding box center [138, 139] width 17 height 17
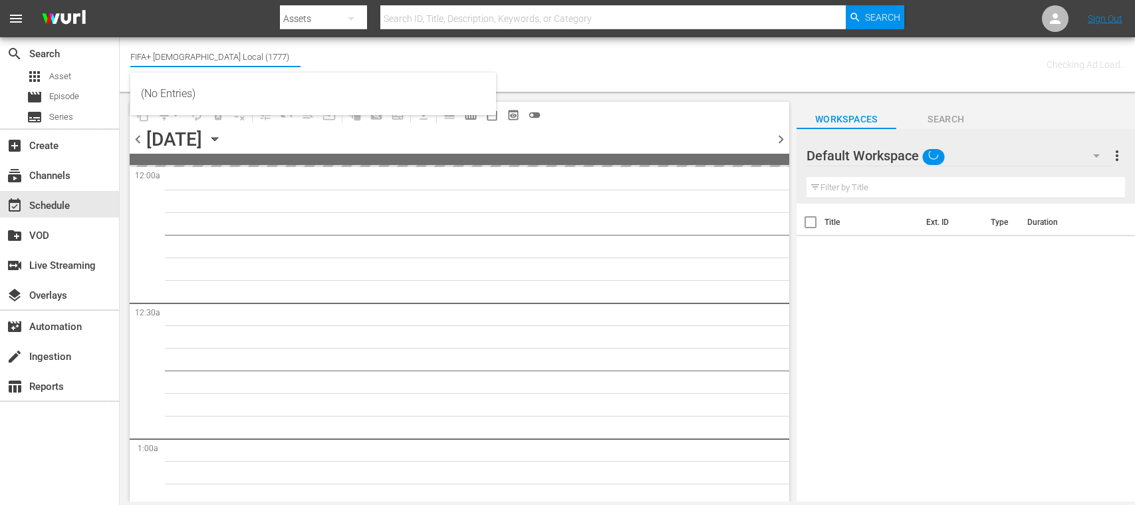
click at [221, 55] on input "FIFA+ [DEMOGRAPHIC_DATA] Local (1777)" at bounding box center [215, 57] width 170 height 32
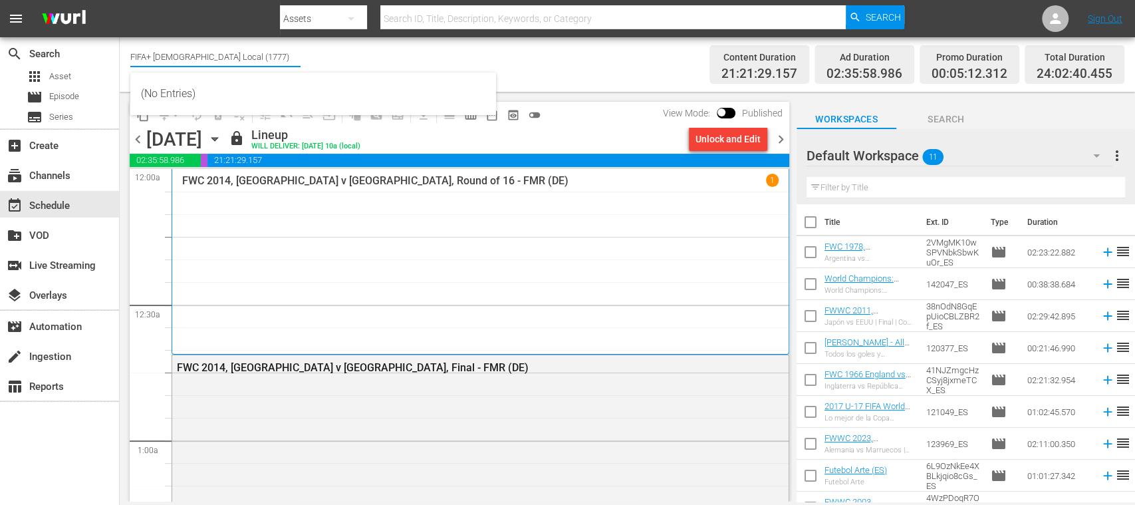
drag, startPoint x: 235, startPoint y: 51, endPoint x: 152, endPoint y: 52, distance: 83.1
click at [152, 52] on input "FIFA+ German Local (1777)" at bounding box center [215, 57] width 170 height 32
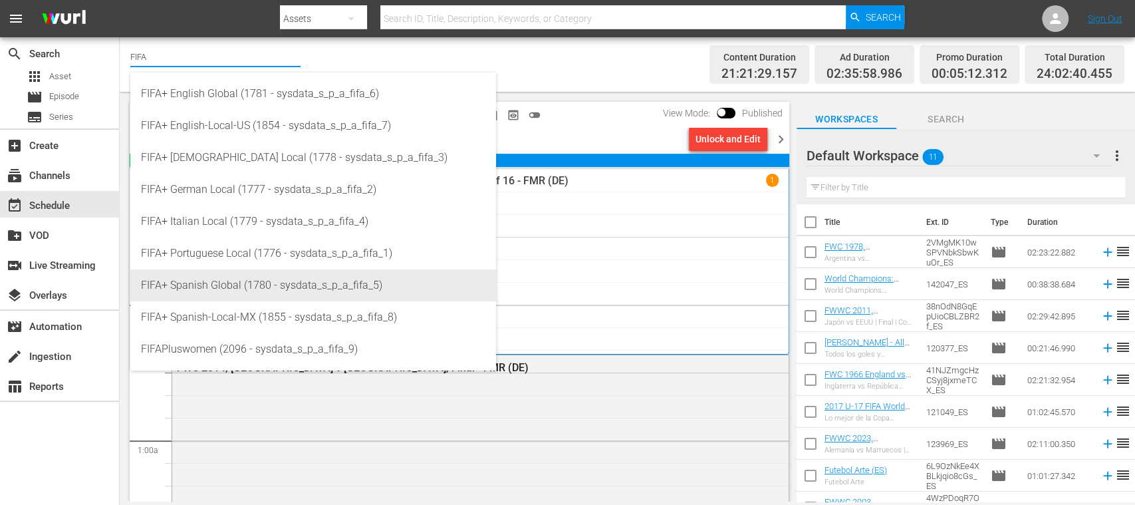
click at [221, 288] on div "FIFA+ Spanish Global (1780 - sysdata_s_p_a_fifa_5)" at bounding box center [313, 285] width 345 height 32
type input "FIFA+ Spanish Global (1780 - sysdata_s_p_a_fifa_5)"
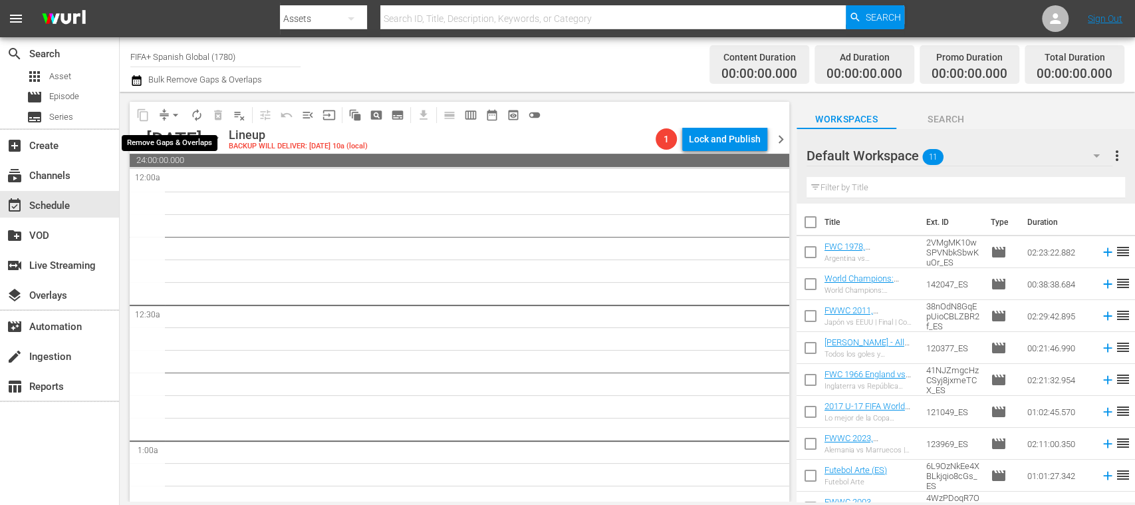
click at [179, 113] on span "arrow_drop_down" at bounding box center [175, 114] width 13 height 13
click at [217, 138] on icon "button" at bounding box center [214, 139] width 6 height 3
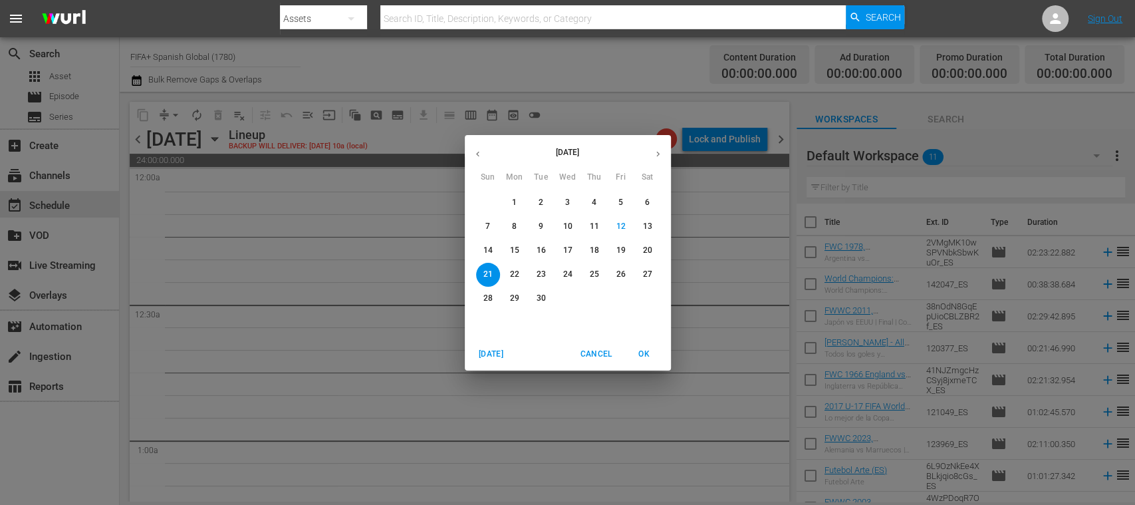
click at [482, 247] on span "14" at bounding box center [488, 250] width 24 height 11
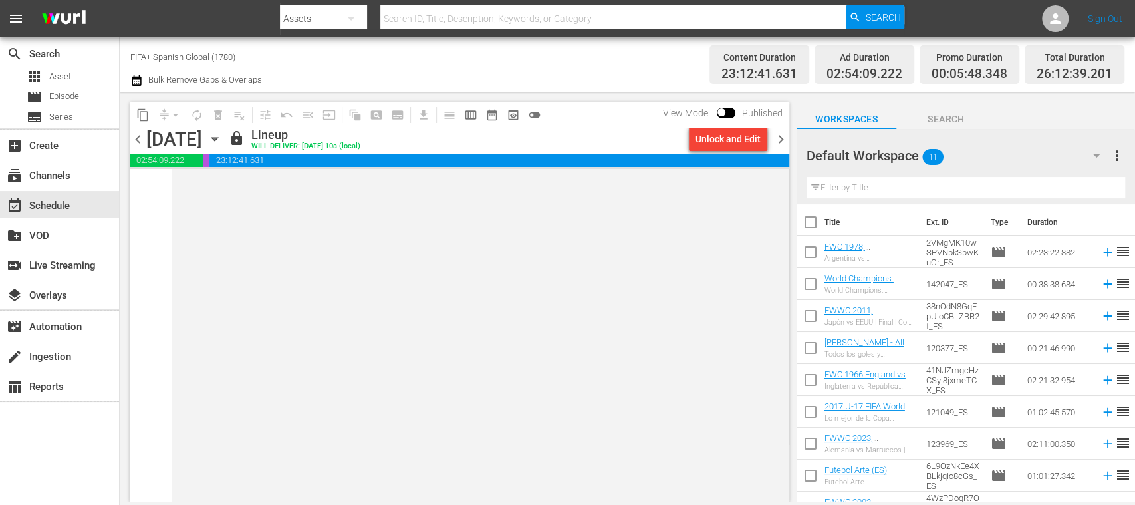
scroll to position [4271, 0]
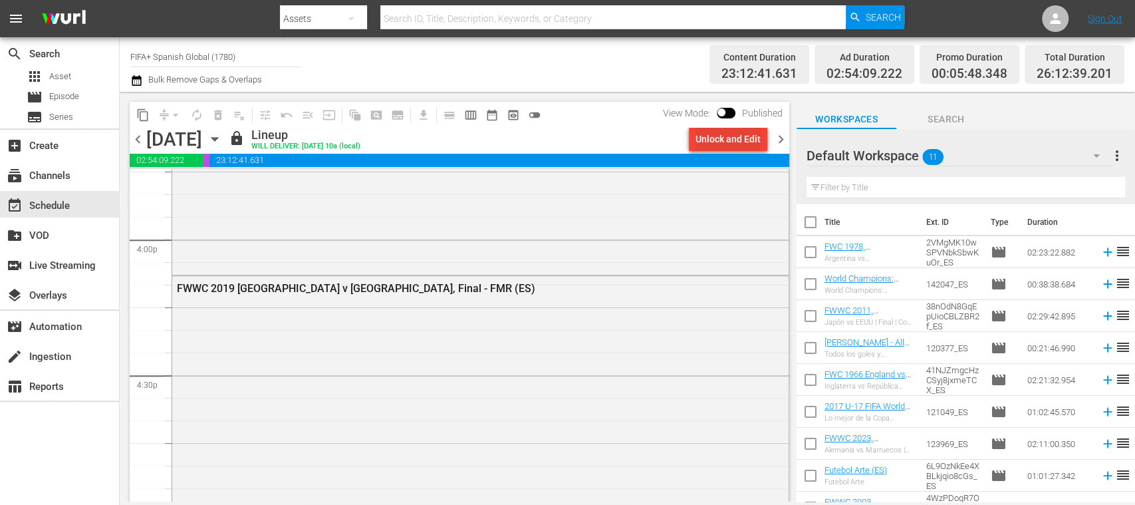
click at [734, 134] on div "Unlock and Edit" at bounding box center [728, 139] width 65 height 24
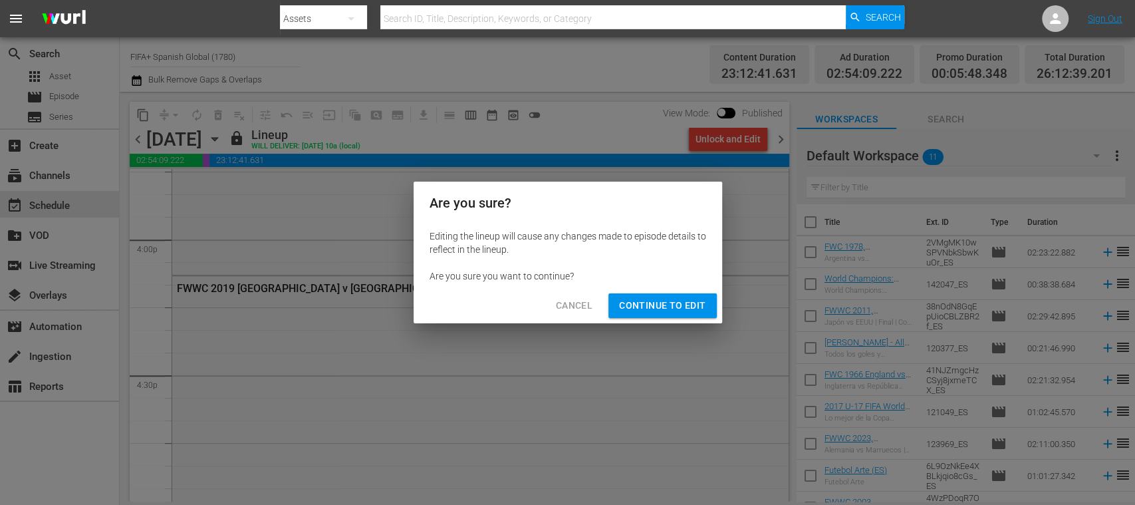
click at [669, 304] on span "Continue to Edit" at bounding box center [662, 305] width 86 height 17
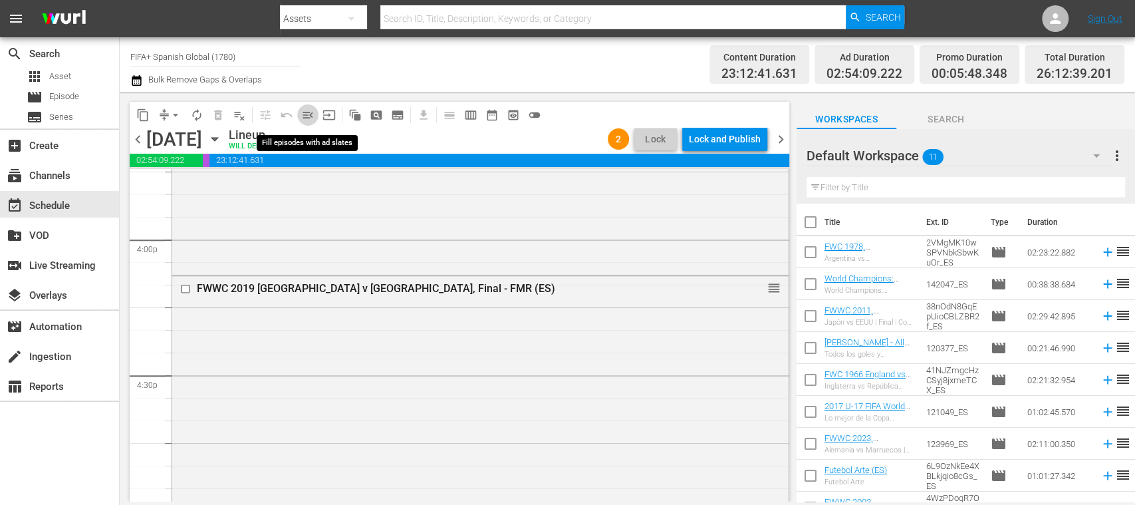
click at [304, 118] on span "menu_open" at bounding box center [307, 114] width 13 height 13
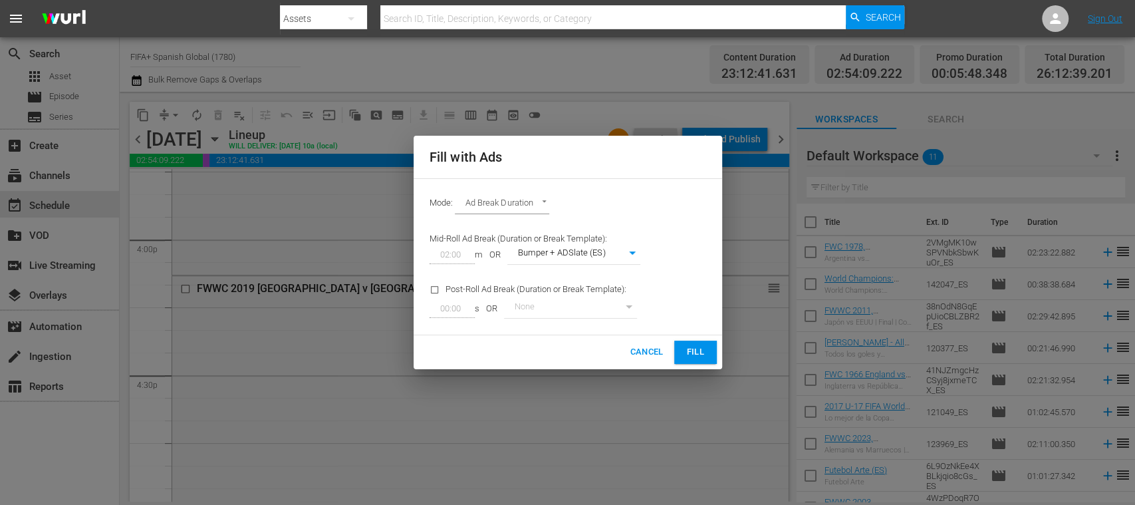
click at [694, 350] on span "Fill" at bounding box center [695, 352] width 21 height 15
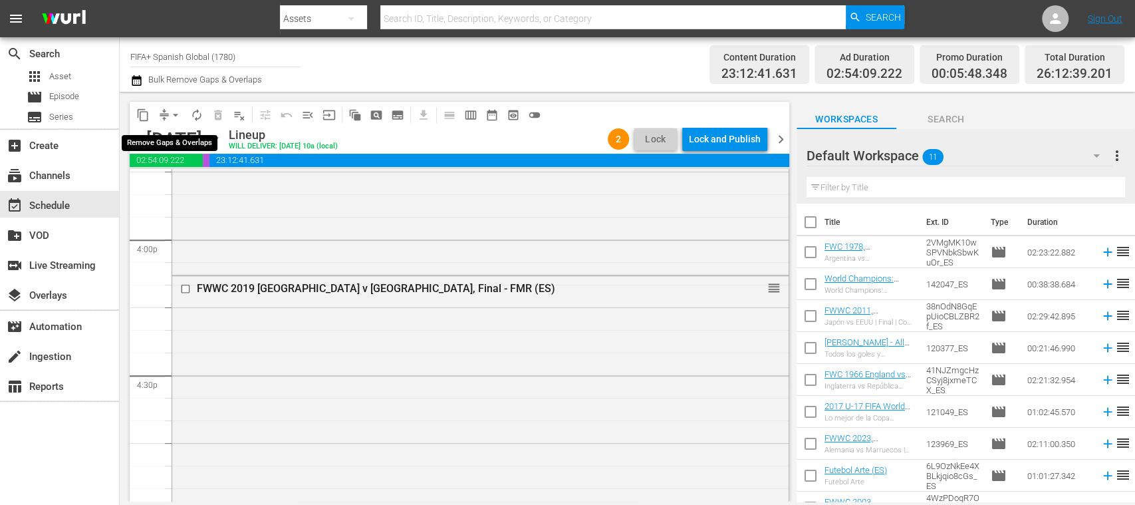
click at [175, 113] on span "arrow_drop_down" at bounding box center [175, 114] width 13 height 13
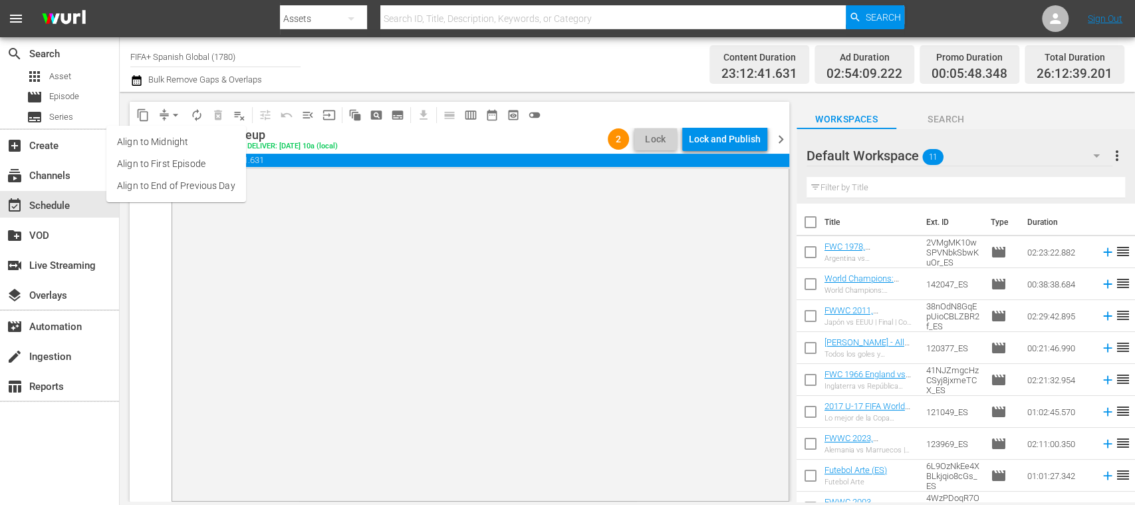
click at [748, 136] on div "Lock and Publish" at bounding box center [725, 139] width 72 height 24
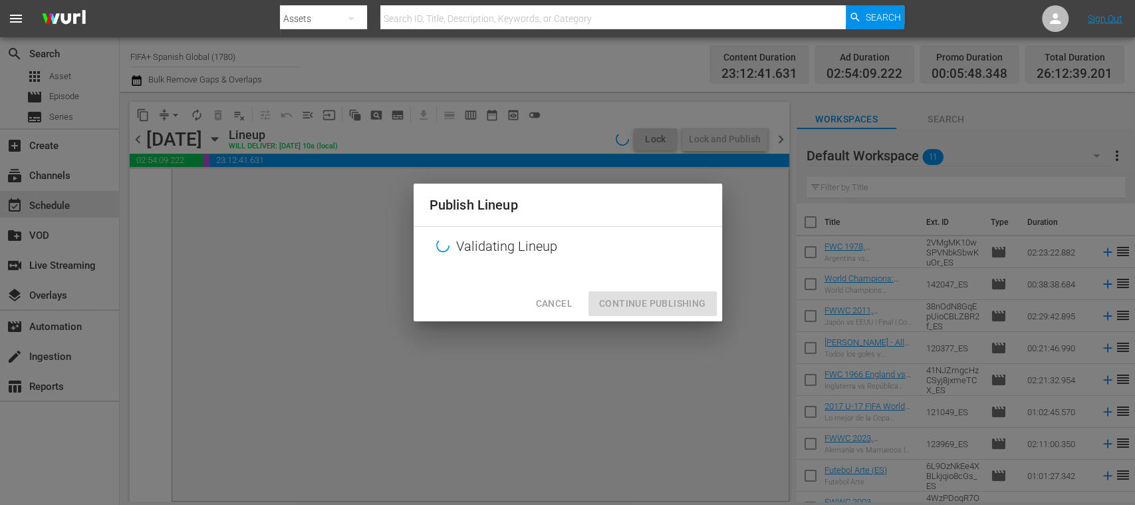
scroll to position [0, 0]
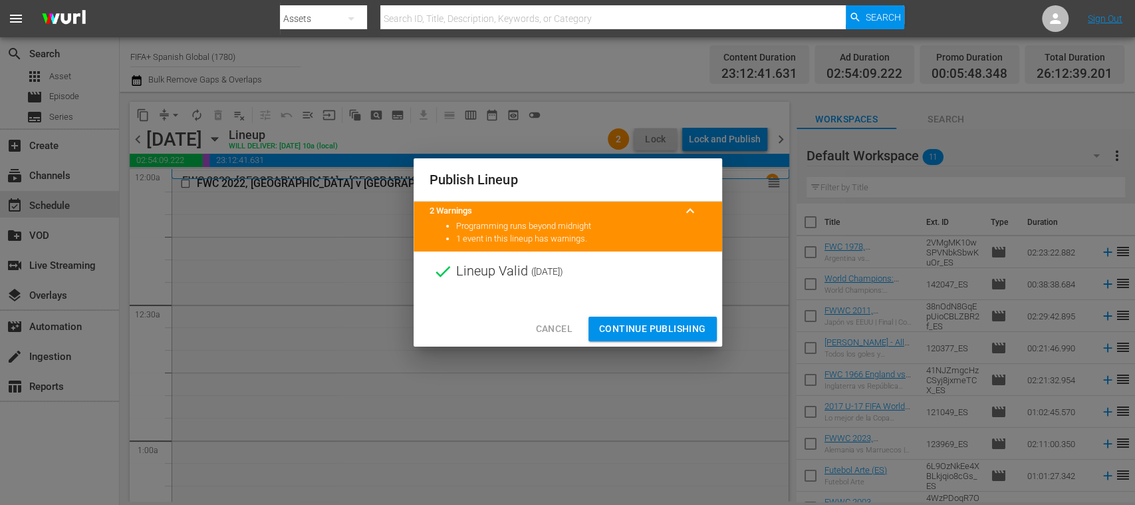
click at [644, 330] on span "Continue Publishing" at bounding box center [652, 329] width 107 height 17
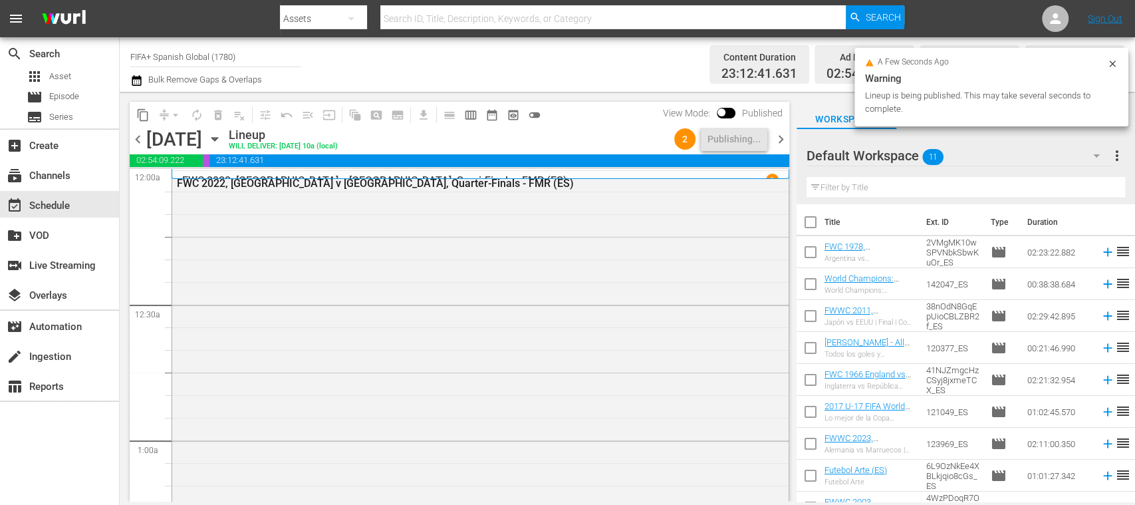
click at [781, 138] on span "chevron_right" at bounding box center [781, 139] width 17 height 17
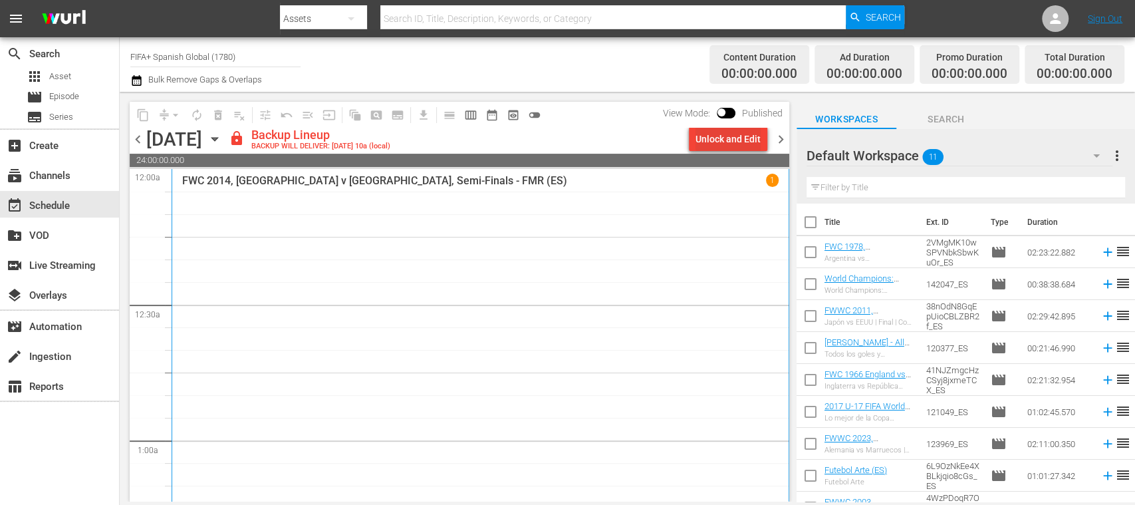
click at [718, 138] on div "Unlock and Edit" at bounding box center [728, 139] width 65 height 24
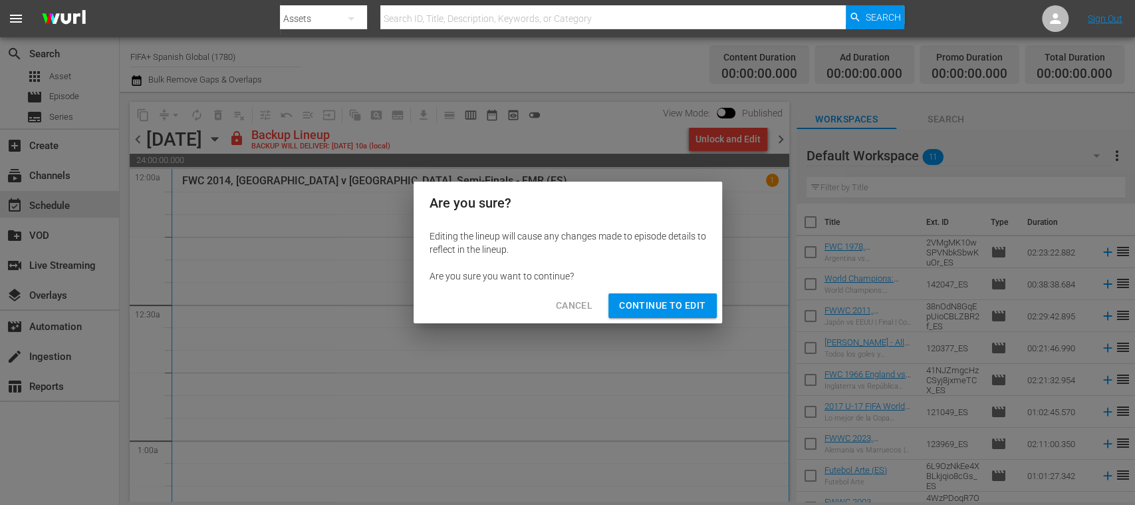
click at [675, 301] on span "Continue to Edit" at bounding box center [662, 305] width 86 height 17
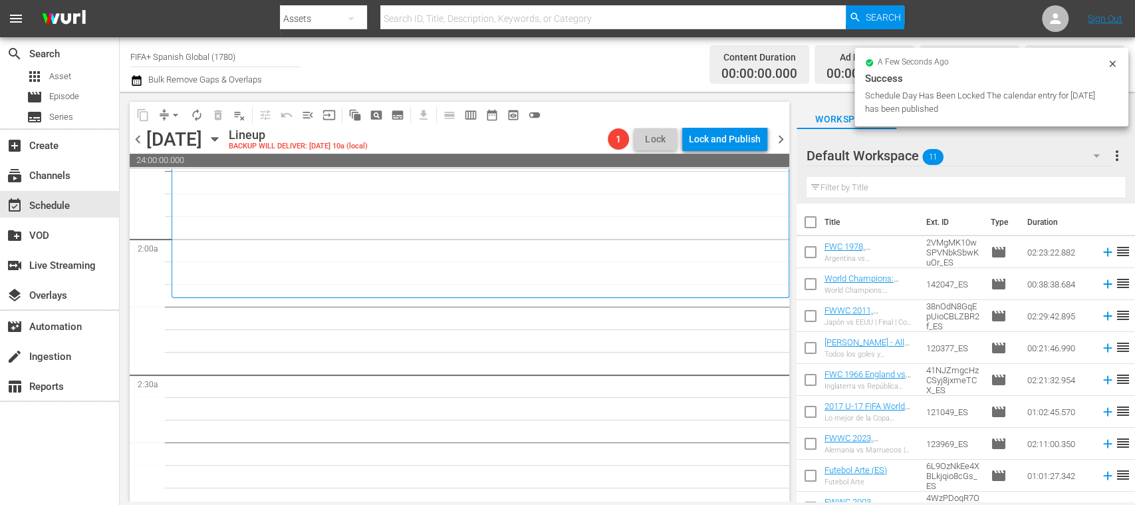
click at [813, 253] on input "checkbox" at bounding box center [811, 255] width 28 height 28
checkbox input "true"
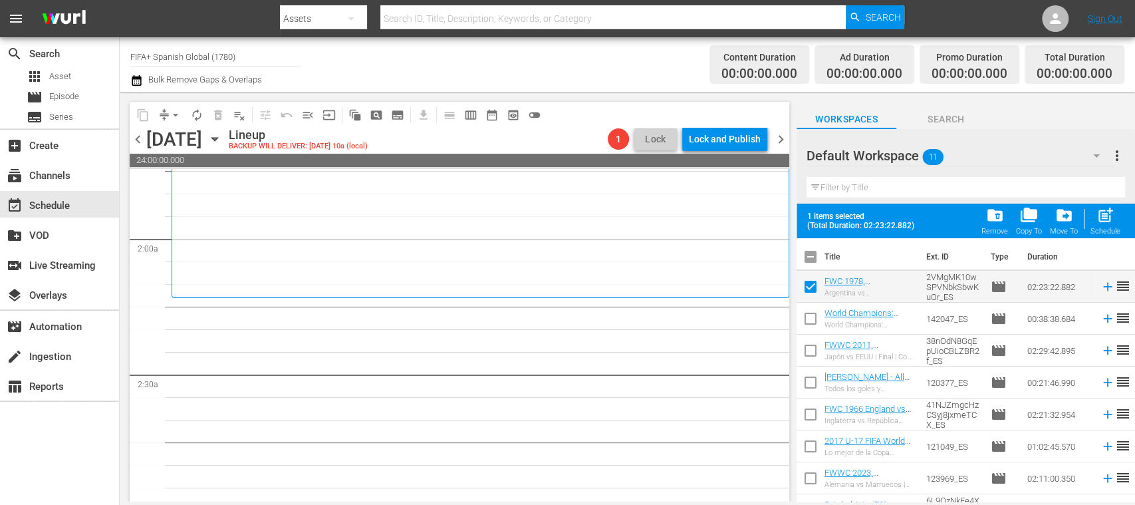
drag, startPoint x: 809, startPoint y: 314, endPoint x: 813, endPoint y: 337, distance: 23.5
click at [810, 315] on input "checkbox" at bounding box center [811, 321] width 28 height 28
checkbox input "true"
click at [813, 345] on input "checkbox" at bounding box center [811, 353] width 28 height 28
checkbox input "true"
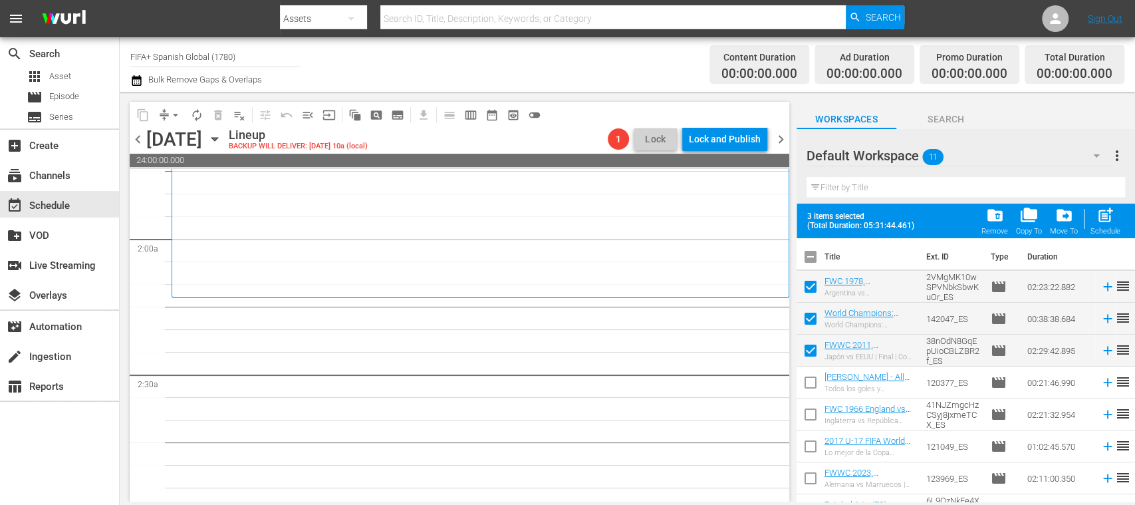
click at [812, 376] on input "checkbox" at bounding box center [811, 385] width 28 height 28
checkbox input "true"
click at [811, 408] on input "checkbox" at bounding box center [811, 417] width 28 height 28
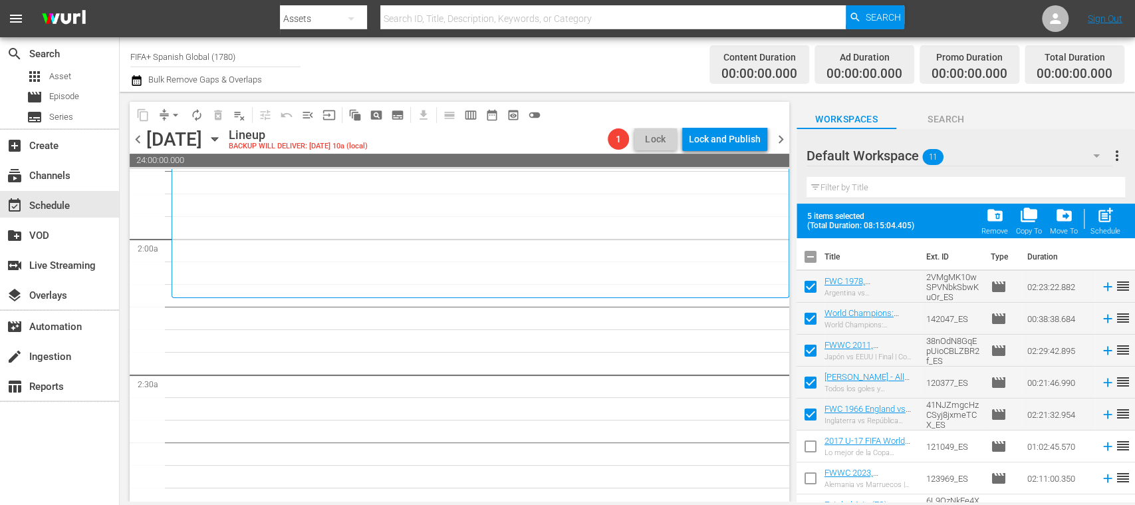
click at [811, 408] on input "checkbox" at bounding box center [811, 417] width 28 height 28
checkbox input "false"
click at [812, 444] on input "checkbox" at bounding box center [811, 449] width 28 height 28
checkbox input "true"
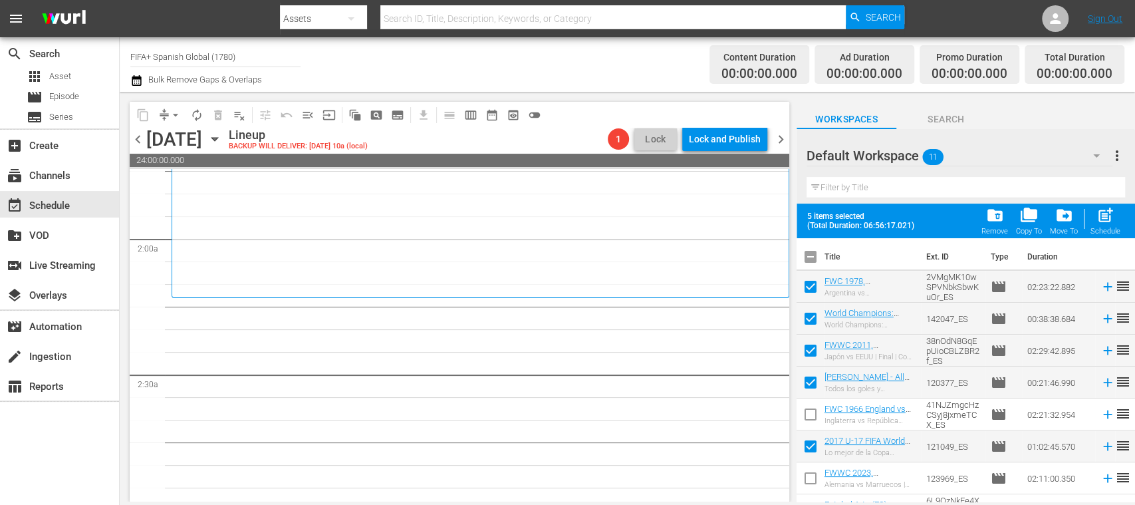
scroll to position [118, 0]
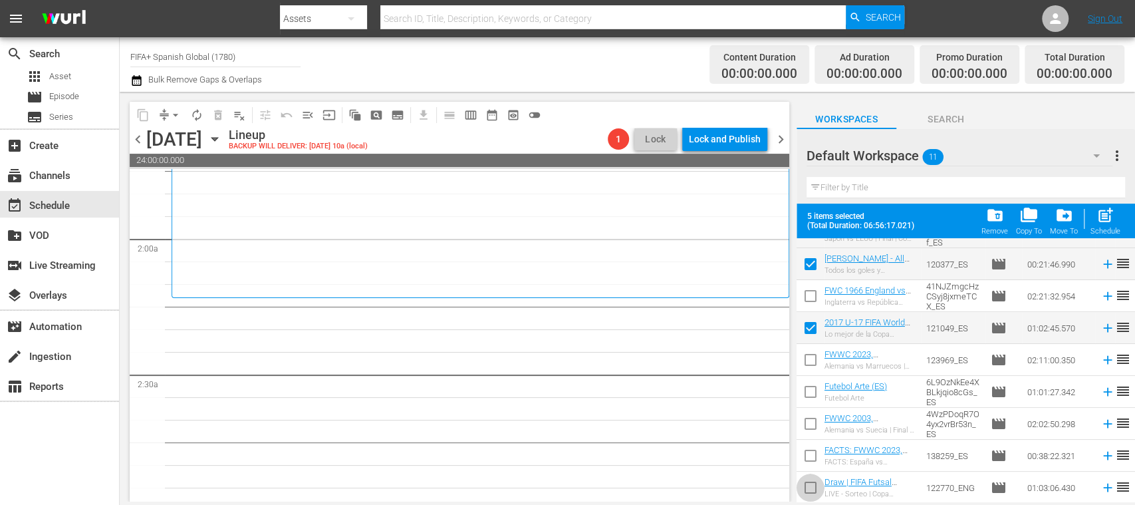
click at [814, 484] on input "checkbox" at bounding box center [811, 490] width 28 height 28
checkbox input "true"
click at [1109, 218] on span "post_add" at bounding box center [1106, 215] width 18 height 18
checkbox input "false"
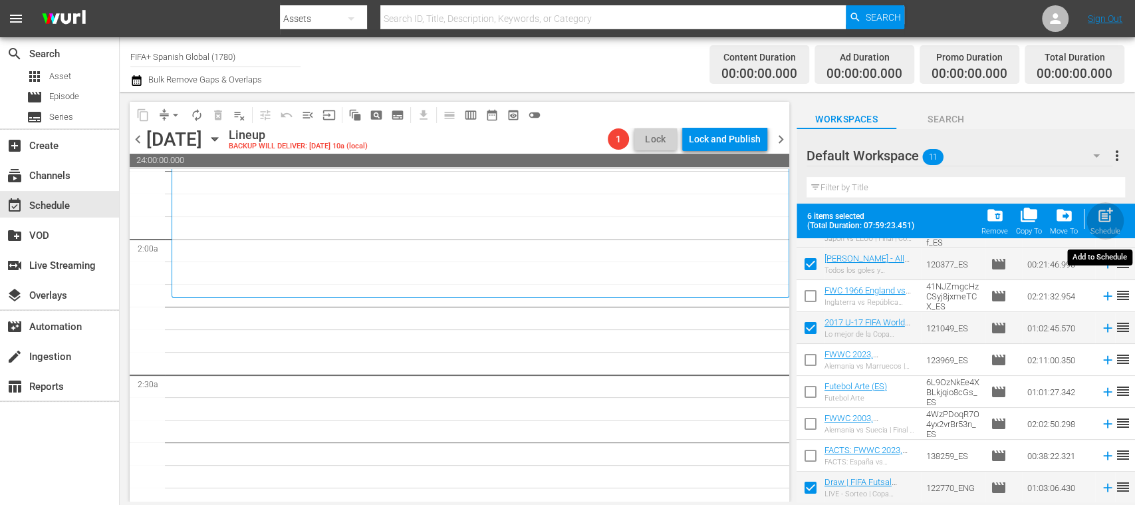
checkbox input "false"
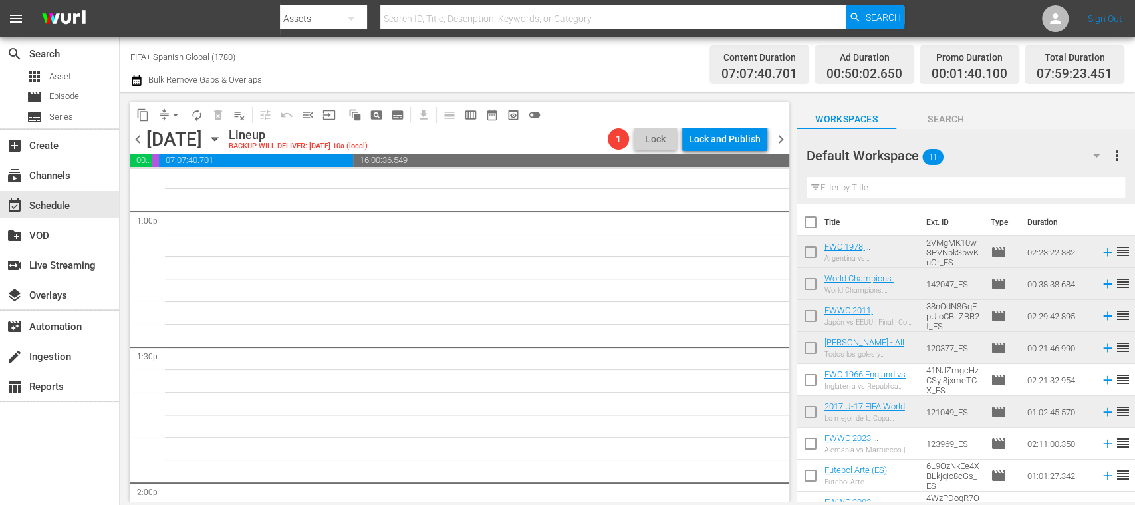
scroll to position [3765, 0]
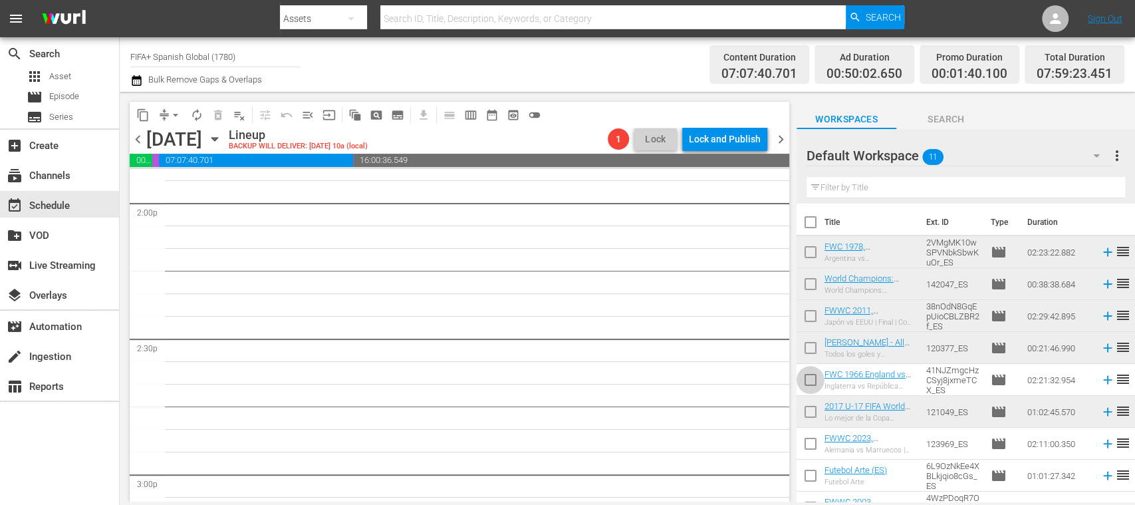
click at [813, 378] on input "checkbox" at bounding box center [811, 382] width 28 height 28
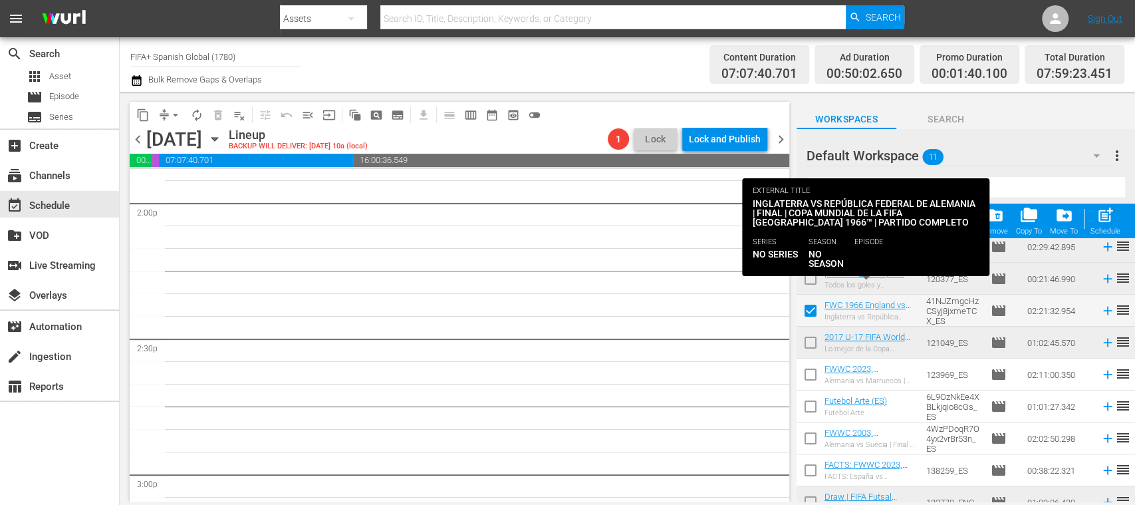
scroll to position [118, 0]
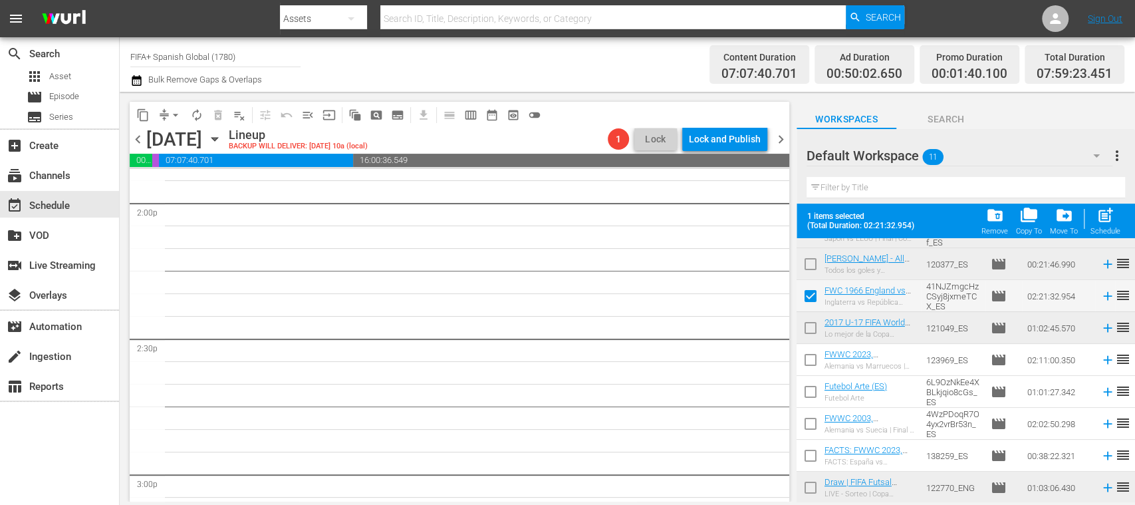
click at [809, 298] on input "checkbox" at bounding box center [811, 299] width 28 height 28
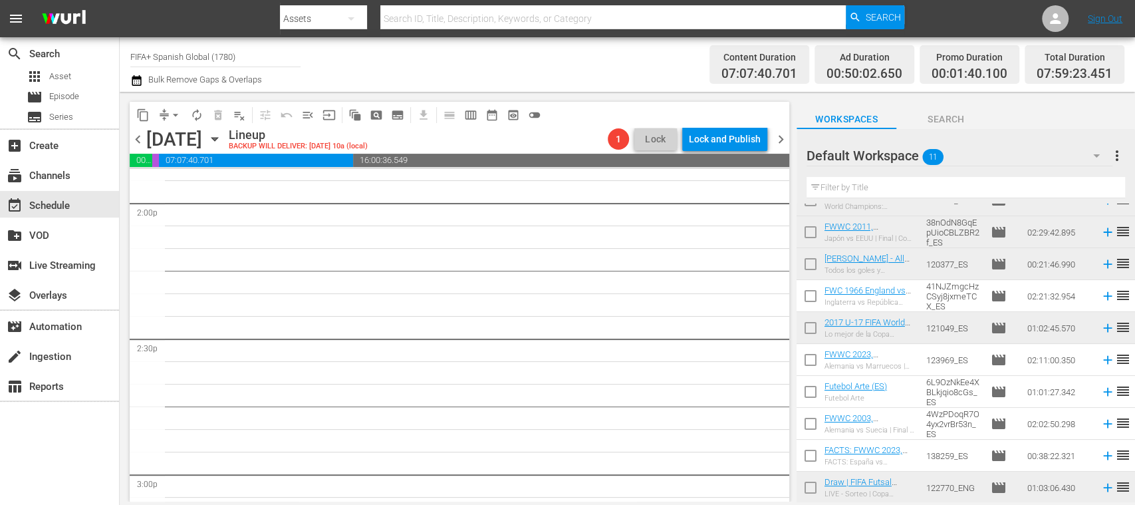
scroll to position [84, 0]
click at [1101, 456] on icon at bounding box center [1108, 455] width 15 height 15
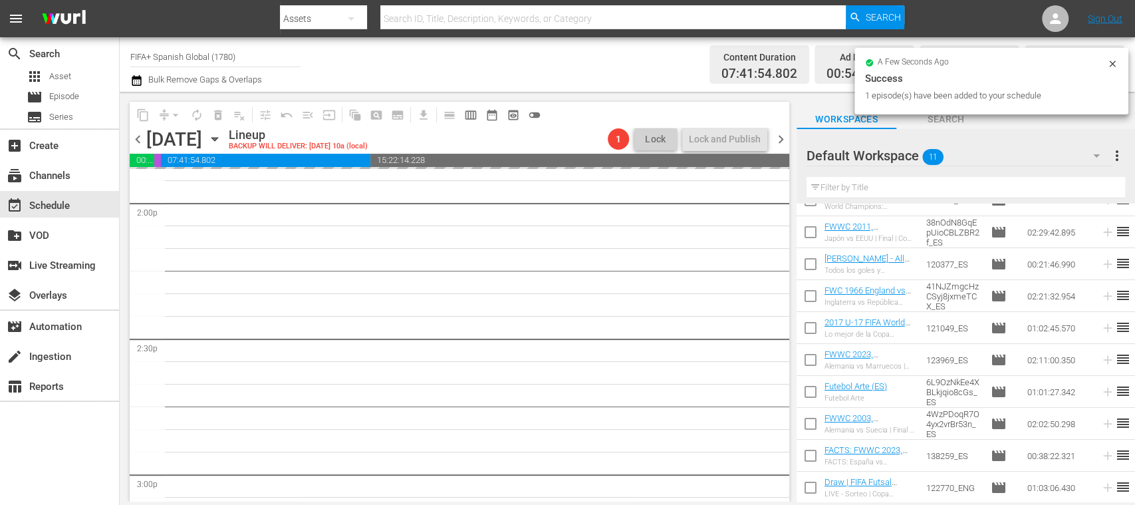
click at [811, 297] on input "checkbox" at bounding box center [811, 299] width 28 height 28
checkbox input "true"
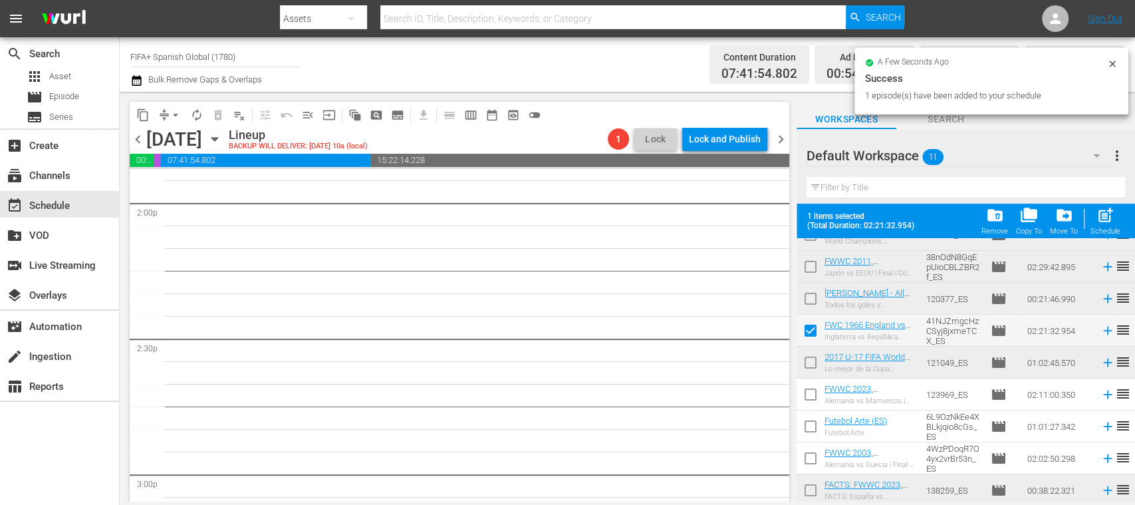
click at [812, 396] on input "checkbox" at bounding box center [811, 397] width 28 height 28
checkbox input "true"
click at [809, 422] on input "checkbox" at bounding box center [811, 429] width 28 height 28
checkbox input "true"
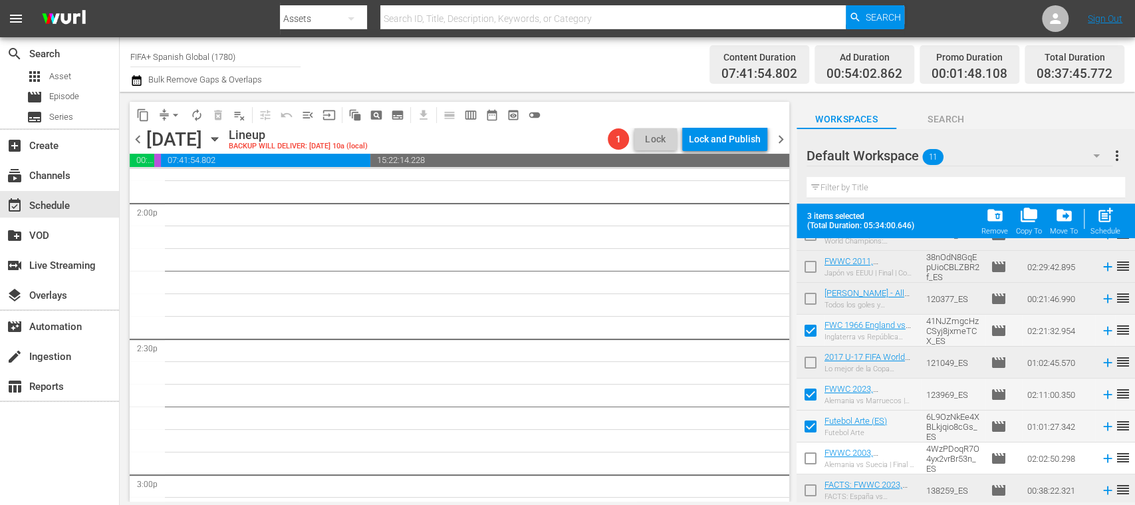
click at [809, 455] on input "checkbox" at bounding box center [811, 461] width 28 height 28
checkbox input "true"
click at [810, 488] on input "checkbox" at bounding box center [811, 493] width 28 height 28
checkbox input "true"
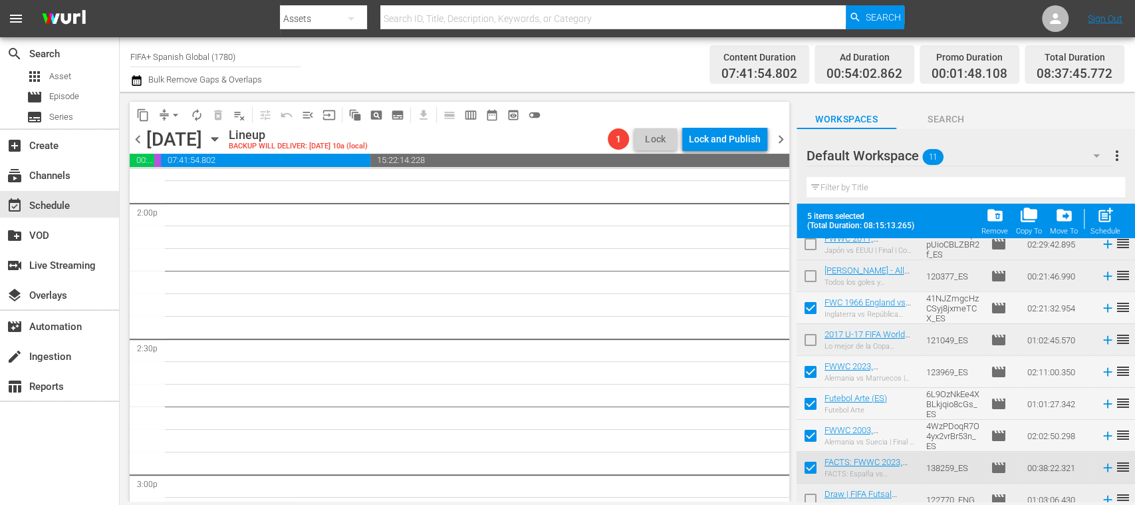
scroll to position [118, 0]
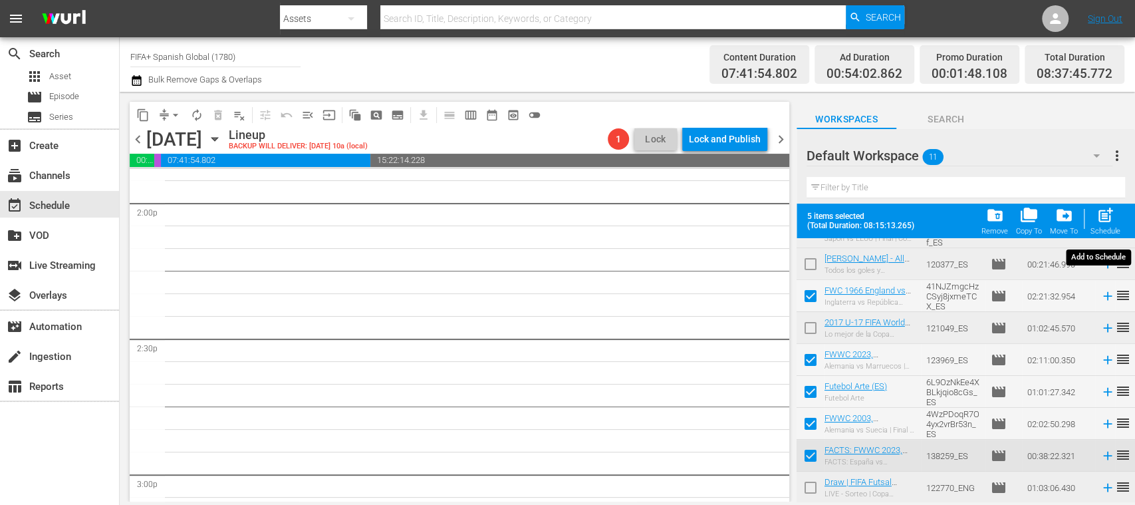
click at [1111, 220] on span "post_add" at bounding box center [1106, 215] width 18 height 18
checkbox input "false"
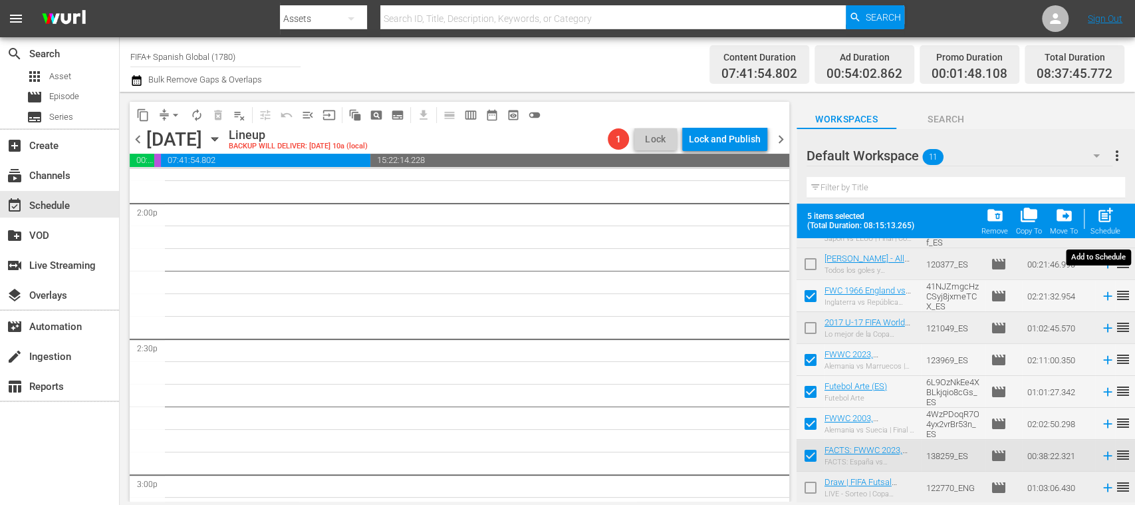
checkbox input "false"
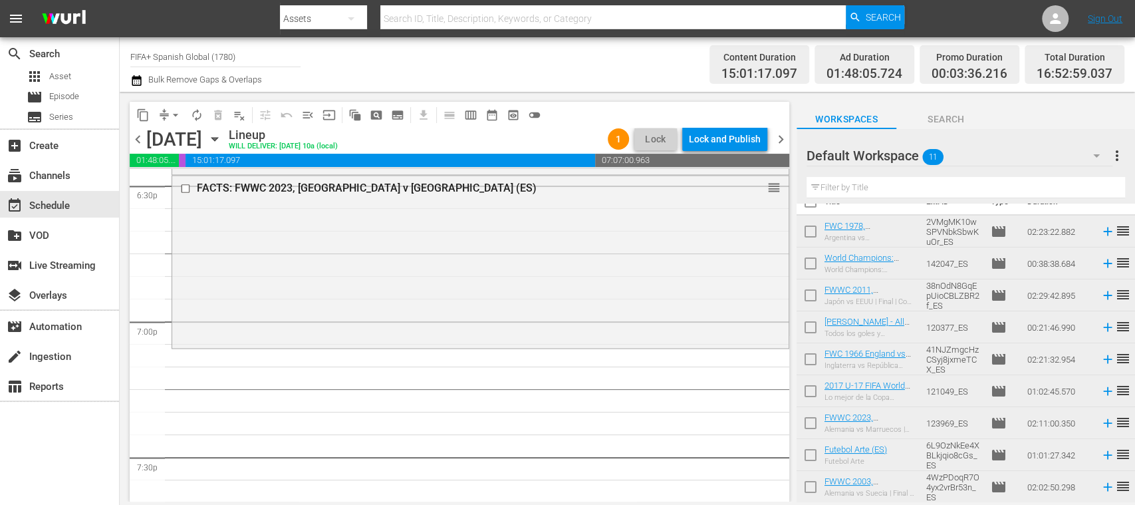
scroll to position [0, 0]
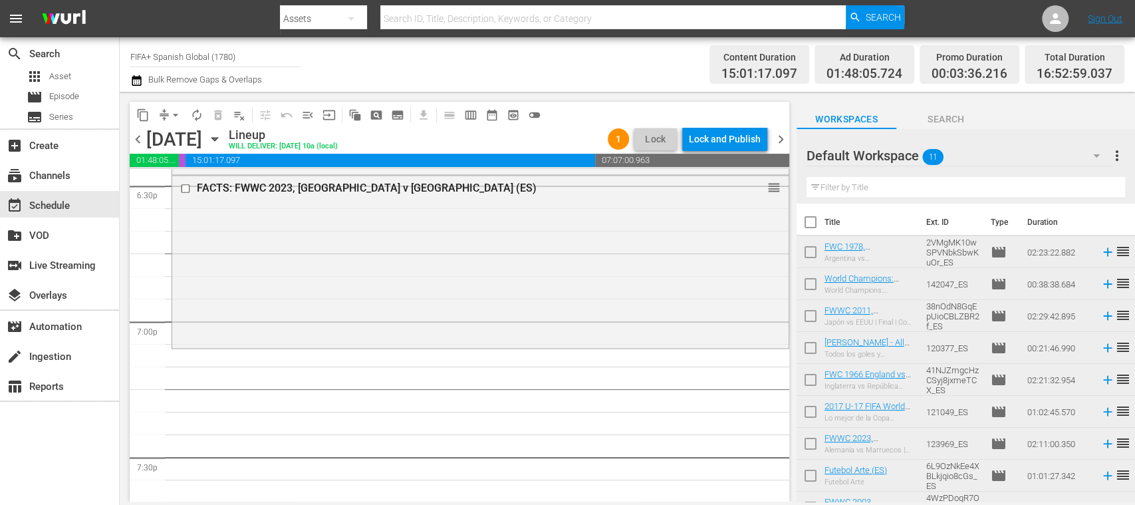
click at [807, 250] on input "checkbox" at bounding box center [811, 255] width 28 height 28
checkbox input "true"
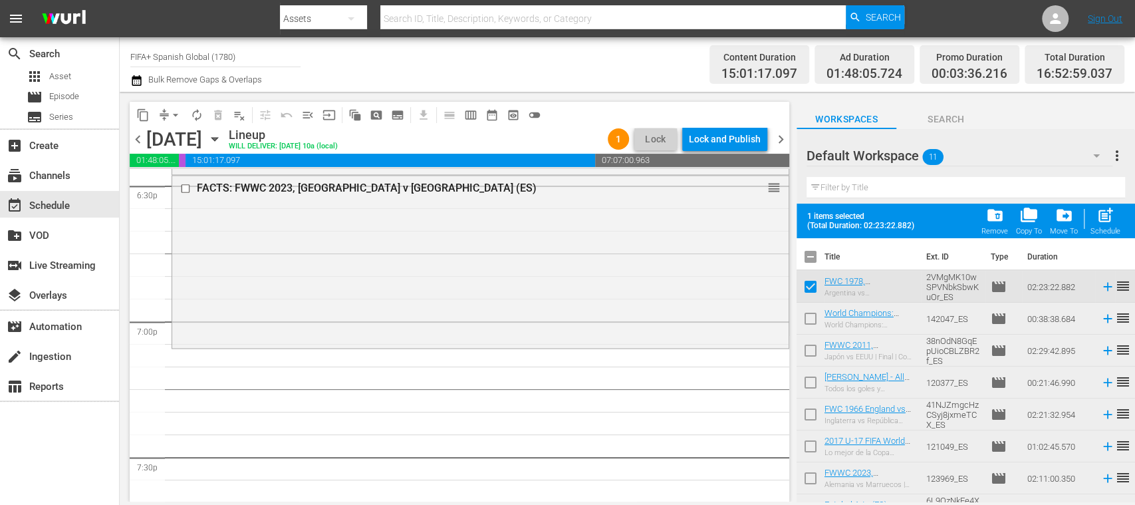
click at [809, 311] on input "checkbox" at bounding box center [811, 321] width 28 height 28
checkbox input "true"
click at [808, 347] on input "checkbox" at bounding box center [811, 353] width 28 height 28
checkbox input "true"
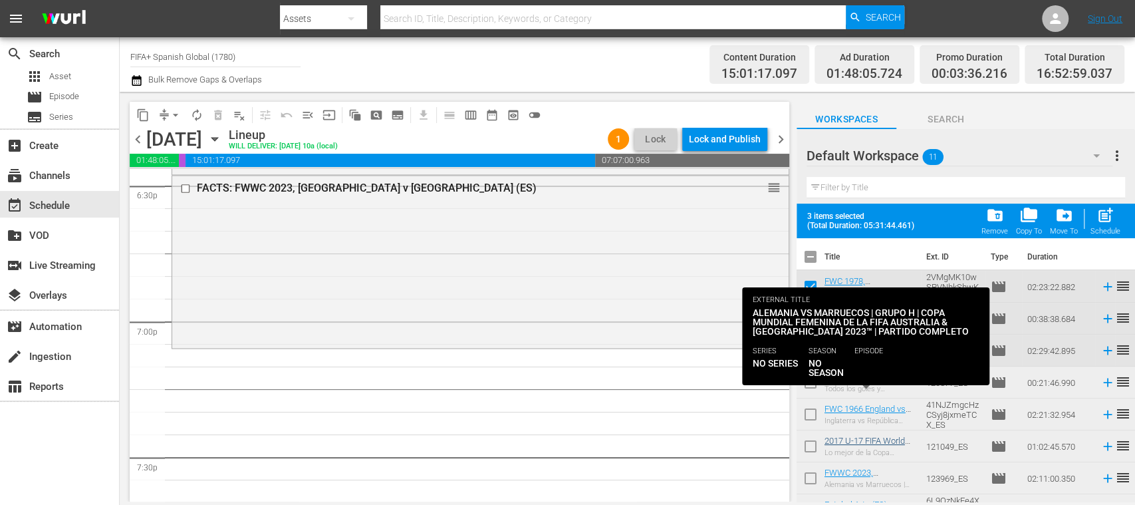
scroll to position [118, 0]
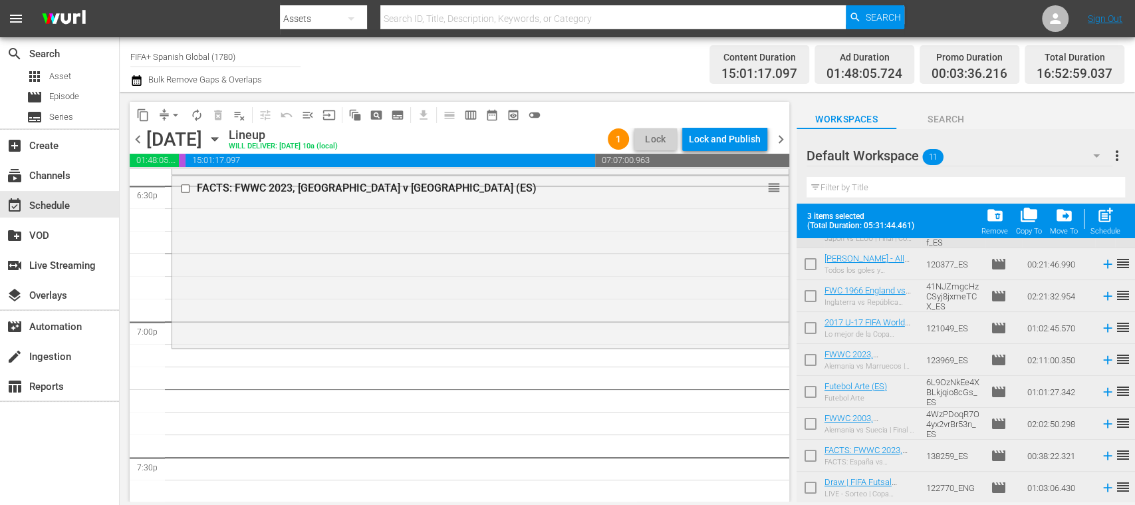
click at [808, 359] on input "checkbox" at bounding box center [811, 362] width 28 height 28
checkbox input "true"
click at [810, 458] on input "checkbox" at bounding box center [811, 458] width 28 height 28
checkbox input "true"
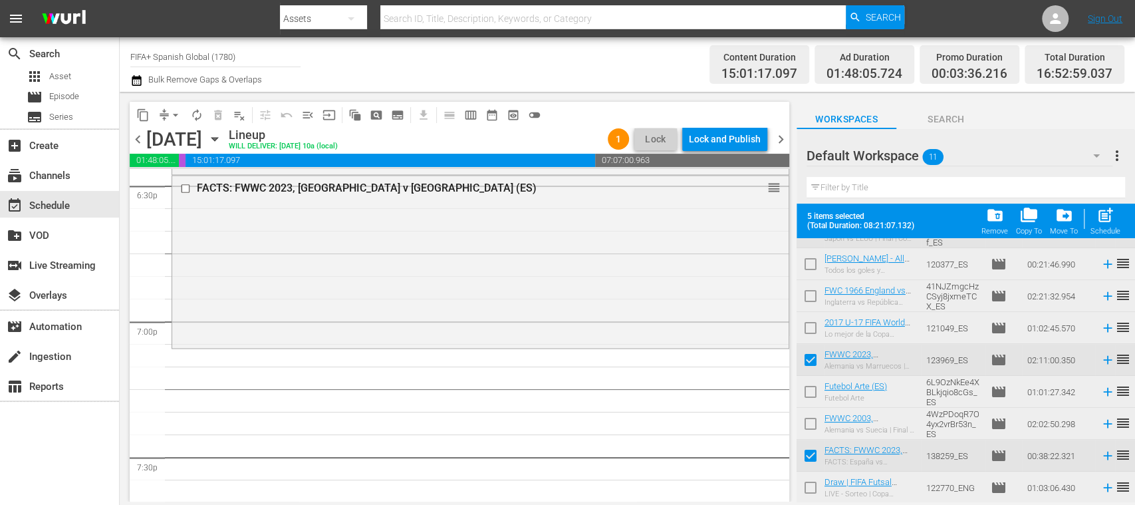
click at [815, 365] on input "checkbox" at bounding box center [811, 362] width 28 height 28
checkbox input "false"
click at [1111, 223] on span "post_add" at bounding box center [1106, 215] width 18 height 18
checkbox input "false"
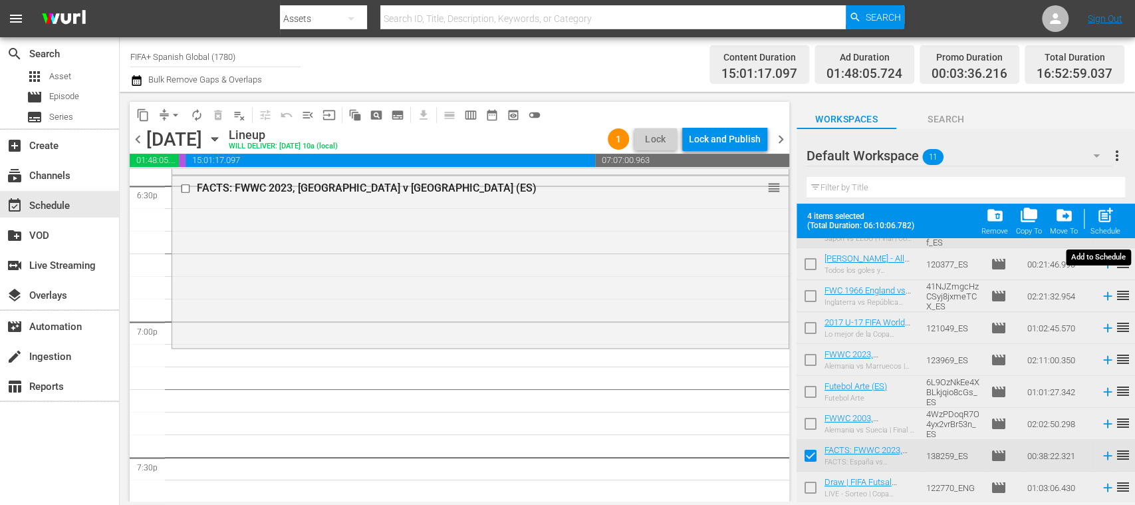
checkbox input "false"
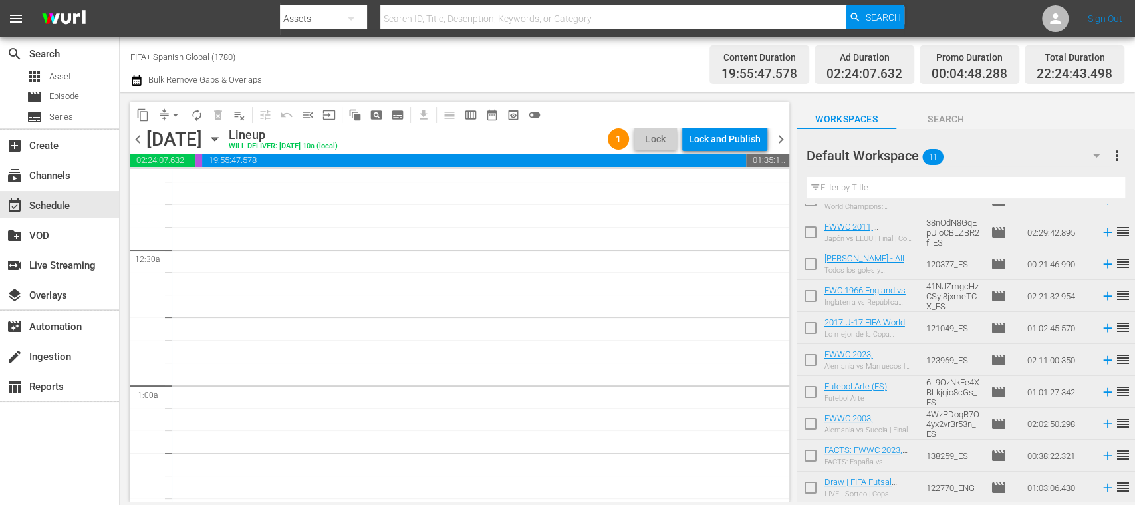
scroll to position [0, 0]
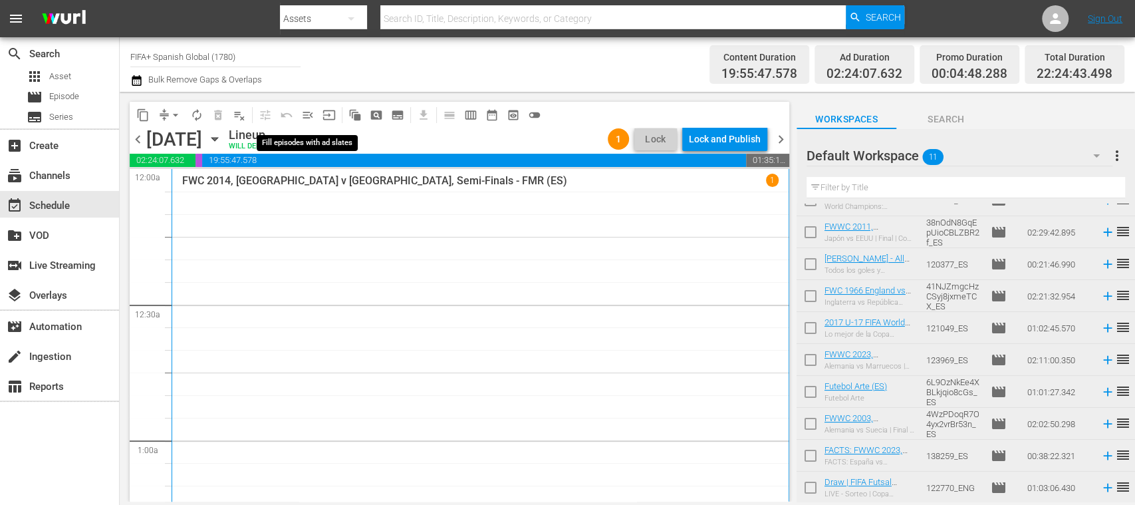
click at [306, 118] on span "menu_open" at bounding box center [307, 114] width 13 height 13
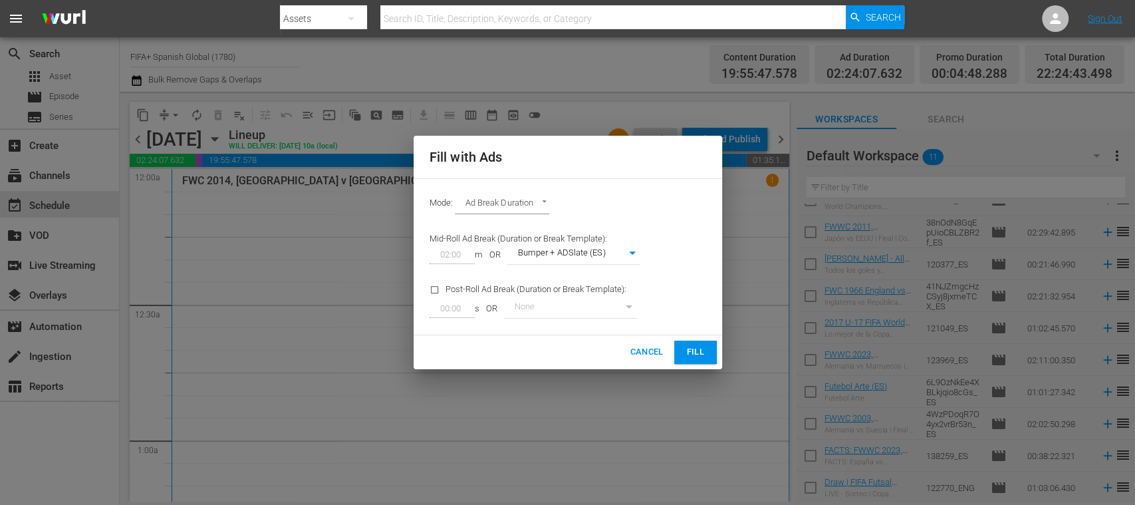
click at [687, 345] on span "Fill" at bounding box center [695, 352] width 21 height 15
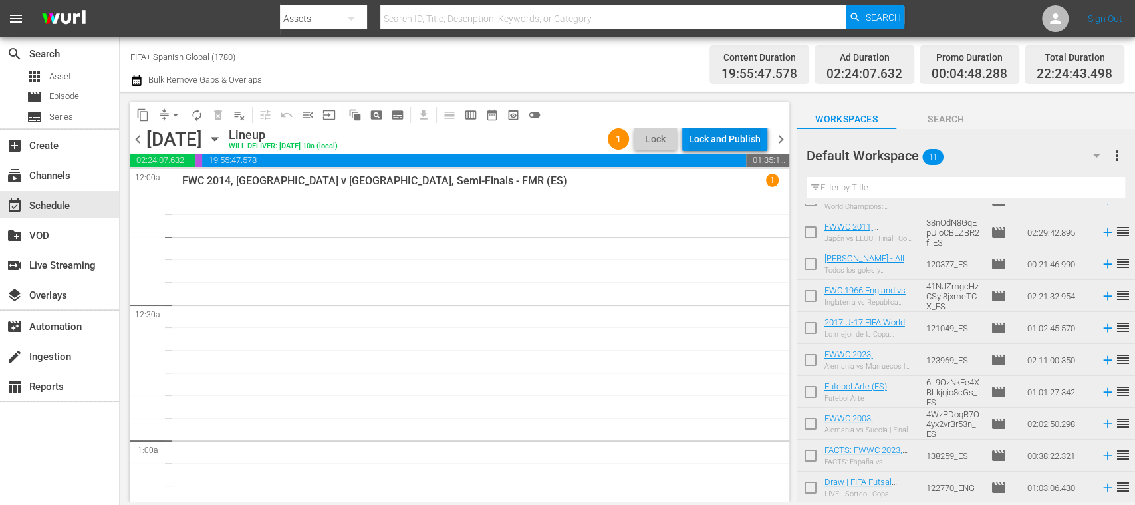
click at [736, 140] on div "Lock and Publish" at bounding box center [725, 139] width 72 height 24
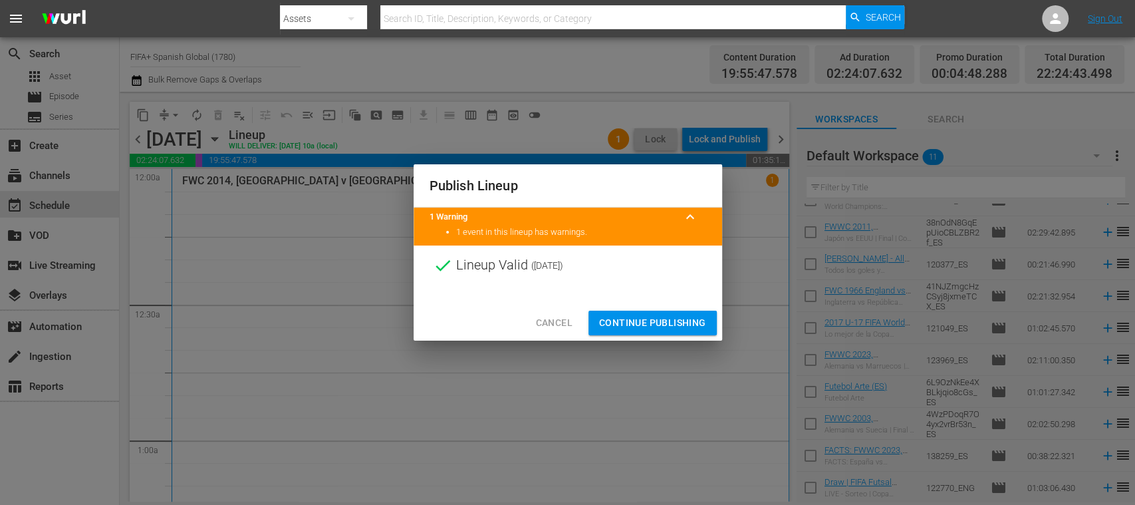
click at [549, 317] on span "Cancel" at bounding box center [553, 323] width 37 height 17
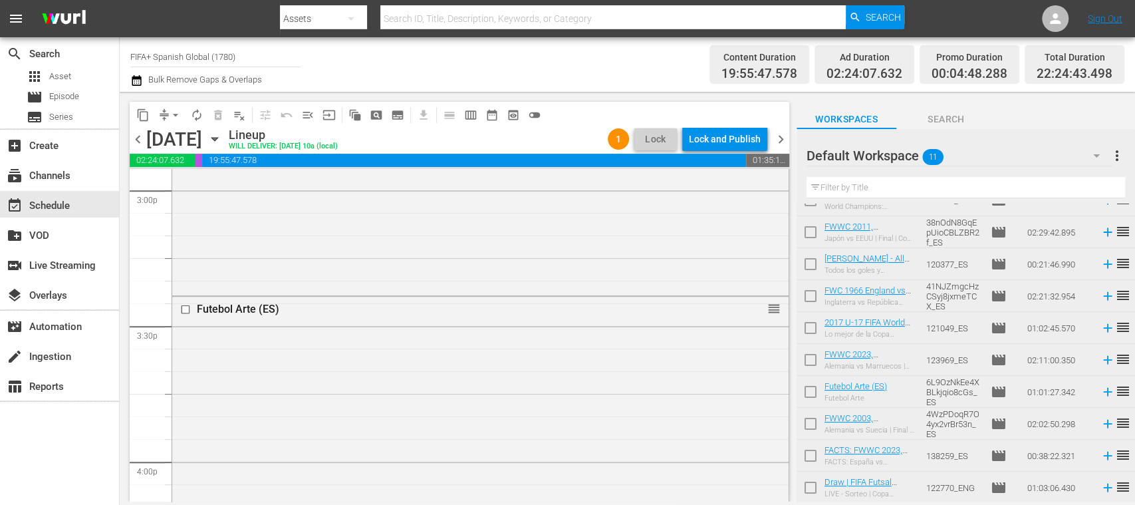
scroll to position [4059, 0]
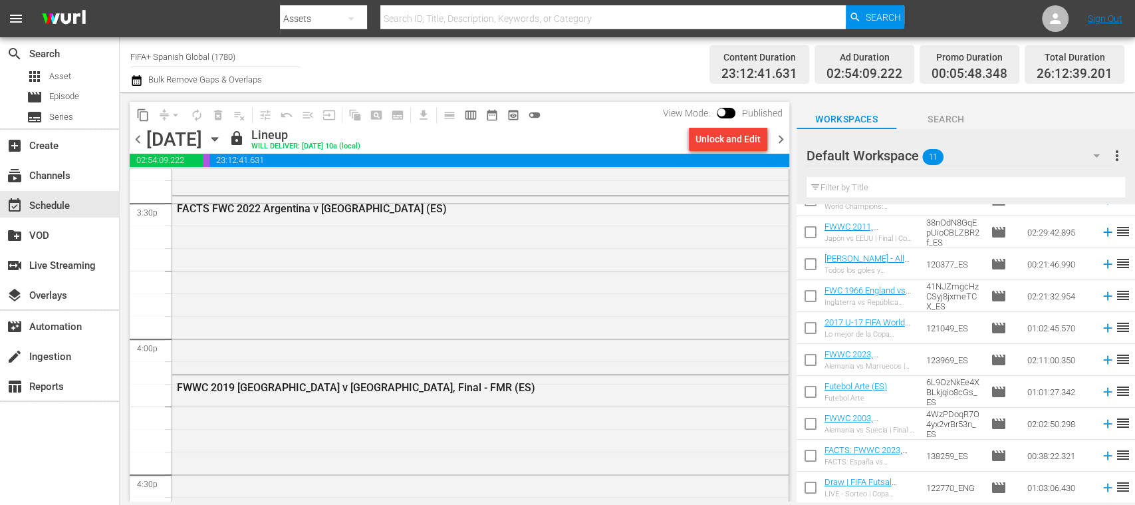
scroll to position [4014, 0]
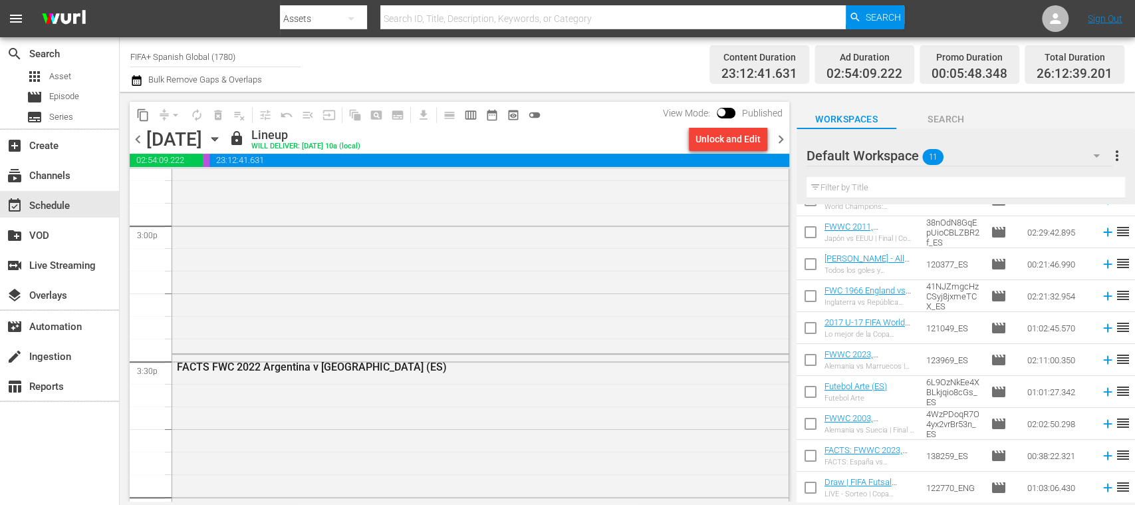
click at [783, 140] on span "chevron_right" at bounding box center [781, 139] width 17 height 17
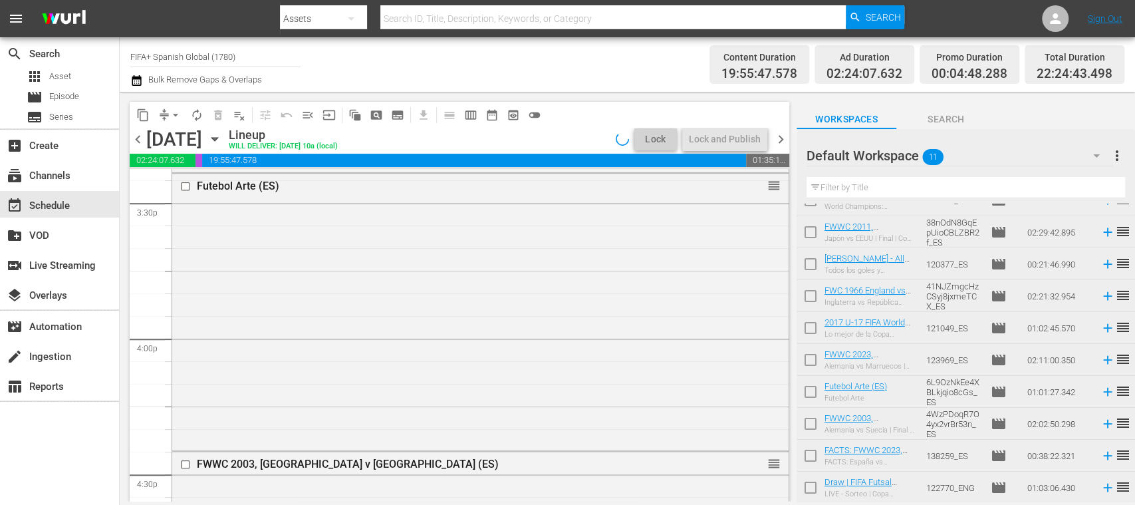
scroll to position [4059, 0]
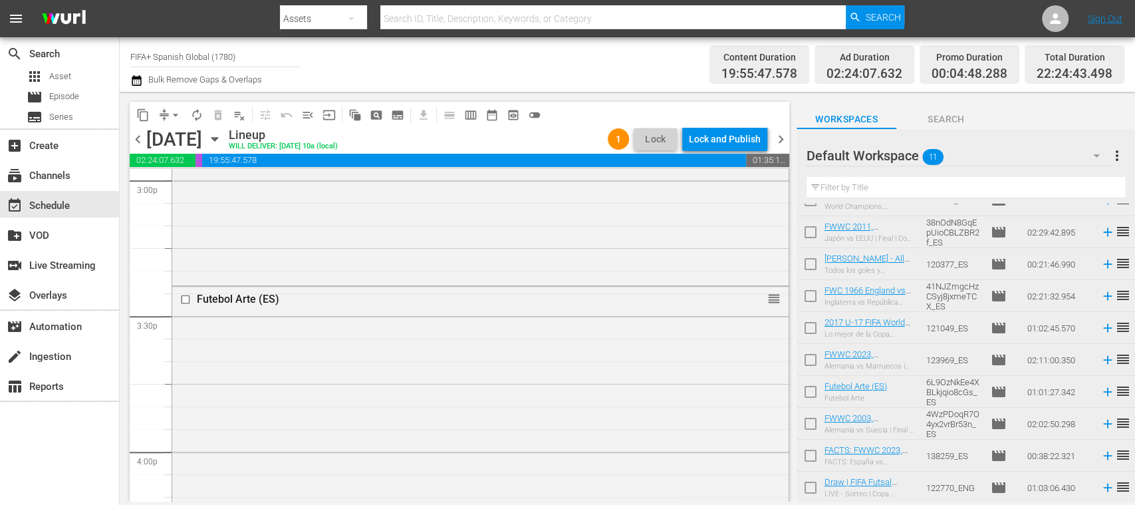
click at [741, 141] on div "Lock and Publish" at bounding box center [725, 139] width 72 height 24
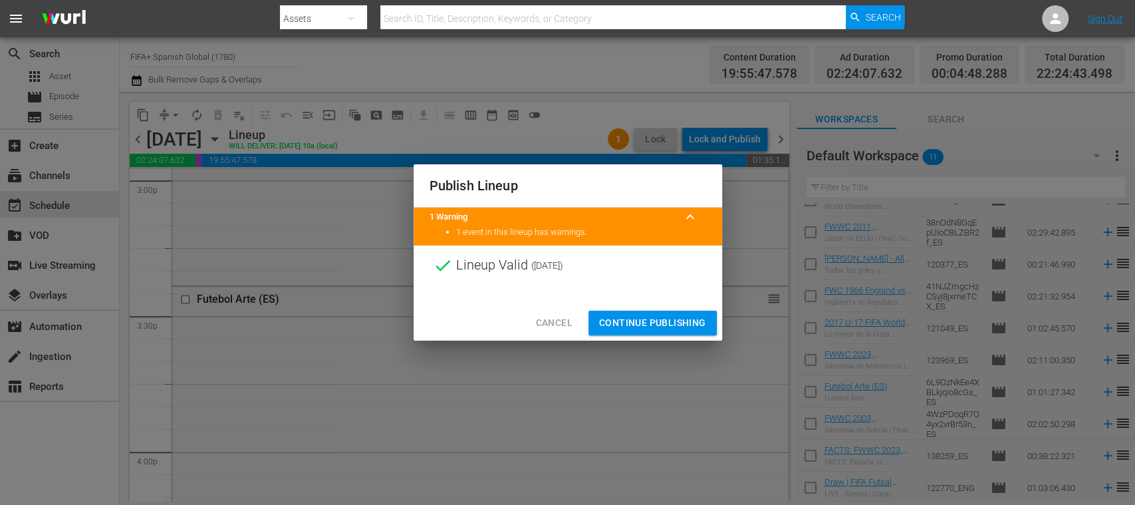
click at [666, 317] on span "Continue Publishing" at bounding box center [652, 323] width 107 height 17
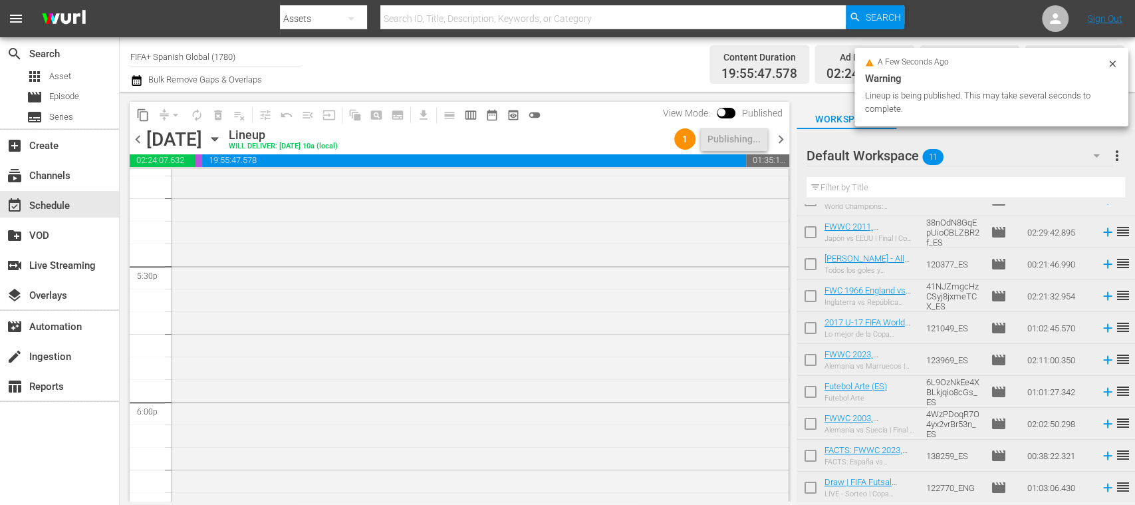
scroll to position [4790, 0]
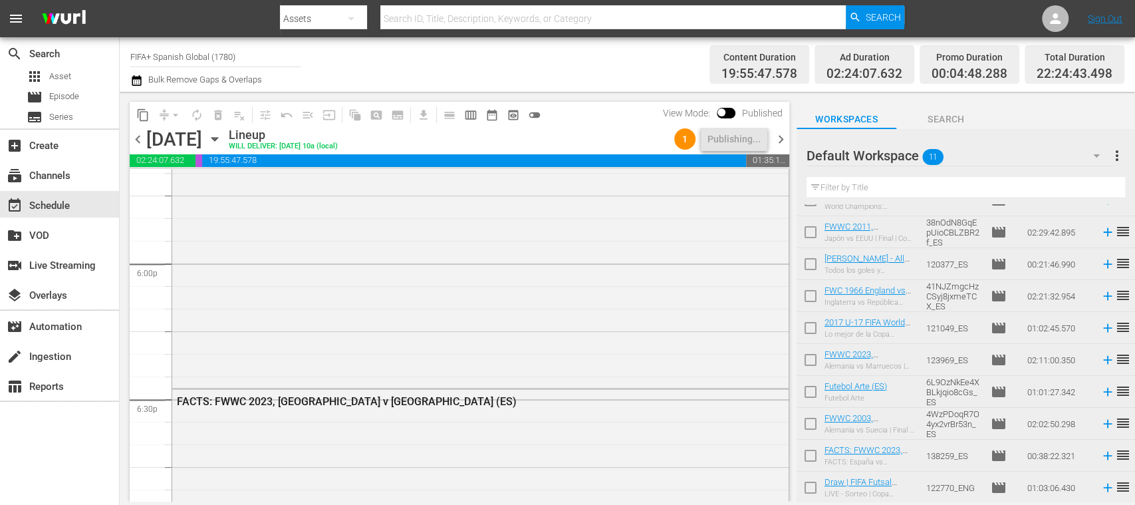
click at [783, 138] on span "chevron_right" at bounding box center [781, 139] width 17 height 17
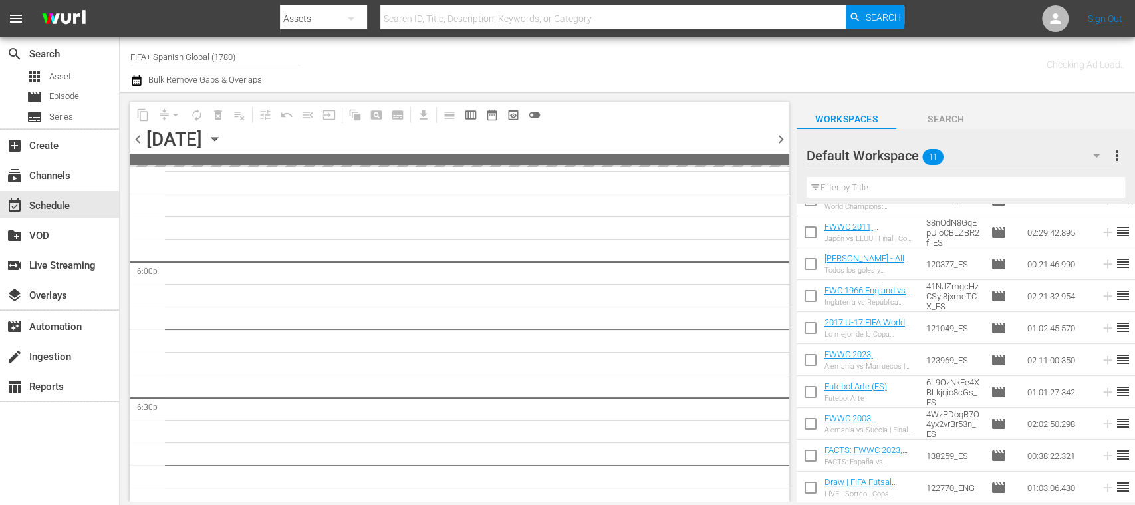
scroll to position [4925, 0]
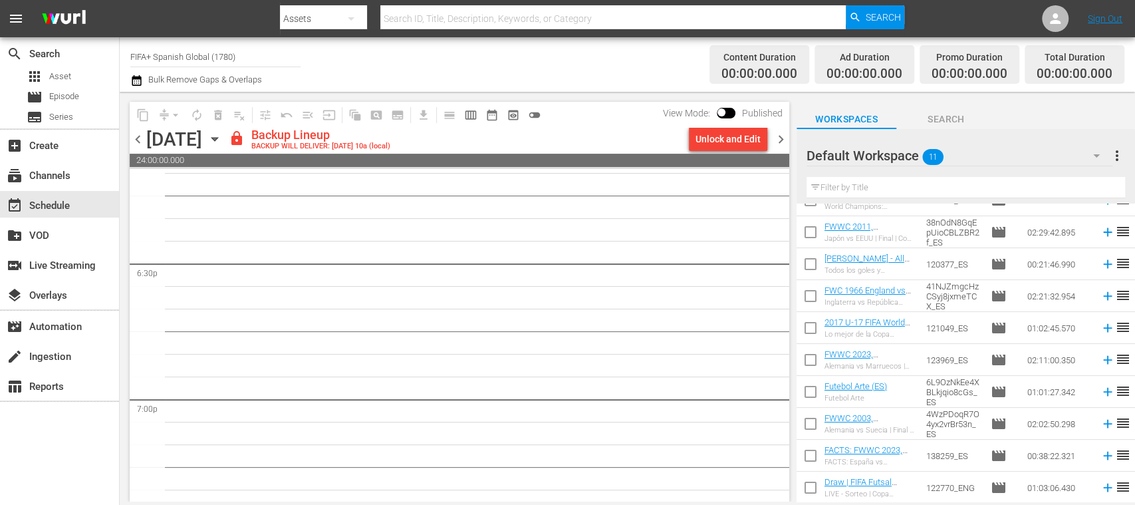
click at [741, 140] on div "Unlock and Edit" at bounding box center [728, 139] width 65 height 24
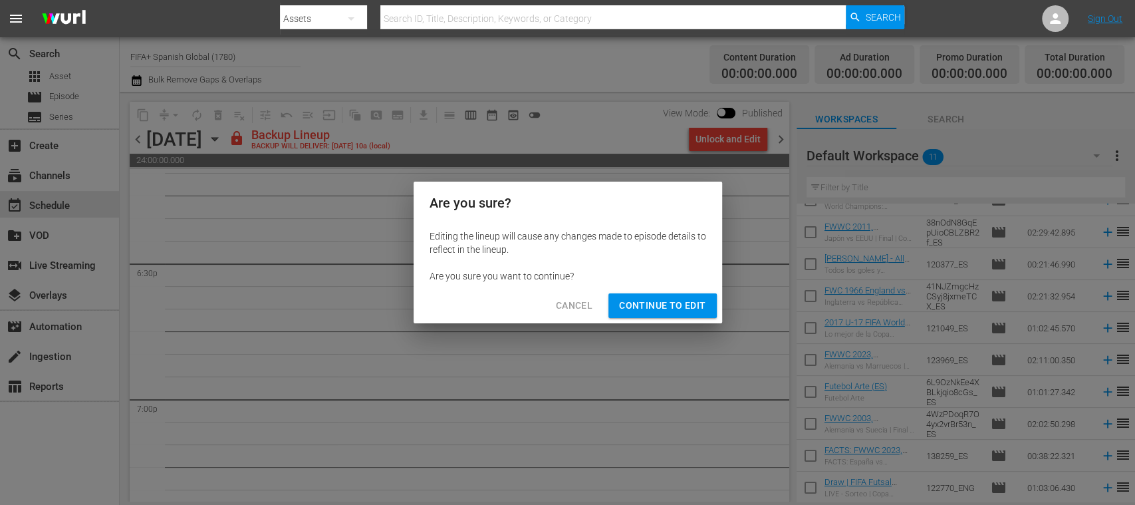
click at [672, 305] on span "Continue to Edit" at bounding box center [662, 305] width 86 height 17
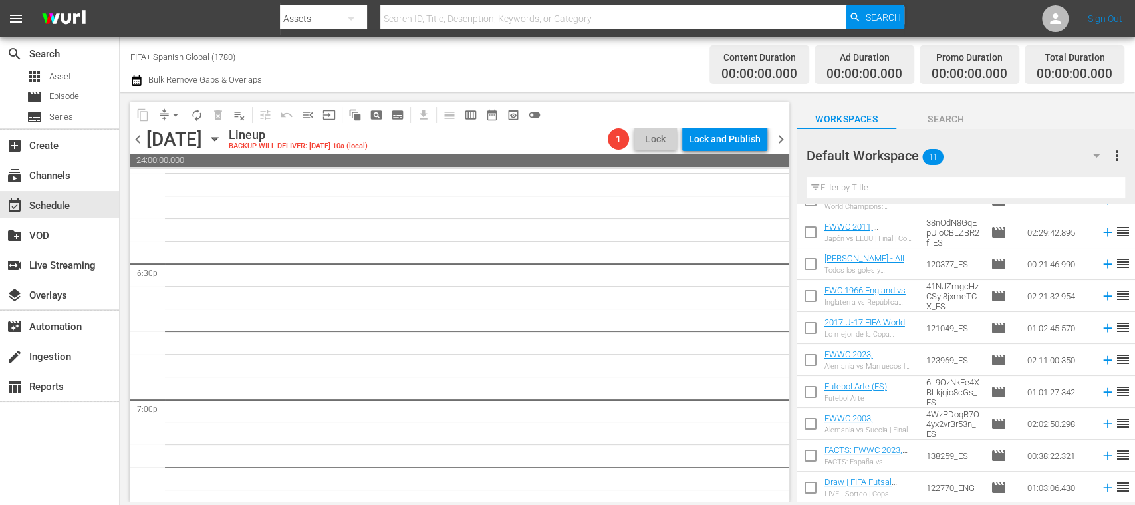
scroll to position [4903, 0]
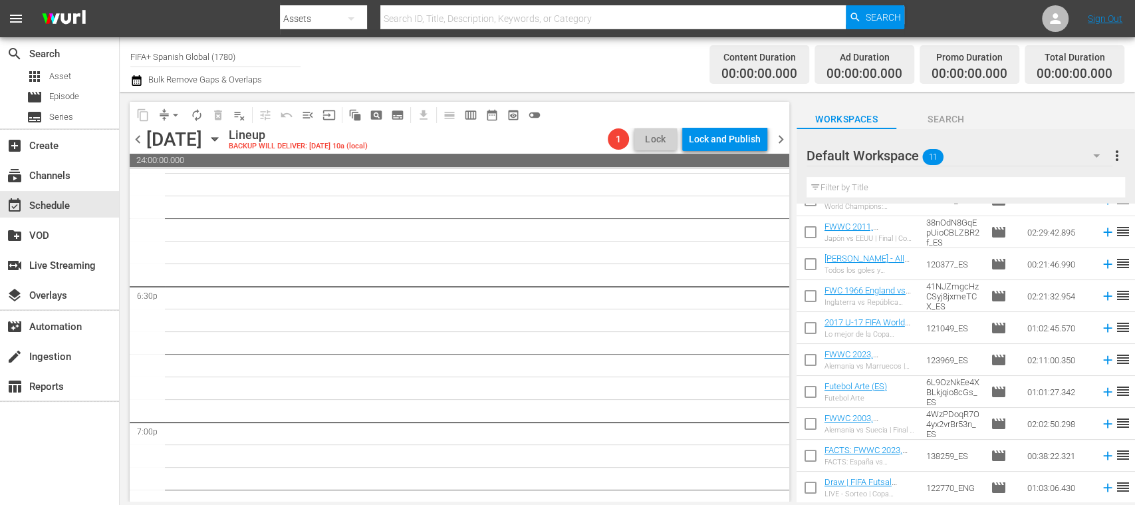
click at [144, 140] on span "chevron_left" at bounding box center [138, 139] width 17 height 17
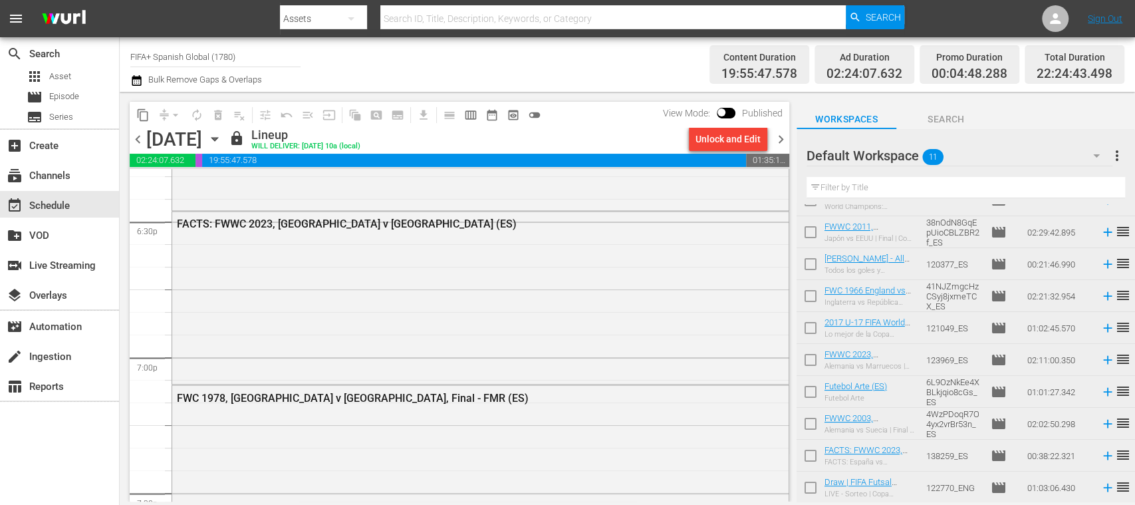
scroll to position [4957, 0]
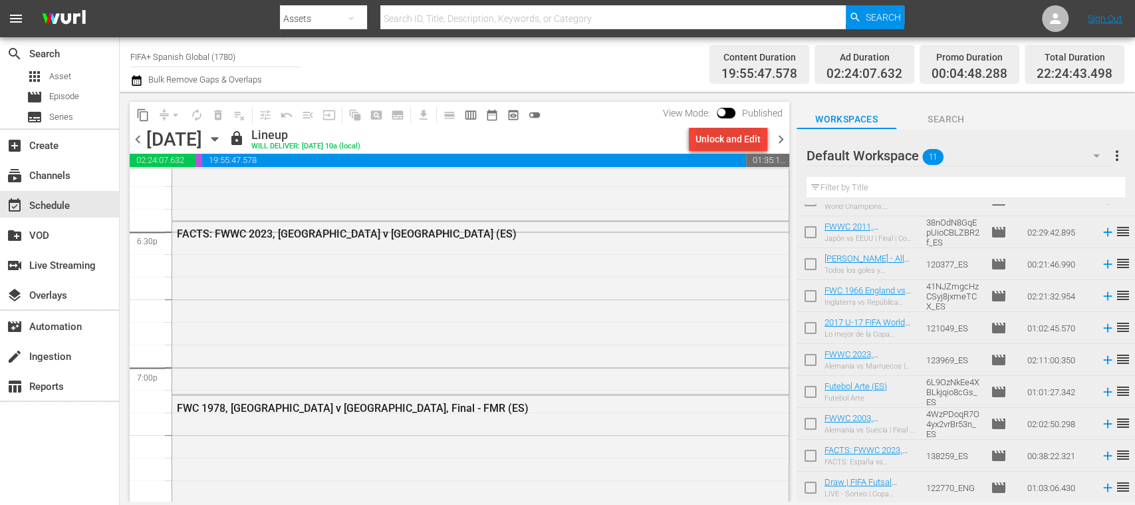
click at [742, 138] on div "Unlock and Edit" at bounding box center [728, 139] width 65 height 24
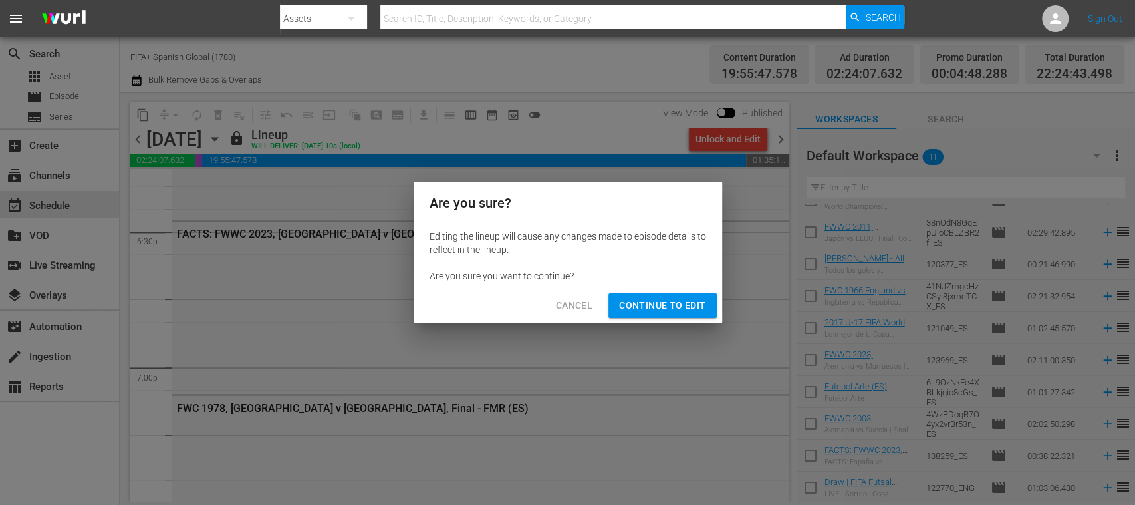
click at [674, 307] on span "Continue to Edit" at bounding box center [662, 305] width 86 height 17
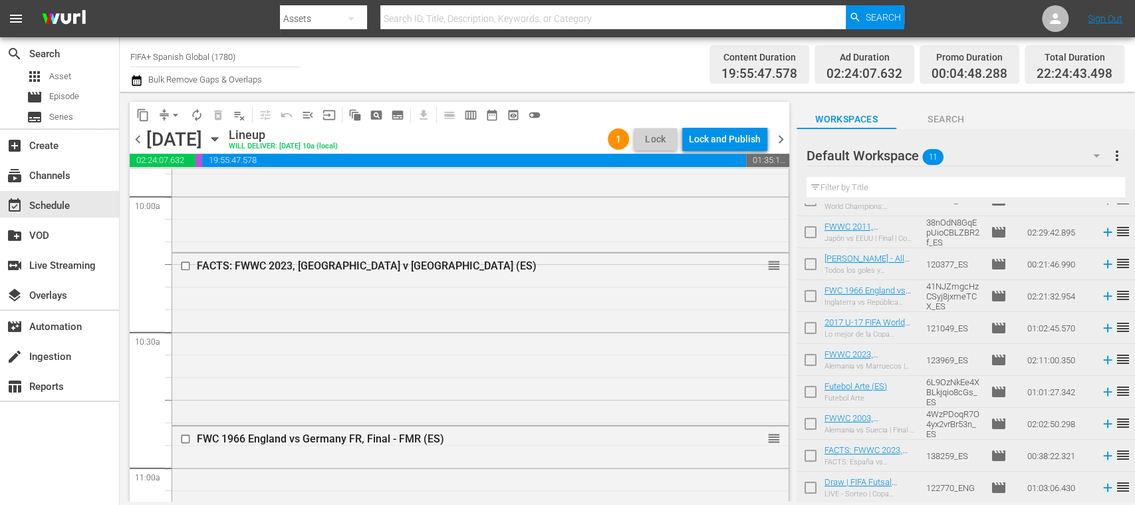
scroll to position [2725, 0]
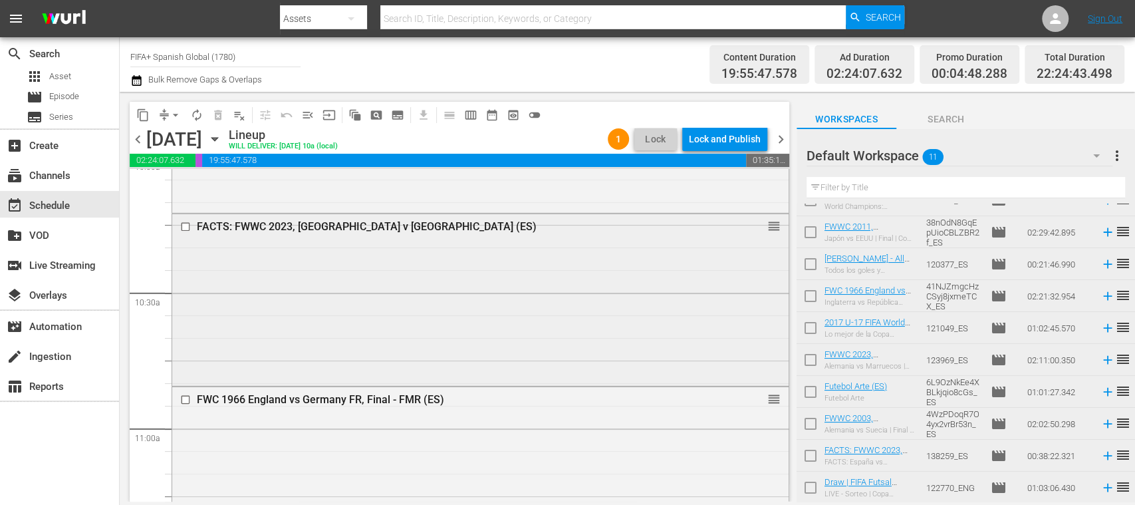
click at [189, 227] on input "checkbox" at bounding box center [187, 226] width 14 height 11
click at [218, 118] on span "delete_forever_outlined" at bounding box center [217, 114] width 13 height 13
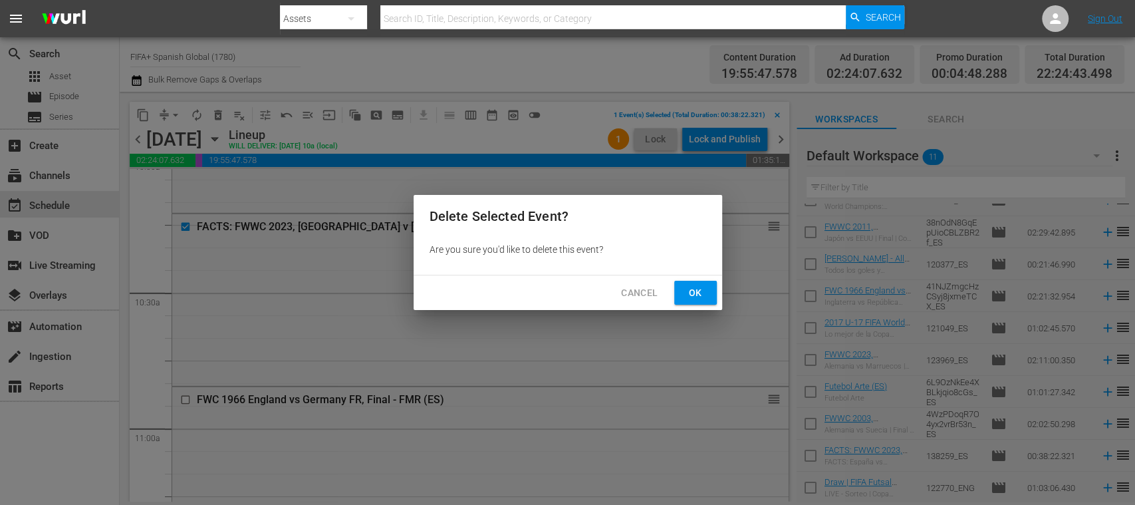
click at [700, 294] on span "Ok" at bounding box center [695, 293] width 21 height 17
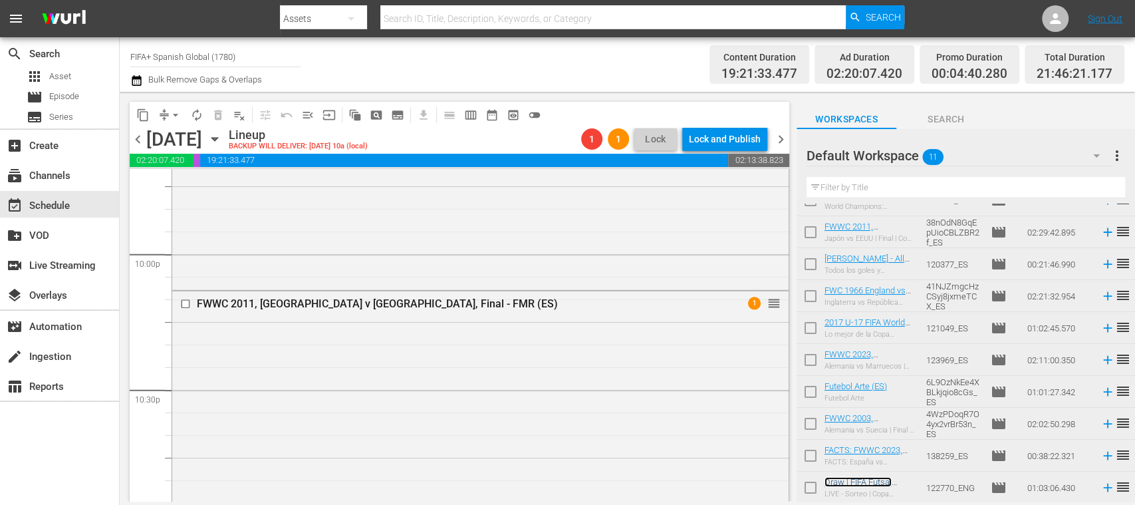
scroll to position [5893, 0]
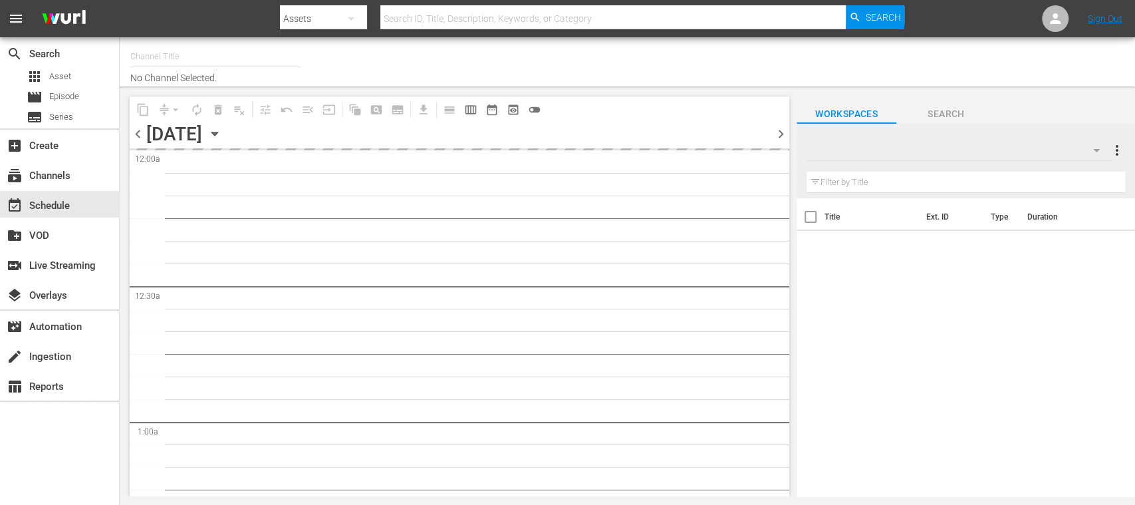
type input "FIFA+ Spanish Global (1780)"
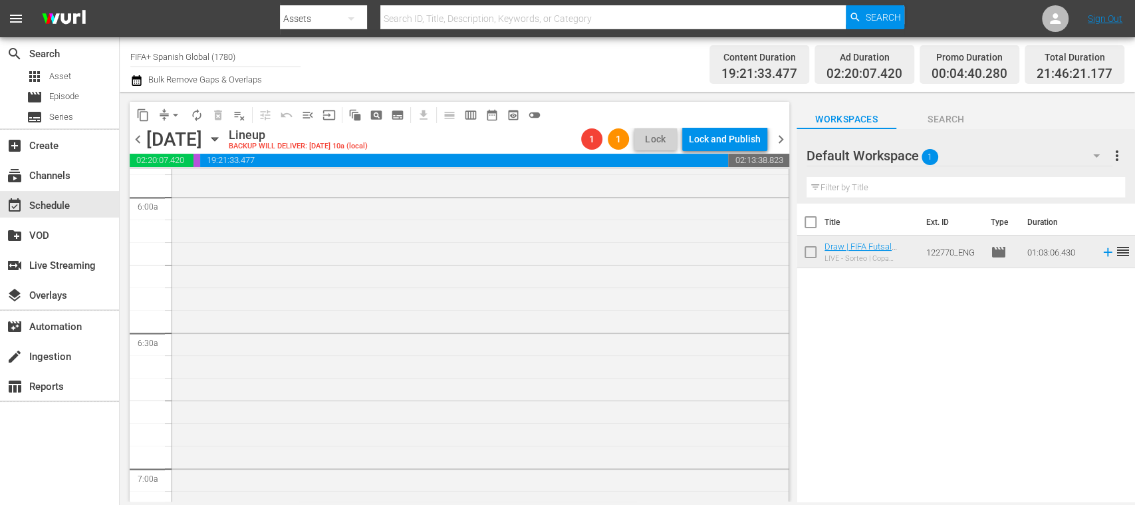
scroll to position [1353, 0]
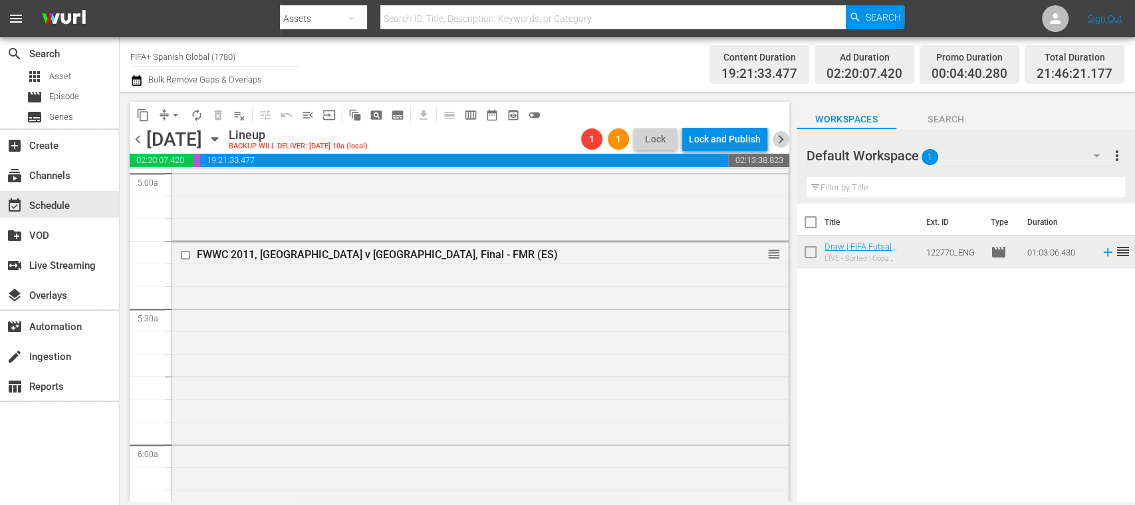
click at [783, 144] on span "chevron_right" at bounding box center [781, 139] width 17 height 17
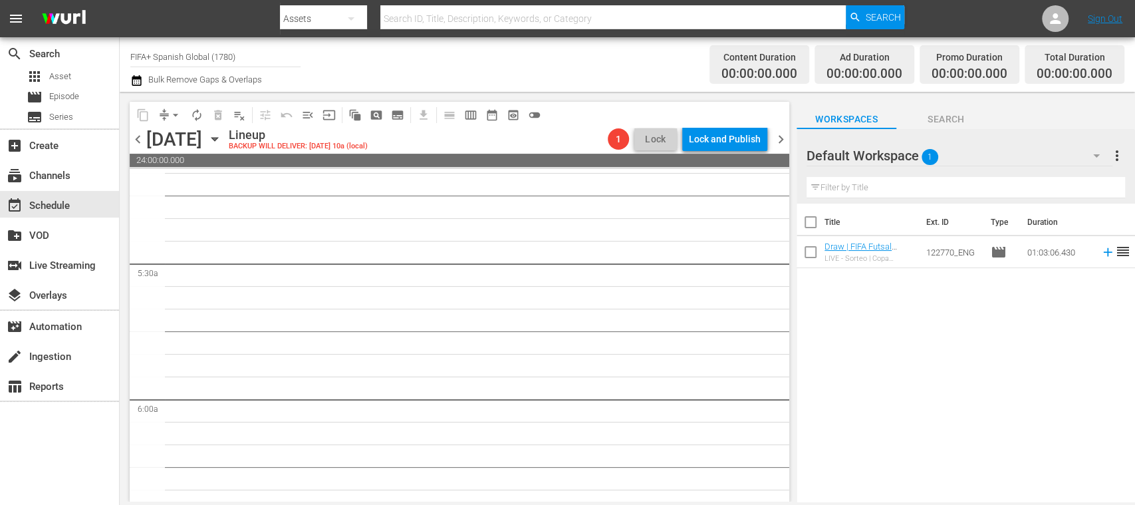
scroll to position [1375, 0]
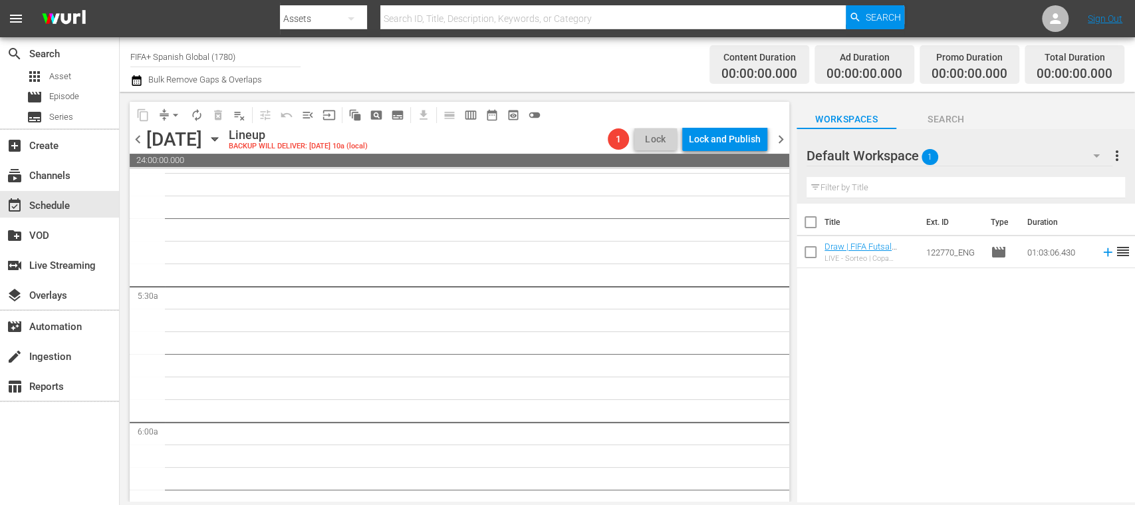
click at [138, 140] on span "chevron_left" at bounding box center [138, 139] width 17 height 17
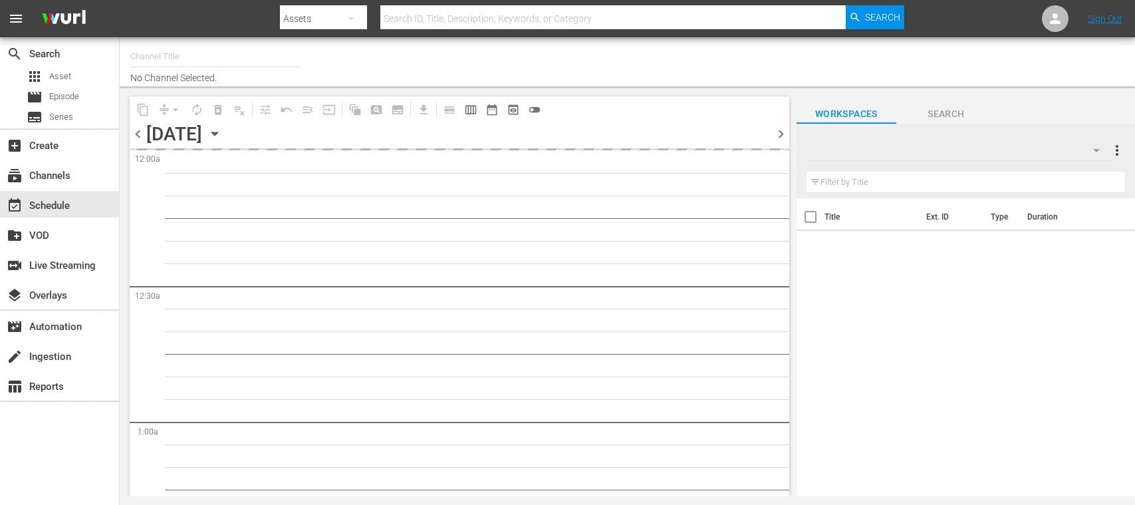
type input "FIFA+ Spanish Global (1780)"
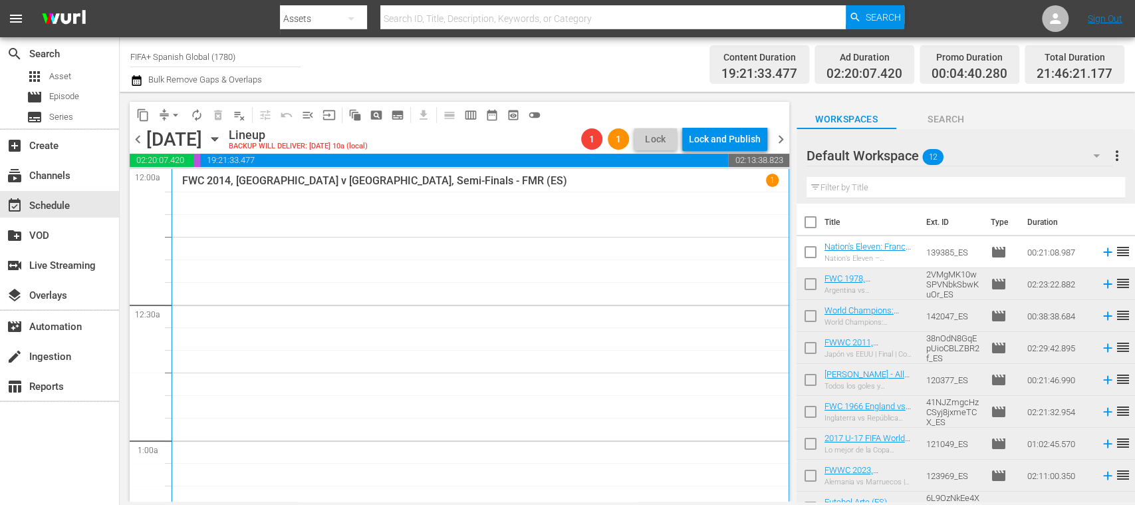
click at [244, 116] on span "playlist_remove_outlined" at bounding box center [239, 114] width 13 height 13
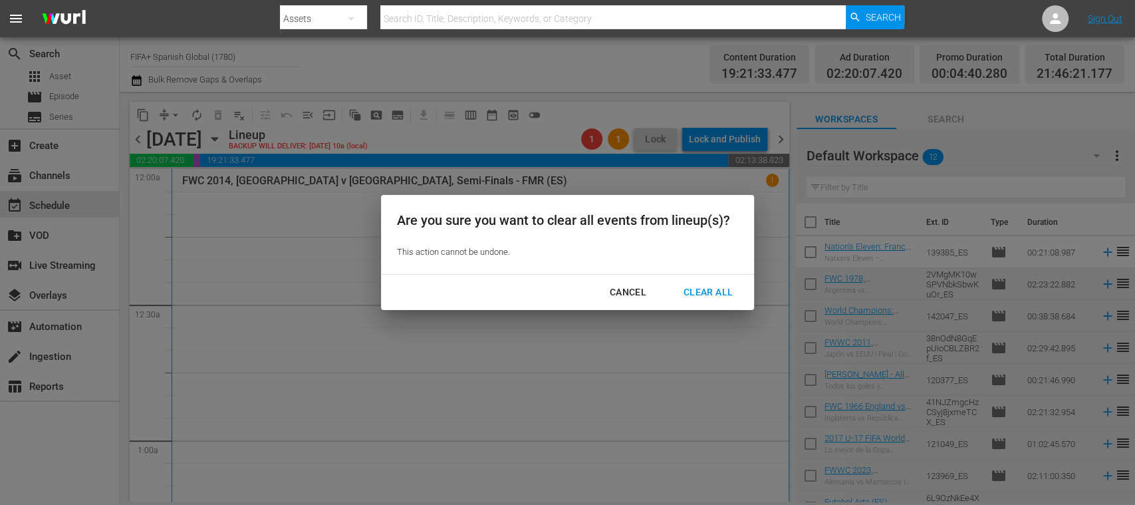
click at [715, 293] on div "Clear All" at bounding box center [708, 292] width 70 height 17
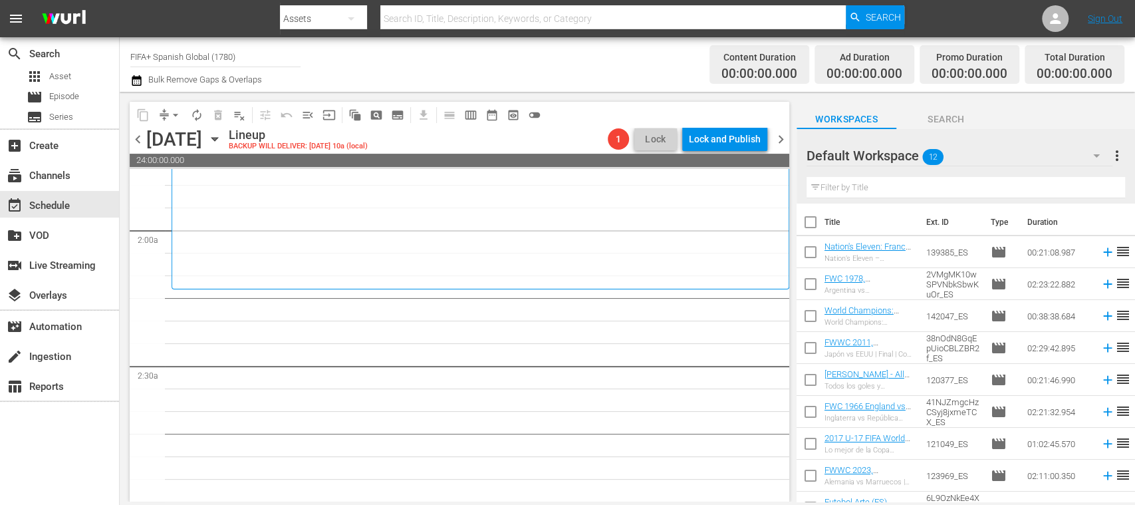
scroll to position [472, 0]
click at [811, 257] on input "checkbox" at bounding box center [811, 255] width 28 height 28
checkbox input "true"
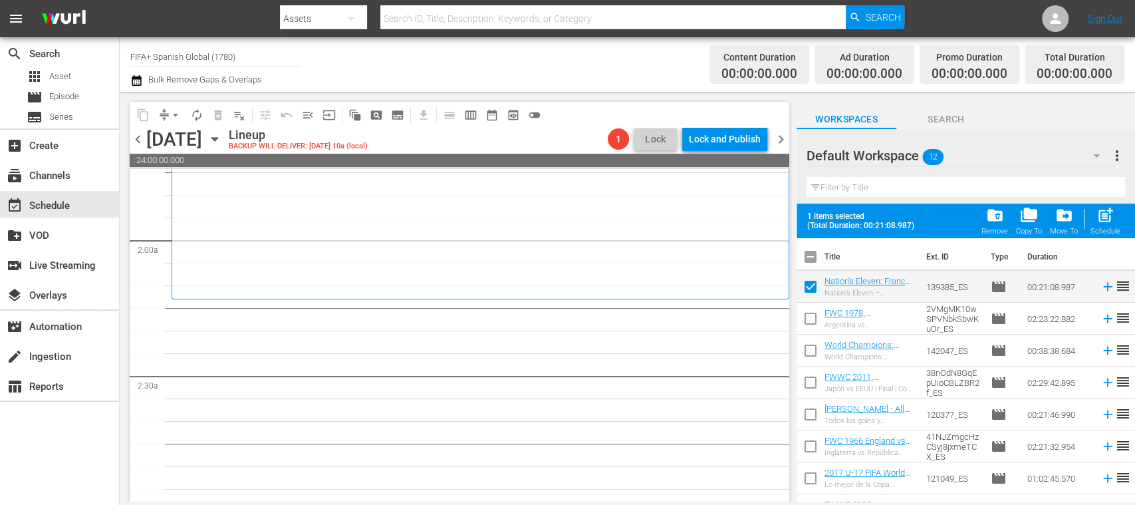
click at [809, 319] on input "checkbox" at bounding box center [811, 321] width 28 height 28
checkbox input "true"
click at [811, 289] on input "checkbox" at bounding box center [811, 289] width 28 height 28
checkbox input "false"
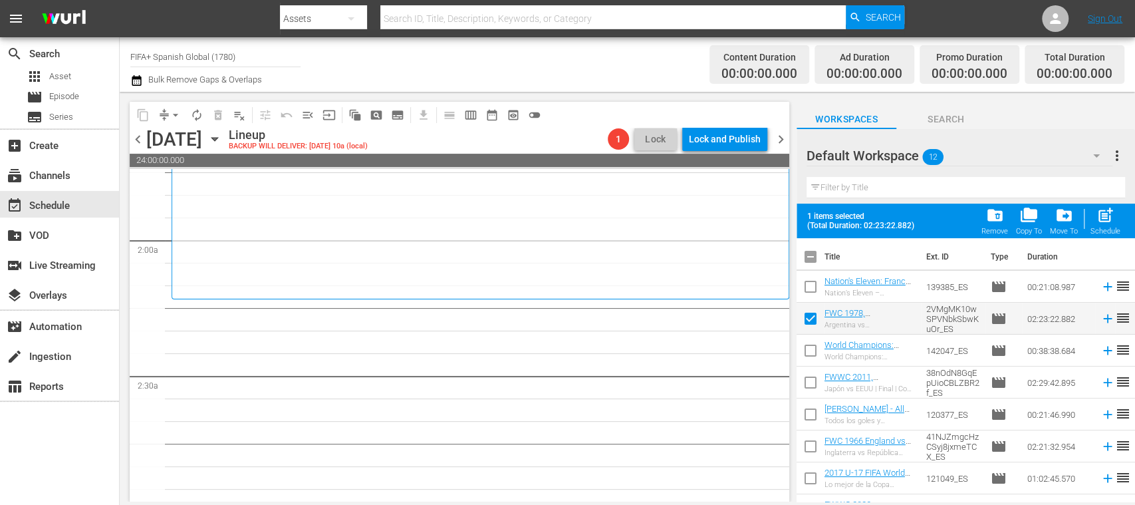
click at [810, 348] on input "checkbox" at bounding box center [811, 353] width 28 height 28
checkbox input "true"
click at [813, 376] on input "checkbox" at bounding box center [811, 385] width 28 height 28
checkbox input "true"
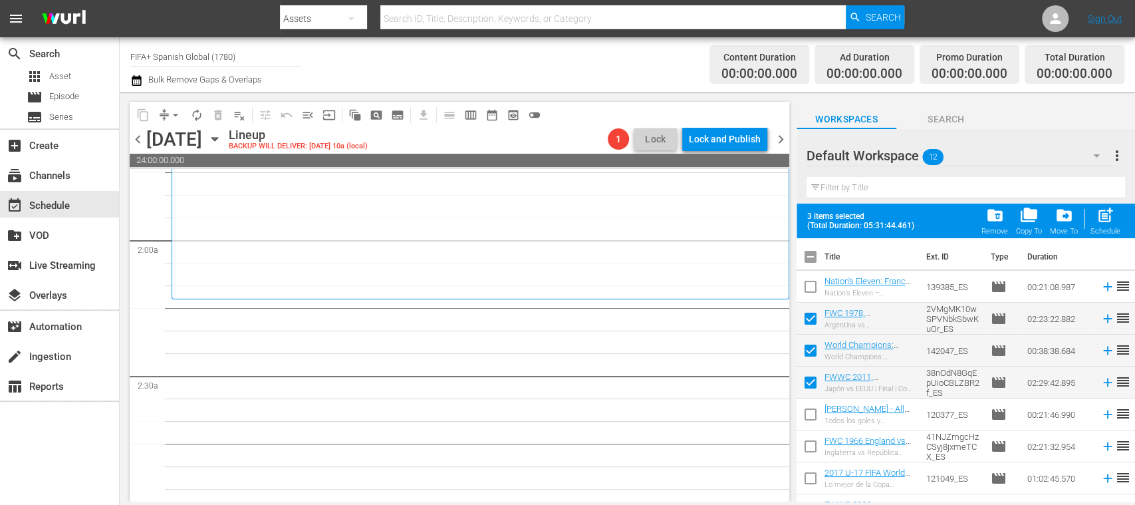
click at [811, 410] on input "checkbox" at bounding box center [811, 417] width 28 height 28
checkbox input "true"
click at [813, 443] on input "checkbox" at bounding box center [811, 449] width 28 height 28
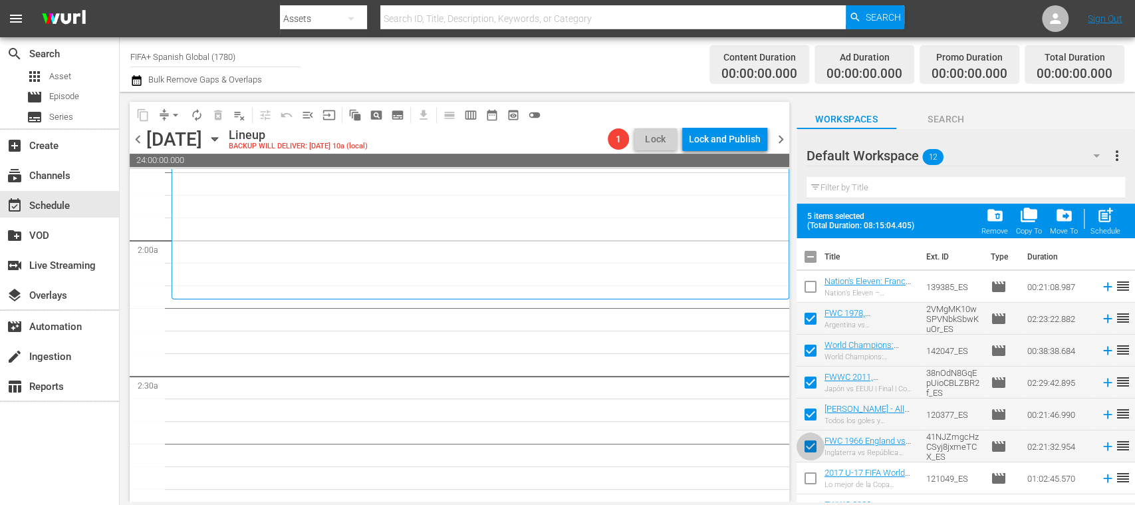
click at [813, 443] on input "checkbox" at bounding box center [811, 449] width 28 height 28
checkbox input "false"
click at [813, 287] on input "checkbox" at bounding box center [811, 289] width 28 height 28
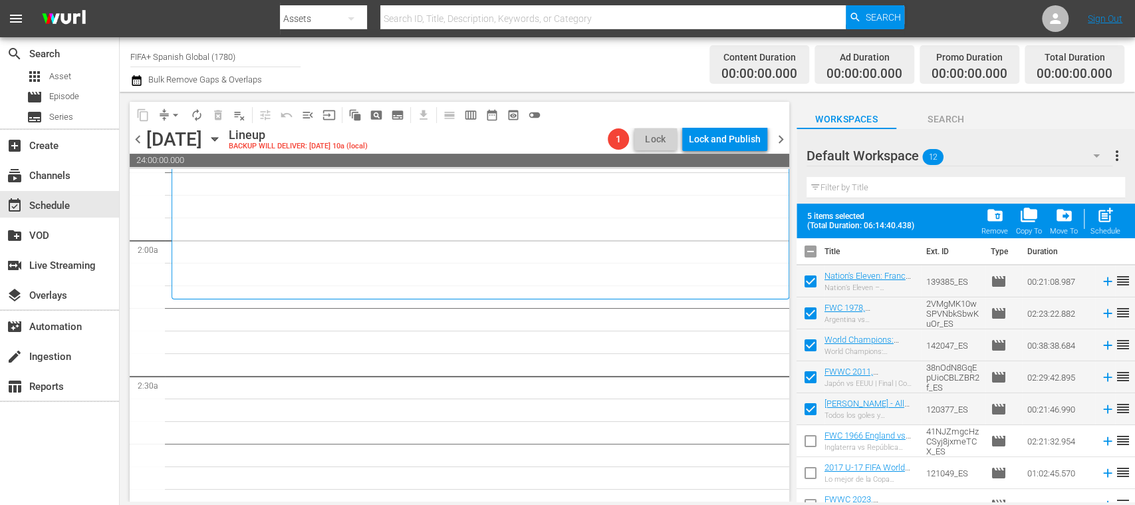
scroll to position [0, 0]
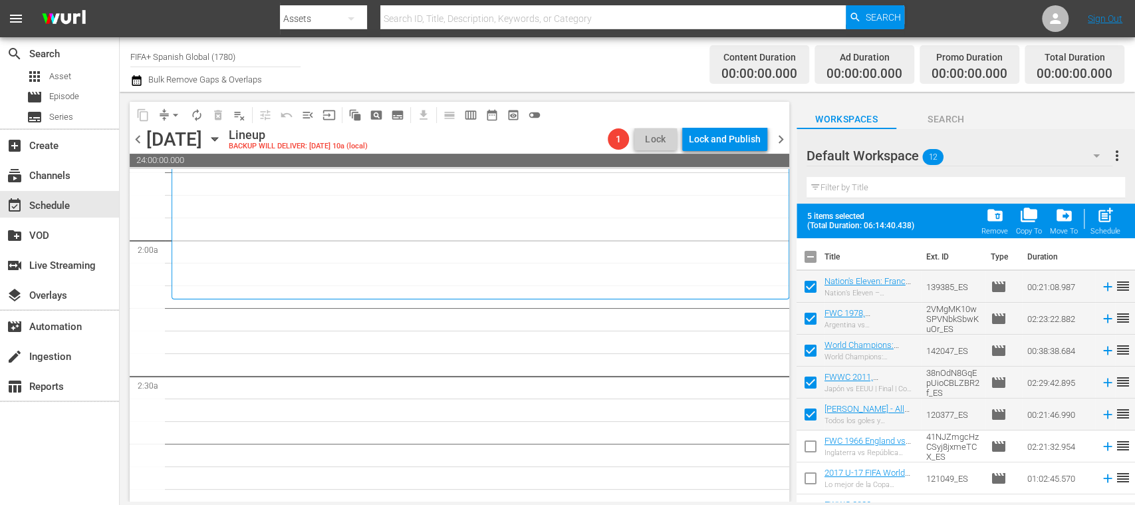
click at [812, 287] on input "checkbox" at bounding box center [811, 289] width 28 height 28
checkbox input "false"
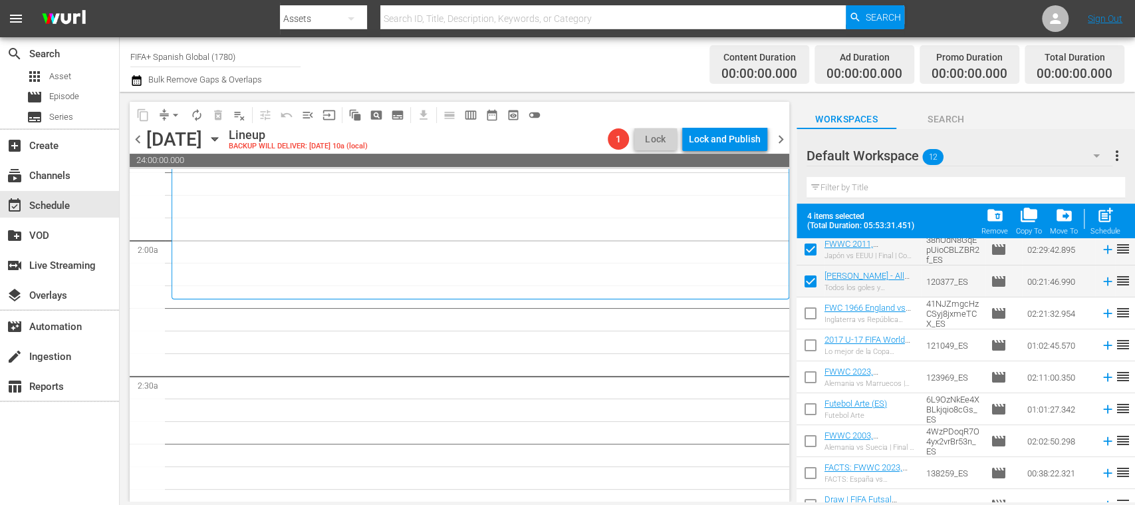
scroll to position [134, 0]
click at [808, 343] on input "checkbox" at bounding box center [811, 347] width 28 height 28
checkbox input "true"
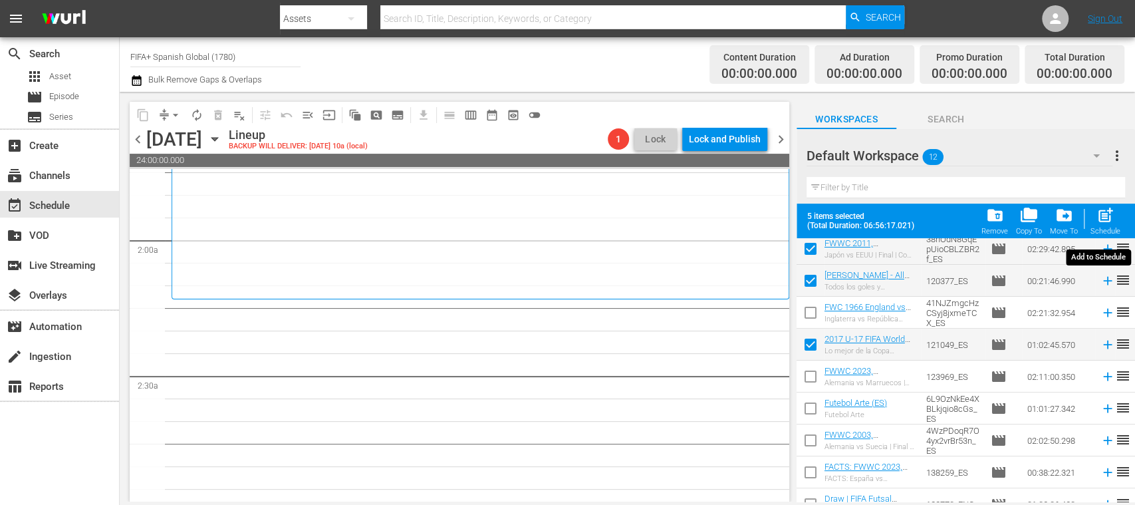
click at [1108, 221] on span "post_add" at bounding box center [1106, 215] width 18 height 18
checkbox input "false"
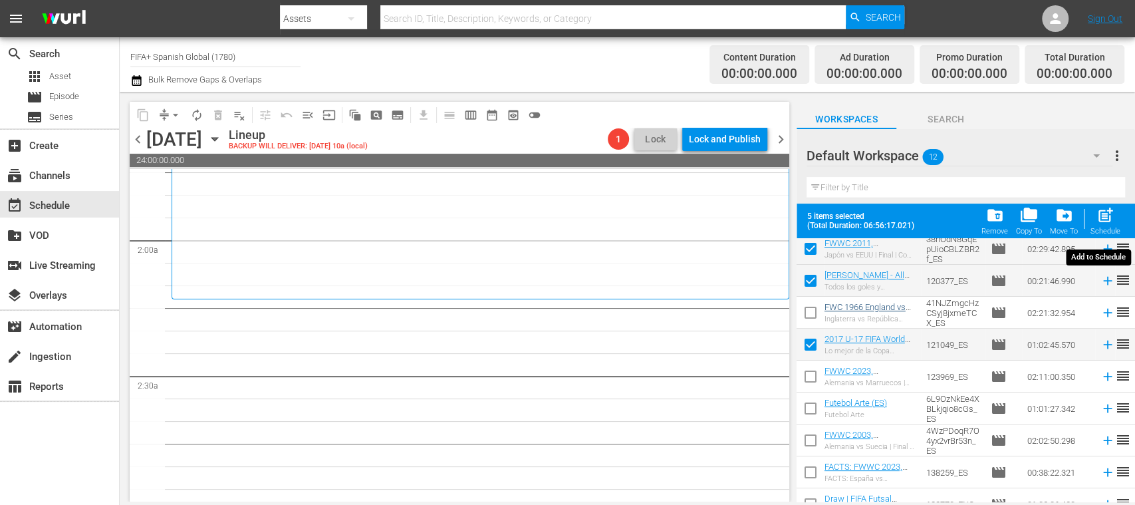
checkbox input "false"
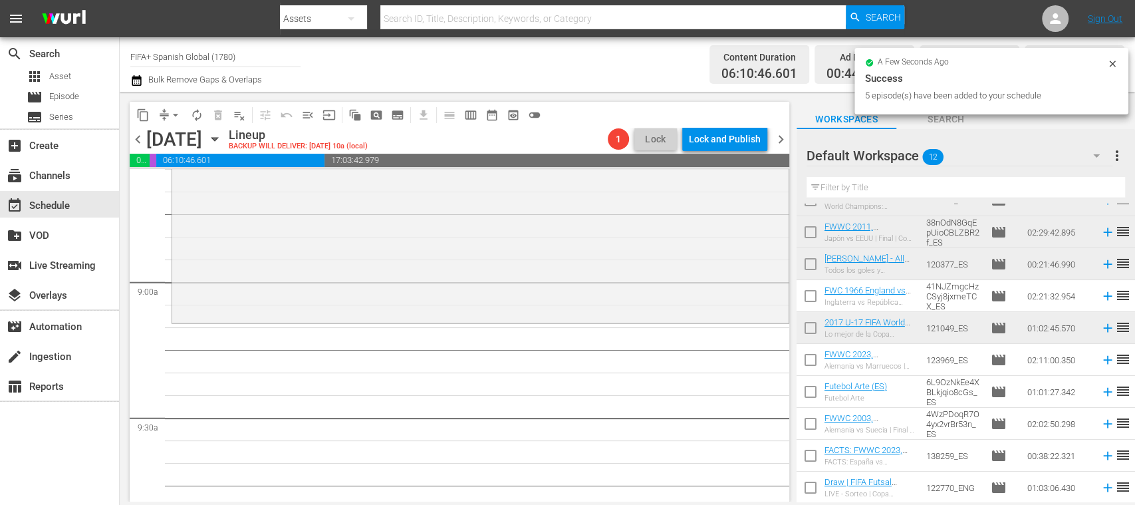
scroll to position [2320, 0]
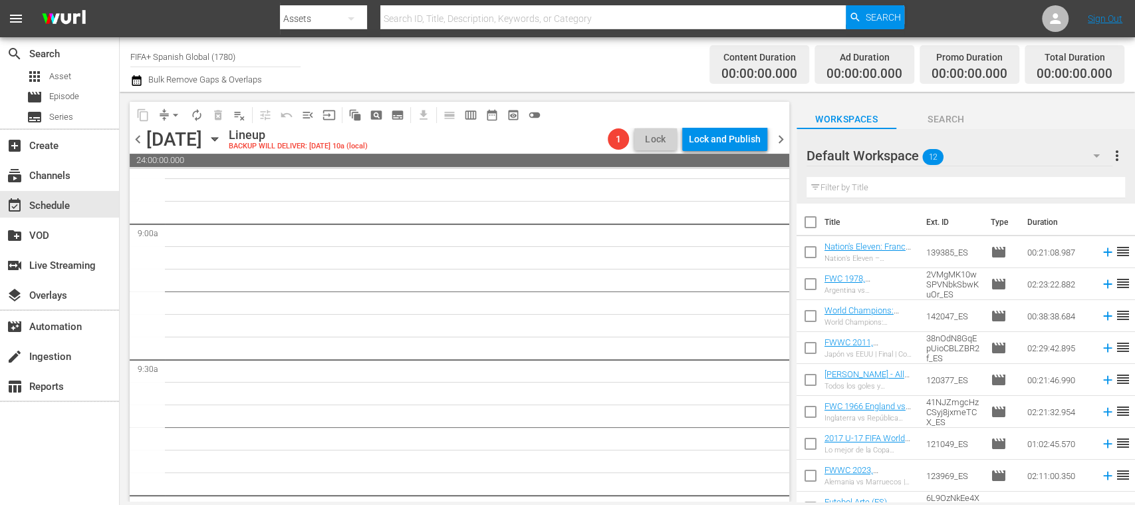
click at [809, 281] on input "checkbox" at bounding box center [811, 287] width 28 height 28
checkbox input "true"
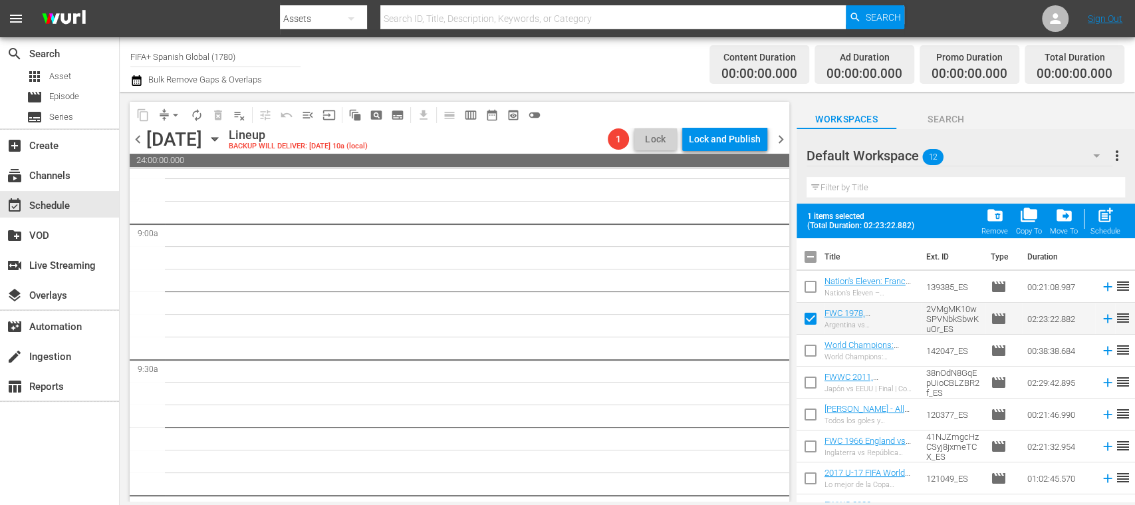
click at [810, 346] on input "checkbox" at bounding box center [811, 353] width 28 height 28
checkbox input "true"
click at [812, 386] on input "checkbox" at bounding box center [811, 385] width 28 height 28
checkbox input "true"
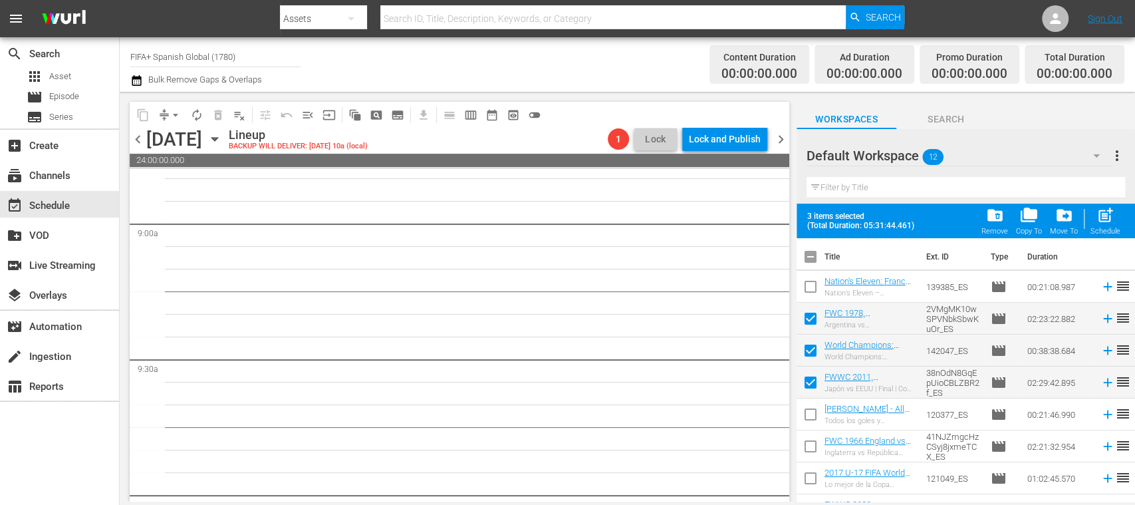
click at [811, 443] on input "checkbox" at bounding box center [811, 449] width 28 height 28
checkbox input "true"
click at [810, 482] on input "checkbox" at bounding box center [811, 481] width 28 height 28
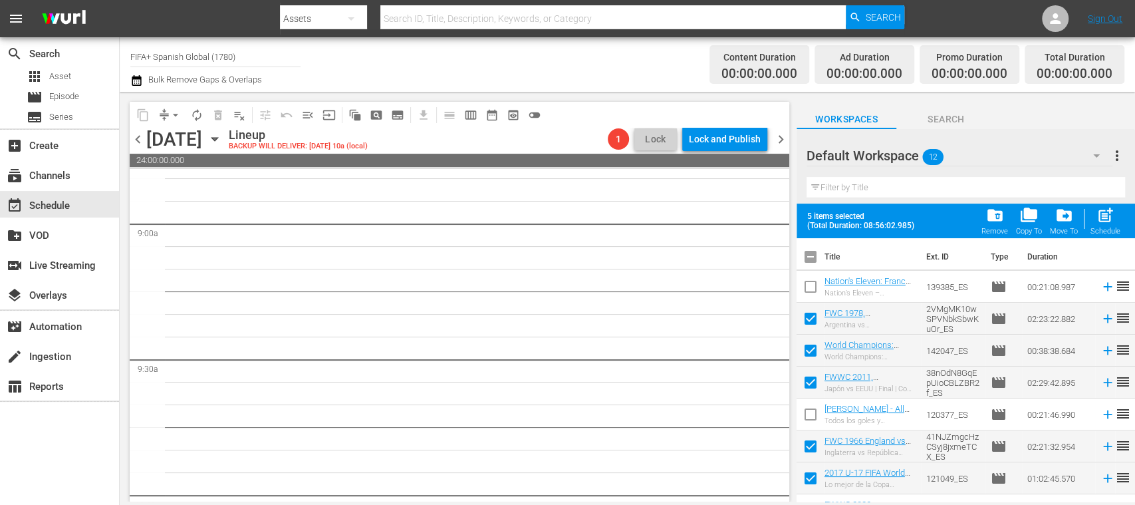
click at [810, 482] on input "checkbox" at bounding box center [811, 481] width 28 height 28
checkbox input "false"
click at [808, 445] on input "checkbox" at bounding box center [811, 449] width 28 height 28
checkbox input "false"
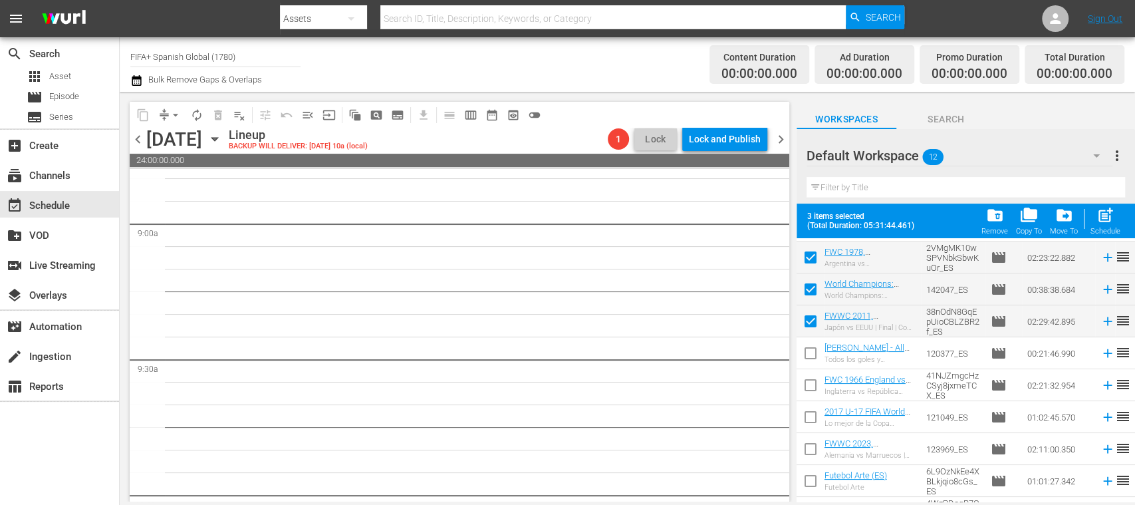
scroll to position [69, 0]
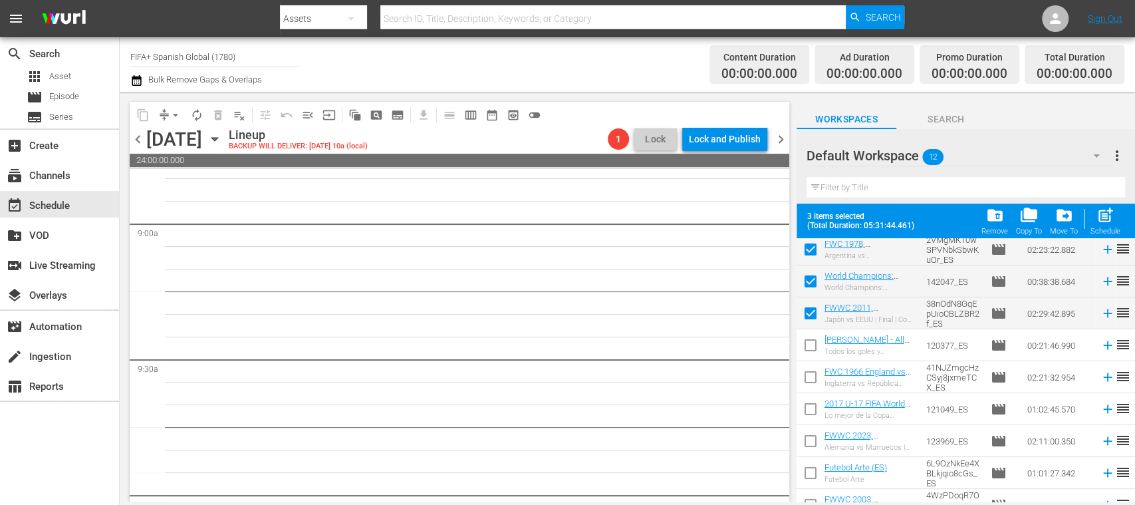
click at [809, 408] on input "checkbox" at bounding box center [811, 412] width 28 height 28
checkbox input "true"
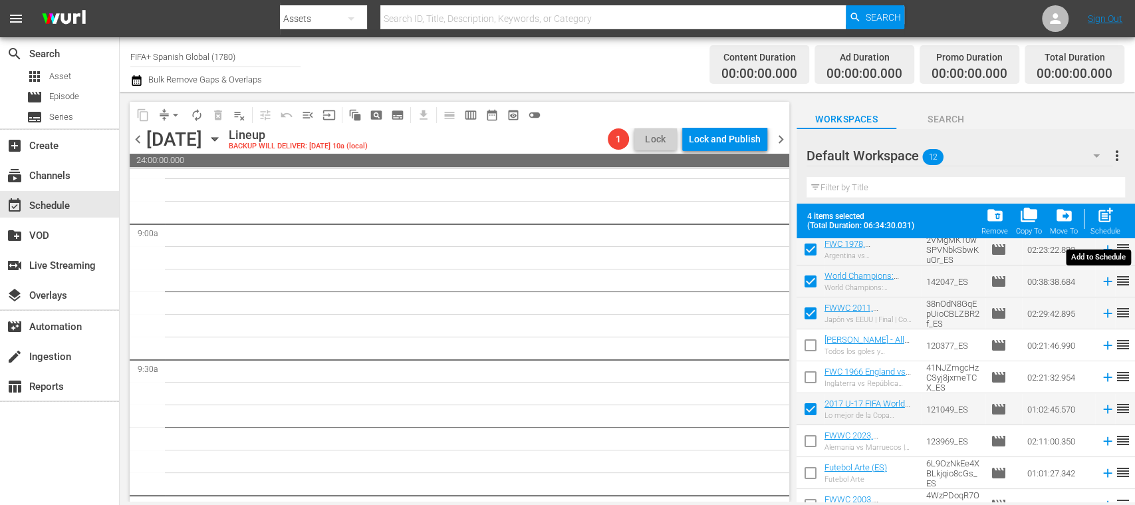
click at [1105, 219] on span "post_add" at bounding box center [1106, 215] width 18 height 18
checkbox input "false"
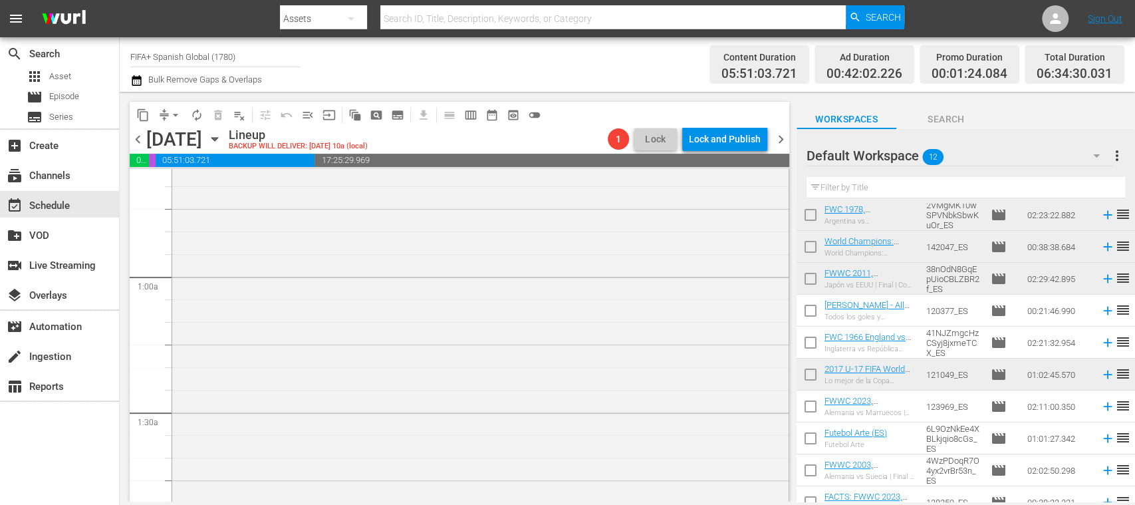
scroll to position [0, 0]
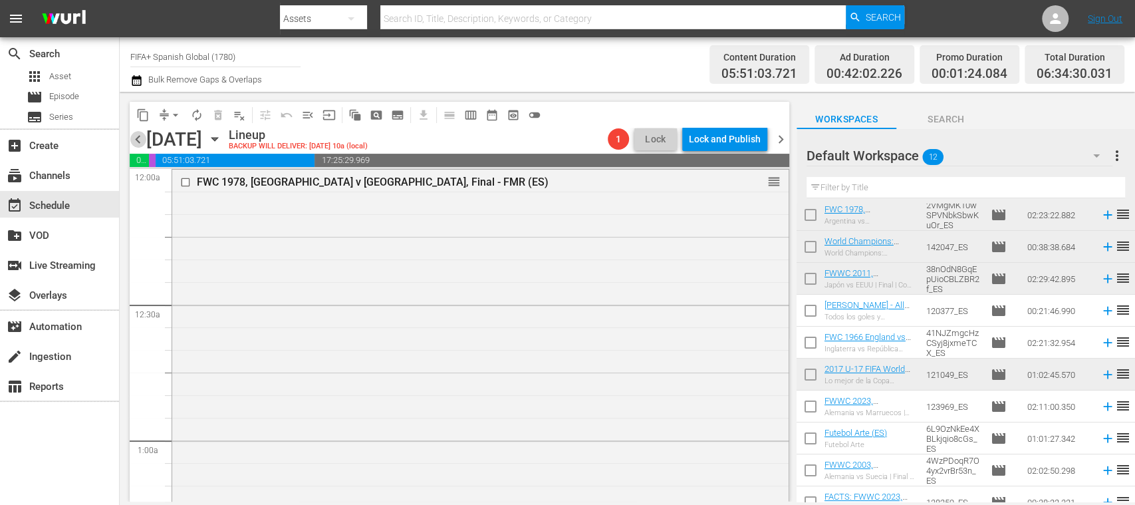
click at [132, 141] on span "chevron_left" at bounding box center [138, 139] width 17 height 17
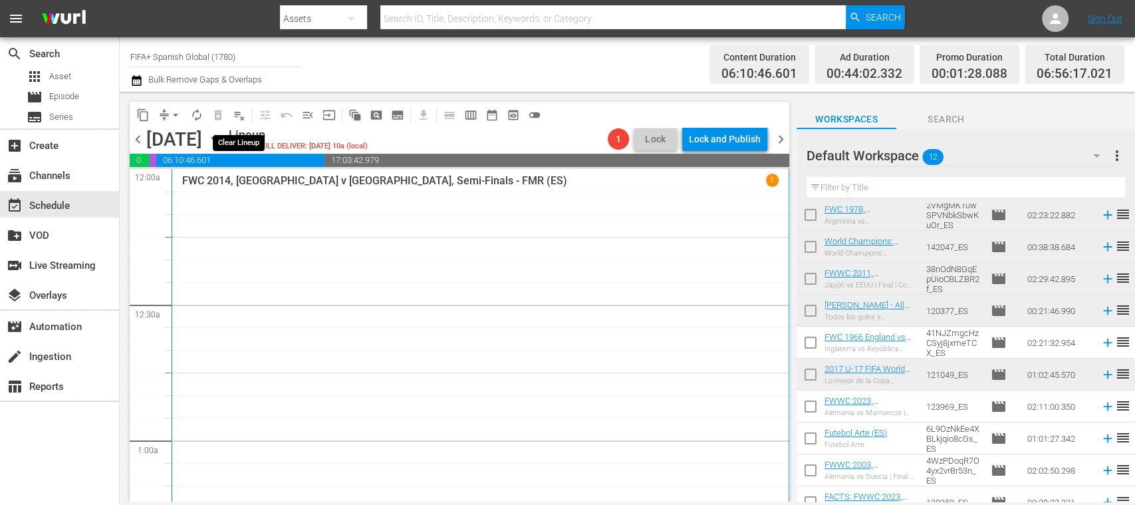
click at [241, 114] on span "playlist_remove_outlined" at bounding box center [239, 114] width 13 height 13
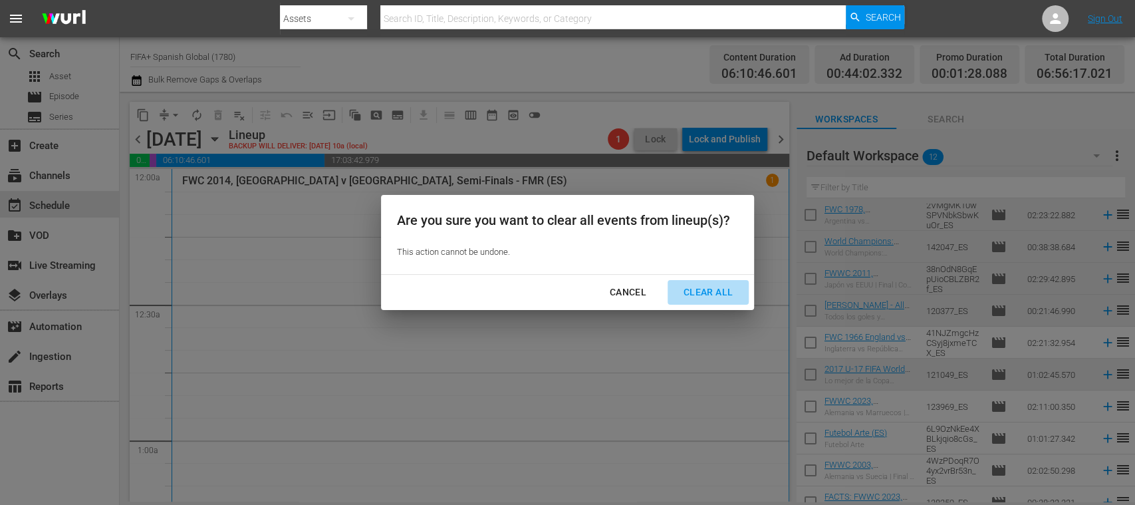
click at [696, 291] on div "Clear All" at bounding box center [708, 292] width 70 height 17
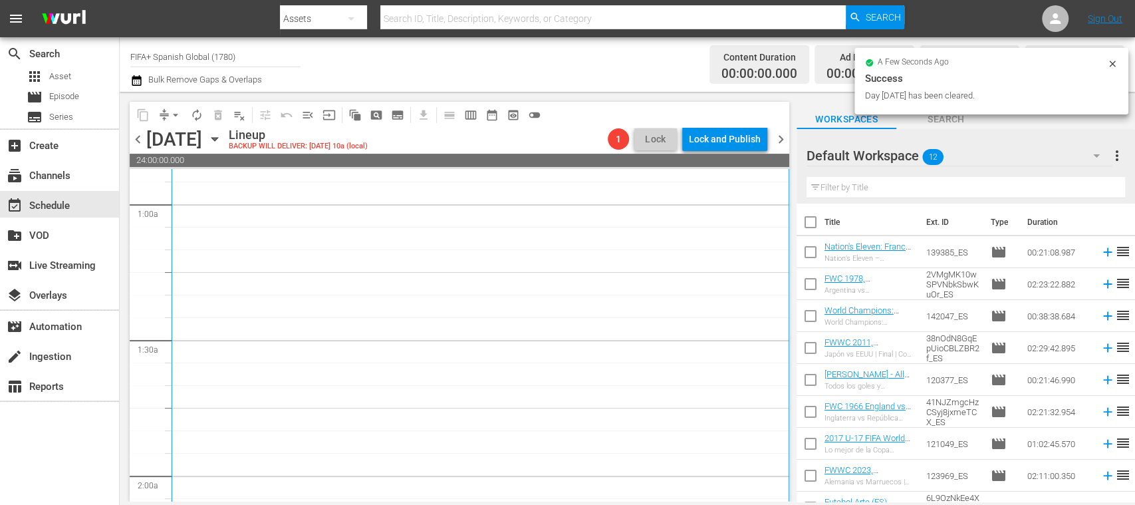
scroll to position [473, 0]
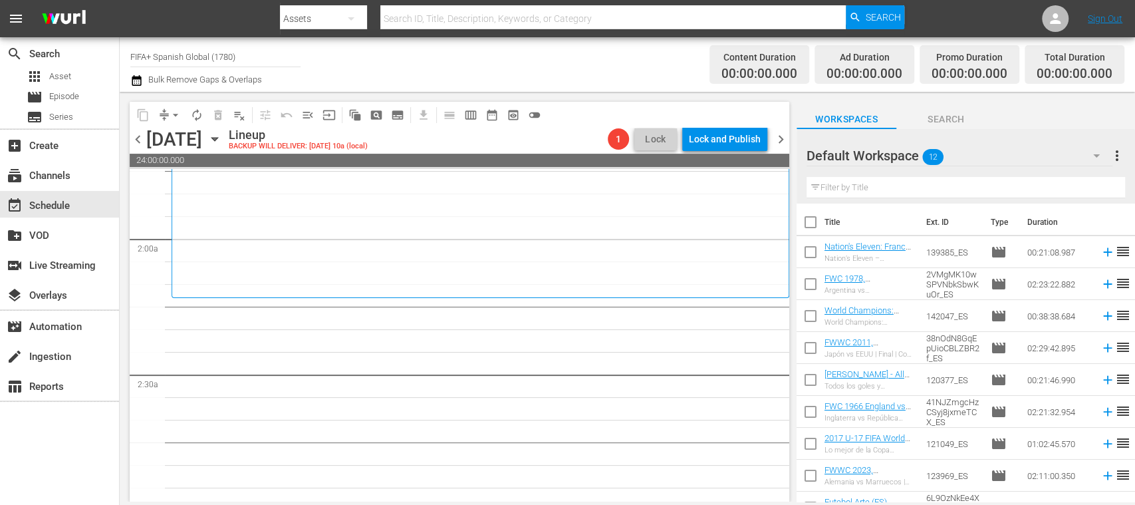
click at [812, 282] on input "checkbox" at bounding box center [811, 287] width 28 height 28
checkbox input "true"
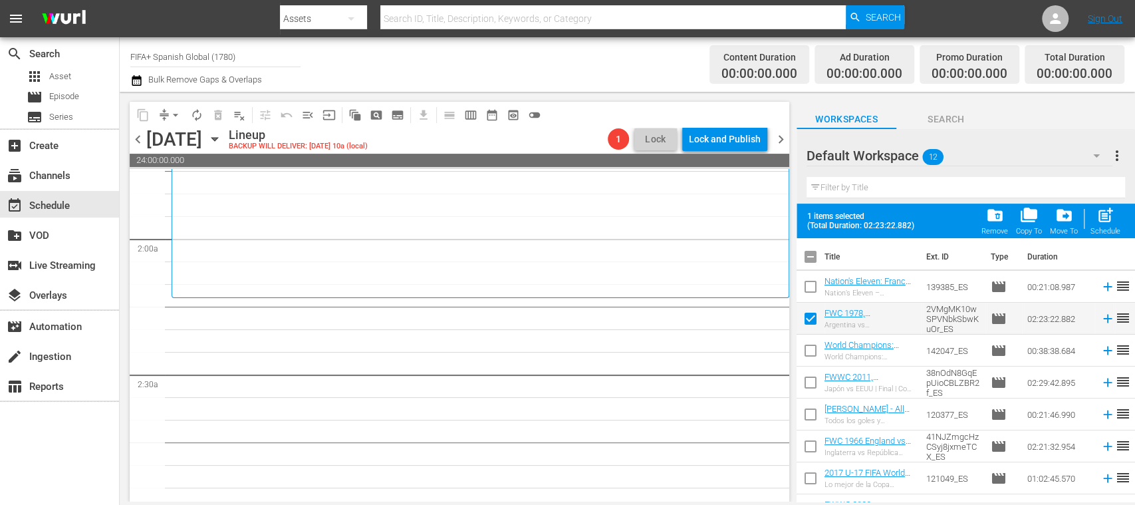
click at [811, 346] on input "checkbox" at bounding box center [811, 353] width 28 height 28
checkbox input "true"
click at [814, 380] on input "checkbox" at bounding box center [811, 385] width 28 height 28
checkbox input "true"
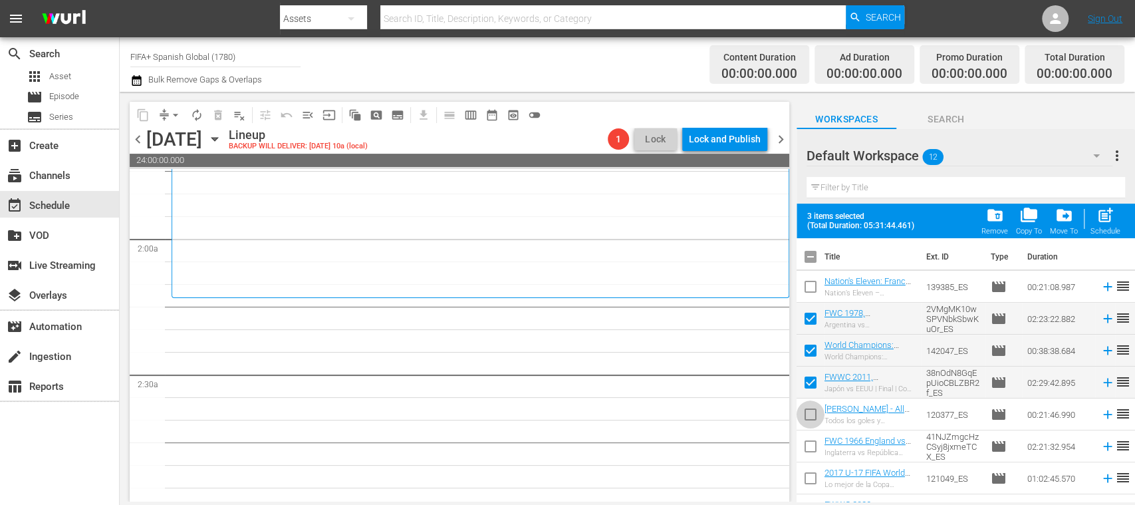
click at [809, 410] on input "checkbox" at bounding box center [811, 417] width 28 height 28
checkbox input "true"
click at [814, 284] on input "checkbox" at bounding box center [811, 289] width 28 height 28
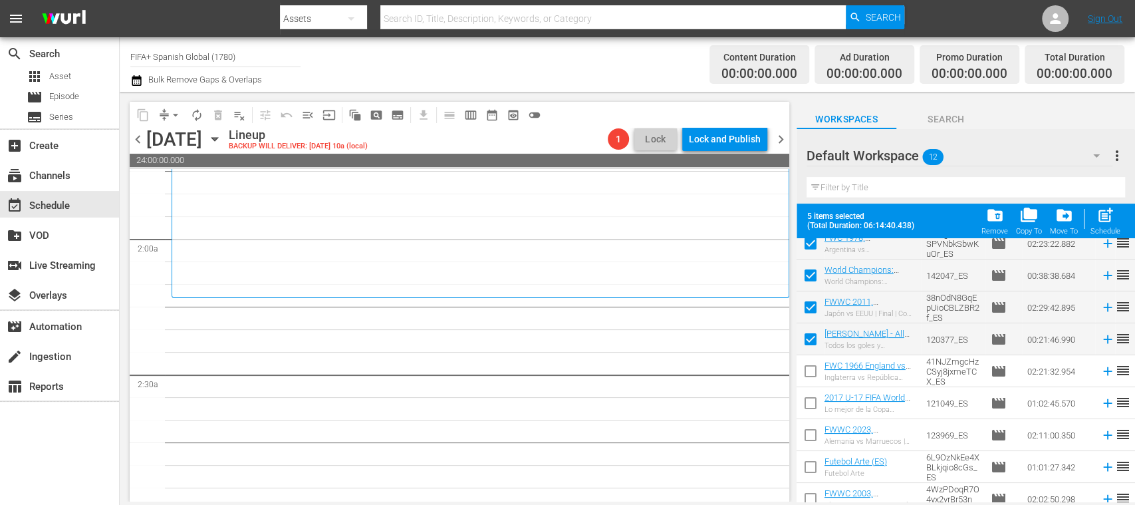
scroll to position [0, 0]
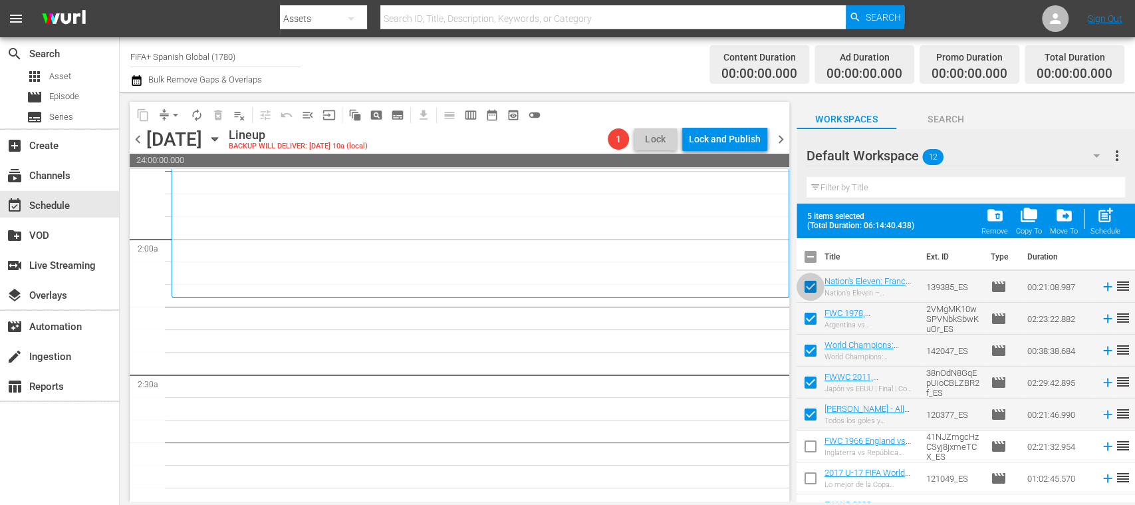
click at [819, 285] on input "checkbox" at bounding box center [811, 289] width 28 height 28
checkbox input "false"
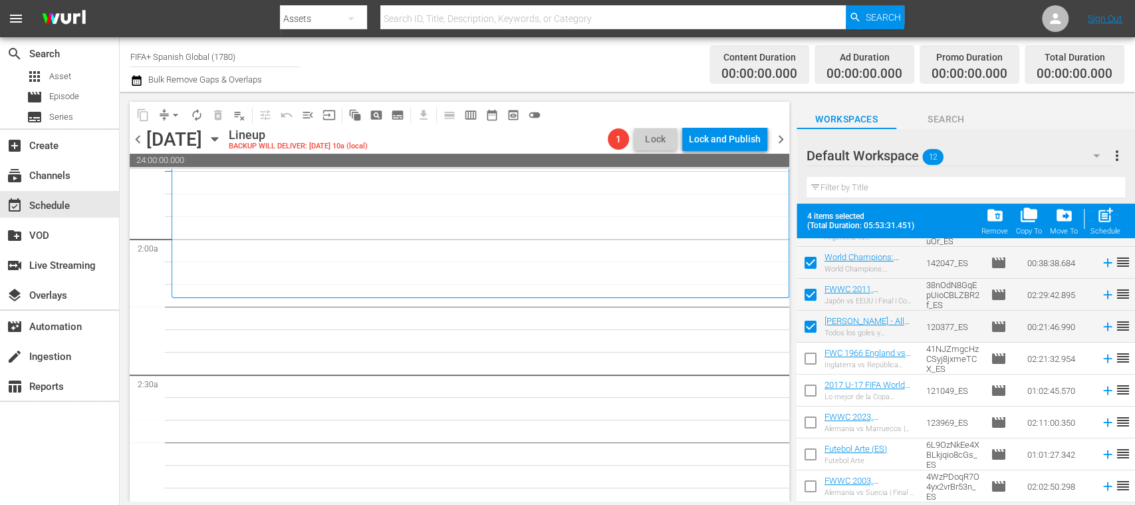
scroll to position [92, 0]
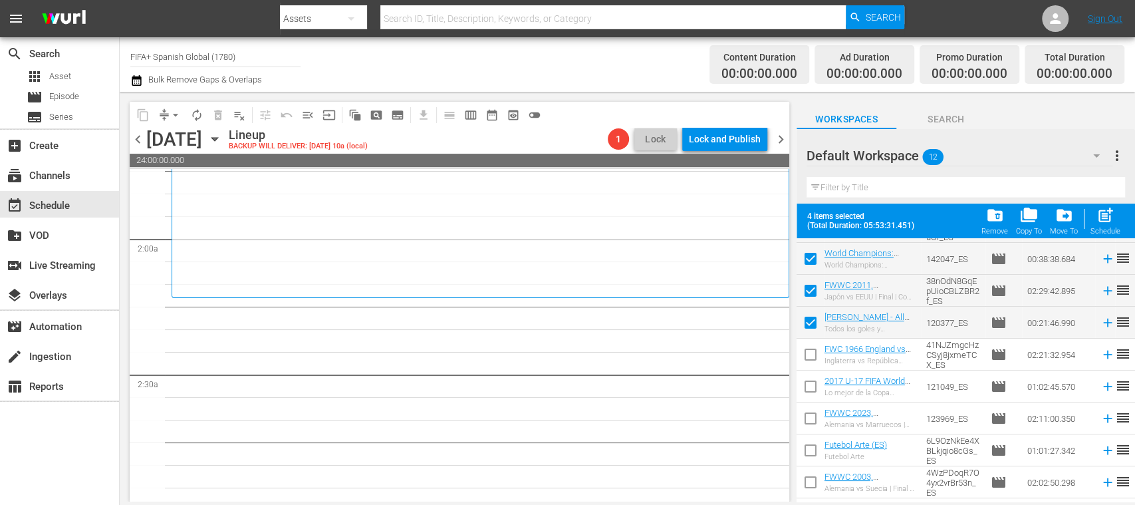
click at [808, 384] on input "checkbox" at bounding box center [811, 389] width 28 height 28
checkbox input "true"
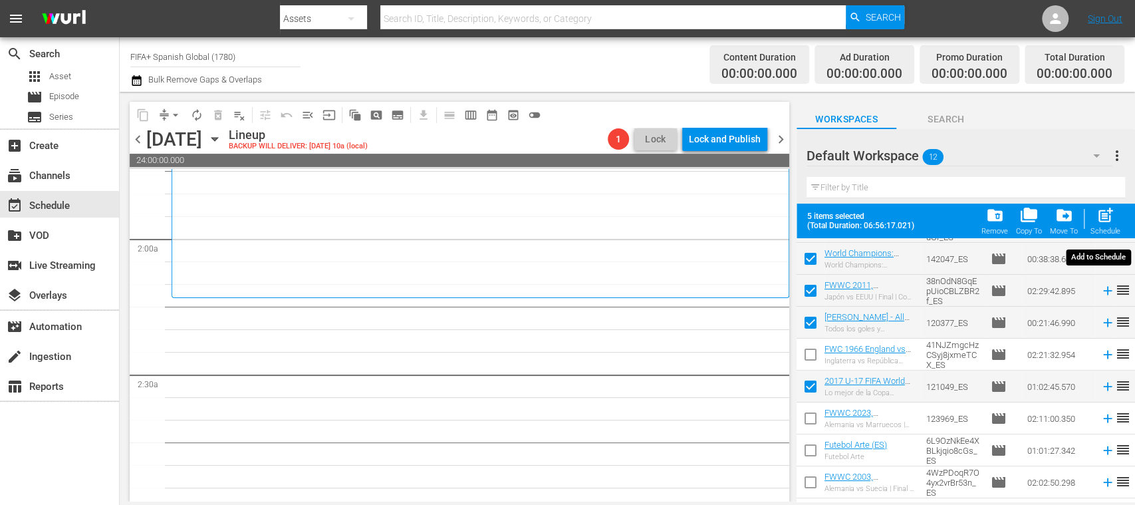
click at [1109, 220] on span "post_add" at bounding box center [1106, 215] width 18 height 18
checkbox input "false"
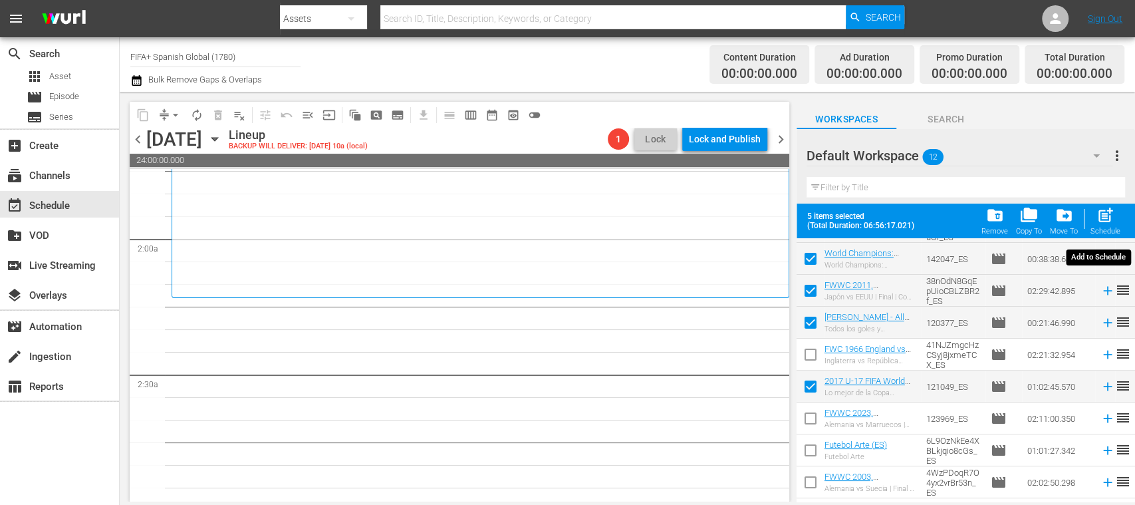
checkbox input "false"
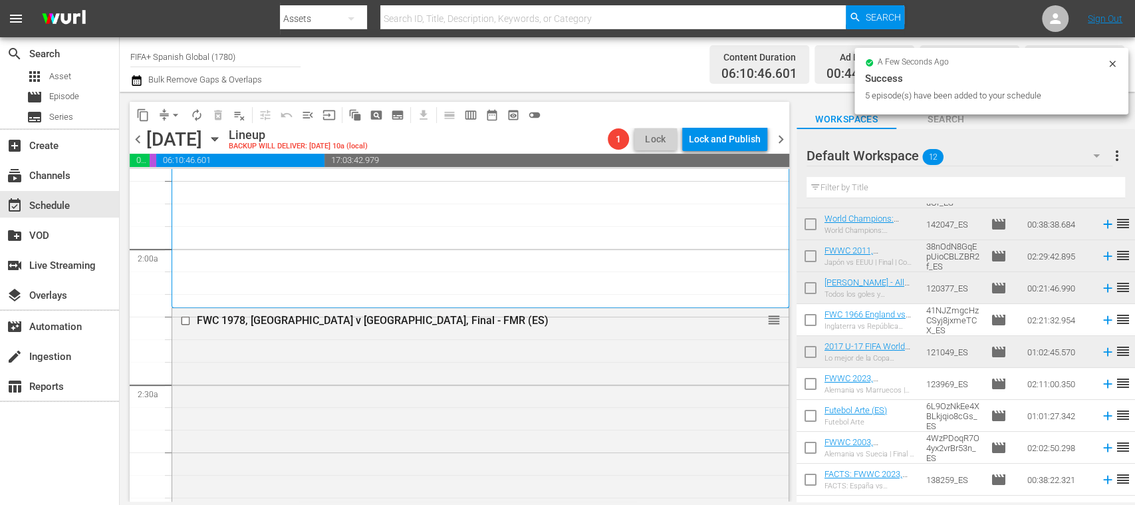
scroll to position [0, 0]
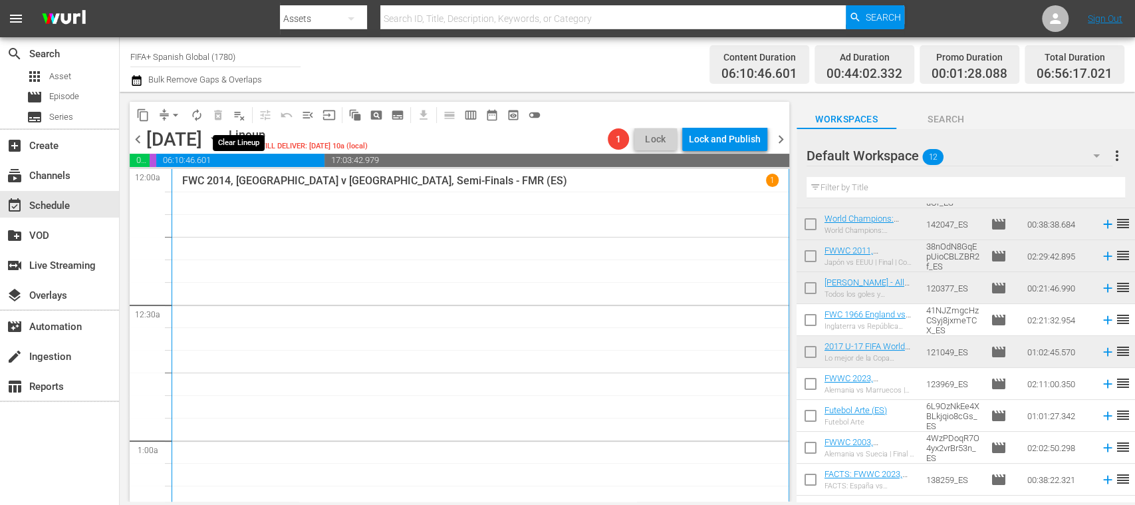
click at [238, 117] on span "playlist_remove_outlined" at bounding box center [239, 114] width 13 height 13
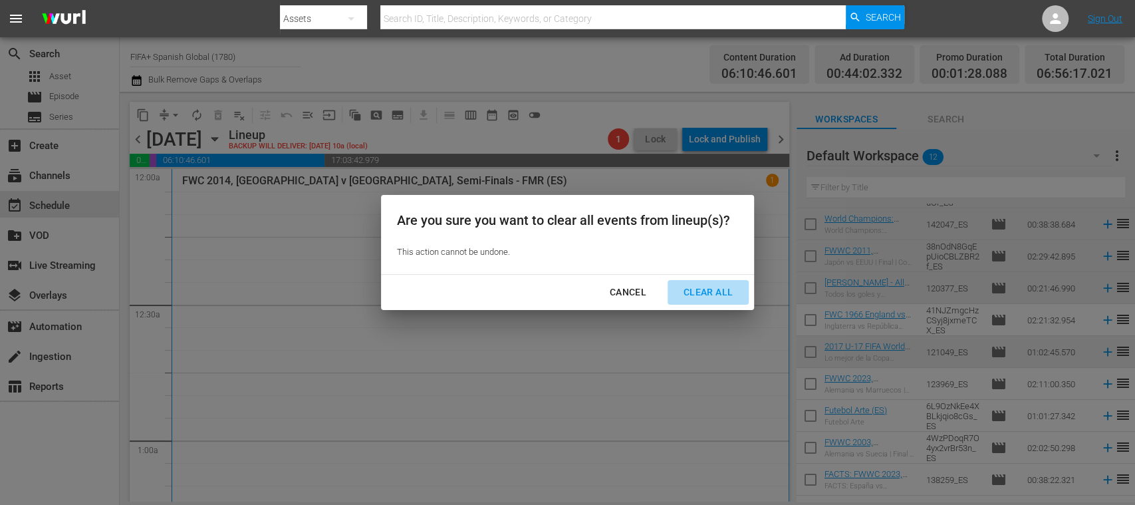
click at [721, 290] on div "Clear All" at bounding box center [708, 292] width 70 height 17
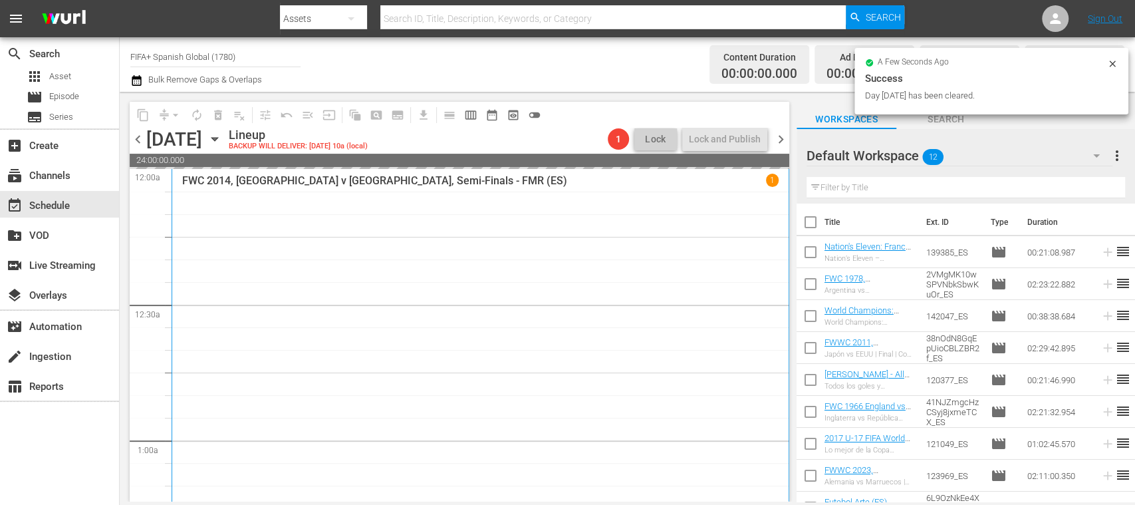
click at [809, 253] on input "checkbox" at bounding box center [811, 255] width 28 height 28
checkbox input "true"
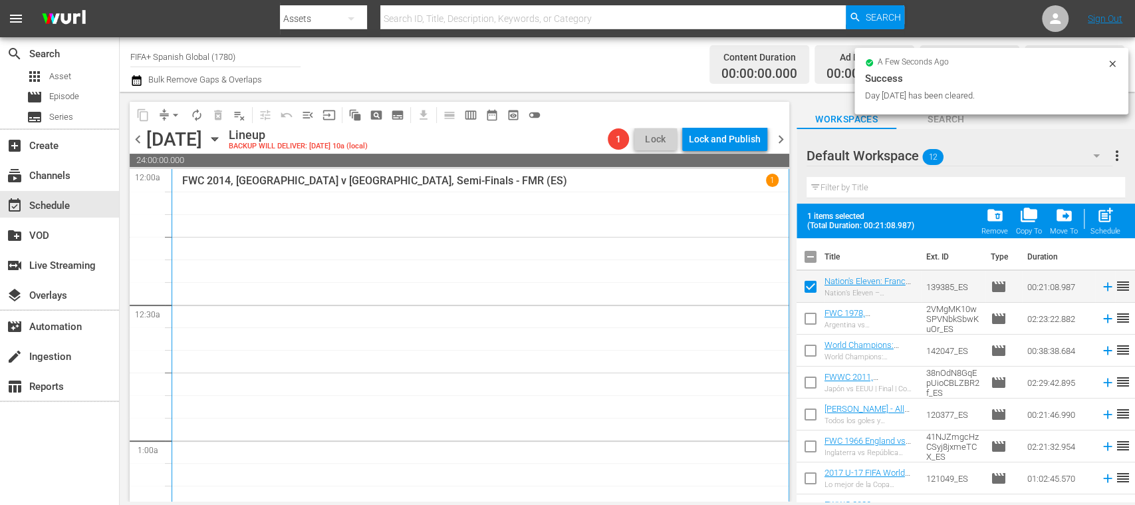
click at [811, 313] on input "checkbox" at bounding box center [811, 321] width 28 height 28
checkbox input "true"
click at [809, 350] on input "checkbox" at bounding box center [811, 353] width 28 height 28
checkbox input "true"
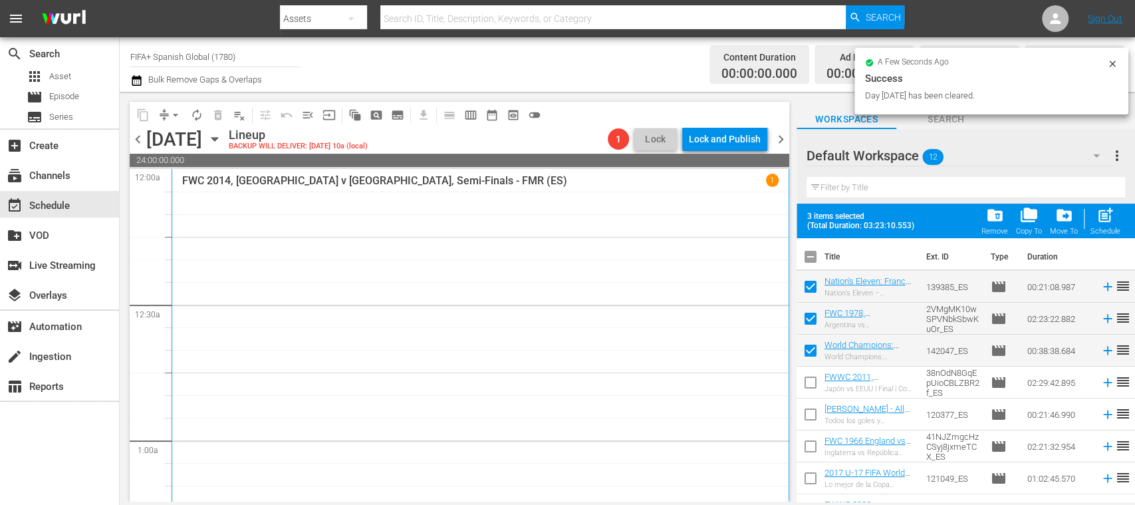
click at [810, 377] on input "checkbox" at bounding box center [811, 385] width 28 height 28
checkbox input "true"
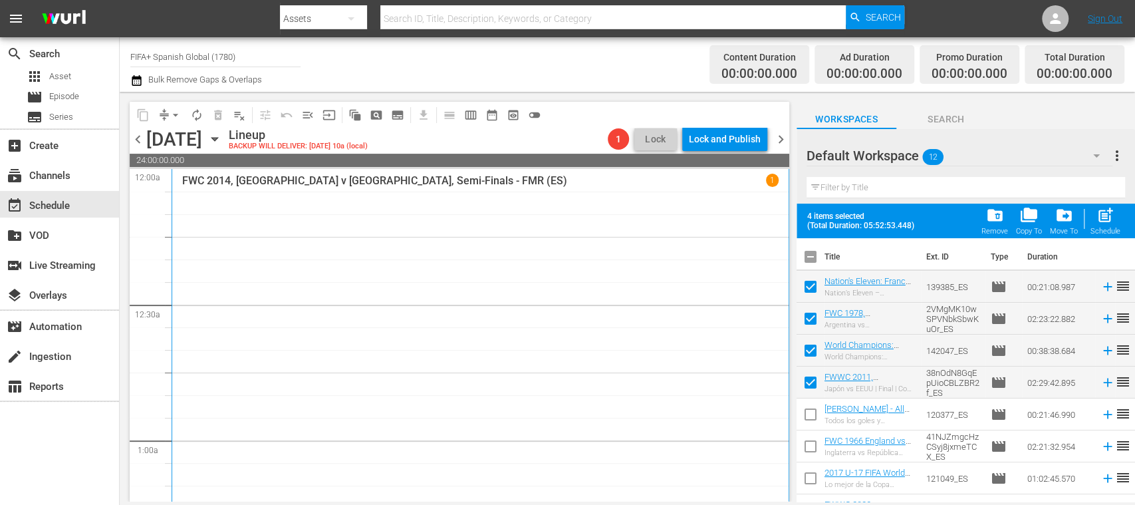
click at [810, 411] on input "checkbox" at bounding box center [811, 417] width 28 height 28
checkbox input "true"
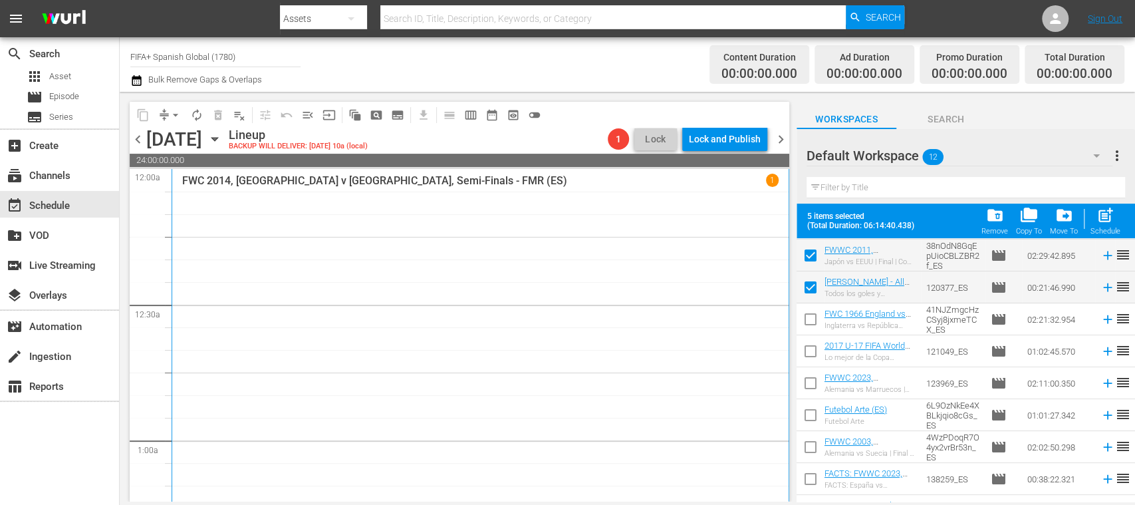
scroll to position [150, 0]
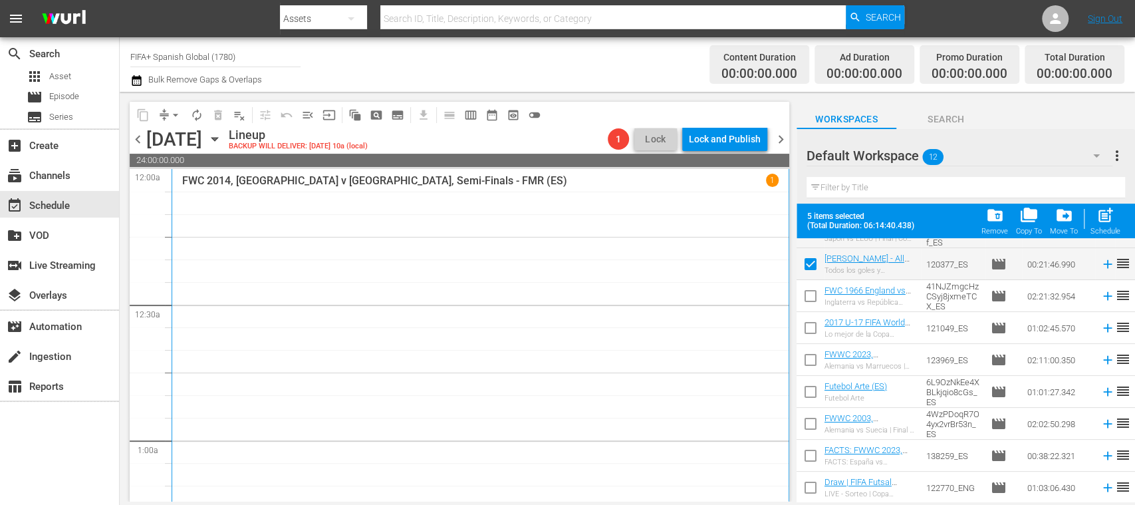
click at [813, 454] on input "checkbox" at bounding box center [811, 458] width 28 height 28
checkbox input "true"
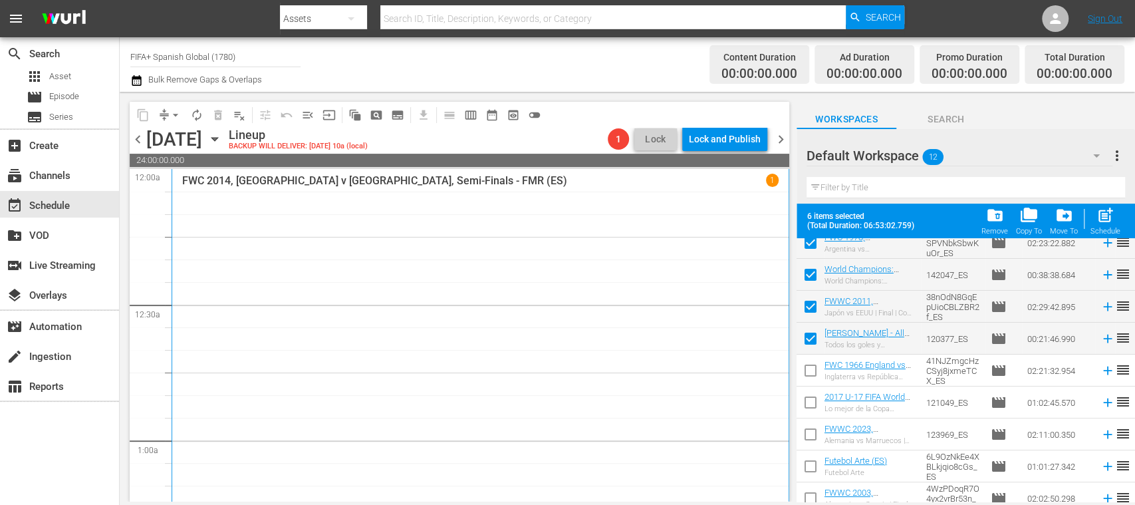
scroll to position [0, 0]
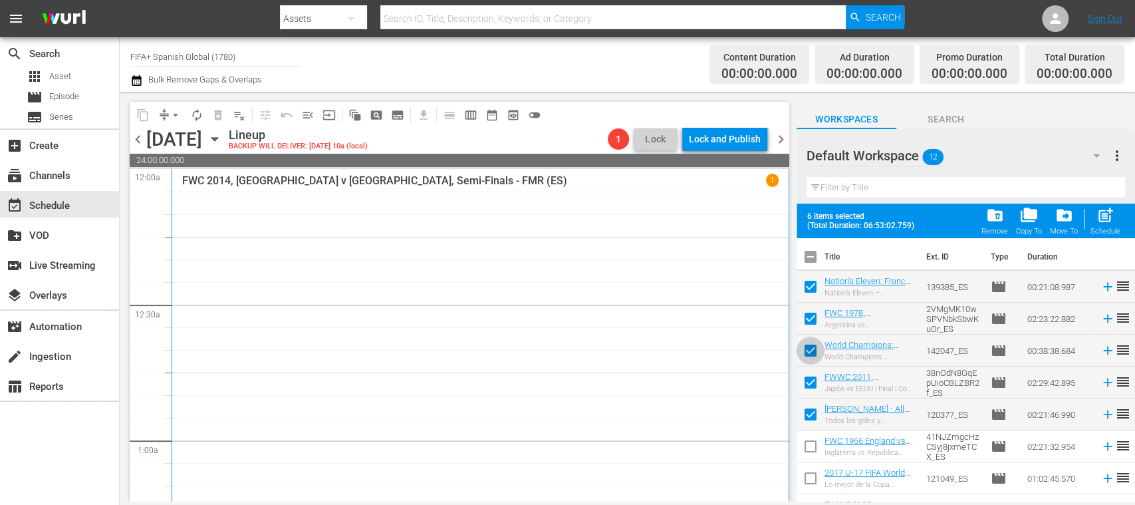
click at [804, 350] on input "checkbox" at bounding box center [811, 353] width 28 height 28
checkbox input "false"
click at [809, 478] on input "checkbox" at bounding box center [811, 481] width 28 height 28
checkbox input "true"
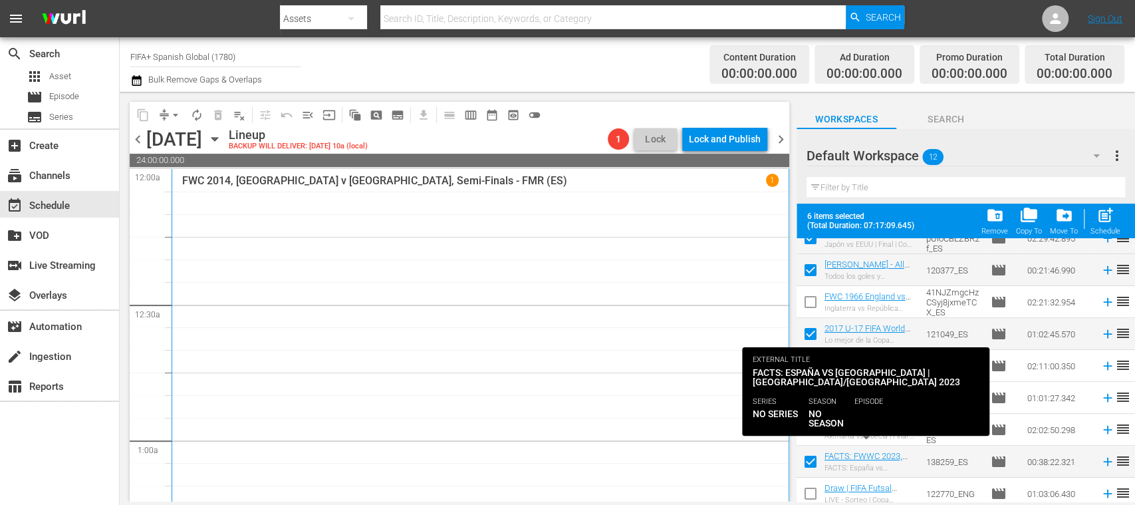
scroll to position [150, 0]
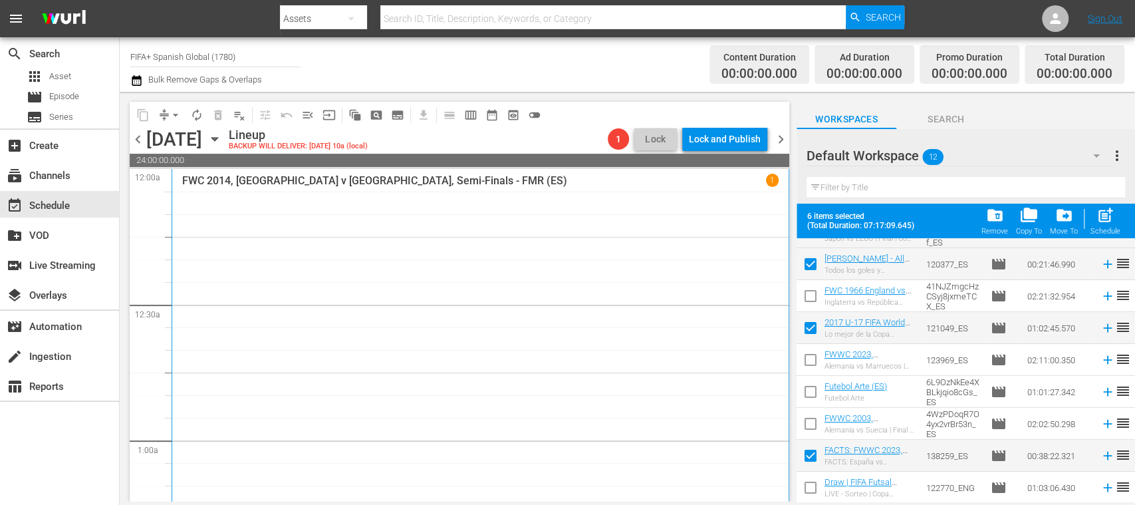
click at [813, 458] on input "checkbox" at bounding box center [811, 458] width 28 height 28
checkbox input "false"
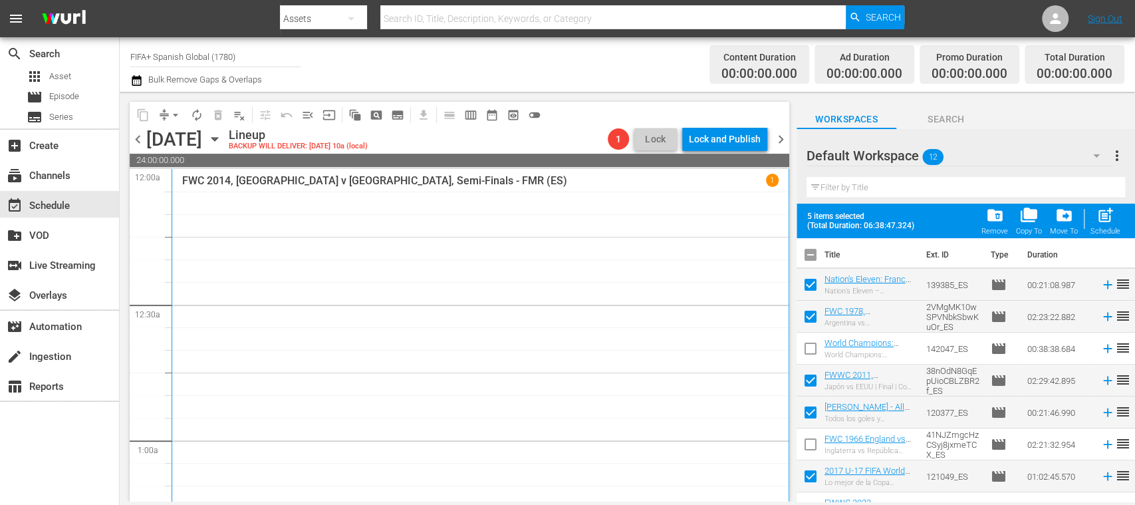
scroll to position [0, 0]
click at [1106, 219] on span "post_add" at bounding box center [1106, 215] width 18 height 18
checkbox input "false"
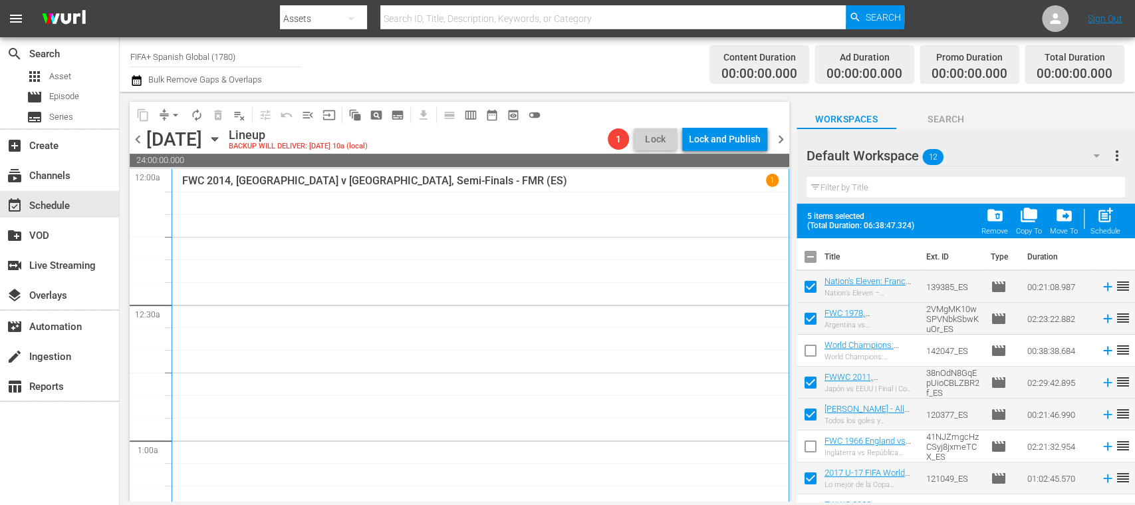
checkbox input "false"
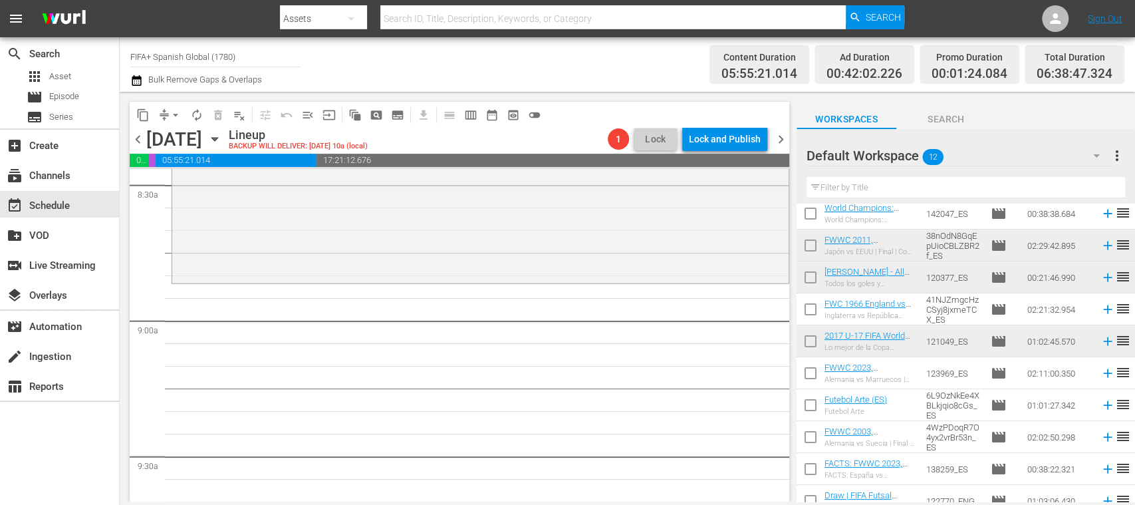
scroll to position [116, 0]
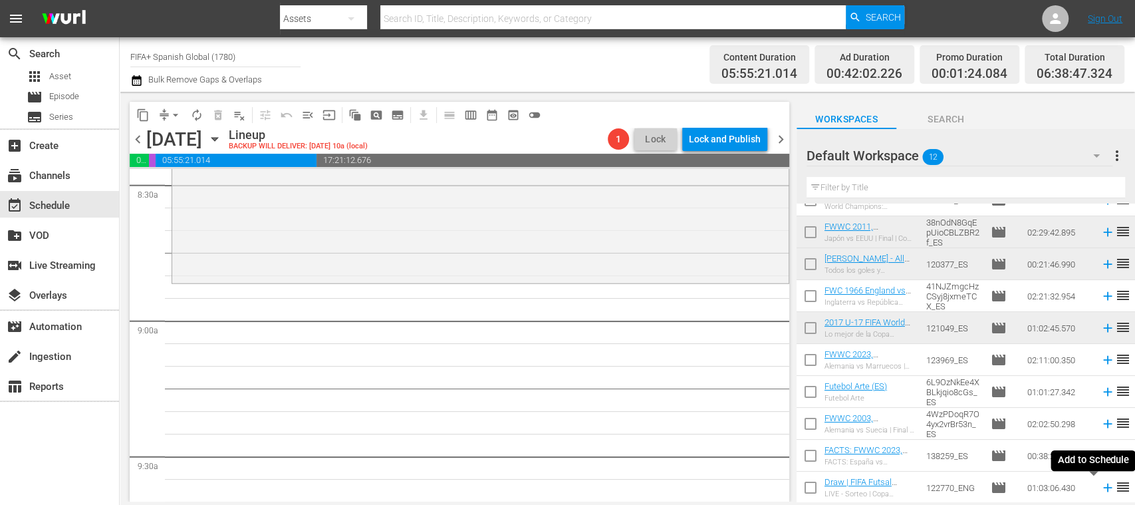
click at [1103, 489] on icon at bounding box center [1107, 488] width 9 height 9
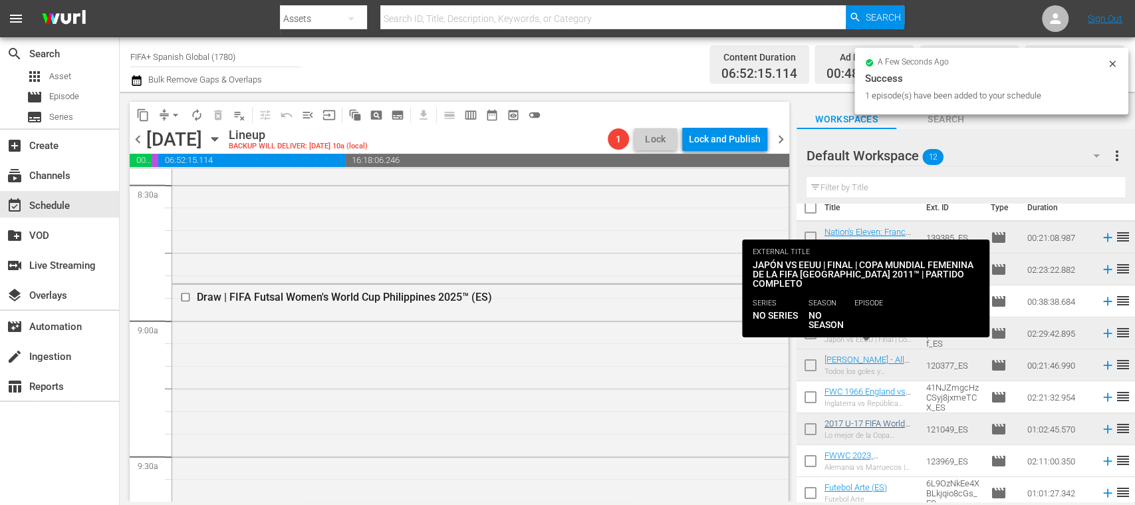
scroll to position [0, 0]
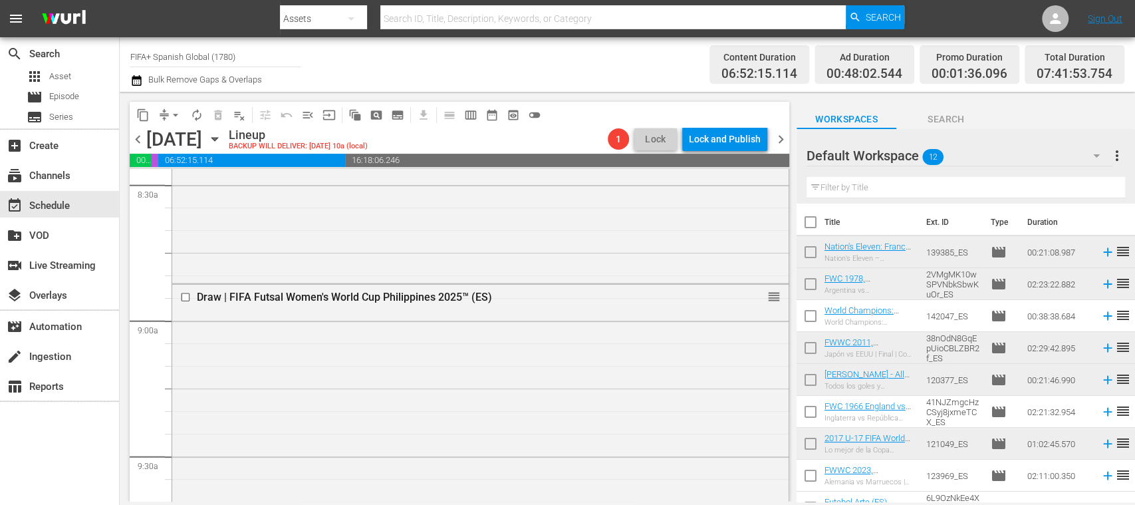
click at [813, 315] on input "checkbox" at bounding box center [811, 319] width 28 height 28
checkbox input "true"
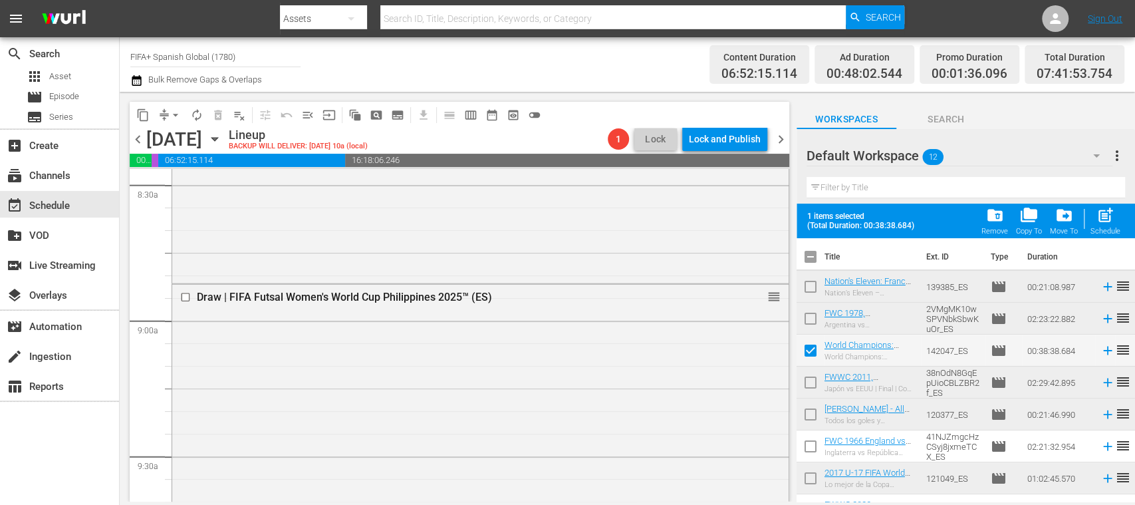
click at [811, 445] on input "checkbox" at bounding box center [811, 449] width 28 height 28
checkbox input "true"
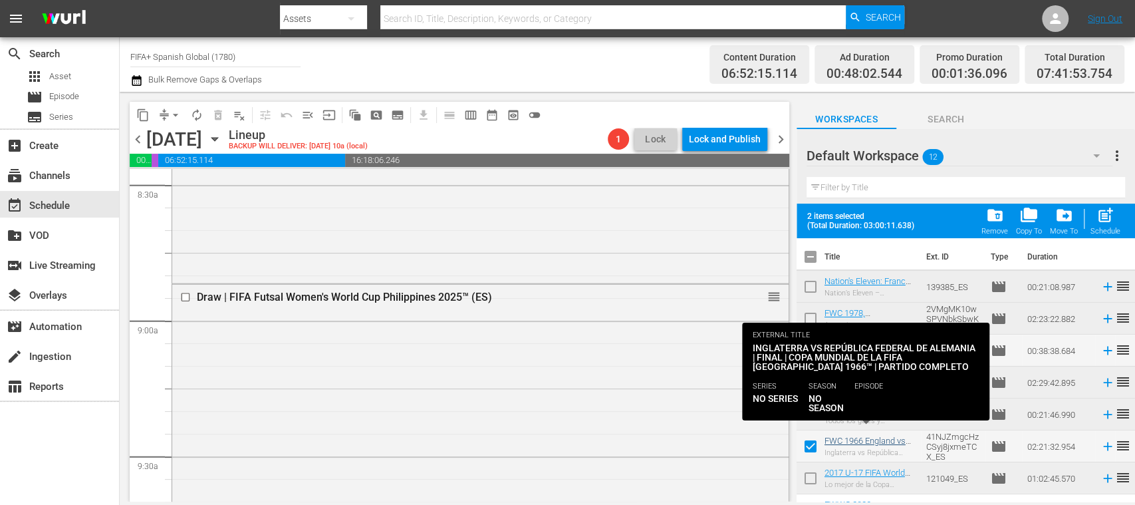
scroll to position [150, 0]
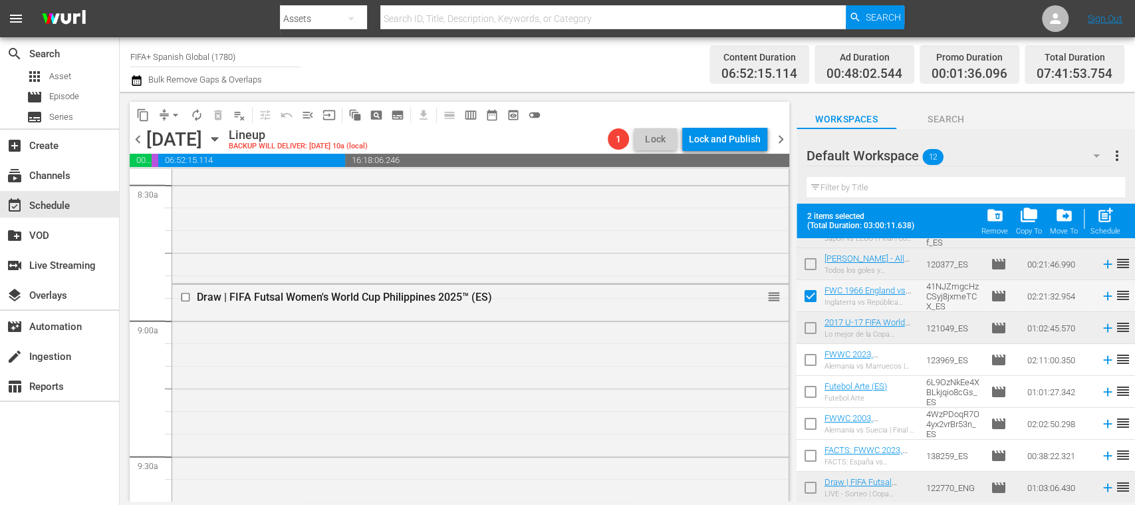
click at [810, 359] on input "checkbox" at bounding box center [811, 362] width 28 height 28
checkbox input "true"
click at [809, 387] on input "checkbox" at bounding box center [811, 394] width 28 height 28
checkbox input "true"
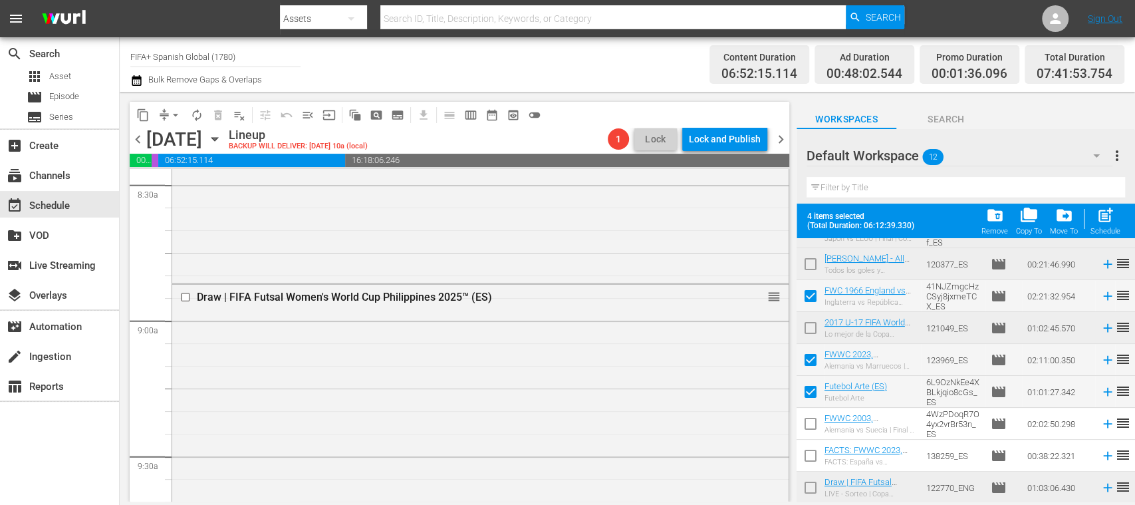
click at [809, 417] on input "checkbox" at bounding box center [811, 426] width 28 height 28
checkbox input "true"
click at [811, 449] on input "checkbox" at bounding box center [811, 458] width 28 height 28
checkbox input "true"
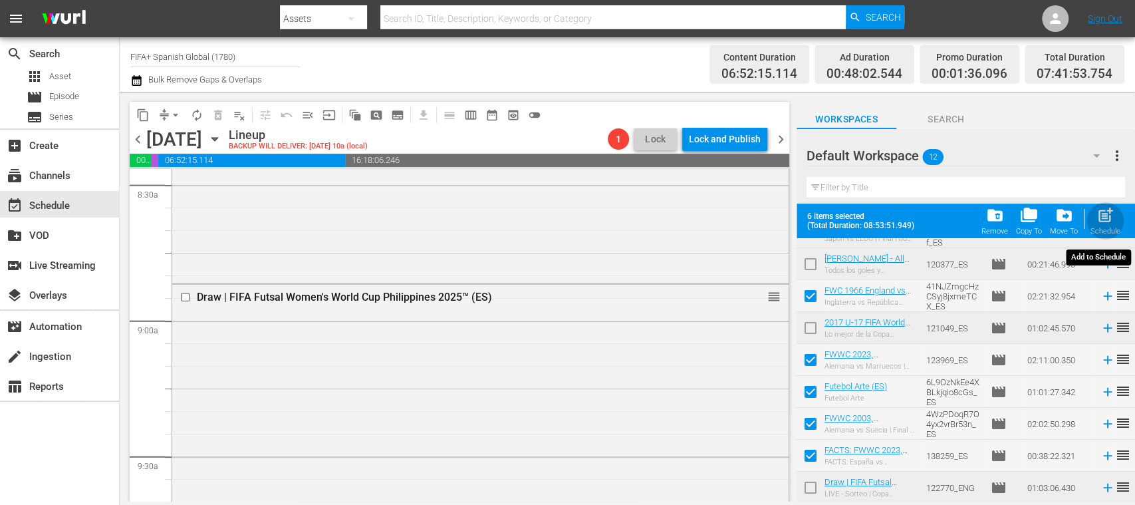
click at [1109, 223] on span "post_add" at bounding box center [1106, 215] width 18 height 18
checkbox input "false"
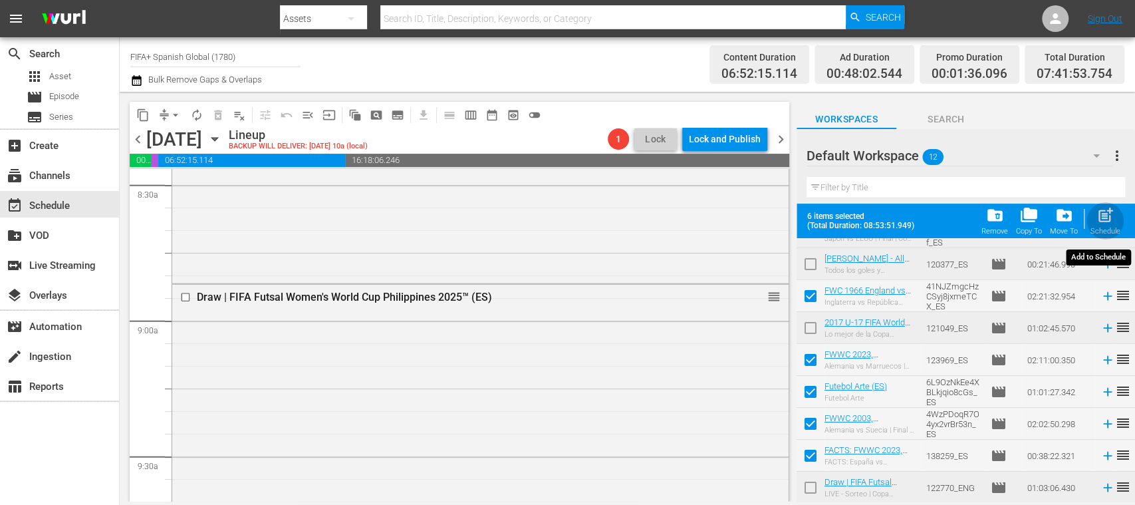
checkbox input "false"
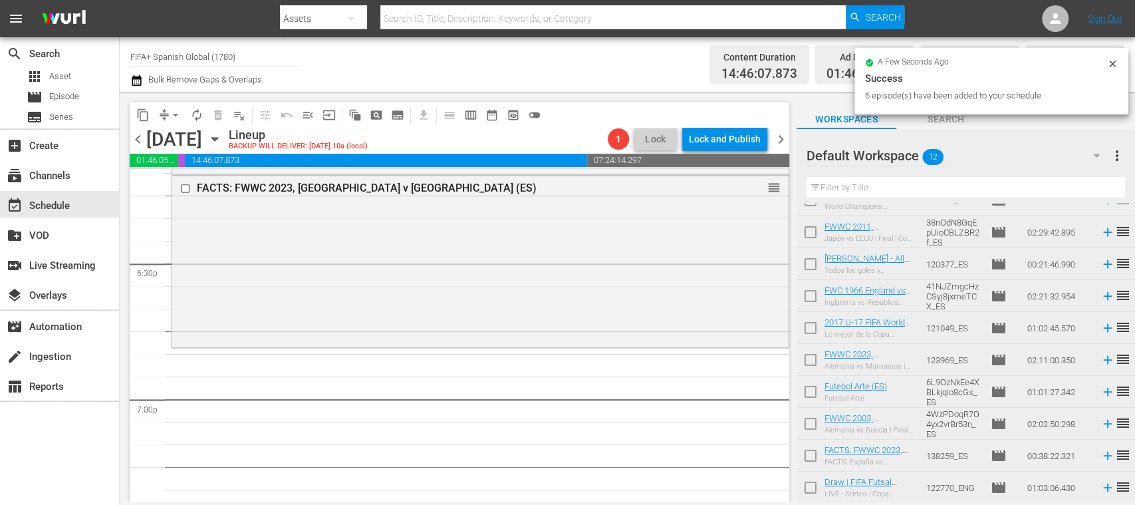
scroll to position [0, 0]
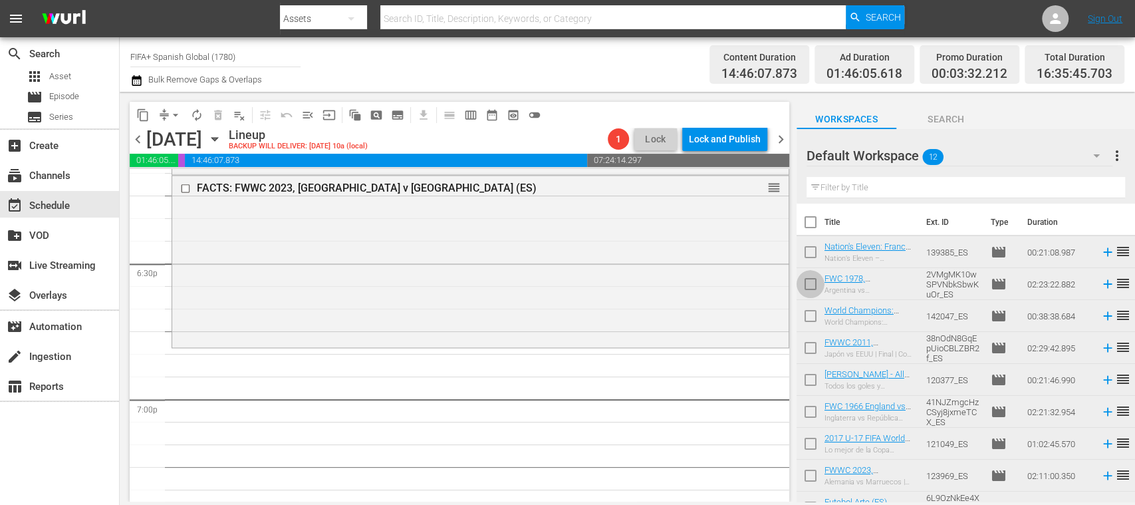
click at [813, 283] on input "checkbox" at bounding box center [811, 287] width 28 height 28
checkbox input "true"
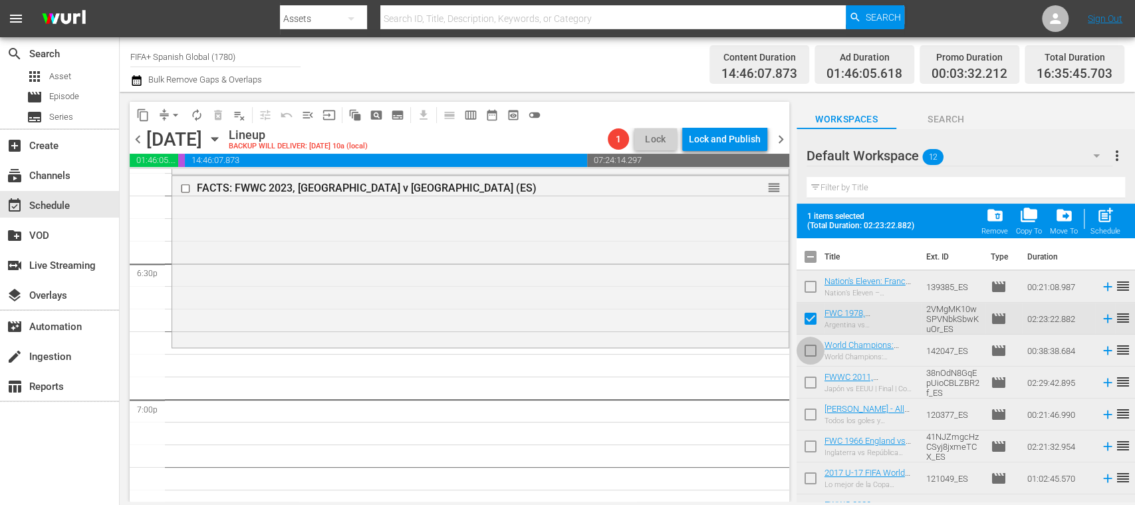
click at [809, 352] on input "checkbox" at bounding box center [811, 353] width 28 height 28
checkbox input "true"
click at [808, 378] on input "checkbox" at bounding box center [811, 385] width 28 height 28
checkbox input "true"
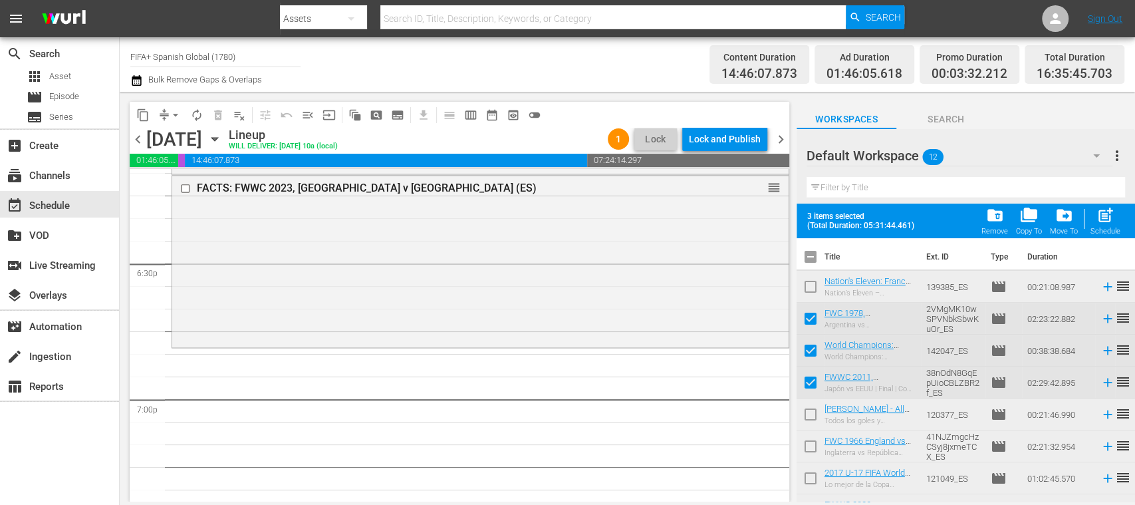
scroll to position [150, 0]
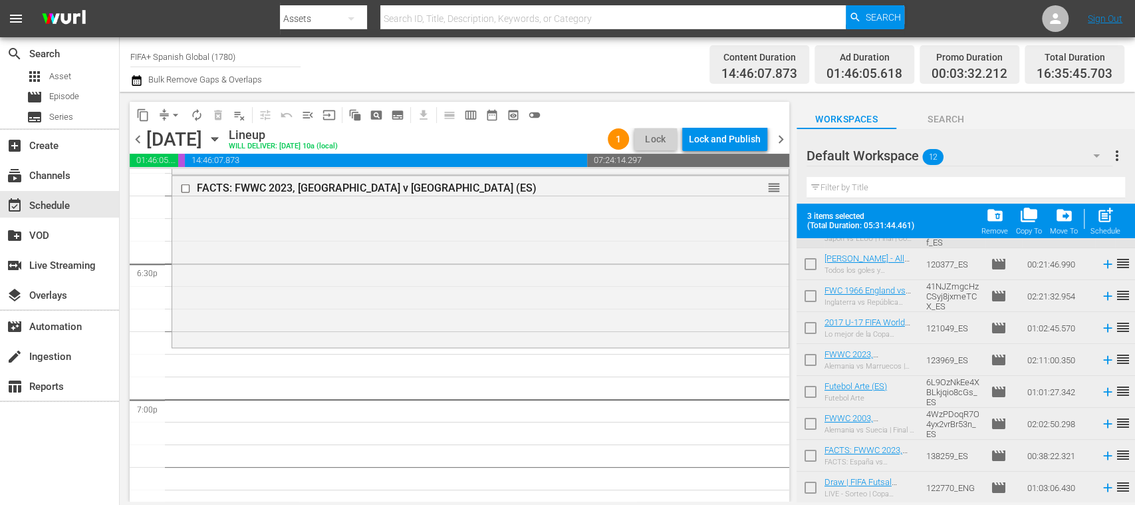
click at [810, 454] on input "checkbox" at bounding box center [811, 458] width 28 height 28
checkbox input "true"
click at [1111, 222] on span "post_add" at bounding box center [1106, 215] width 18 height 18
checkbox input "false"
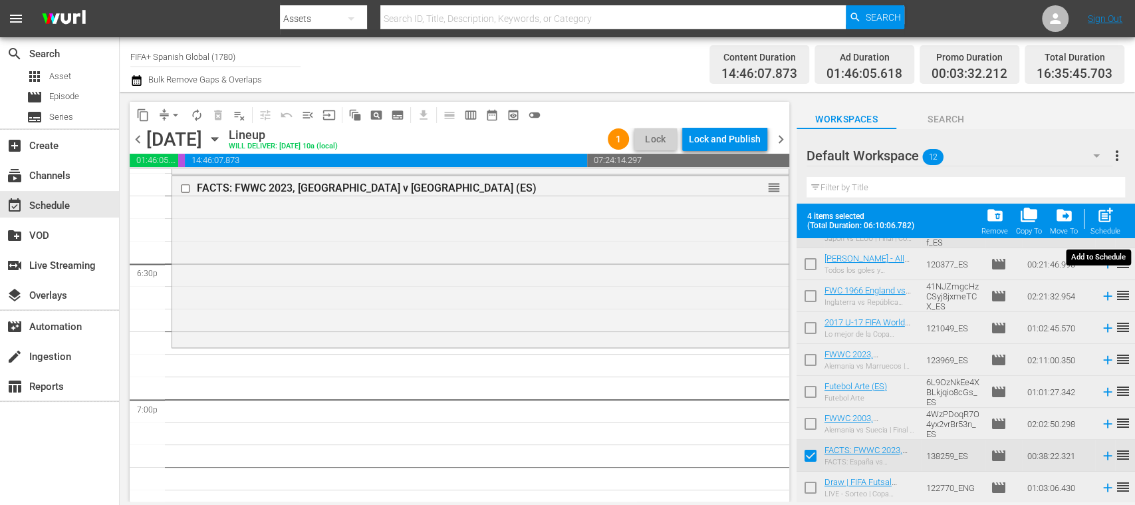
checkbox input "false"
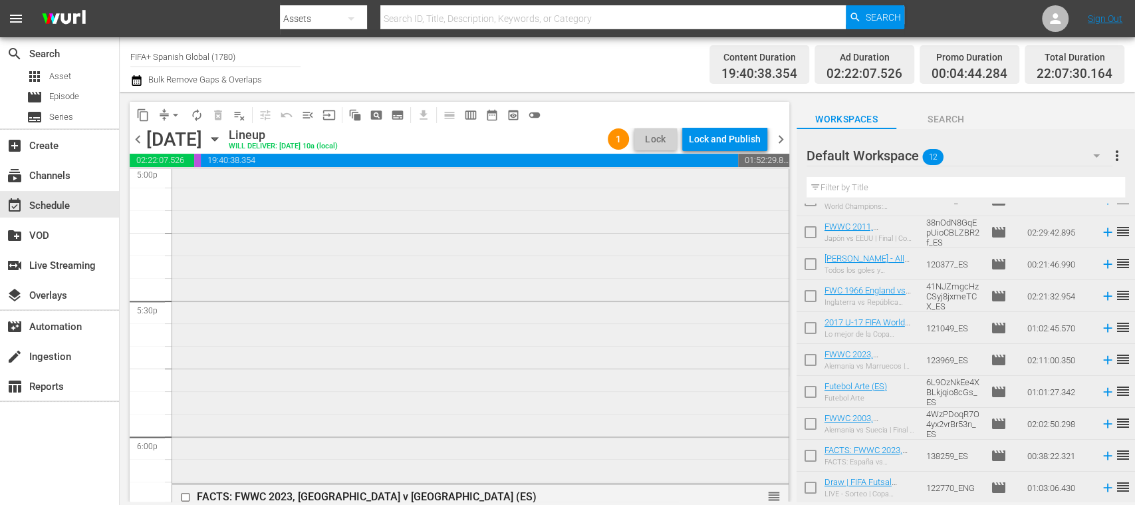
scroll to position [4144, 0]
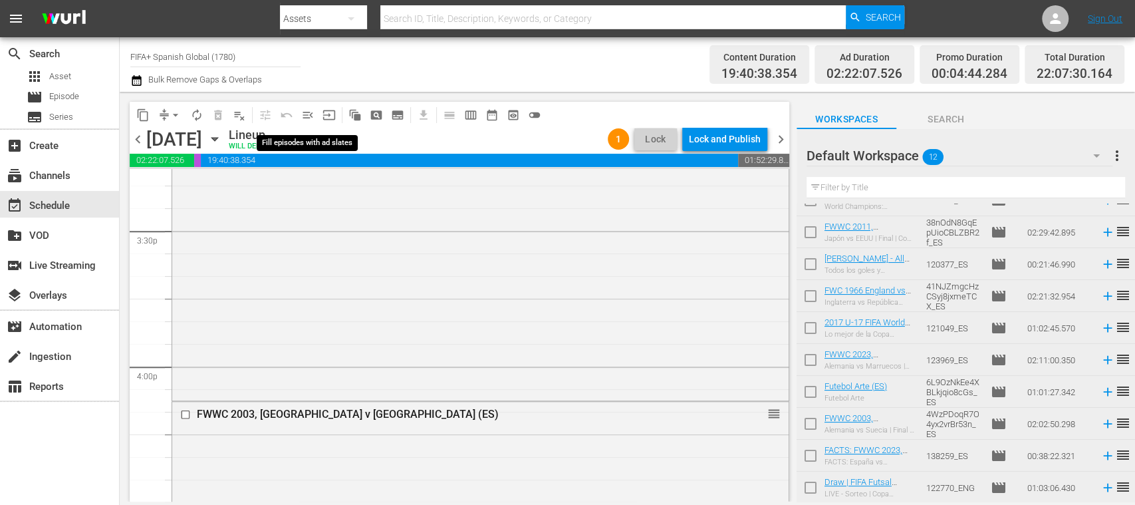
click at [311, 114] on span "menu_open" at bounding box center [307, 114] width 13 height 13
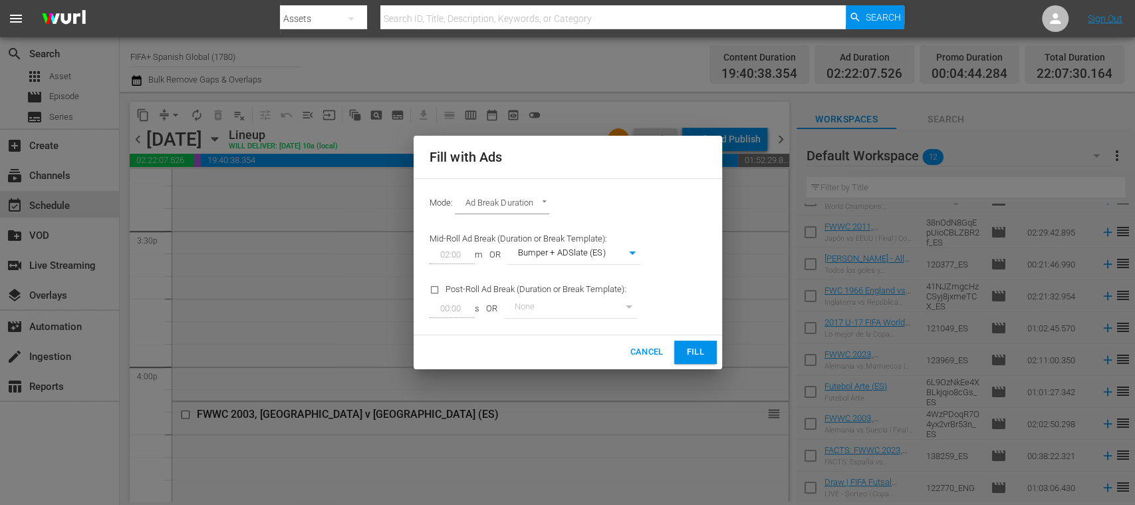
click at [702, 354] on span "Fill" at bounding box center [695, 352] width 21 height 15
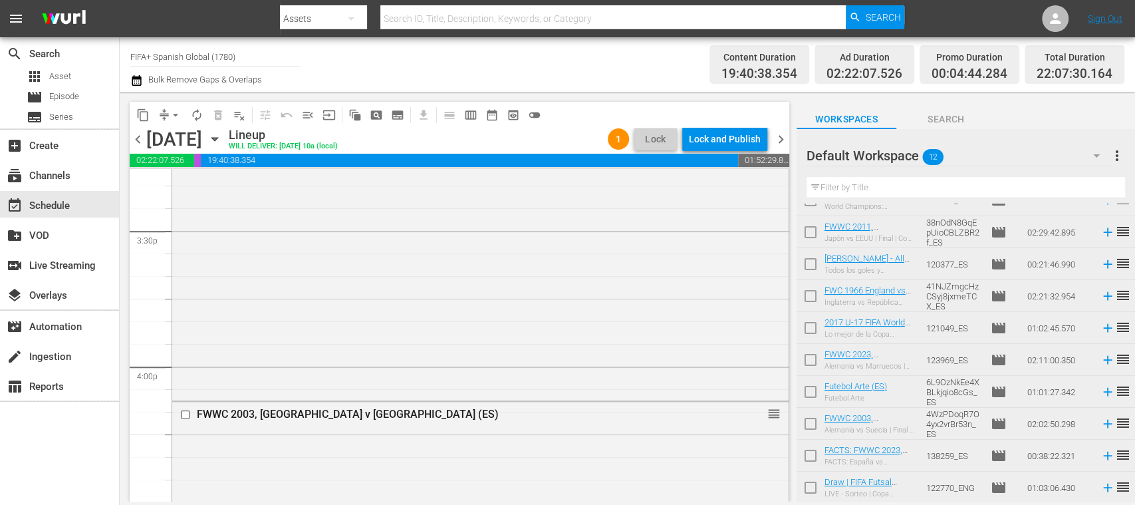
scroll to position [0, 0]
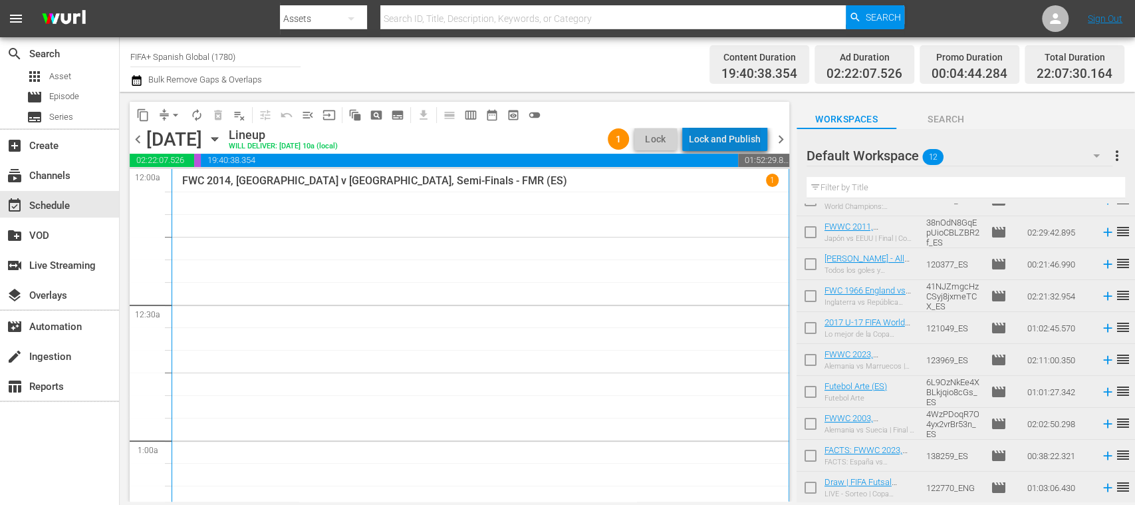
click at [745, 140] on div "Lock and Publish" at bounding box center [725, 139] width 72 height 24
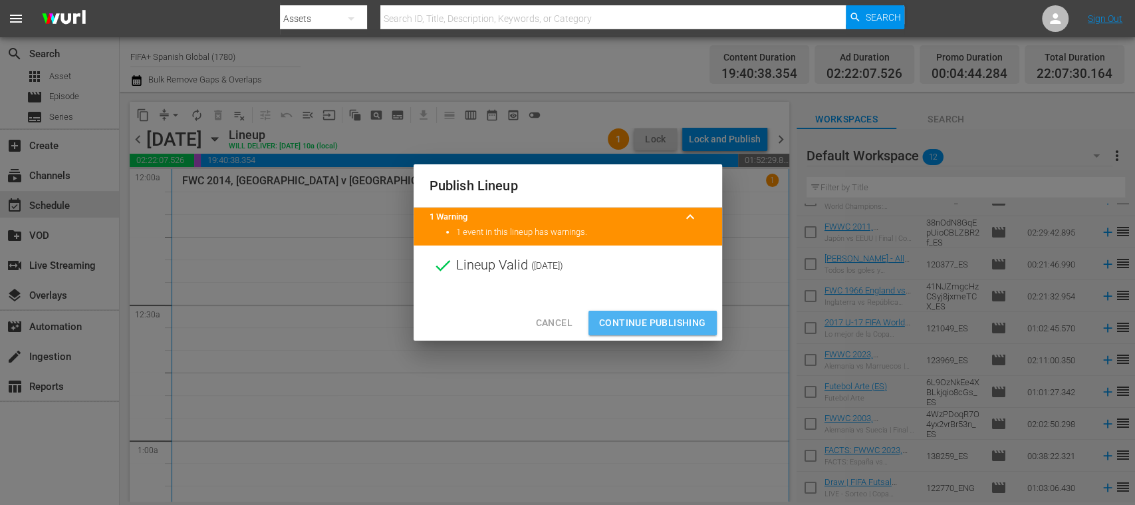
click at [675, 325] on span "Continue Publishing" at bounding box center [652, 323] width 107 height 17
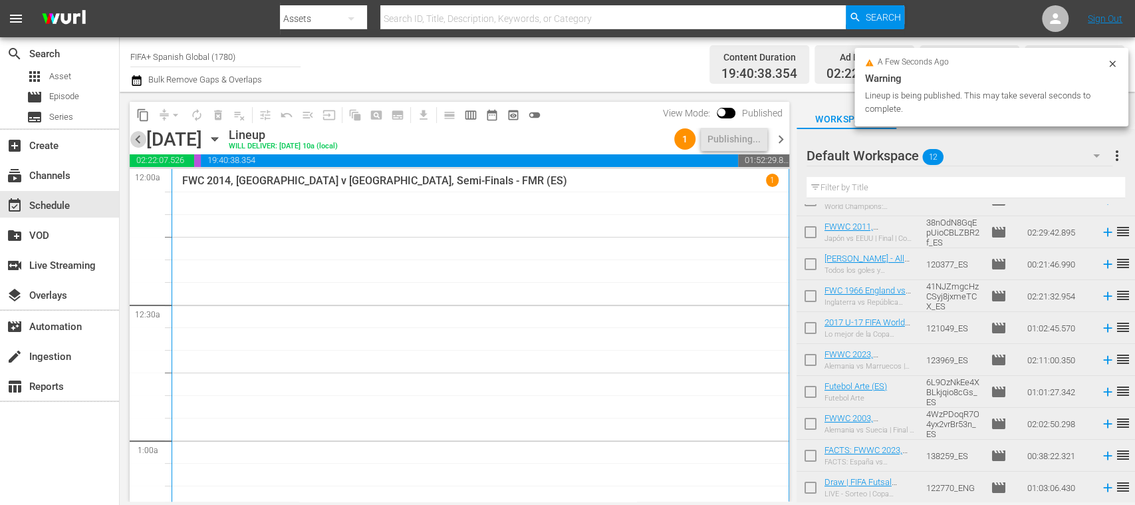
click at [136, 137] on span "chevron_left" at bounding box center [138, 139] width 17 height 17
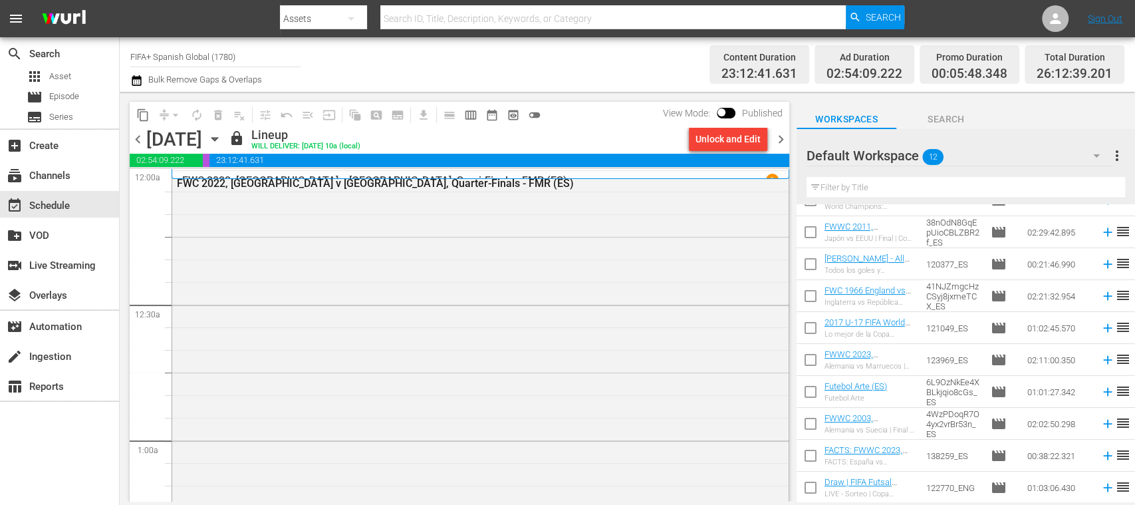
click at [781, 142] on span "chevron_right" at bounding box center [781, 139] width 17 height 17
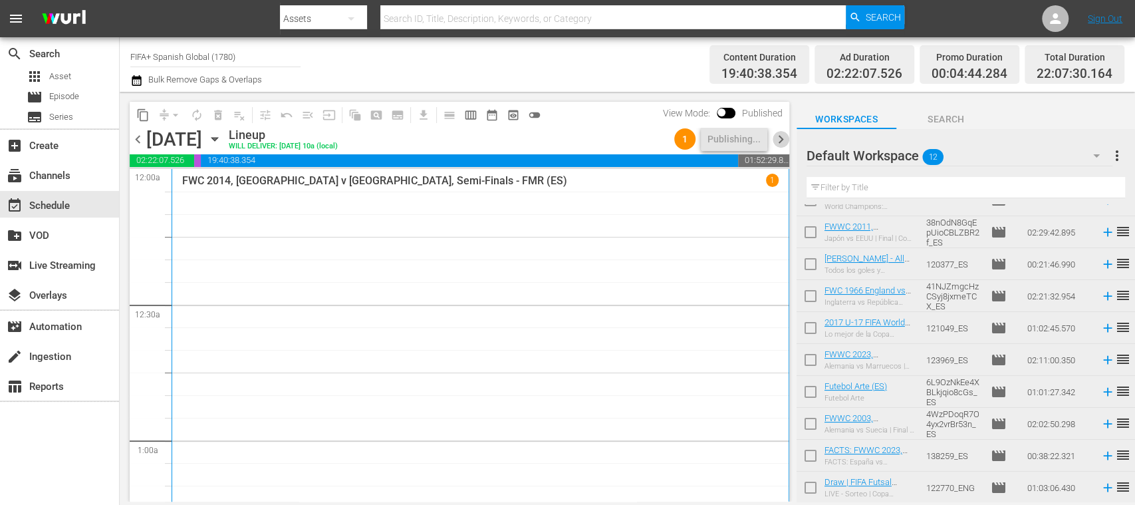
click at [783, 141] on span "chevron_right" at bounding box center [781, 139] width 17 height 17
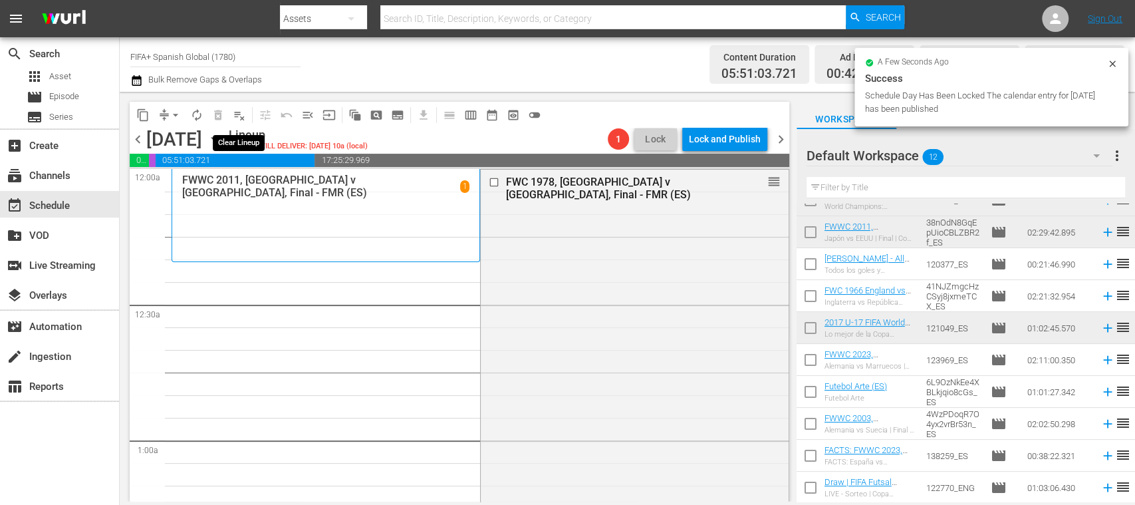
click at [243, 114] on span "playlist_remove_outlined" at bounding box center [239, 114] width 13 height 13
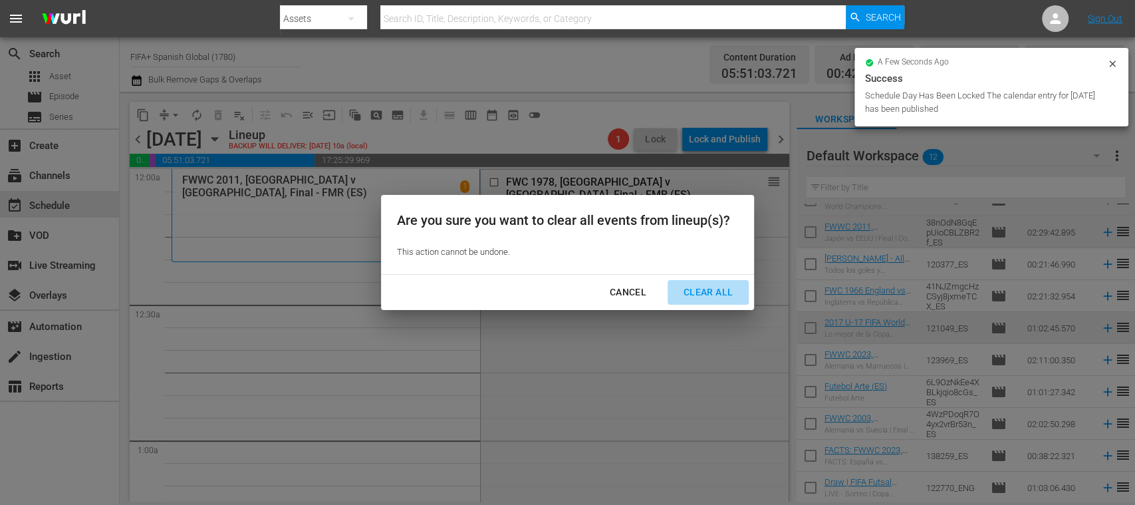
click at [710, 292] on div "Clear All" at bounding box center [708, 292] width 70 height 17
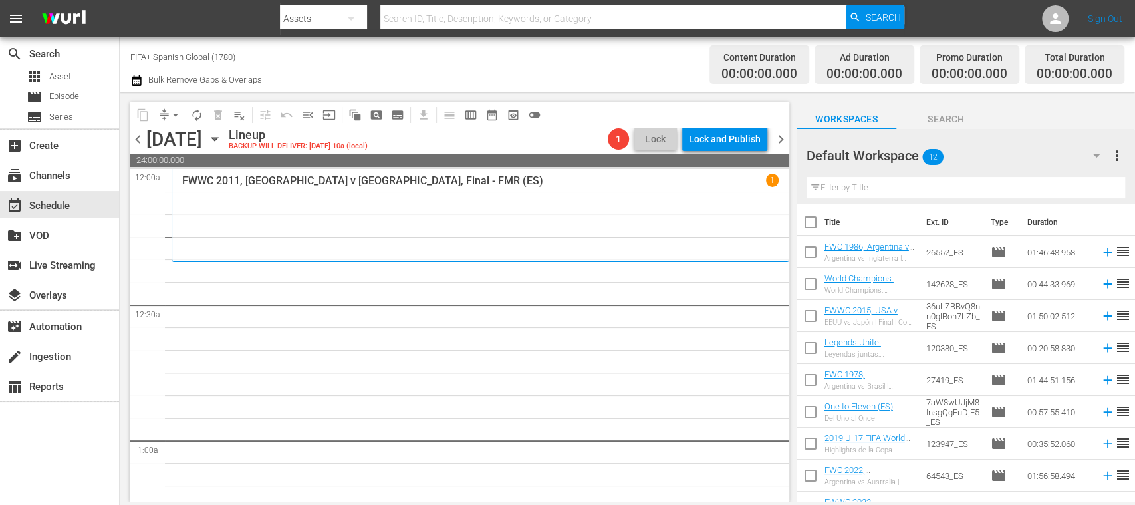
click at [813, 219] on input "checkbox" at bounding box center [811, 225] width 28 height 28
checkbox input "true"
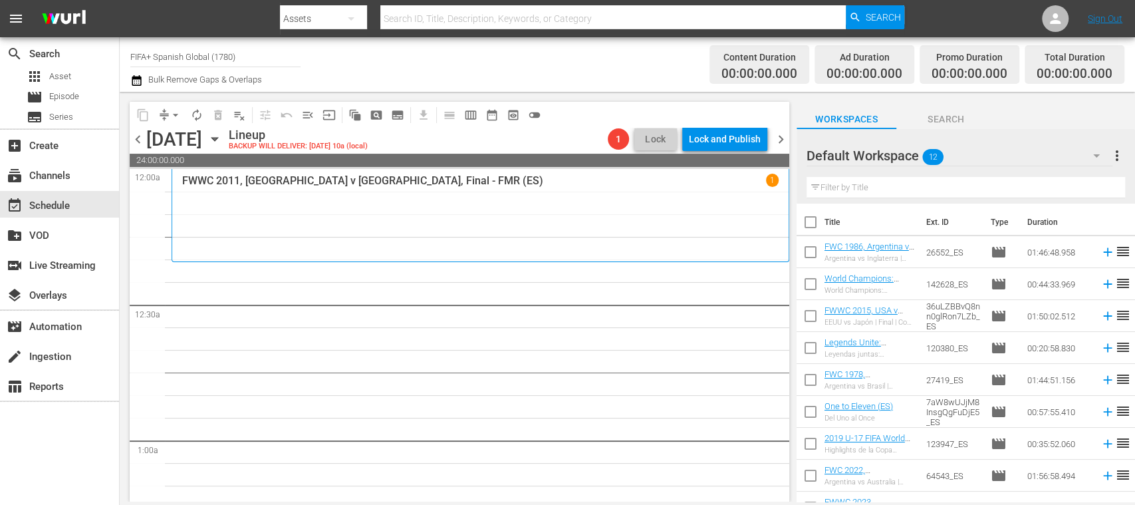
checkbox input "true"
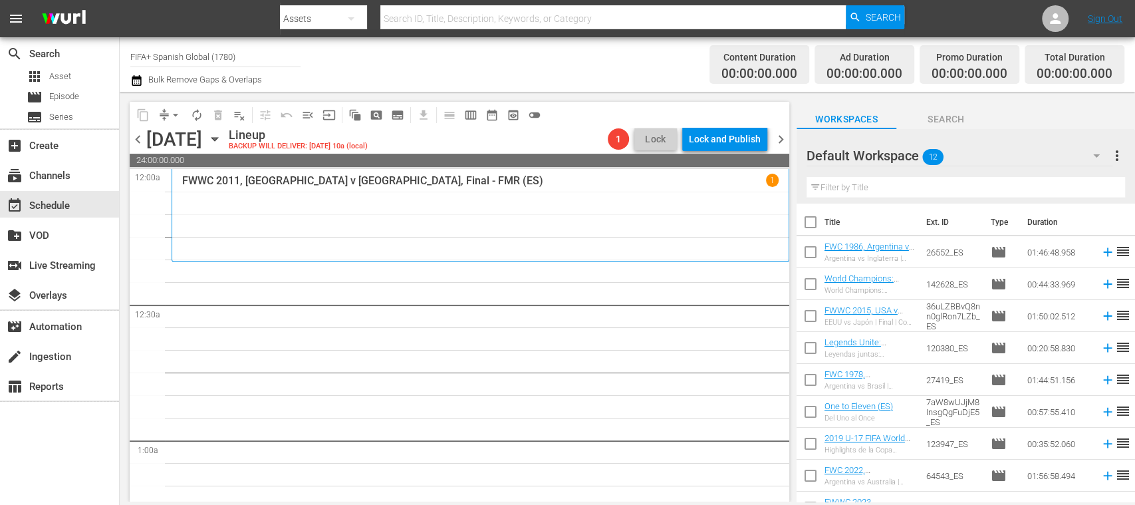
checkbox input "true"
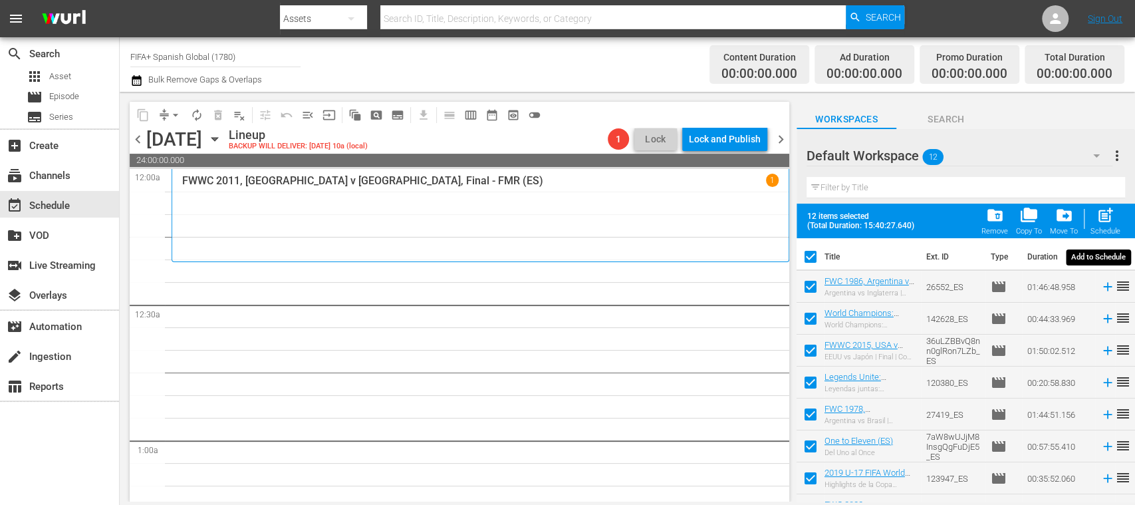
click at [1115, 219] on div "post_add Schedule" at bounding box center [1106, 220] width 30 height 29
checkbox input "false"
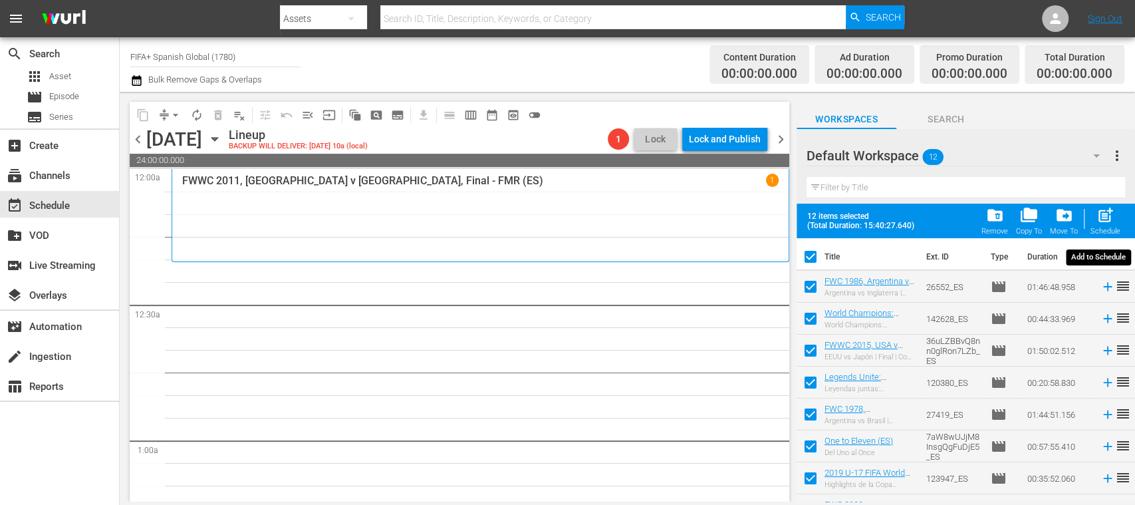
checkbox input "false"
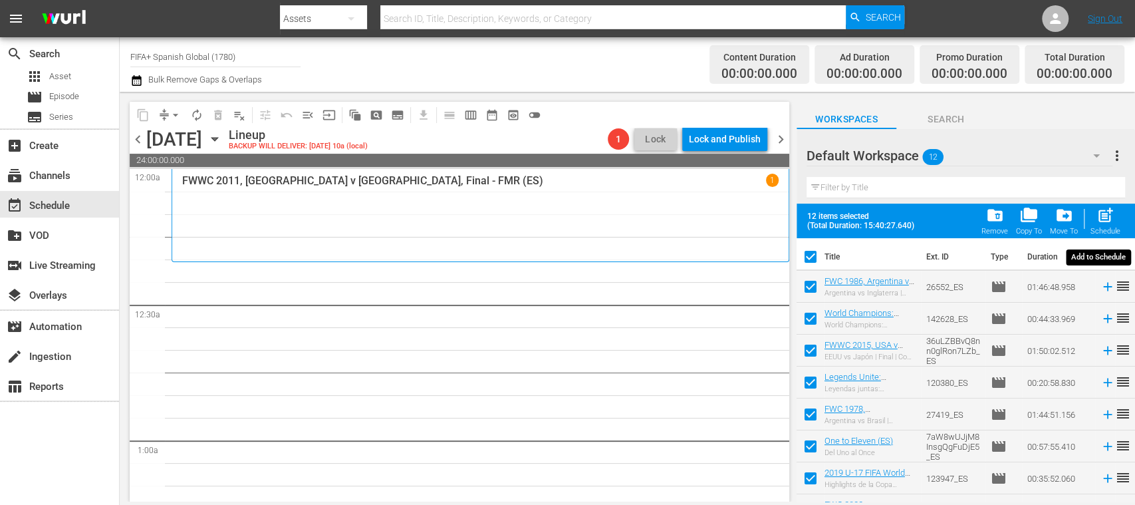
checkbox input "false"
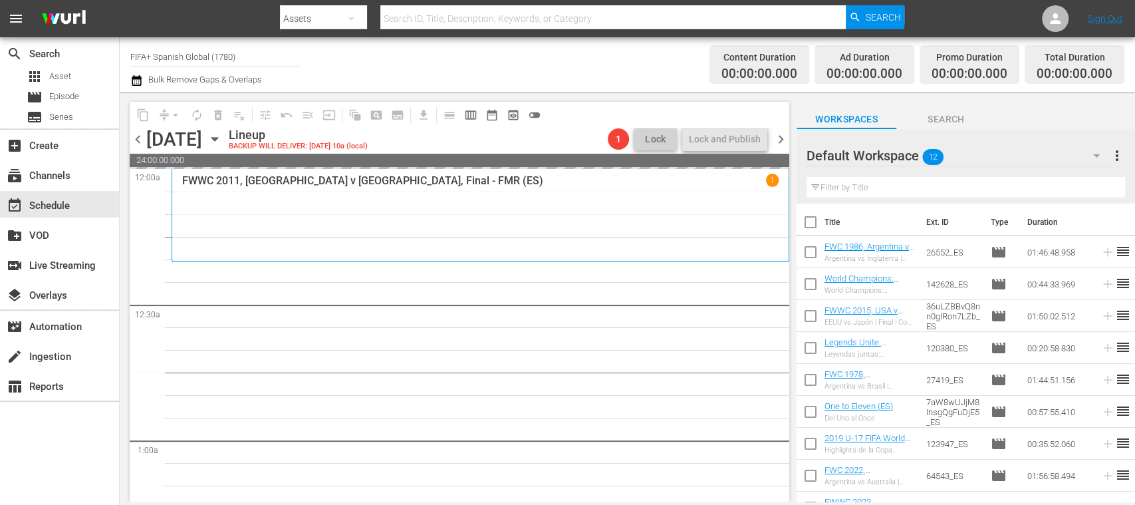
click at [813, 223] on input "checkbox" at bounding box center [811, 225] width 28 height 28
checkbox input "true"
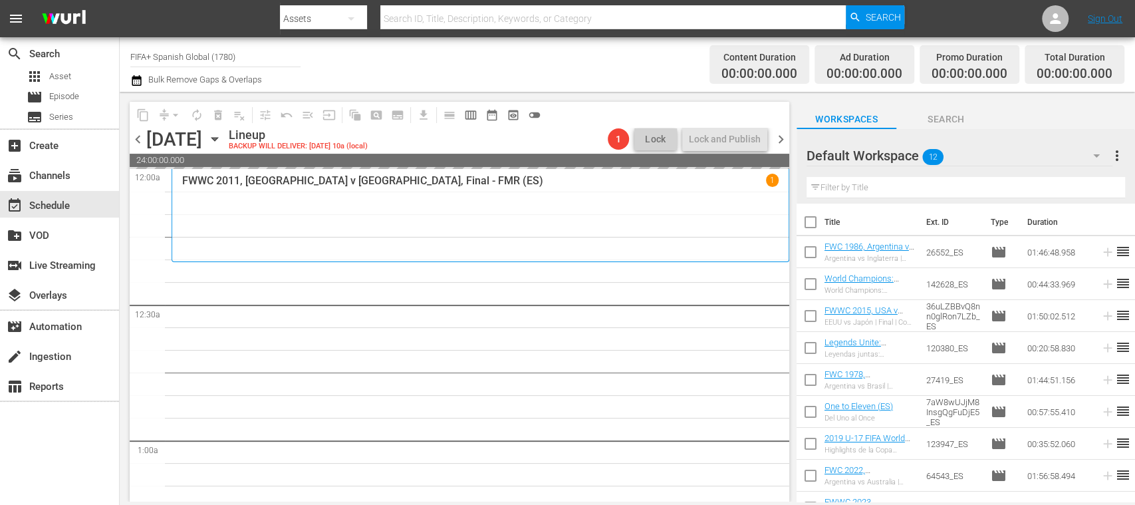
checkbox input "true"
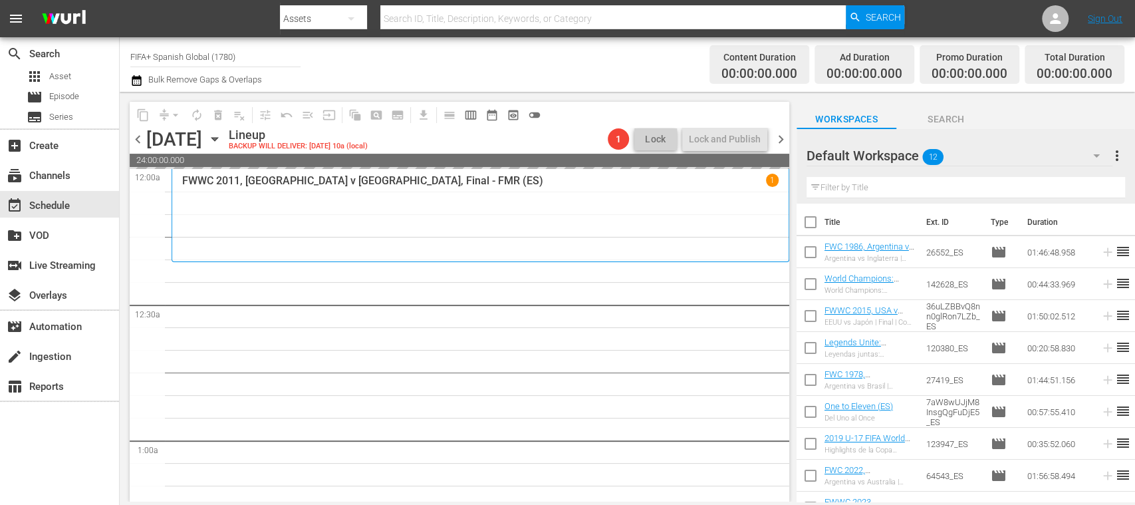
checkbox input "true"
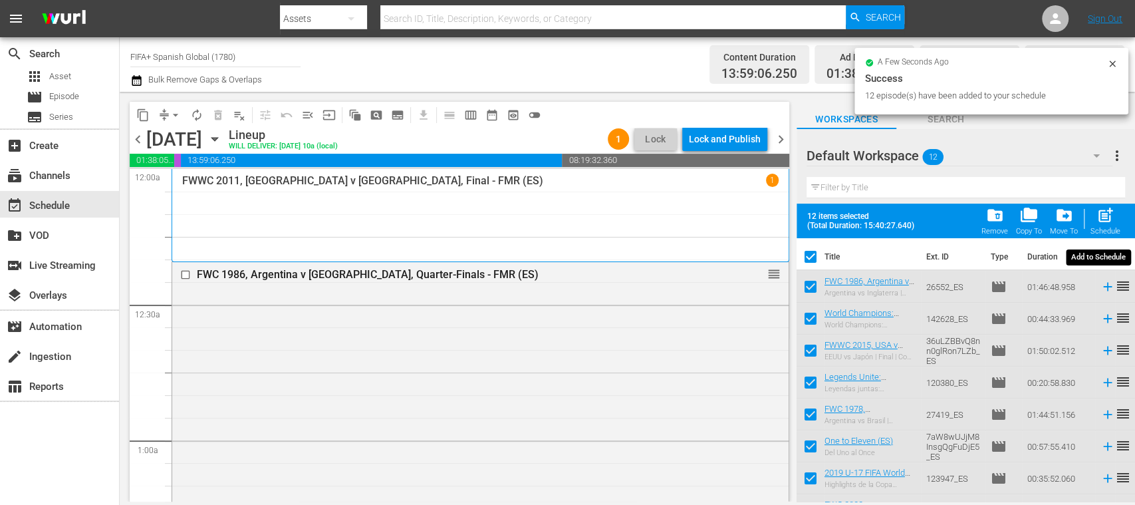
click at [1108, 223] on span "post_add" at bounding box center [1106, 215] width 18 height 18
checkbox input "false"
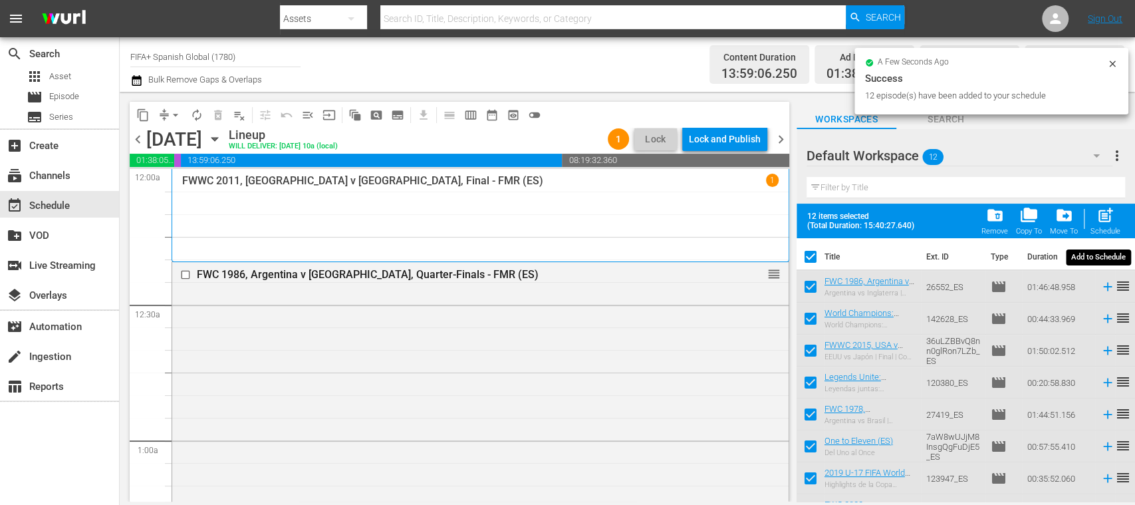
checkbox input "false"
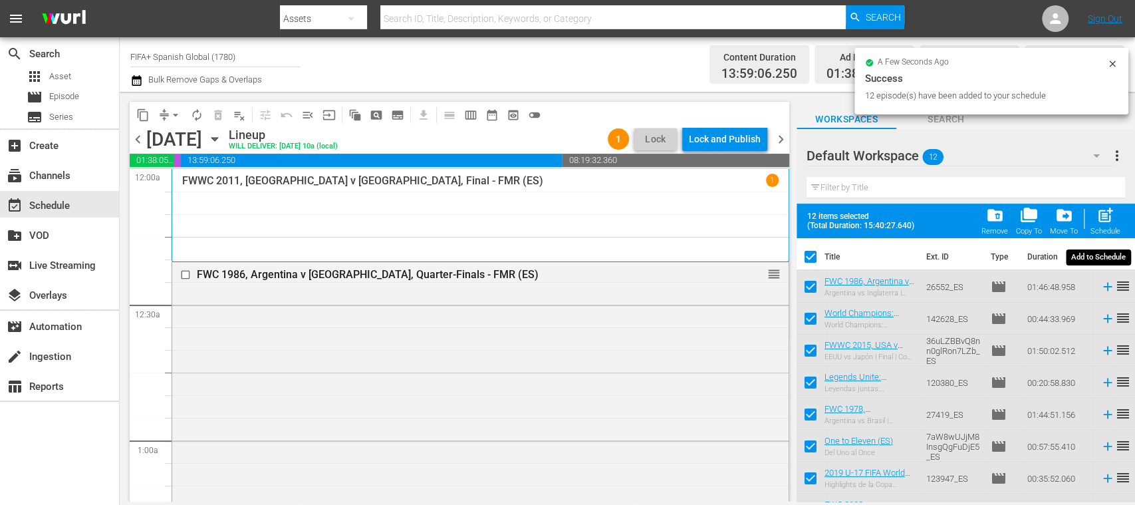
checkbox input "false"
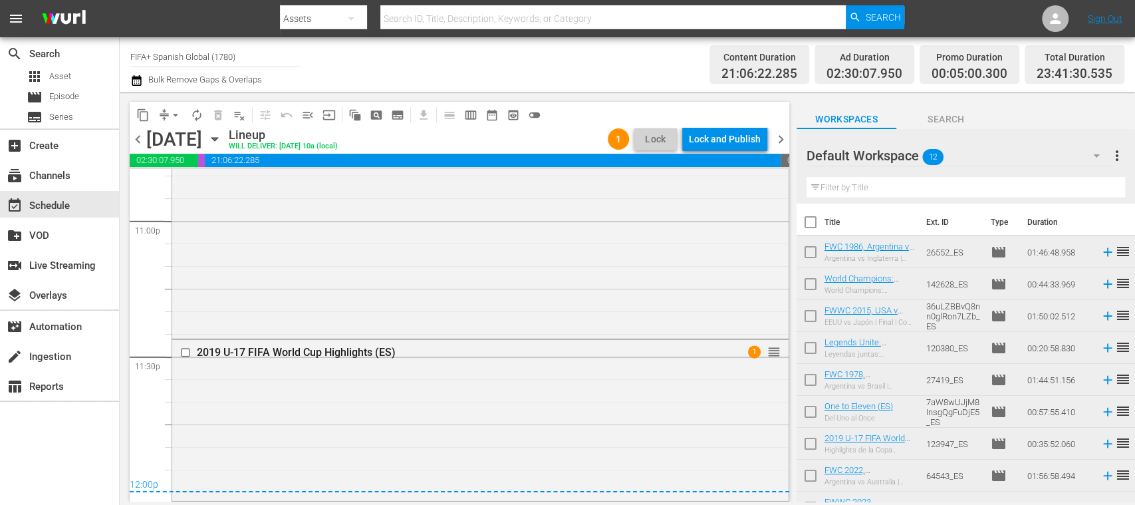
scroll to position [2864, 0]
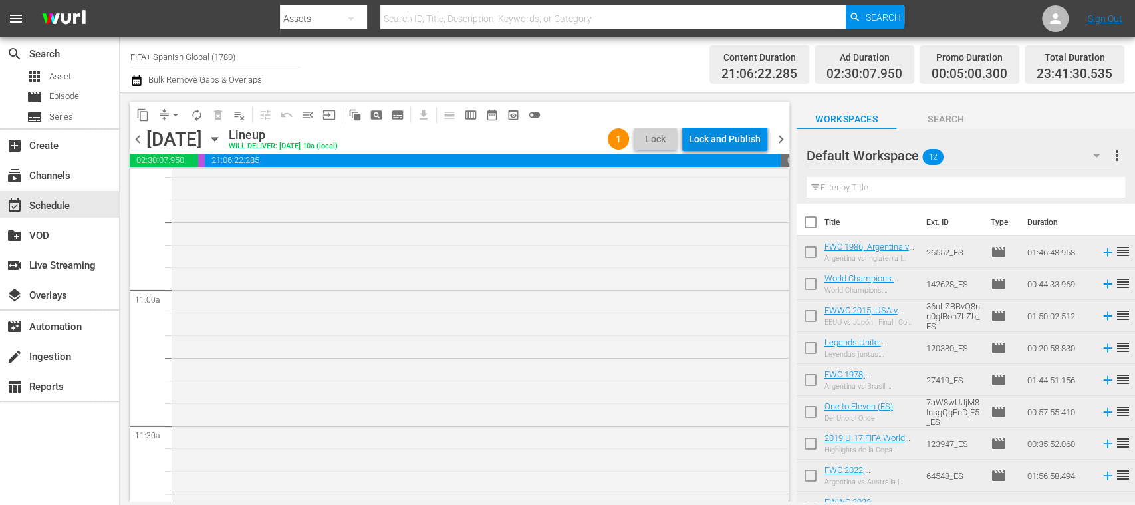
click at [736, 144] on div "Lock and Publish" at bounding box center [725, 139] width 72 height 24
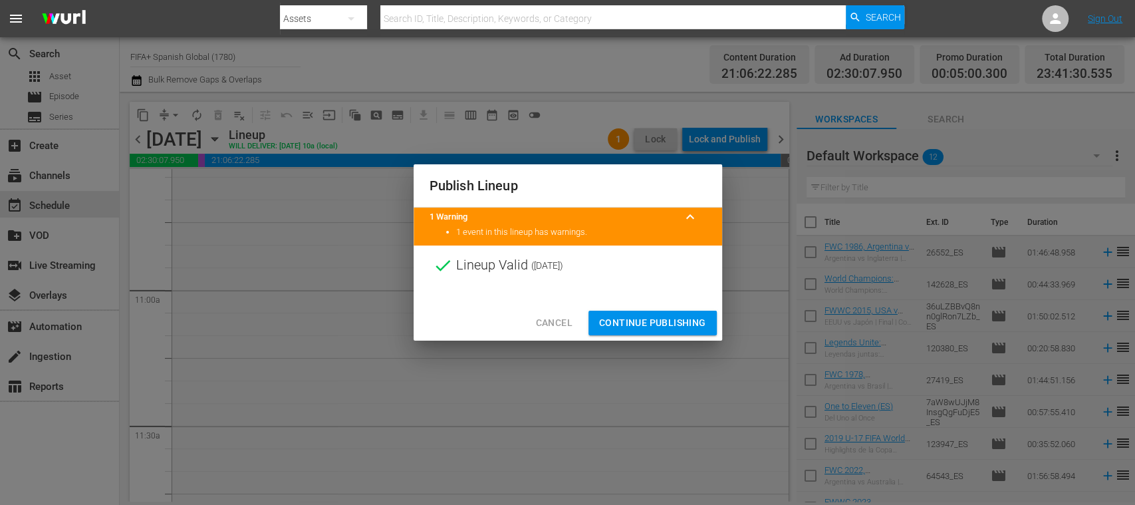
click at [678, 323] on span "Continue Publishing" at bounding box center [652, 323] width 107 height 17
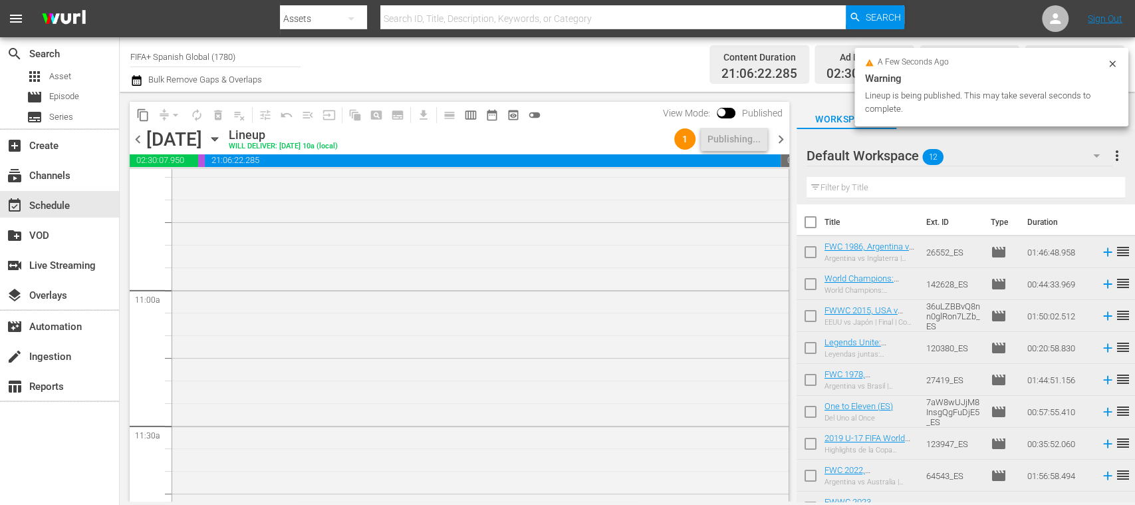
click at [138, 141] on span "chevron_left" at bounding box center [138, 139] width 17 height 17
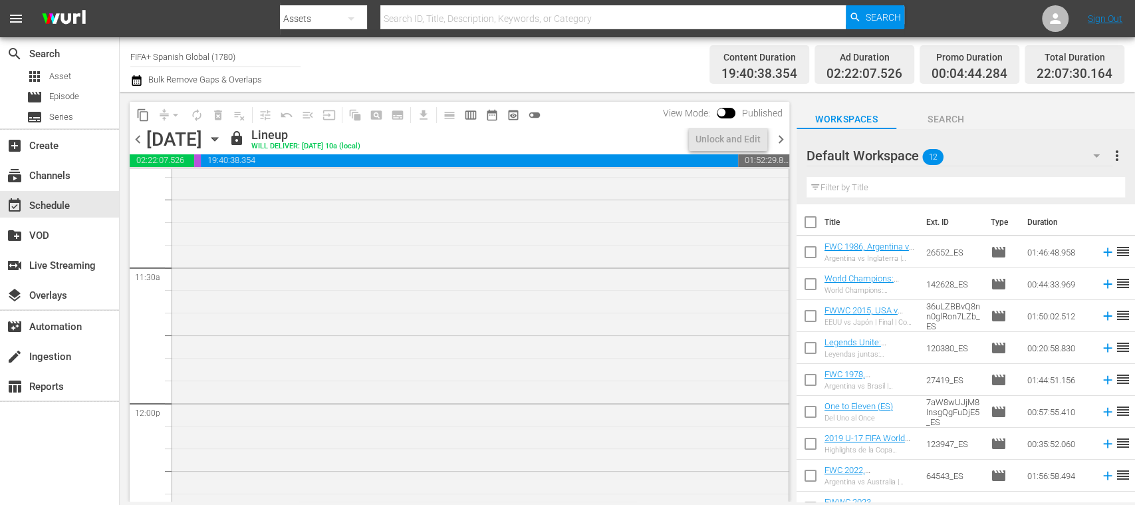
scroll to position [2909, 0]
click at [783, 140] on span "chevron_right" at bounding box center [781, 139] width 17 height 17
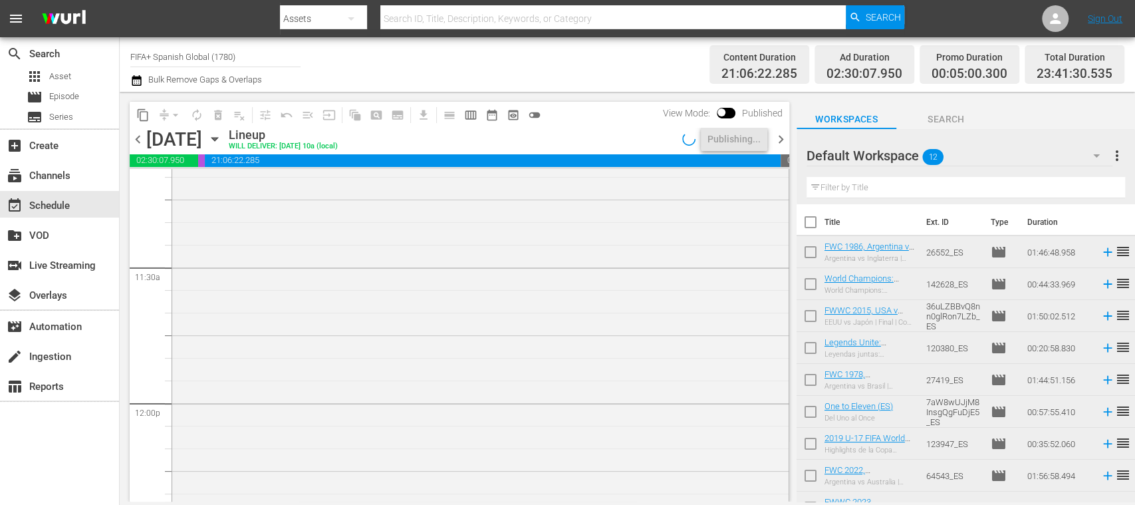
scroll to position [2864, 0]
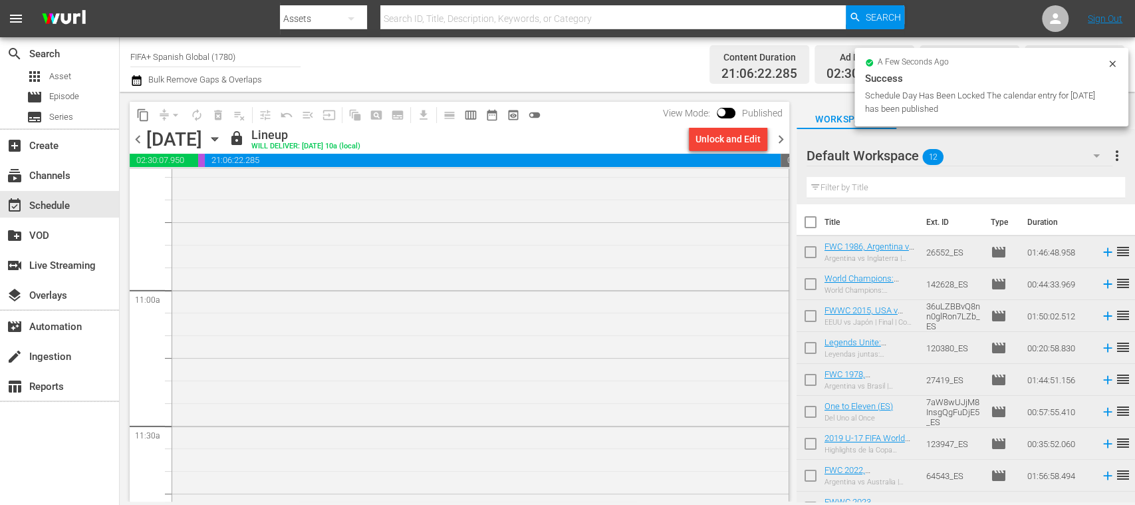
click at [696, 138] on div "Unlock and Edit" at bounding box center [728, 139] width 65 height 24
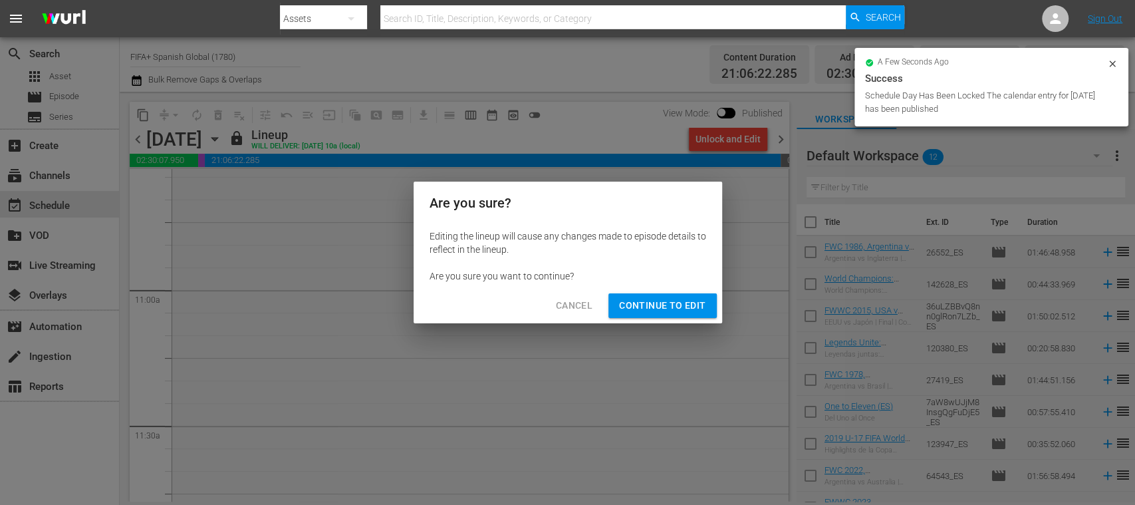
drag, startPoint x: 655, startPoint y: 303, endPoint x: 402, endPoint y: 156, distance: 293.3
click at [656, 303] on span "Continue to Edit" at bounding box center [662, 305] width 86 height 17
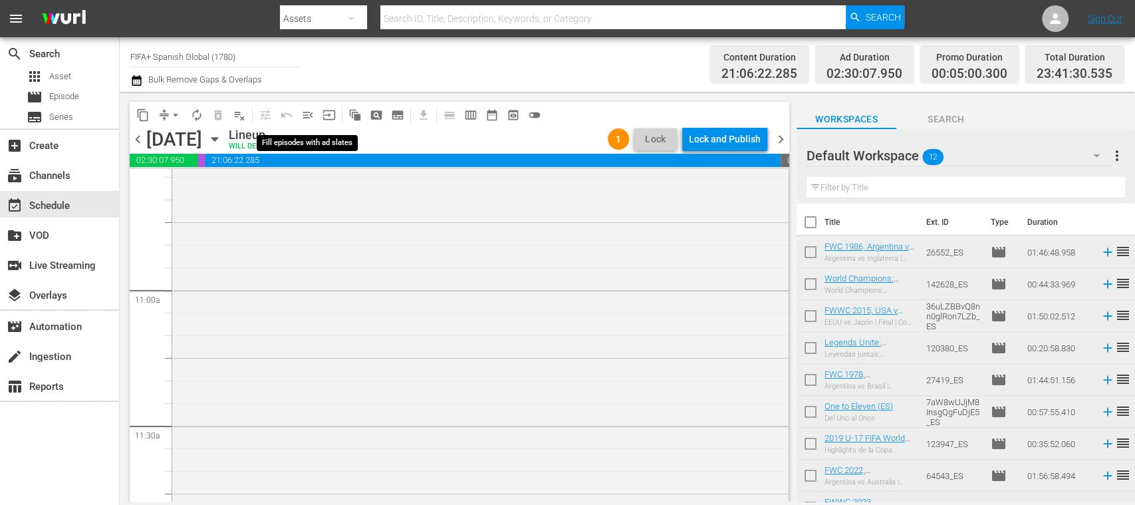
click at [309, 114] on span "menu_open" at bounding box center [307, 114] width 13 height 13
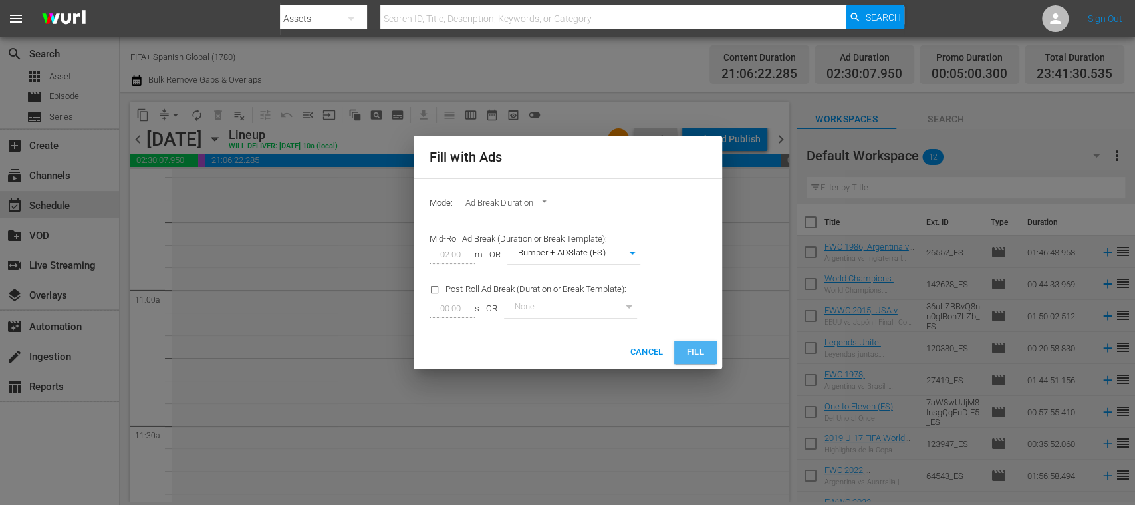
click at [689, 352] on span "Fill" at bounding box center [695, 352] width 21 height 15
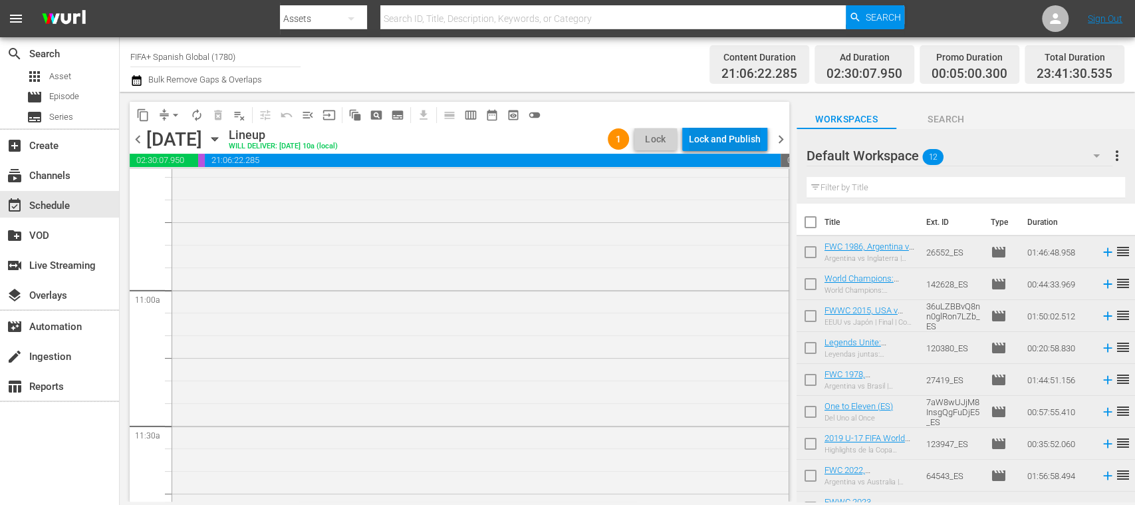
click at [737, 136] on div "Lock and Publish" at bounding box center [725, 139] width 72 height 24
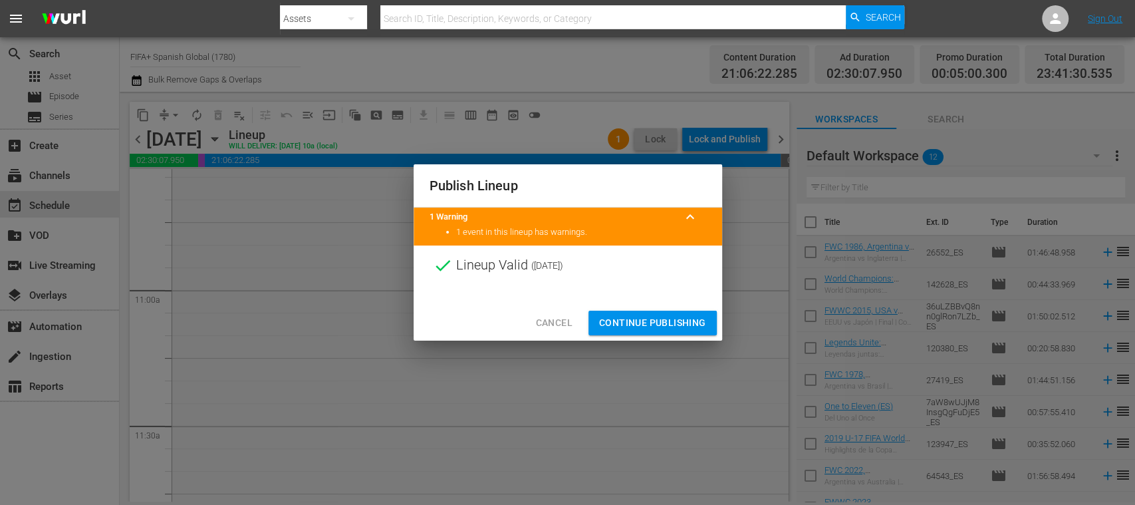
click at [657, 319] on span "Continue Publishing" at bounding box center [652, 323] width 107 height 17
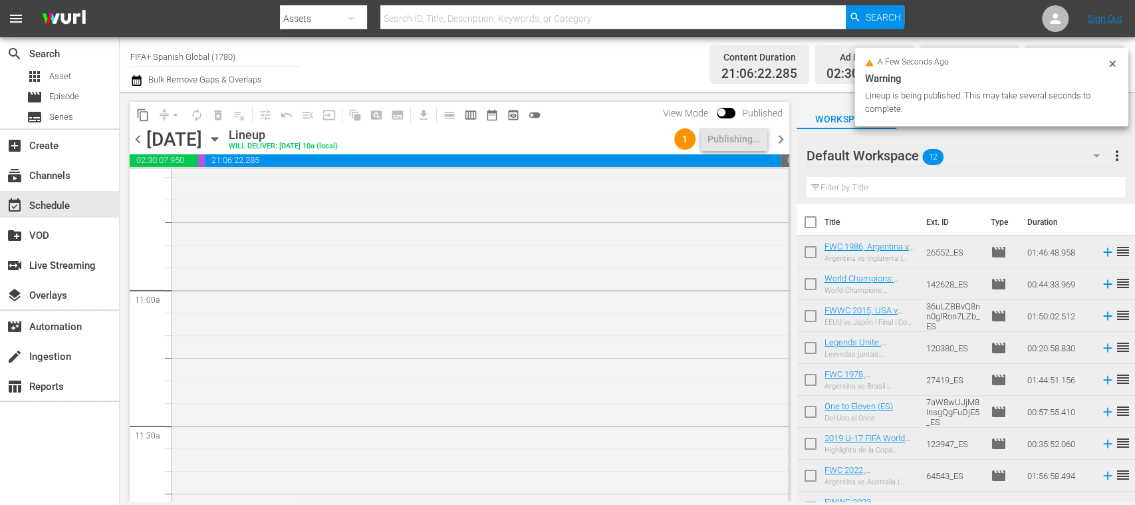
click at [785, 139] on span "chevron_right" at bounding box center [781, 139] width 17 height 17
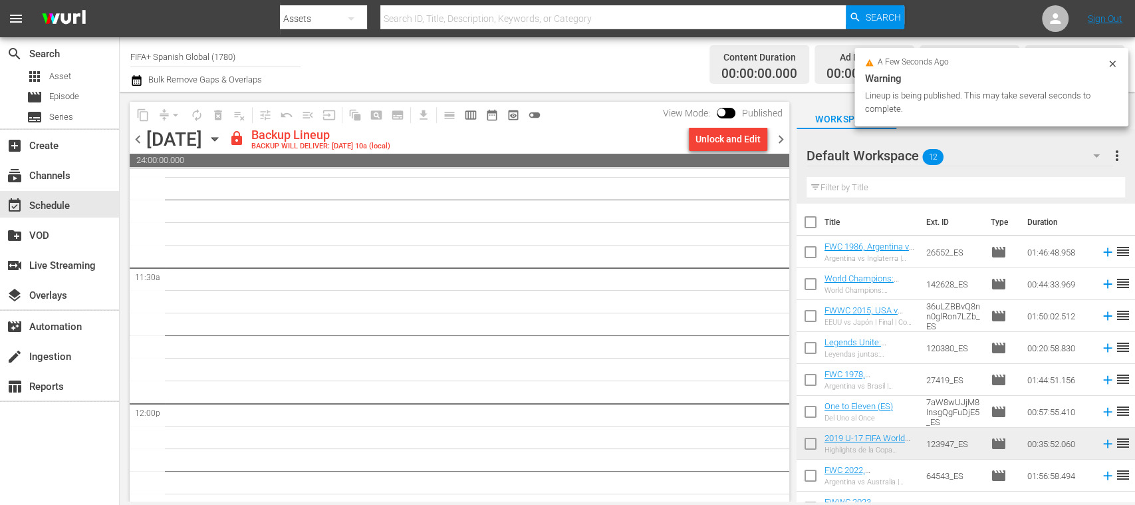
scroll to position [2999, 0]
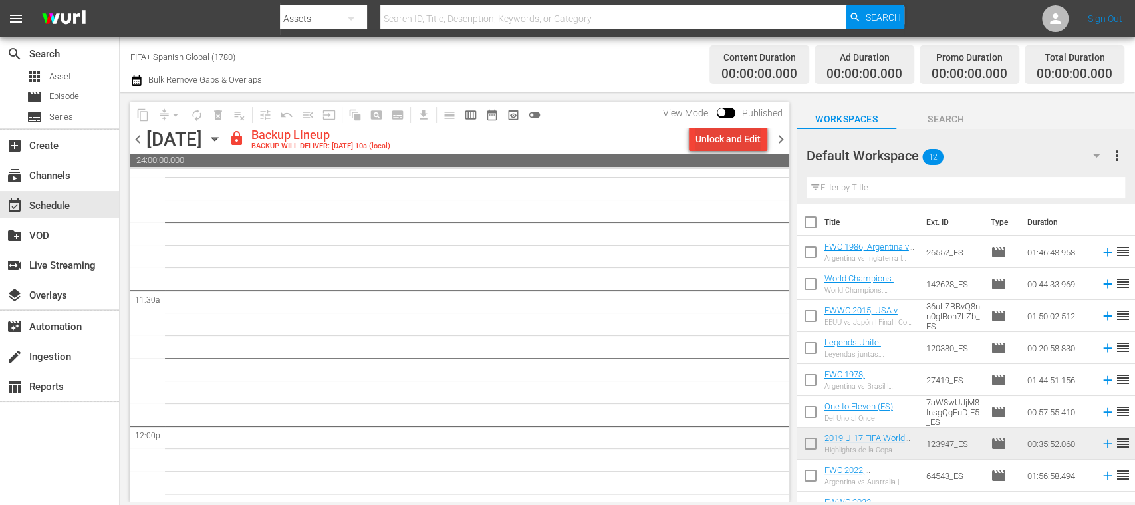
click at [726, 140] on div "Unlock and Edit" at bounding box center [728, 139] width 65 height 24
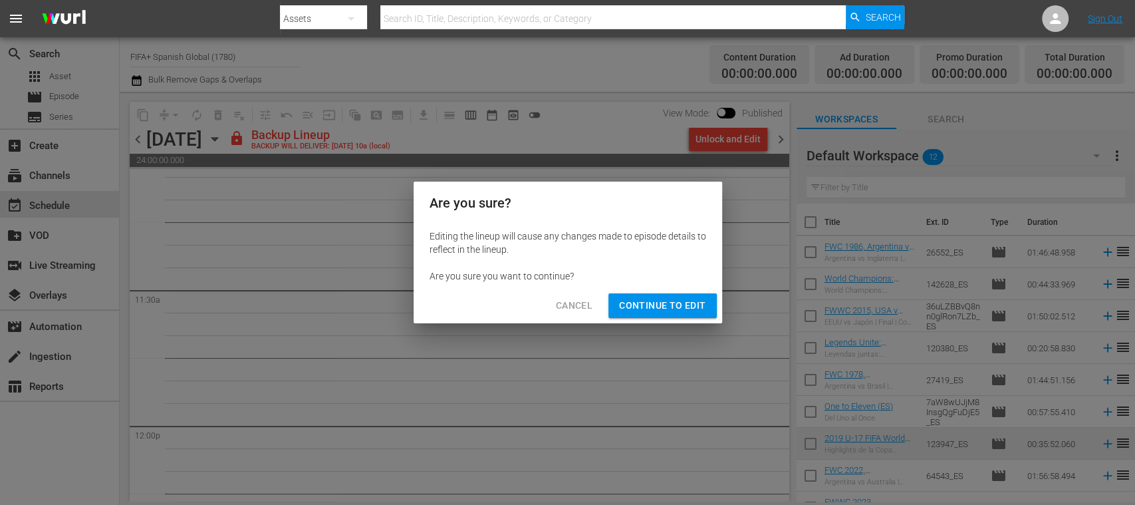
click at [694, 303] on span "Continue to Edit" at bounding box center [662, 305] width 86 height 17
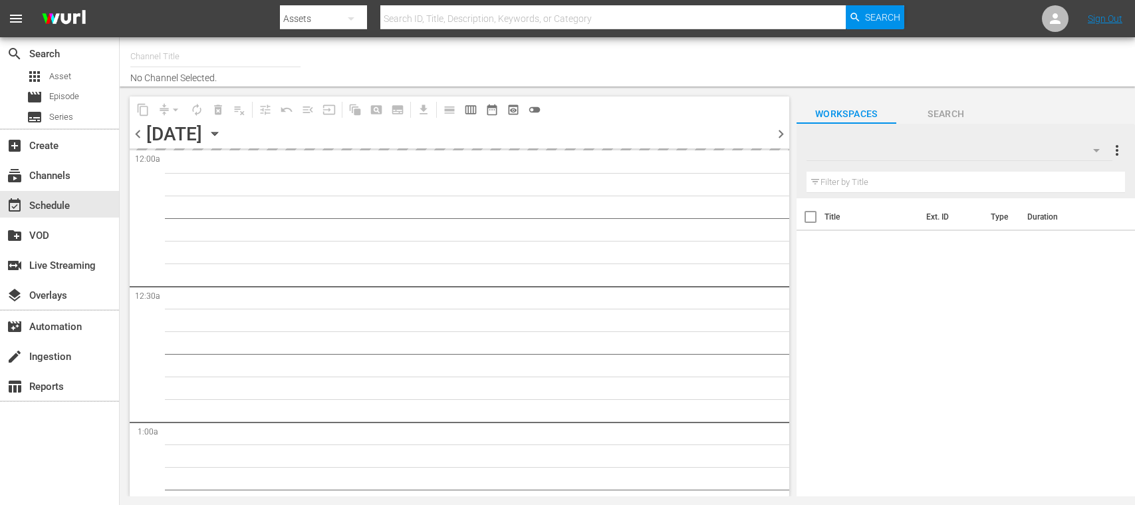
type input "FIFA+ Spanish Global (1780)"
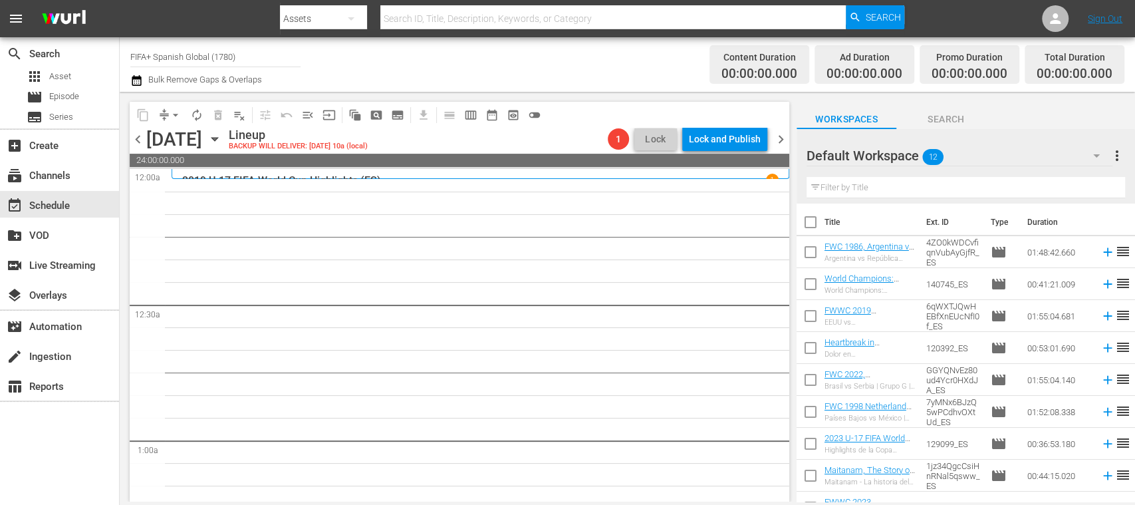
click at [813, 222] on input "checkbox" at bounding box center [811, 225] width 28 height 28
checkbox input "true"
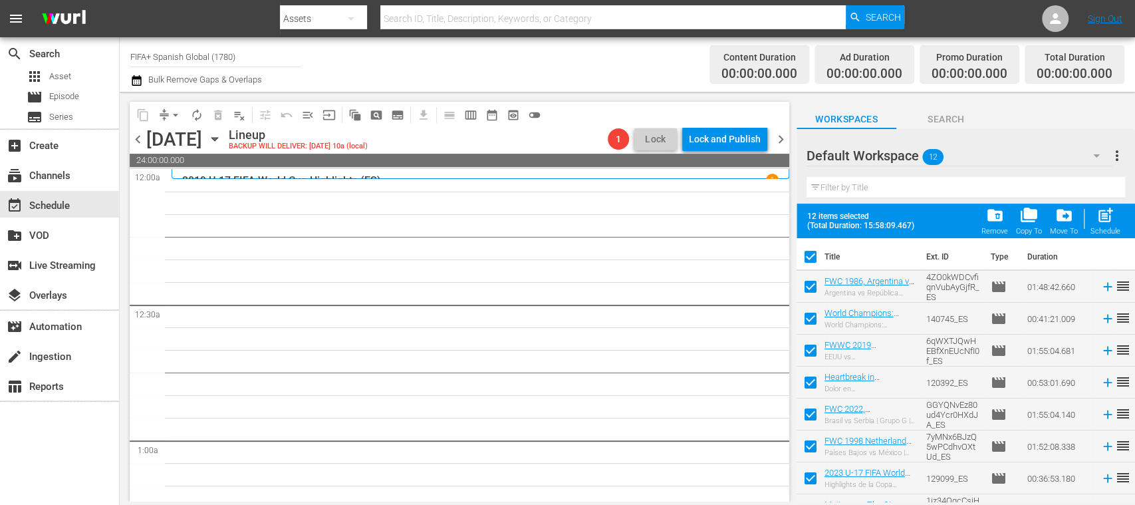
checkbox input "true"
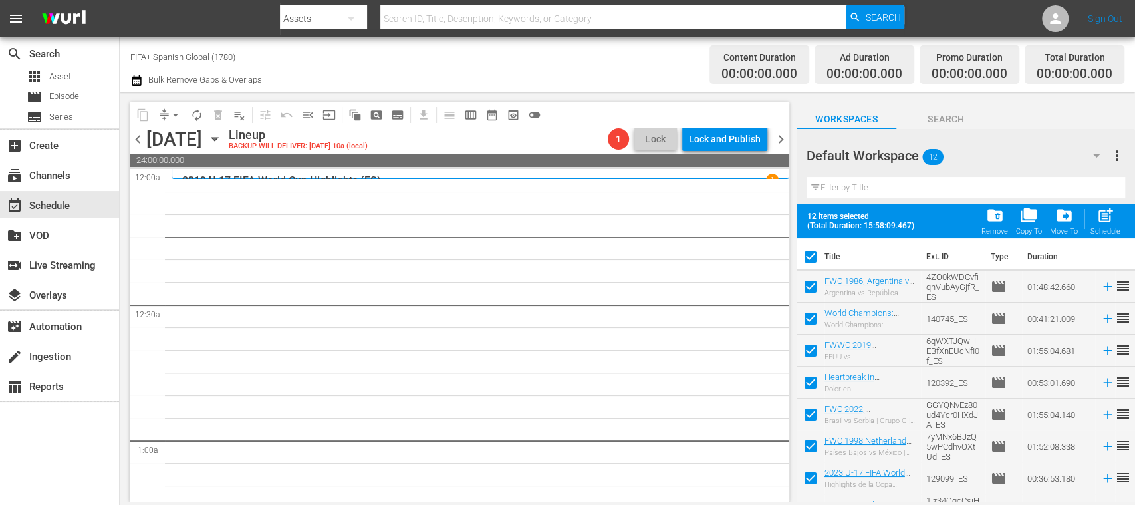
checkbox input "true"
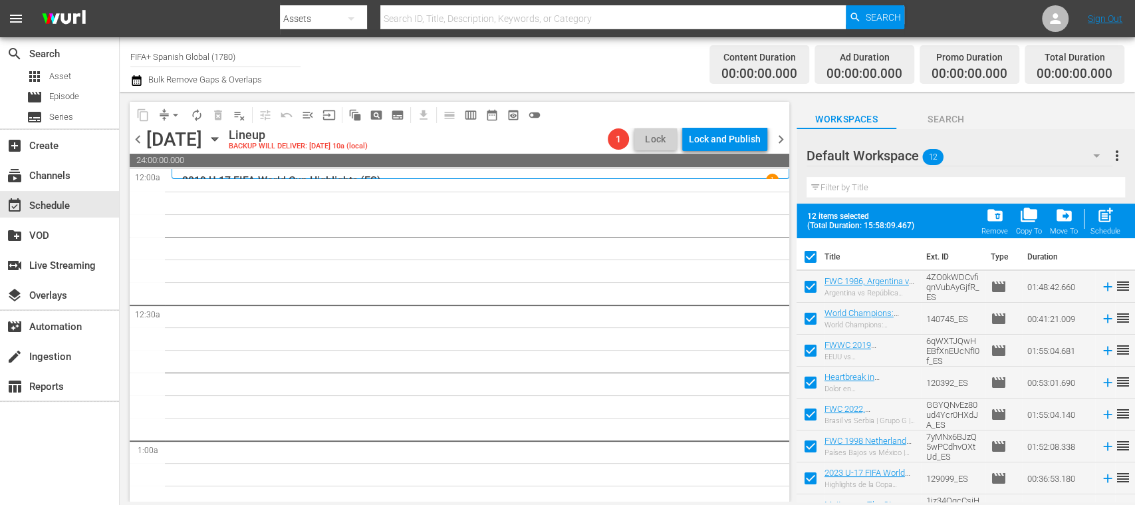
checkbox input "true"
click at [1109, 221] on span "post_add" at bounding box center [1106, 215] width 18 height 18
checkbox input "false"
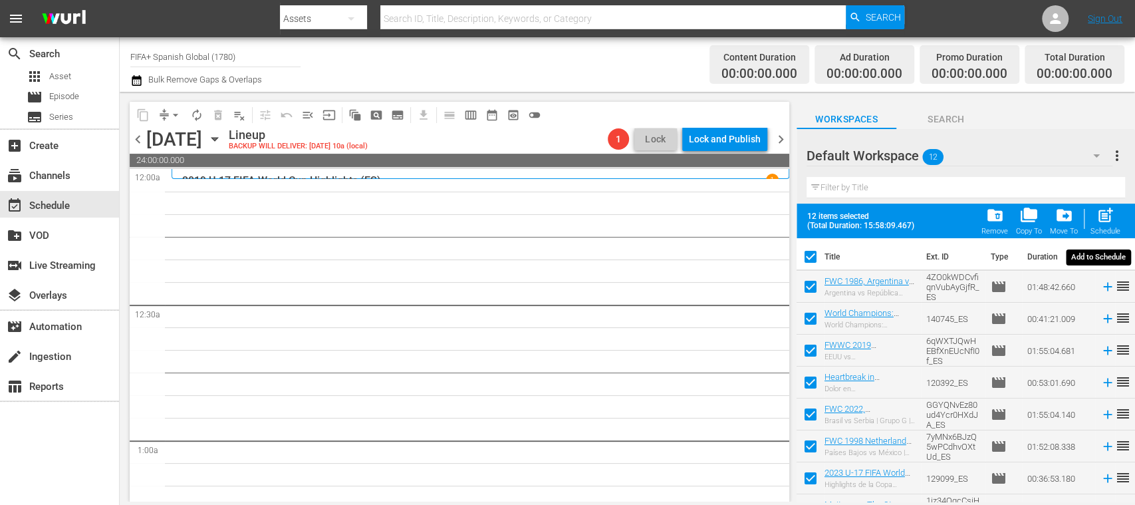
checkbox input "false"
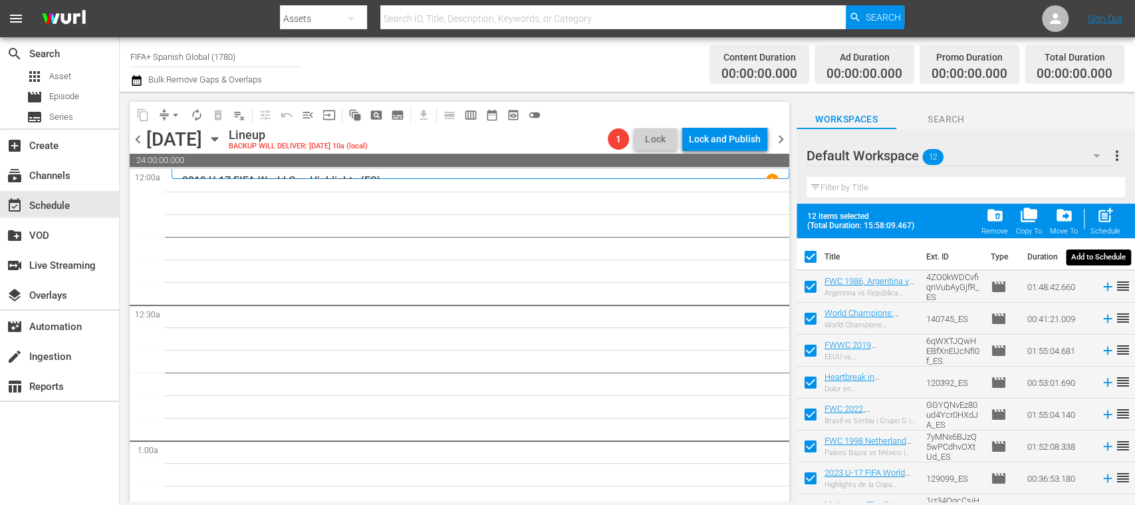
checkbox input "false"
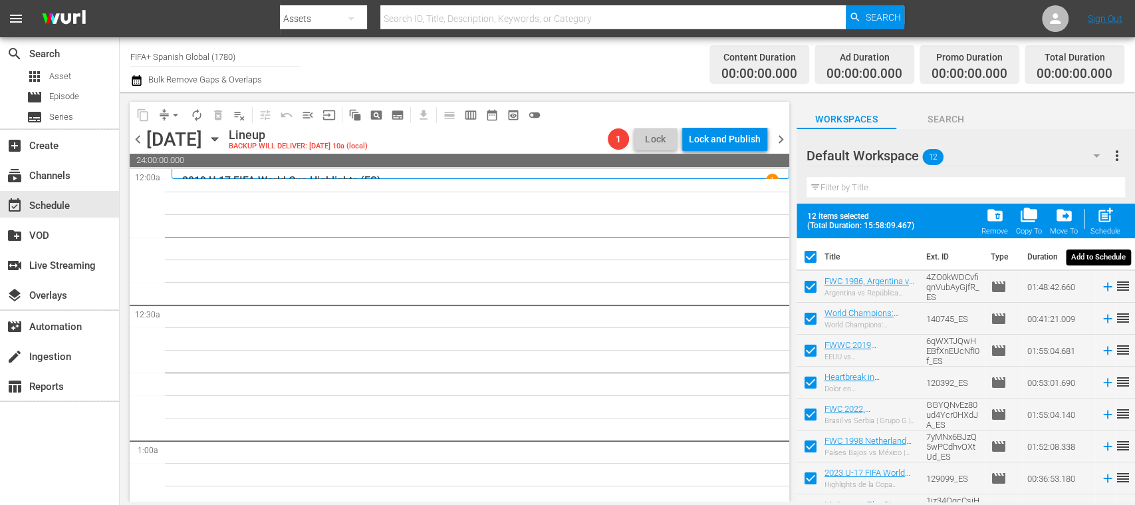
checkbox input "false"
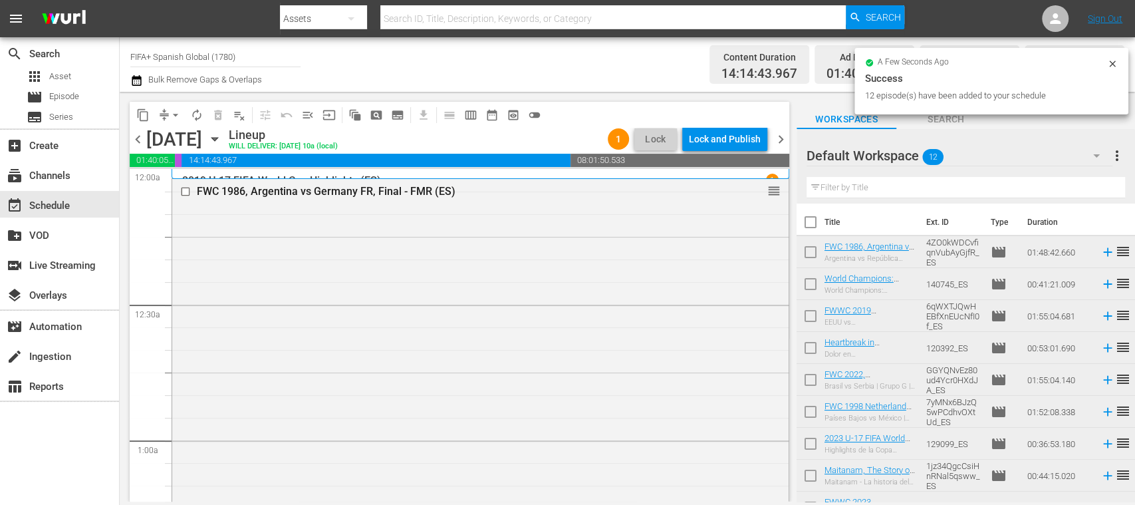
drag, startPoint x: 813, startPoint y: 220, endPoint x: 1009, endPoint y: 243, distance: 197.5
click at [813, 219] on input "checkbox" at bounding box center [811, 225] width 28 height 28
checkbox input "true"
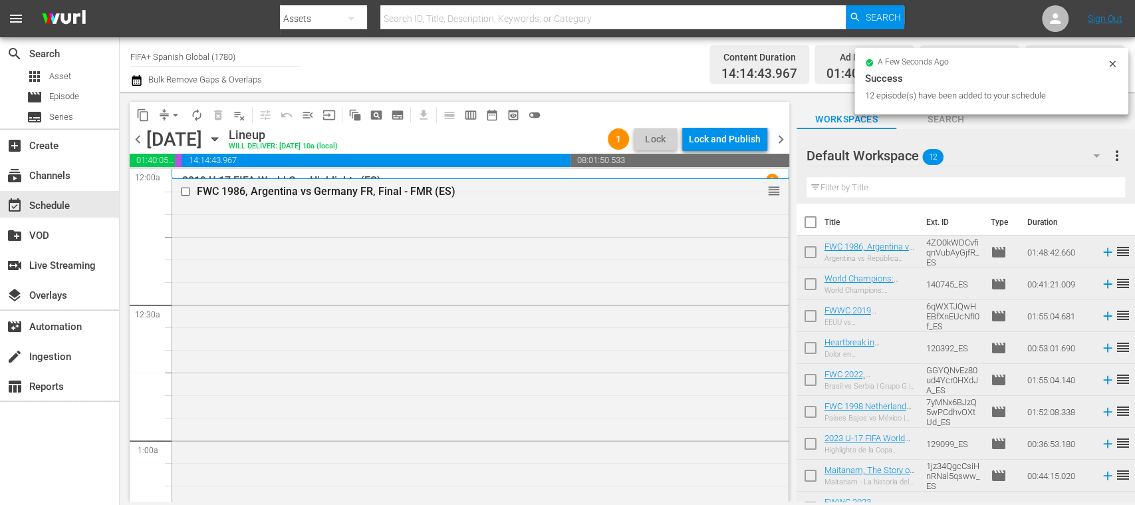
checkbox input "true"
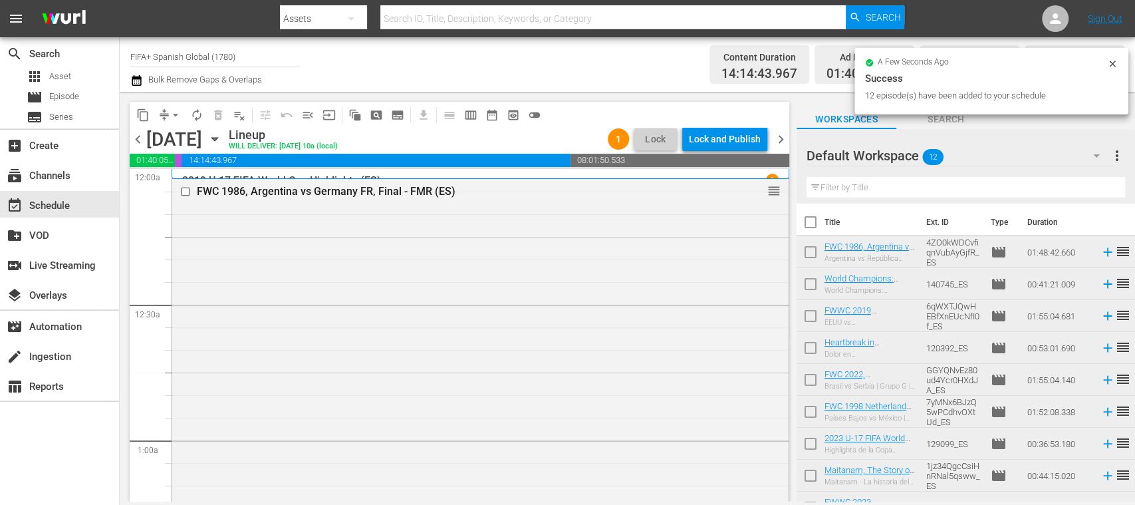
checkbox input "true"
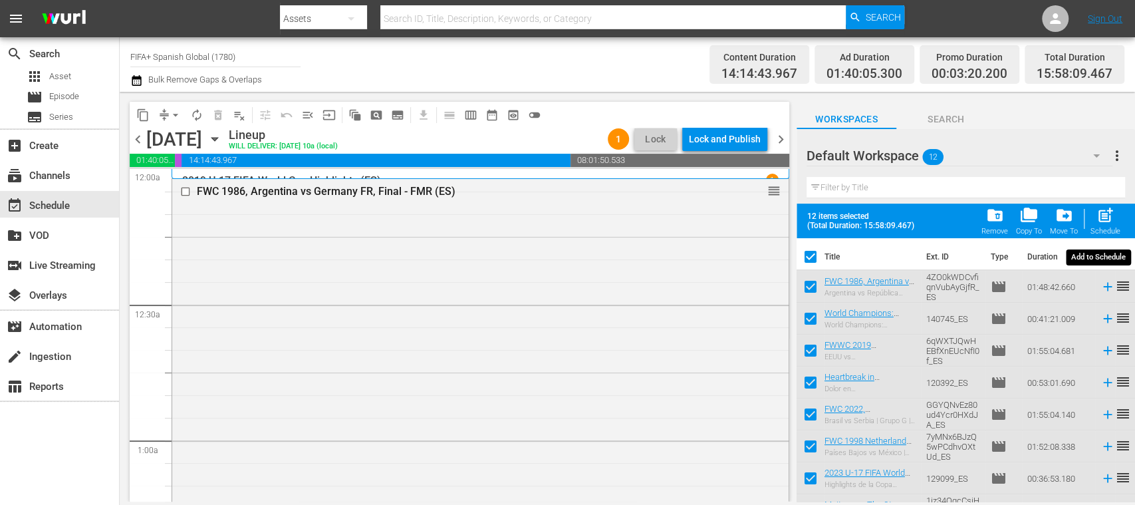
click at [1105, 213] on span "post_add" at bounding box center [1106, 215] width 18 height 18
checkbox input "false"
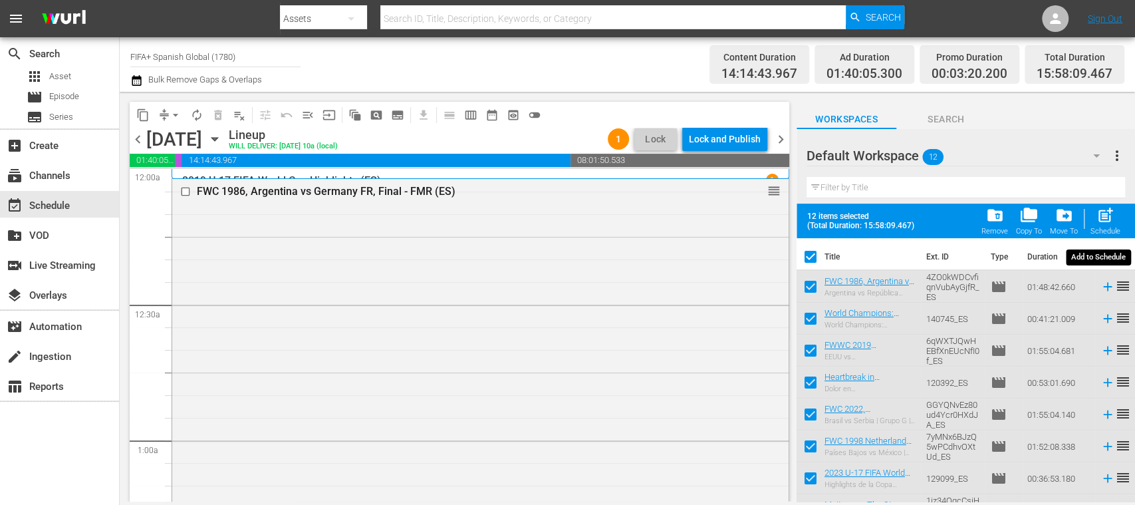
checkbox input "false"
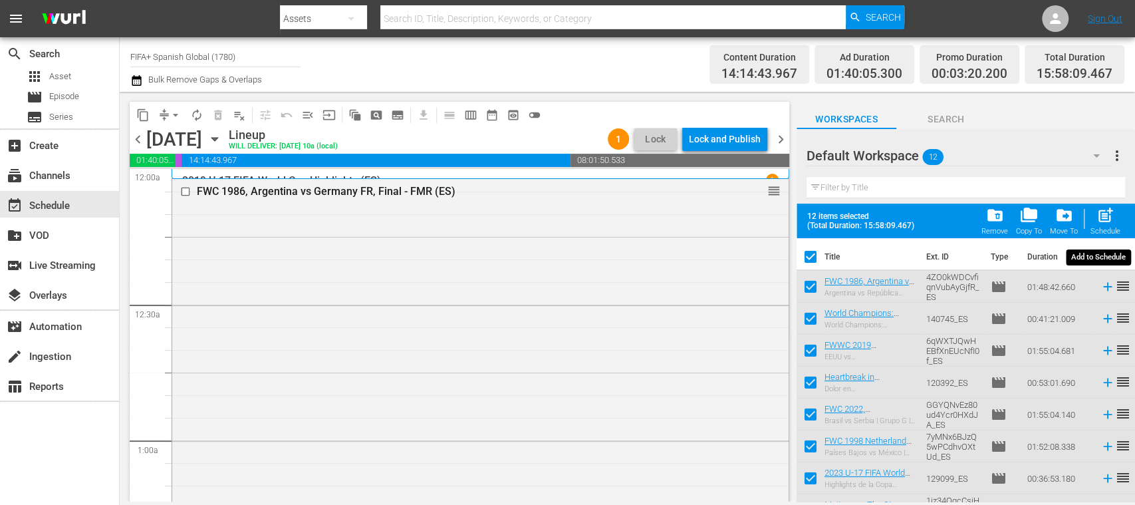
checkbox input "false"
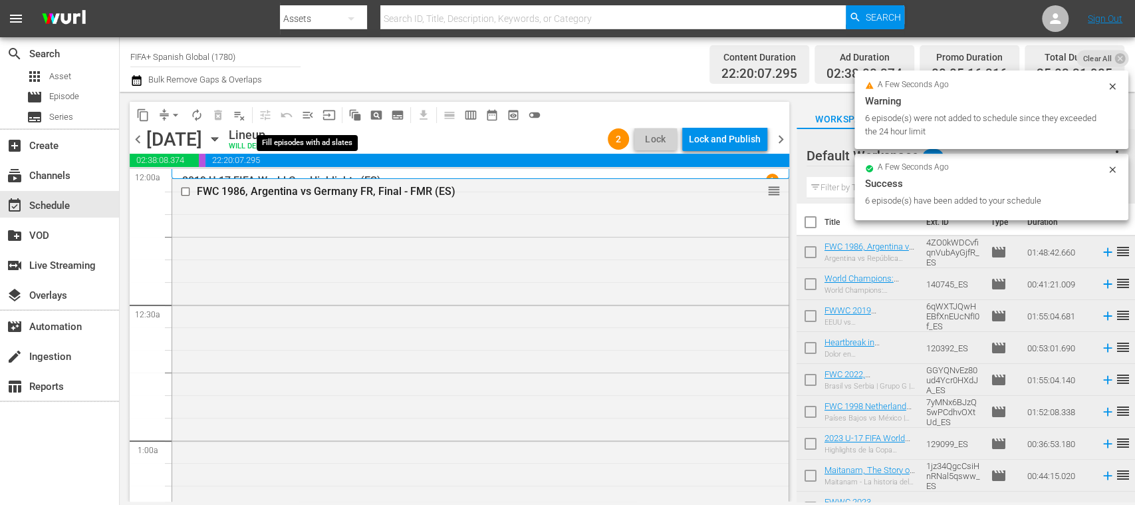
click at [306, 116] on span "menu_open" at bounding box center [307, 114] width 13 height 13
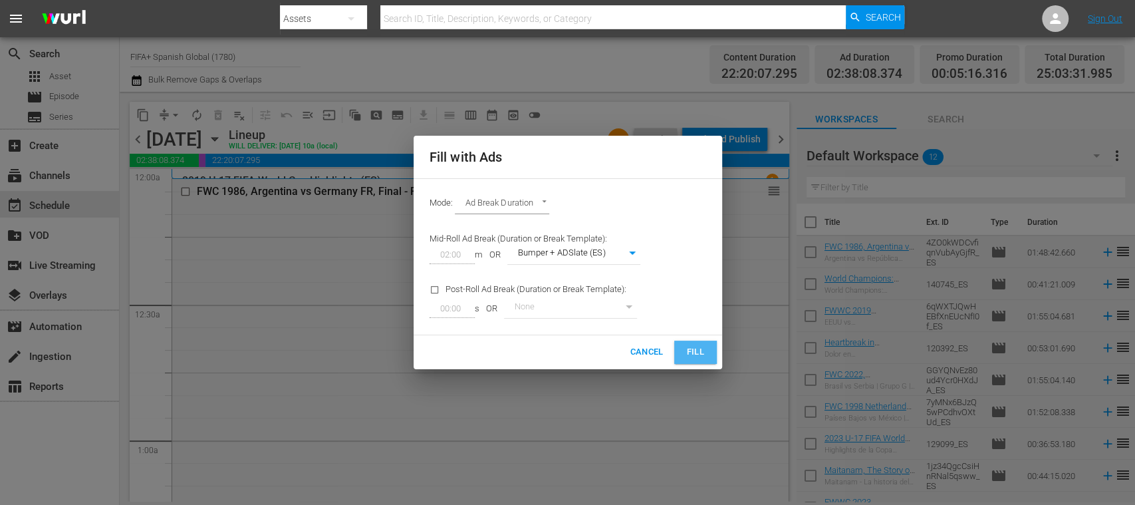
click at [694, 348] on span "Fill" at bounding box center [695, 352] width 21 height 15
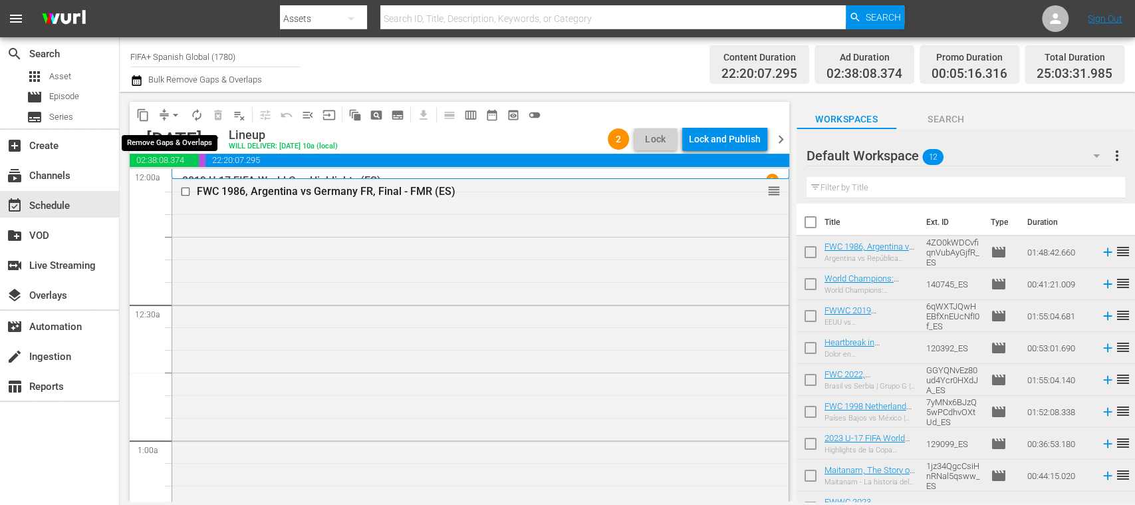
click at [178, 110] on span "arrow_drop_down" at bounding box center [175, 114] width 13 height 13
click at [209, 188] on li "Align to End of Previous Day" at bounding box center [176, 186] width 140 height 22
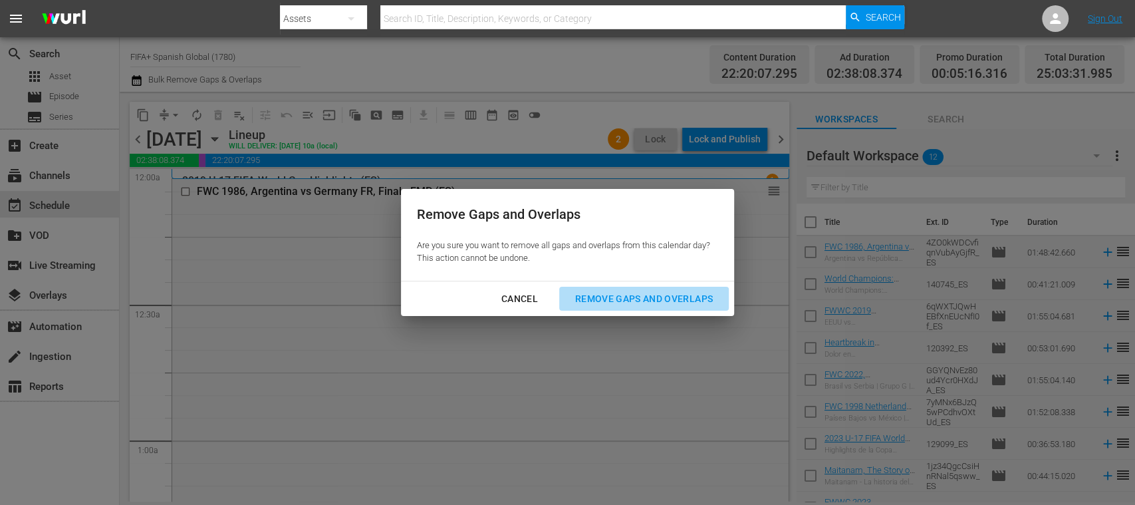
click at [628, 298] on div "Remove Gaps and Overlaps" at bounding box center [644, 299] width 159 height 17
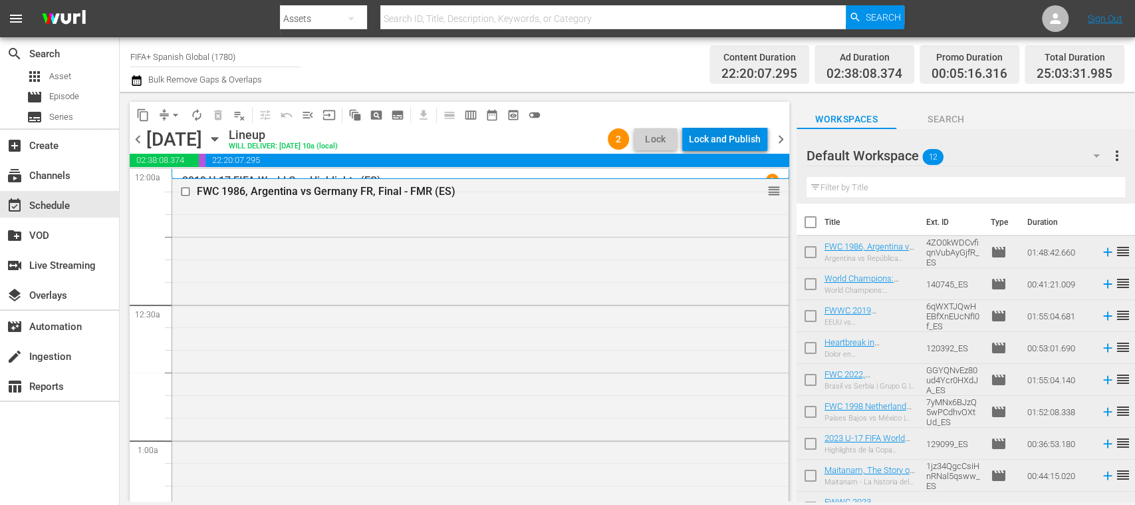
click at [726, 146] on div "Lock and Publish" at bounding box center [725, 139] width 72 height 24
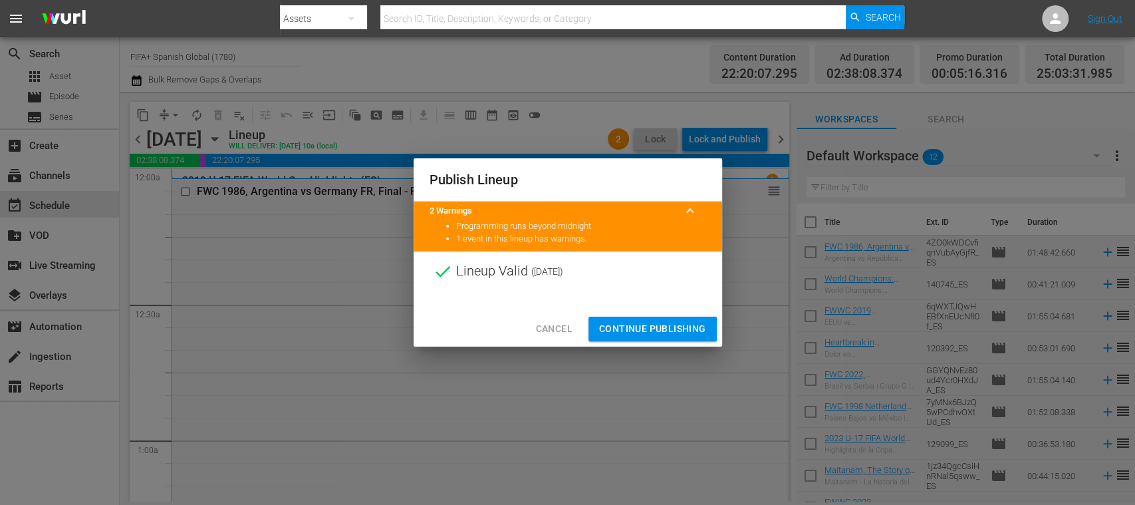
click at [674, 325] on span "Continue Publishing" at bounding box center [652, 329] width 107 height 17
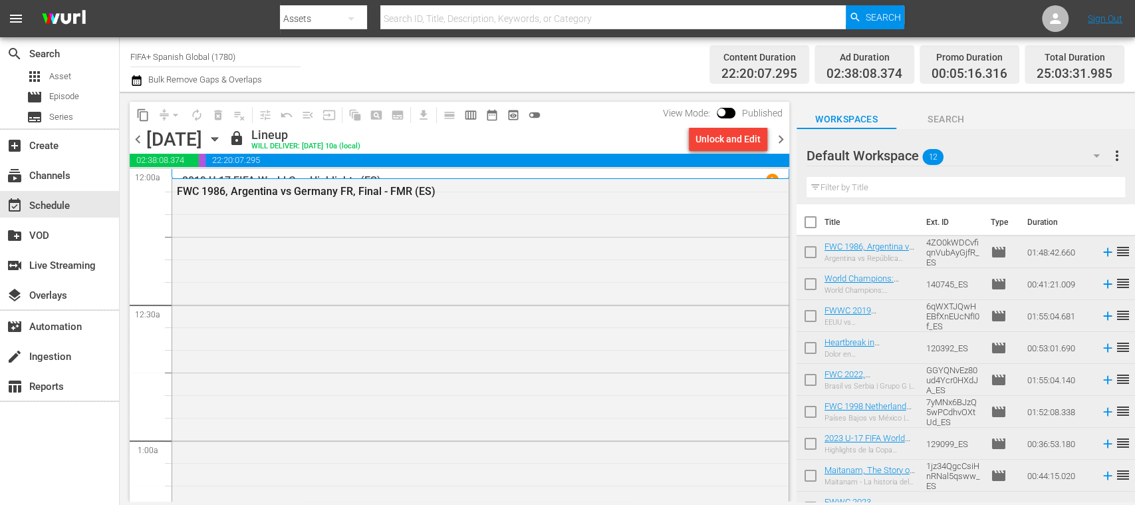
click at [1109, 63] on div "Total Duration" at bounding box center [1075, 57] width 76 height 19
